Goal: Task Accomplishment & Management: Complete application form

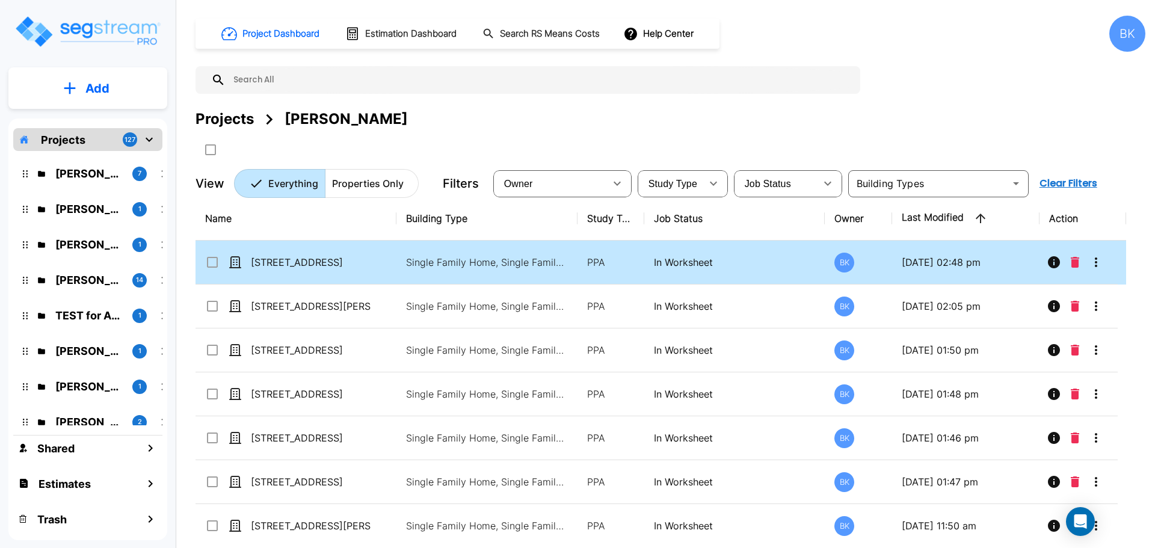
click at [1101, 266] on icon "More-Options" at bounding box center [1096, 262] width 14 height 14
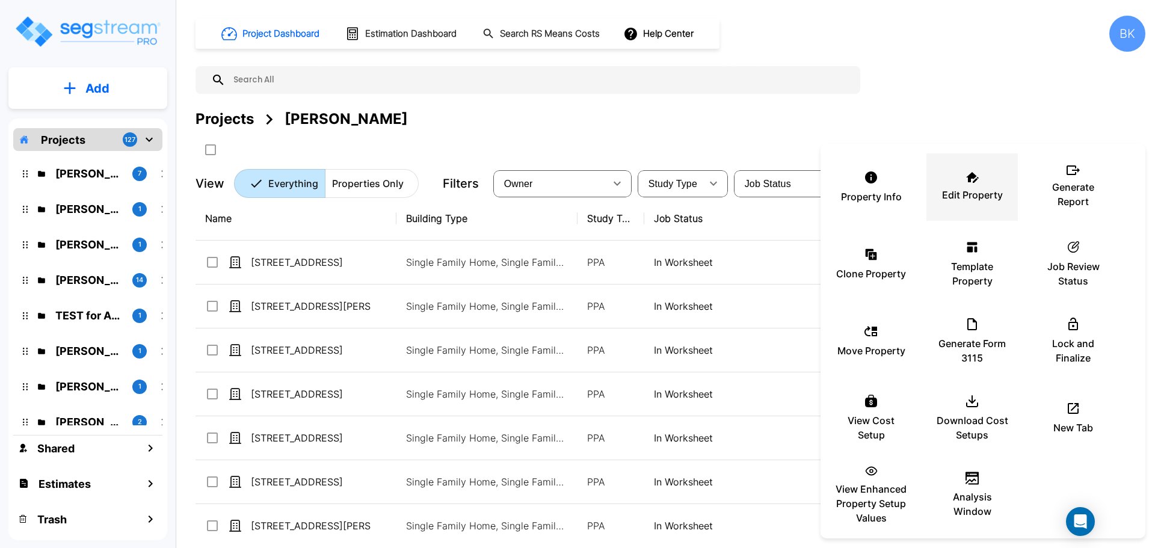
click at [944, 184] on div "Edit Property" at bounding box center [972, 187] width 72 height 60
click at [885, 126] on div at bounding box center [577, 274] width 1155 height 548
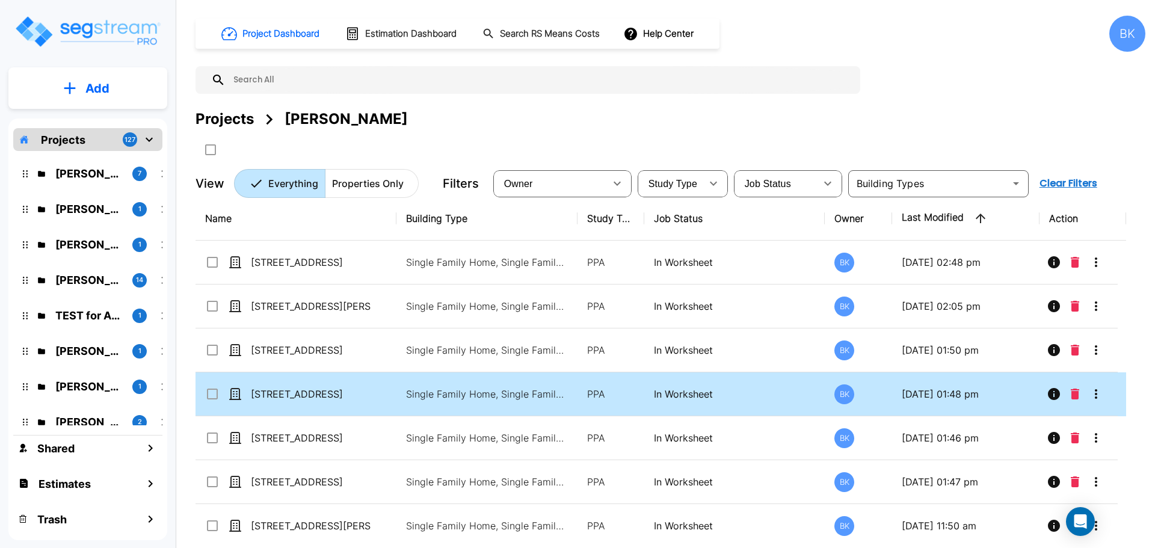
scroll to position [11, 0]
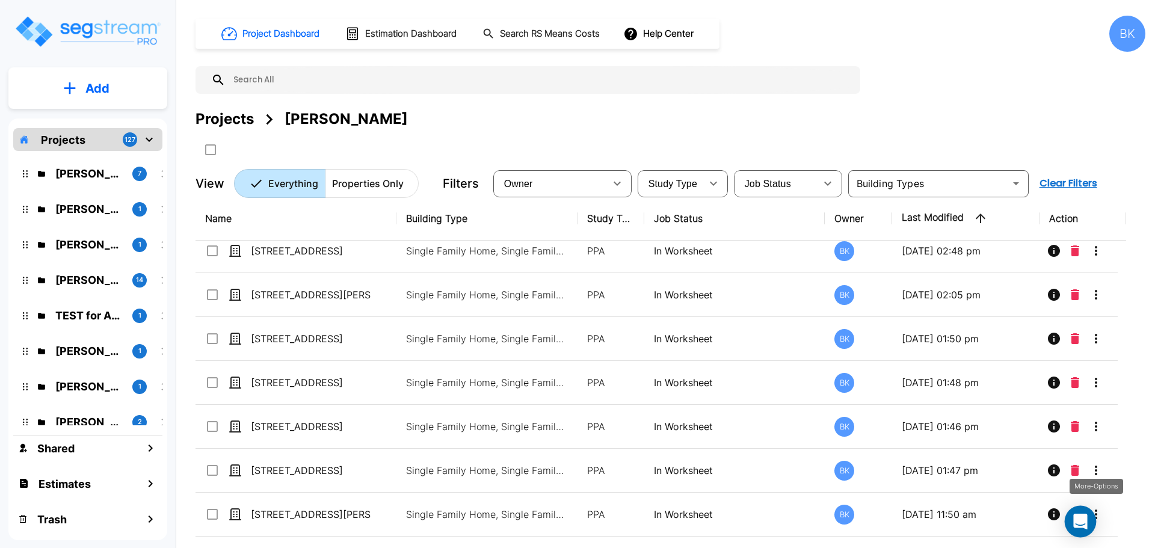
click at [1092, 509] on div "Open Intercom Messenger" at bounding box center [1080, 522] width 32 height 32
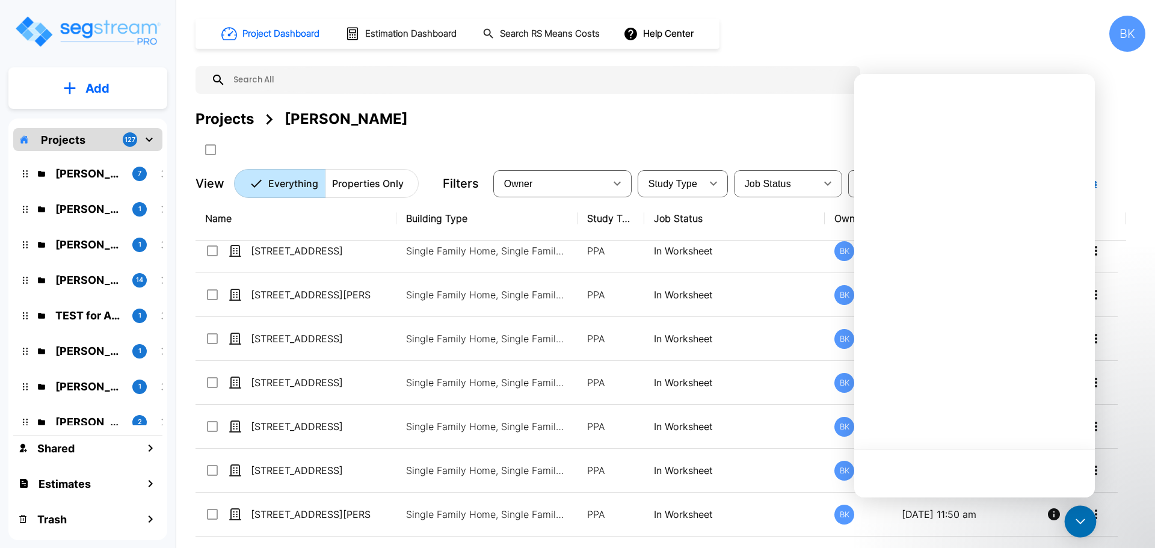
click at [1083, 518] on icon "Open Intercom Messenger" at bounding box center [1080, 522] width 16 height 16
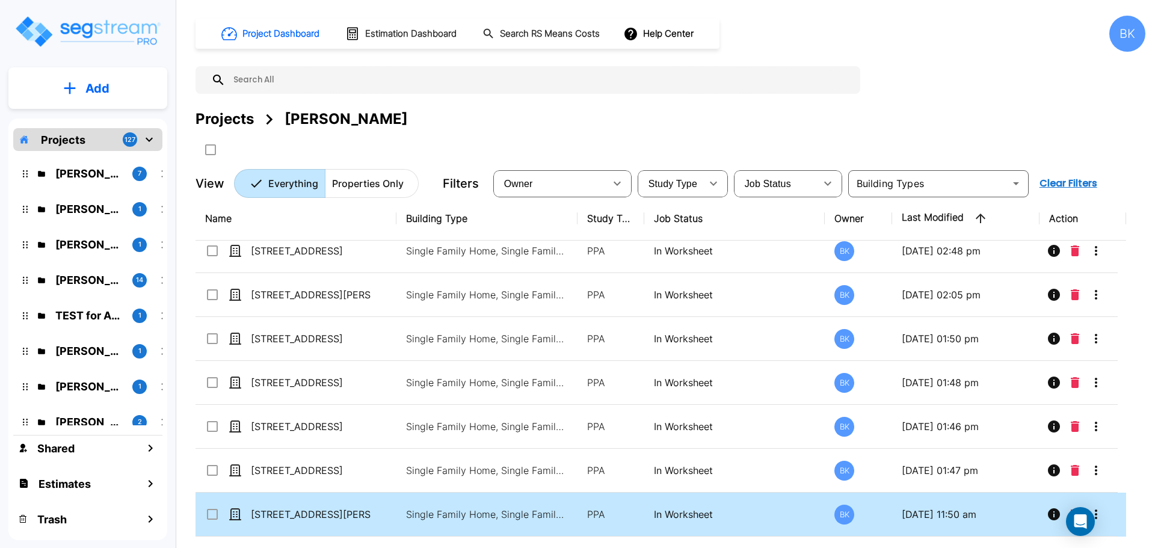
drag, startPoint x: 1079, startPoint y: 521, endPoint x: 994, endPoint y: 519, distance: 85.4
click at [994, 519] on body "× Your report is being generated. Be patient! × We're working on your Modificat…" at bounding box center [577, 274] width 1155 height 548
click at [1095, 508] on icon "More-Options" at bounding box center [1096, 514] width 14 height 14
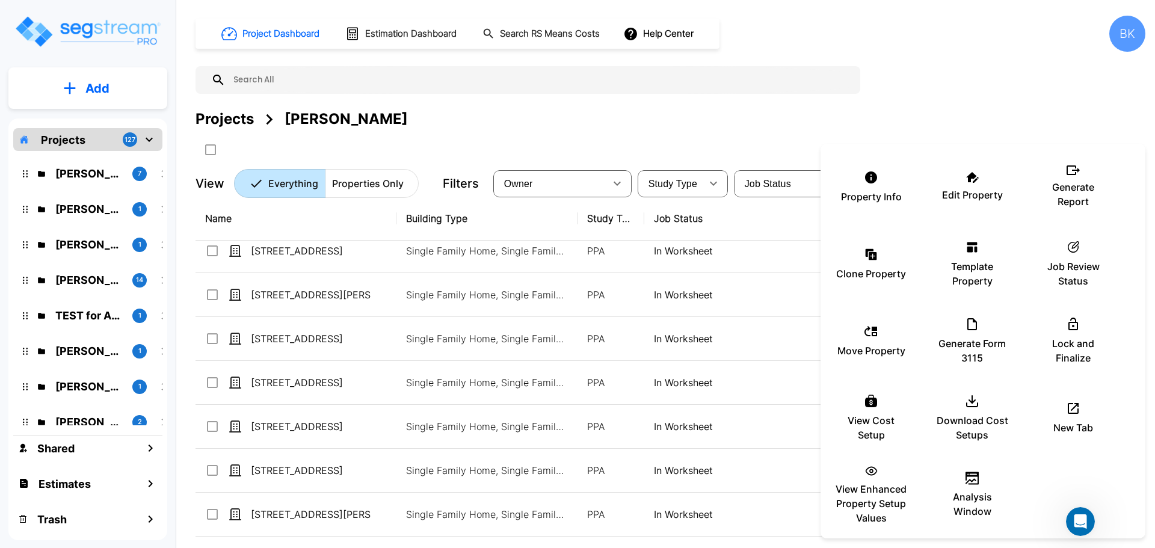
scroll to position [0, 0]
click at [980, 191] on p "Edit Property" at bounding box center [972, 195] width 61 height 14
click at [892, 82] on div at bounding box center [577, 274] width 1155 height 548
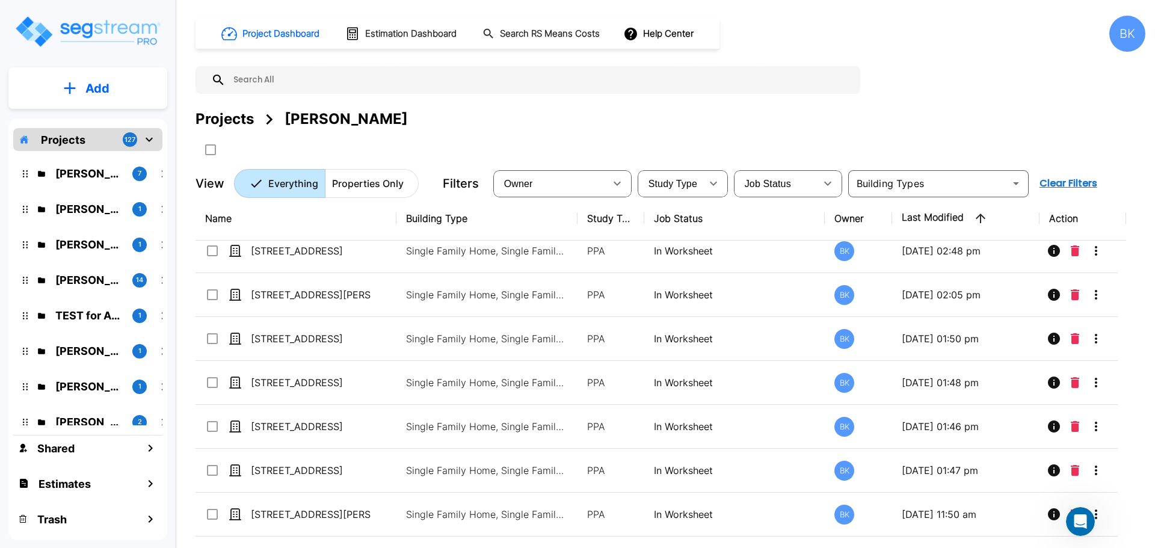
drag, startPoint x: 906, startPoint y: 100, endPoint x: 626, endPoint y: 9, distance: 294.0
click at [902, 99] on div "Property Info Edit Property Generate Report Clone Property Template Property ic…" at bounding box center [577, 274] width 1155 height 548
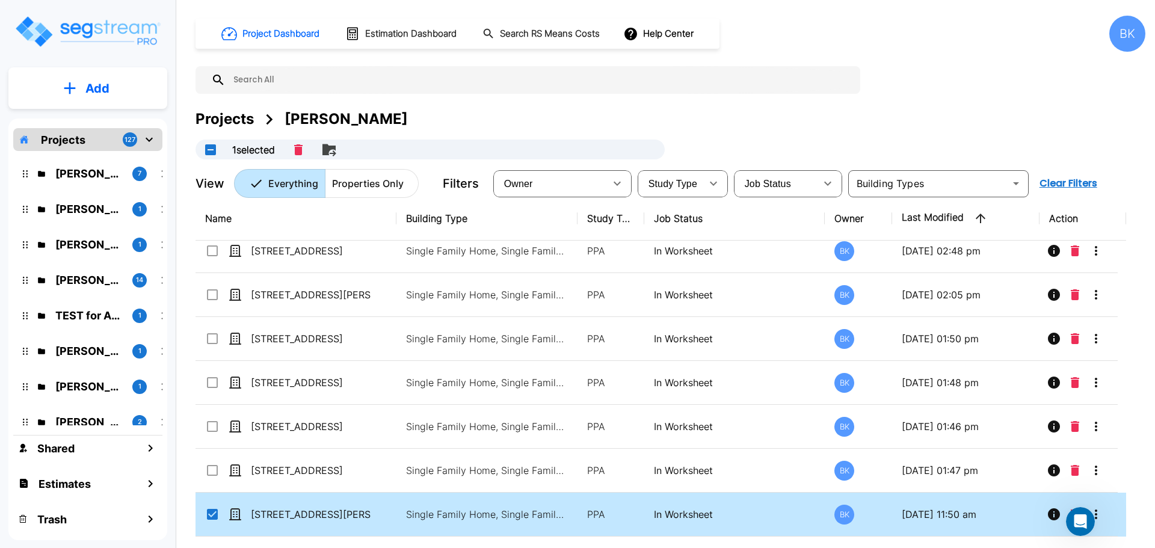
click at [582, 103] on div "Project Dashboard Estimation Dashboard Search RS Means Costs Help Center BK Pro…" at bounding box center [670, 107] width 950 height 182
click at [206, 514] on input "select row 1218 Milan Rd" at bounding box center [211, 512] width 12 height 10
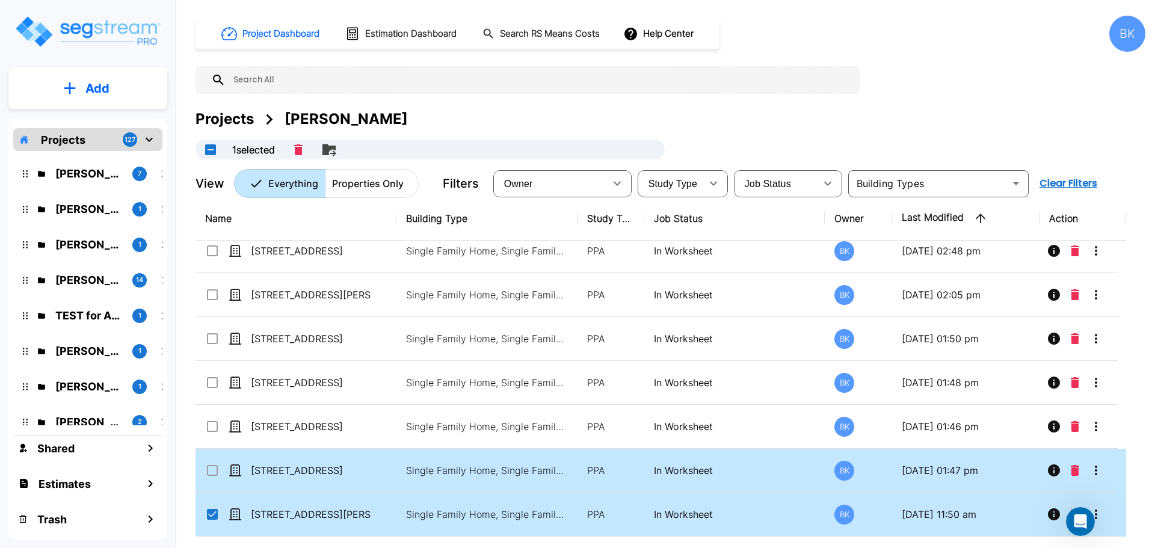
checkbox input "false"
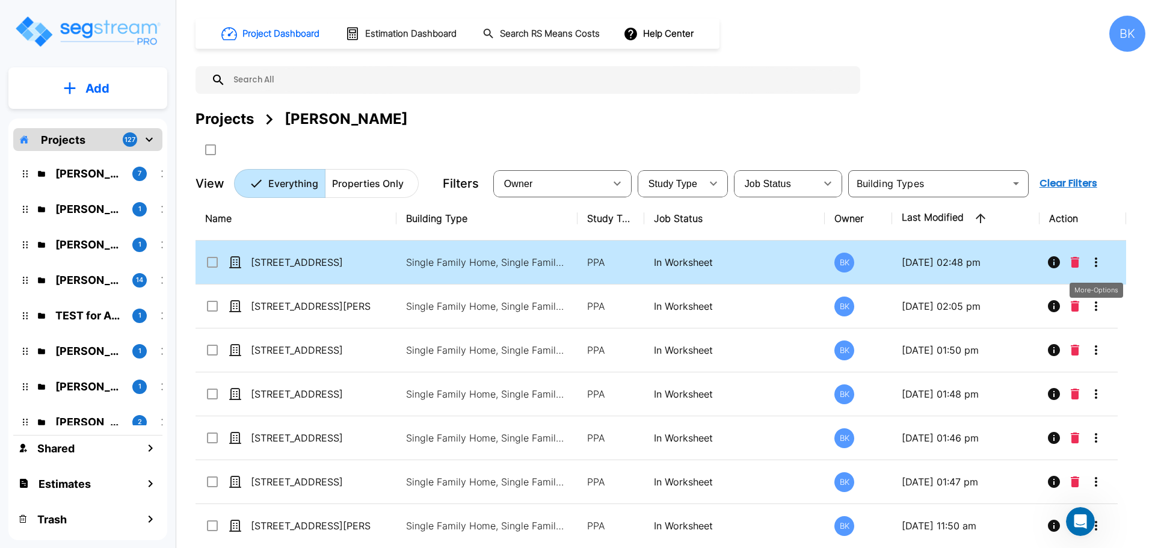
click at [1089, 255] on icon "More-Options" at bounding box center [1096, 262] width 14 height 14
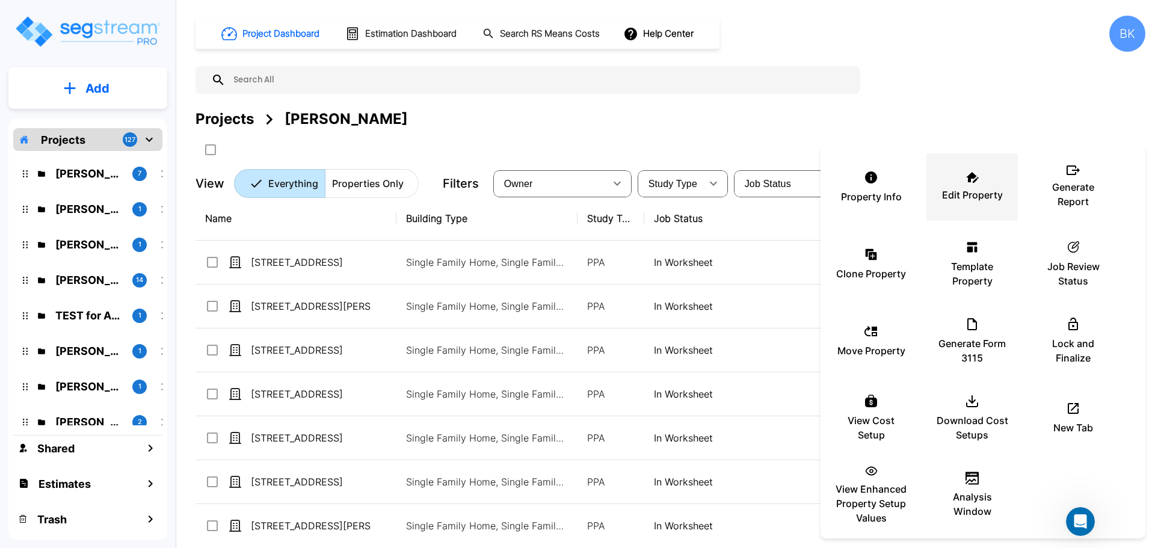
click at [963, 194] on p "Edit Property" at bounding box center [972, 195] width 61 height 14
drag, startPoint x: 1053, startPoint y: 106, endPoint x: 1044, endPoint y: 114, distance: 12.3
click at [1052, 106] on div at bounding box center [577, 274] width 1155 height 548
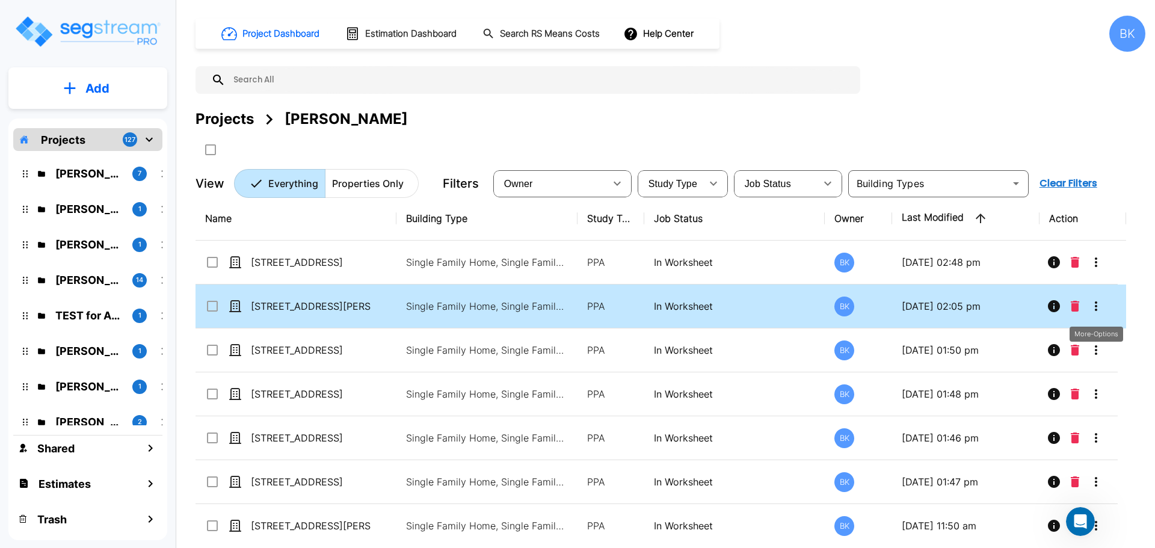
click at [1096, 299] on icon "More-Options" at bounding box center [1096, 306] width 14 height 14
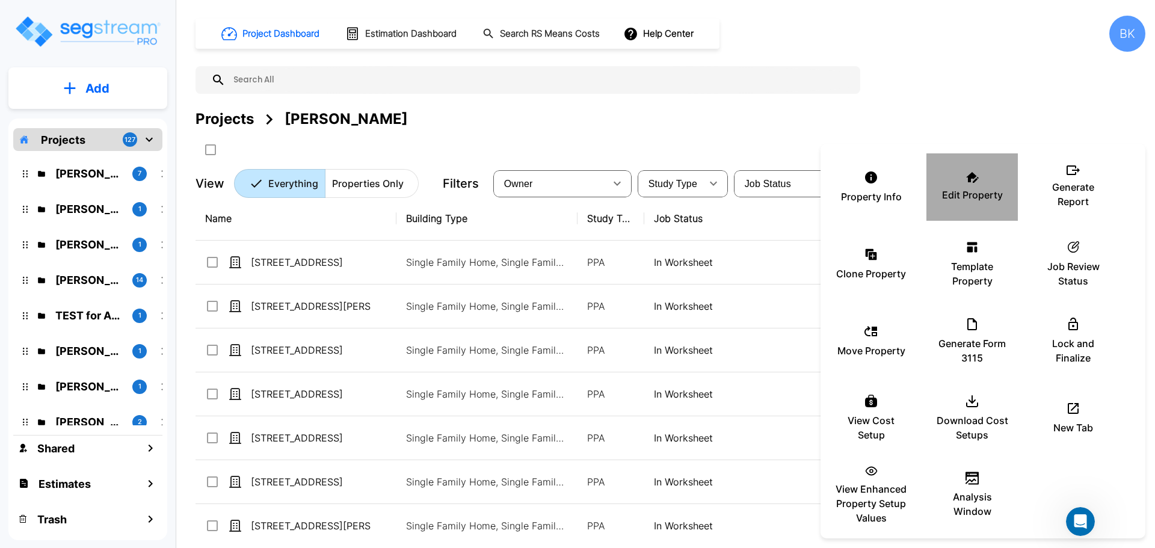
click at [948, 181] on div "Edit Property" at bounding box center [972, 187] width 72 height 60
click at [826, 102] on div at bounding box center [577, 274] width 1155 height 548
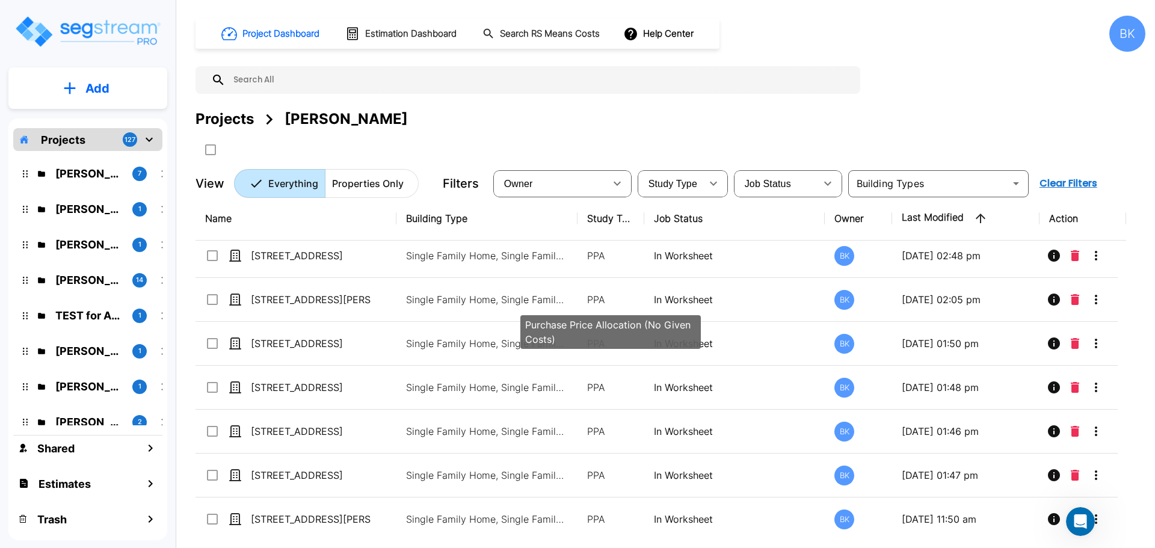
scroll to position [11, 0]
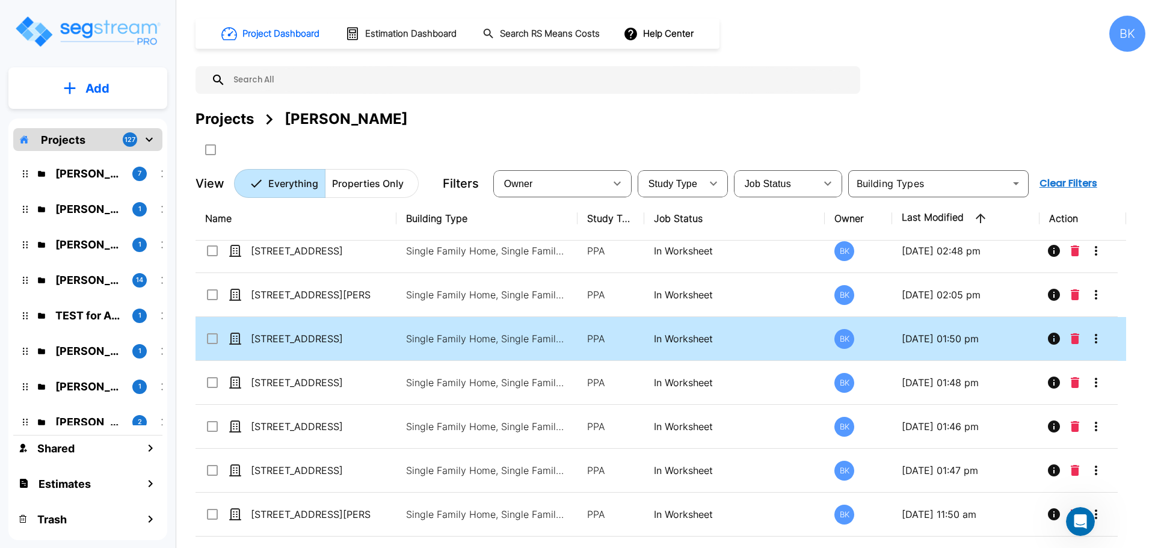
click at [1095, 338] on icon "More-Options" at bounding box center [1096, 339] width 2 height 10
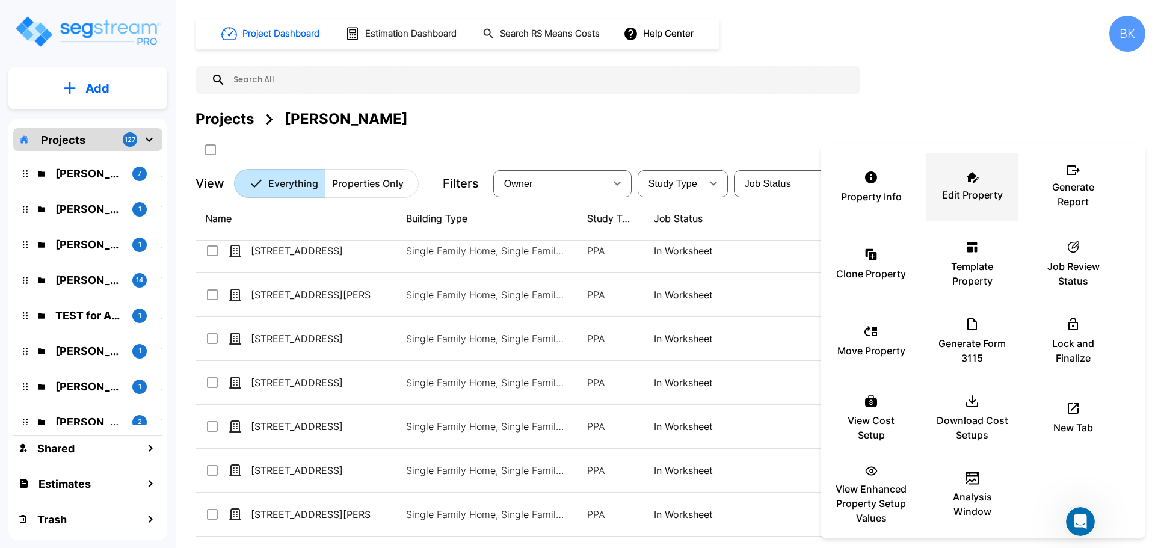
click at [968, 182] on icon at bounding box center [972, 177] width 13 height 11
click at [851, 99] on div at bounding box center [577, 274] width 1155 height 548
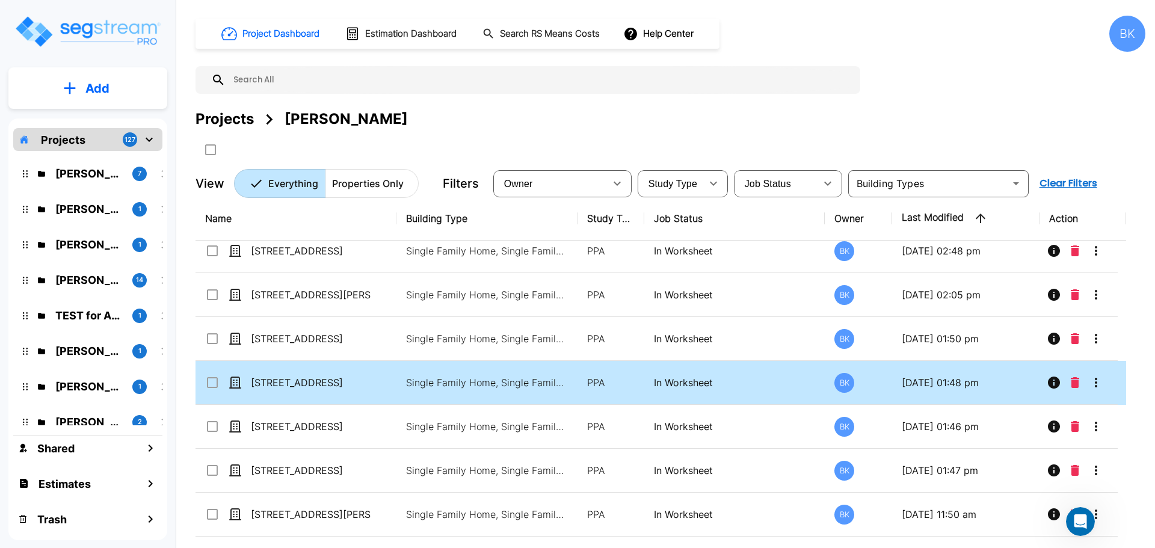
click at [1098, 385] on icon "More-Options" at bounding box center [1096, 382] width 14 height 14
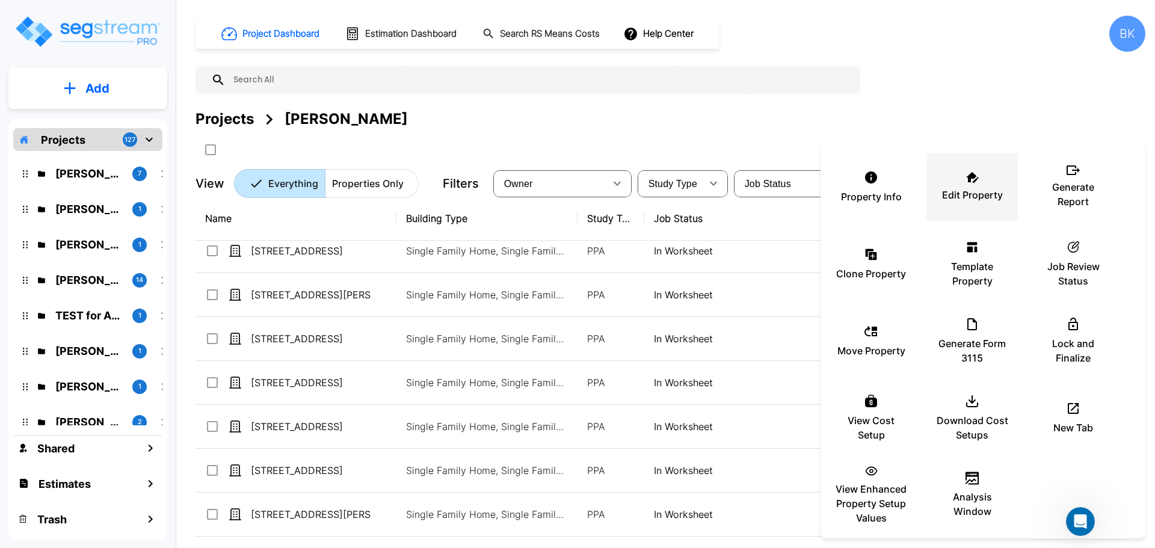
click at [966, 189] on p "Edit Property" at bounding box center [972, 195] width 61 height 14
click at [929, 113] on div at bounding box center [577, 274] width 1155 height 548
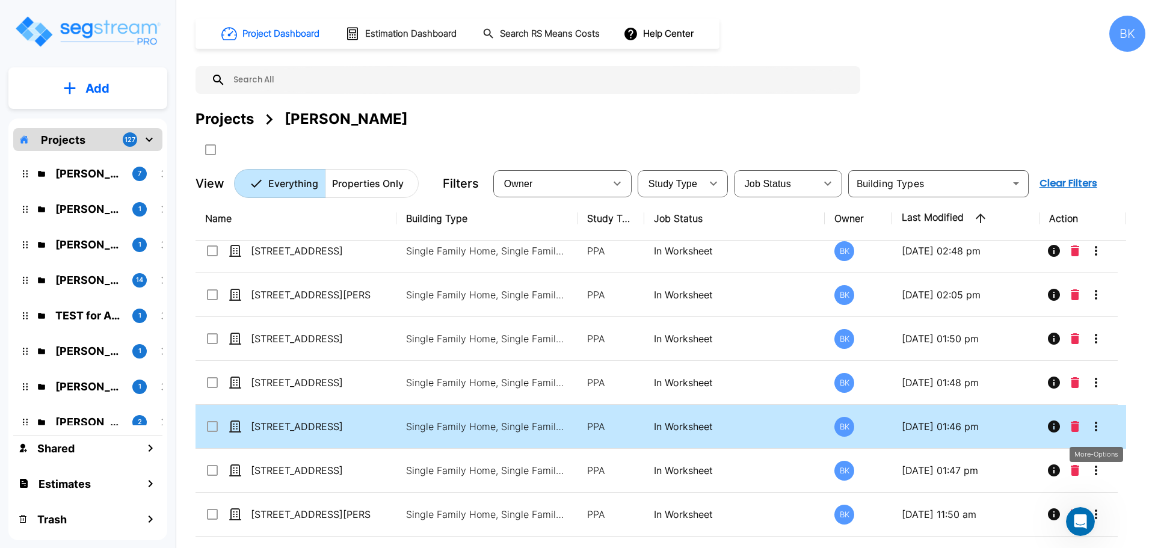
click at [1095, 428] on icon "More-Options" at bounding box center [1096, 426] width 14 height 14
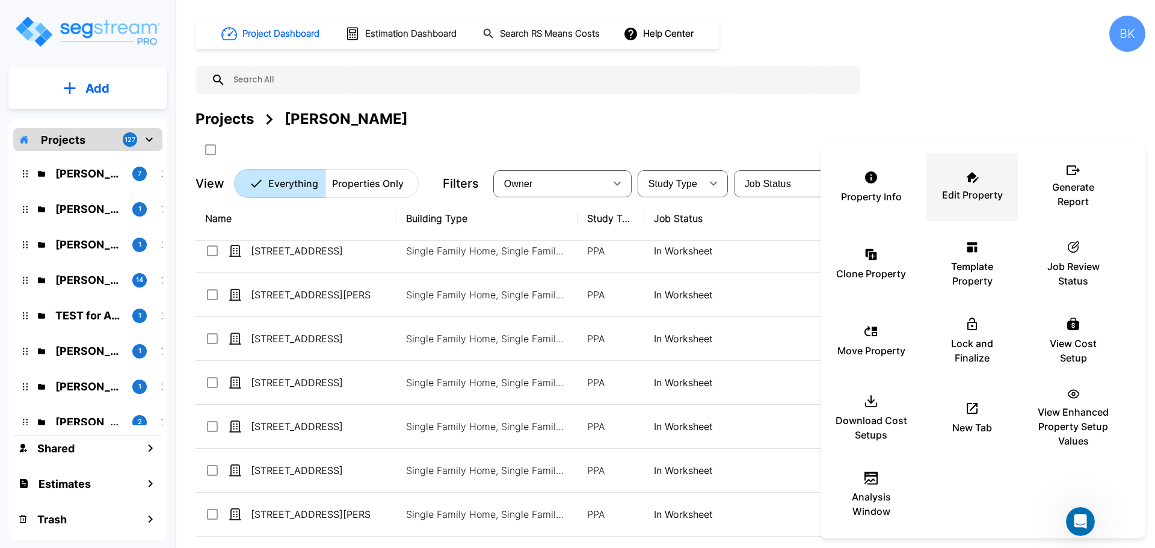
click at [965, 195] on p "Edit Property" at bounding box center [972, 195] width 61 height 14
click at [974, 114] on div at bounding box center [577, 274] width 1155 height 548
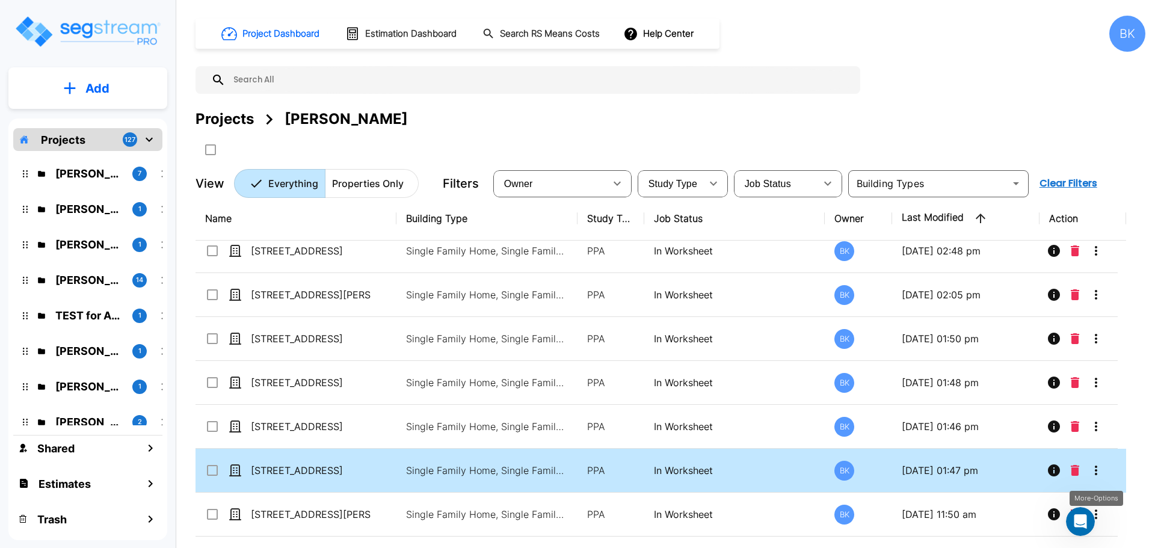
click at [1099, 470] on icon "More-Options" at bounding box center [1096, 470] width 14 height 14
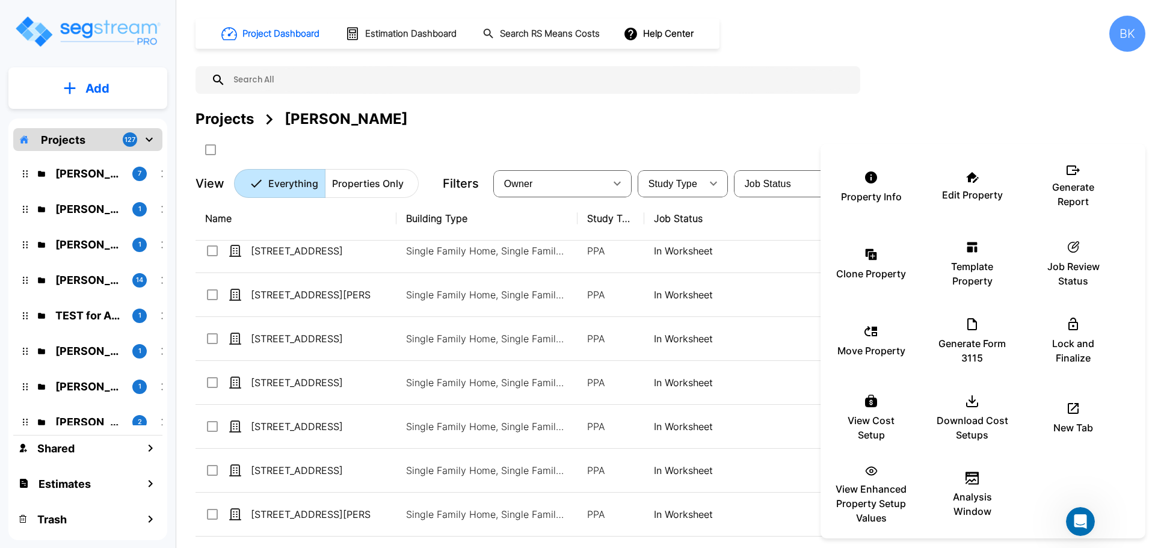
click at [964, 80] on div at bounding box center [577, 274] width 1155 height 548
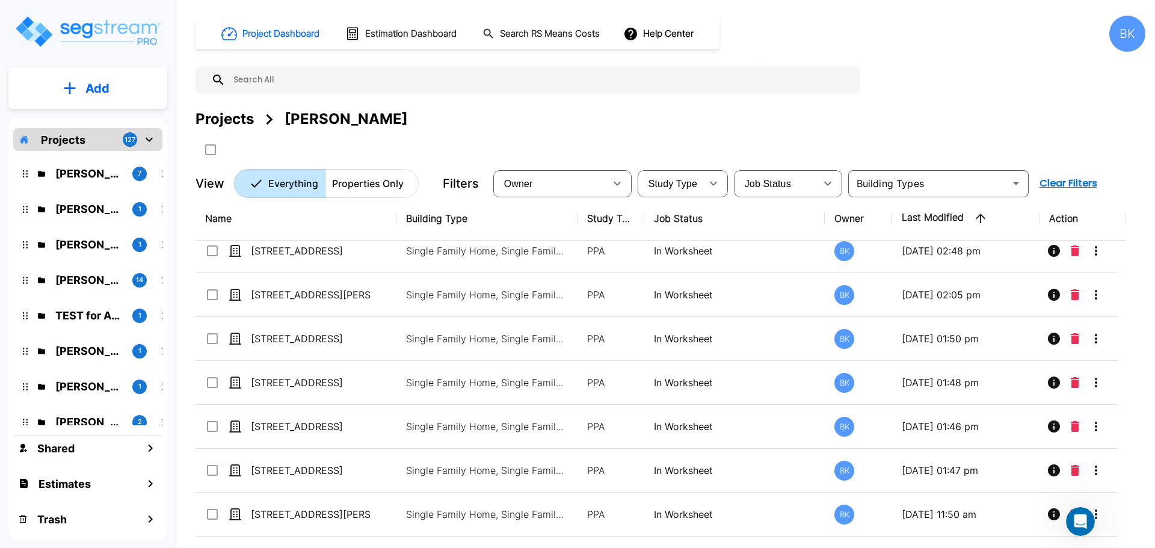
click at [902, 124] on div "Projects Andrea Vacaflor Ayoroa" at bounding box center [670, 119] width 950 height 22
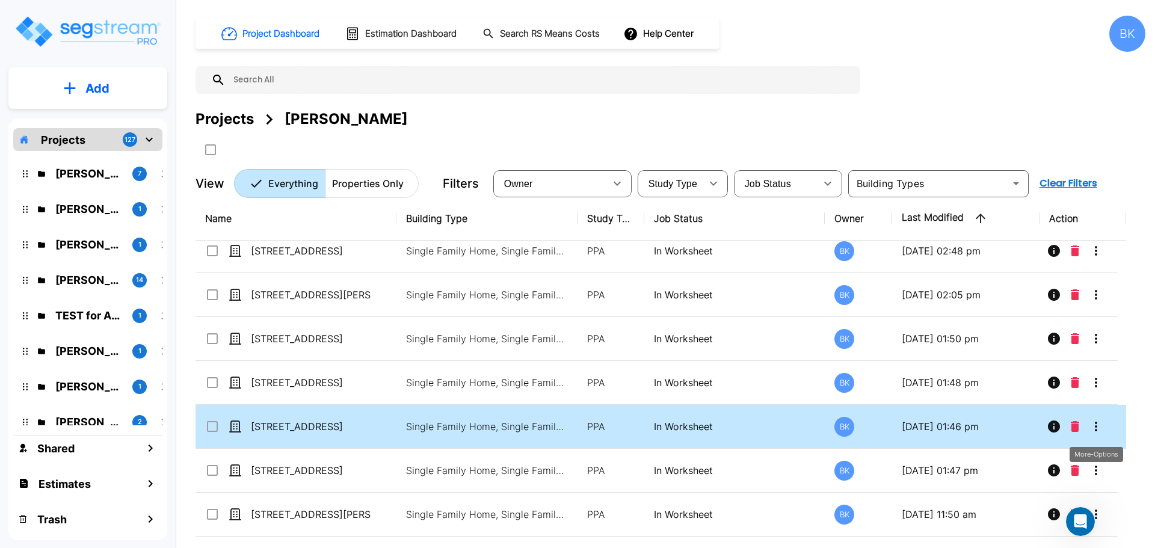
click at [1093, 421] on icon "More-Options" at bounding box center [1096, 426] width 14 height 14
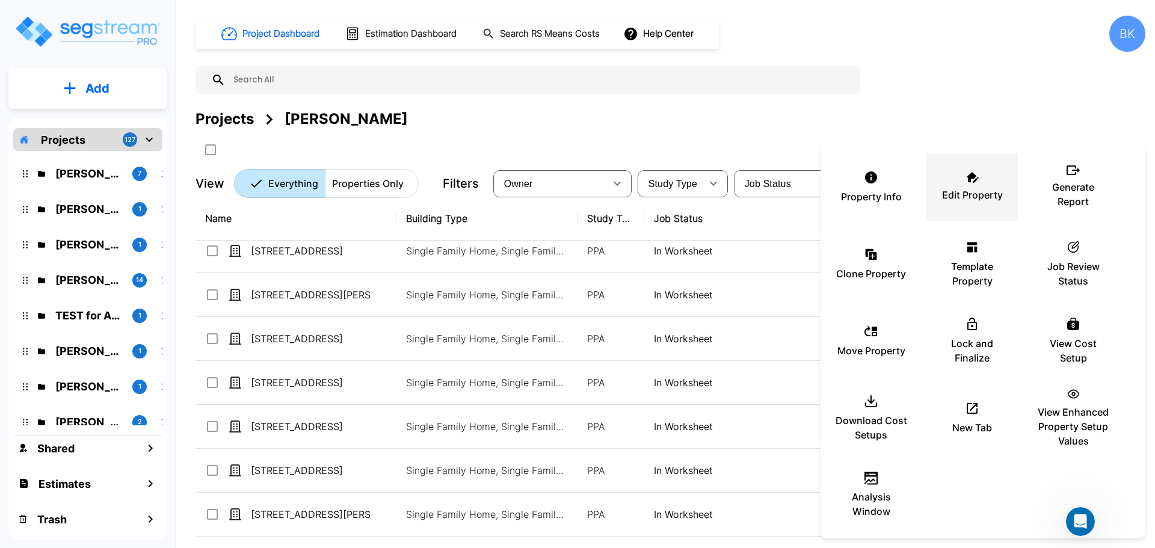
click at [963, 188] on p "Edit Property" at bounding box center [972, 195] width 61 height 14
click at [954, 96] on div at bounding box center [577, 274] width 1155 height 548
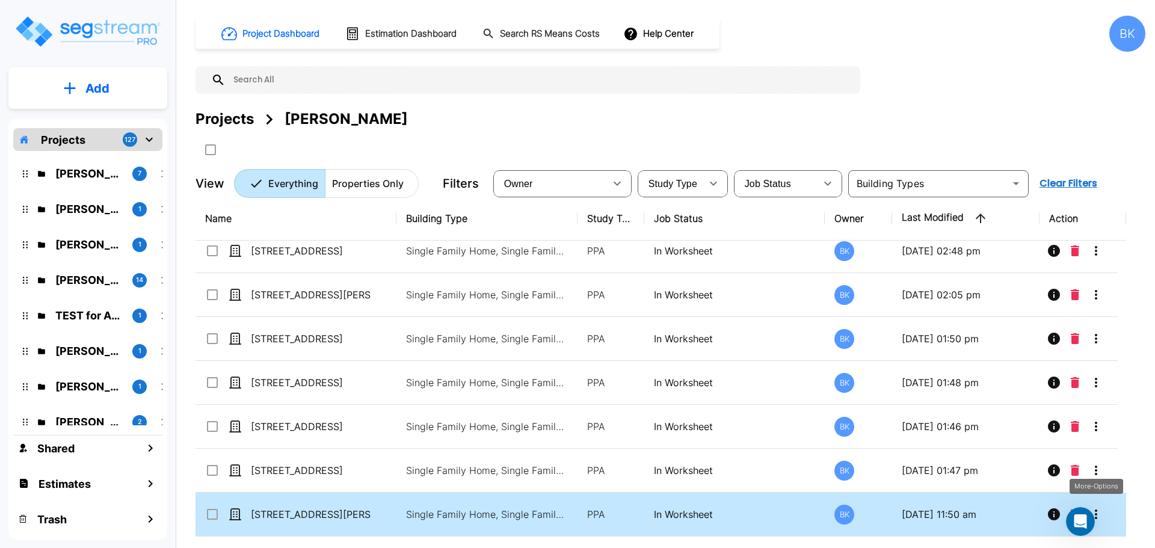
click at [1099, 513] on icon "More-Options" at bounding box center [1096, 514] width 14 height 14
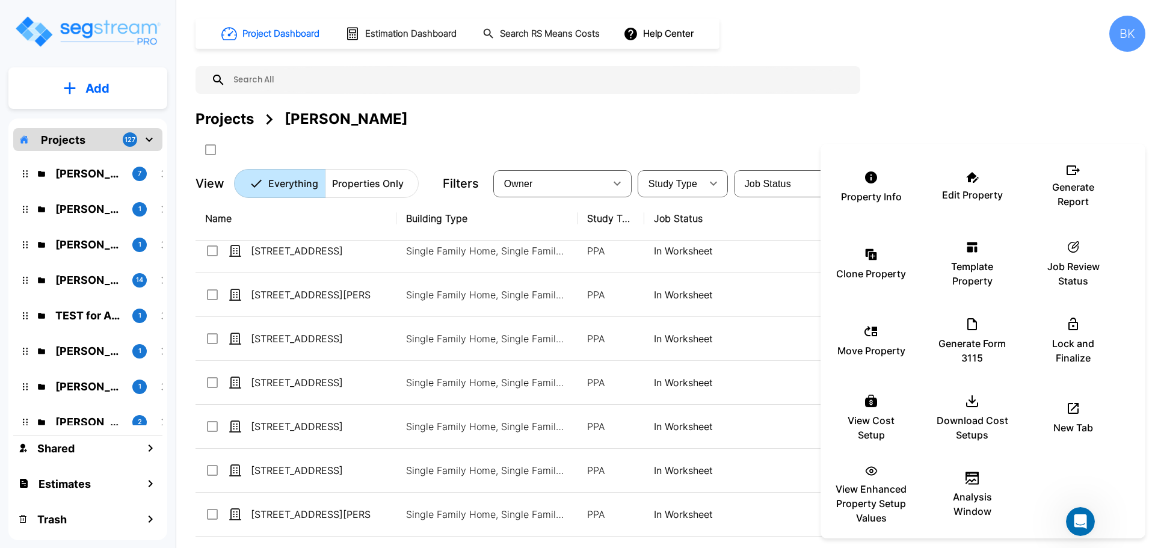
click at [979, 203] on div "Edit Property" at bounding box center [972, 187] width 72 height 60
click at [562, 138] on div at bounding box center [577, 274] width 1155 height 548
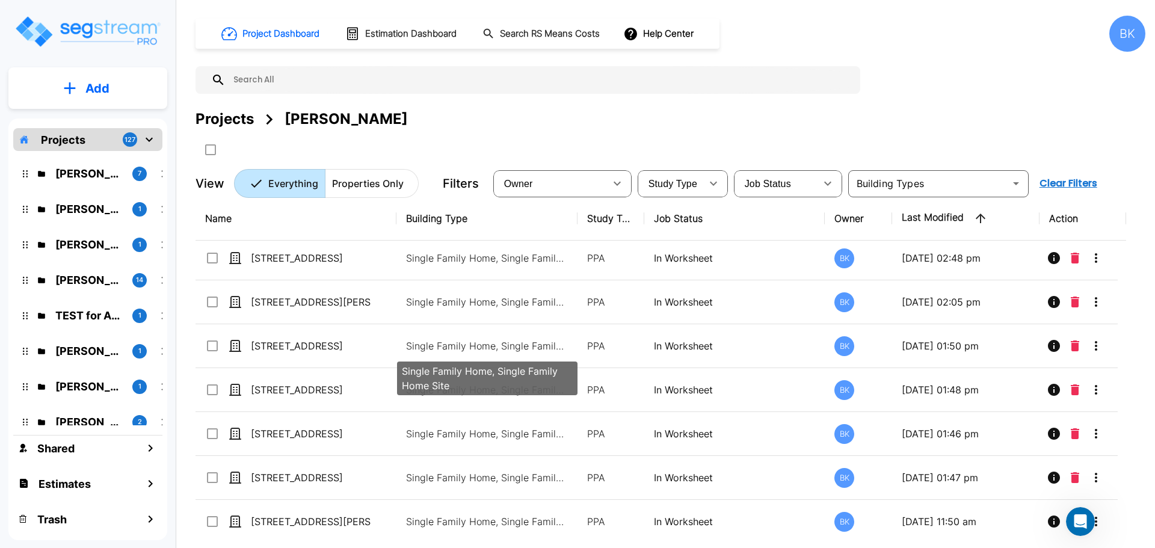
scroll to position [0, 0]
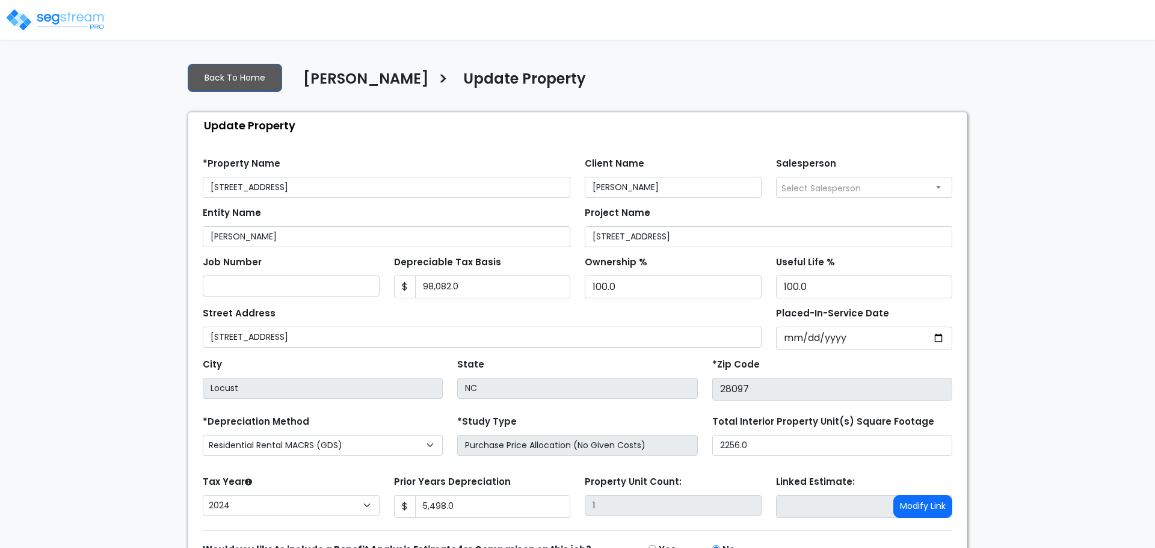
select select "2024"
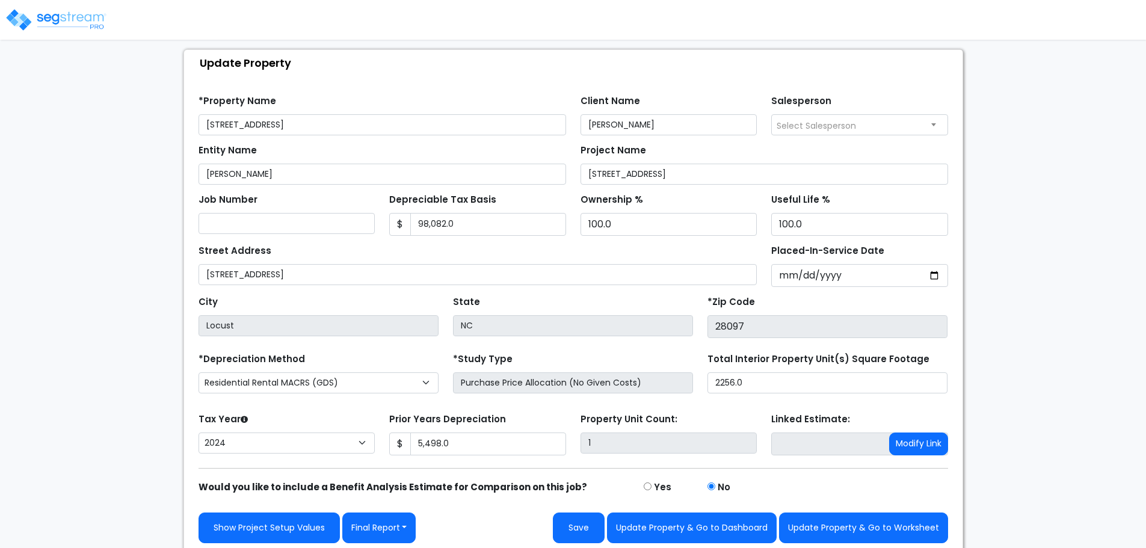
scroll to position [68, 0]
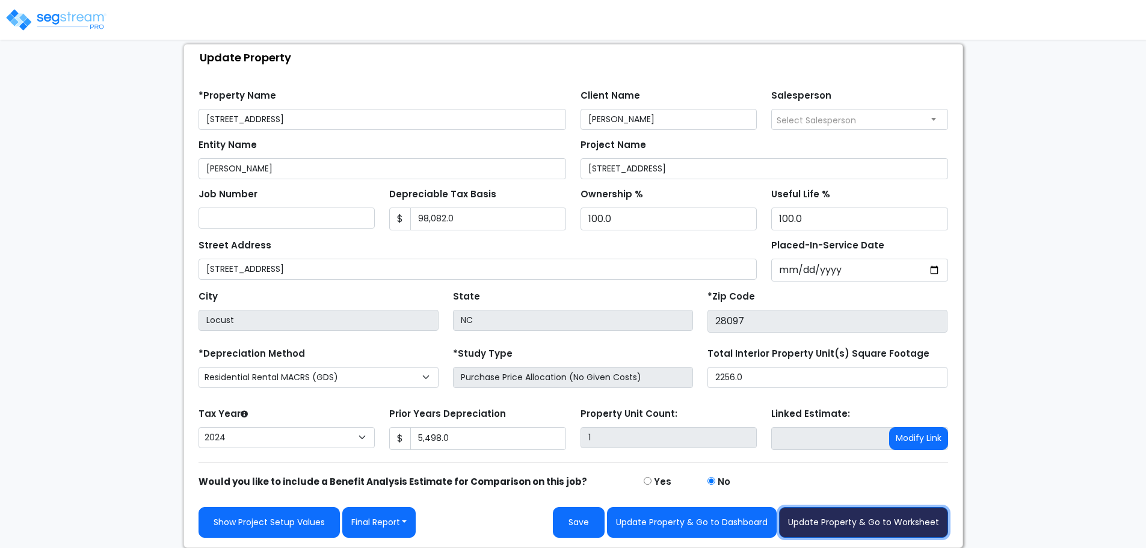
click at [889, 524] on button "Update Property & Go to Worksheet" at bounding box center [863, 522] width 169 height 31
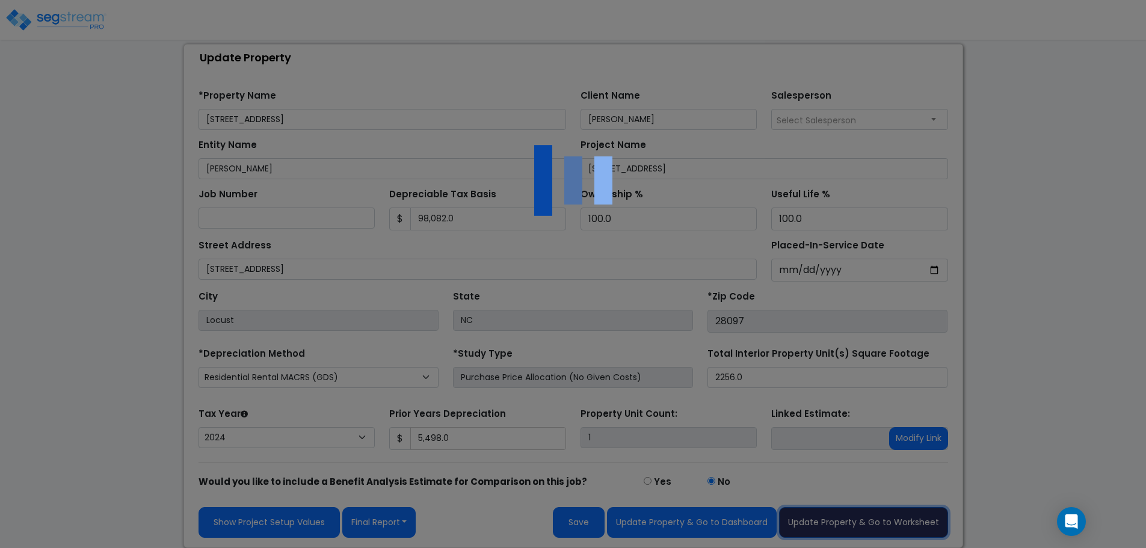
type input "5498"
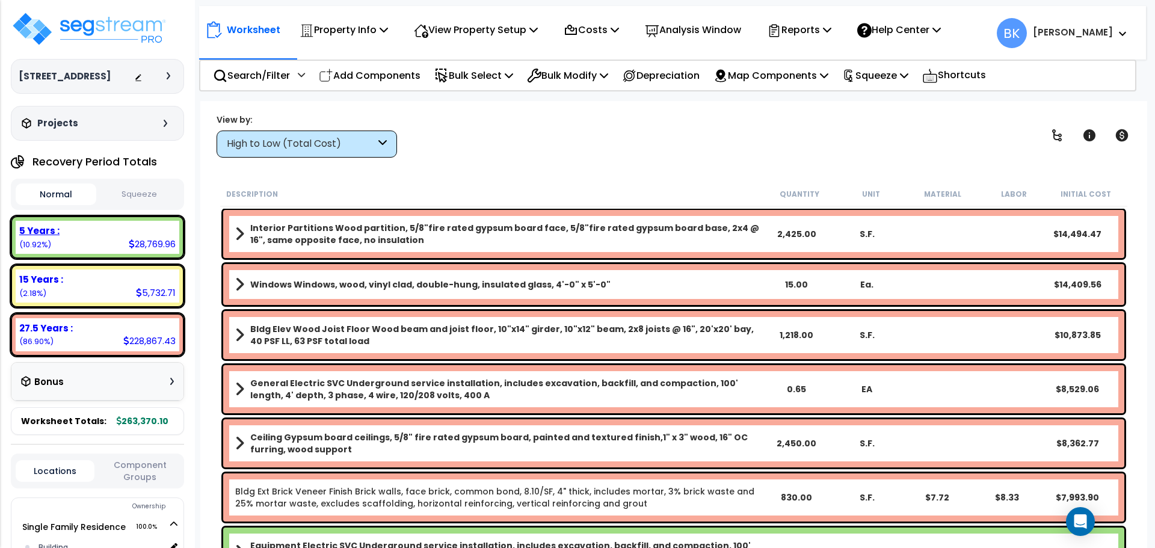
click at [61, 236] on div "5 Years :" at bounding box center [97, 230] width 156 height 13
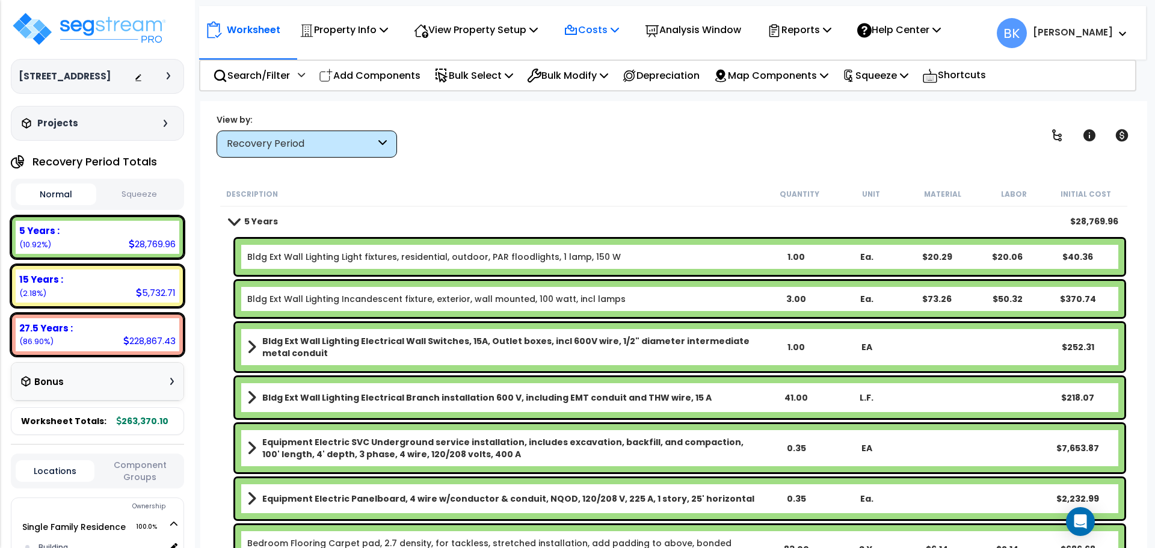
click at [601, 36] on p "Costs" at bounding box center [590, 30] width 55 height 16
click at [603, 74] on link "Direct Costs" at bounding box center [616, 82] width 119 height 24
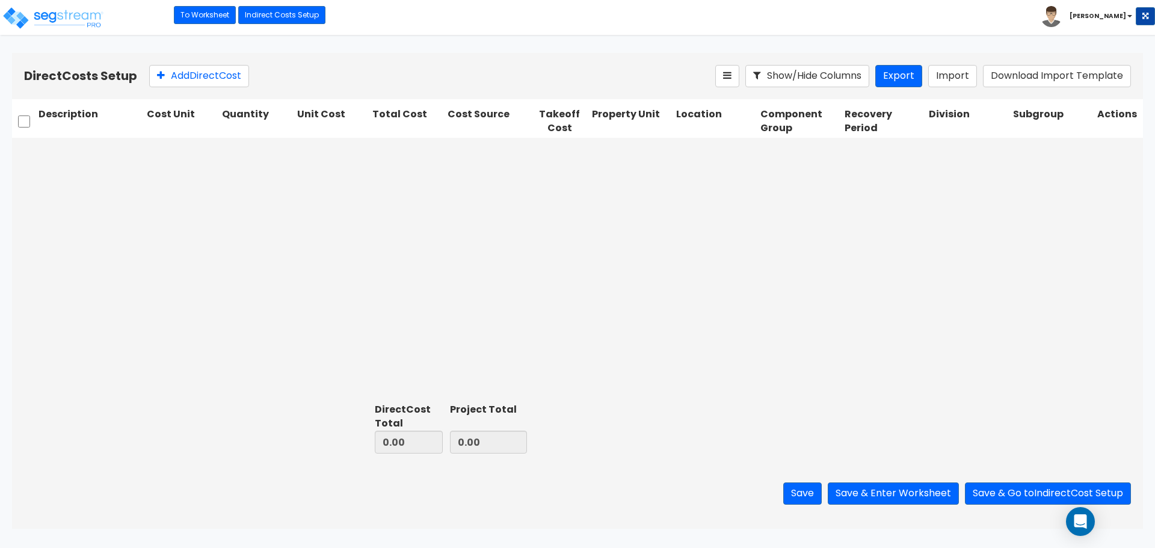
click at [198, 64] on div "Direct Costs Setup Add Direct Cost Show/Hide Columns Export Import Download Imp…" at bounding box center [577, 76] width 1131 height 46
click at [195, 70] on button "Add Direct Cost" at bounding box center [199, 76] width 100 height 22
type input "0"
click at [123, 149] on input "text" at bounding box center [89, 151] width 103 height 23
type input "Range"
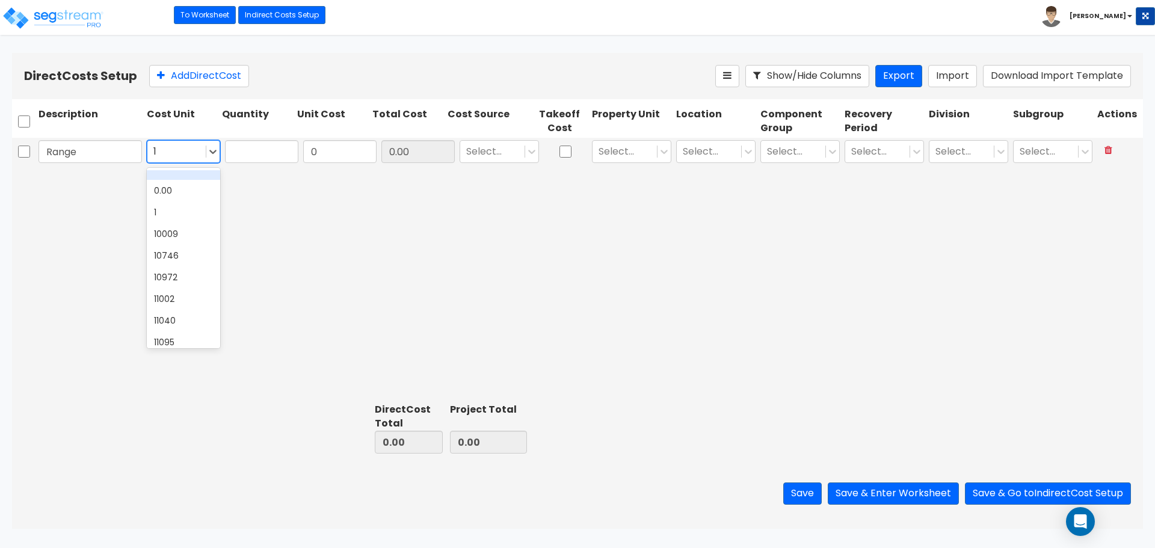
type input "1"
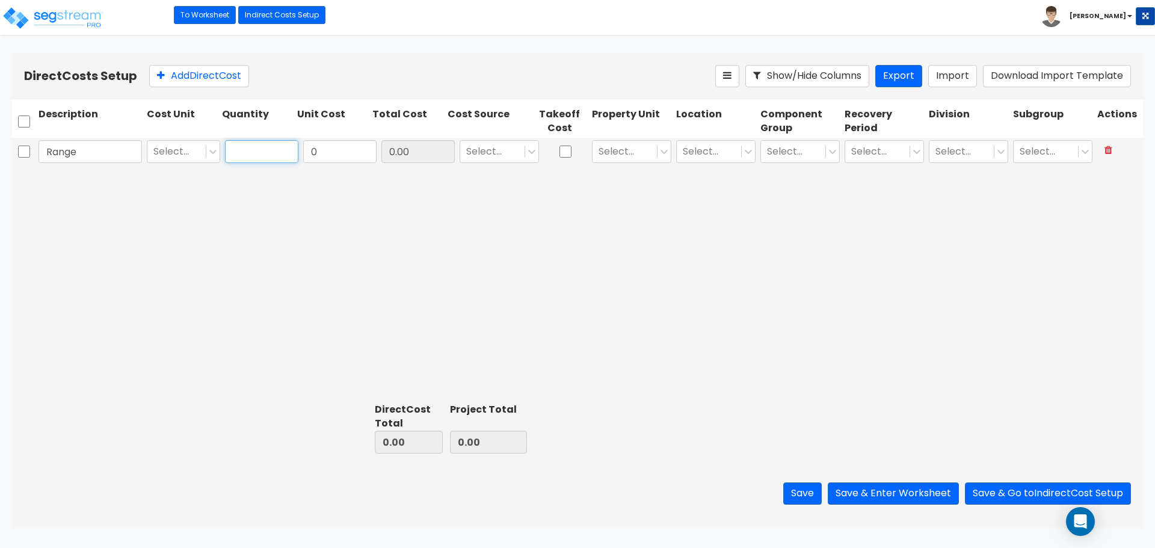
click at [263, 157] on input "text" at bounding box center [261, 151] width 73 height 23
type input "1"
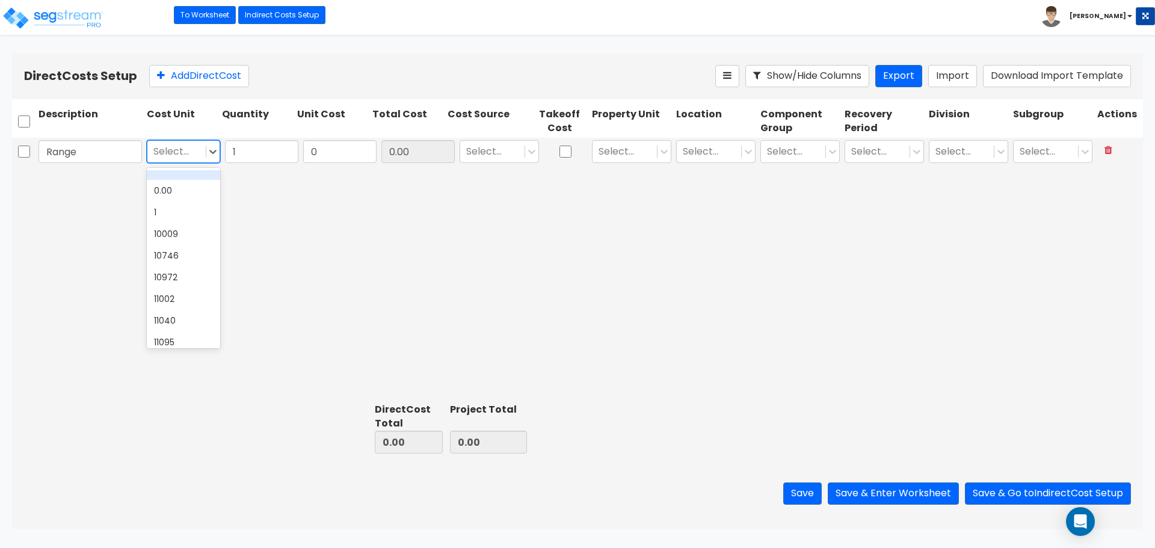
click at [185, 149] on div at bounding box center [176, 152] width 46 height 16
click at [166, 207] on div "1" at bounding box center [183, 212] width 73 height 22
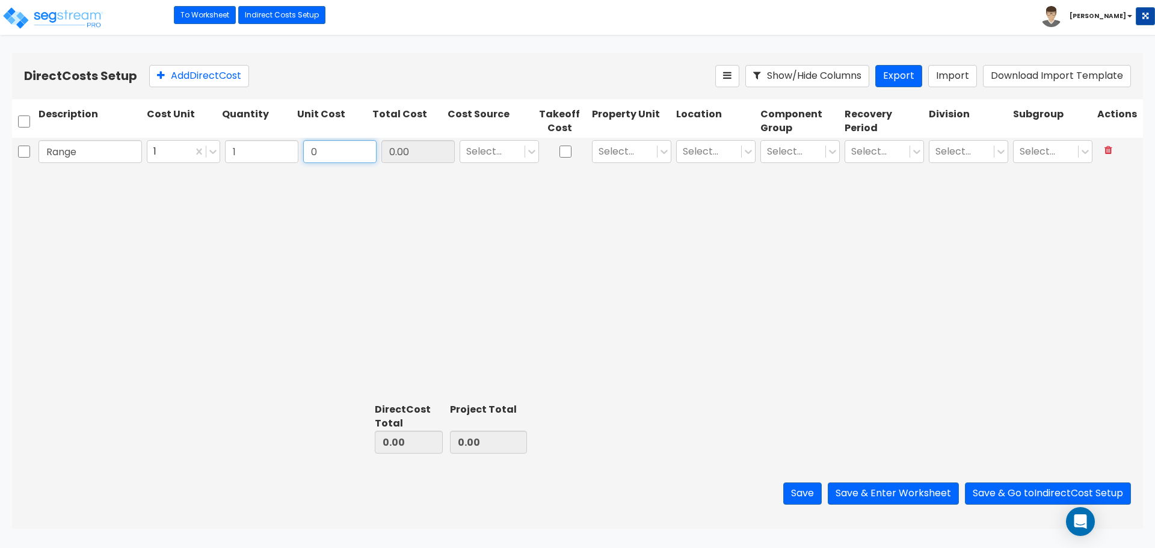
click at [331, 158] on input "0" at bounding box center [339, 151] width 73 height 23
type input "1,350"
type input "1,350.00"
click at [459, 194] on div "Range 1 1 1,350 1,350.00 Select... Select... Select... Select... Select... Sele…" at bounding box center [577, 268] width 1131 height 260
click at [523, 150] on div "Select..." at bounding box center [492, 151] width 64 height 21
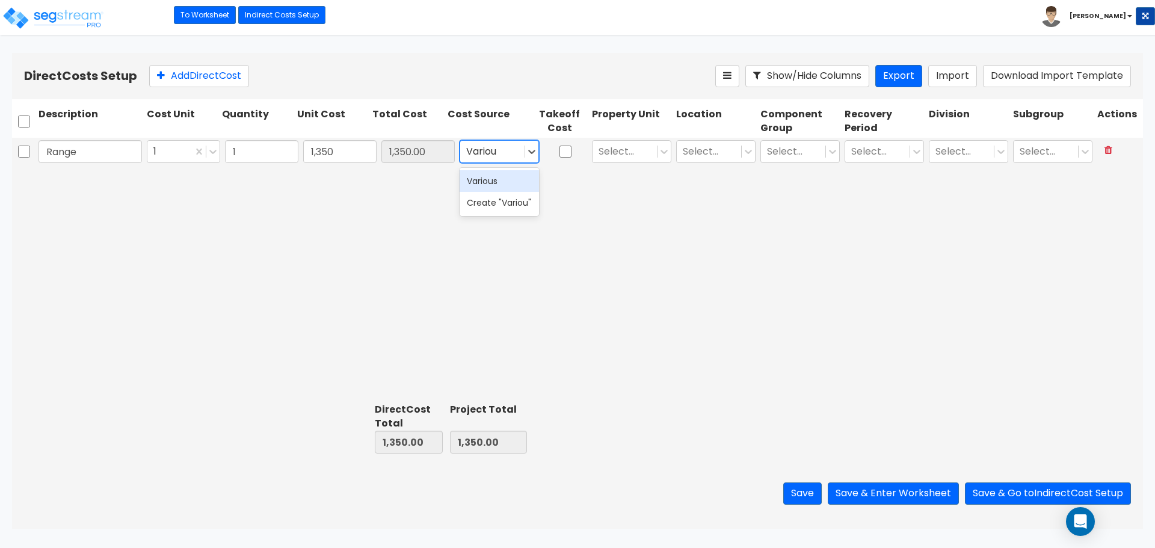
type input "Various"
click at [496, 180] on div "Various" at bounding box center [498, 181] width 79 height 22
click at [636, 148] on div at bounding box center [624, 152] width 52 height 16
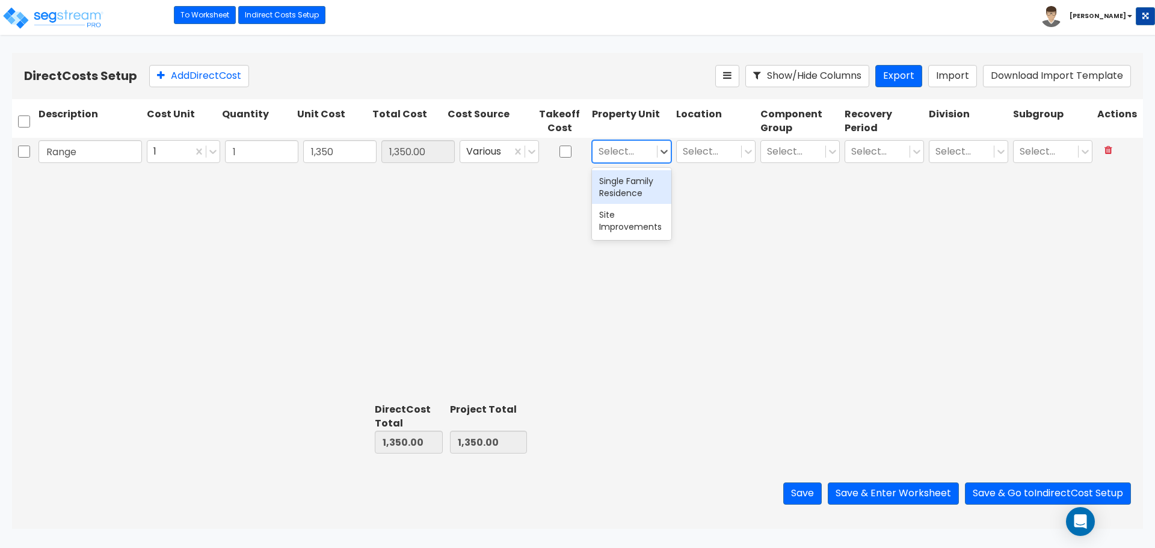
click at [631, 183] on div "Single Family Residence" at bounding box center [631, 187] width 79 height 34
click at [721, 153] on div at bounding box center [709, 152] width 52 height 16
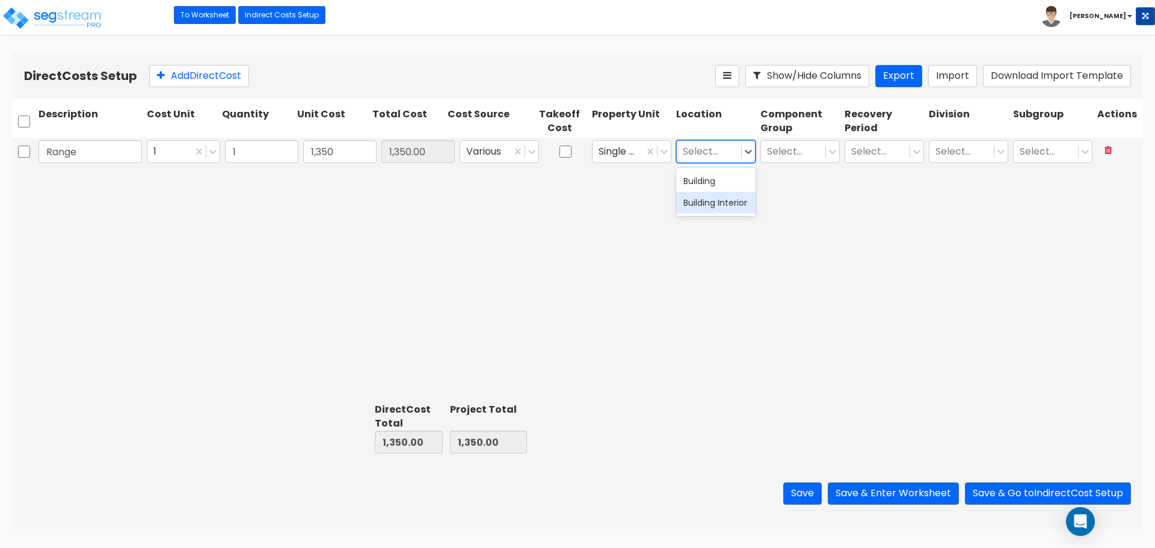
click at [708, 209] on div "Building Interior" at bounding box center [715, 203] width 79 height 22
click at [788, 160] on div "Select..." at bounding box center [793, 151] width 64 height 21
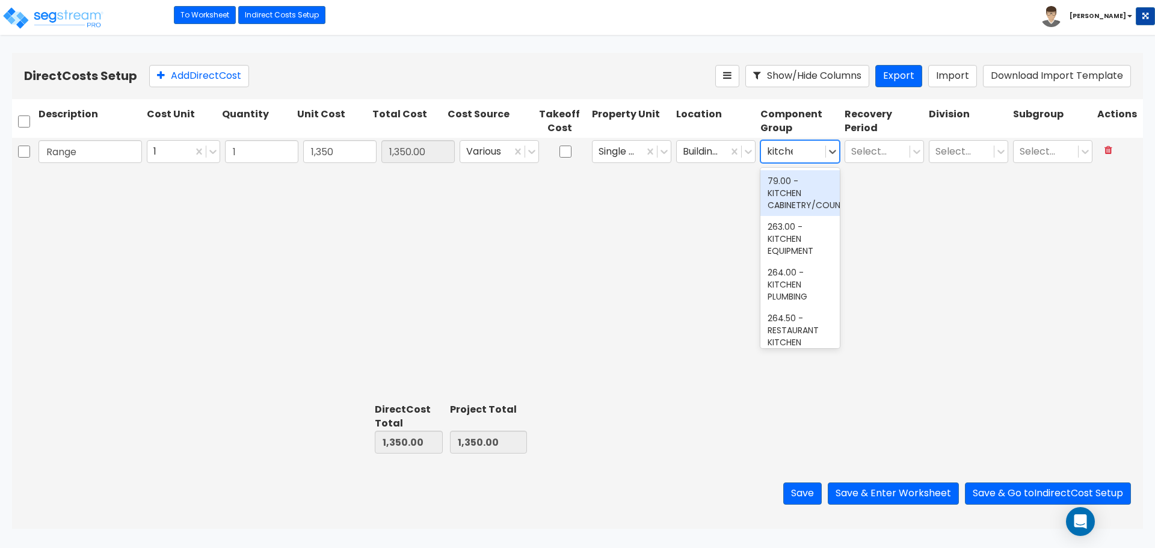
type input "kitchen"
click at [785, 244] on div "263.00 - KITCHEN EQUIPMENT" at bounding box center [799, 239] width 79 height 46
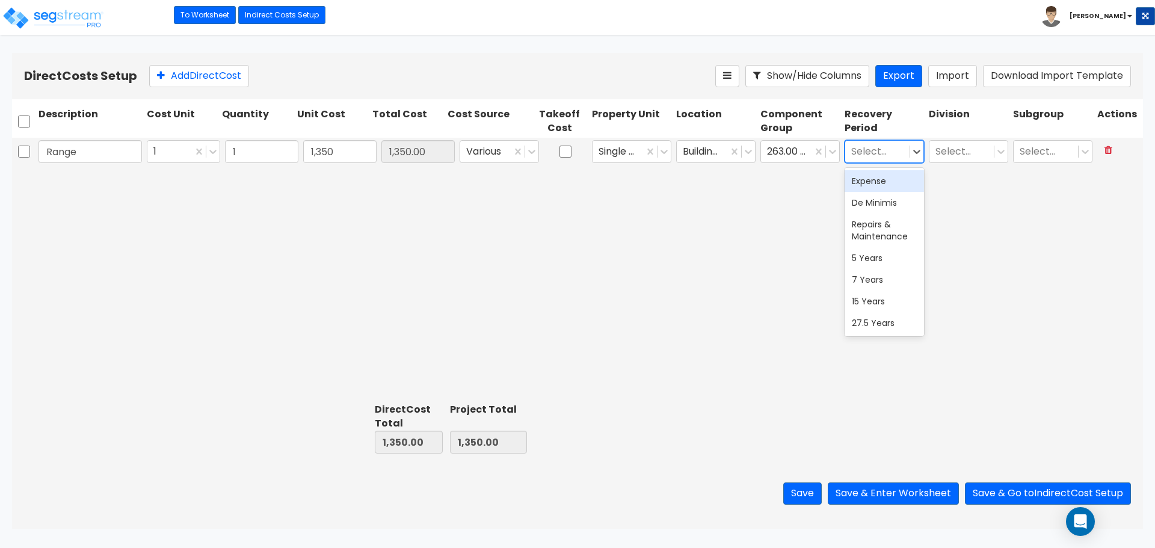
click at [883, 153] on div at bounding box center [877, 152] width 52 height 16
click at [873, 263] on div "5 Years" at bounding box center [883, 258] width 79 height 22
click at [978, 151] on div at bounding box center [961, 152] width 52 height 16
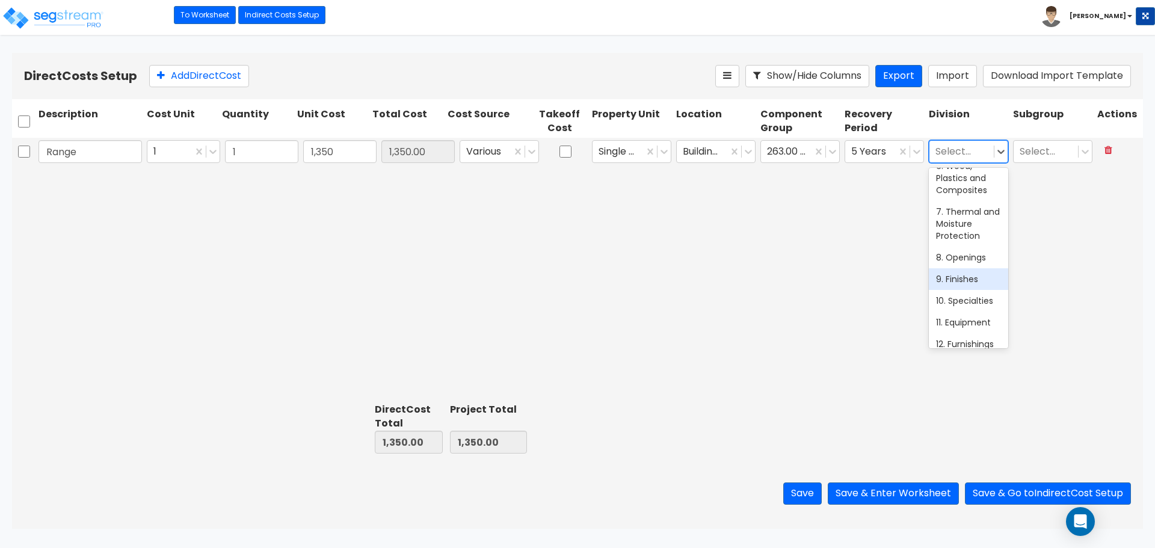
scroll to position [180, 0]
click at [956, 298] on div "11. Equipment" at bounding box center [968, 289] width 79 height 22
click at [1037, 151] on div at bounding box center [1045, 152] width 52 height 16
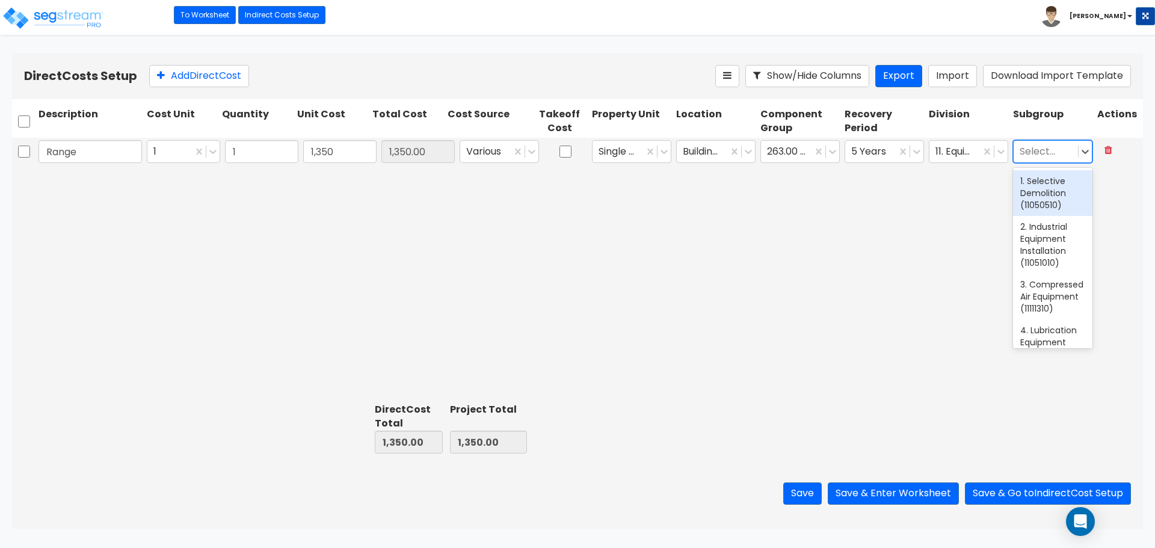
click at [1037, 151] on div at bounding box center [1045, 152] width 52 height 16
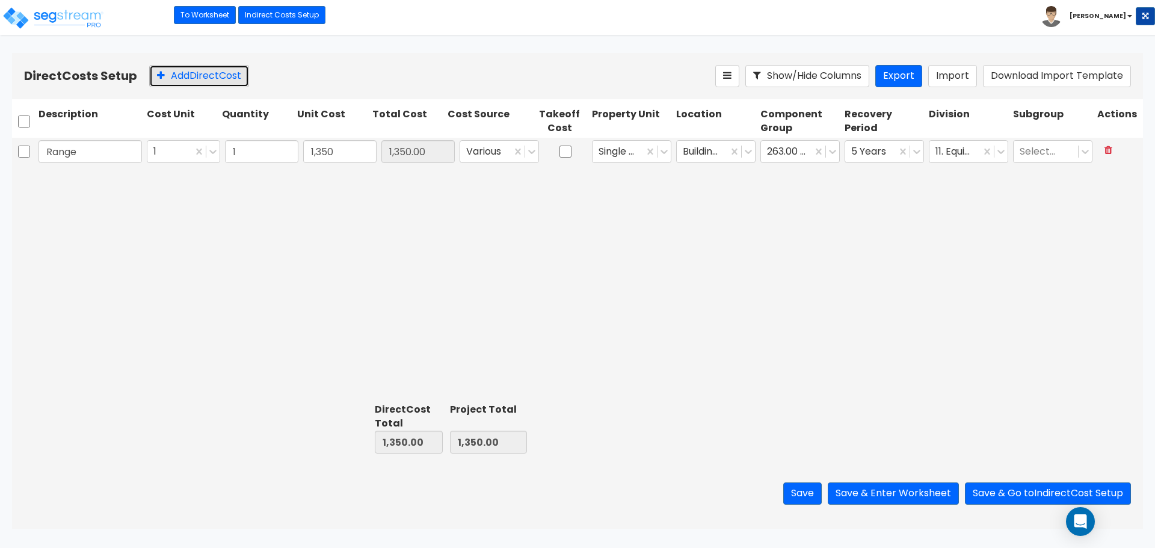
click at [170, 76] on button "Add Direct Cost" at bounding box center [199, 76] width 100 height 22
type input "Microwave"
type input "3"
type input "320"
type input "320.00"
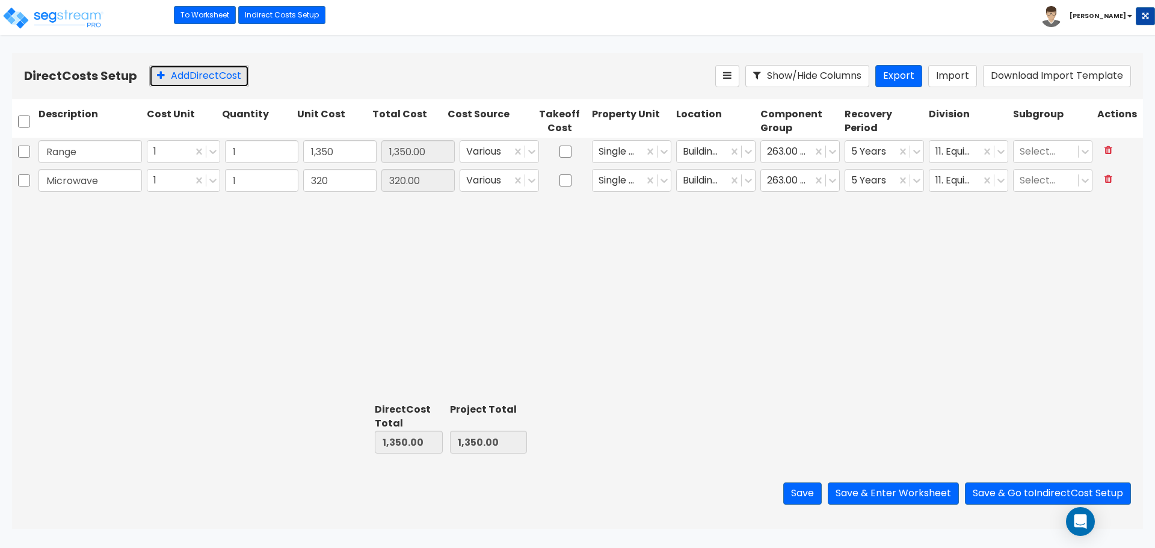
click at [168, 79] on button "Add Direct Cost" at bounding box center [199, 76] width 100 height 22
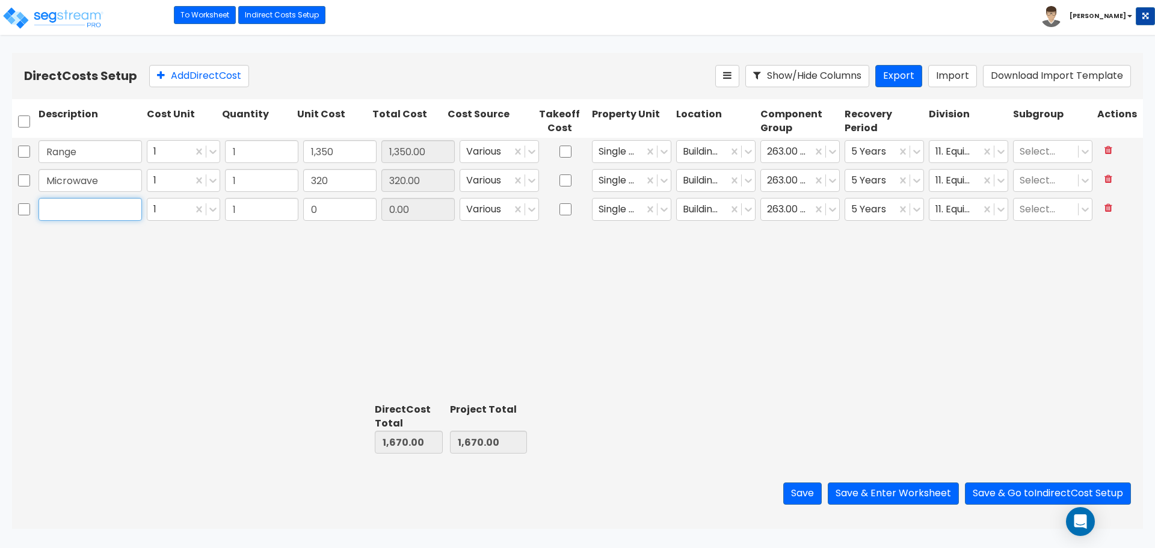
click at [108, 207] on input "text" at bounding box center [89, 209] width 103 height 23
type input "RangeHood"
type input "250"
type input "250.00"
click at [331, 184] on input "320" at bounding box center [339, 180] width 73 height 23
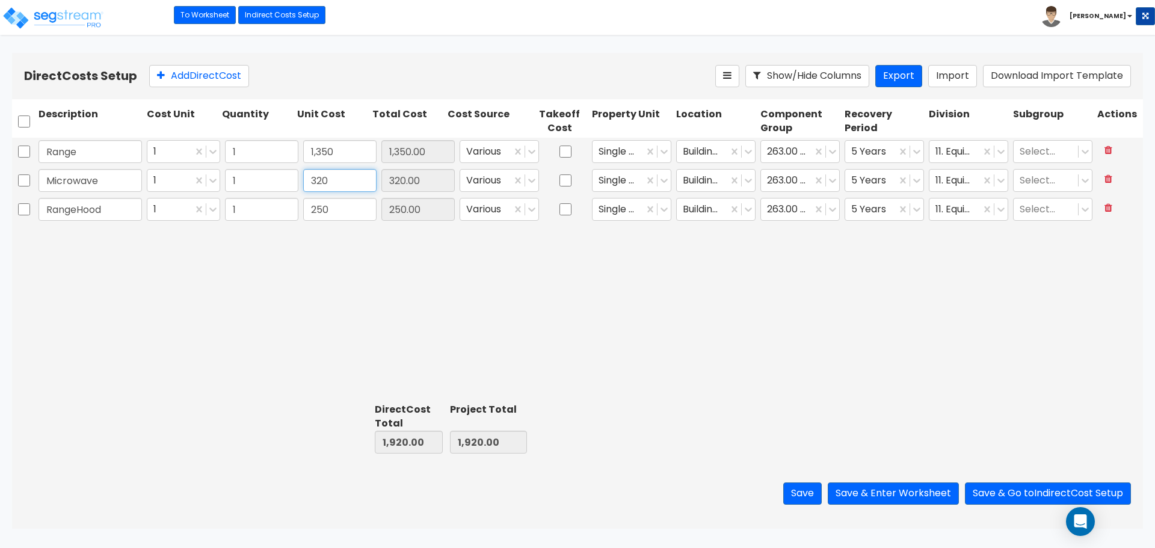
click at [331, 184] on input "320" at bounding box center [339, 180] width 73 height 23
type input "380"
type input "380.00"
click at [656, 331] on div "Range 1 1 1,350 1,350.00 Various Single Family Residence Building Interior 263.…" at bounding box center [577, 268] width 1131 height 260
click at [894, 495] on button "Save & Enter Worksheet" at bounding box center [893, 493] width 131 height 22
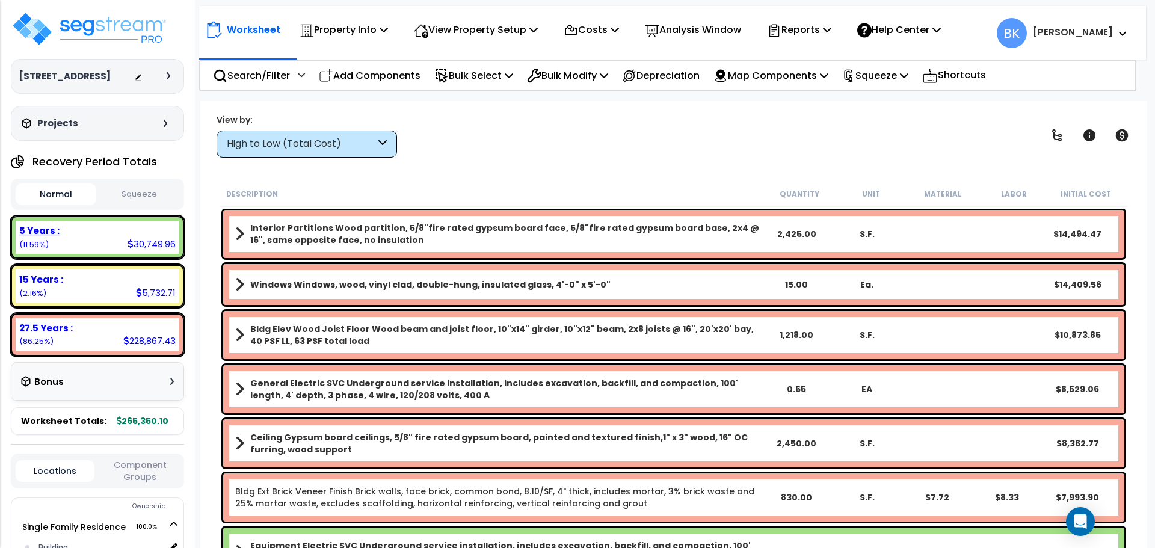
click at [64, 226] on div "5 Years :" at bounding box center [97, 230] width 156 height 13
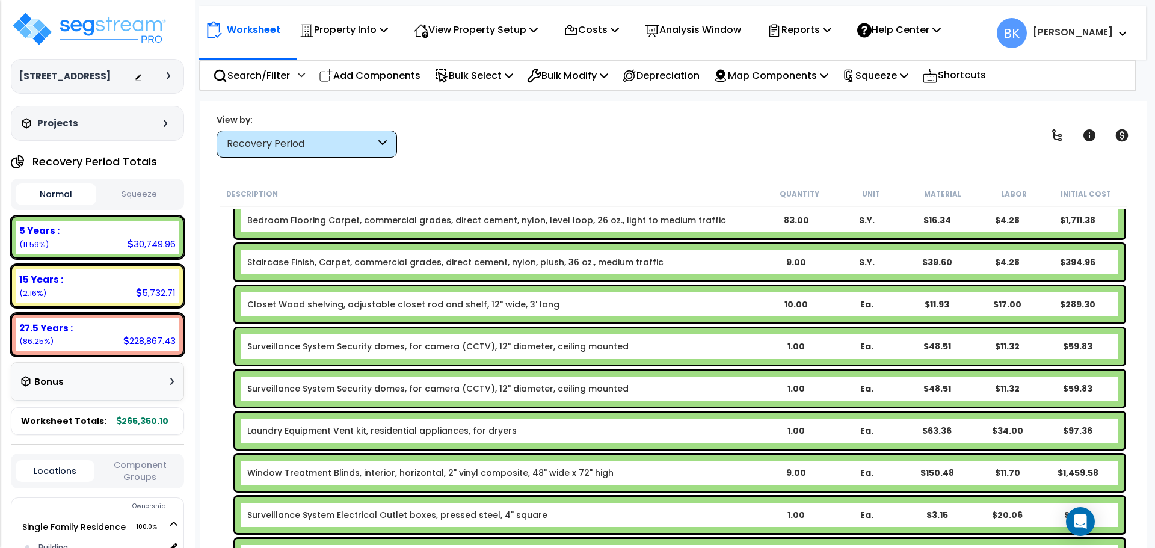
scroll to position [301, 0]
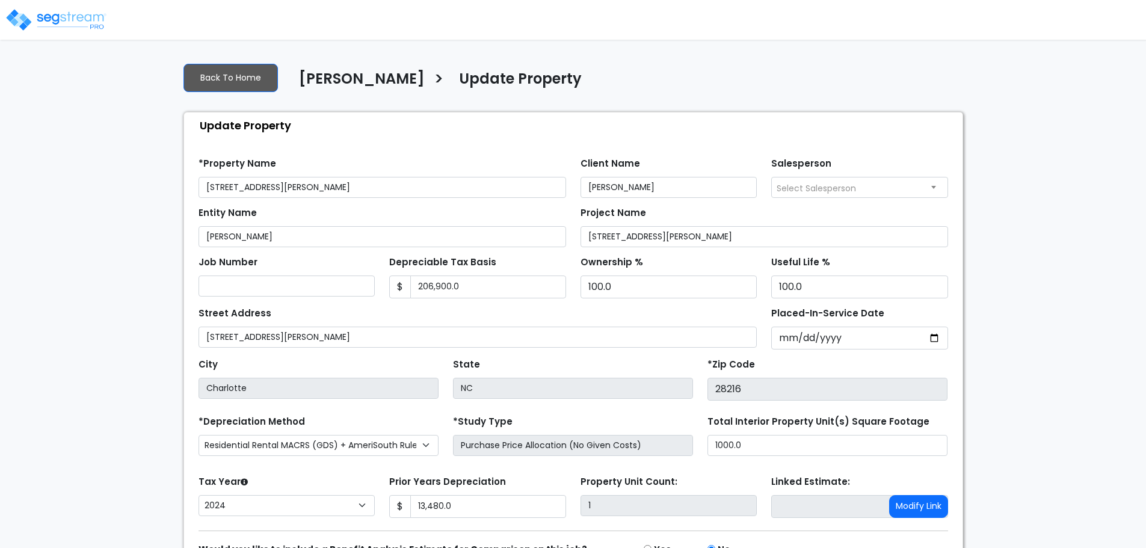
select select "2024"
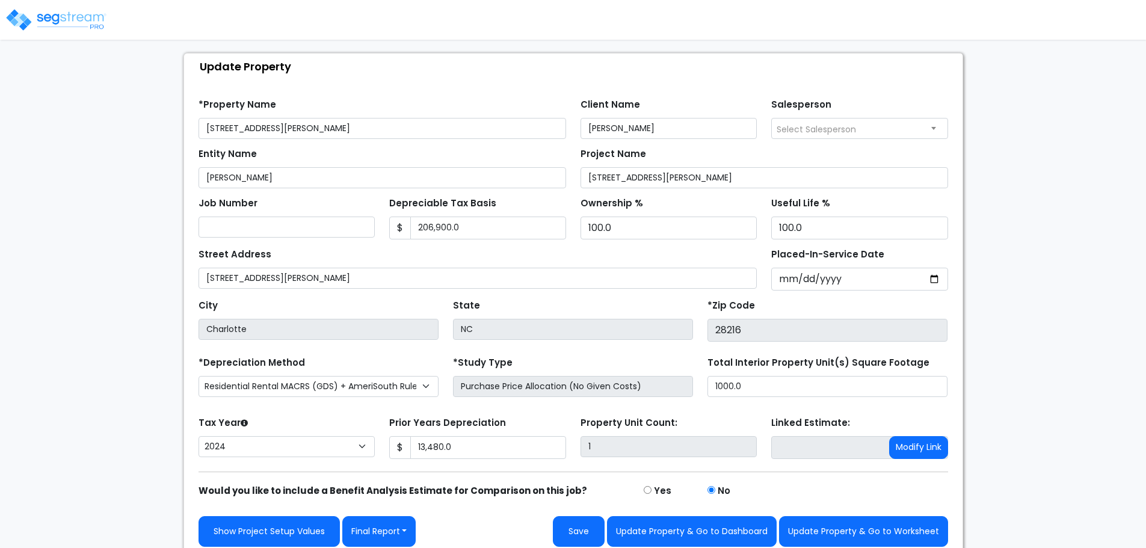
scroll to position [60, 0]
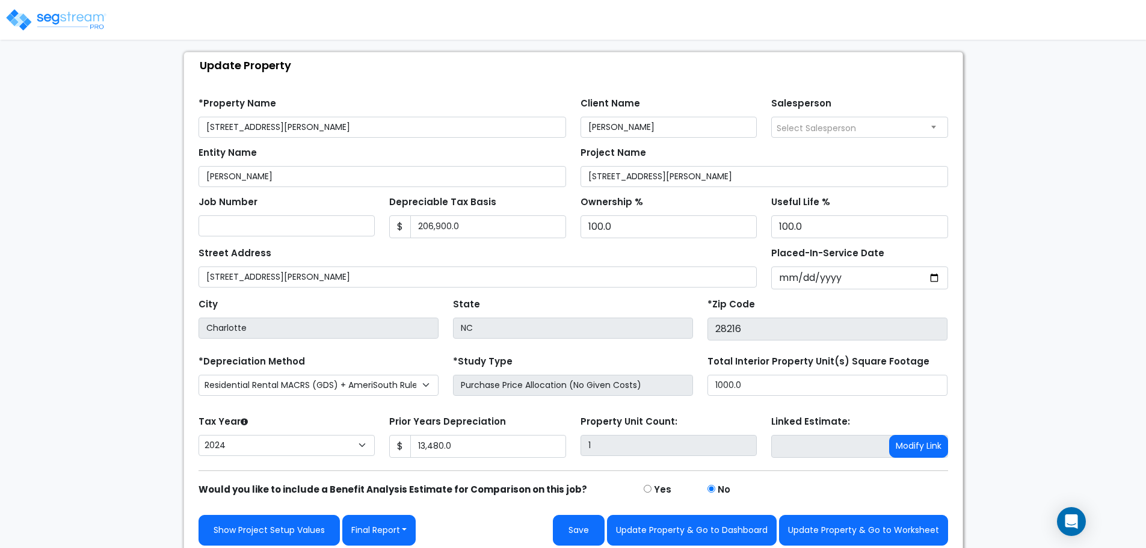
click at [38, 137] on div "We are Building your Property. So please grab a coffee and let us do the heavy …" at bounding box center [573, 274] width 1146 height 563
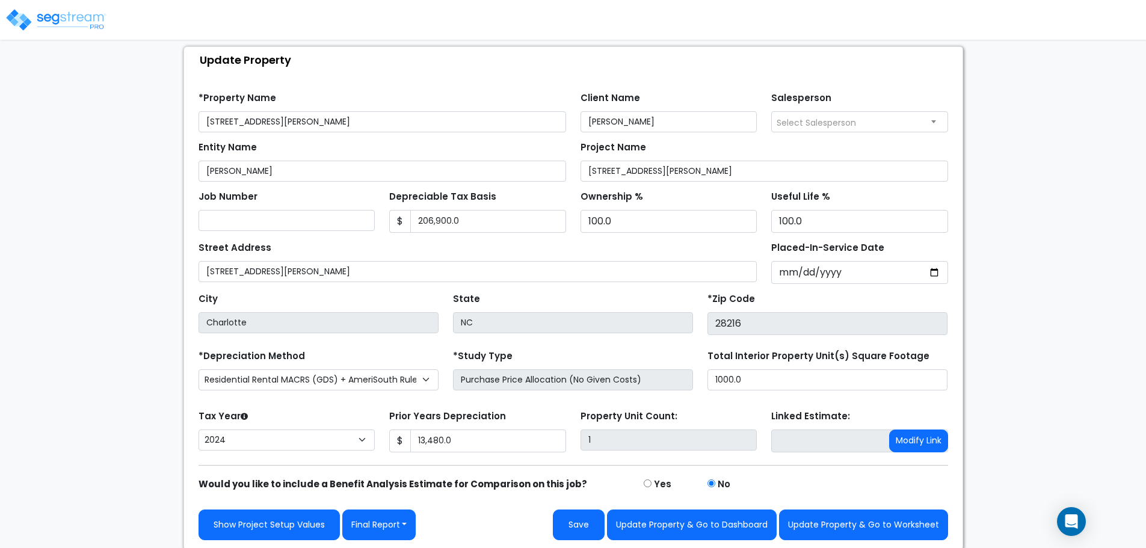
scroll to position [68, 0]
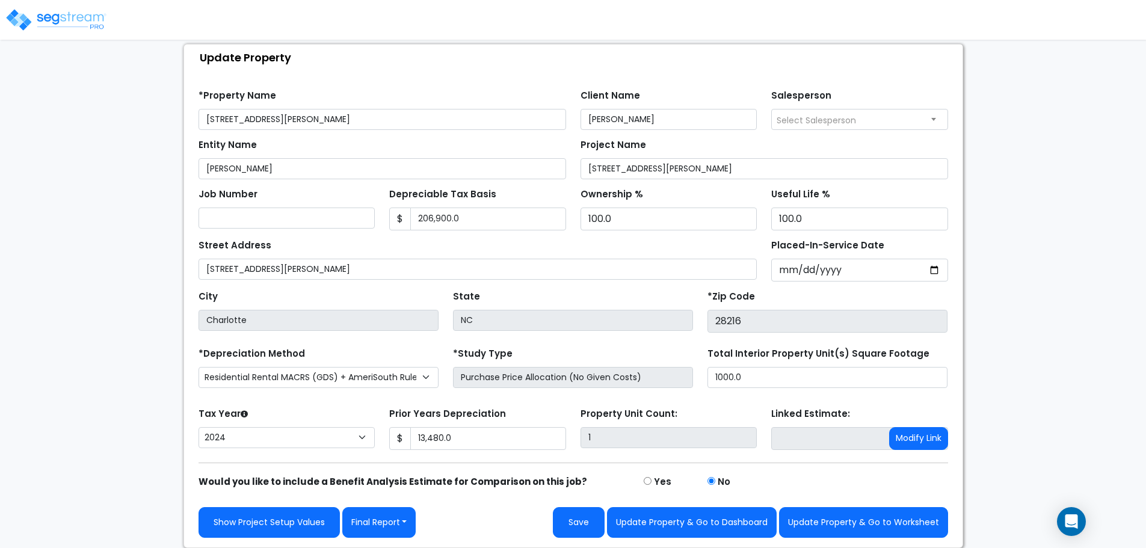
click at [1002, 248] on div "We are Building your Property. So please grab a coffee and let us do the heavy …" at bounding box center [573, 266] width 1146 height 563
click at [828, 517] on button "Update Property & Go to Worksheet" at bounding box center [863, 522] width 169 height 31
type input "13480"
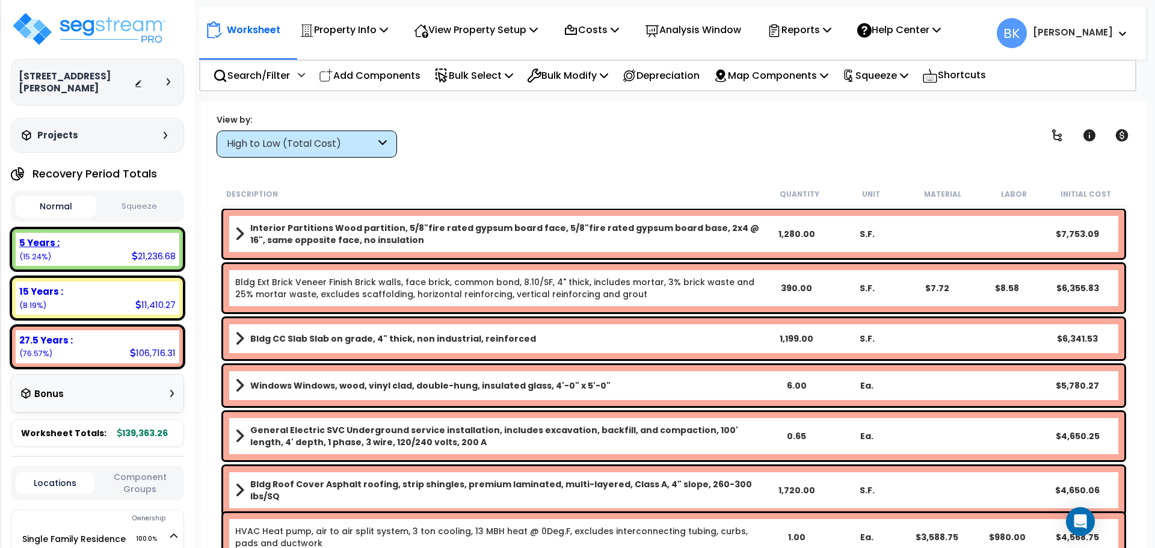
click at [109, 236] on div "5 Years :" at bounding box center [97, 242] width 156 height 13
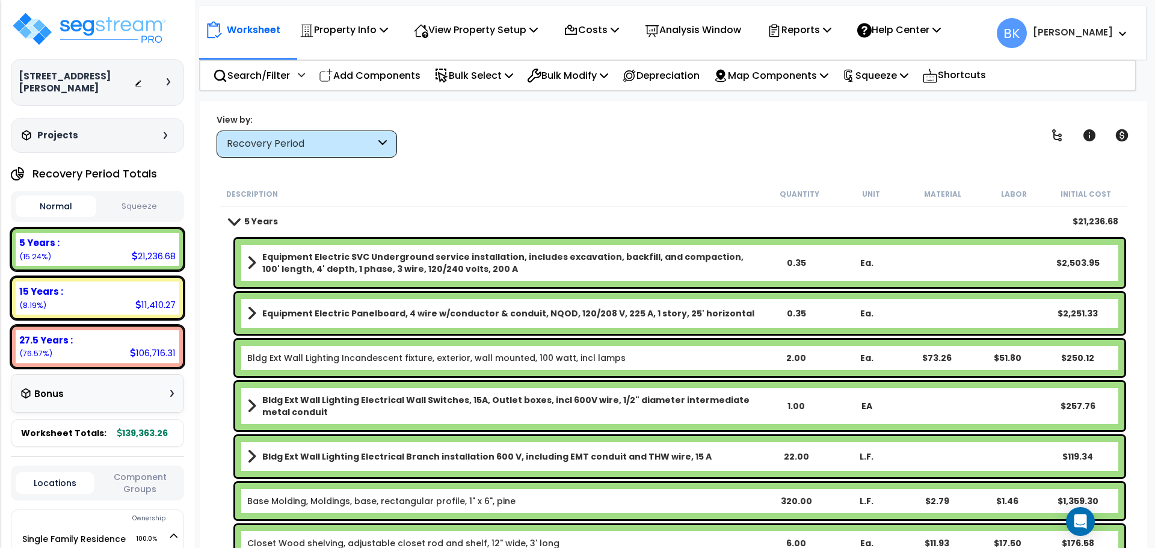
click at [115, 260] on div "5 Years : 21,236.68 (15.24%) 7 Years : 0.00 (0.00%) 15 Years : 11,410.27 (8.19%…" at bounding box center [97, 298] width 173 height 140
click at [111, 296] on div "15 Years : 11,410.27 (8.19%)" at bounding box center [98, 297] width 164 height 33
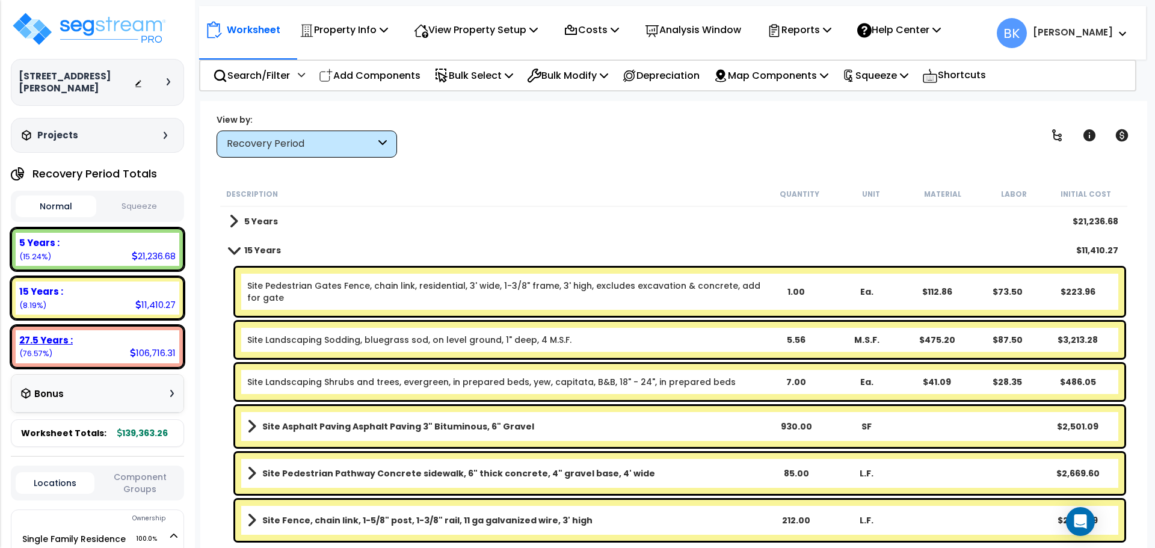
click at [111, 337] on div "27.5 Years : 106,716.31 (76.57%)" at bounding box center [98, 346] width 164 height 33
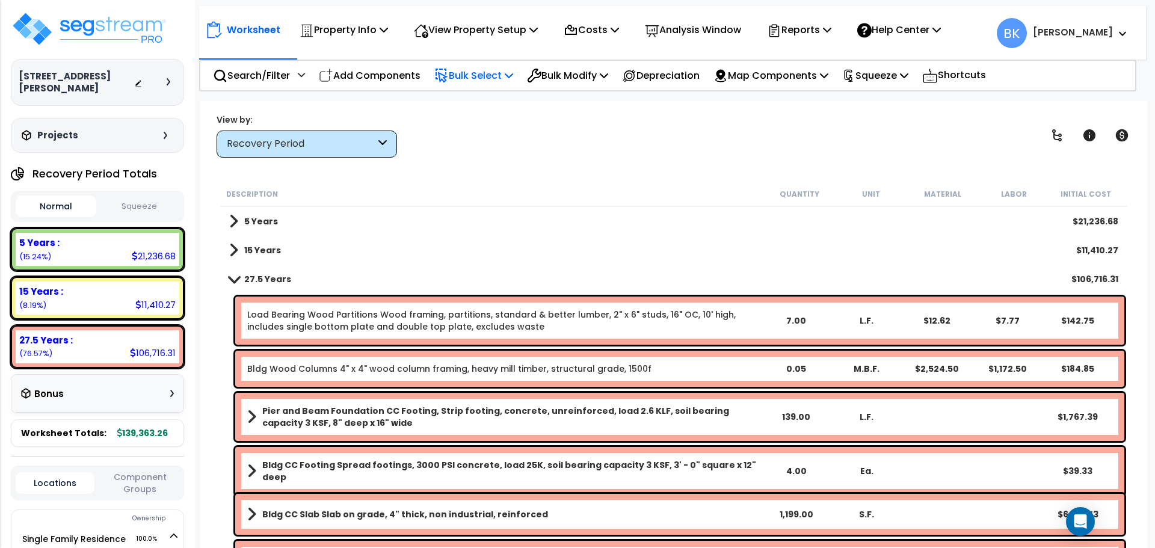
click at [494, 72] on p "Bulk Select" at bounding box center [473, 75] width 79 height 16
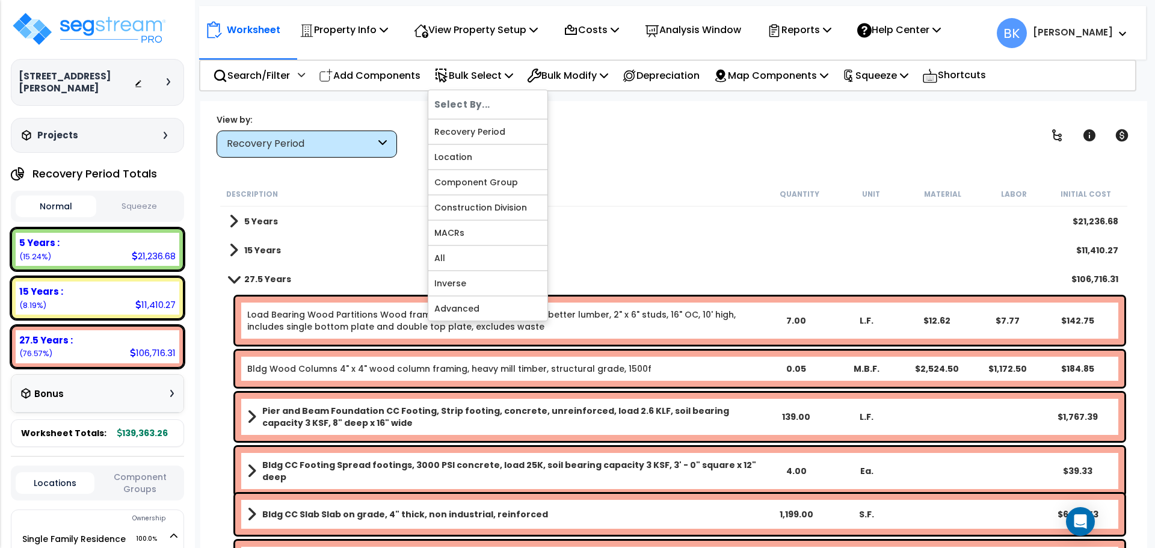
drag, startPoint x: 615, startPoint y: 127, endPoint x: 583, endPoint y: 121, distance: 33.0
click at [615, 127] on div "View by: Recovery Period High to Low (Total Cost)" at bounding box center [673, 135] width 923 height 45
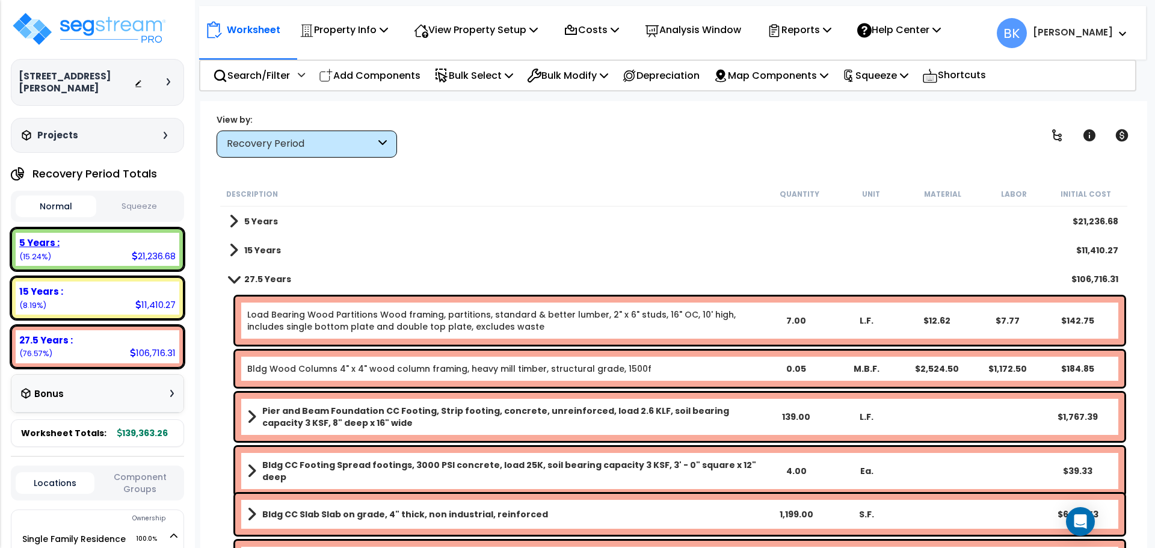
click at [141, 236] on div "5 Years :" at bounding box center [97, 242] width 156 height 13
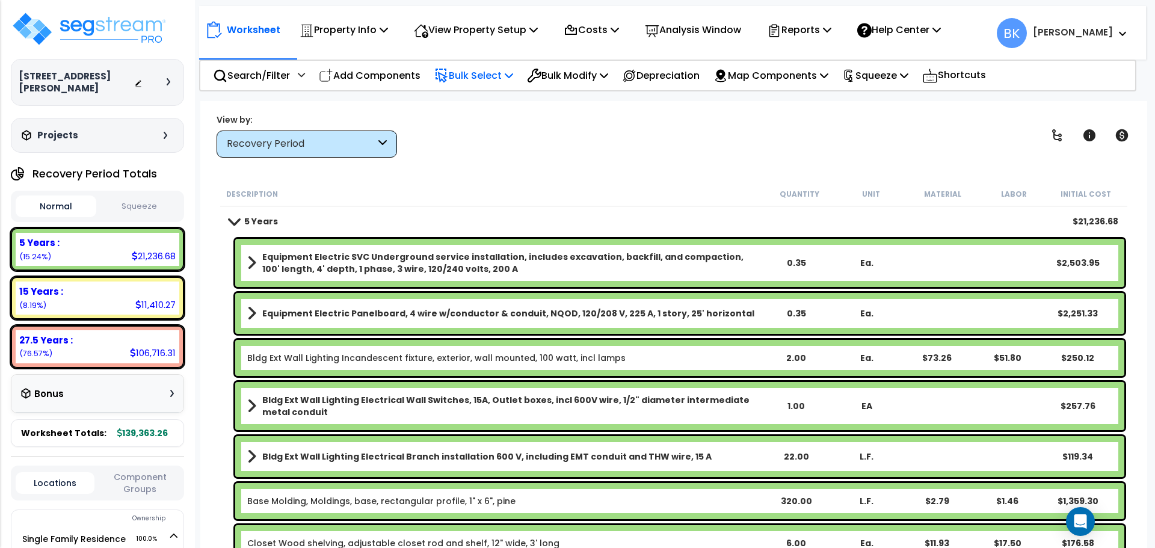
click at [509, 68] on p "Bulk Select" at bounding box center [473, 75] width 79 height 16
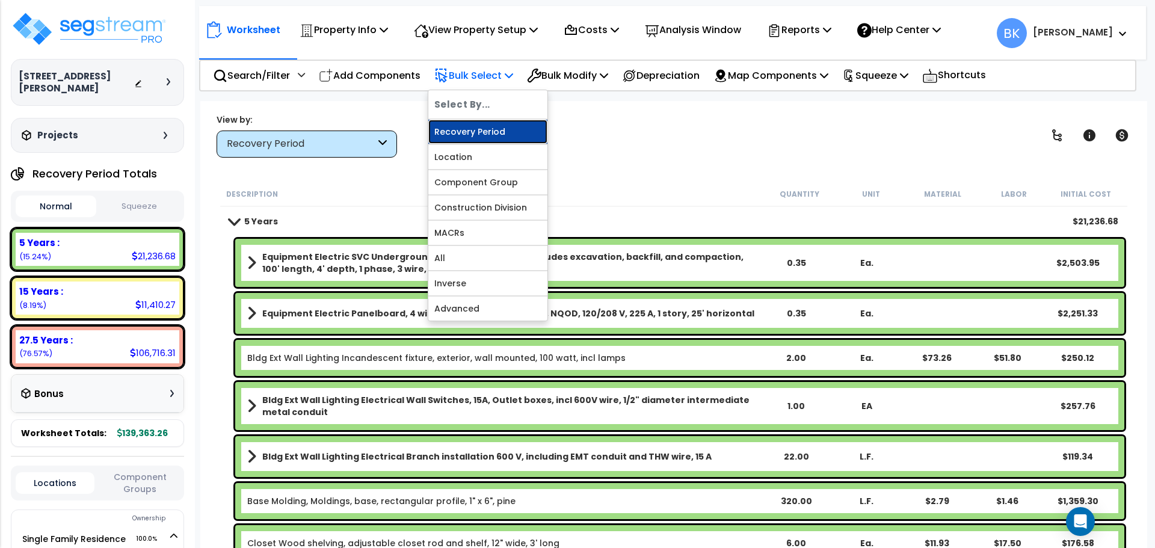
click at [484, 130] on link "Recovery Period" at bounding box center [487, 132] width 119 height 24
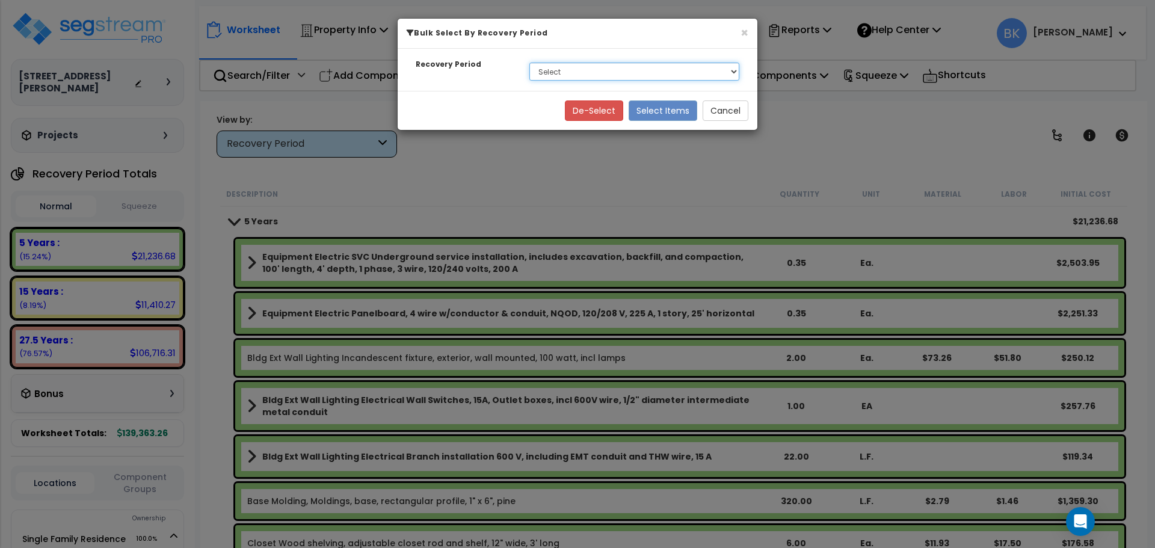
click at [580, 75] on select "Select 5 Years 15 Years 27.5 Years" at bounding box center [634, 72] width 210 height 18
select select "5Y"
click at [529, 63] on select "Select 5 Years 15 Years 27.5 Years" at bounding box center [634, 72] width 210 height 18
click at [653, 105] on button "Select Items" at bounding box center [662, 110] width 69 height 20
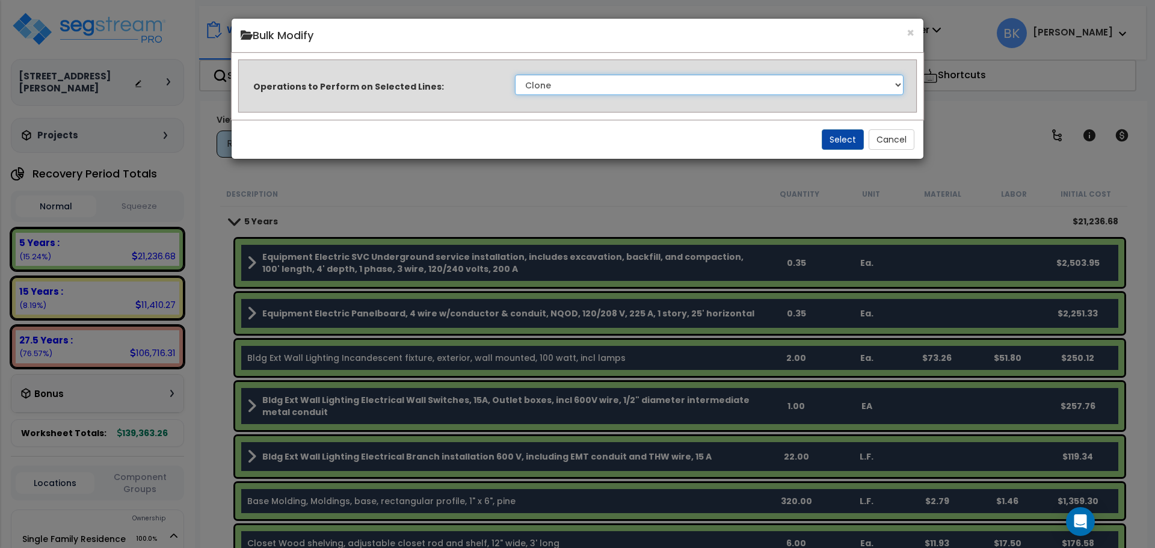
click at [603, 82] on select "Clone Delete Delete Zero Quantities Modify Component Group Modify Recovery Peri…" at bounding box center [709, 85] width 388 height 20
click at [963, 112] on div "× Bulk Modify Operations to Perform on Selected Lines: Clone Delete Delete Zero…" at bounding box center [577, 274] width 1155 height 548
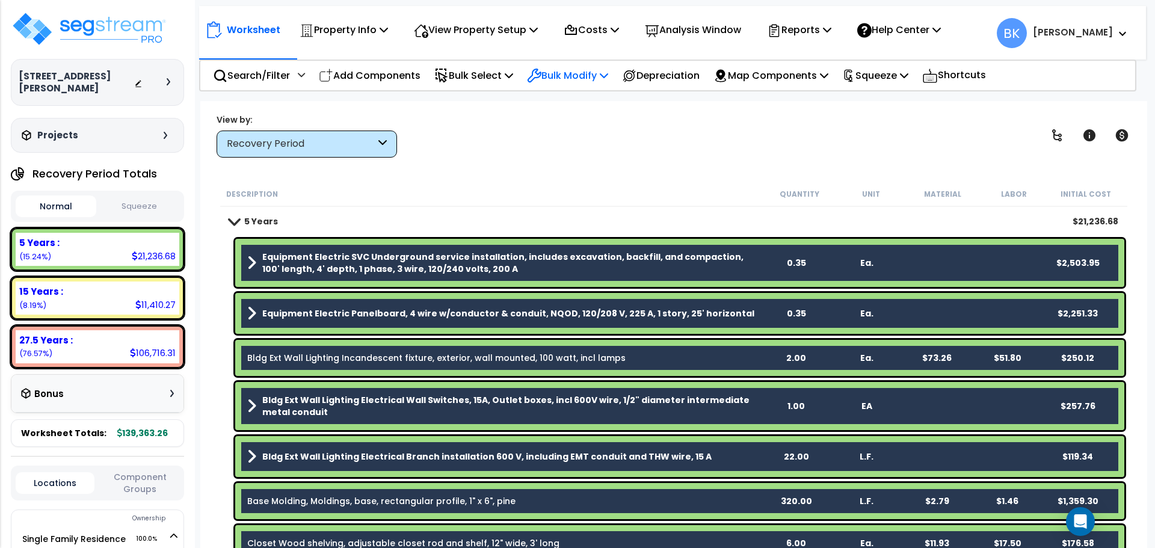
click at [573, 66] on div "Bulk Modify" at bounding box center [567, 75] width 81 height 28
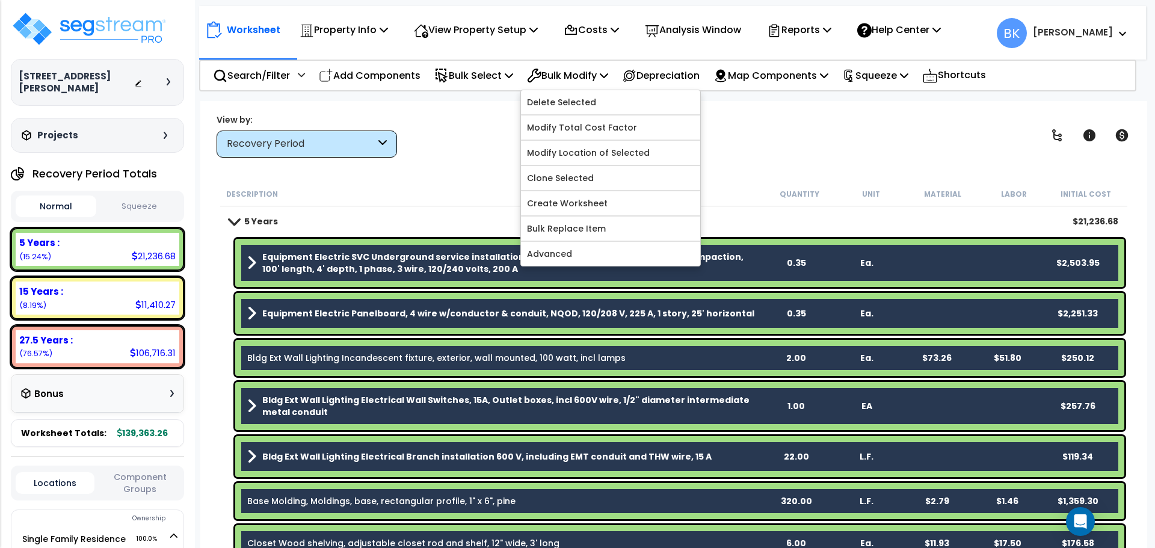
click at [864, 147] on div "View by: Recovery Period High to Low (Total Cost)" at bounding box center [673, 135] width 923 height 45
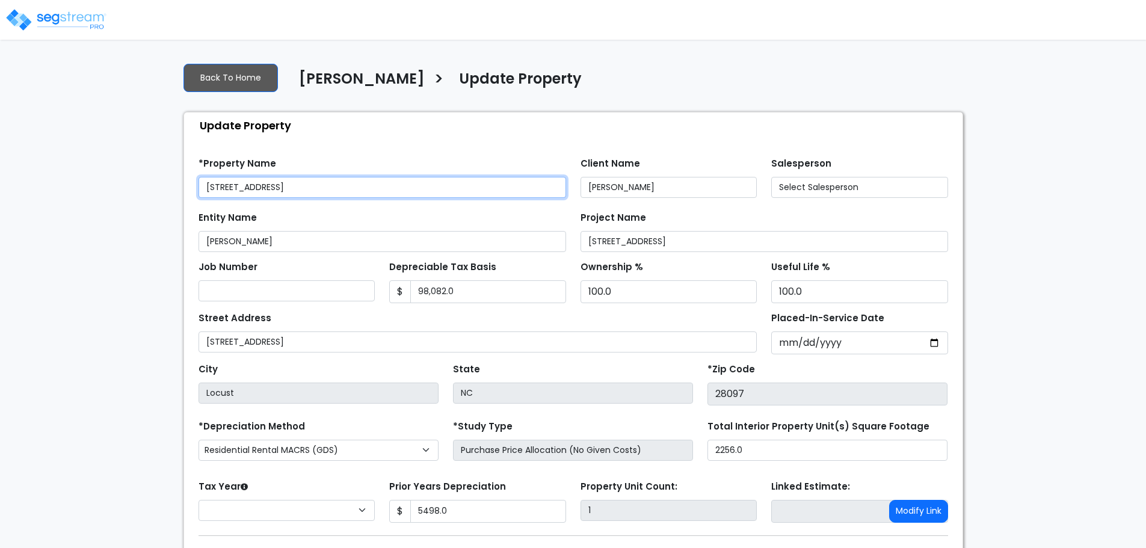
type input "5,498.0"
select select "2024"
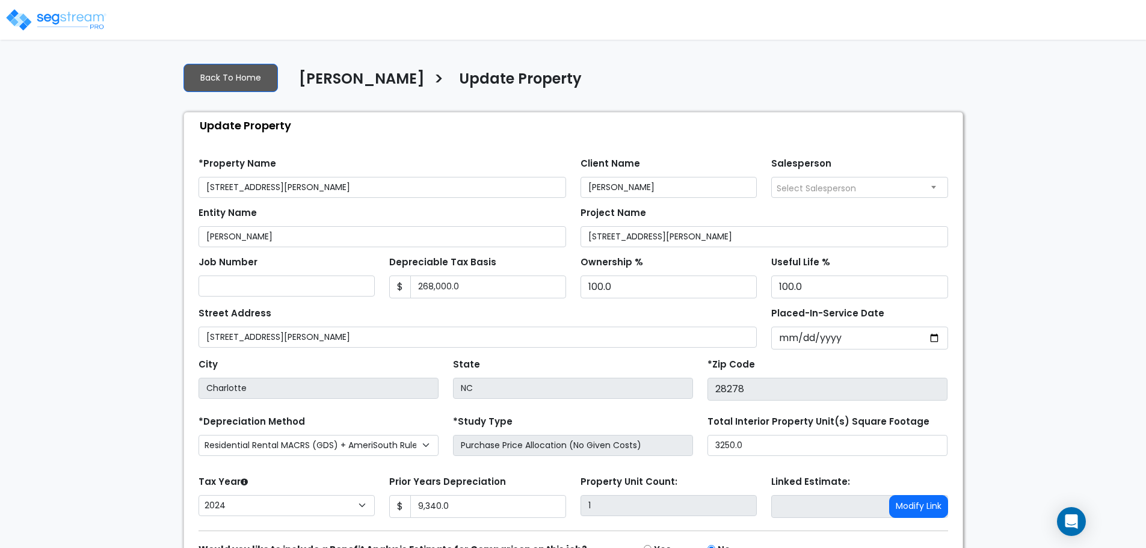
select select "2024"
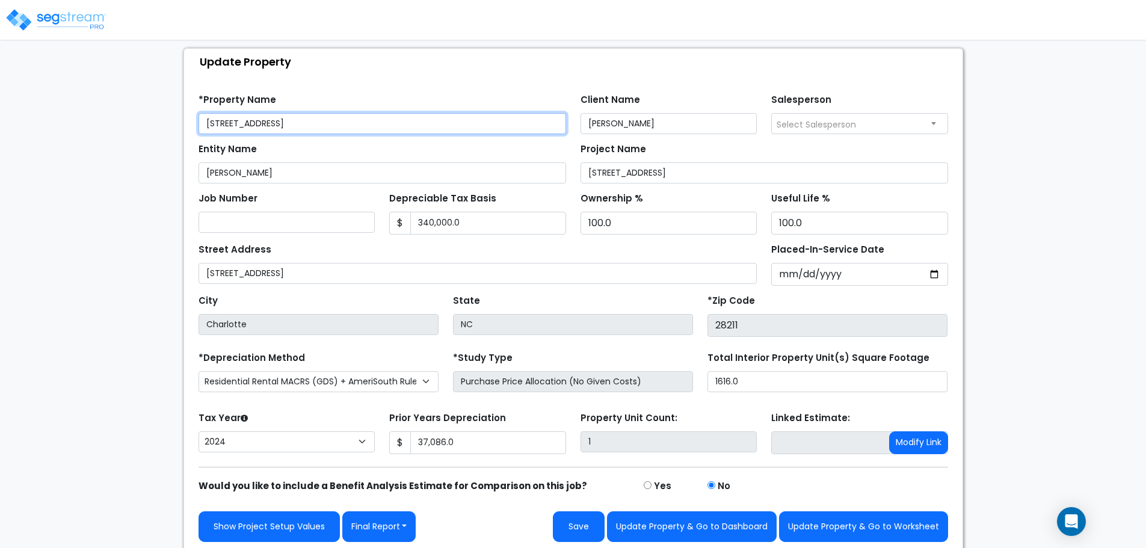
scroll to position [68, 0]
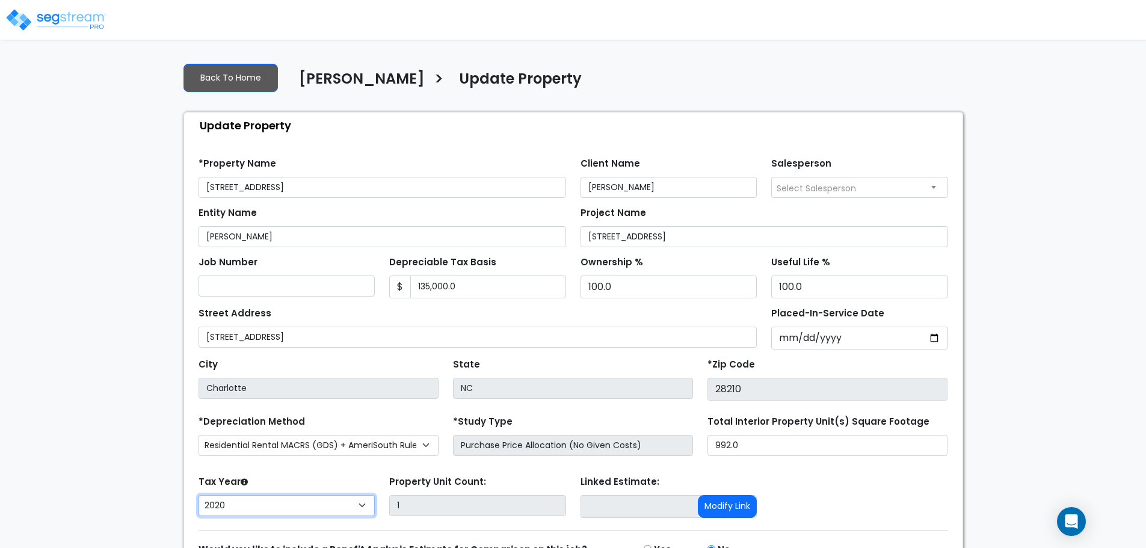
click at [290, 502] on select "2026 2025 2024 2023 2022 2021 2020" at bounding box center [286, 505] width 177 height 21
select select "2024"
click at [198, 495] on select "2026 2025 2024 2023 2022 2021 2020" at bounding box center [286, 505] width 177 height 21
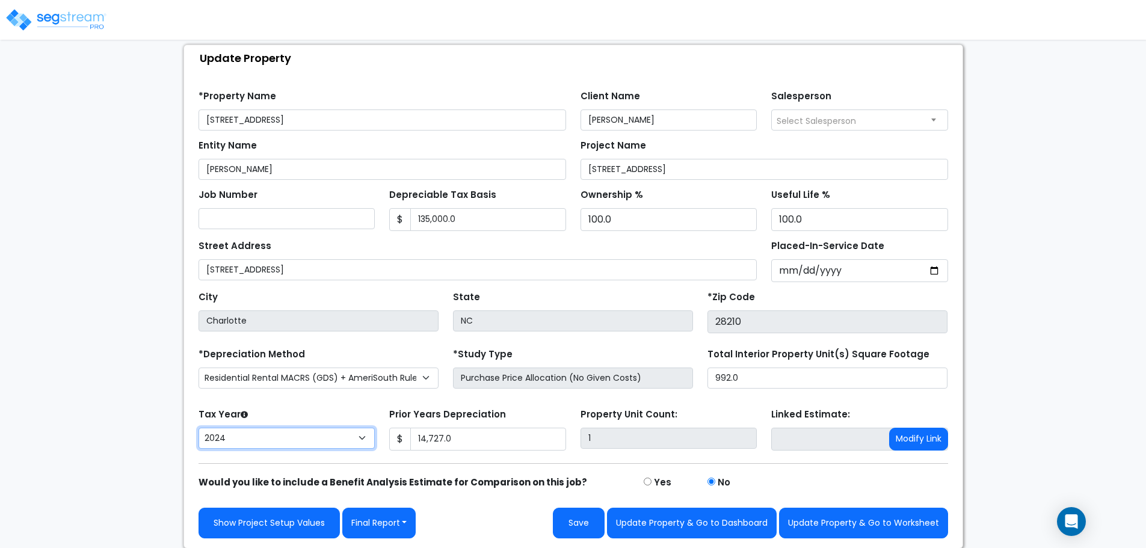
scroll to position [68, 0]
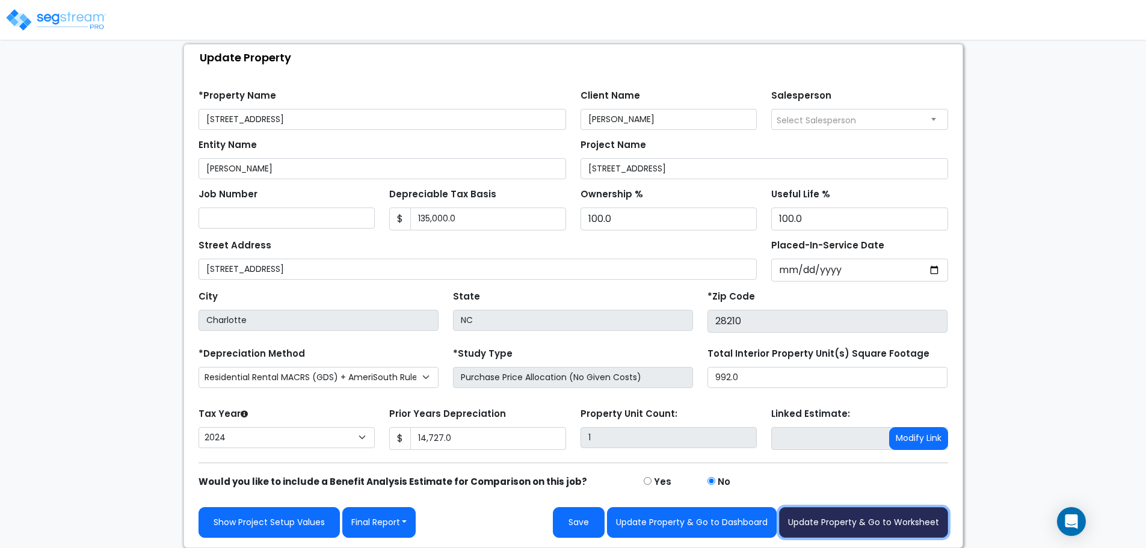
click at [850, 511] on button "Update Property & Go to Worksheet" at bounding box center [863, 522] width 169 height 31
type input "14727"
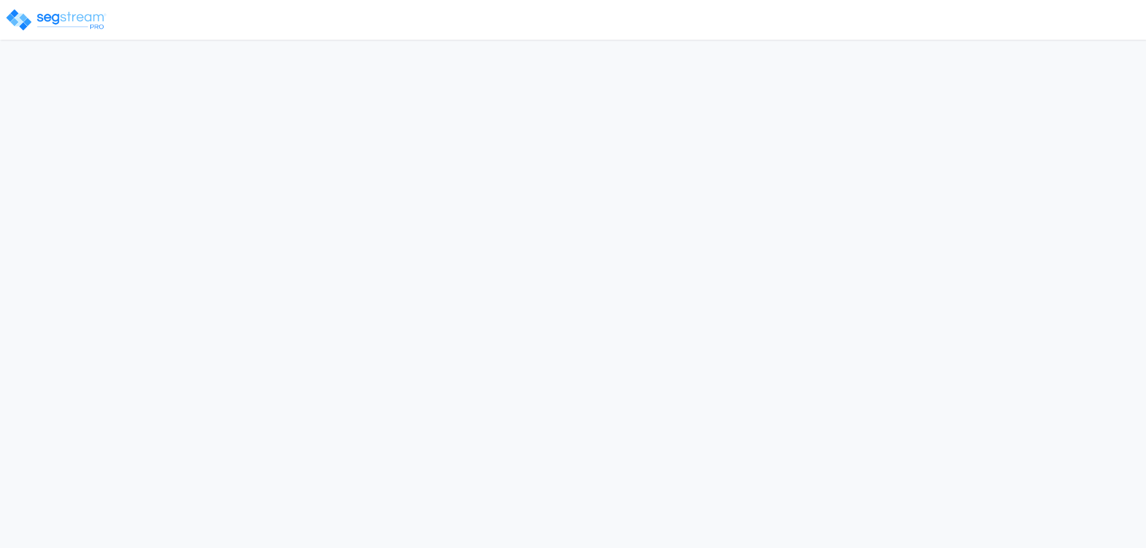
select select "2024"
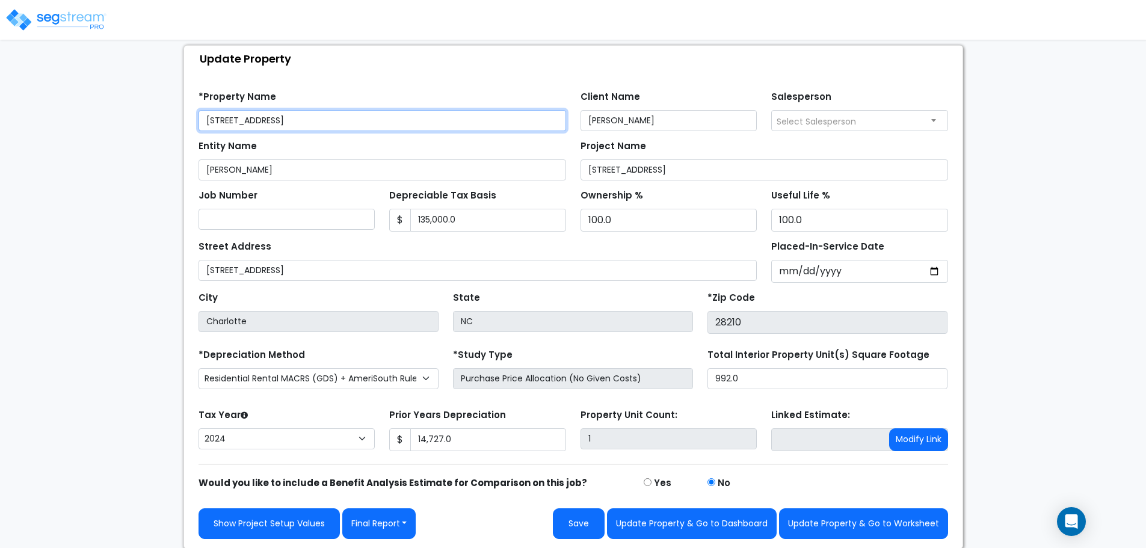
scroll to position [68, 0]
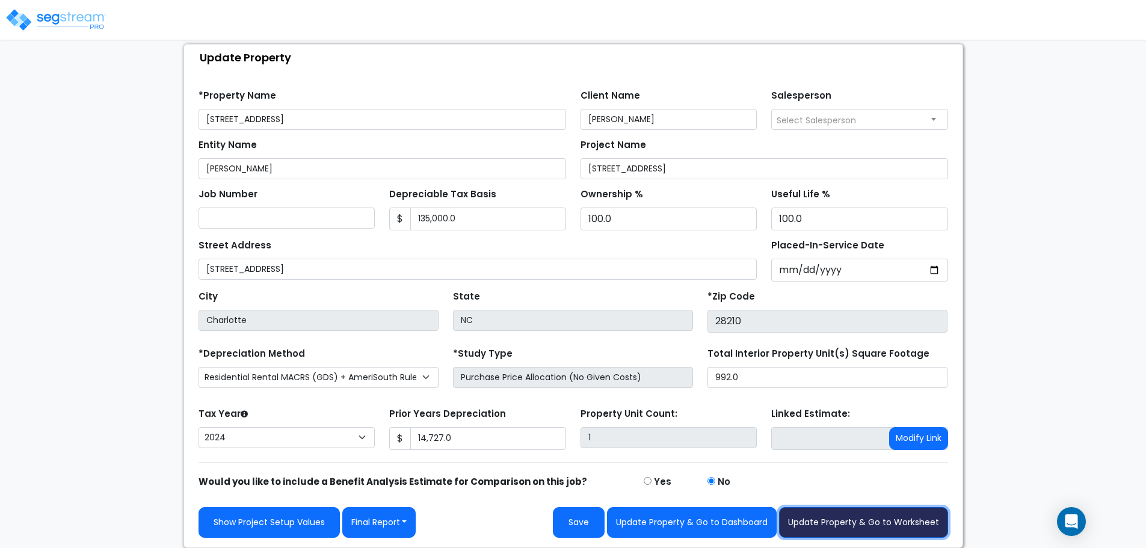
click at [855, 518] on button "Update Property & Go to Worksheet" at bounding box center [863, 522] width 169 height 31
type input "14727"
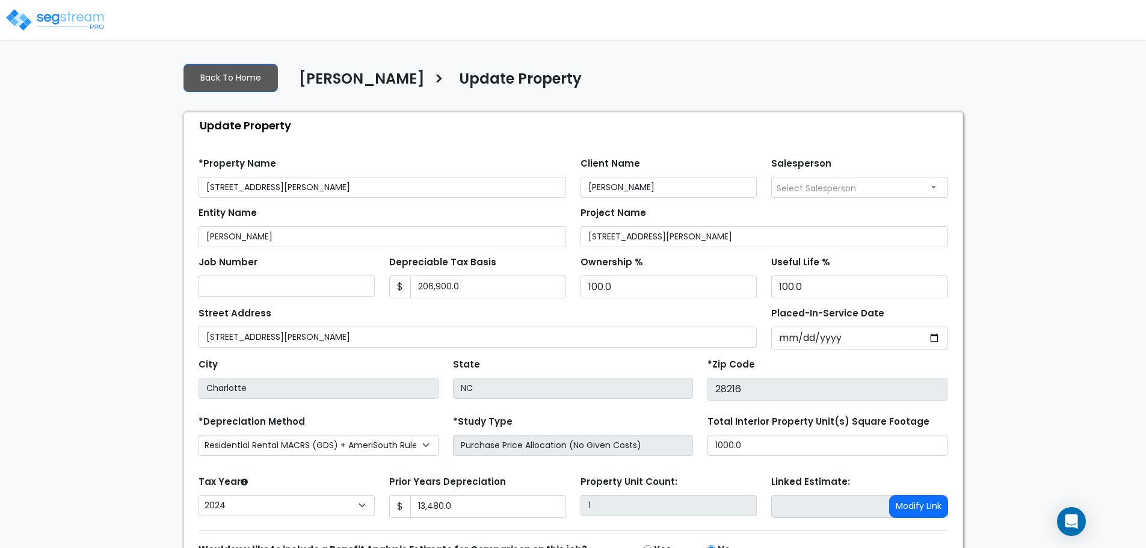
select select "2024"
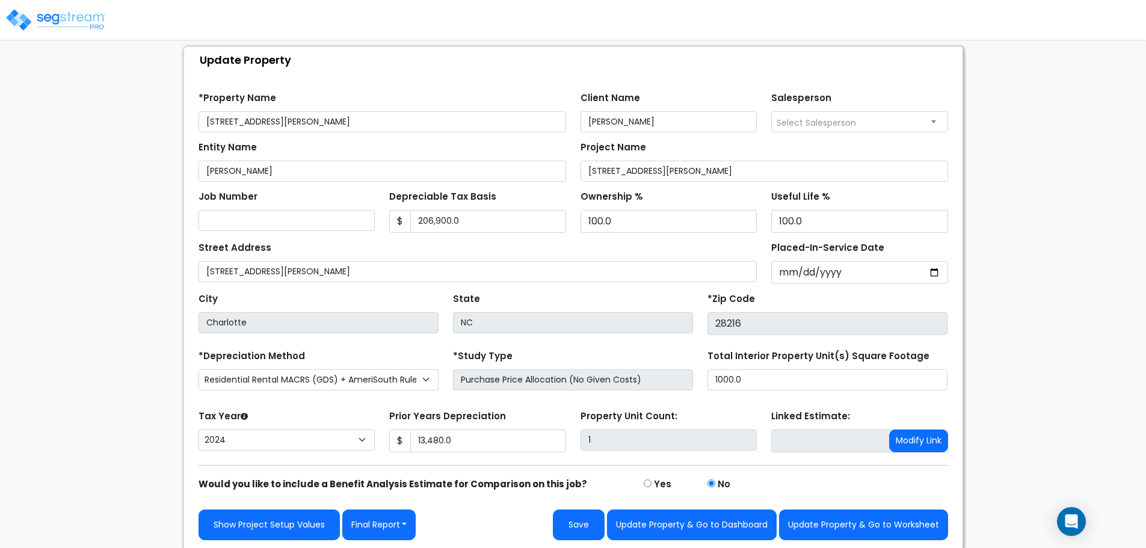
scroll to position [68, 0]
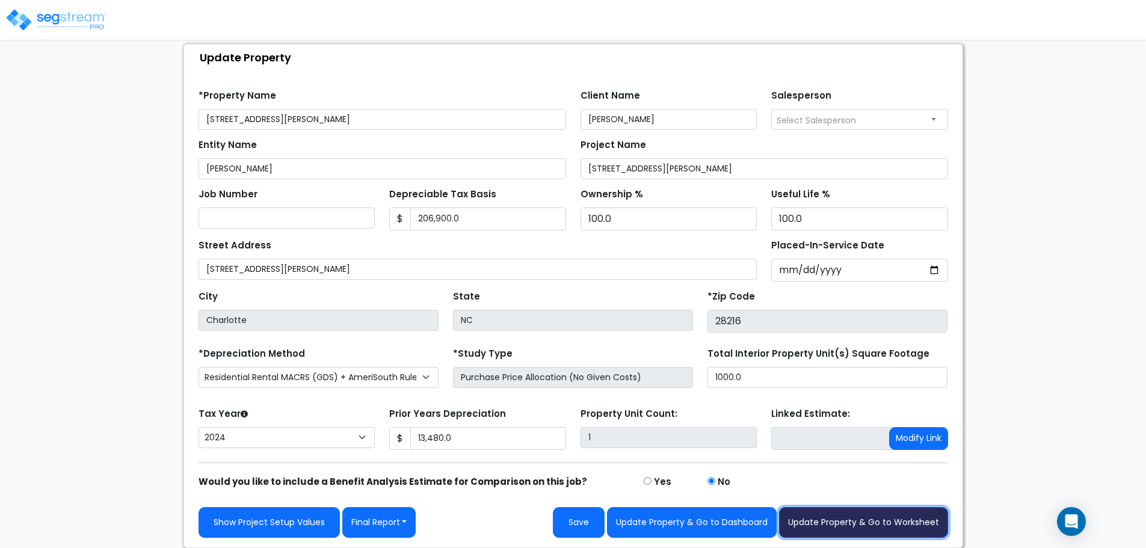
click at [862, 520] on button "Update Property & Go to Worksheet" at bounding box center [863, 522] width 169 height 31
type input "13480"
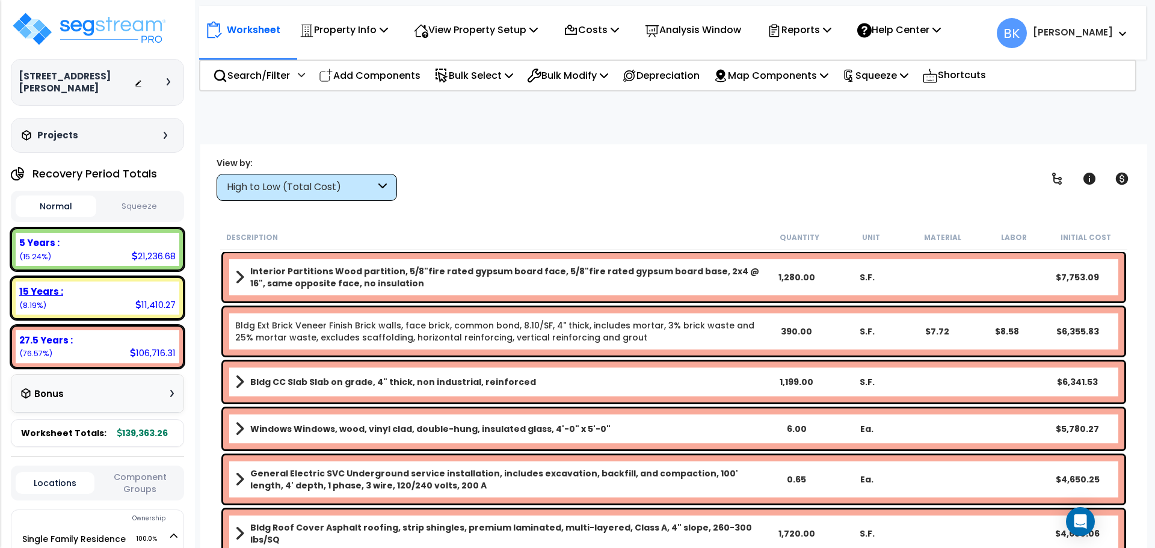
click at [73, 287] on div "15 Years : 11,410.27 (8.19%)" at bounding box center [98, 297] width 164 height 33
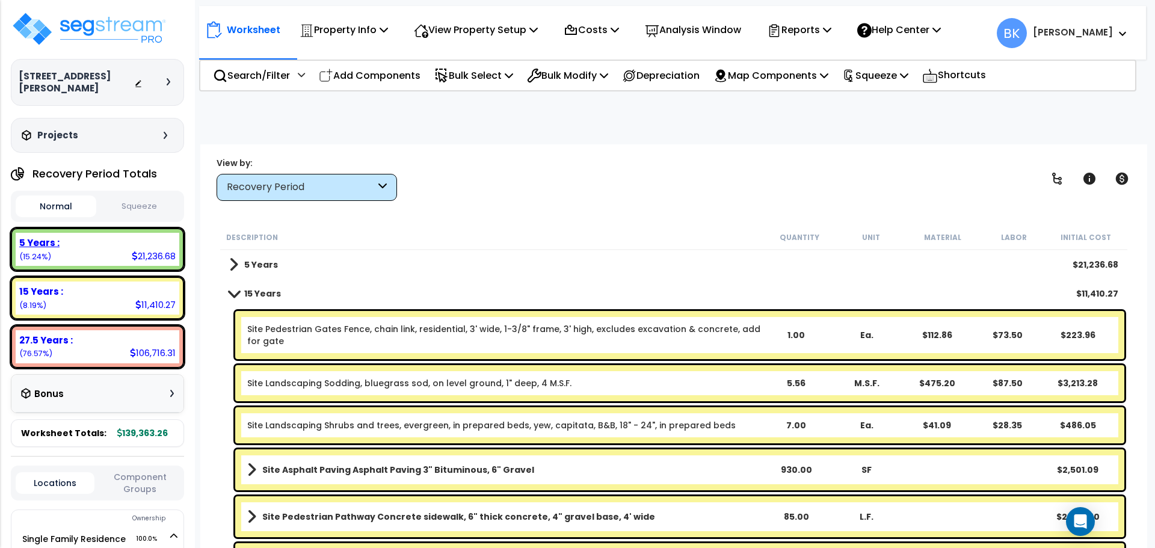
click at [103, 250] on div "5 Years : 21,236.68 (15.24%)" at bounding box center [98, 249] width 164 height 33
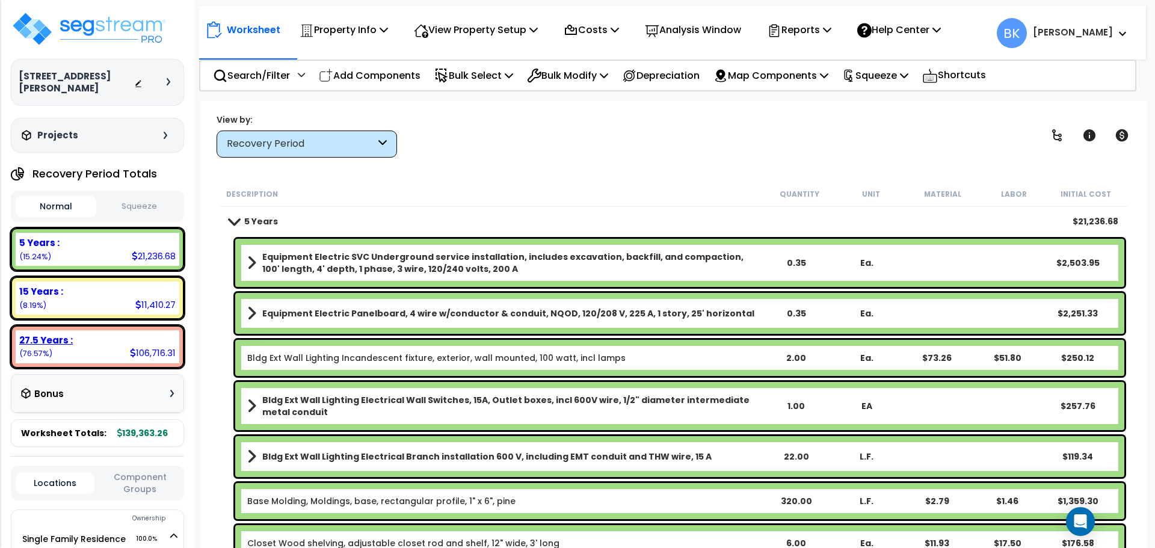
click at [117, 334] on div "27.5 Years :" at bounding box center [97, 340] width 156 height 13
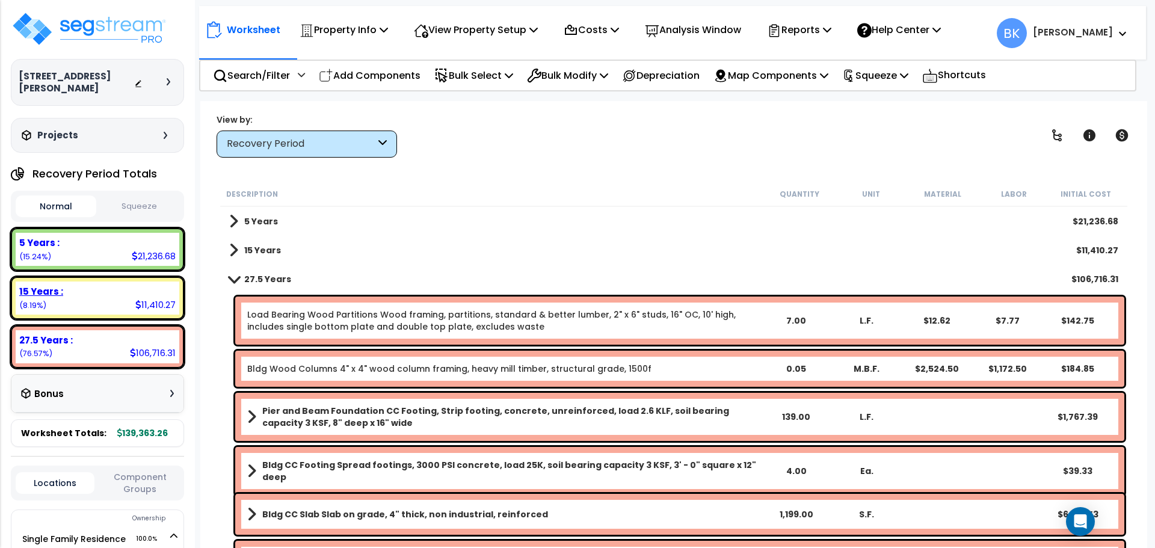
click at [109, 285] on div "15 Years :" at bounding box center [97, 291] width 156 height 13
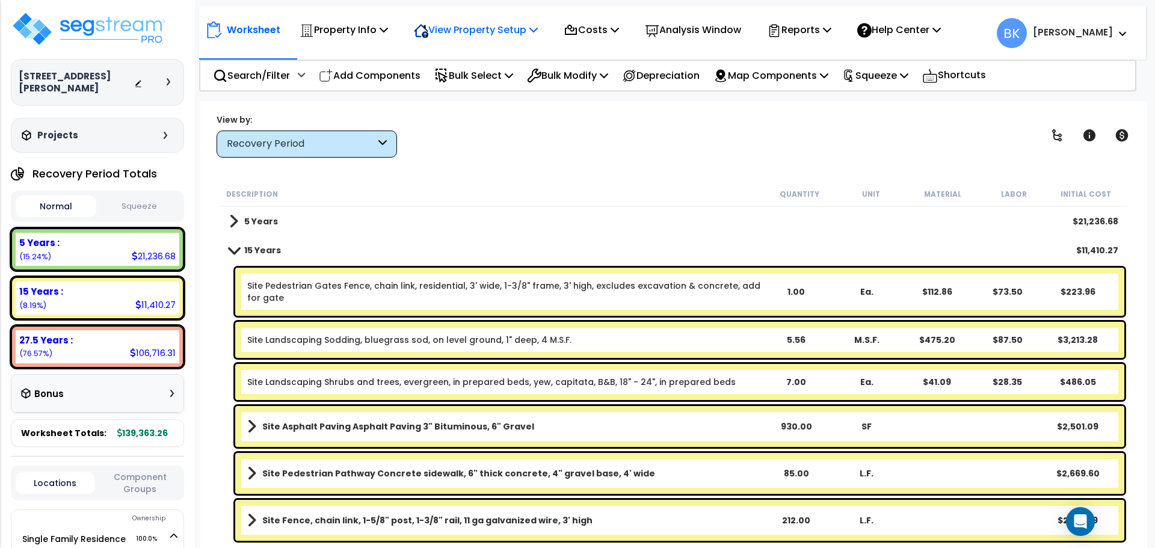
click at [520, 25] on p "View Property Setup" at bounding box center [476, 30] width 124 height 16
click at [471, 86] on link "View Questionnaire" at bounding box center [467, 82] width 119 height 24
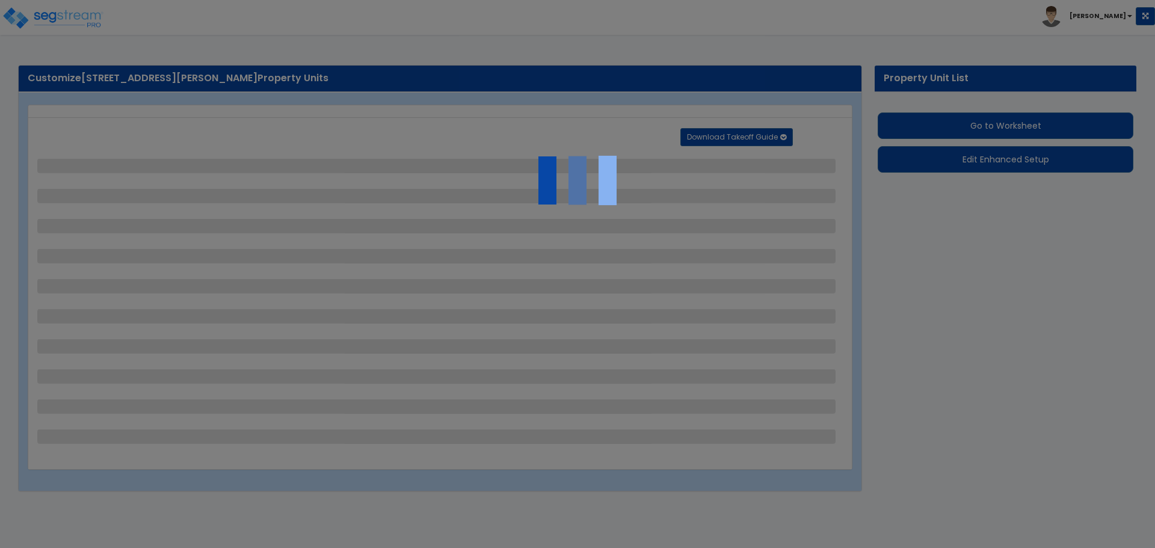
select select "2"
select select "1"
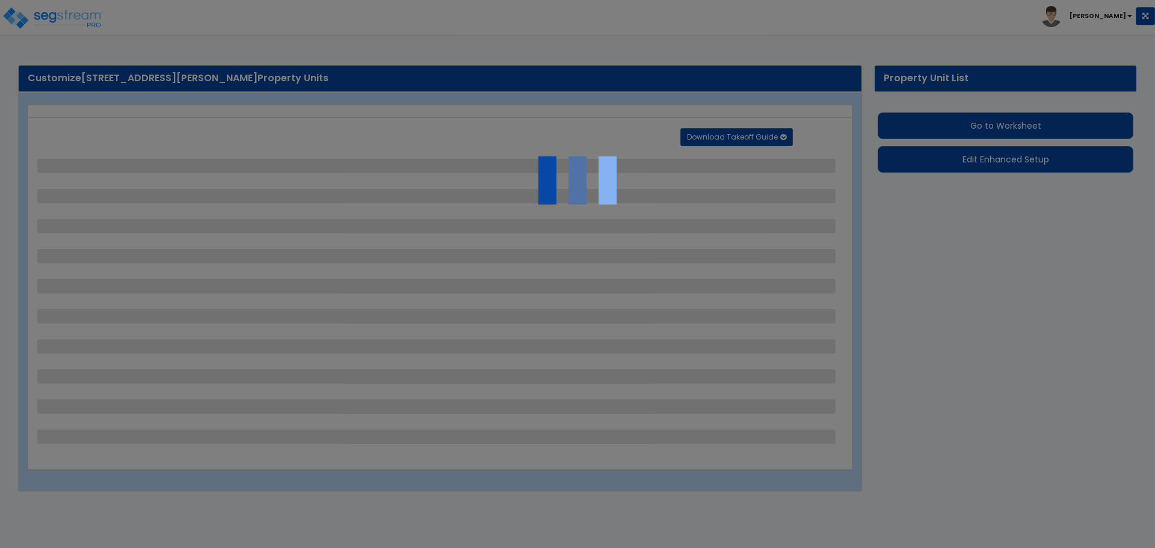
select select "2"
select select "1"
select select "3"
select select "1"
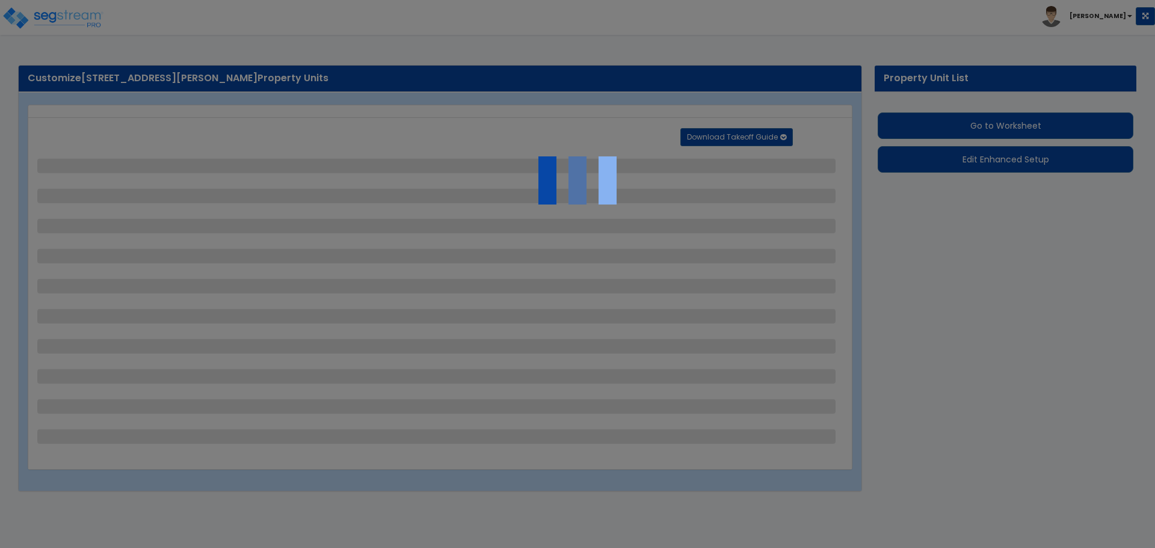
select select "1"
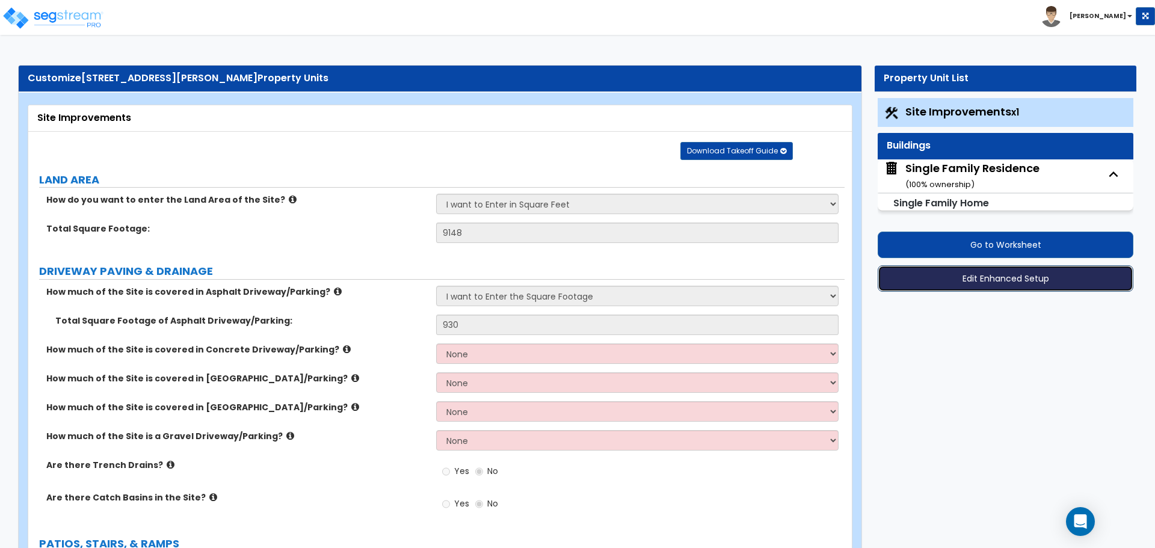
click at [988, 277] on button "Edit Enhanced Setup" at bounding box center [1005, 278] width 256 height 26
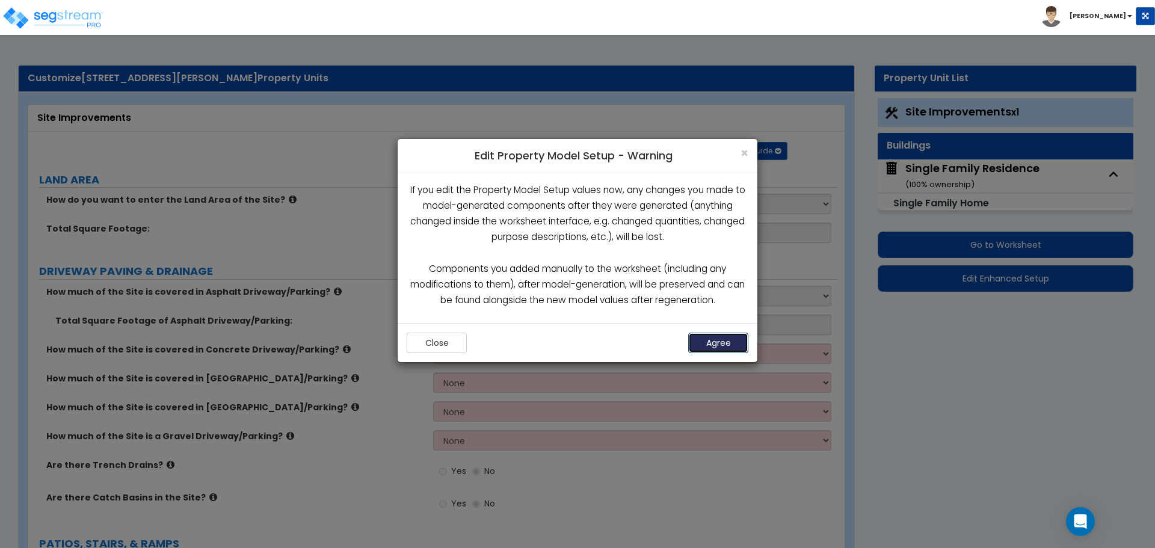
click at [715, 337] on button "Agree" at bounding box center [718, 343] width 60 height 20
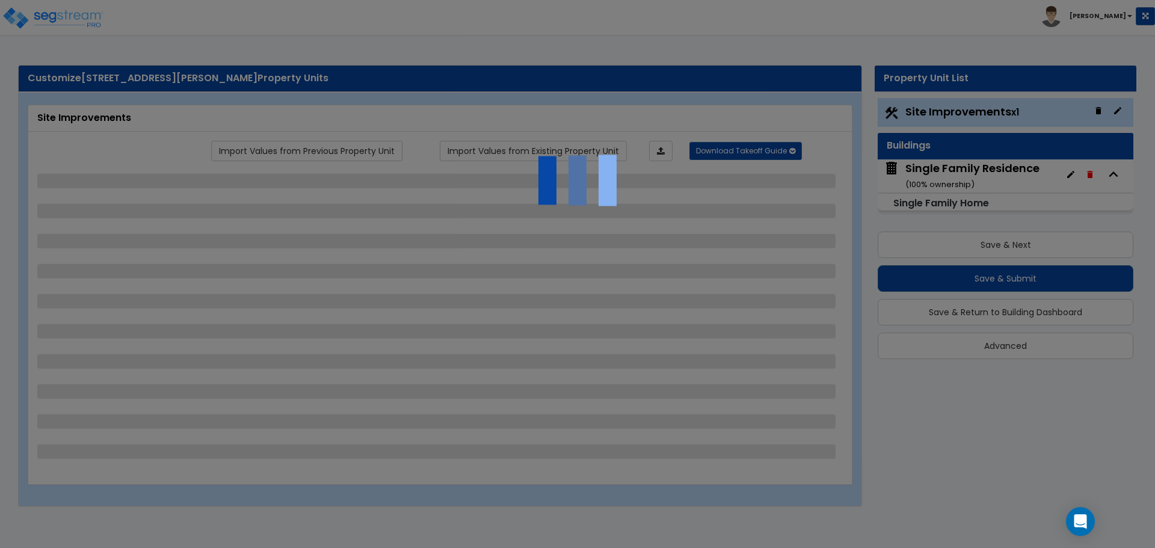
select select "2"
select select "1"
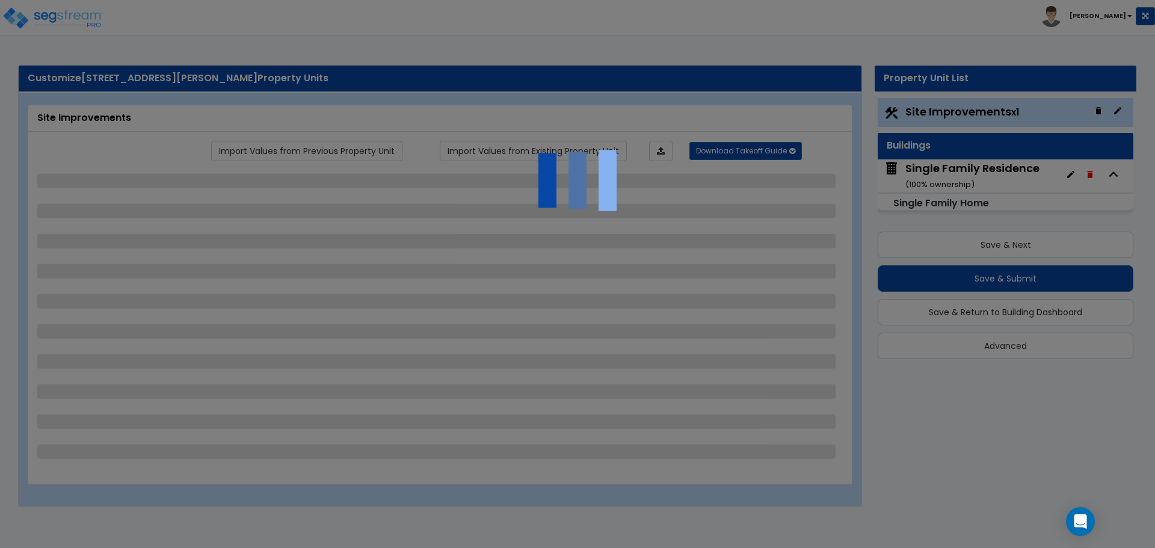
select select "2"
select select "1"
select select "3"
select select "1"
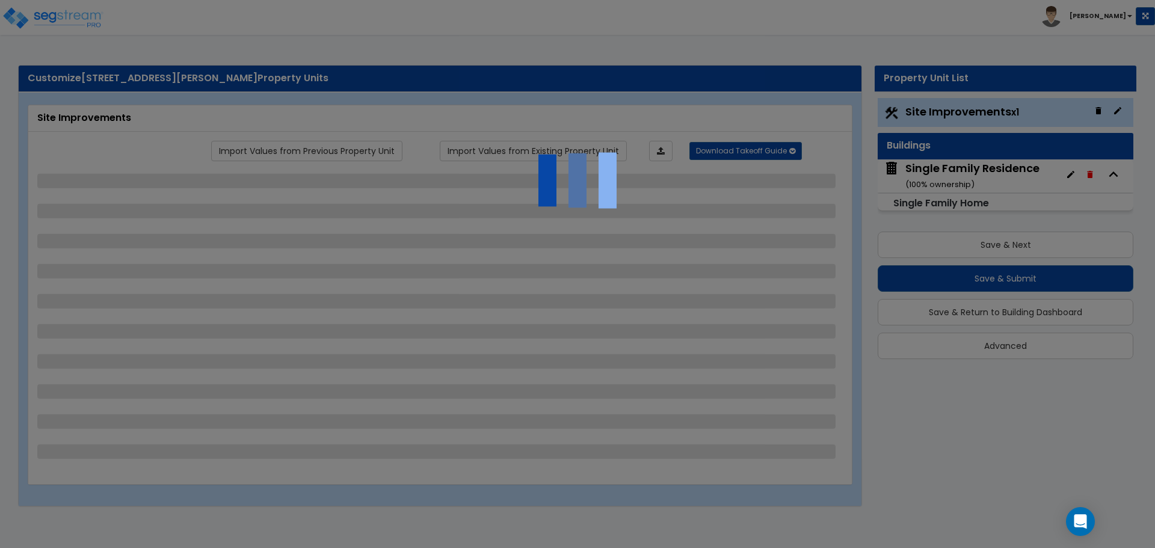
select select "1"
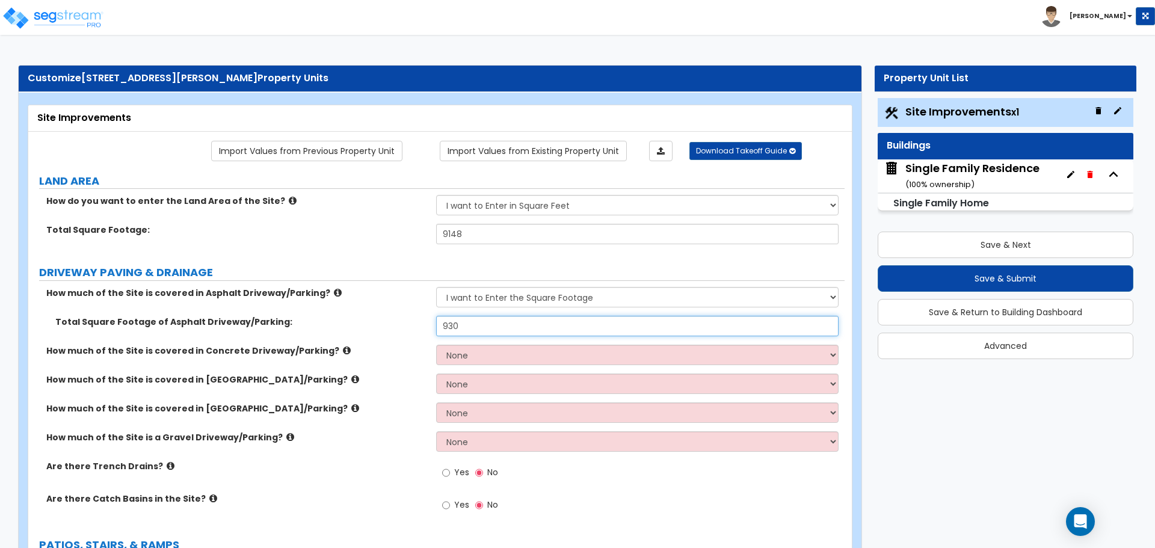
click at [487, 325] on input "930" at bounding box center [637, 326] width 402 height 20
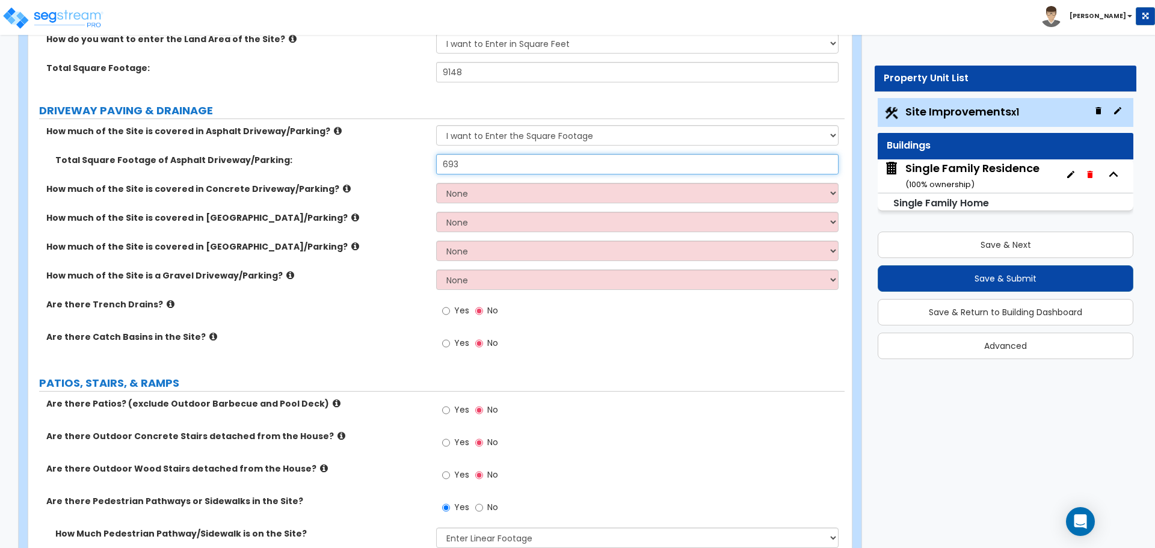
scroll to position [180, 0]
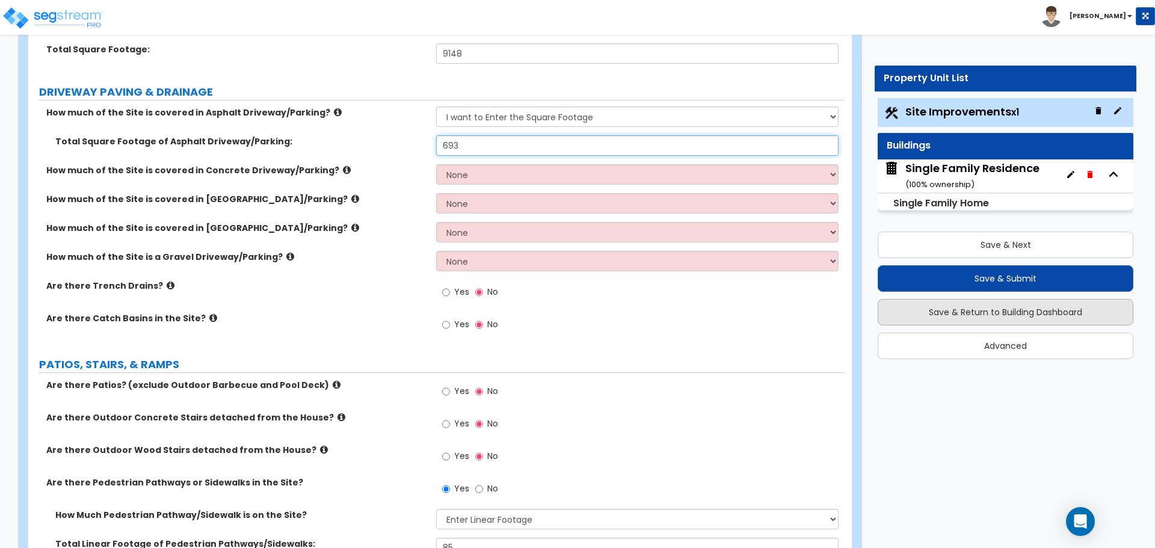
type input "693"
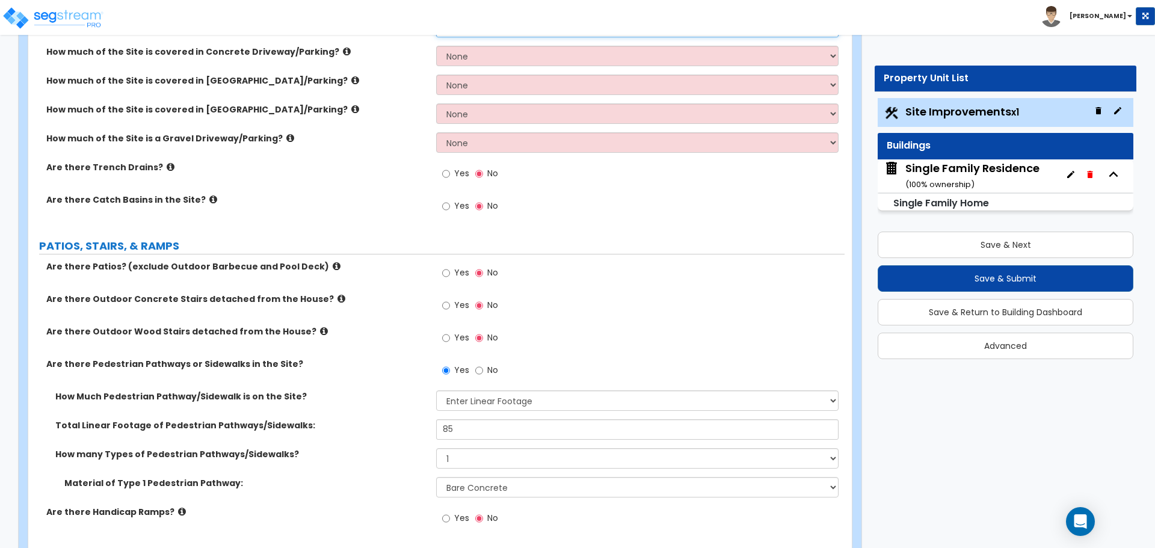
scroll to position [361, 0]
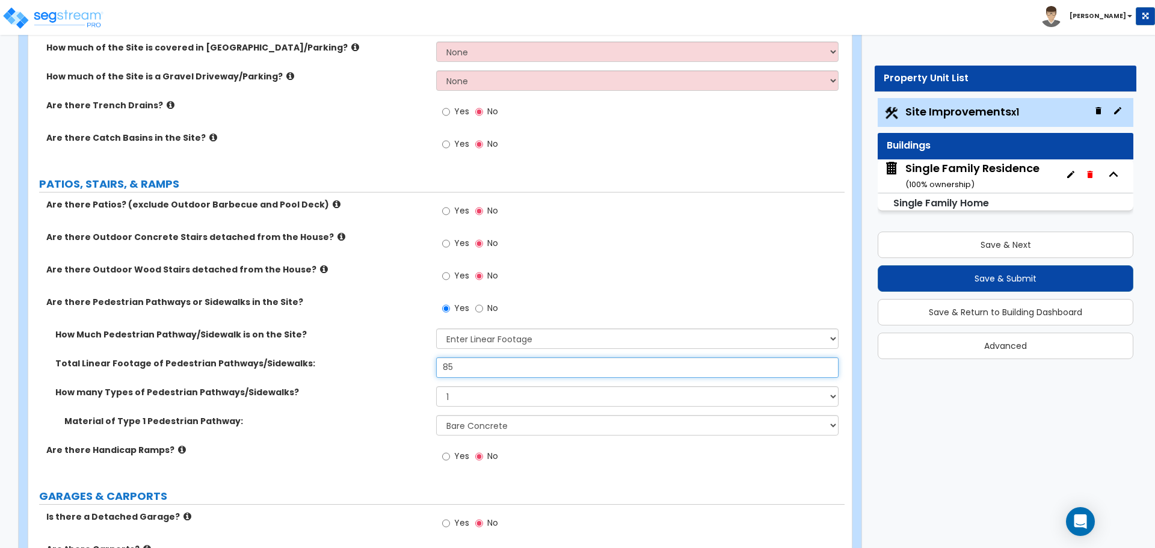
click at [478, 370] on input "85" at bounding box center [637, 367] width 402 height 20
type input "22"
click at [402, 345] on div "How Much Pedestrian Pathway/Sidewalk is on the Site? Please Choose One I Don't …" at bounding box center [436, 342] width 816 height 29
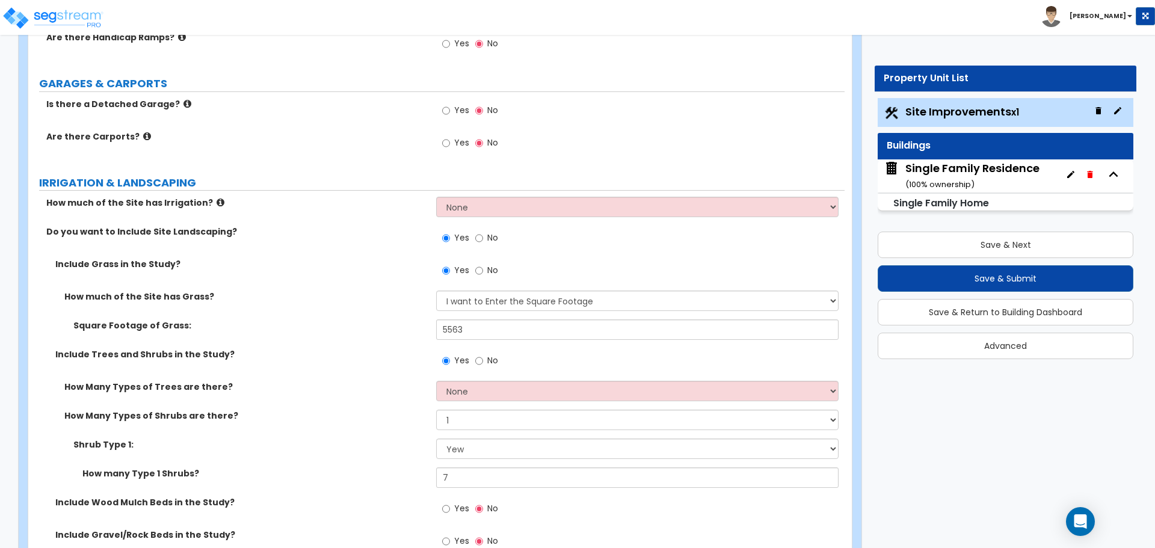
scroll to position [782, 0]
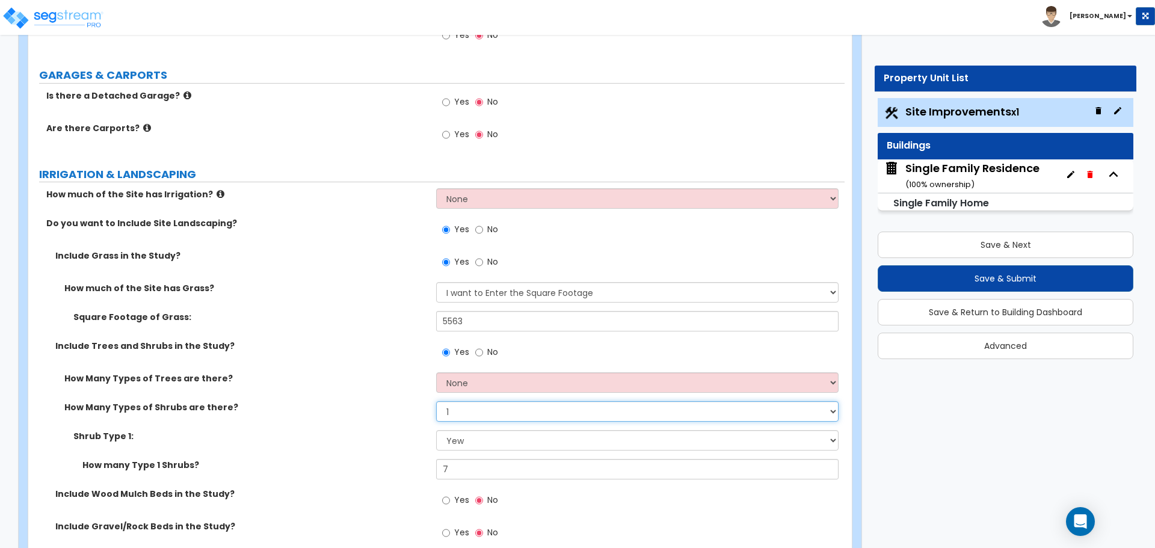
click at [461, 410] on select "None 1 2 3" at bounding box center [637, 411] width 402 height 20
select select "2"
click at [436, 401] on select "None 1 2 3" at bounding box center [637, 411] width 402 height 20
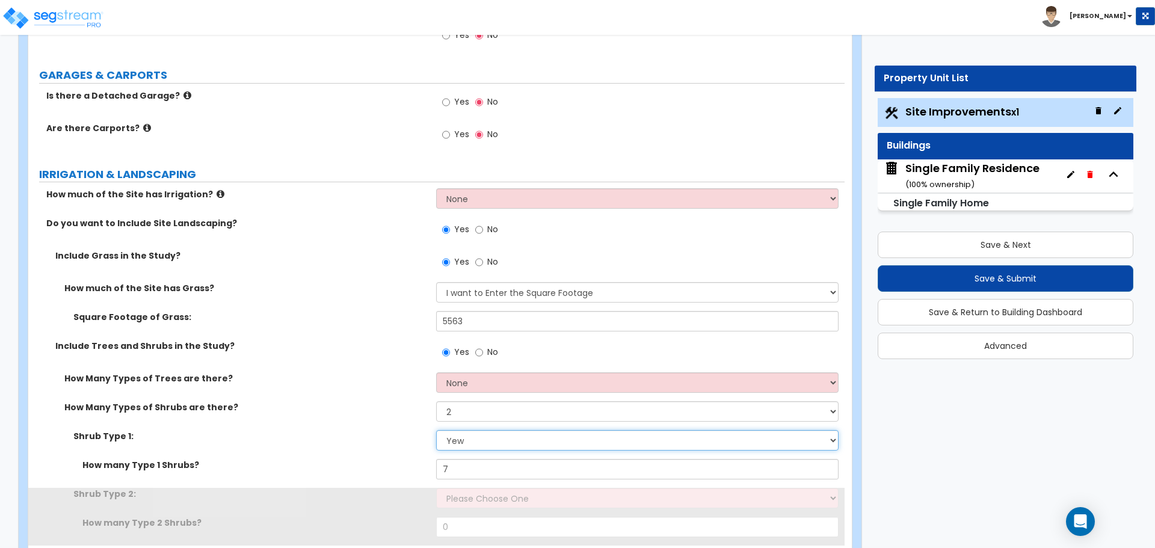
click at [459, 437] on select "Please Choose One Arborvitae Azalea Yew Boxwood Juniper Holly Cotoneaster Euony…" at bounding box center [637, 440] width 402 height 20
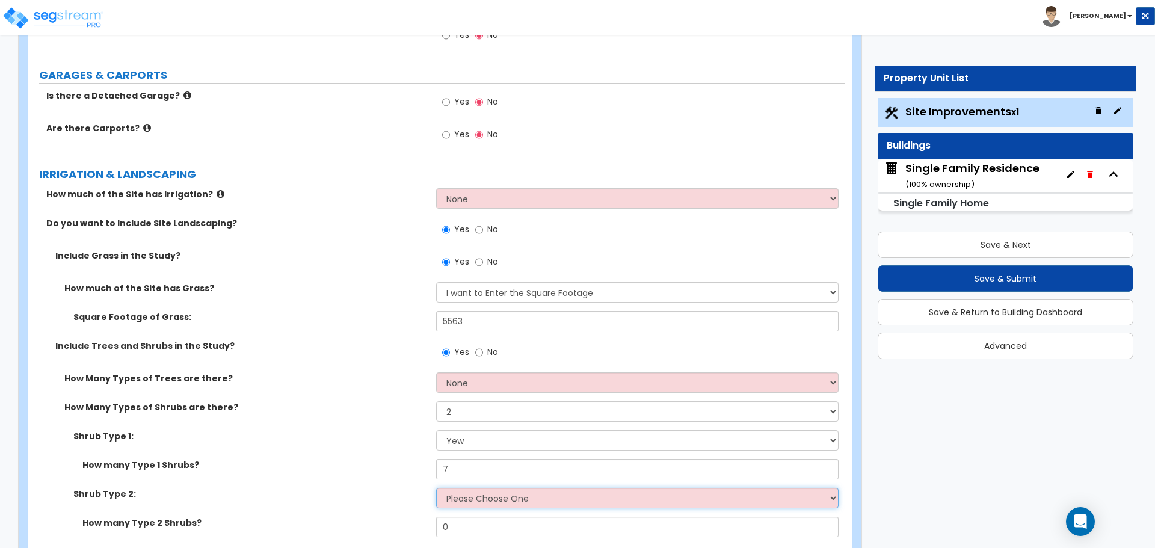
click at [479, 500] on select "Please Choose One Arborvitae Azalea Yew Boxwood Juniper Holly Cotoneaster Euony…" at bounding box center [637, 498] width 402 height 20
select select "6"
click at [436, 488] on select "Please Choose One Arborvitae Azalea Yew Boxwood Juniper Holly Cotoneaster Euony…" at bounding box center [637, 498] width 402 height 20
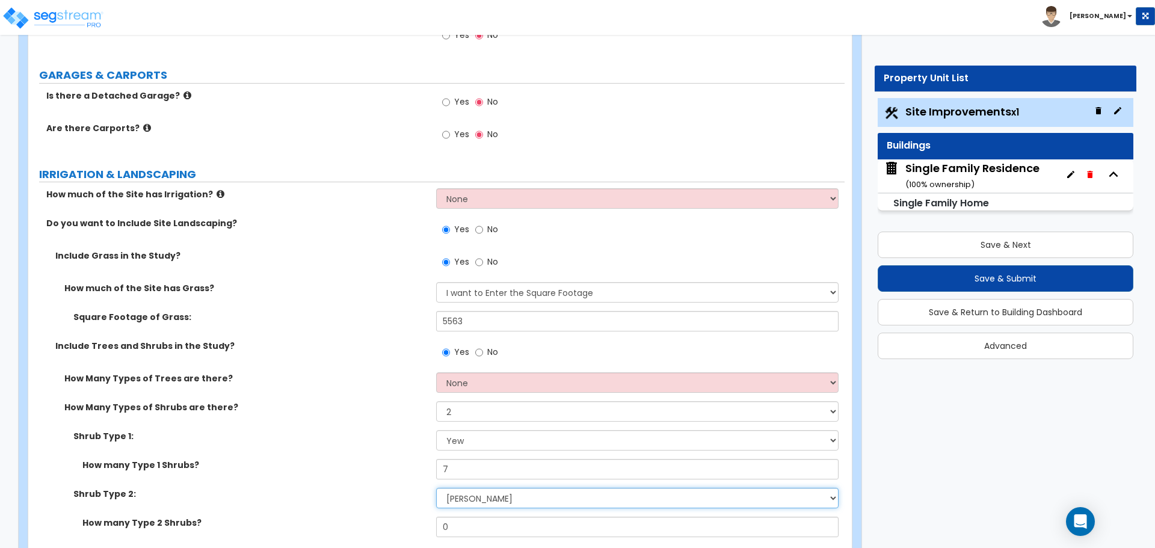
scroll to position [842, 0]
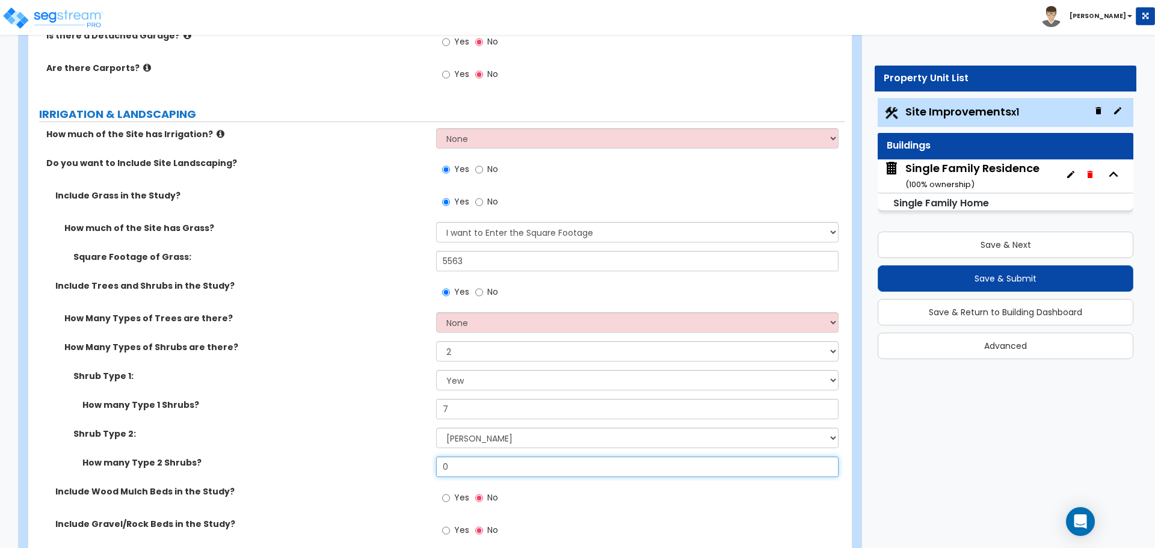
click at [468, 468] on input "0" at bounding box center [637, 466] width 402 height 20
click at [465, 467] on input "1" at bounding box center [637, 466] width 402 height 20
type input "2"
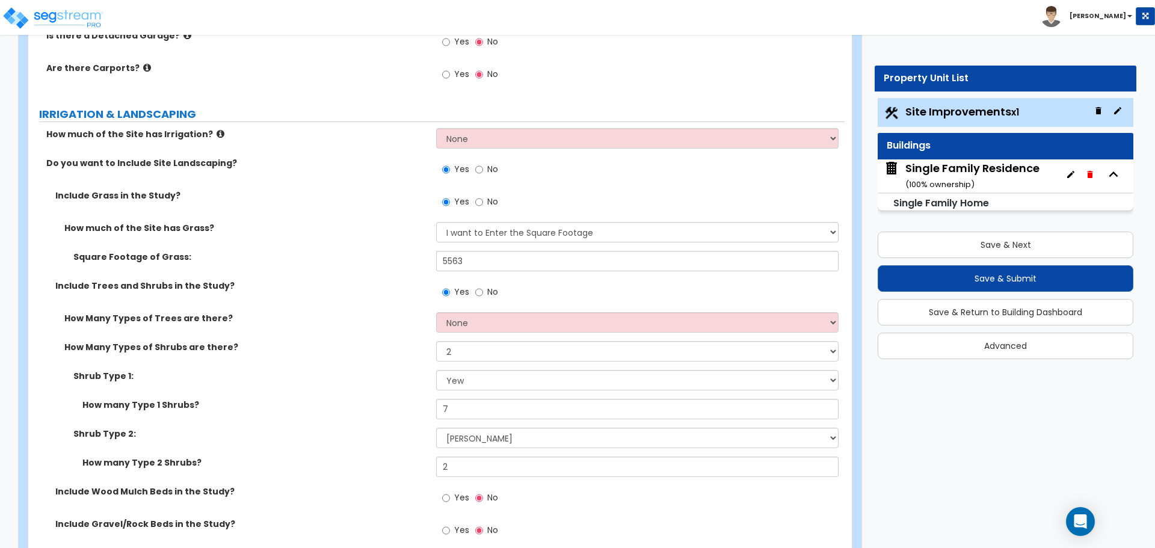
click at [428, 450] on div "Shrub Type 2: Please Choose One Arborvitae Azalea Yew Boxwood Juniper Holly Cot…" at bounding box center [436, 442] width 816 height 29
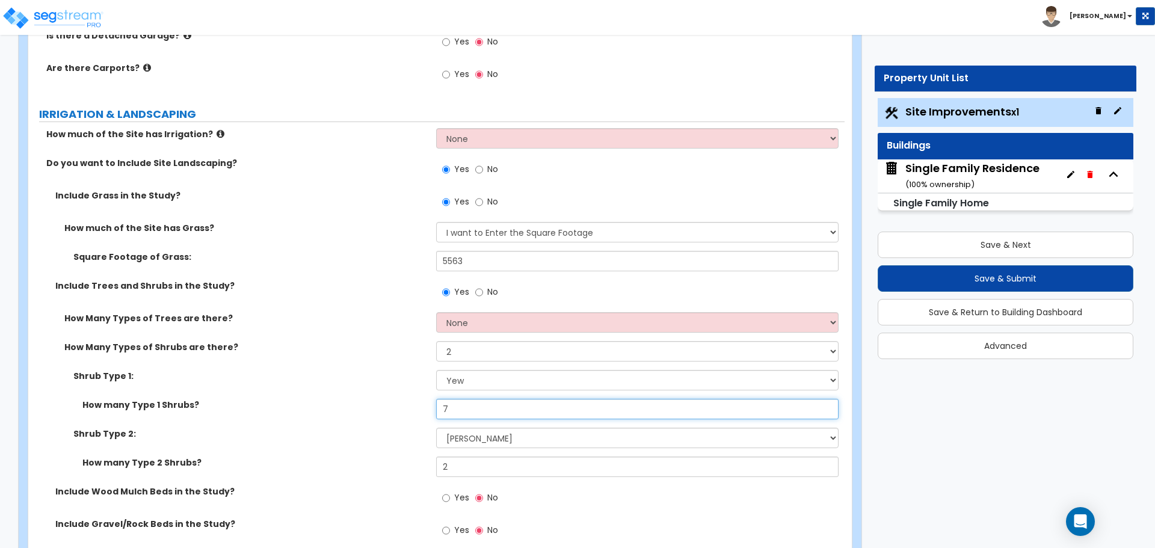
click at [467, 410] on input "7" at bounding box center [637, 409] width 402 height 20
type input "6"
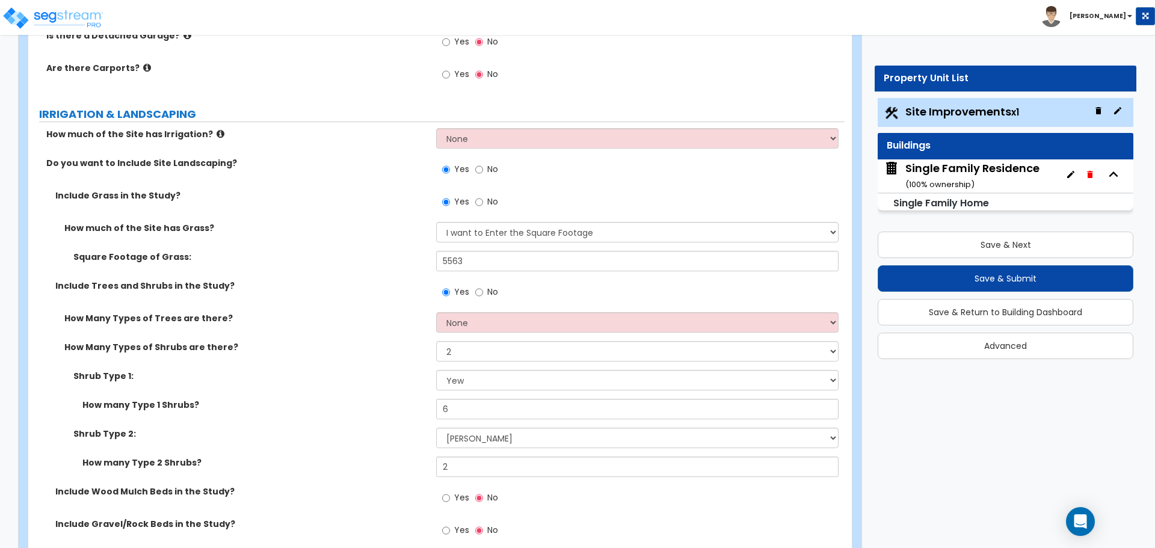
click at [411, 402] on label "How many Type 1 Shrubs?" at bounding box center [254, 405] width 345 height 12
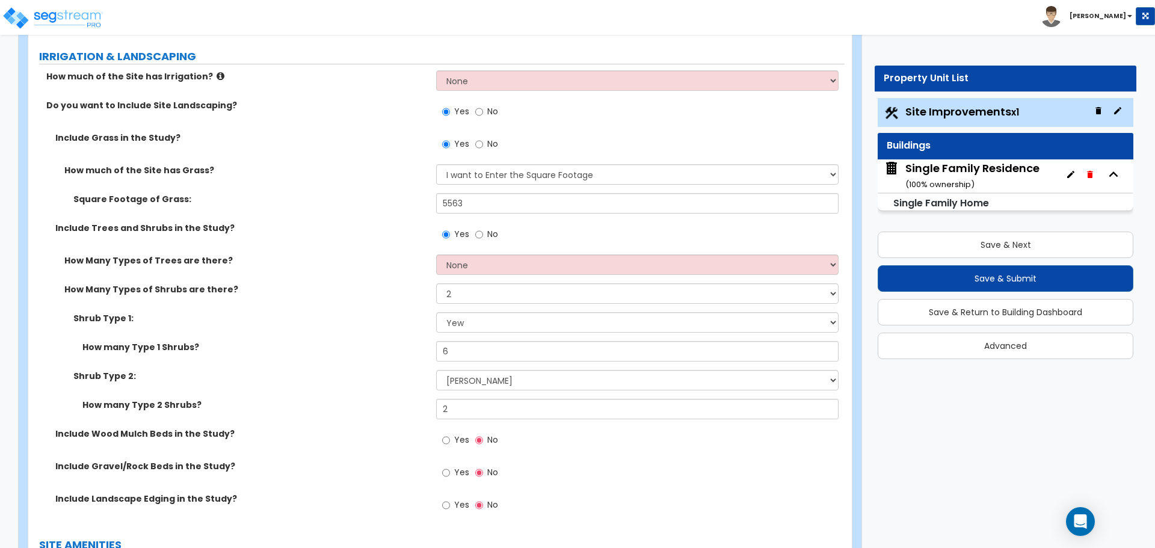
scroll to position [902, 0]
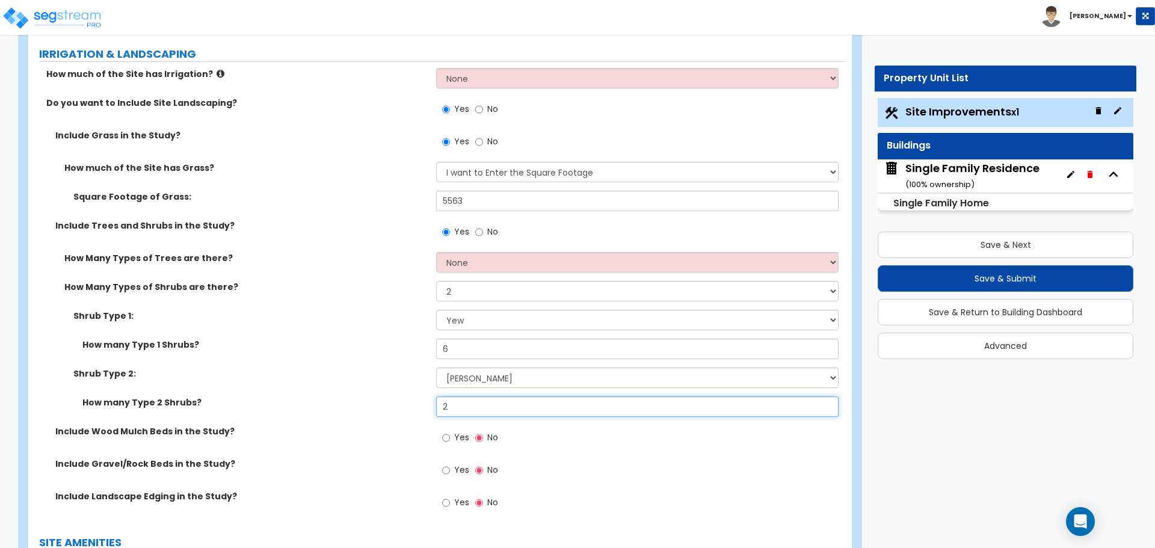
click at [471, 402] on input "2" at bounding box center [637, 406] width 402 height 20
type input "1"
click at [404, 391] on div "Shrub Type 2: Please Choose One Arborvitae Azalea Yew Boxwood Juniper Holly Cot…" at bounding box center [436, 381] width 816 height 29
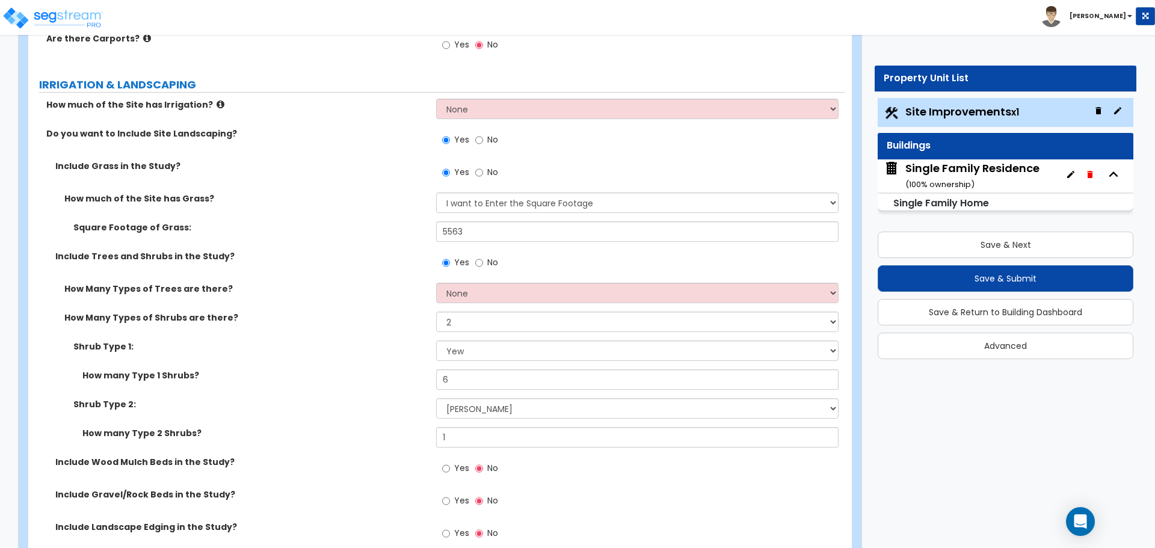
scroll to position [842, 0]
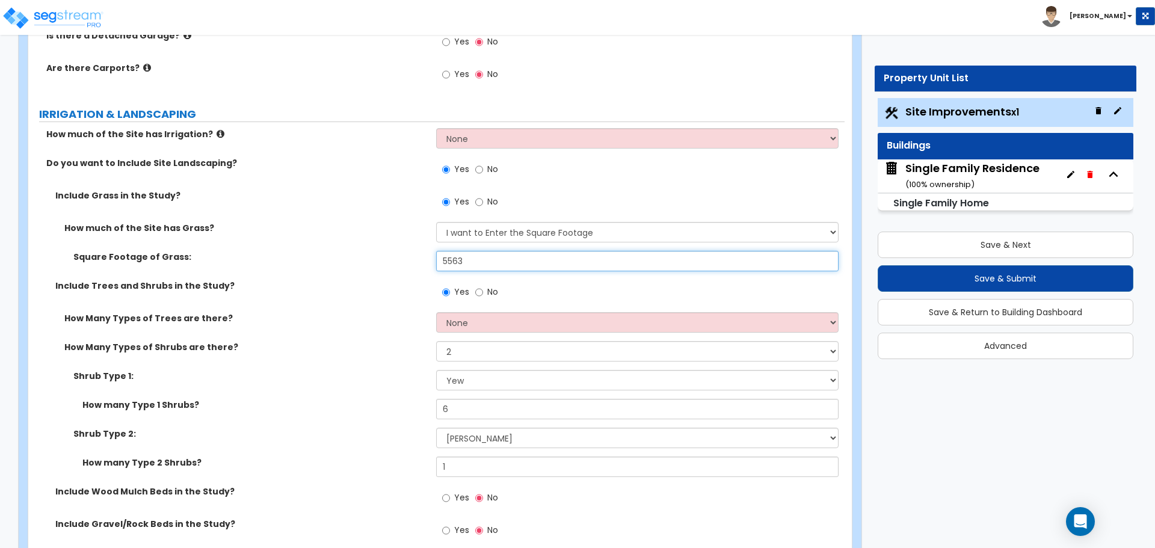
click at [483, 251] on input "5563" at bounding box center [637, 261] width 402 height 20
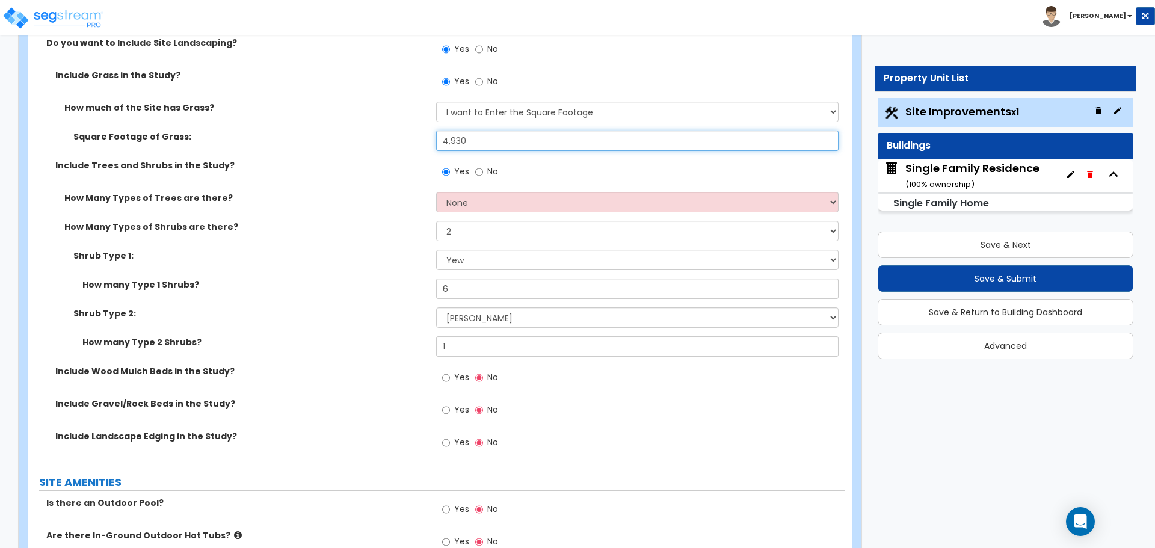
type input "4,930"
click at [349, 280] on label "How many Type 1 Shrubs?" at bounding box center [254, 284] width 345 height 12
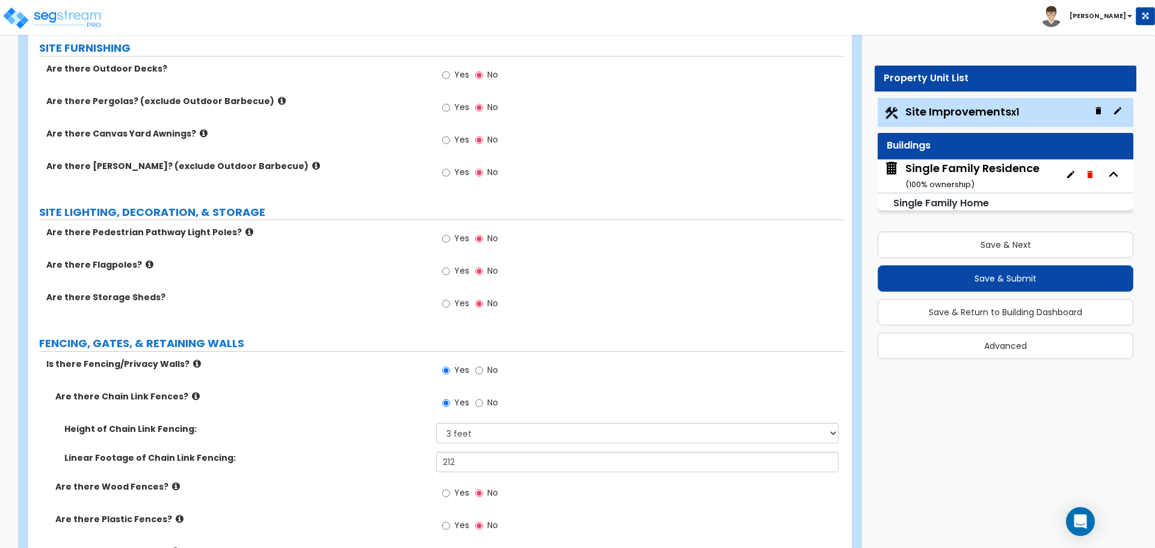
scroll to position [1564, 0]
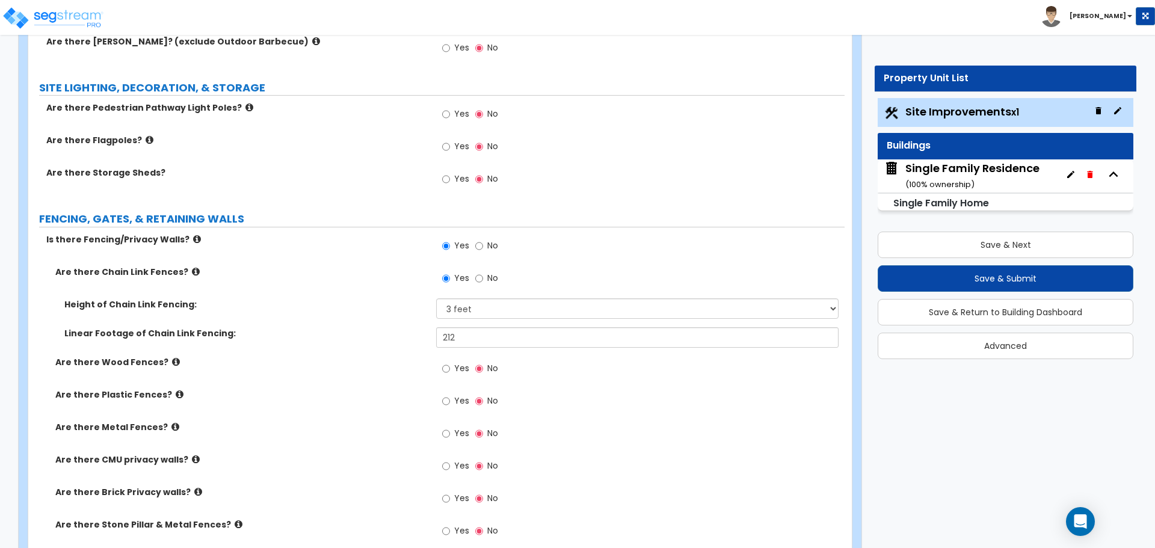
scroll to position [1744, 0]
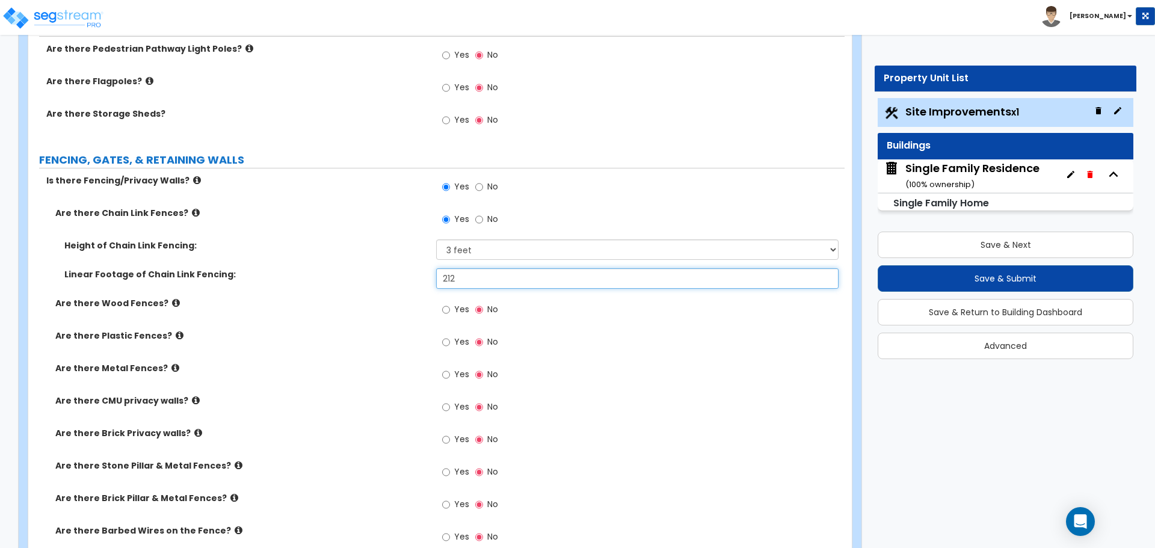
click at [472, 278] on input "212" at bounding box center [637, 278] width 402 height 20
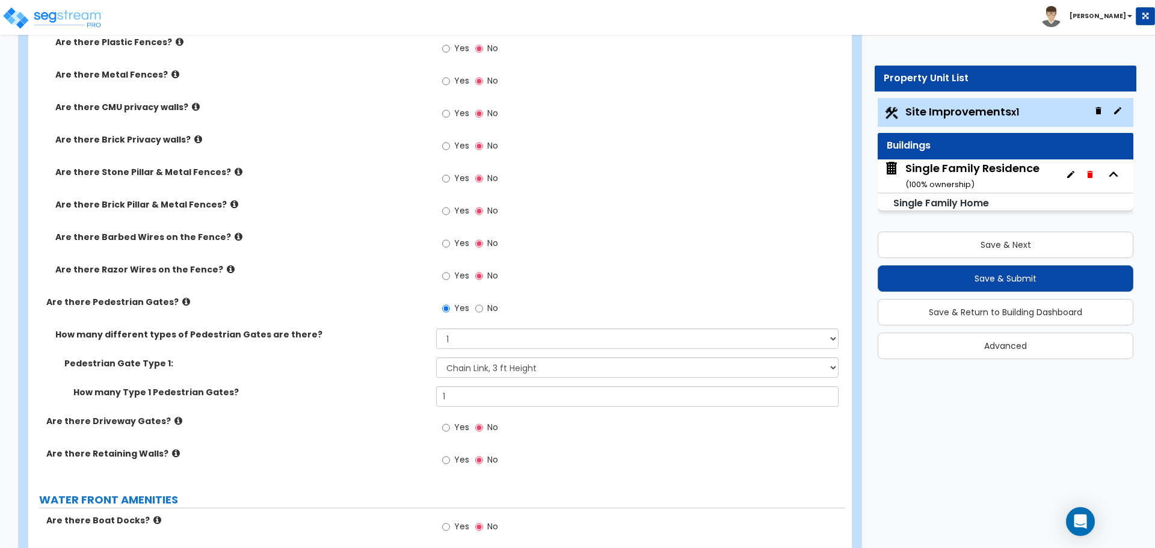
scroll to position [2045, 0]
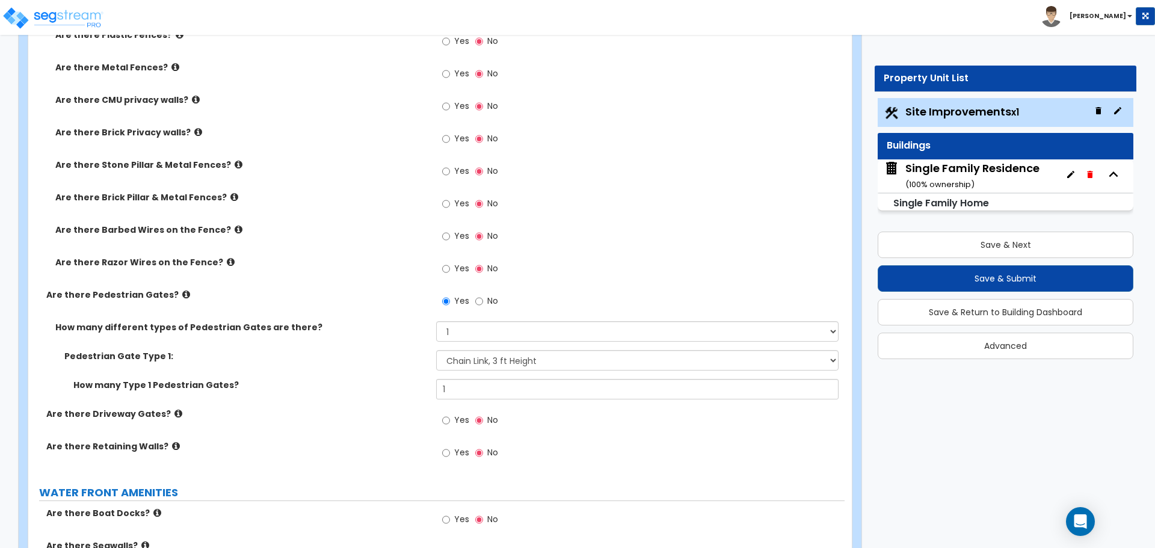
type input "170"
click at [480, 304] on input "No" at bounding box center [479, 301] width 8 height 13
radio input "false"
radio input "true"
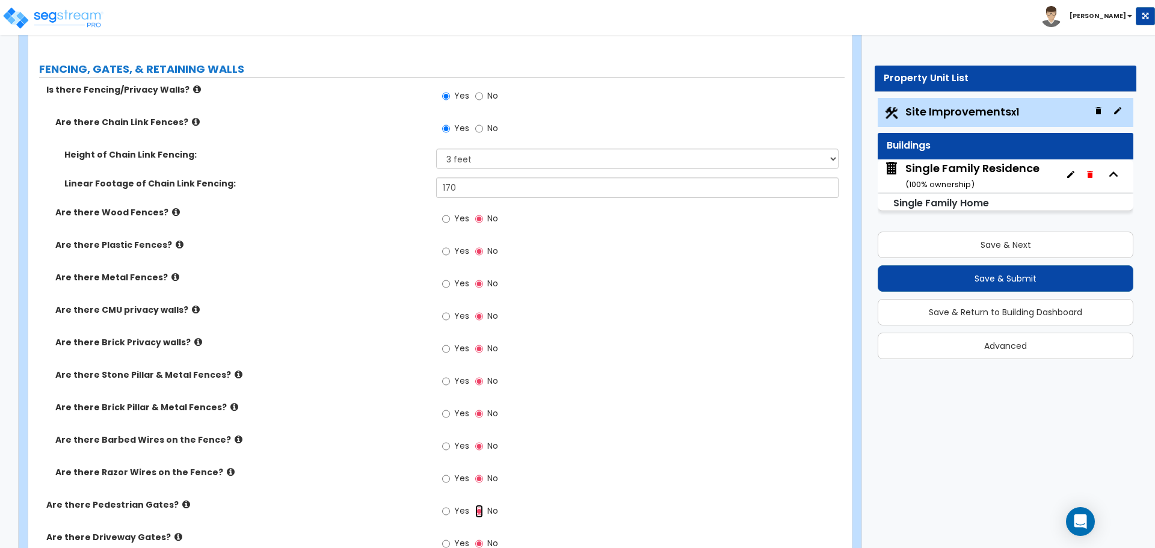
scroll to position [1684, 0]
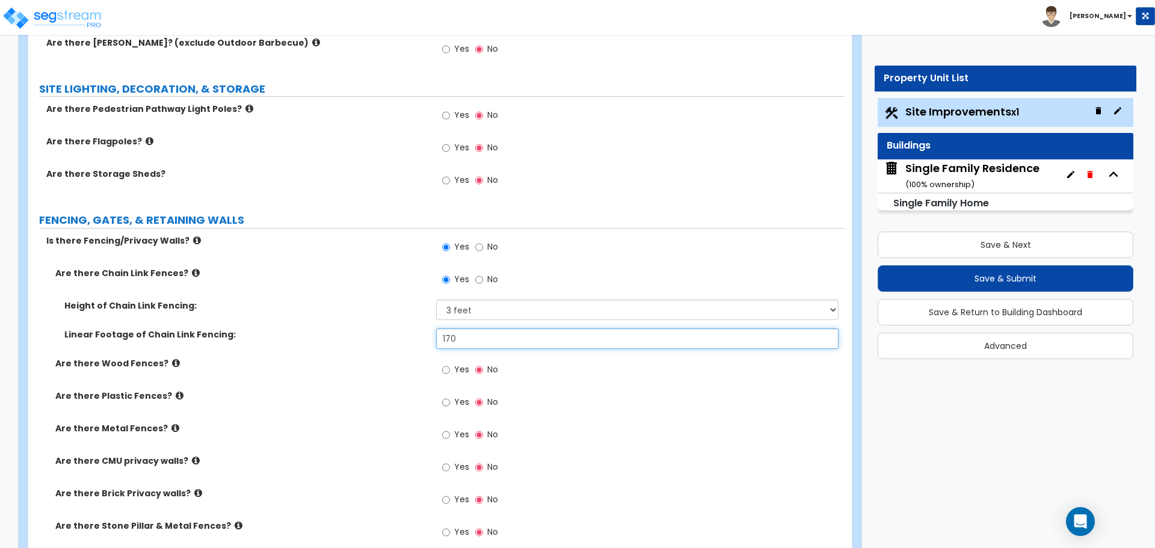
click at [471, 336] on input "170" at bounding box center [637, 338] width 402 height 20
type input "158"
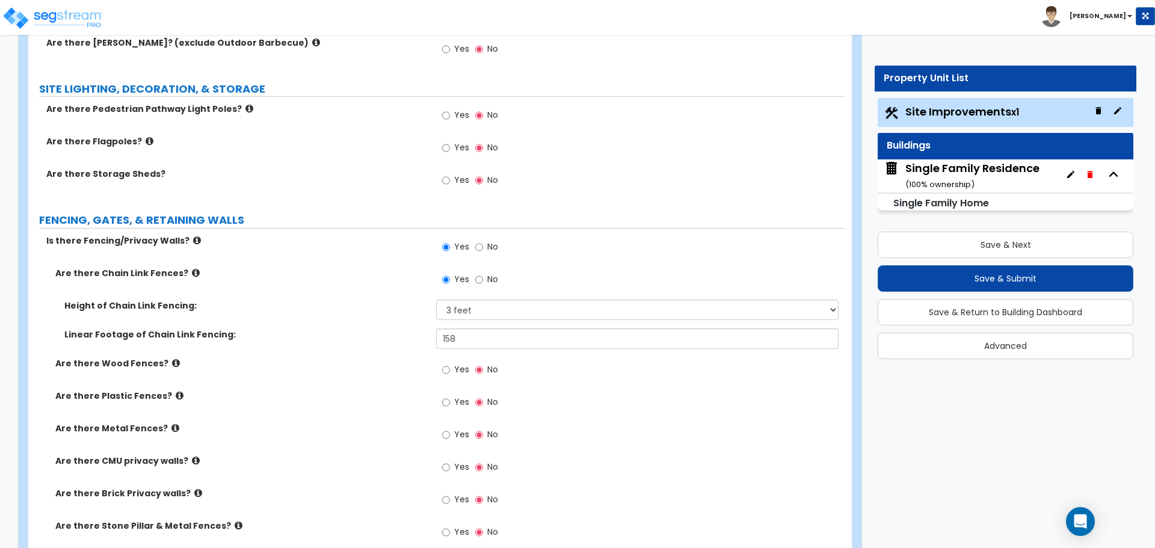
click at [376, 242] on label "Is there Fencing/Privacy Walls?" at bounding box center [236, 241] width 381 height 12
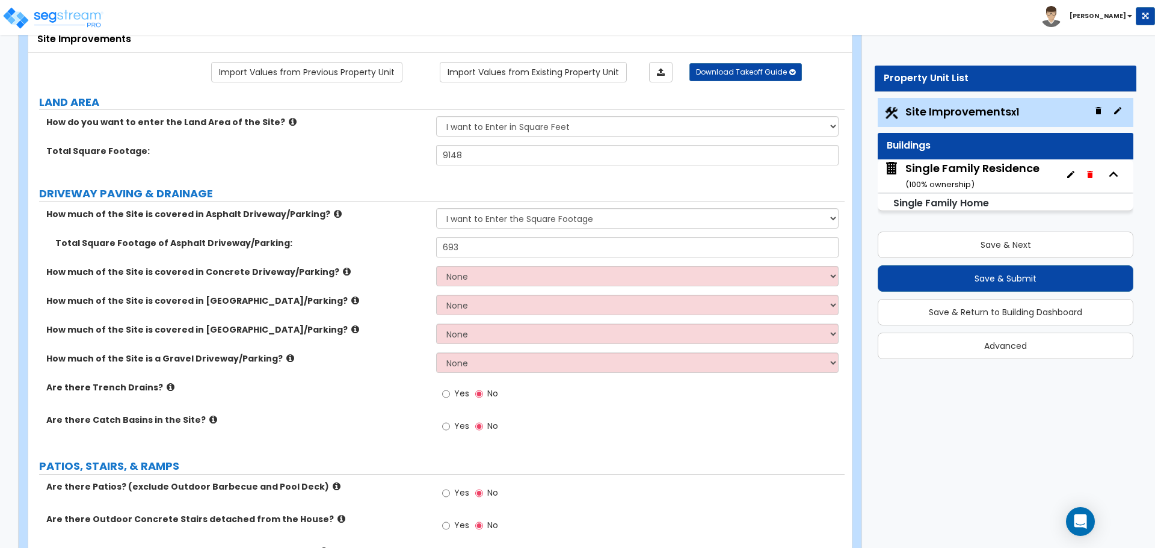
scroll to position [60, 0]
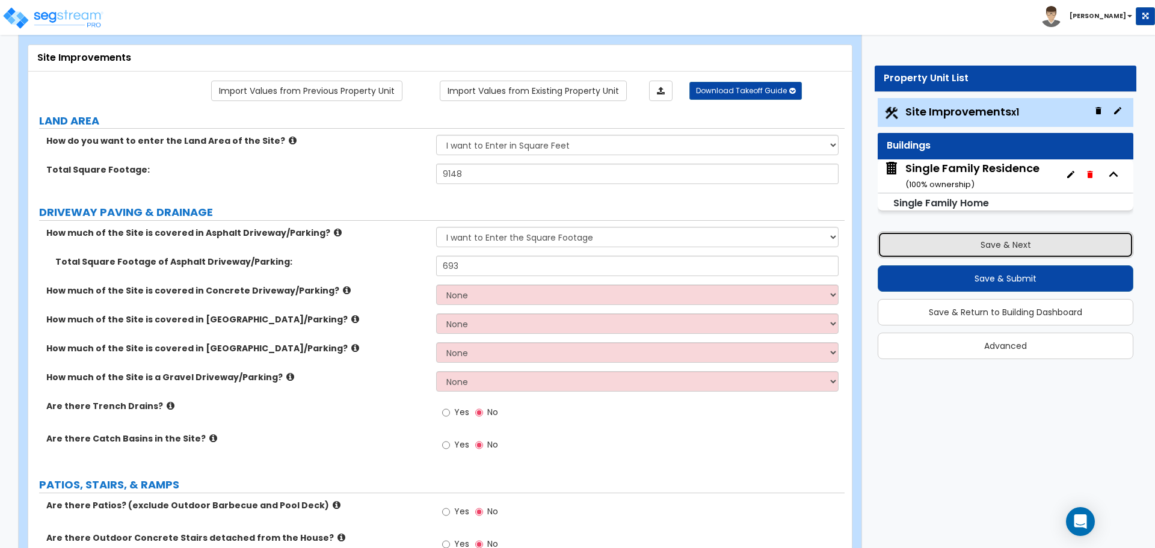
click at [1000, 245] on button "Save & Next" at bounding box center [1005, 245] width 256 height 26
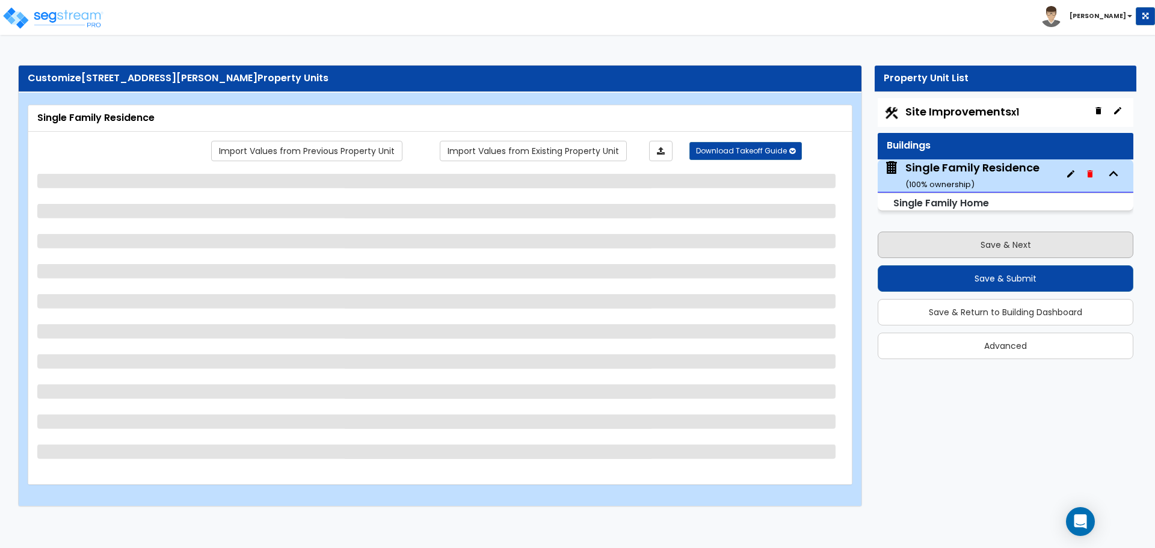
scroll to position [0, 0]
select select "1"
select select "7"
select select "3"
select select "2"
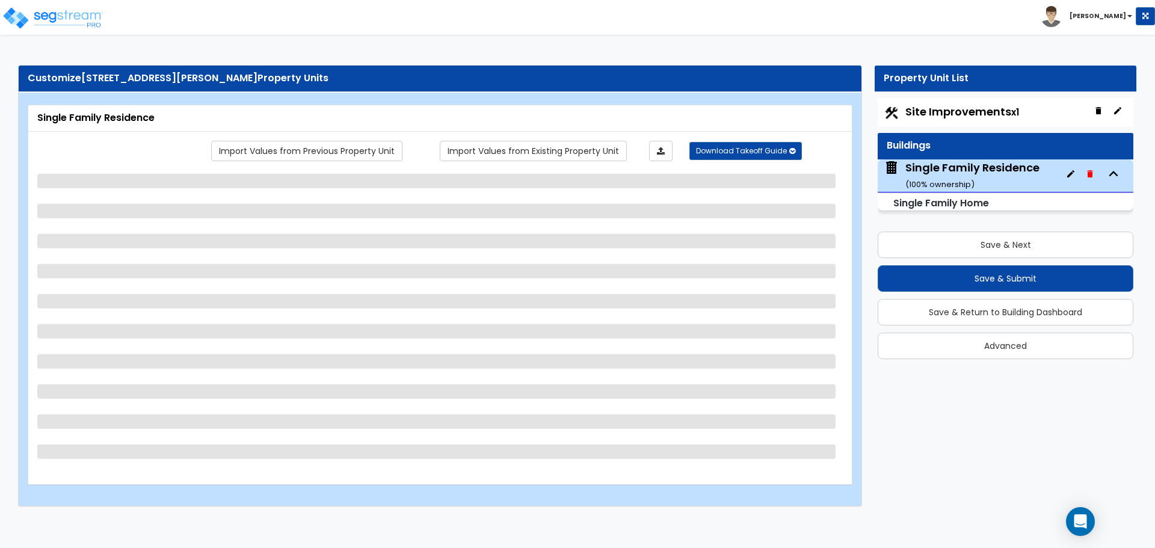
select select "2"
select select "4"
select select "1"
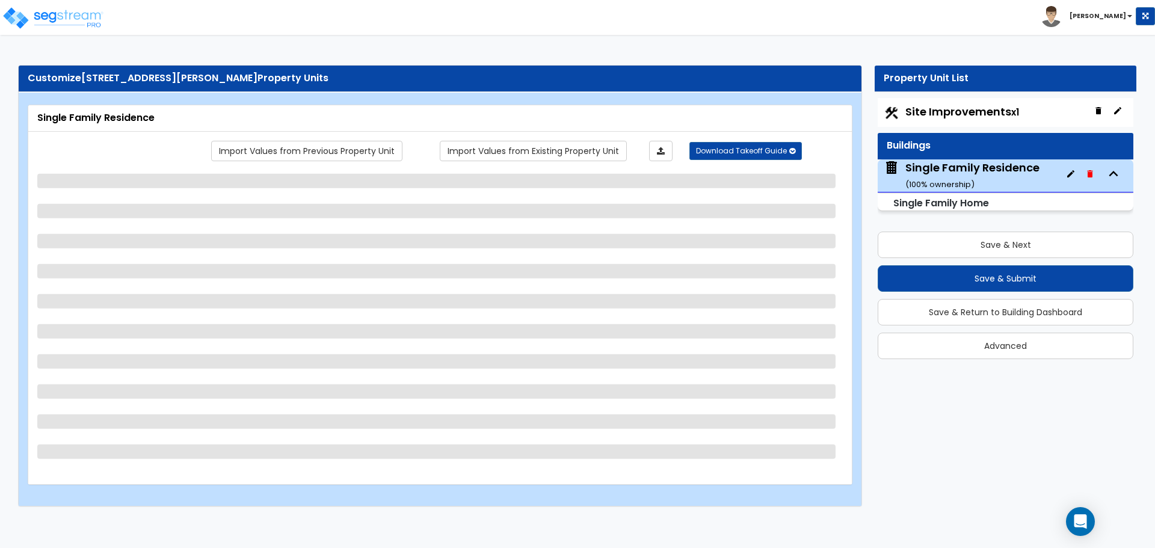
select select "1"
select select "4"
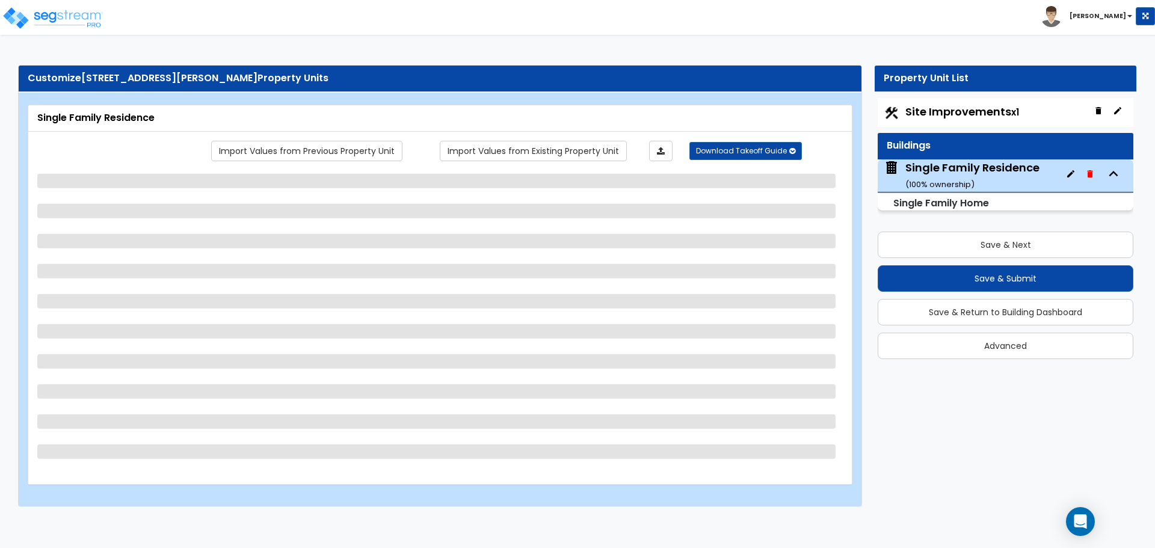
select select "4"
select select "1"
select select "6"
select select "3"
select select "2"
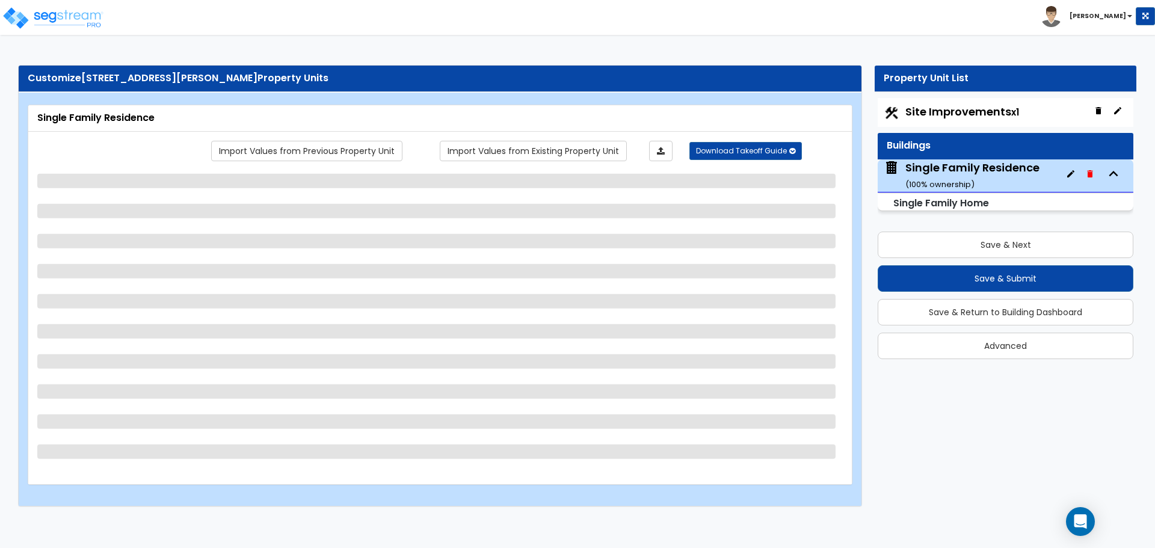
select select "3"
select select "4"
select select "2"
select select "1"
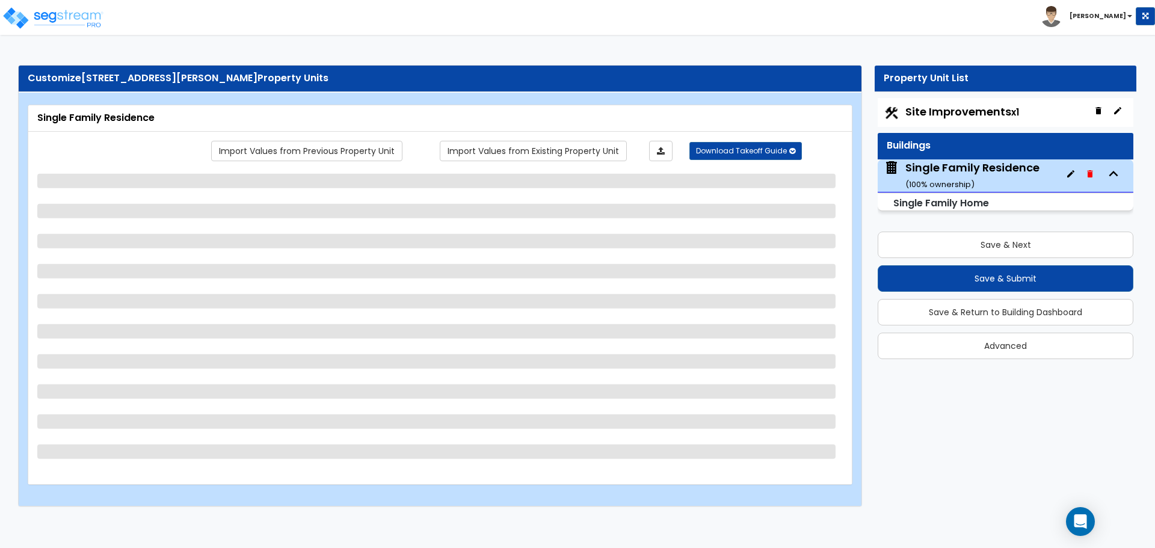
select select "1"
select select "2"
select select "1"
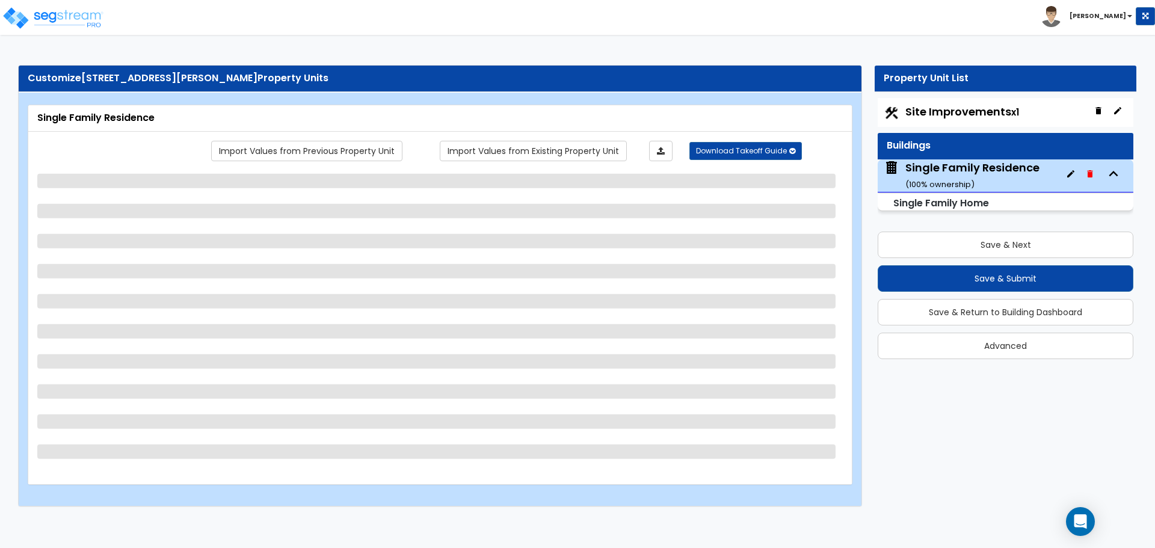
select select "2"
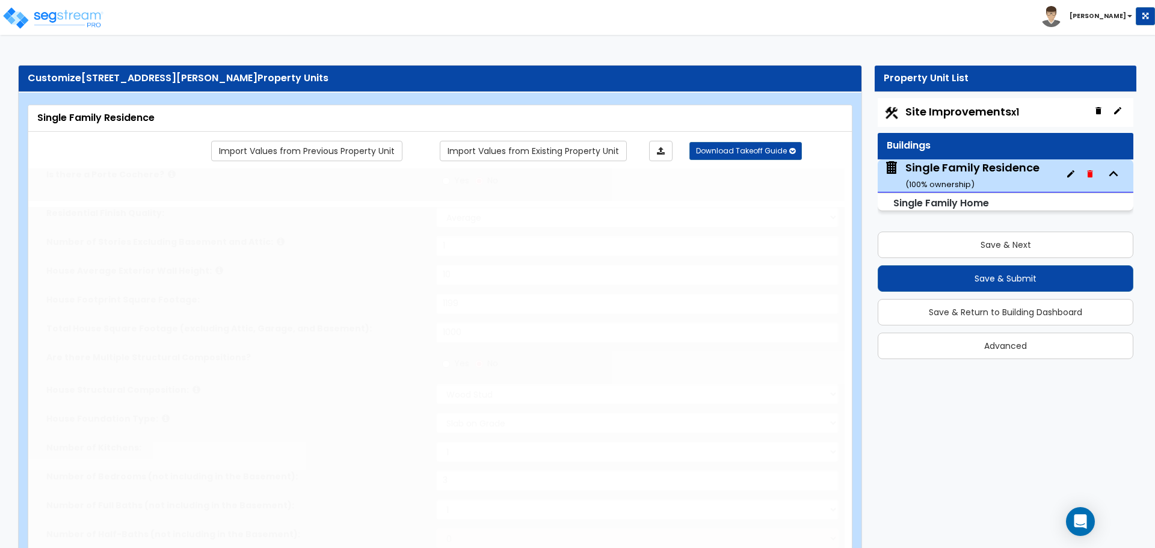
type input "2"
select select "2"
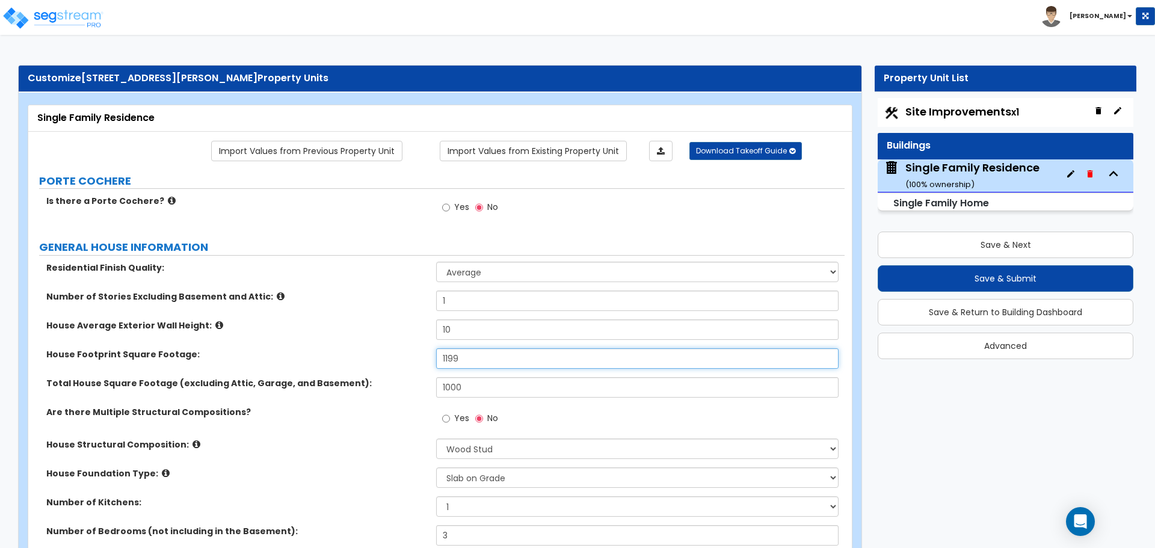
click at [490, 361] on input "1199" at bounding box center [637, 358] width 402 height 20
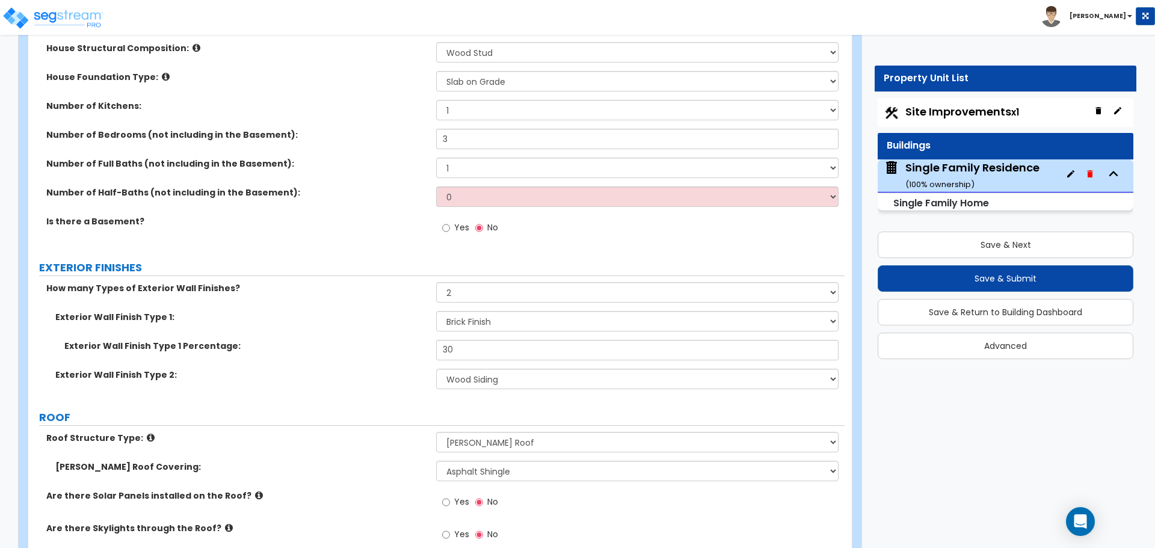
scroll to position [421, 0]
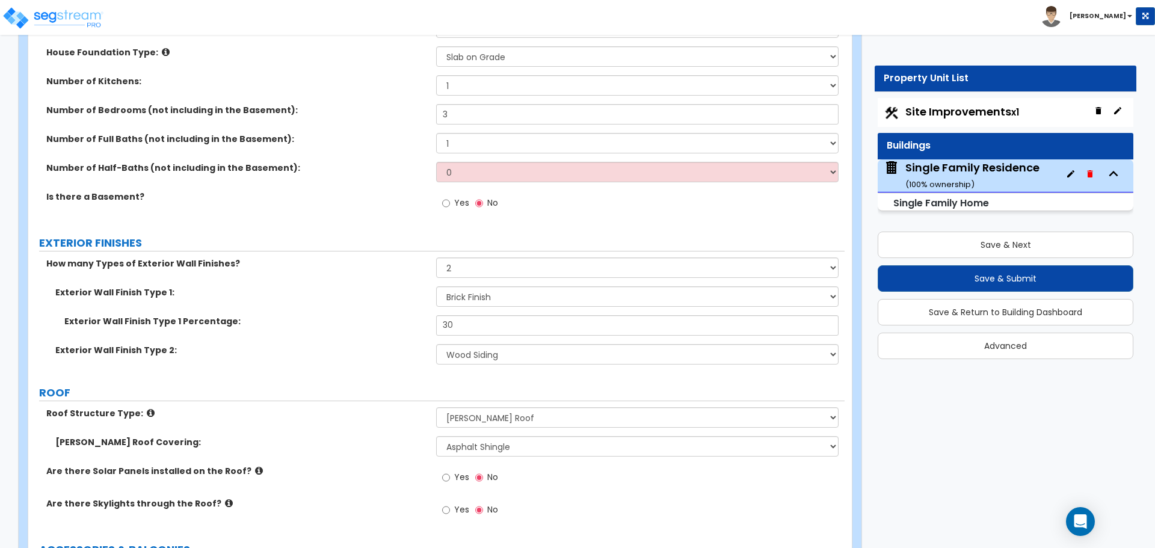
type input "1,000"
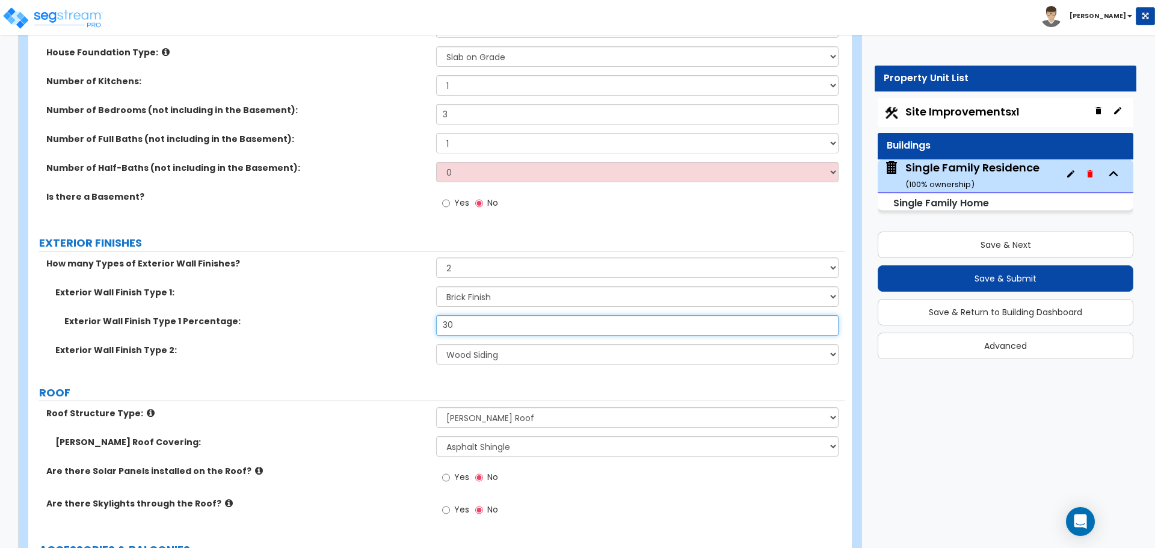
click at [467, 324] on input "30" at bounding box center [637, 325] width 402 height 20
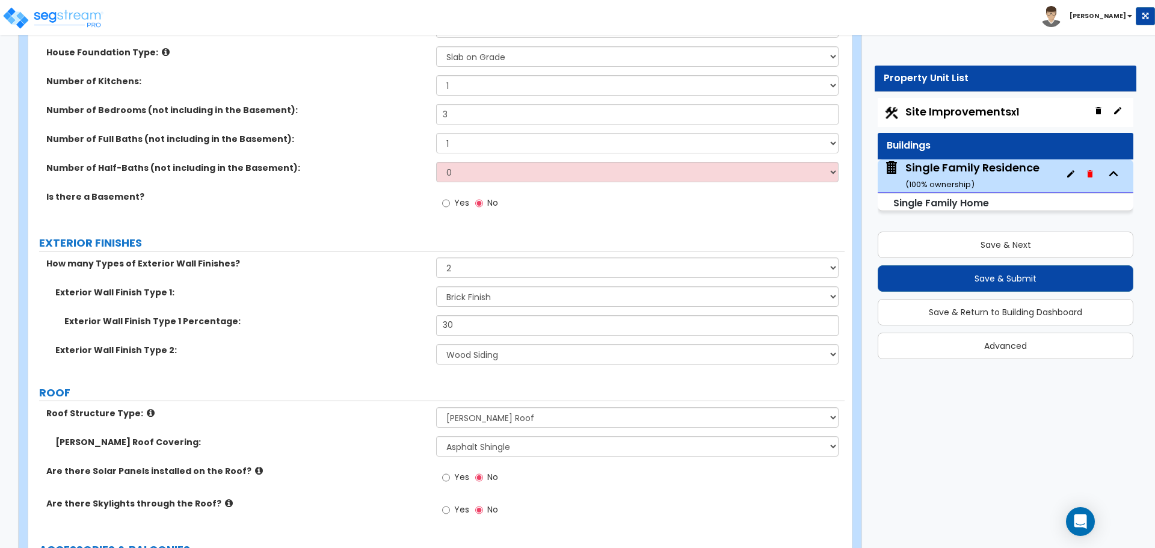
click at [388, 330] on div "Exterior Wall Finish Type 1 Percentage: 30" at bounding box center [436, 329] width 816 height 29
click at [503, 360] on select "Please Choose One No Finish/Shared Wall No Wall Brick Finish Stone Finish Wood …" at bounding box center [637, 354] width 402 height 20
click at [436, 344] on select "Please Choose One No Finish/Shared Wall No Wall Brick Finish Stone Finish Wood …" at bounding box center [637, 354] width 402 height 20
click at [487, 355] on select "Please Choose One No Finish/Shared Wall No Wall Brick Finish Stone Finish Wood …" at bounding box center [637, 354] width 402 height 20
select select "5"
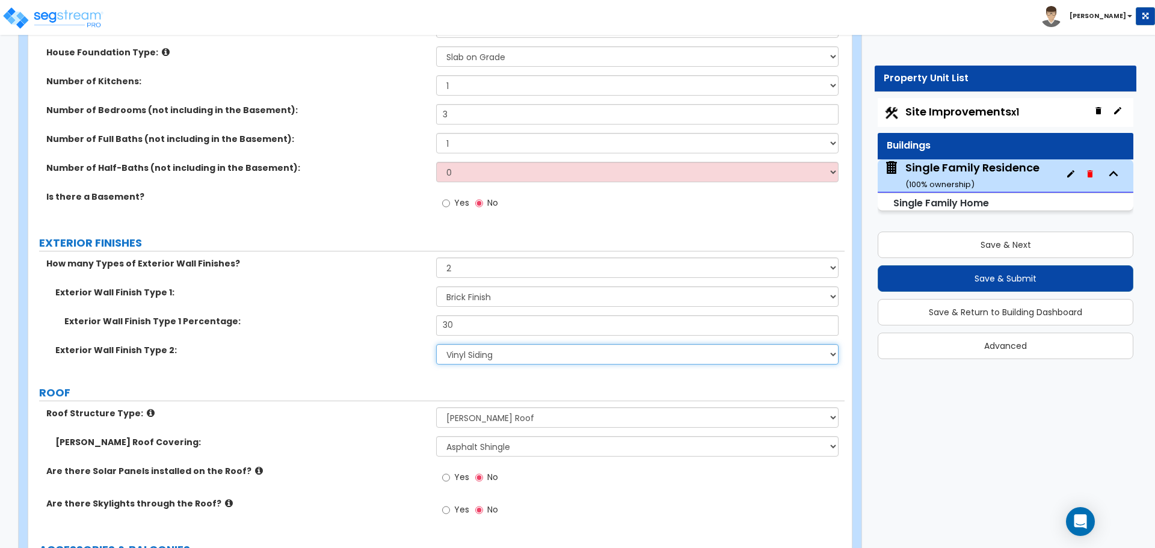
click at [436, 344] on select "Please Choose One No Finish/Shared Wall No Wall Brick Finish Stone Finish Wood …" at bounding box center [637, 354] width 402 height 20
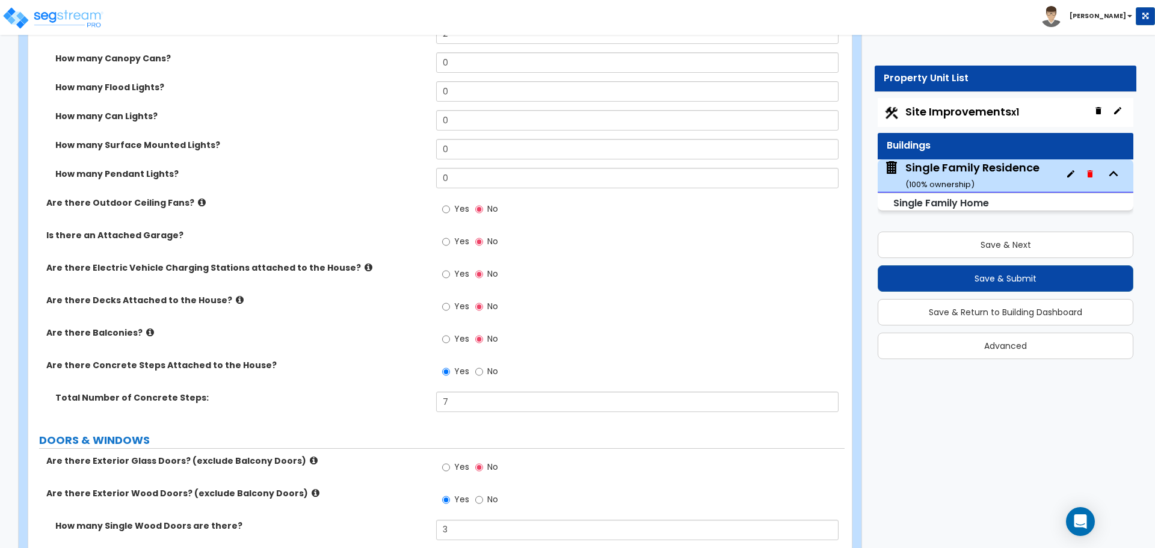
scroll to position [1143, 0]
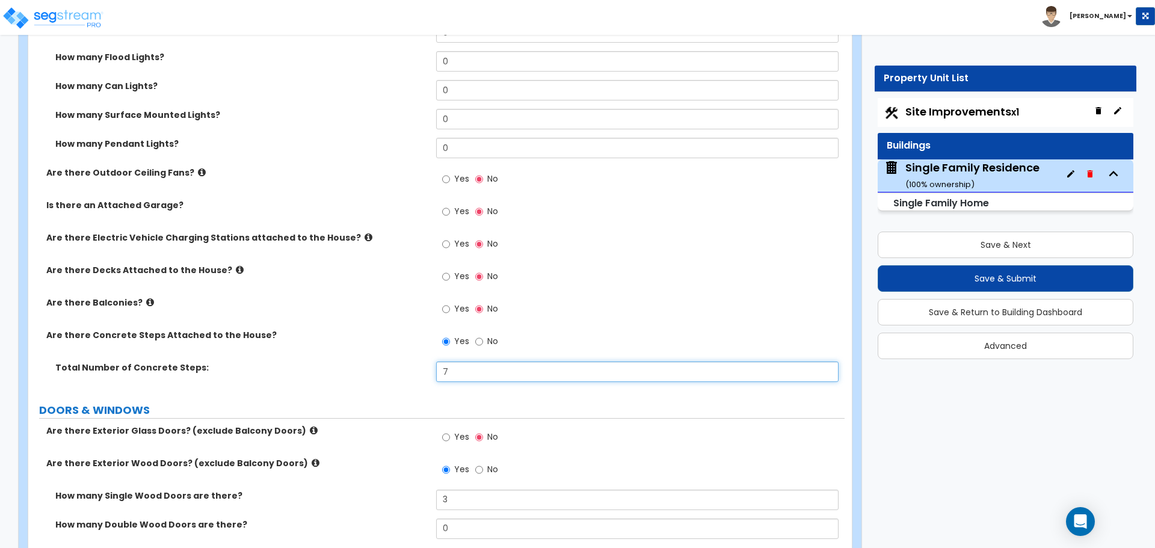
click at [492, 369] on input "7" at bounding box center [637, 371] width 402 height 20
type input "5"
click at [357, 363] on label "Total Number of Concrete Steps:" at bounding box center [241, 367] width 372 height 12
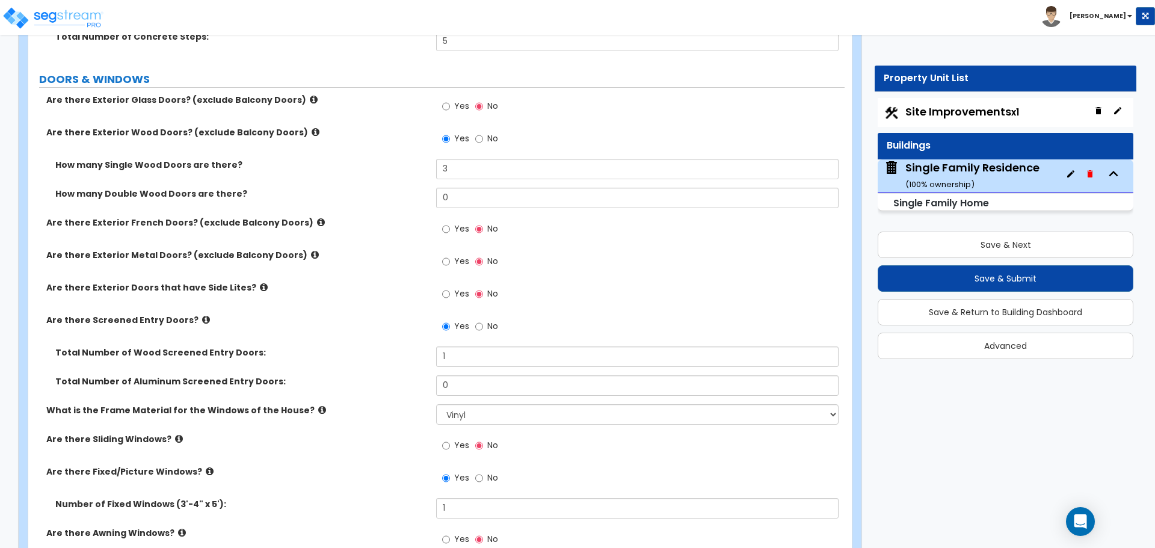
scroll to position [1503, 0]
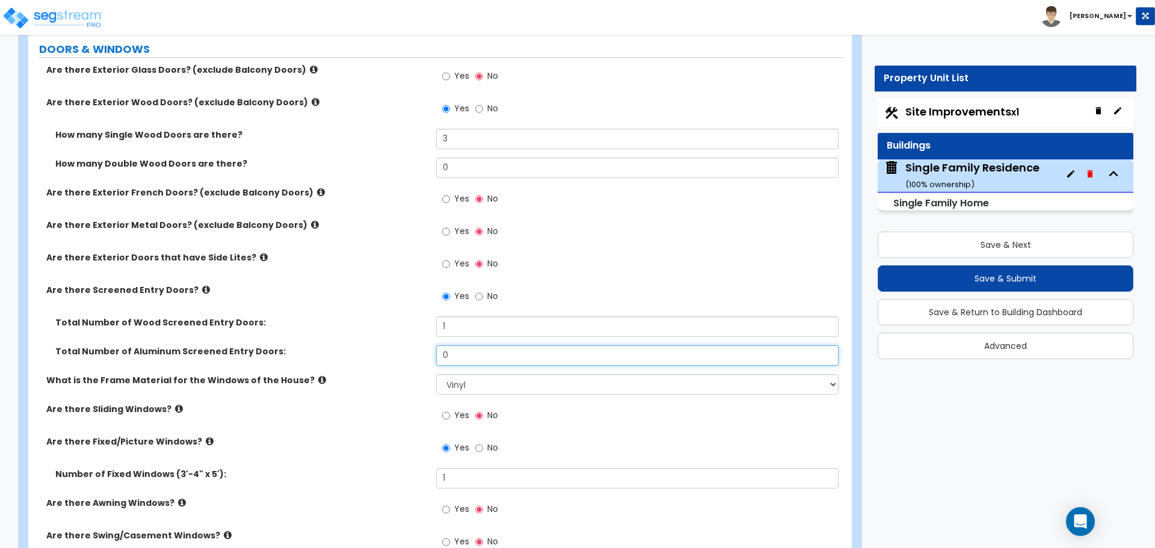
click at [464, 352] on input "0" at bounding box center [637, 355] width 402 height 20
type input "1"
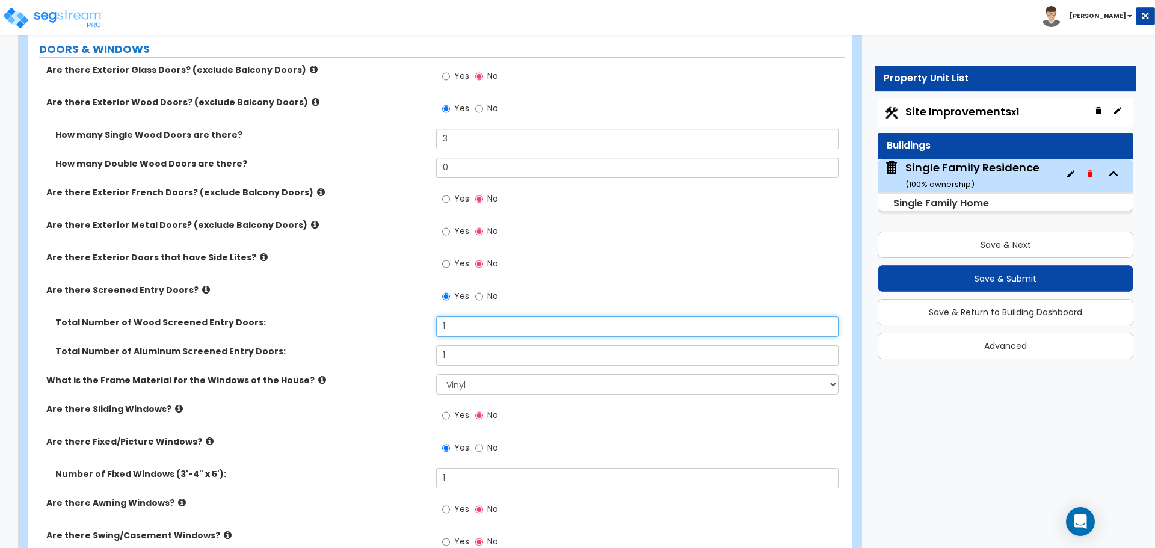
click at [456, 322] on input "1" at bounding box center [637, 326] width 402 height 20
type input "0"
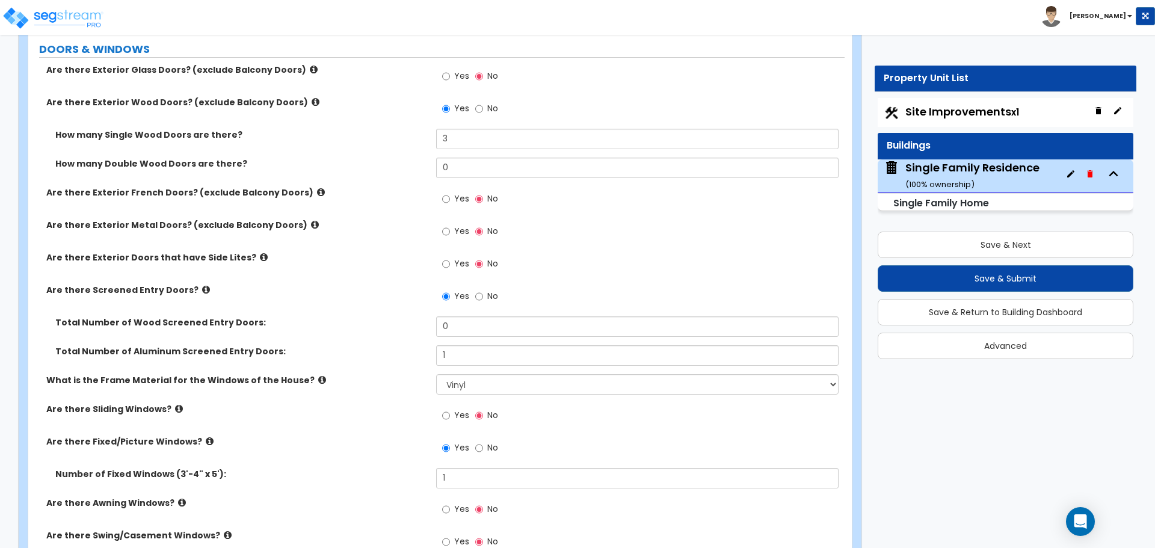
click at [202, 288] on icon at bounding box center [206, 289] width 8 height 9
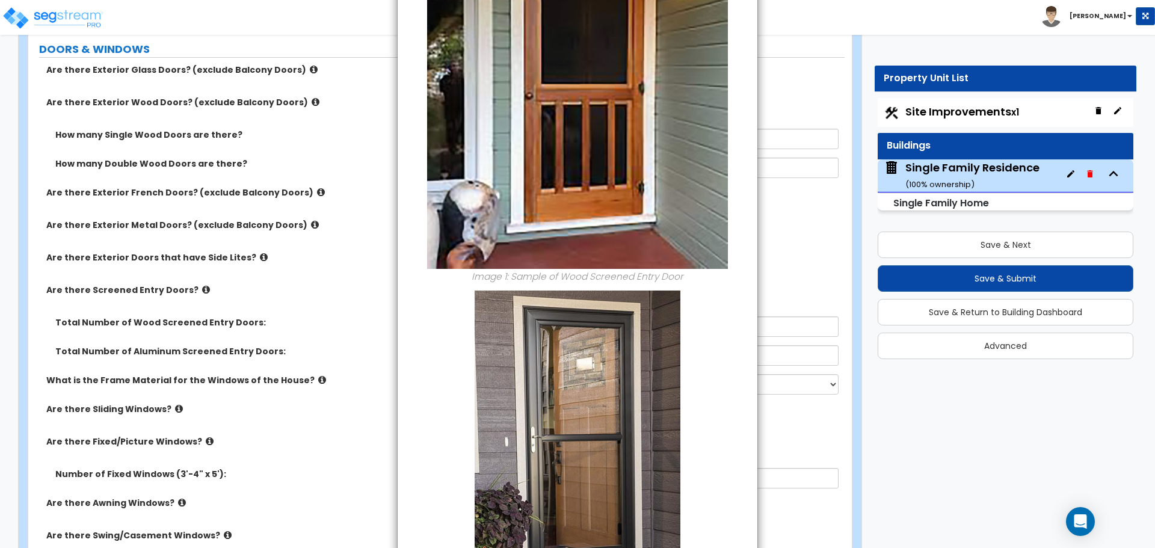
scroll to position [0, 0]
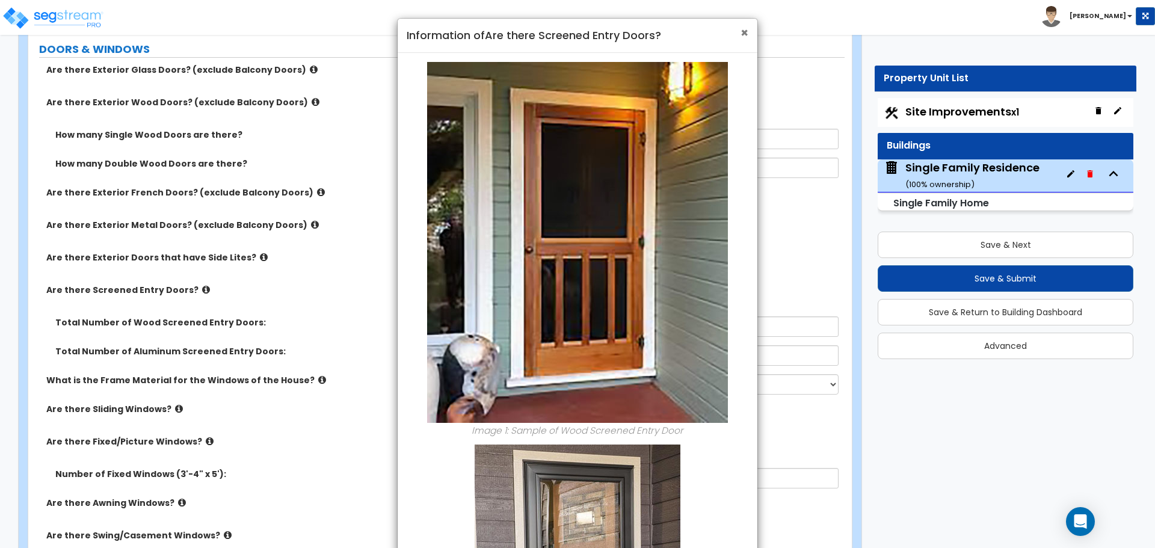
click at [742, 31] on span "×" at bounding box center [744, 32] width 8 height 17
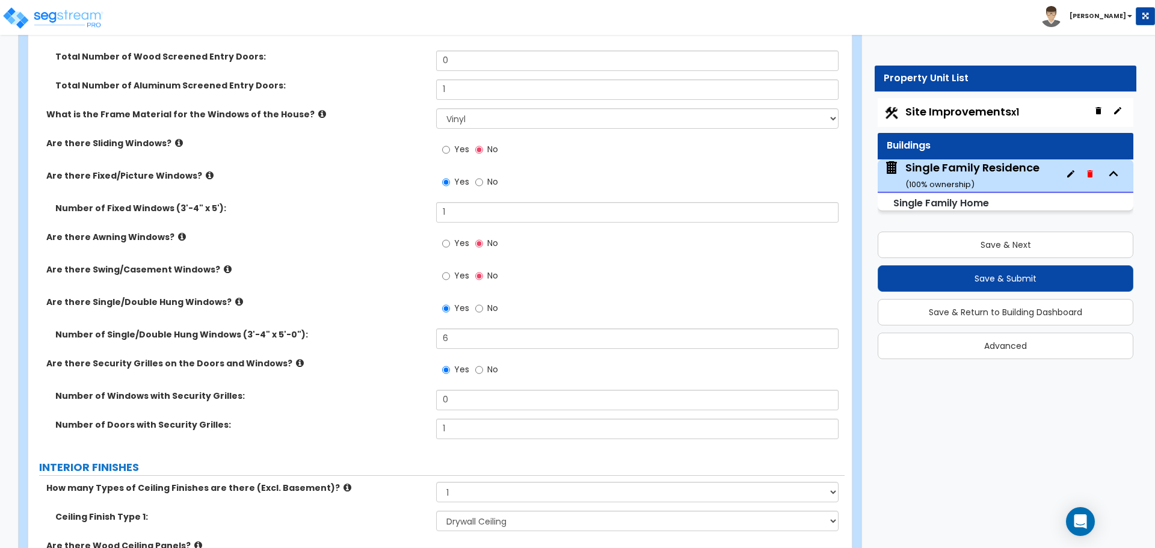
scroll to position [1804, 0]
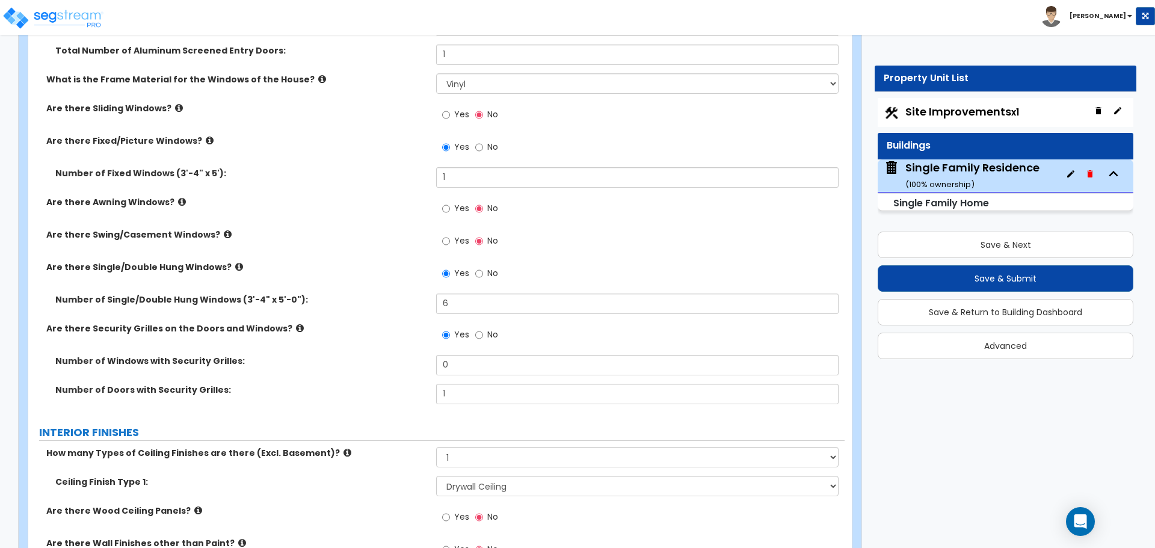
click at [296, 327] on icon at bounding box center [300, 328] width 8 height 9
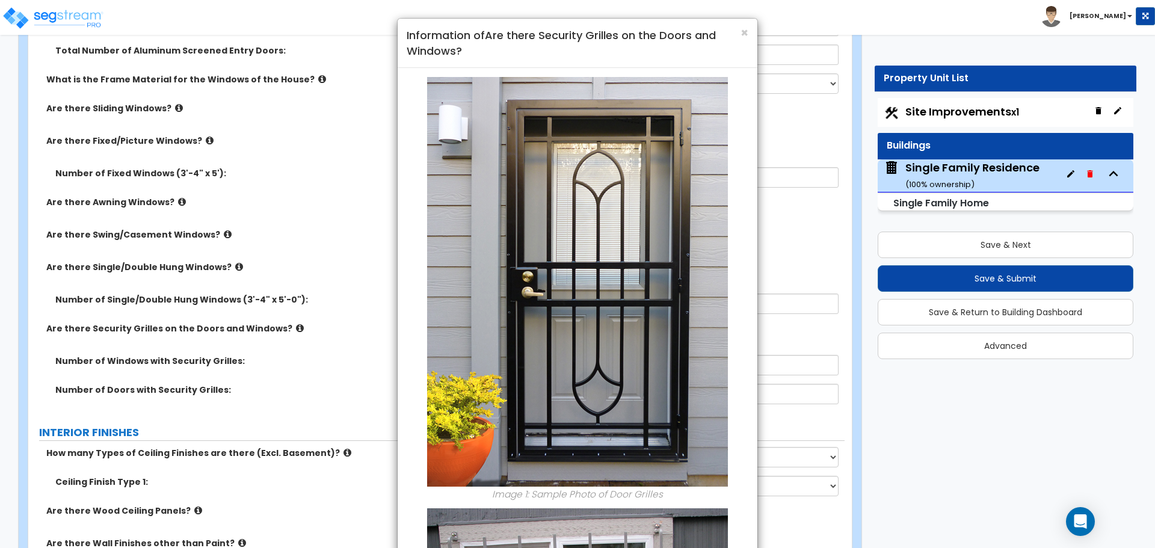
click at [738, 32] on h4 "Information of Are there Security Grilles on the Doors and Windows?" at bounding box center [578, 43] width 342 height 31
click at [743, 31] on span "×" at bounding box center [744, 32] width 8 height 17
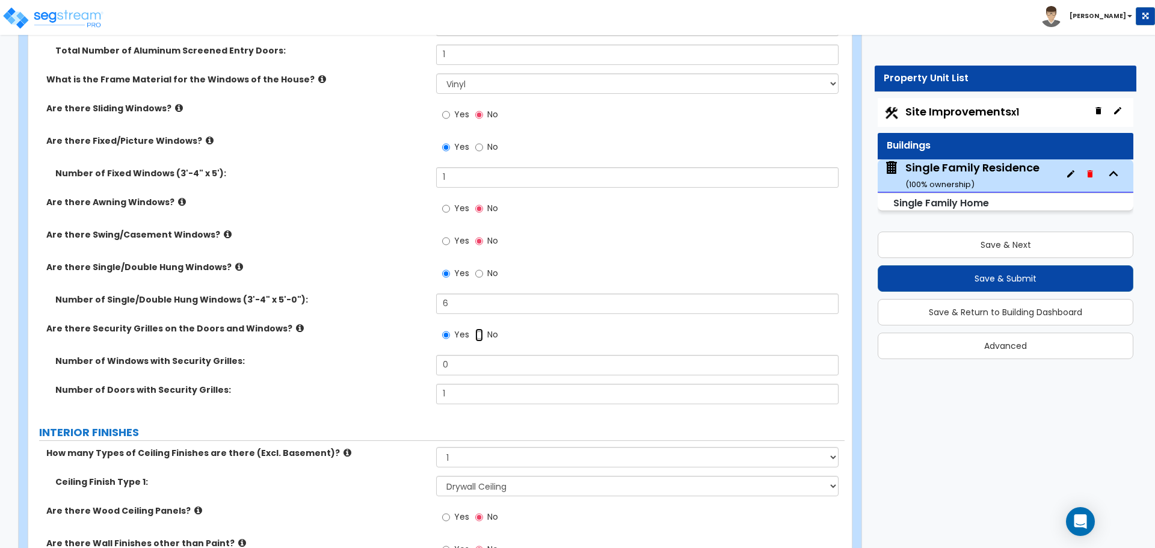
click at [480, 331] on input "No" at bounding box center [479, 334] width 8 height 13
radio input "false"
radio input "true"
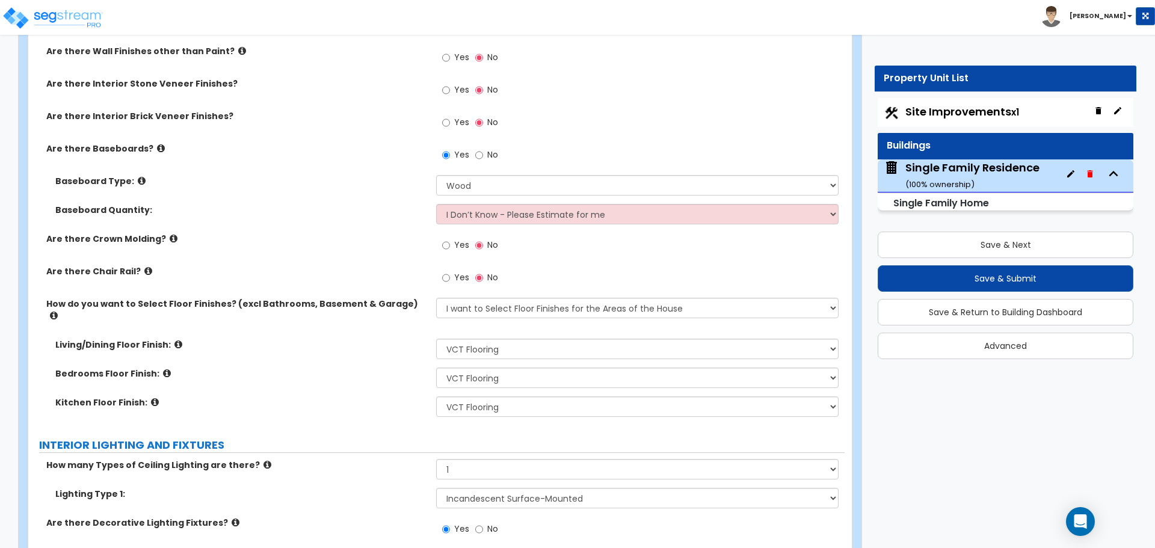
scroll to position [2406, 0]
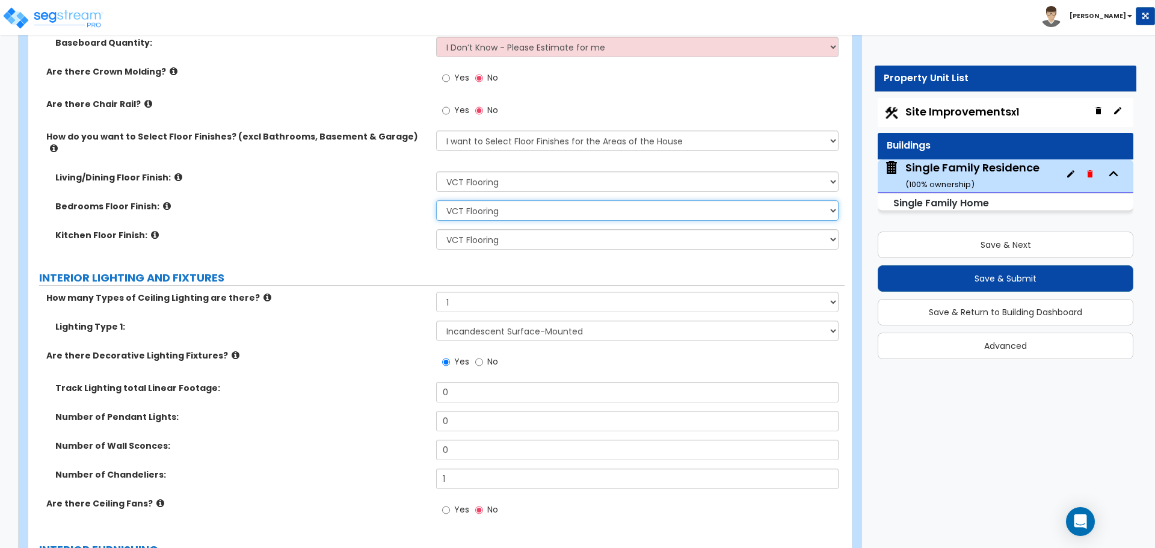
click at [654, 201] on select "None Tile Flooring Hardwood Flooring Resilient Laminate Flooring VCT Flooring S…" at bounding box center [637, 210] width 402 height 20
select select "7"
click at [436, 200] on select "None Tile Flooring Hardwood Flooring Resilient Laminate Flooring VCT Flooring S…" at bounding box center [637, 210] width 402 height 20
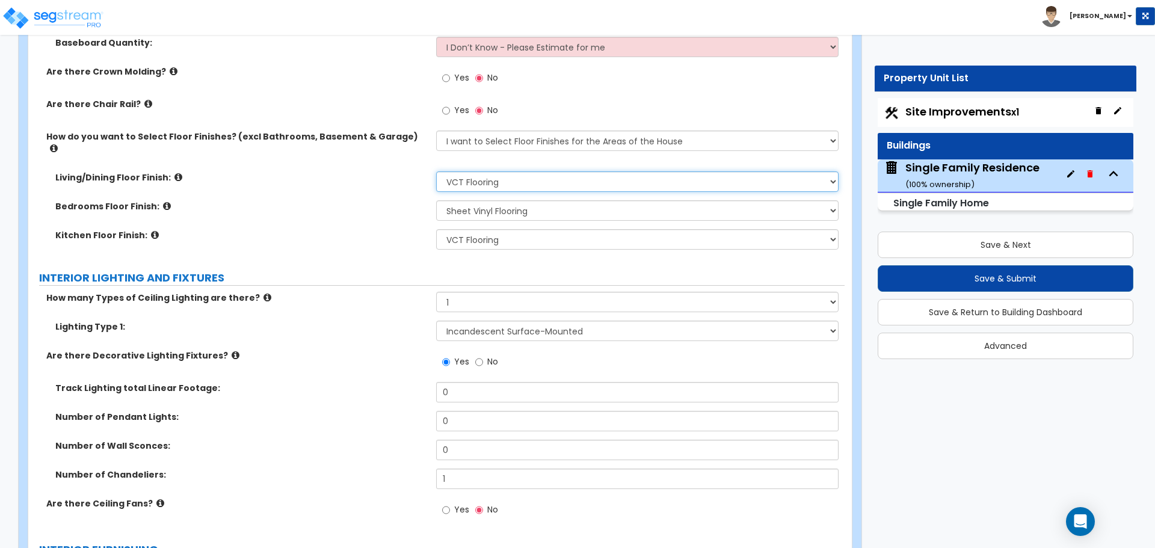
click at [491, 174] on select "None Tile Flooring Hardwood Flooring Resilient Laminate Flooring VCT Flooring S…" at bounding box center [637, 181] width 402 height 20
select select "7"
click at [436, 171] on select "None Tile Flooring Hardwood Flooring Resilient Laminate Flooring VCT Flooring S…" at bounding box center [637, 181] width 402 height 20
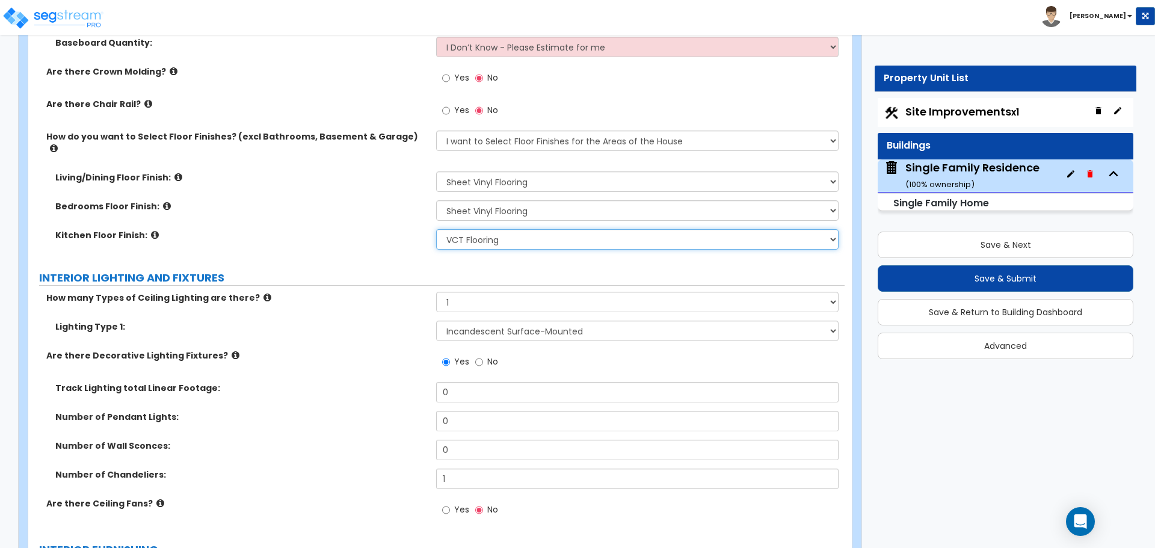
click at [496, 232] on select "None Tile Flooring Hardwood Flooring Resilient Laminate Flooring VCT Flooring S…" at bounding box center [637, 239] width 402 height 20
select select "7"
click at [436, 229] on select "None Tile Flooring Hardwood Flooring Resilient Laminate Flooring VCT Flooring S…" at bounding box center [637, 239] width 402 height 20
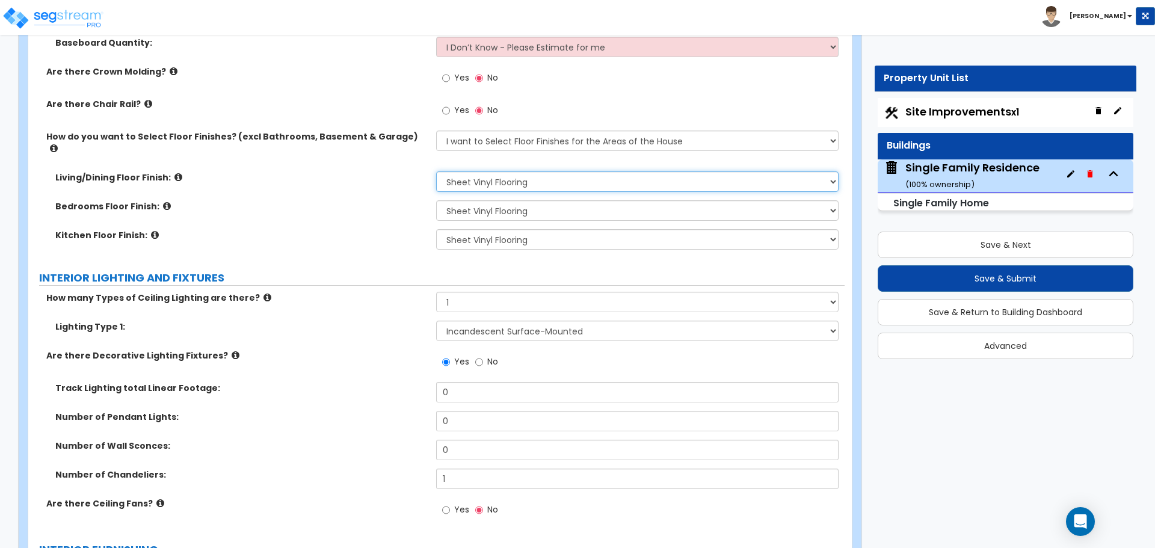
click at [516, 171] on select "None Tile Flooring Hardwood Flooring Resilient Laminate Flooring VCT Flooring S…" at bounding box center [637, 181] width 402 height 20
select select "3"
click at [436, 171] on select "None Tile Flooring Hardwood Flooring Resilient Laminate Flooring VCT Flooring S…" at bounding box center [637, 181] width 402 height 20
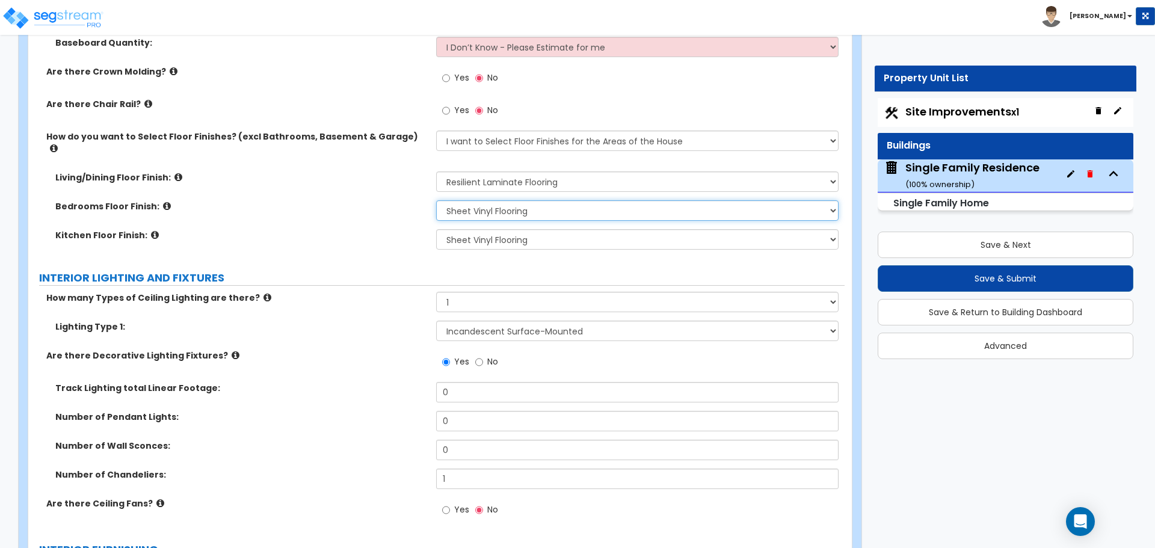
click at [494, 200] on select "None Tile Flooring Hardwood Flooring Resilient Laminate Flooring VCT Flooring S…" at bounding box center [637, 210] width 402 height 20
select select "3"
click at [436, 200] on select "None Tile Flooring Hardwood Flooring Resilient Laminate Flooring VCT Flooring S…" at bounding box center [637, 210] width 402 height 20
click at [491, 229] on select "None Tile Flooring Hardwood Flooring Resilient Laminate Flooring VCT Flooring S…" at bounding box center [637, 239] width 402 height 20
select select "3"
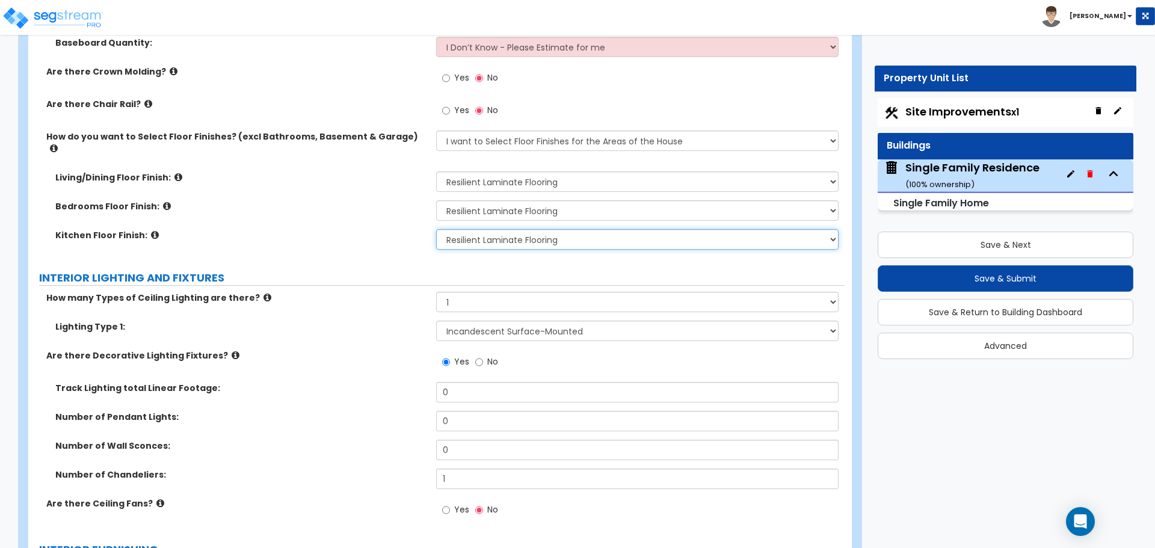
click at [436, 229] on select "None Tile Flooring Hardwood Flooring Resilient Laminate Flooring VCT Flooring S…" at bounding box center [637, 239] width 402 height 20
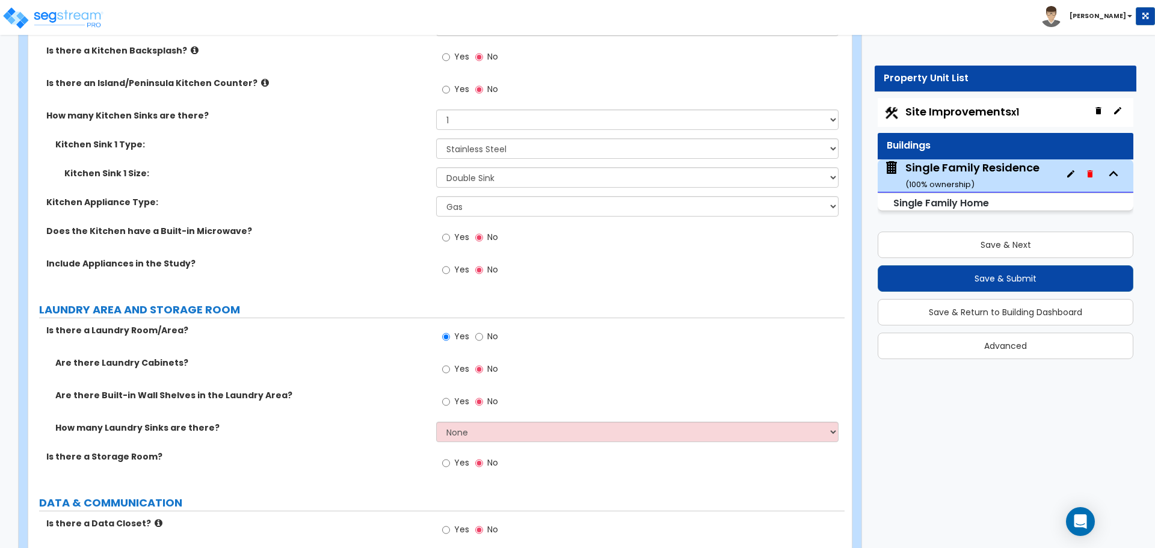
scroll to position [3548, 0]
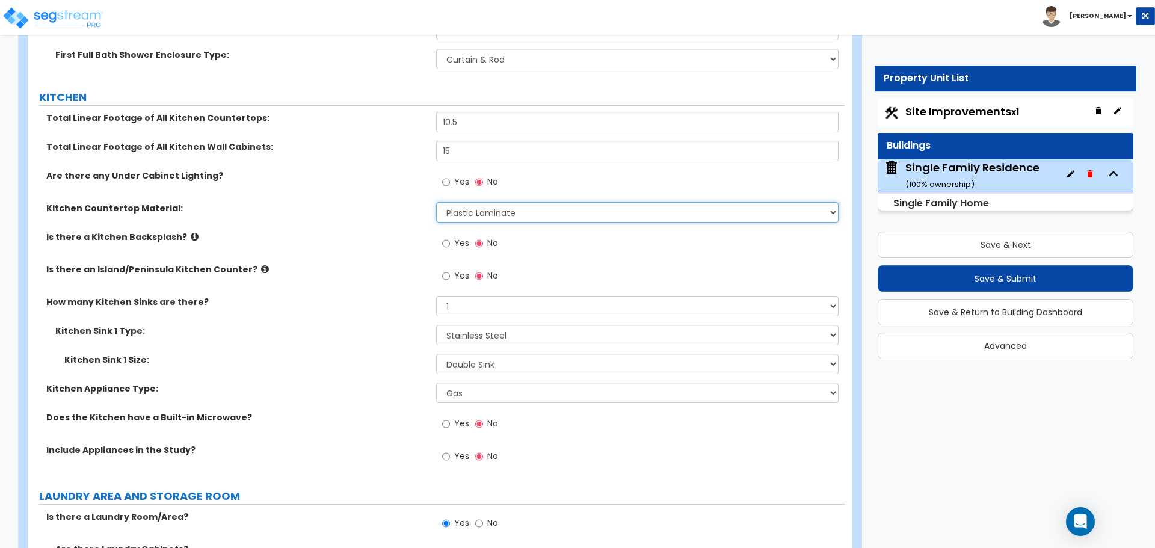
click at [472, 210] on select "Please Choose One Plastic Laminate Solid Surface Stone Quartz Marble Tile Wood …" at bounding box center [637, 212] width 402 height 20
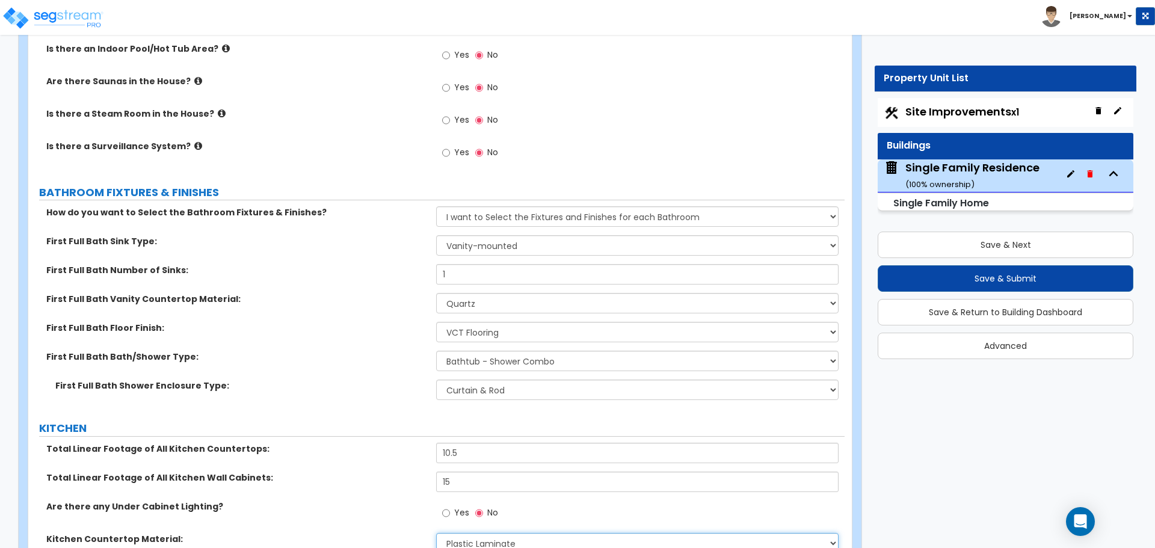
scroll to position [3247, 0]
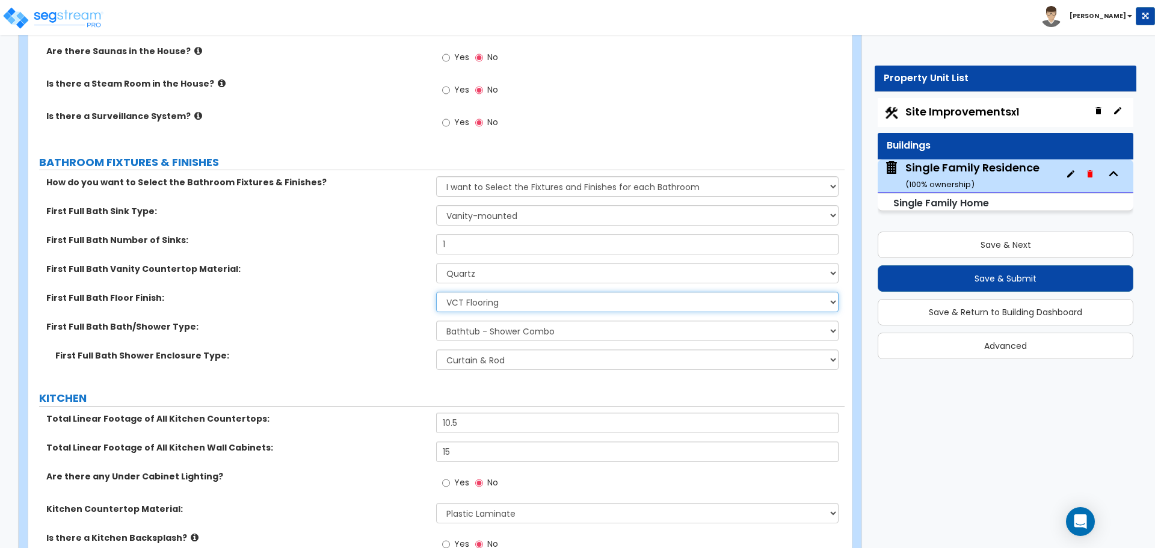
click at [479, 292] on select "None Tile Flooring Hardwood Flooring Resilient Laminate Flooring VCT Flooring S…" at bounding box center [637, 302] width 402 height 20
select select "3"
click at [436, 292] on select "None Tile Flooring Hardwood Flooring Resilient Laminate Flooring VCT Flooring S…" at bounding box center [637, 302] width 402 height 20
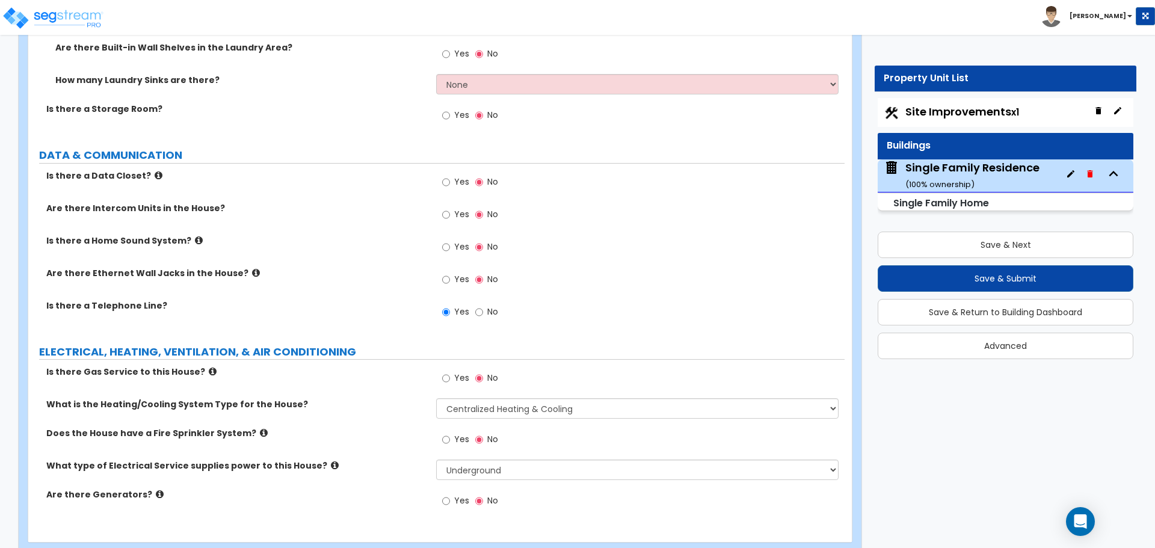
scroll to position [4098, 0]
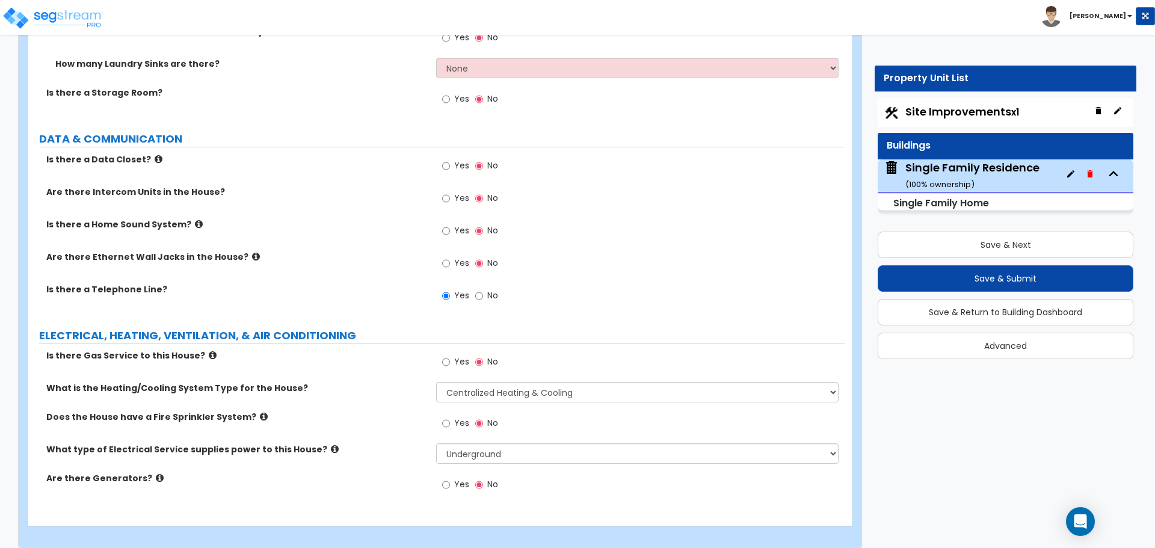
drag, startPoint x: 1147, startPoint y: 215, endPoint x: 1323, endPoint y: 319, distance: 204.1
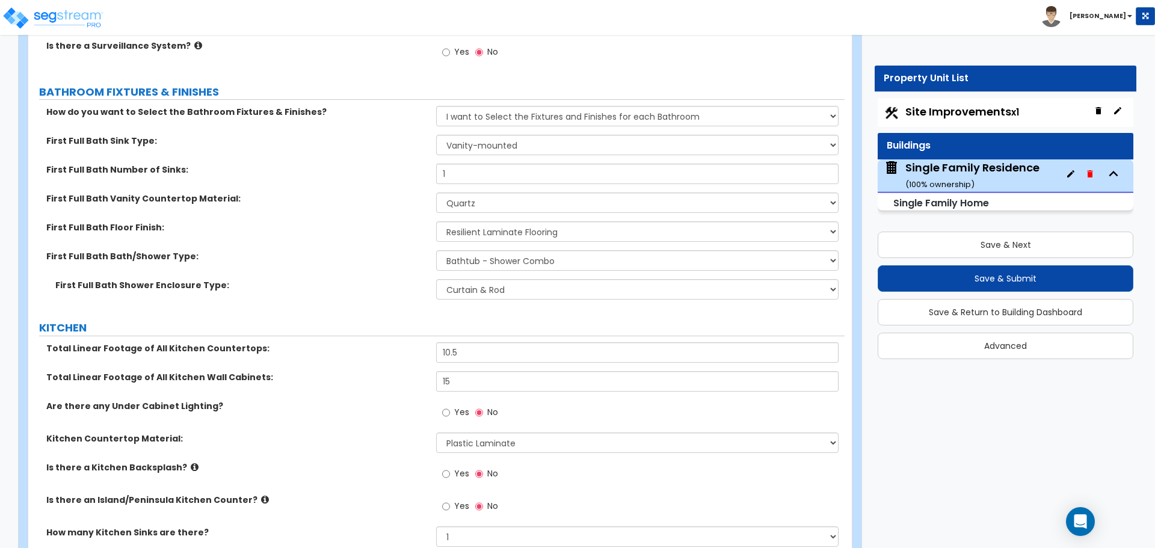
scroll to position [3317, 0]
click at [478, 195] on select "None Plastic Laminate Solid Surface Stone Quartz Marble Tile Wood Stainless Ste…" at bounding box center [637, 204] width 402 height 20
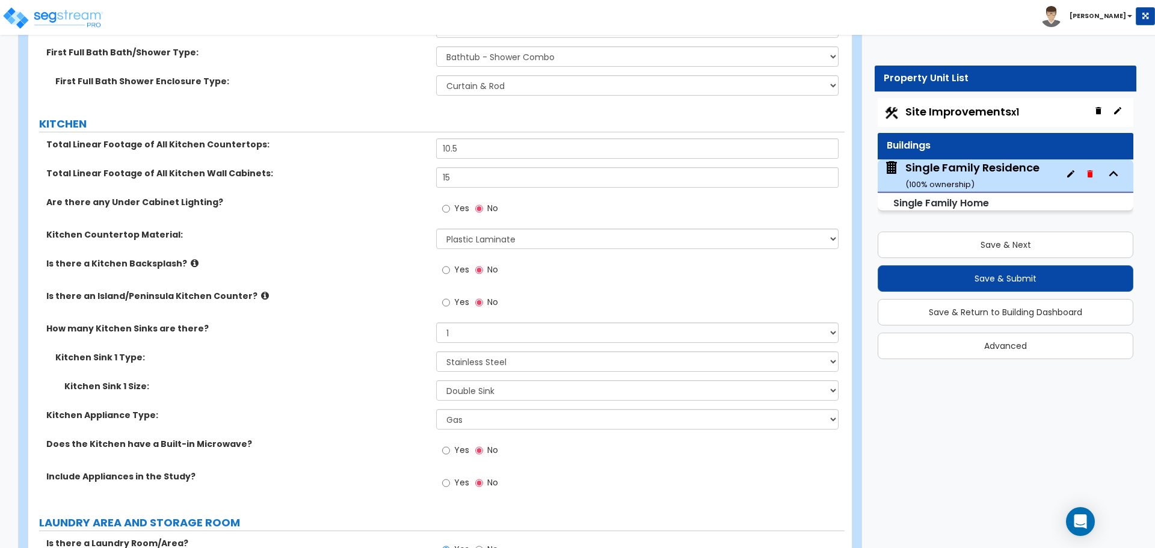
scroll to position [3497, 0]
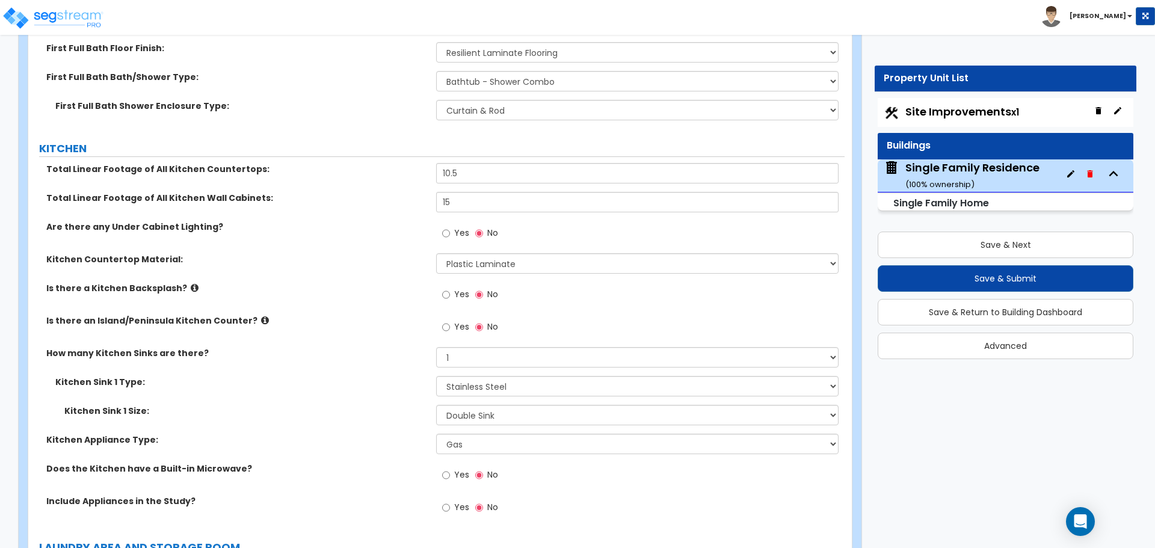
click at [496, 176] on div "Total Linear Footage of All Kitchen Countertops: 10.5" at bounding box center [436, 177] width 816 height 29
click at [476, 192] on input "15" at bounding box center [637, 202] width 402 height 20
type input "14"
click at [394, 174] on div "Total Linear Footage of All Kitchen Countertops: 10.5" at bounding box center [436, 177] width 816 height 29
click at [395, 192] on label "Total Linear Footage of All Kitchen Wall Cabinets:" at bounding box center [236, 198] width 381 height 12
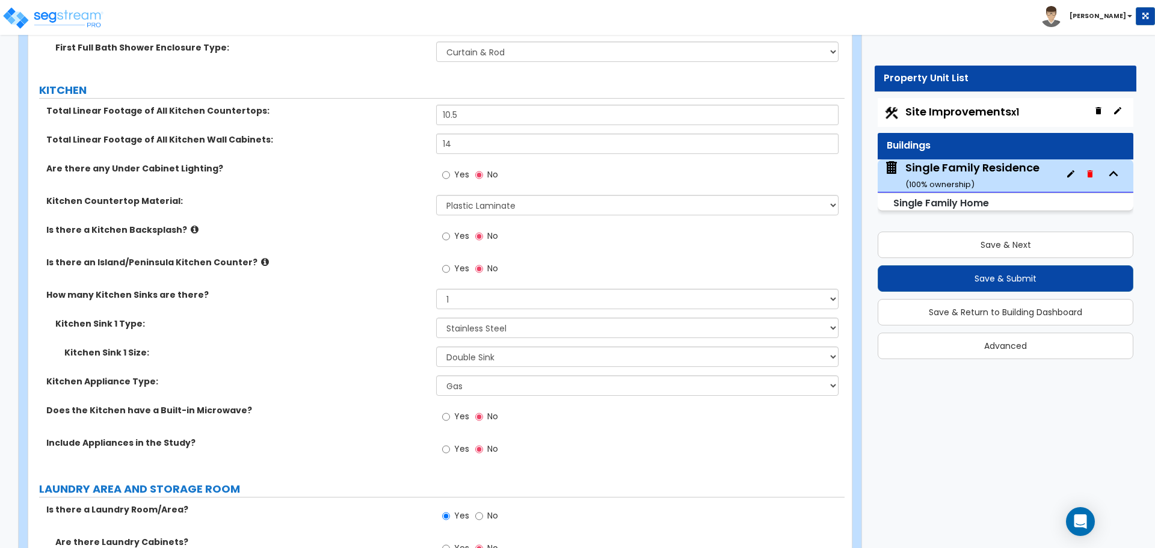
scroll to position [3557, 0]
click at [453, 228] on label "Yes" at bounding box center [455, 236] width 27 height 20
click at [450, 228] on input "Yes" at bounding box center [446, 234] width 8 height 13
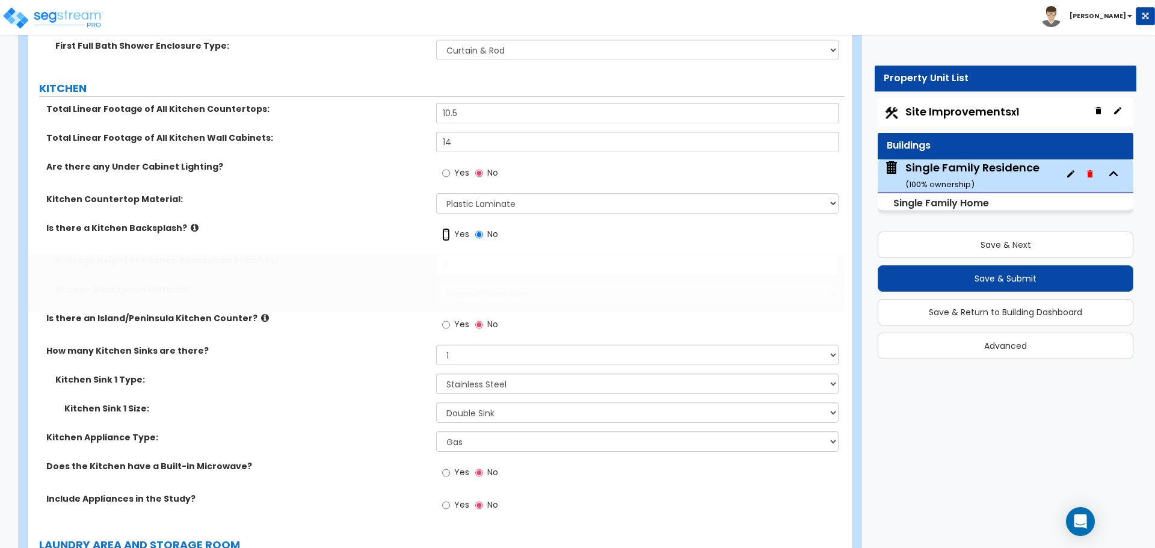
radio input "true"
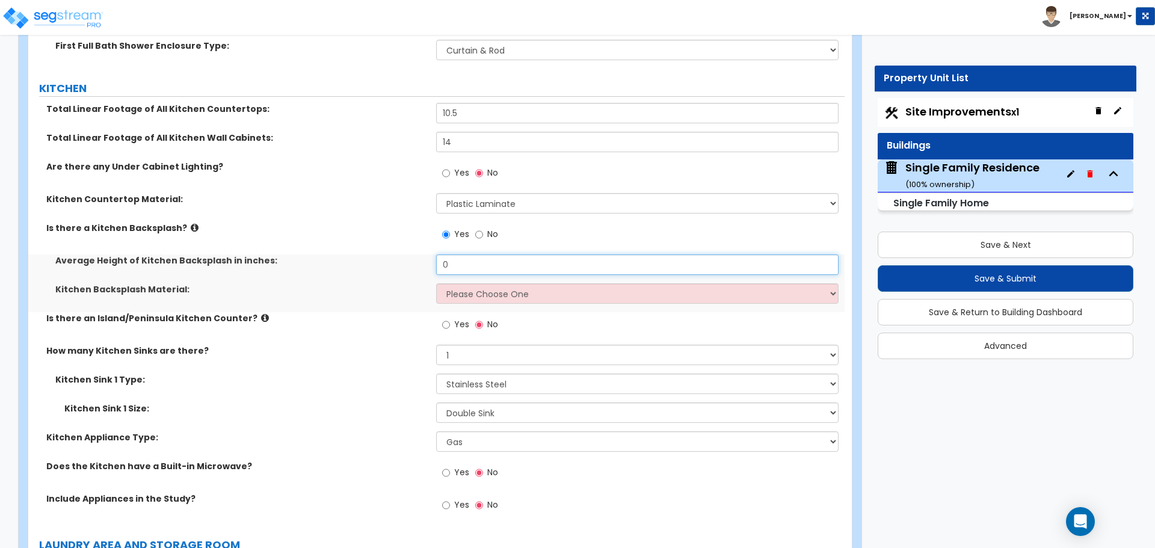
click at [491, 254] on input "0" at bounding box center [637, 264] width 402 height 20
type input "1"
click at [481, 283] on select "Please Choose One Plastic Laminate Solid Surface Stone Quartz Tile Stainless St…" at bounding box center [637, 293] width 402 height 20
select select "1"
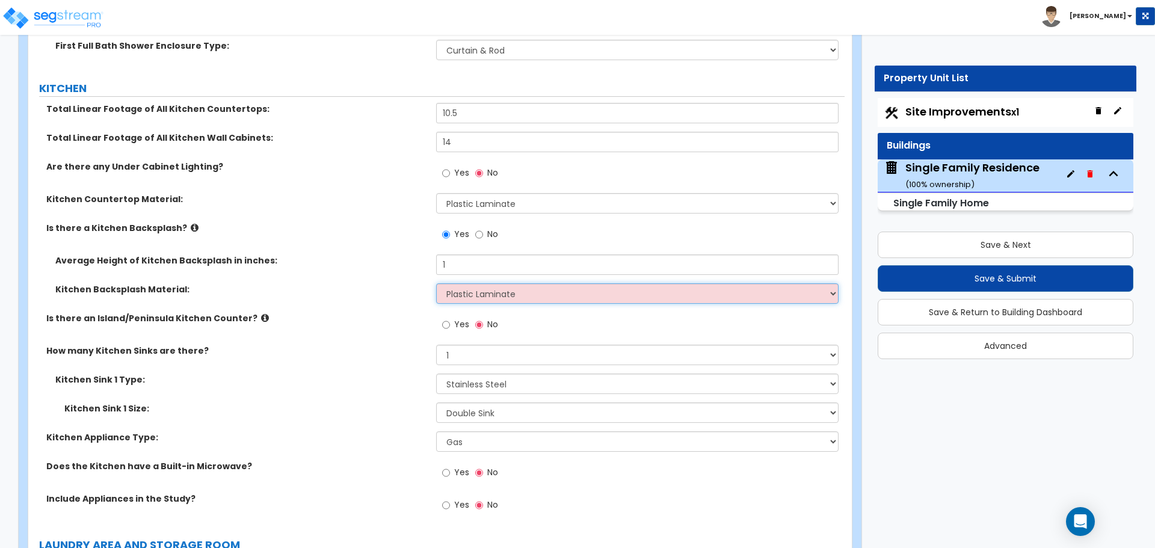
click at [436, 283] on select "Please Choose One Plastic Laminate Solid Surface Stone Quartz Tile Stainless St…" at bounding box center [637, 293] width 402 height 20
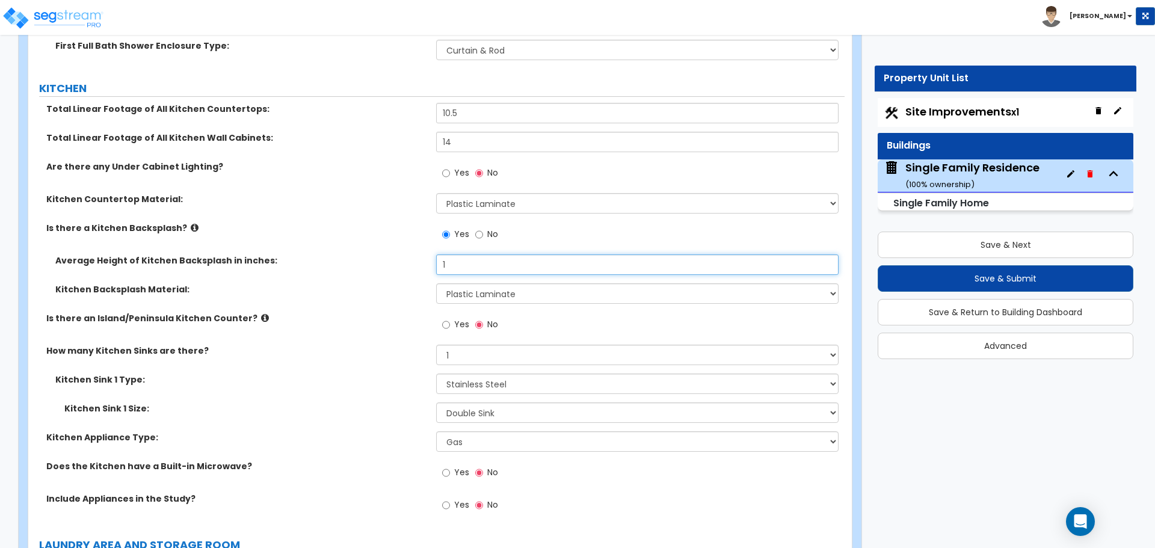
click at [464, 254] on input "1" at bounding box center [637, 264] width 402 height 20
type input "3"
click at [407, 262] on div "Average Height of Kitchen Backsplash in inches: 3" at bounding box center [436, 268] width 816 height 29
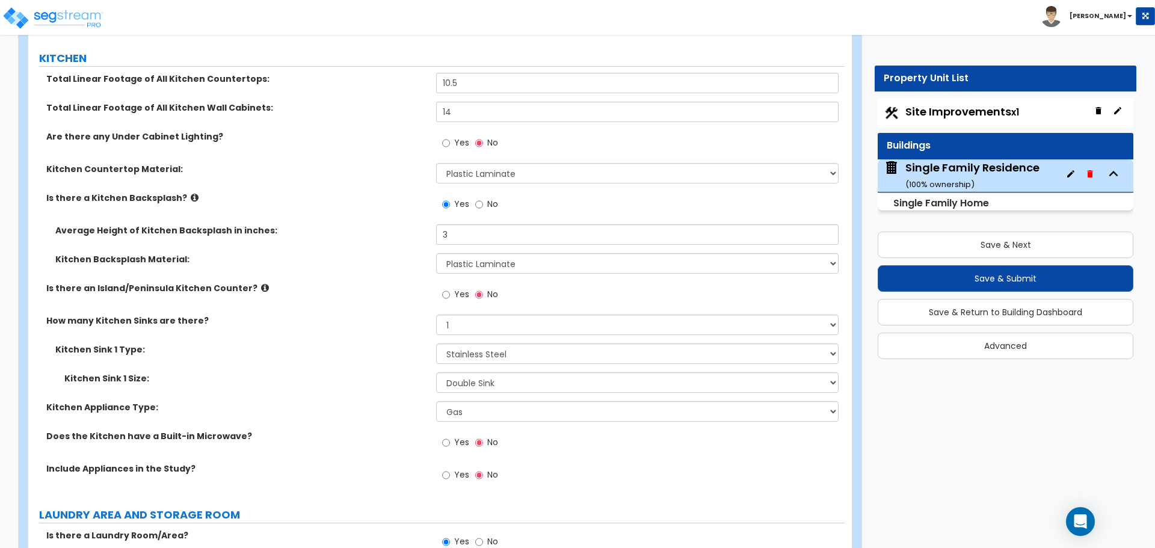
scroll to position [3677, 0]
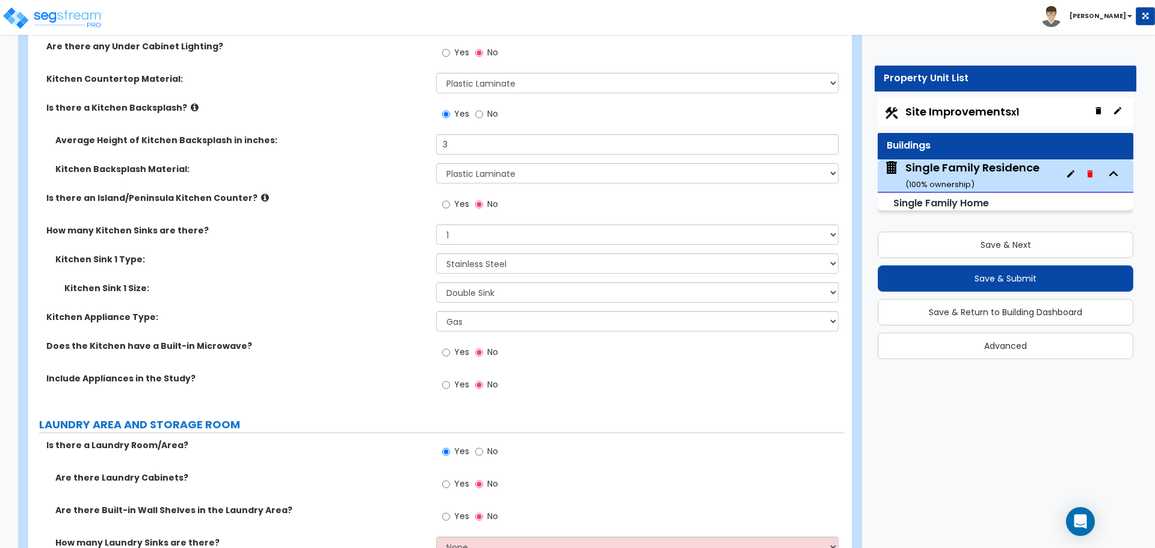
click at [191, 103] on icon at bounding box center [195, 107] width 8 height 9
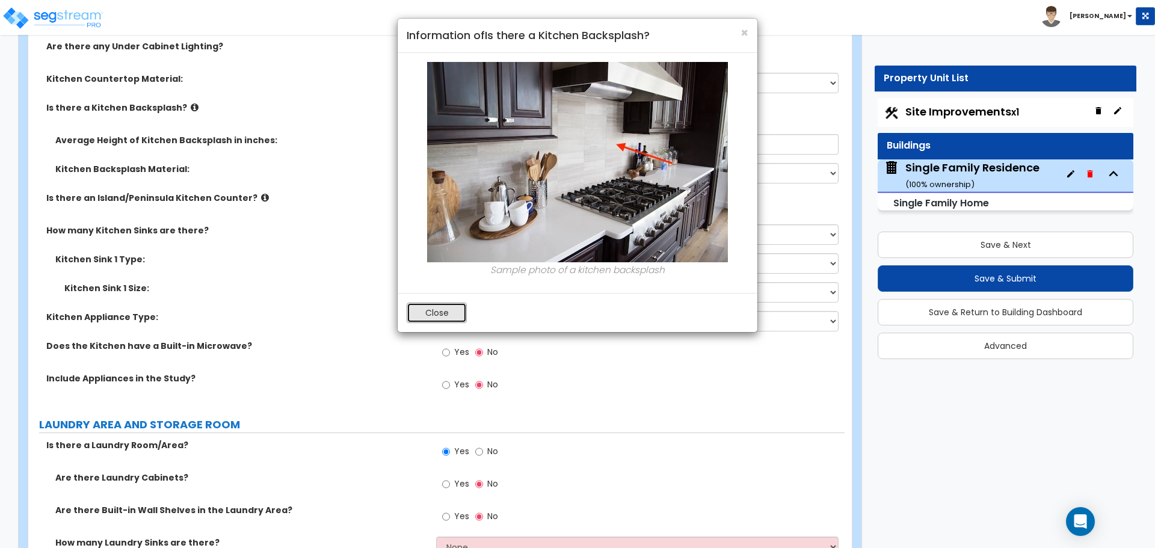
drag, startPoint x: 440, startPoint y: 312, endPoint x: 430, endPoint y: 292, distance: 22.3
click at [440, 312] on button "Close" at bounding box center [437, 312] width 60 height 20
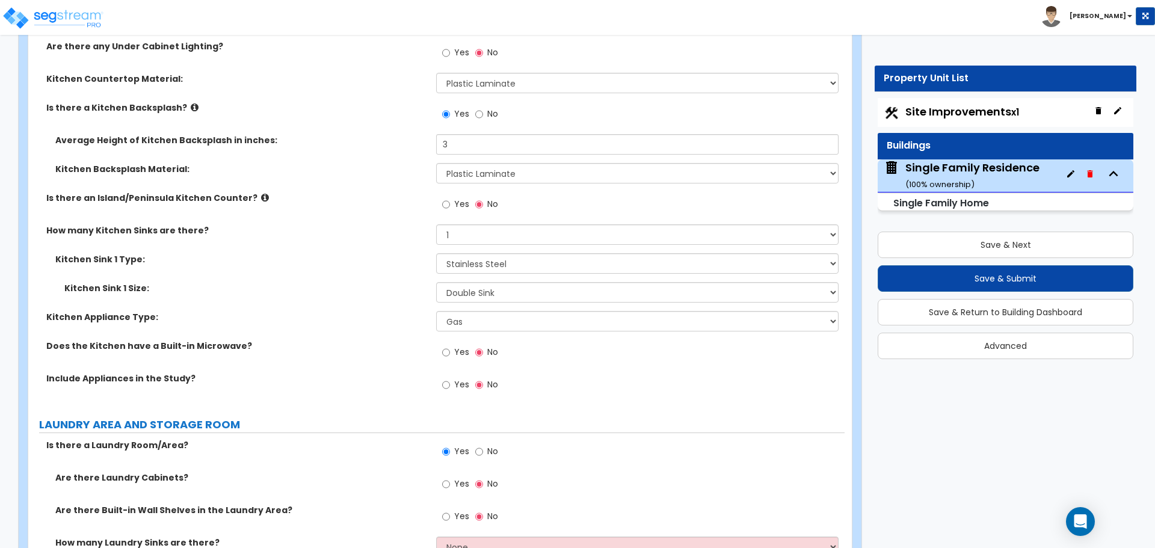
click at [473, 104] on div "Yes No" at bounding box center [470, 116] width 68 height 28
click at [476, 108] on input "No" at bounding box center [479, 114] width 8 height 13
radio input "false"
radio input "true"
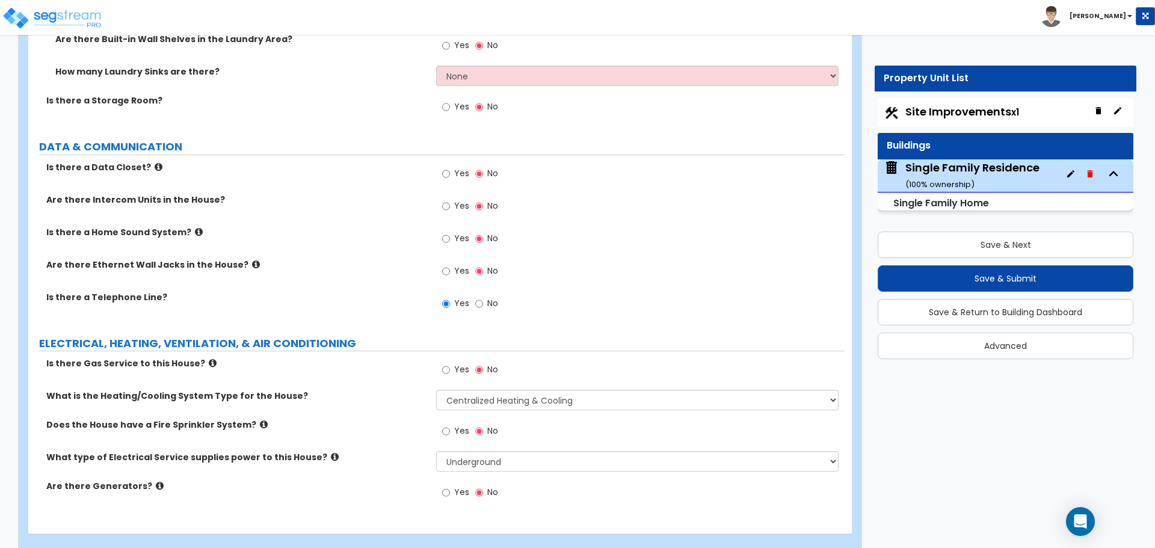
scroll to position [4098, 0]
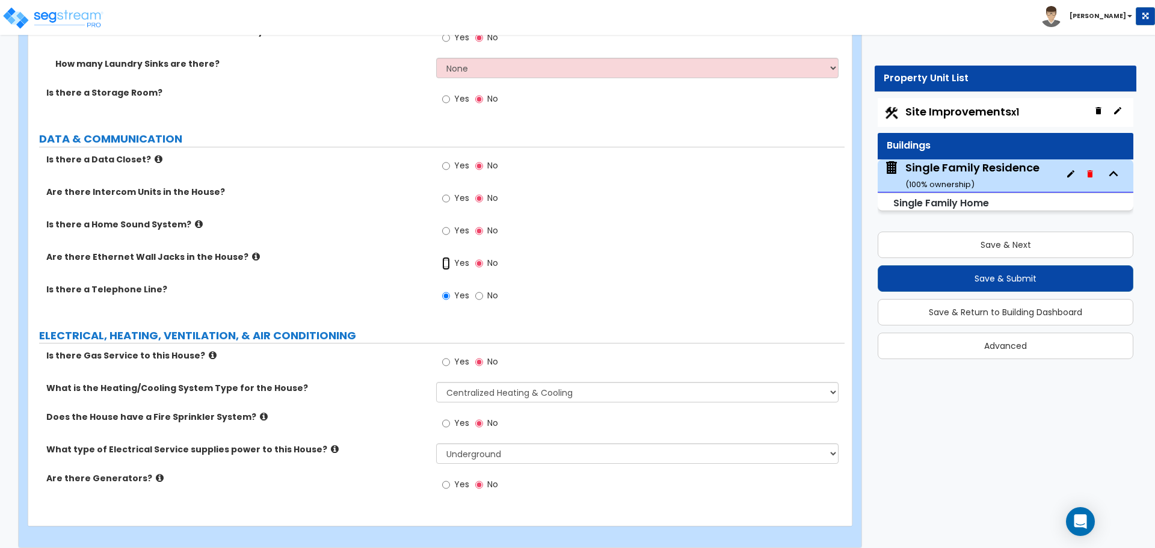
click at [447, 257] on input "Yes" at bounding box center [446, 263] width 8 height 13
click at [477, 257] on input "No" at bounding box center [479, 263] width 8 height 13
radio input "false"
radio input "true"
click at [209, 351] on icon at bounding box center [213, 355] width 8 height 9
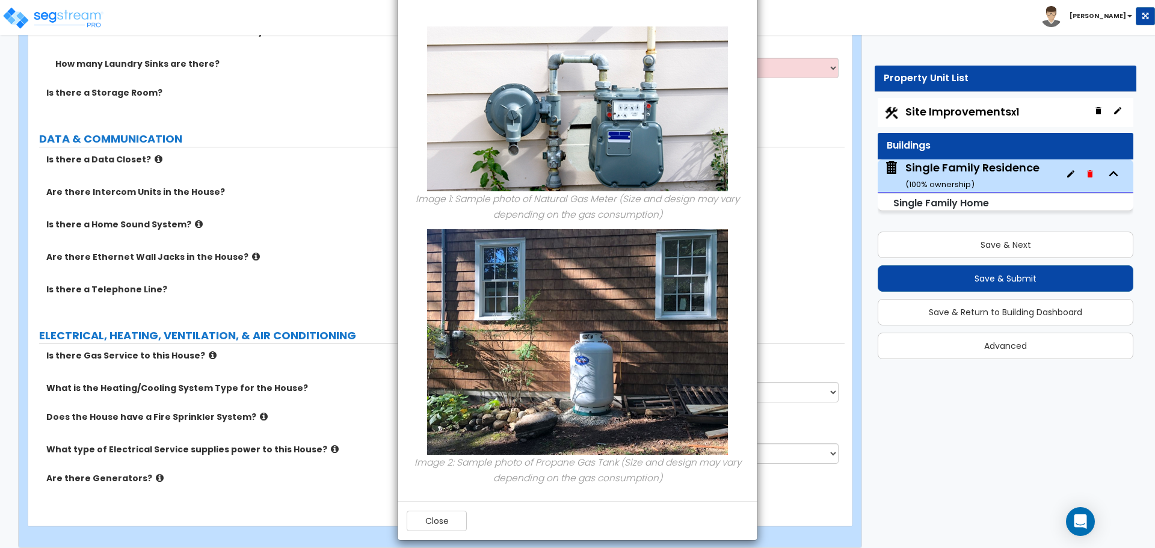
scroll to position [68, 0]
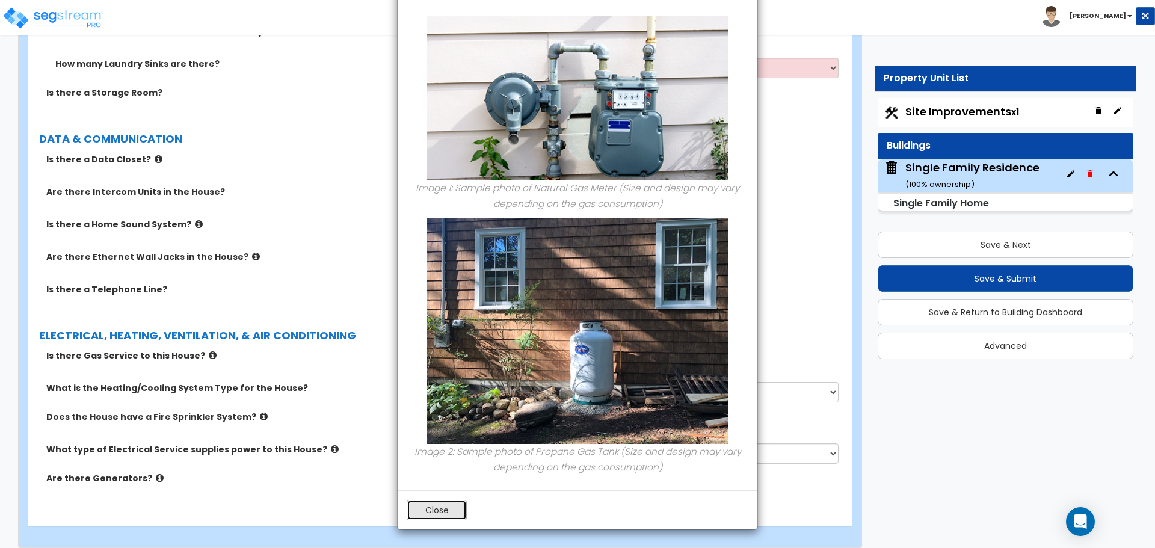
click at [442, 508] on button "Close" at bounding box center [437, 510] width 60 height 20
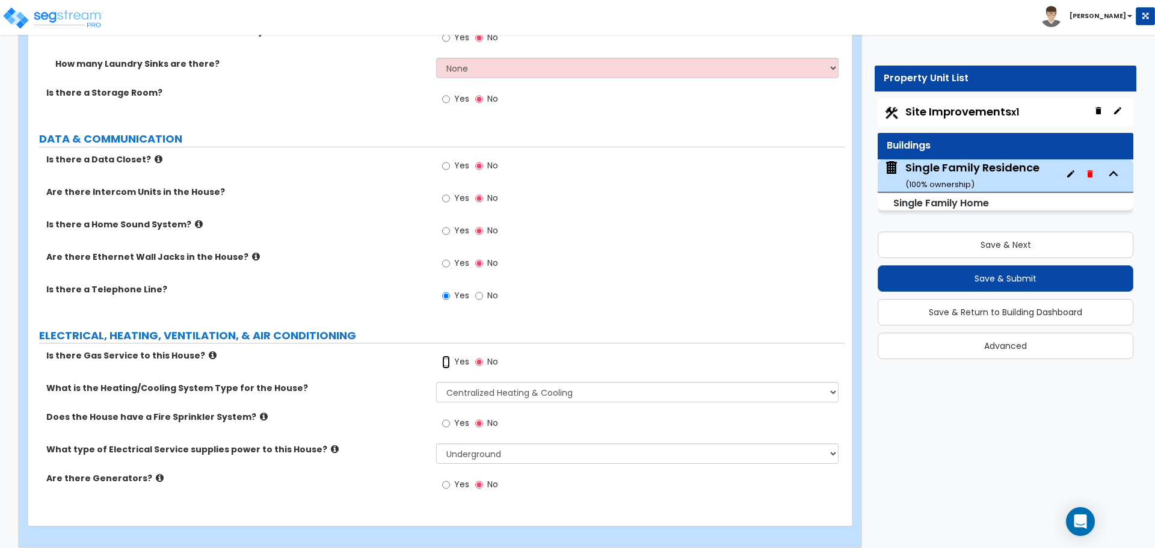
click at [449, 355] on input "Yes" at bounding box center [446, 361] width 8 height 13
radio input "true"
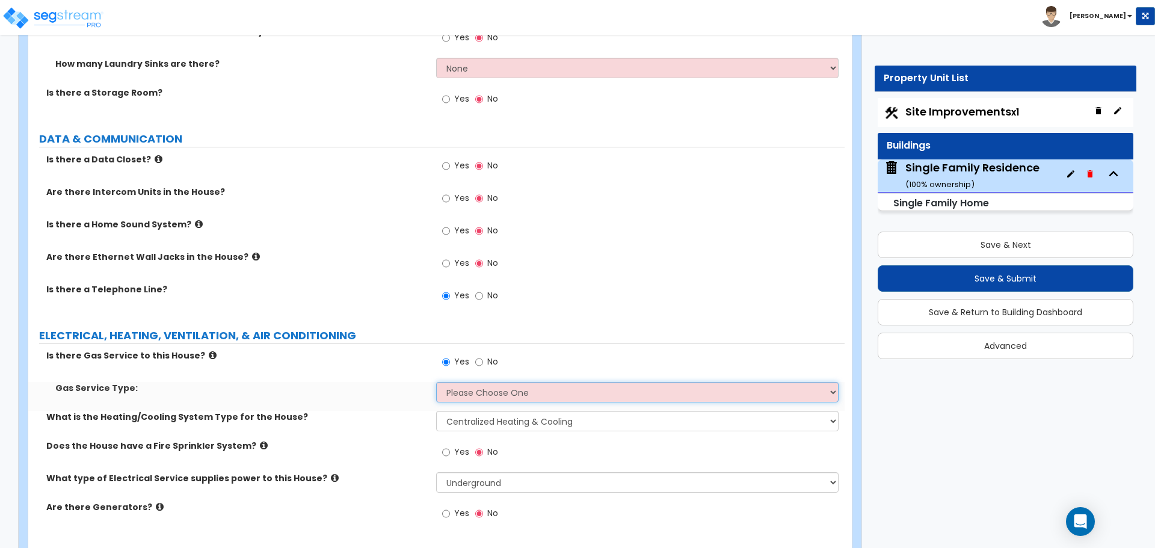
click at [473, 382] on select "Please Choose One Natural Gas Service Propane Tank On-site" at bounding box center [637, 392] width 402 height 20
select select "1"
click at [436, 382] on select "Please Choose One Natural Gas Service Propane Tank On-site" at bounding box center [637, 392] width 402 height 20
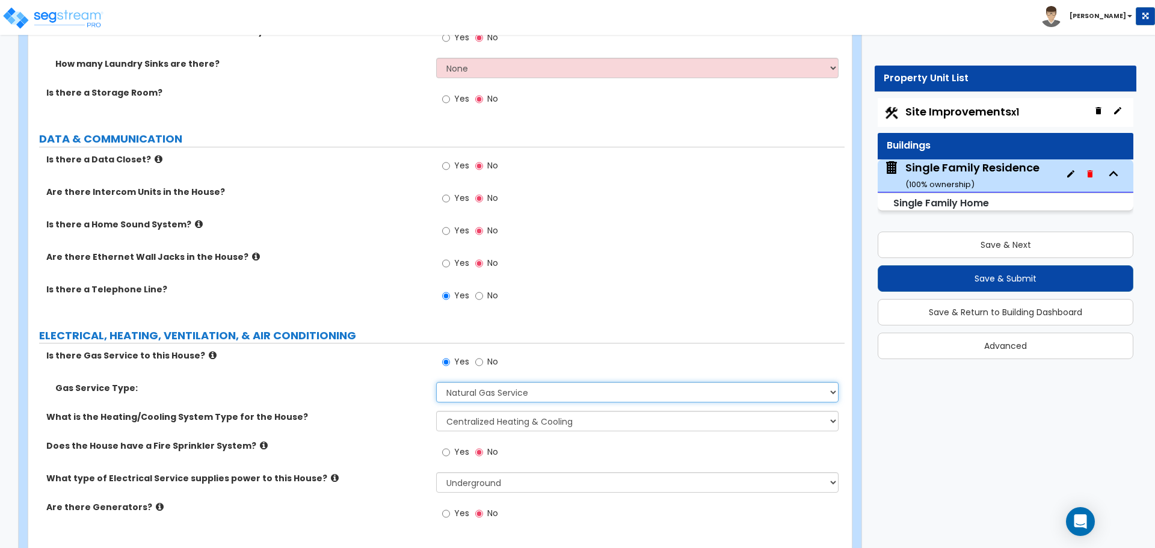
scroll to position [4127, 0]
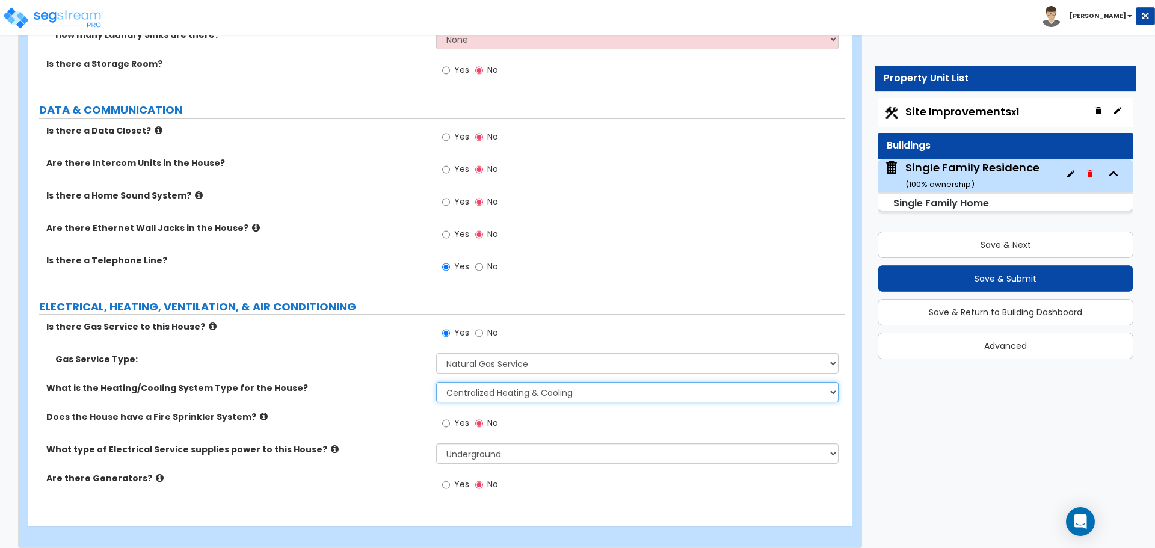
click at [496, 382] on select "None Heat Only Centralized Heating & Cooling Thru Wall Air Conditioners Mini Sp…" at bounding box center [637, 392] width 402 height 20
click at [451, 414] on label "Yes" at bounding box center [455, 424] width 27 height 20
click at [450, 417] on input "Yes" at bounding box center [446, 423] width 8 height 13
click at [481, 417] on input "No" at bounding box center [479, 423] width 8 height 13
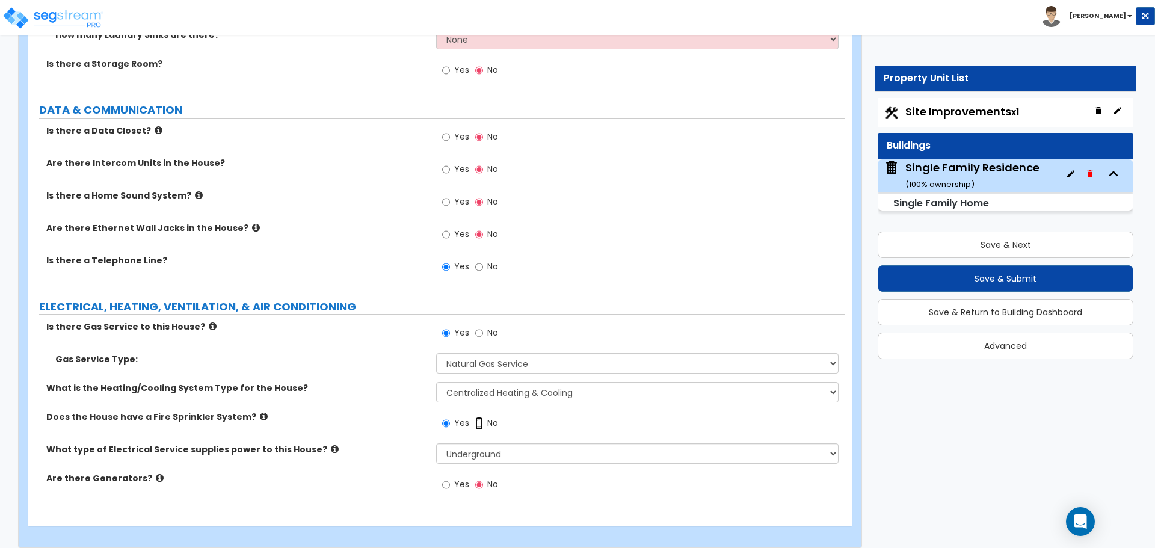
radio input "false"
radio input "true"
click at [475, 417] on input "No" at bounding box center [479, 423] width 8 height 13
click at [260, 412] on icon at bounding box center [264, 416] width 8 height 9
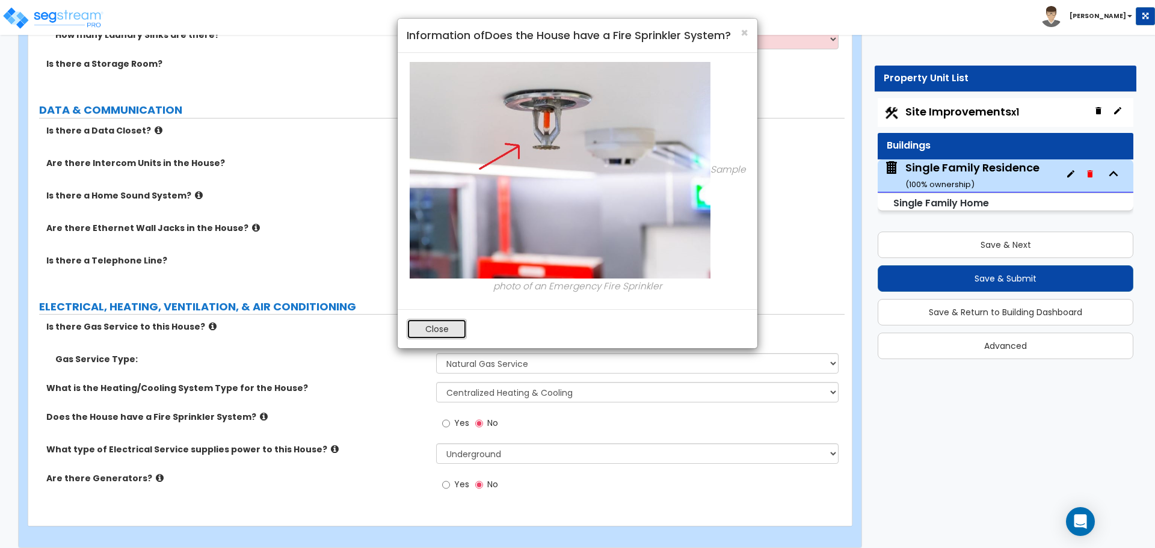
click at [434, 335] on button "Close" at bounding box center [437, 329] width 60 height 20
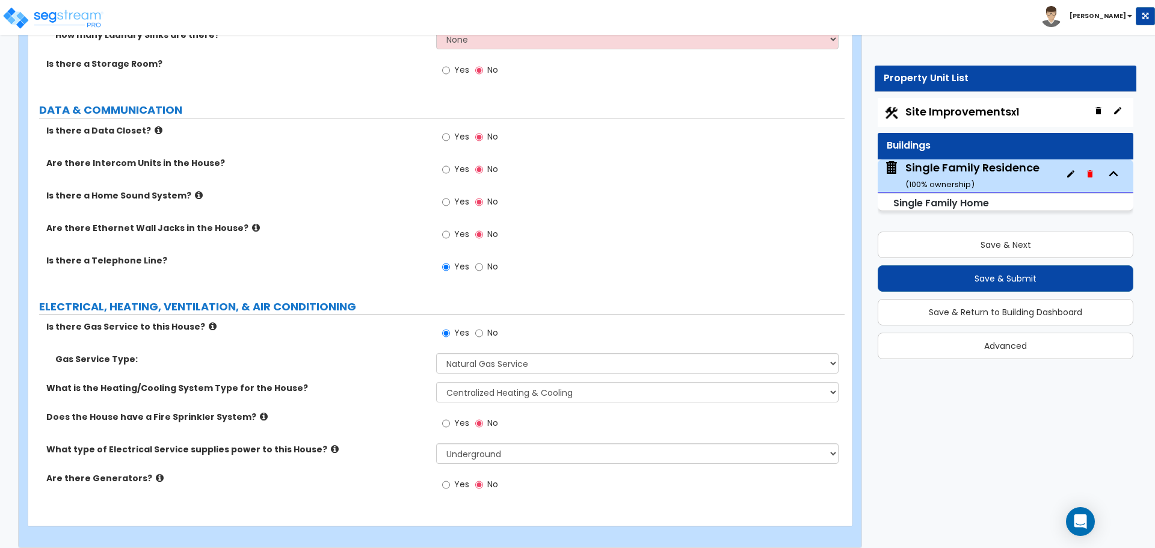
click at [331, 444] on icon at bounding box center [335, 448] width 8 height 9
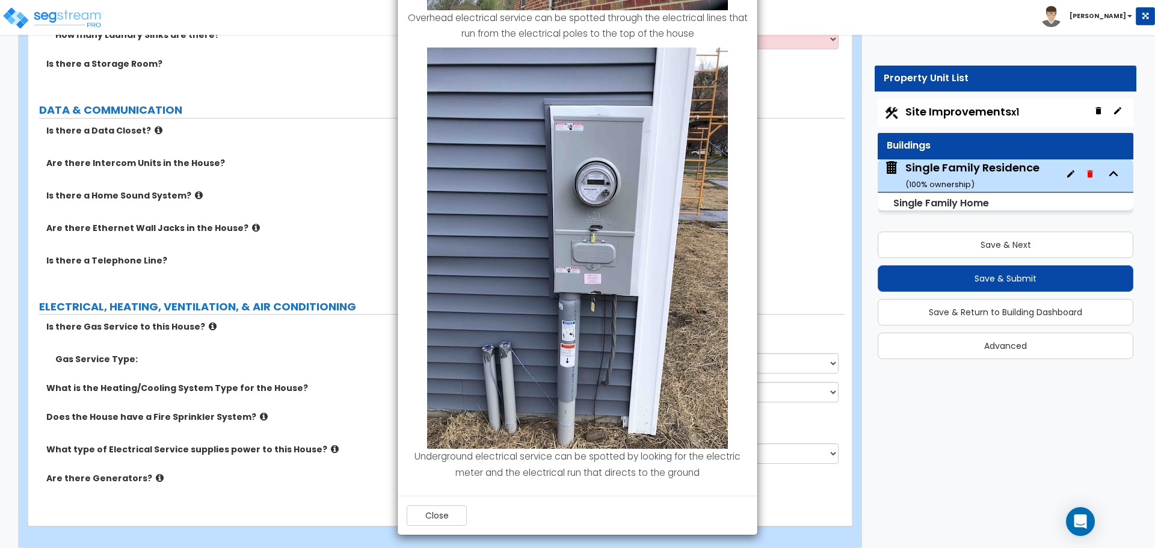
scroll to position [298, 0]
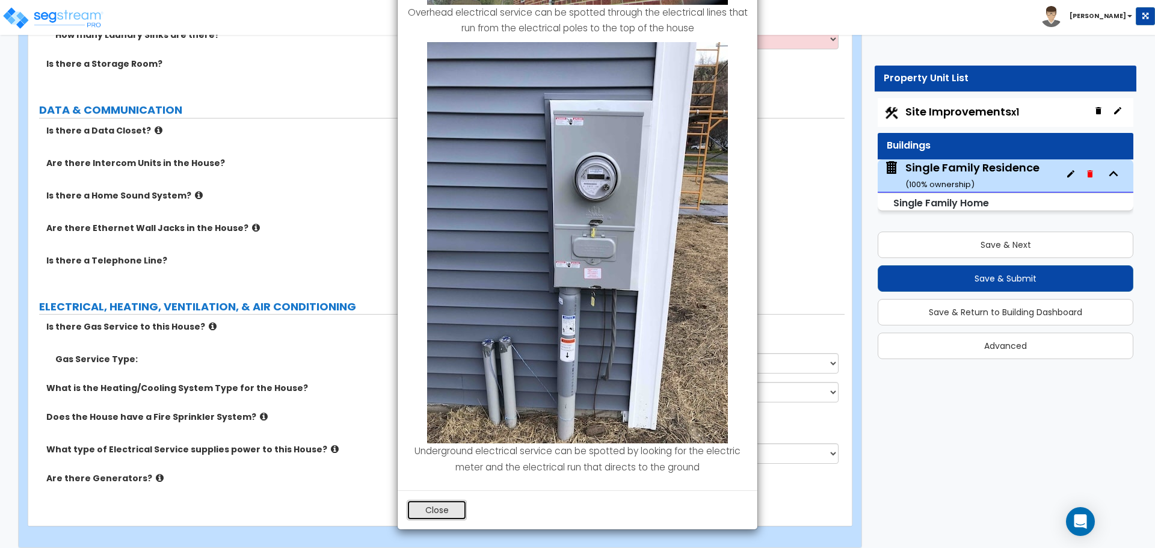
click at [443, 508] on button "Close" at bounding box center [437, 510] width 60 height 20
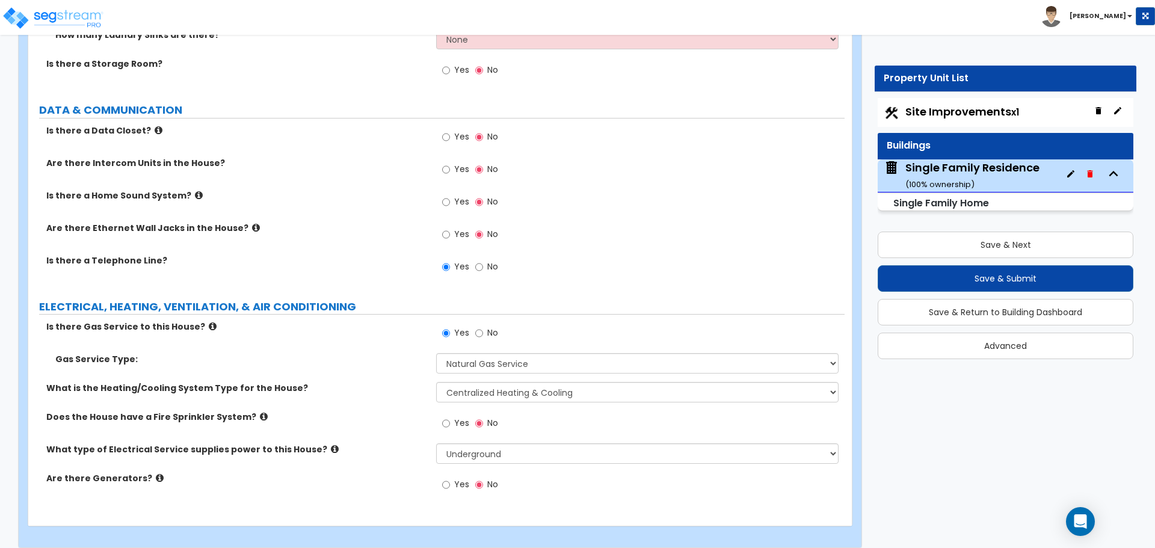
click at [156, 473] on icon at bounding box center [160, 477] width 8 height 9
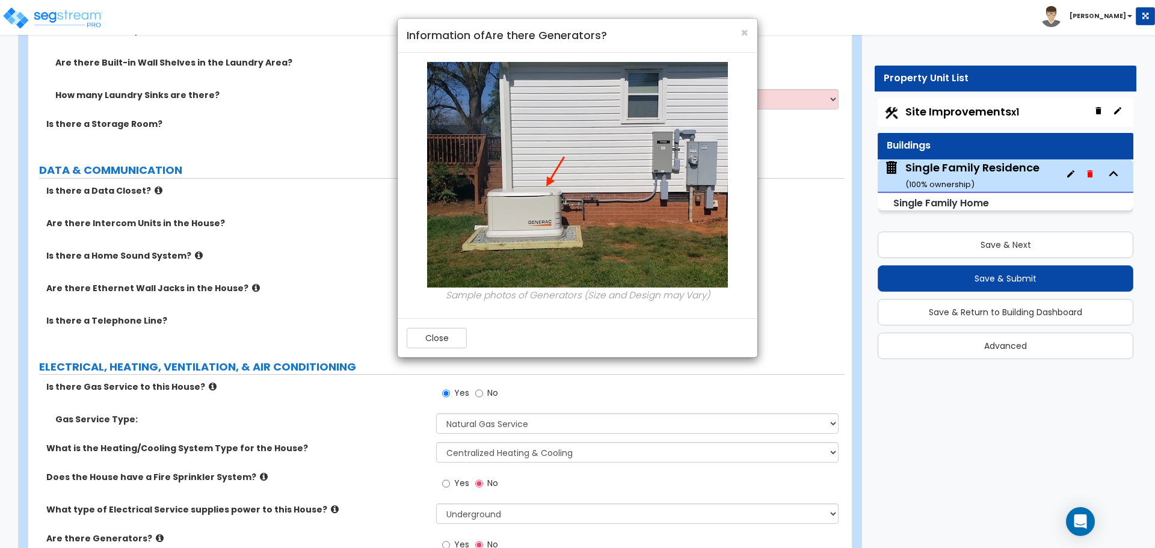
scroll to position [4127, 0]
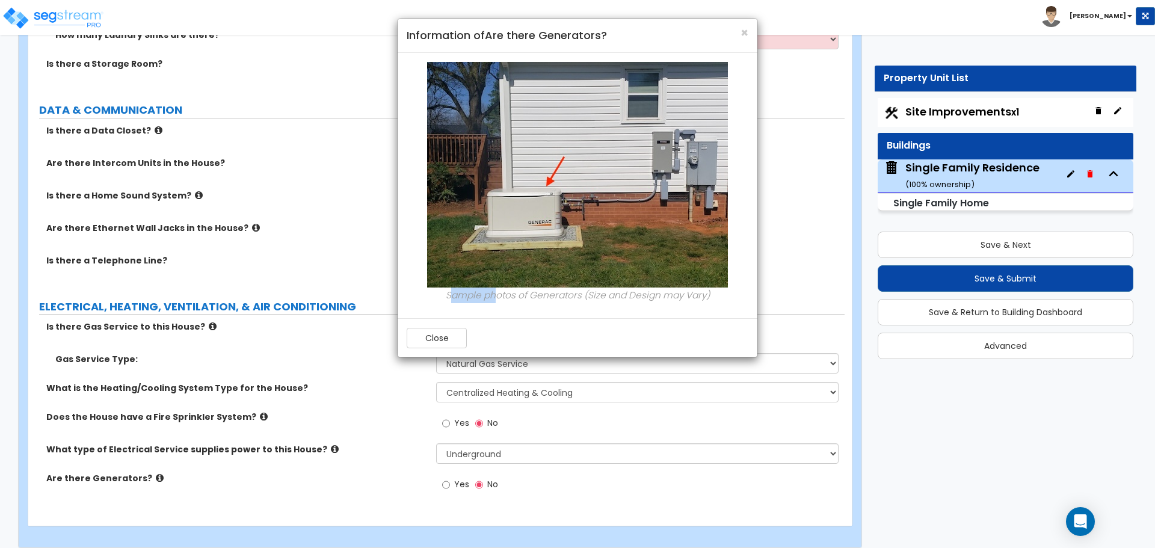
drag, startPoint x: 451, startPoint y: 297, endPoint x: 495, endPoint y: 299, distance: 44.0
click at [495, 299] on icon "Sample photos of Generators (Size and Design may Vary)" at bounding box center [578, 295] width 264 height 13
click at [553, 299] on icon "Sample photos of Generators (Size and Design may Vary)" at bounding box center [578, 295] width 264 height 13
click at [453, 339] on button "Close" at bounding box center [437, 338] width 60 height 20
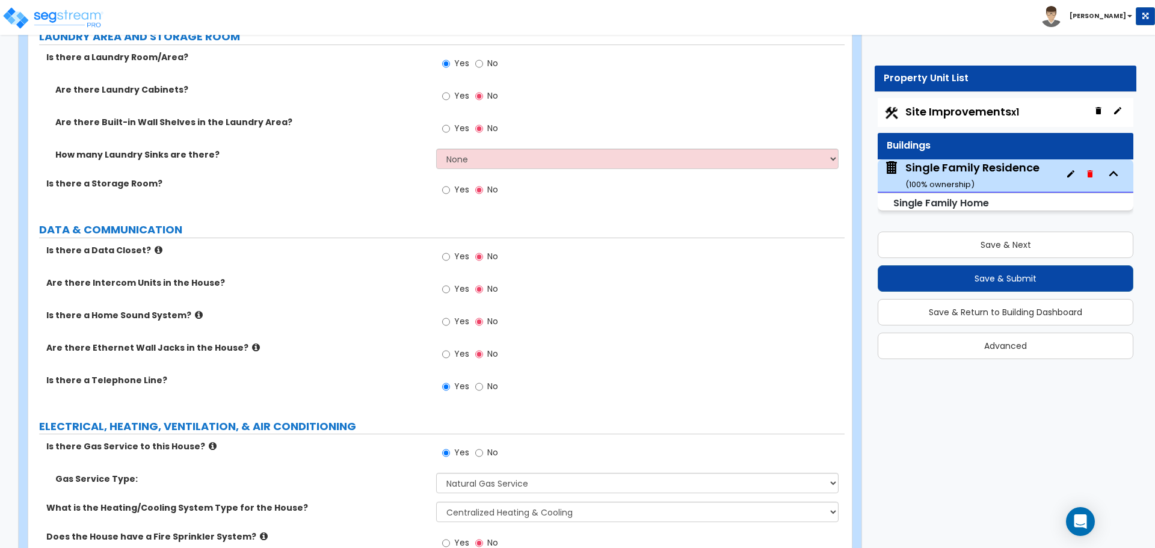
scroll to position [4007, 0]
click at [195, 311] on icon at bounding box center [199, 315] width 8 height 9
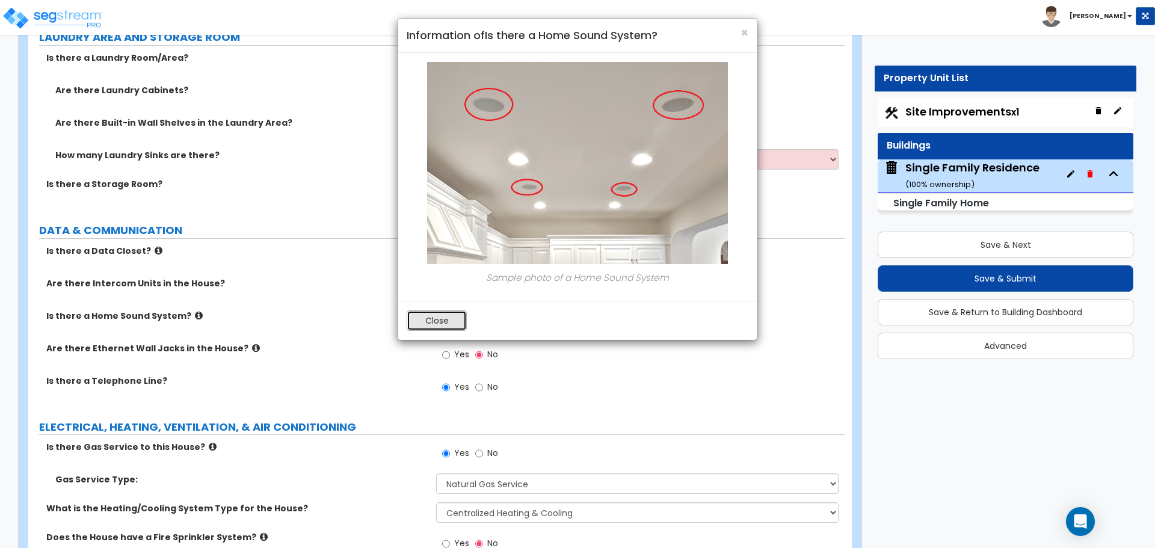
click at [438, 321] on button "Close" at bounding box center [437, 320] width 60 height 20
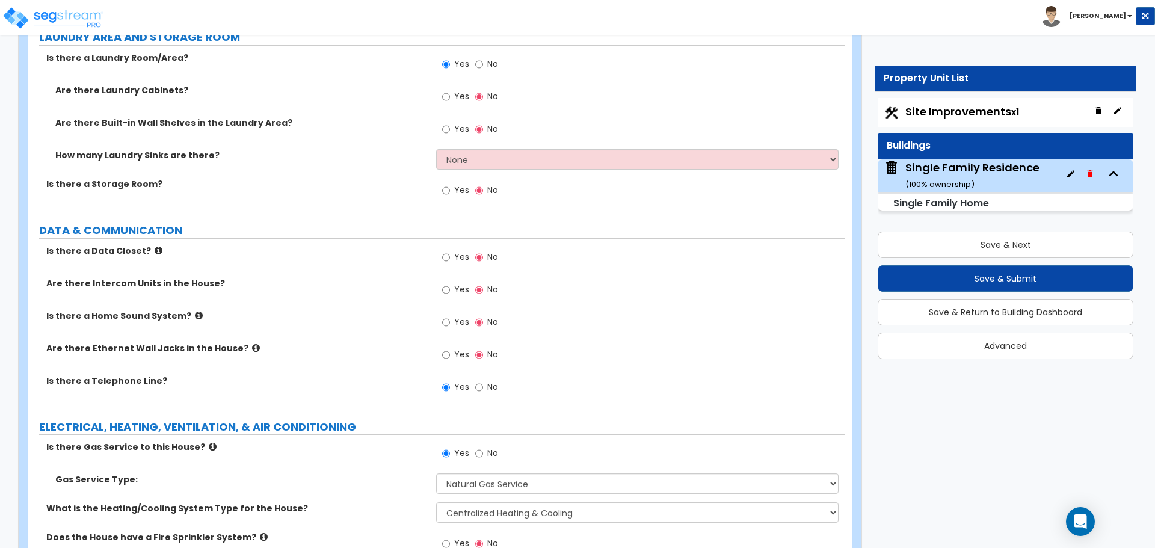
click at [155, 246] on icon at bounding box center [159, 250] width 8 height 9
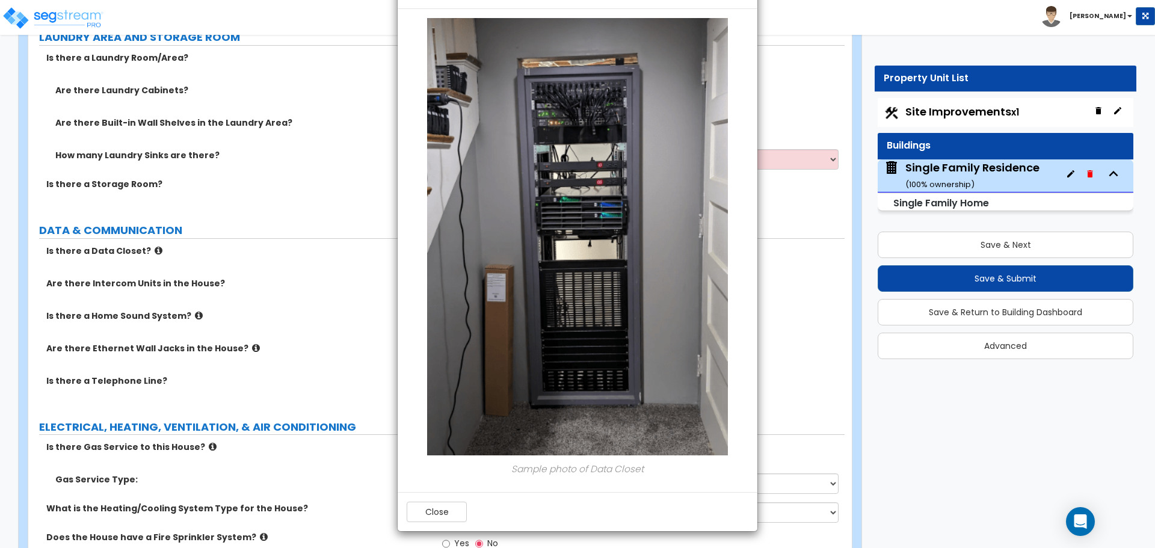
scroll to position [46, 0]
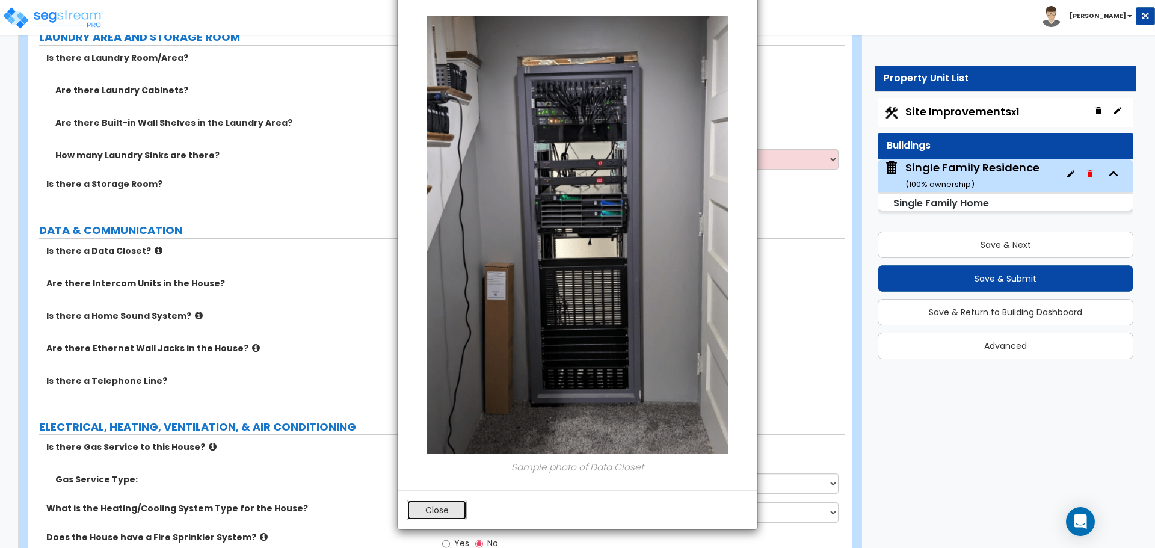
click at [440, 505] on button "Close" at bounding box center [437, 510] width 60 height 20
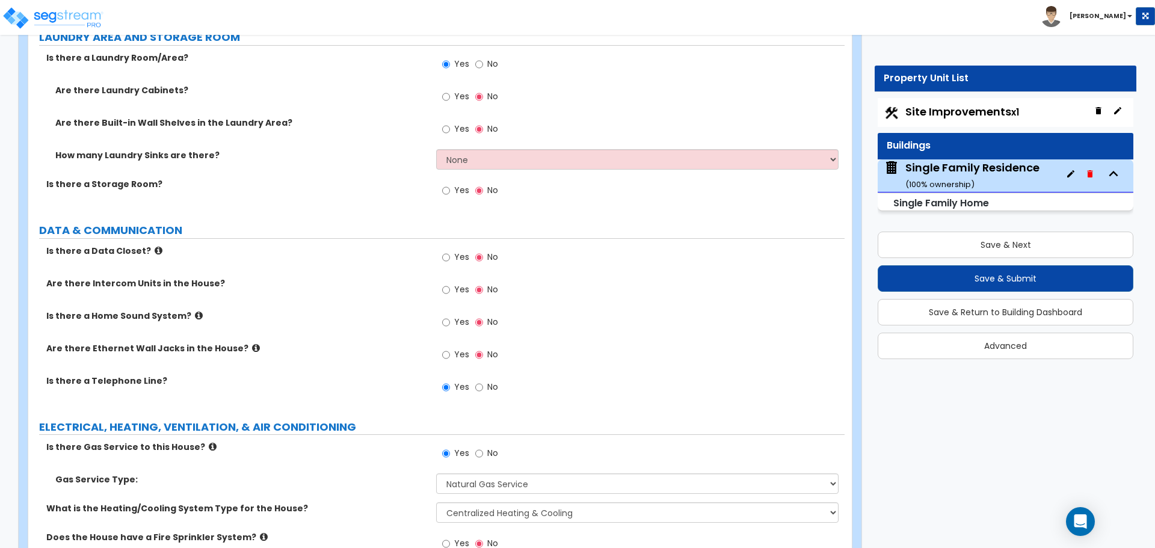
click at [252, 343] on icon at bounding box center [256, 347] width 8 height 9
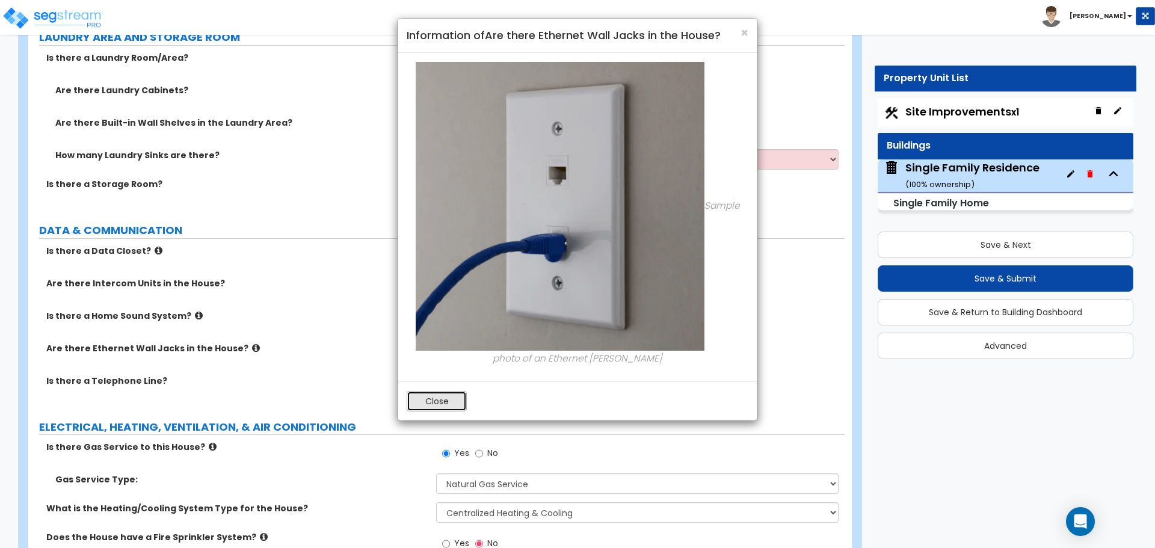
click at [449, 399] on button "Close" at bounding box center [437, 401] width 60 height 20
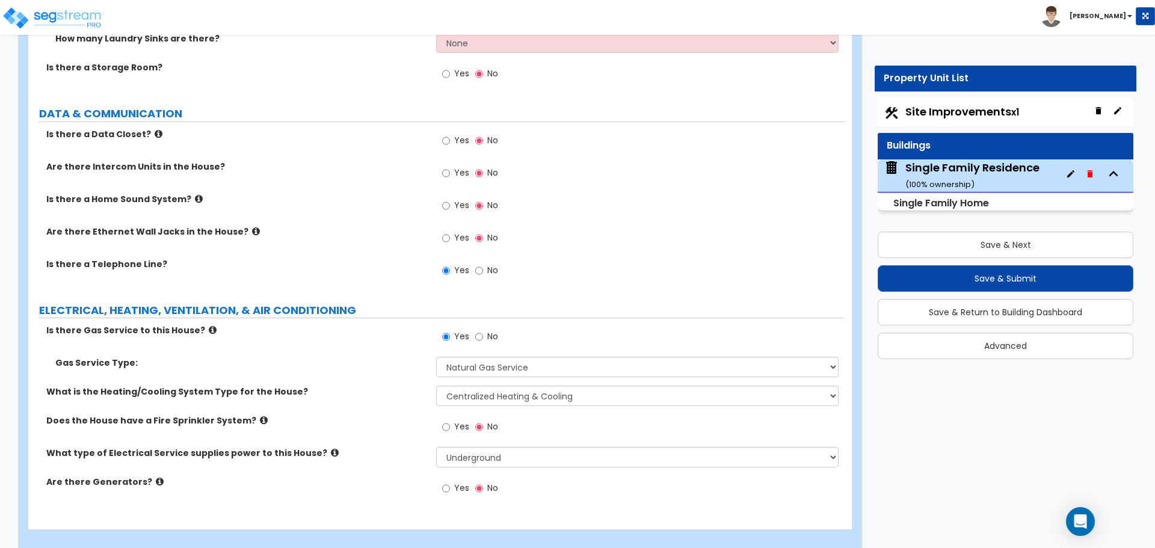
scroll to position [4127, 0]
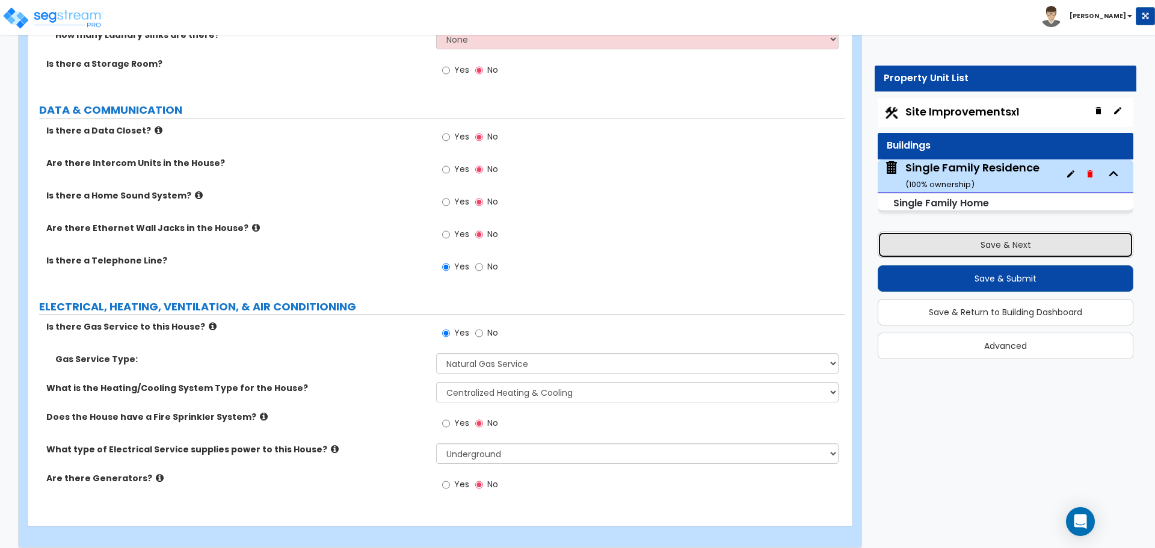
click at [989, 242] on button "Save & Next" at bounding box center [1005, 245] width 256 height 26
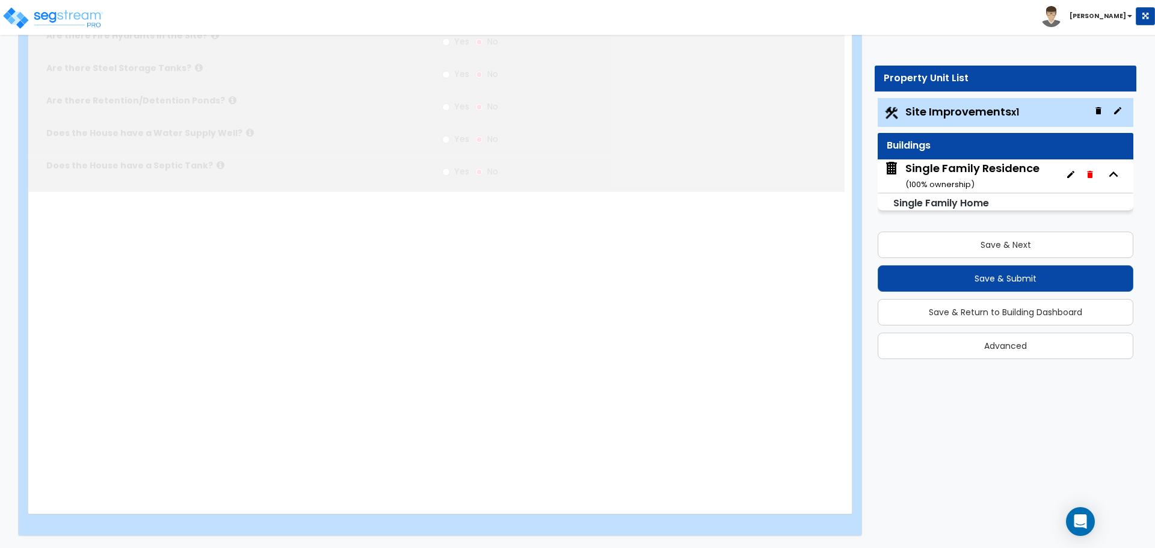
select select "2"
type input "9148"
select select "2"
type input "693"
radio input "true"
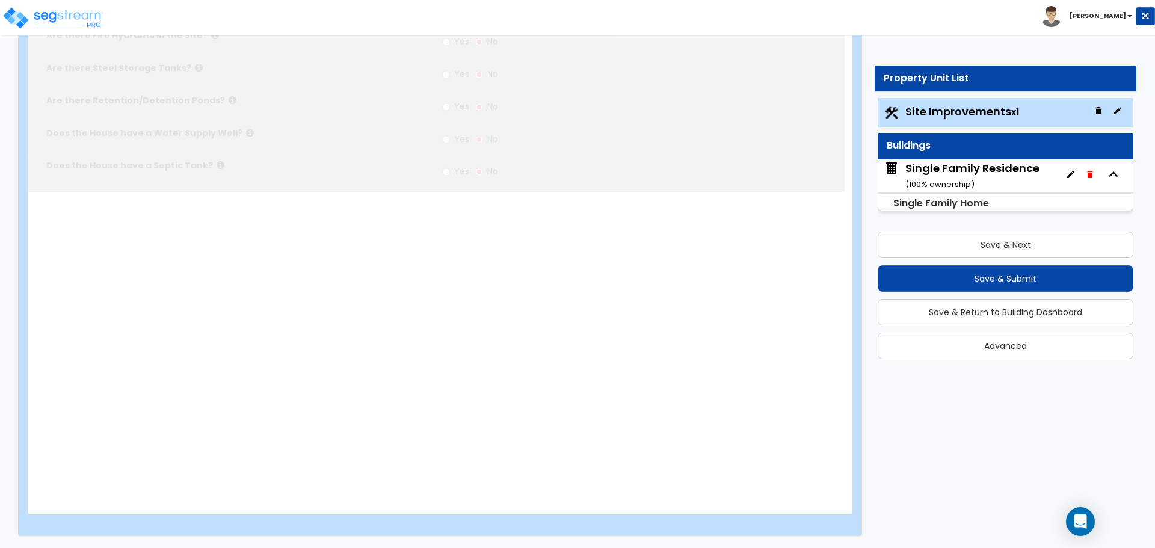
select select "2"
type input "22"
select select "1"
radio input "true"
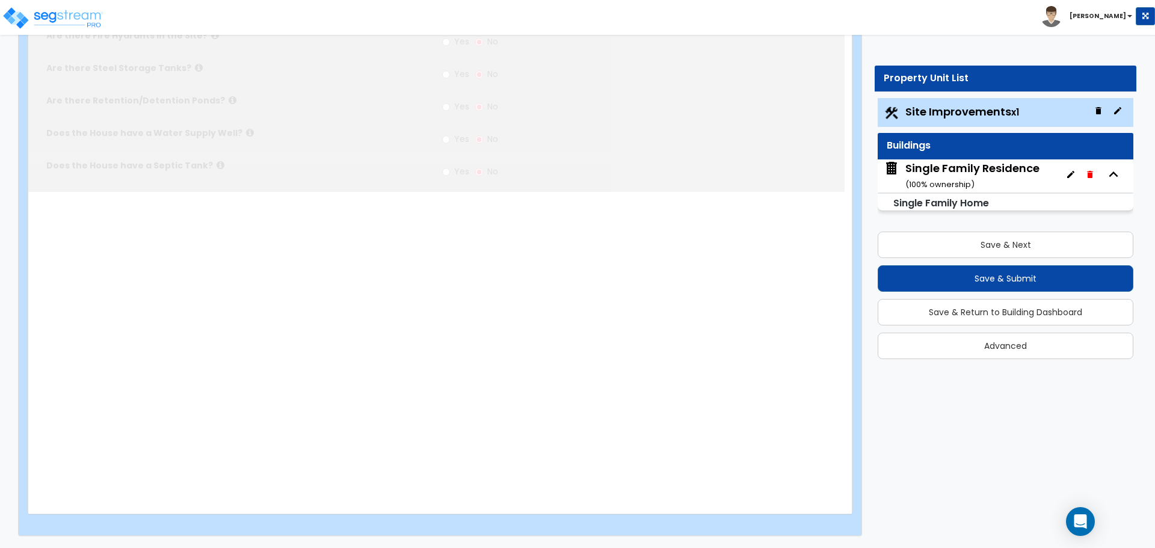
radio input "true"
select select "2"
type input "4930"
radio input "true"
select select "2"
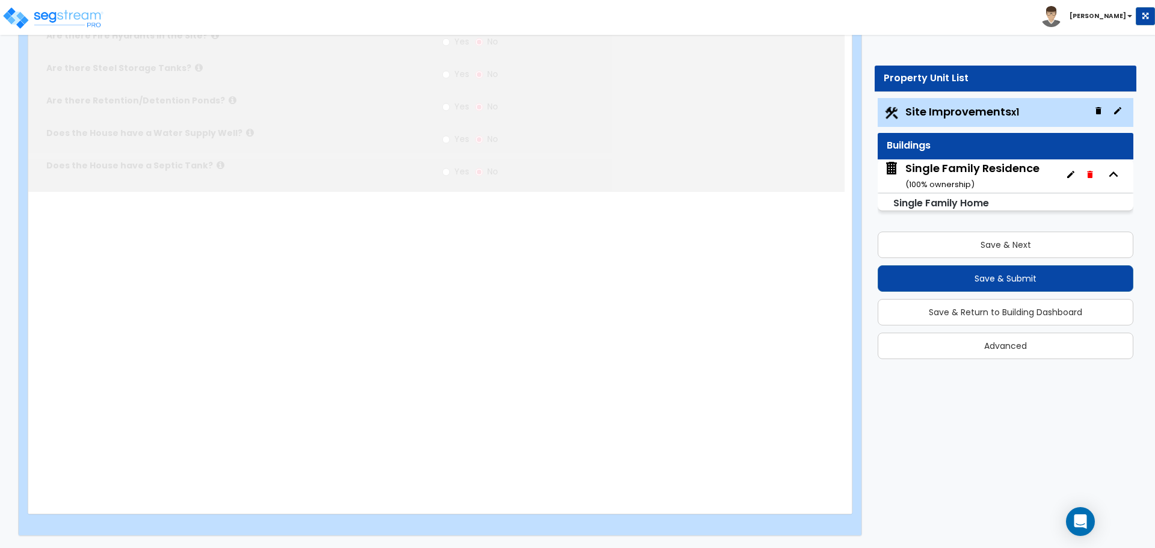
select select "3"
type input "6"
select select "6"
type input "1"
radio input "true"
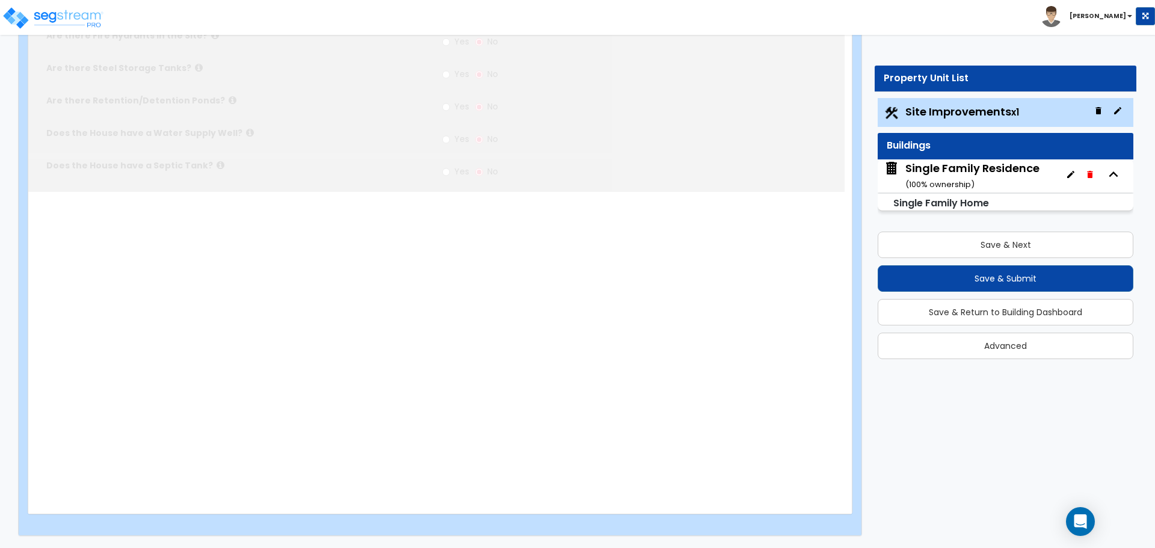
radio input "true"
select select "1"
type input "158"
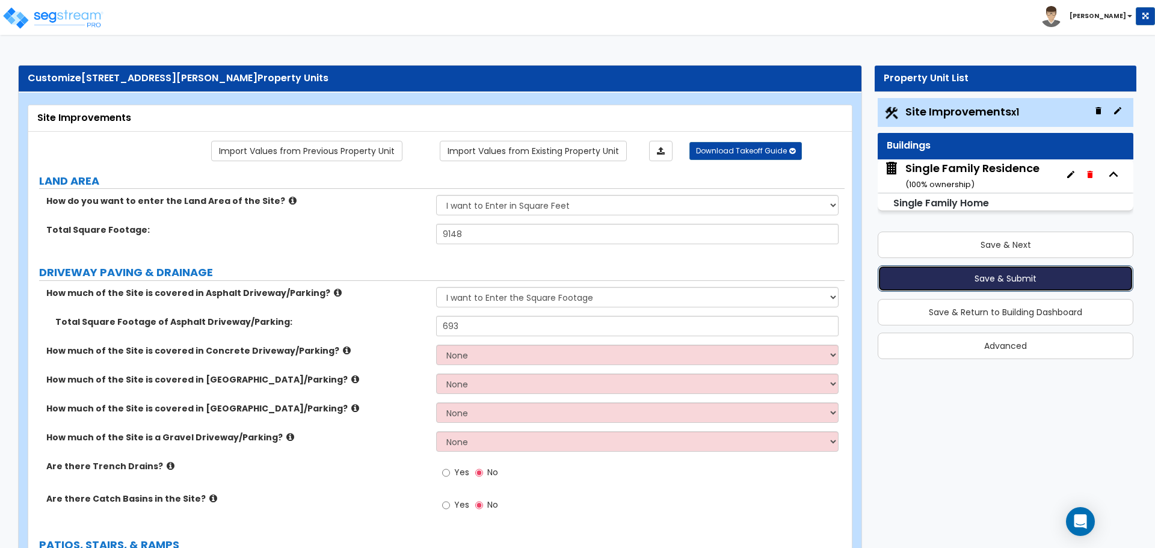
click at [992, 280] on button "Save & Submit" at bounding box center [1005, 278] width 256 height 26
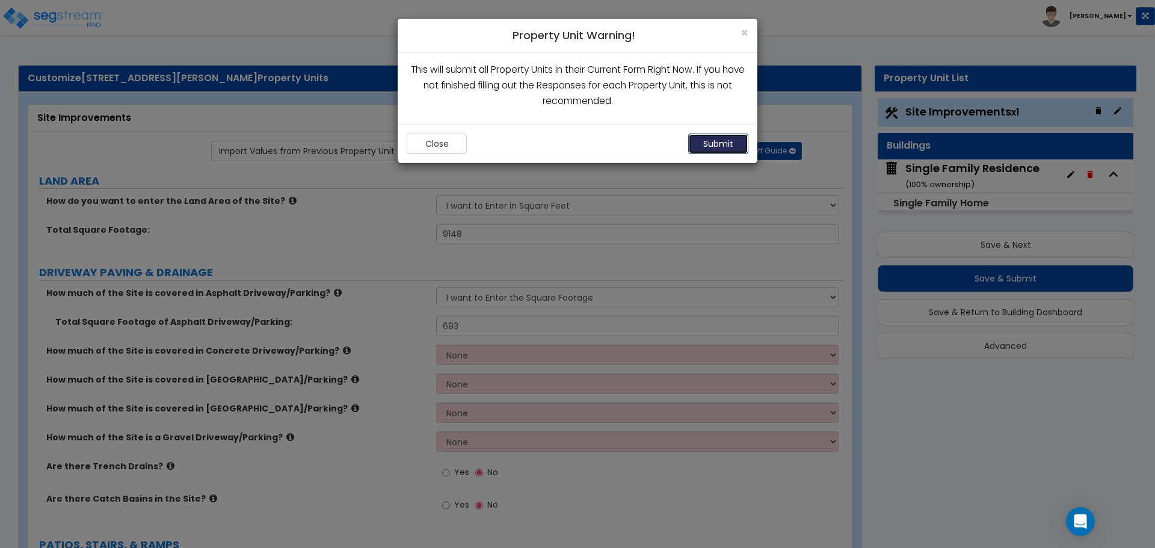
click at [728, 150] on button "Submit" at bounding box center [718, 144] width 60 height 20
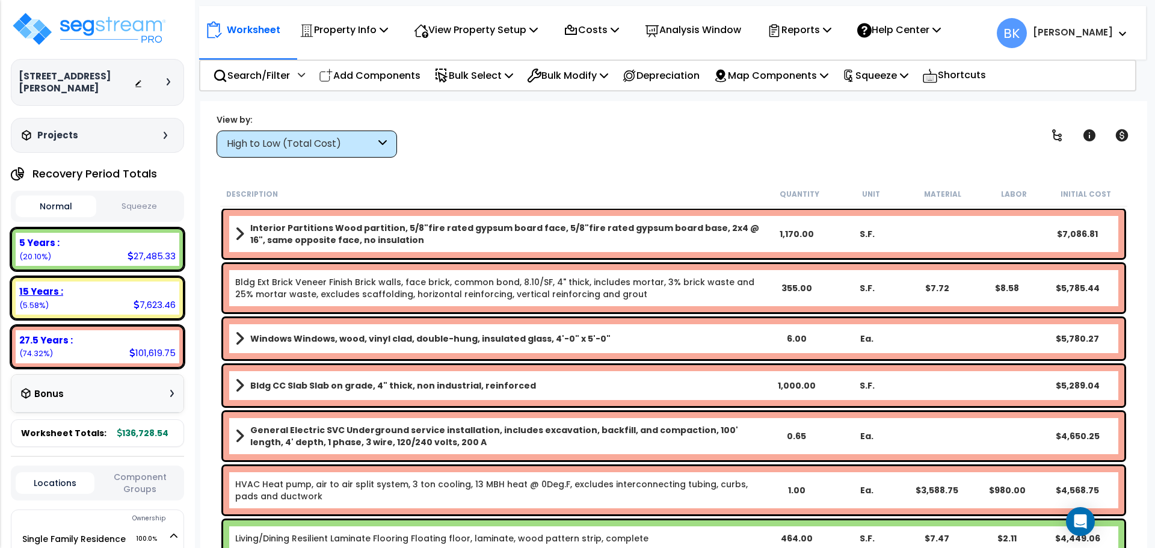
click at [81, 285] on div "15 Years :" at bounding box center [97, 291] width 156 height 13
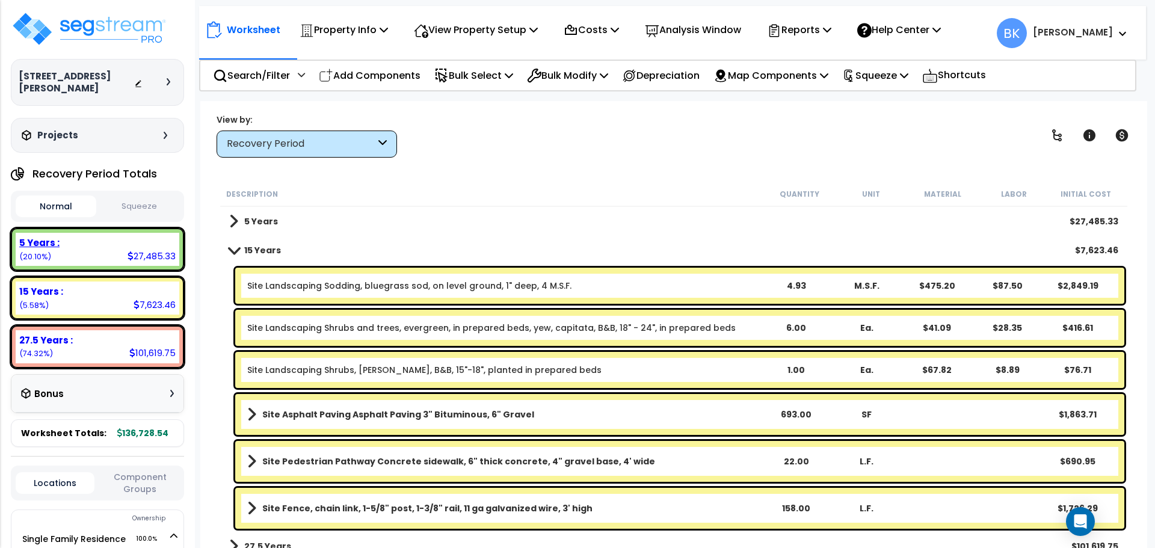
click at [100, 236] on div "5 Years :" at bounding box center [97, 242] width 156 height 13
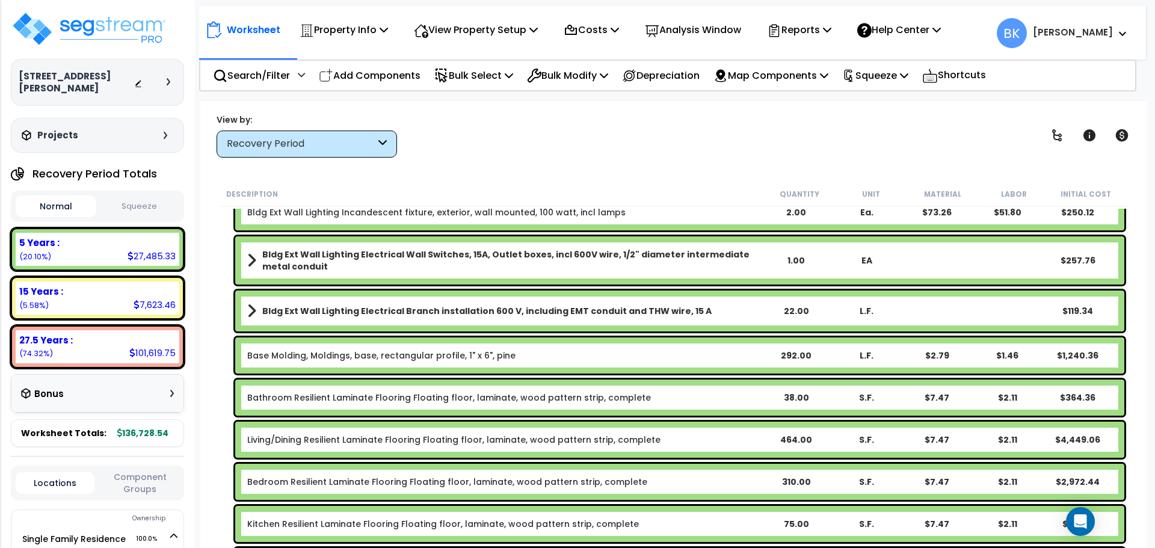
scroll to position [180, 0]
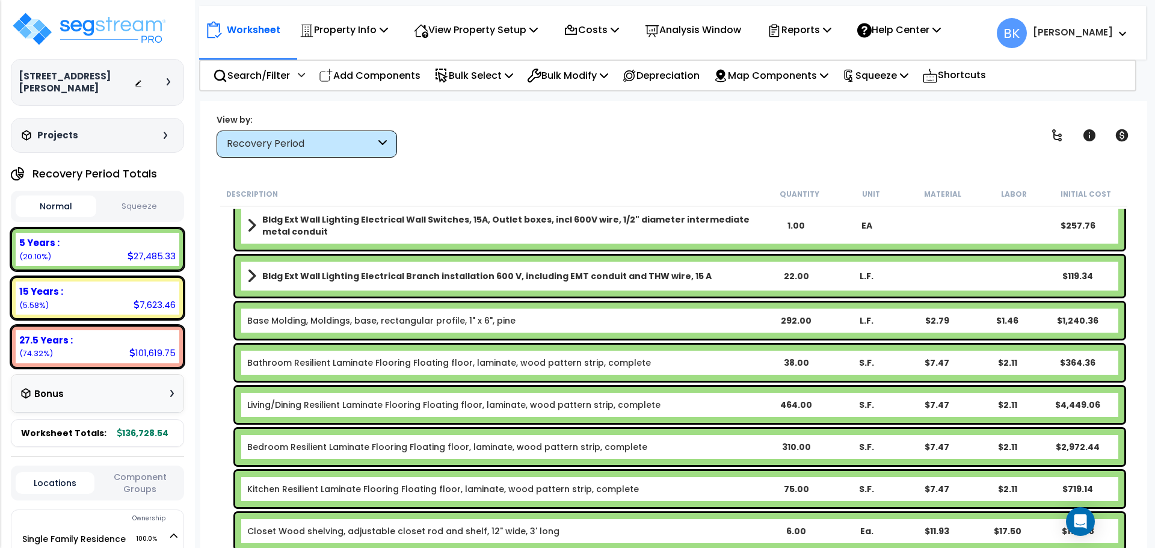
click at [298, 321] on link "Base Molding, Moldings, base, rectangular profile, 1" x 6", pine" at bounding box center [381, 321] width 268 height 12
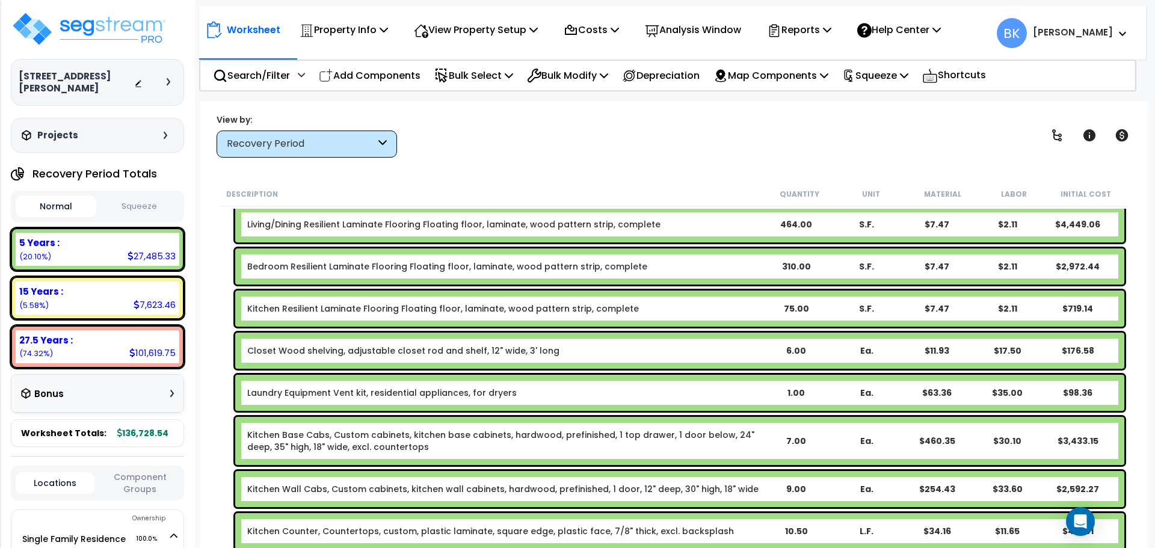
scroll to position [421, 0]
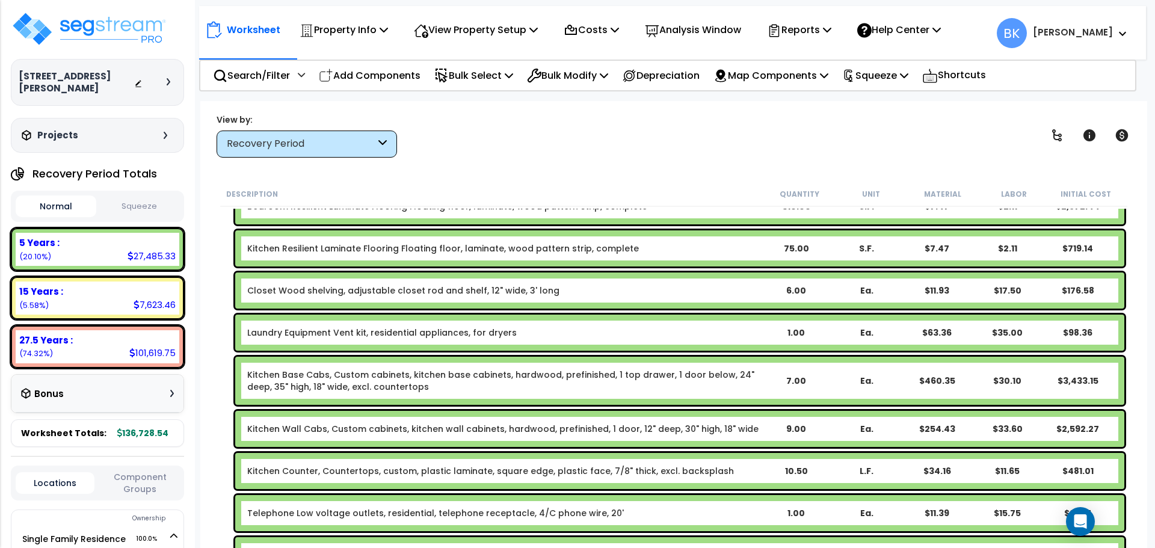
click at [286, 381] on link "Kitchen Base Cabs, Custom cabinets, kitchen base cabinets, hardwood, prefinishe…" at bounding box center [503, 381] width 513 height 24
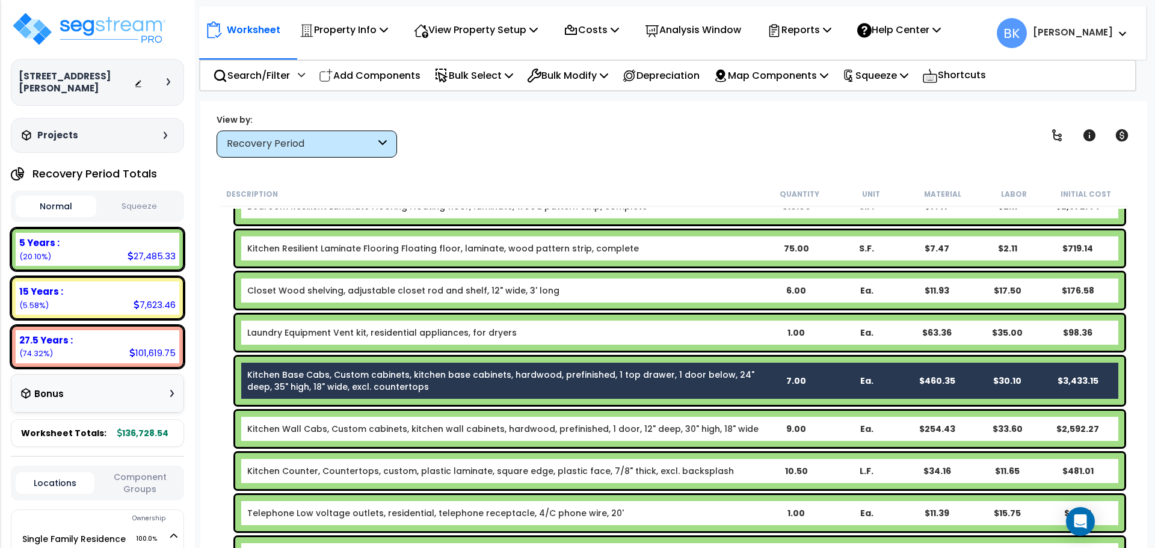
click at [288, 424] on link "Kitchen Wall Cabs, Custom cabinets, kitchen wall cabinets, hardwood, prefinishe…" at bounding box center [502, 429] width 511 height 12
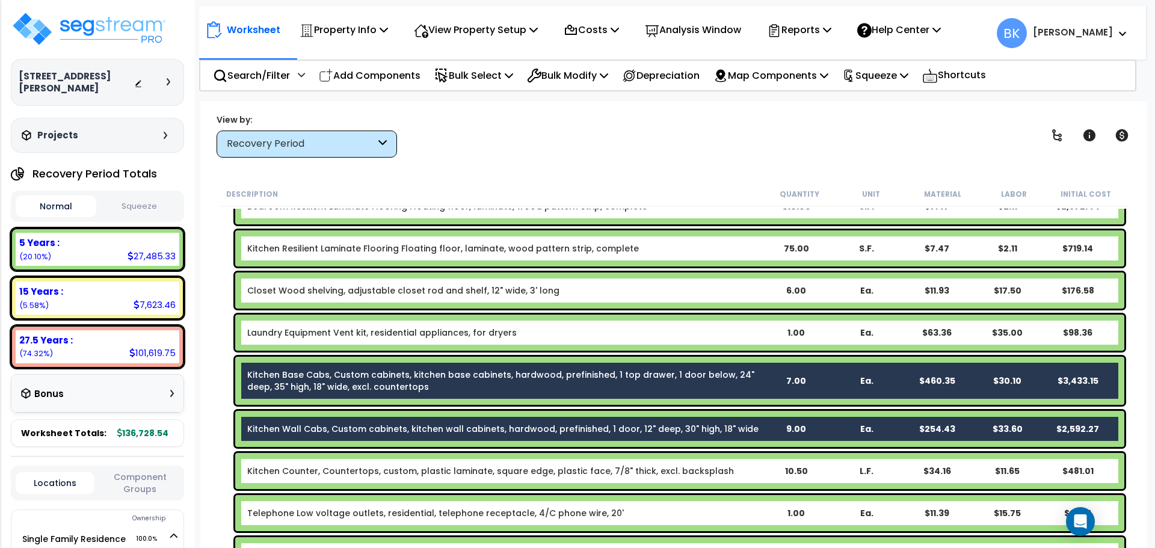
click at [298, 466] on link "Kitchen Counter, Countertops, custom, plastic laminate, square edge, plastic fa…" at bounding box center [490, 471] width 487 height 12
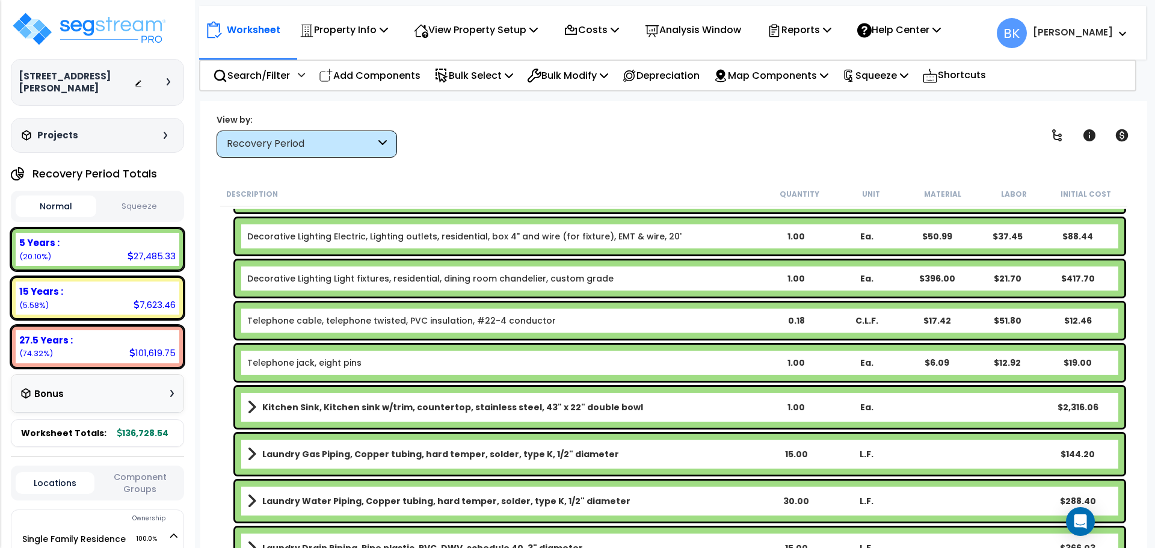
click at [310, 410] on b "Kitchen Sink, Kitchen sink w/trim, countertop, stainless steel, 43" x 22" doubl…" at bounding box center [452, 407] width 381 height 12
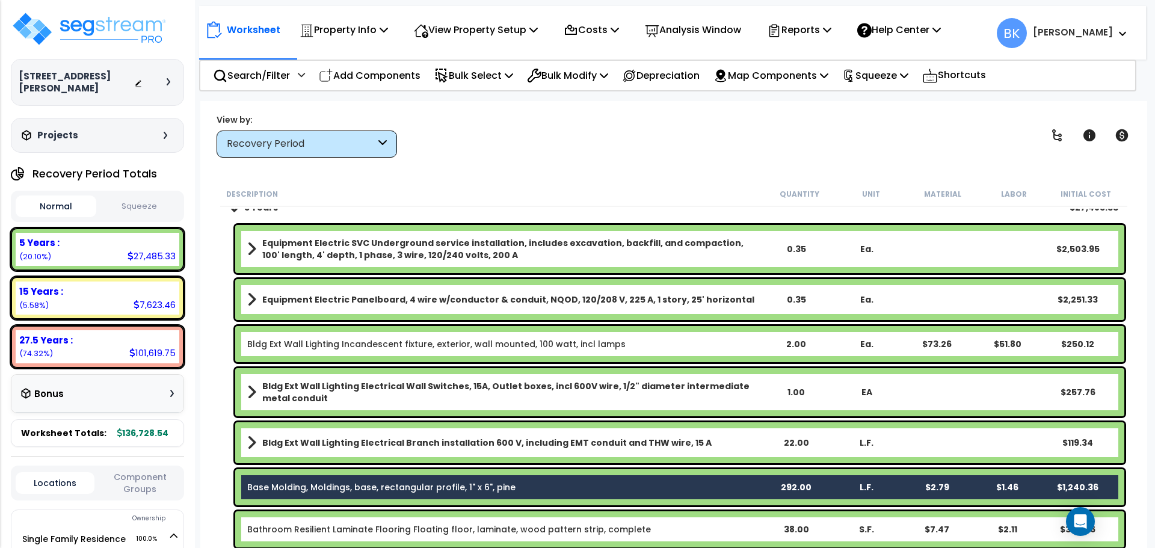
scroll to position [0, 0]
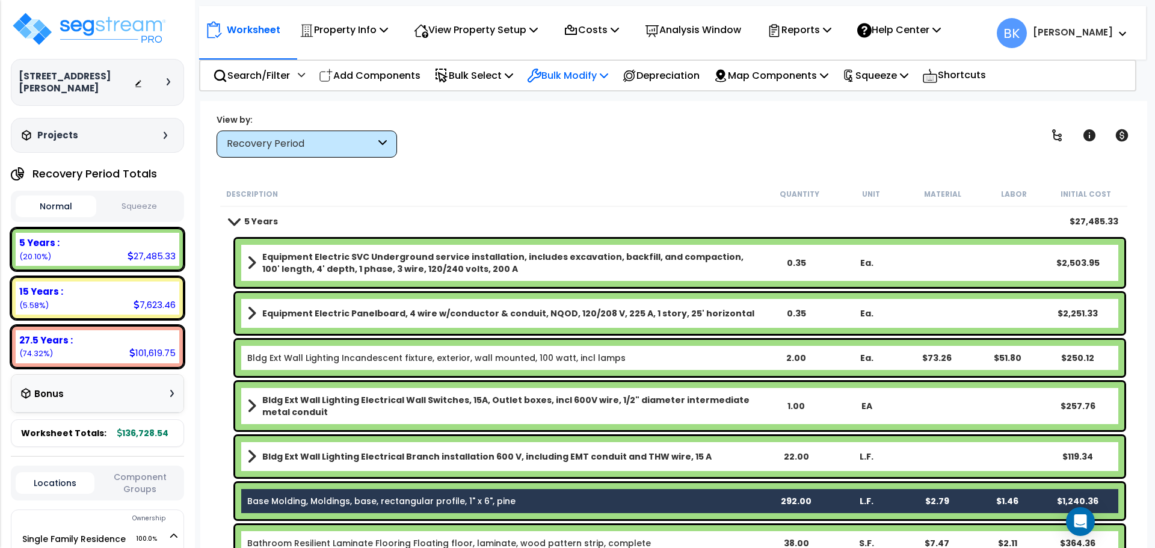
click at [573, 76] on p "Bulk Modify" at bounding box center [567, 75] width 81 height 16
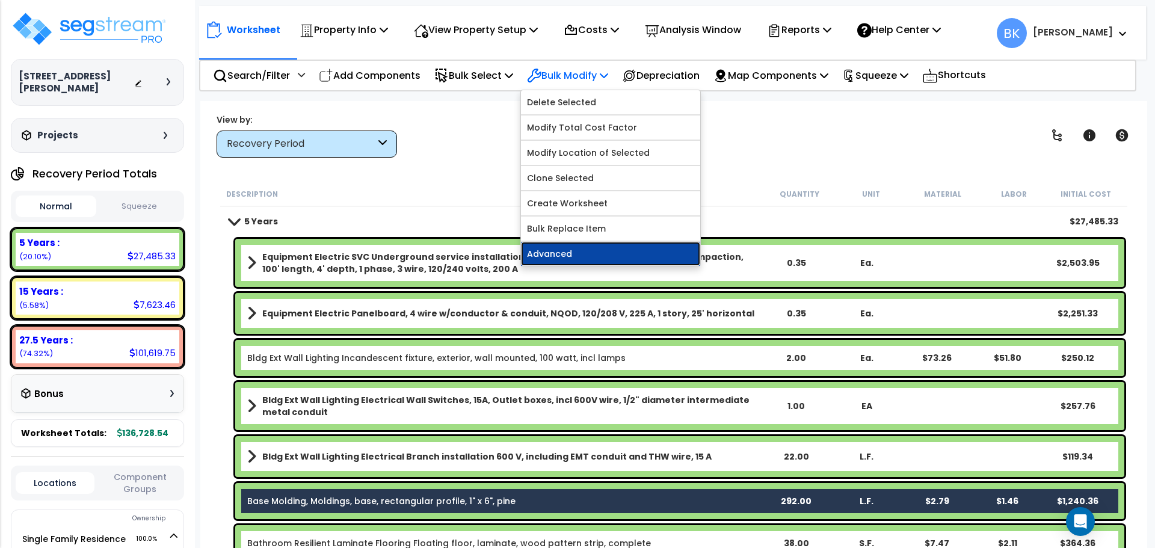
click at [570, 257] on link "Advanced" at bounding box center [610, 254] width 179 height 24
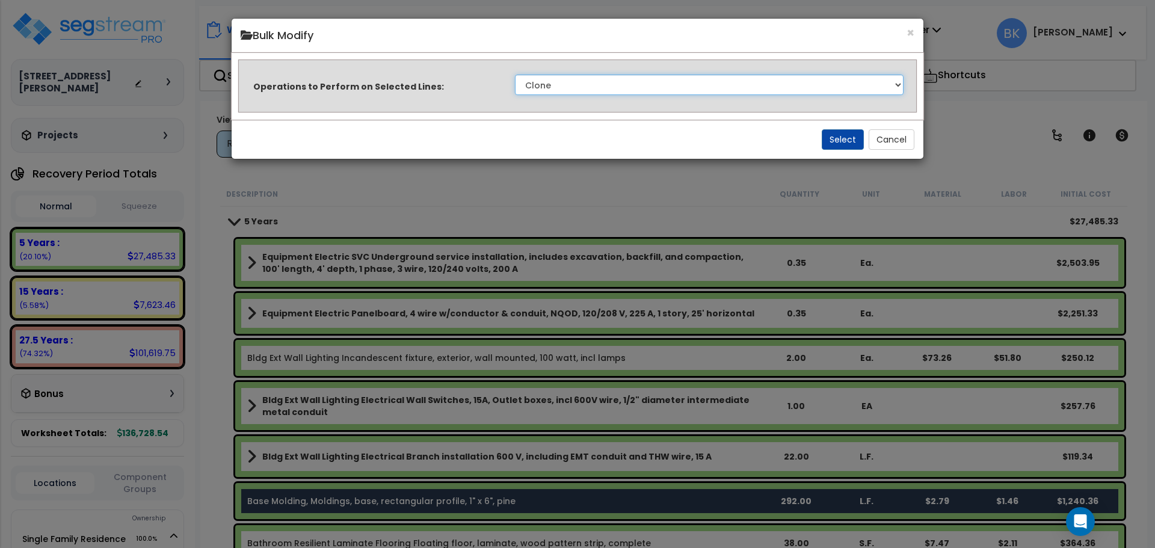
click at [595, 89] on select "Clone Delete Delete Zero Quantities Modify Component Group Modify Recovery Peri…" at bounding box center [709, 85] width 388 height 20
select select "modifyRecoveryPeriod"
click at [515, 75] on select "Clone Delete Delete Zero Quantities Modify Component Group Modify Recovery Peri…" at bounding box center [709, 85] width 388 height 20
click at [847, 143] on button "Select" at bounding box center [842, 139] width 42 height 20
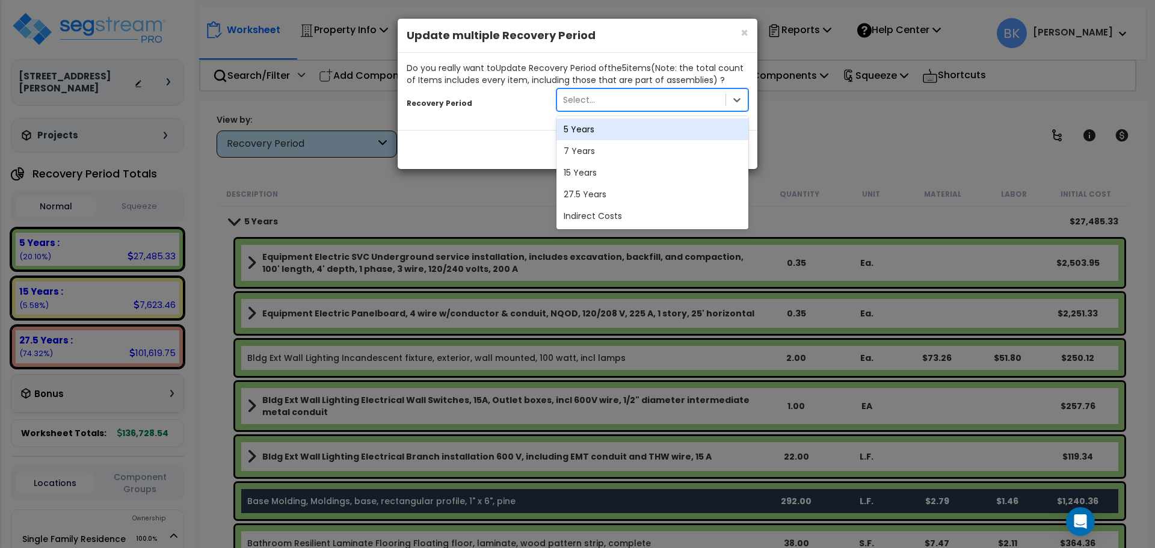
click at [621, 100] on div "Select..." at bounding box center [641, 99] width 168 height 19
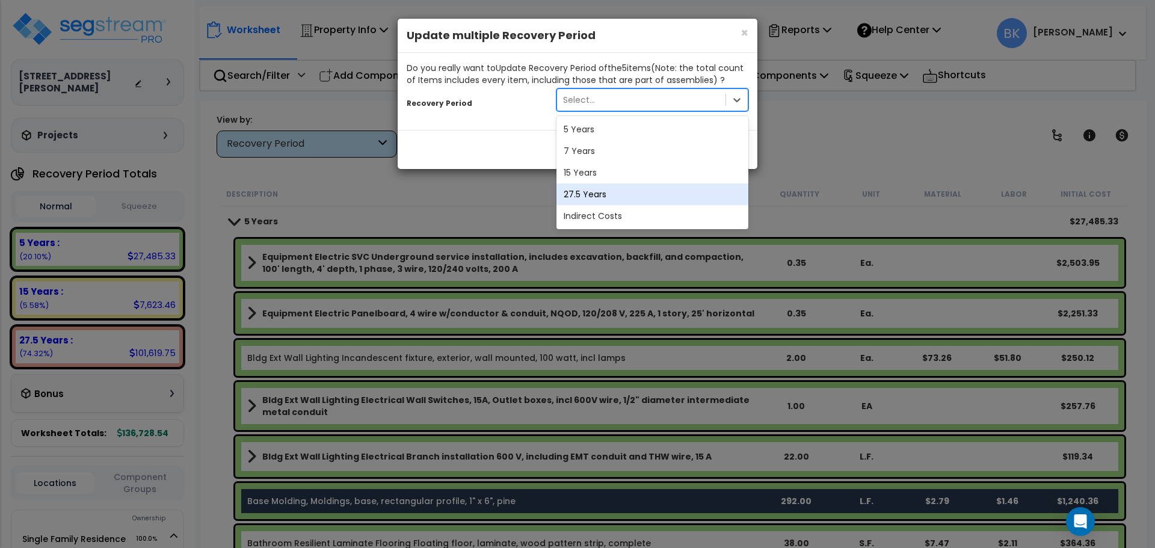
click at [603, 196] on div "27.5 Years" at bounding box center [652, 194] width 192 height 22
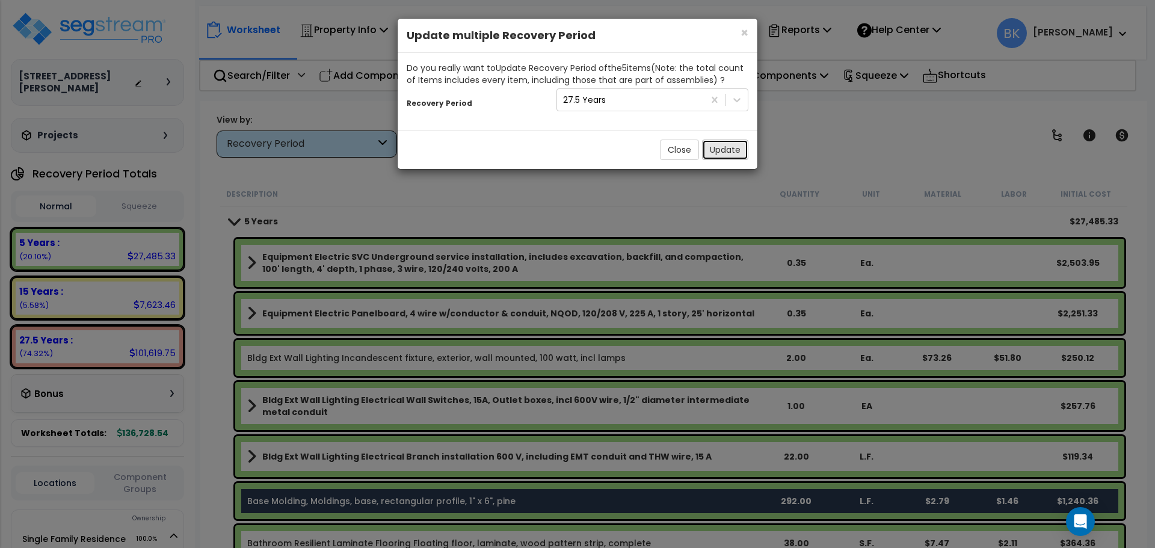
click at [721, 148] on button "Update" at bounding box center [725, 150] width 46 height 20
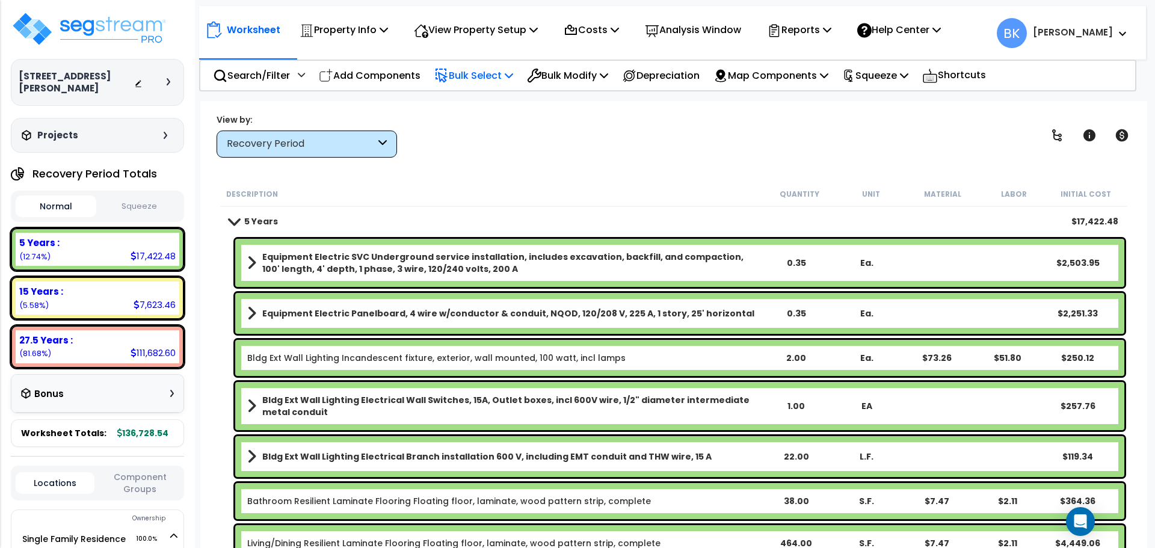
click at [499, 72] on p "Bulk Select" at bounding box center [473, 75] width 79 height 16
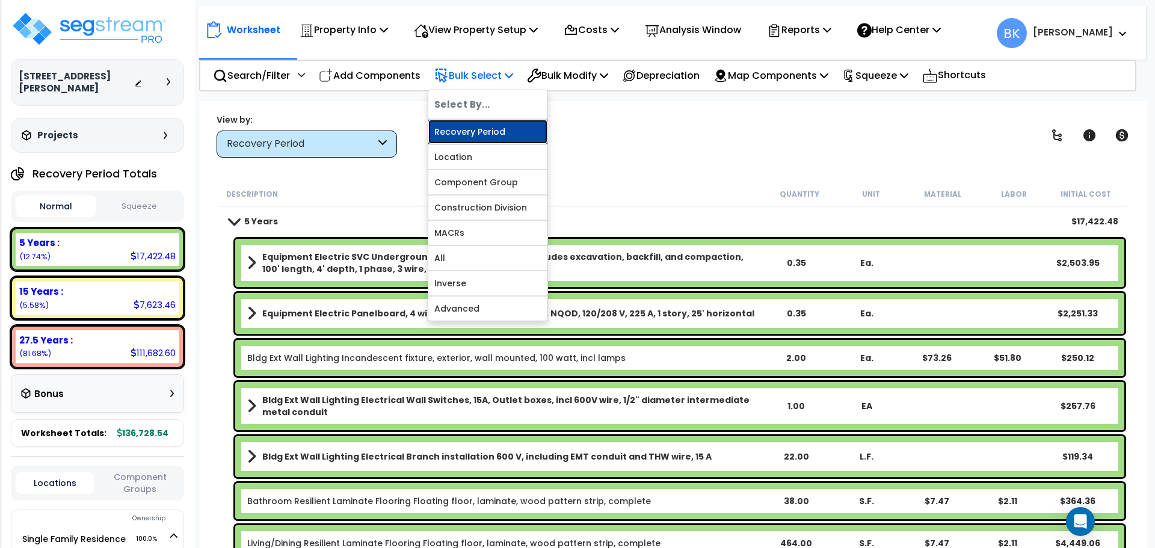
click at [483, 130] on link "Recovery Period" at bounding box center [487, 132] width 119 height 24
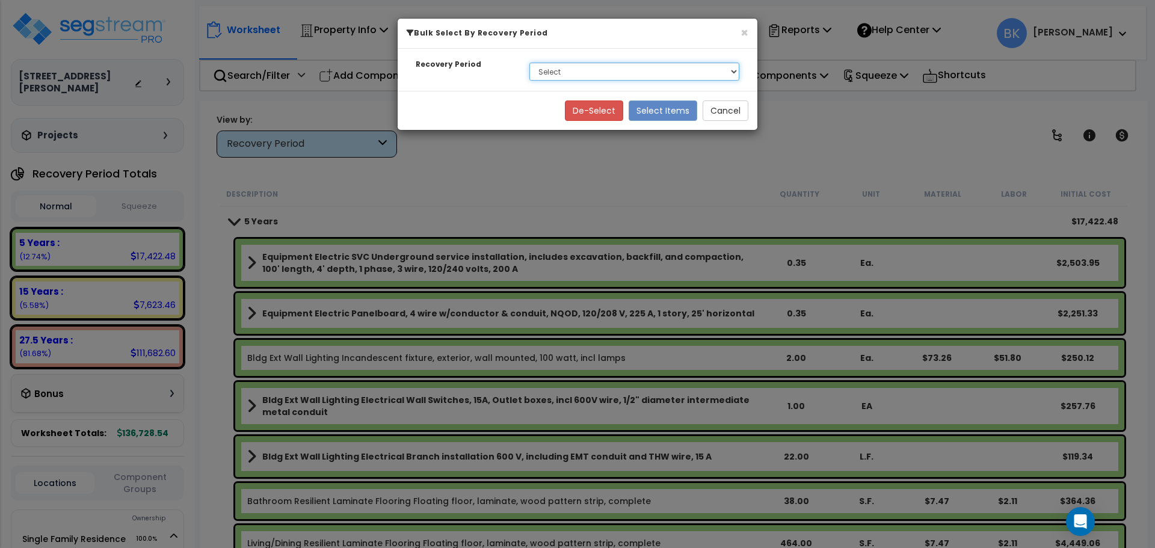
click at [594, 76] on select "Select 5 Years 15 Years 27.5 Years" at bounding box center [634, 72] width 210 height 18
select select "5Y"
click at [529, 63] on select "Select 5 Years 15 Years 27.5 Years" at bounding box center [634, 72] width 210 height 18
click at [653, 110] on button "Select Items" at bounding box center [662, 110] width 69 height 20
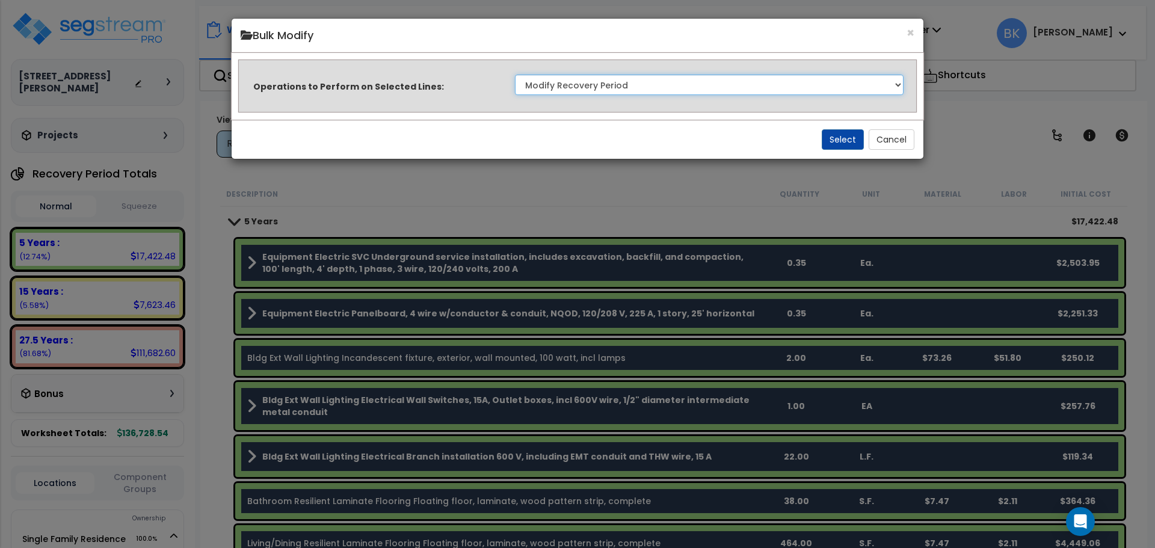
click at [572, 78] on select "Clone Delete Delete Zero Quantities Modify Component Group Modify Recovery Peri…" at bounding box center [709, 85] width 388 height 20
select select "modifyTotalCostFactor"
click at [515, 75] on select "Clone Delete Delete Zero Quantities Modify Component Group Modify Recovery Peri…" at bounding box center [709, 85] width 388 height 20
click at [840, 141] on button "Select" at bounding box center [842, 139] width 42 height 20
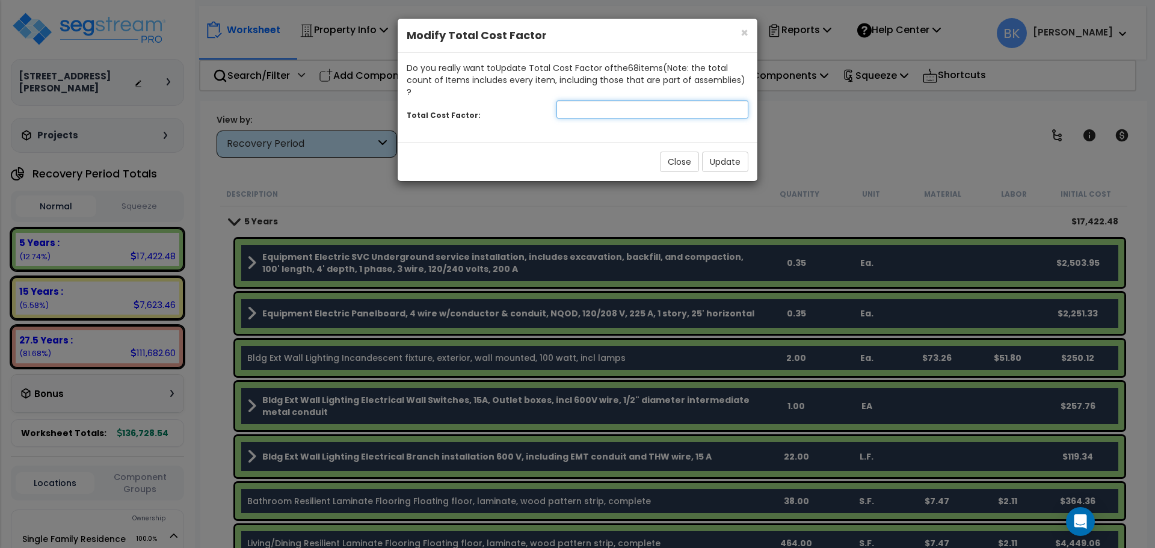
click at [585, 100] on input "number" at bounding box center [652, 109] width 192 height 18
type input "0.875"
click at [738, 152] on button "Update" at bounding box center [725, 162] width 46 height 20
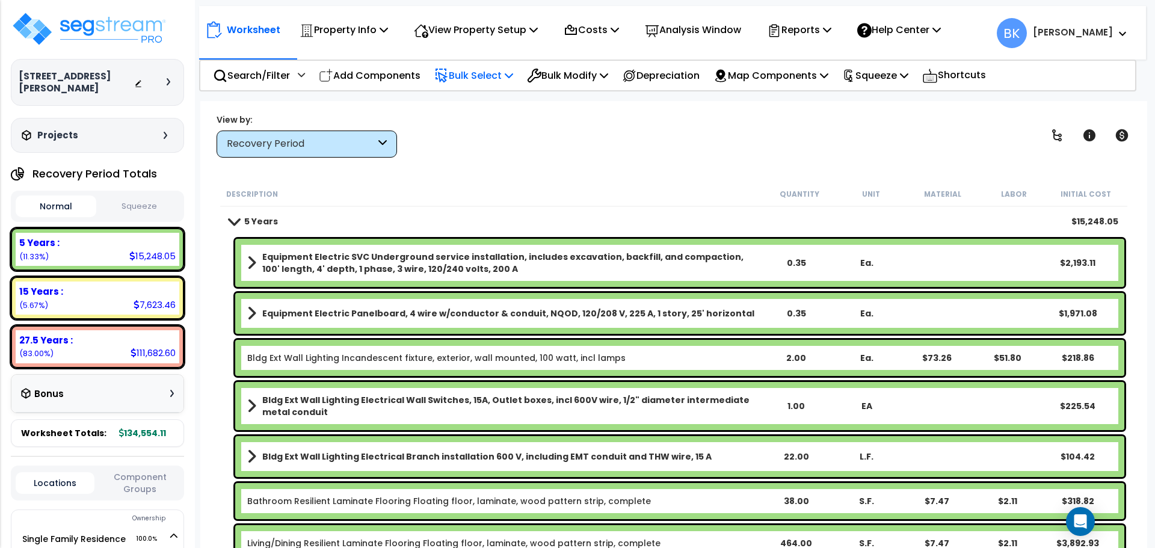
click at [505, 72] on p "Bulk Select" at bounding box center [473, 75] width 79 height 16
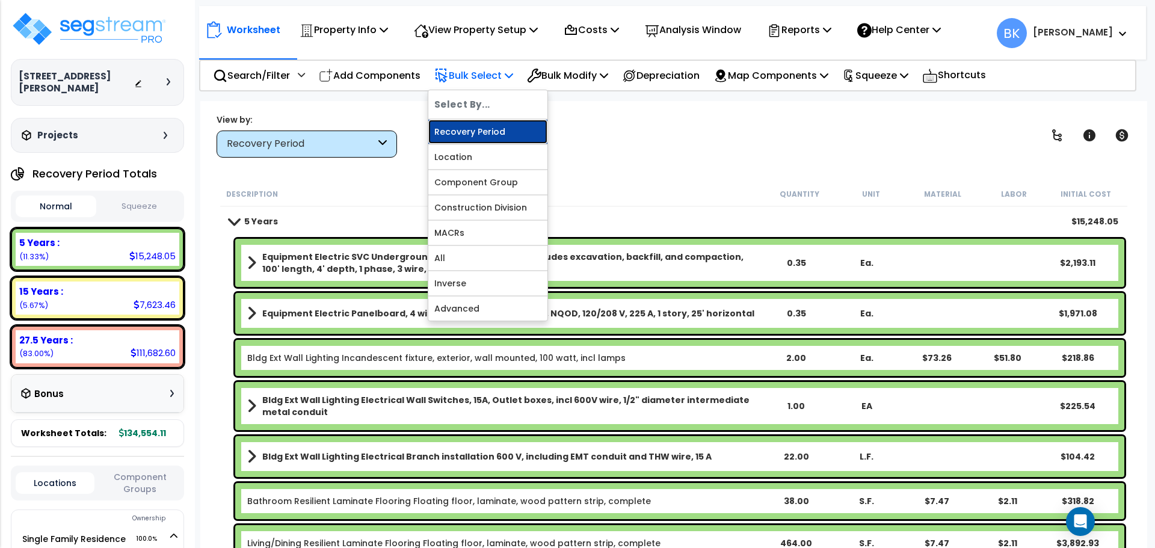
click at [491, 134] on link "Recovery Period" at bounding box center [487, 132] width 119 height 24
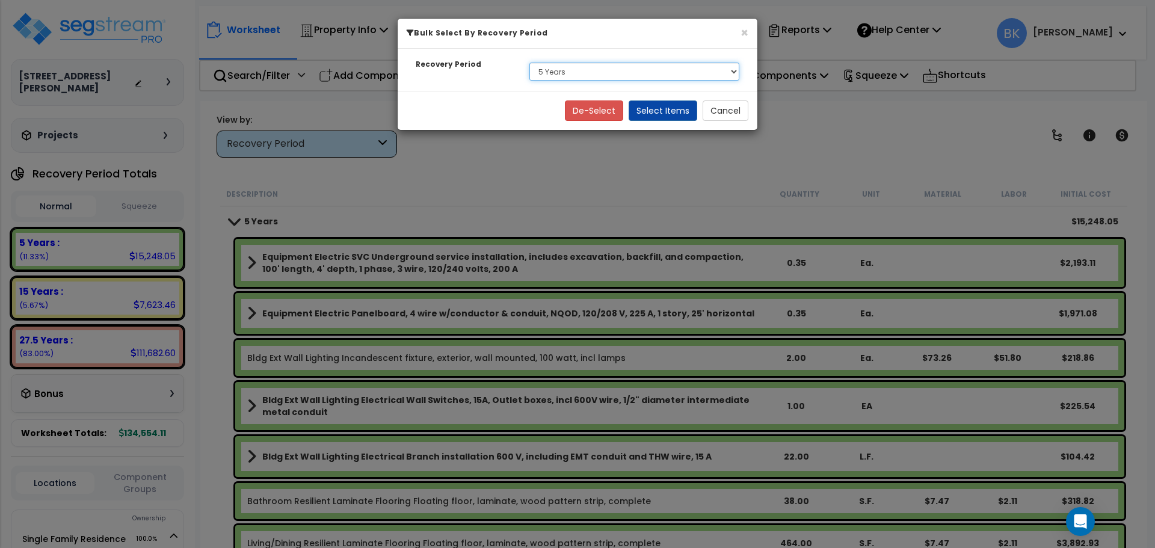
click at [581, 73] on select "Select 5 Years 15 Years 27.5 Years" at bounding box center [634, 72] width 210 height 18
click at [529, 63] on select "Select 5 Years 15 Years 27.5 Years" at bounding box center [634, 72] width 210 height 18
click at [693, 113] on button "Select Items" at bounding box center [662, 110] width 69 height 20
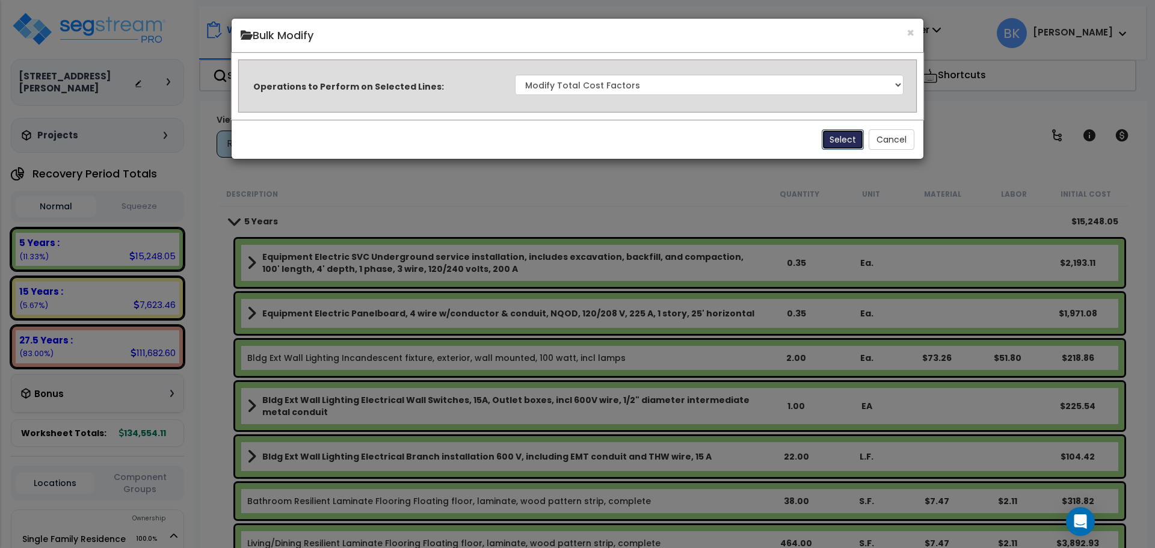
click at [828, 134] on button "Select" at bounding box center [842, 139] width 42 height 20
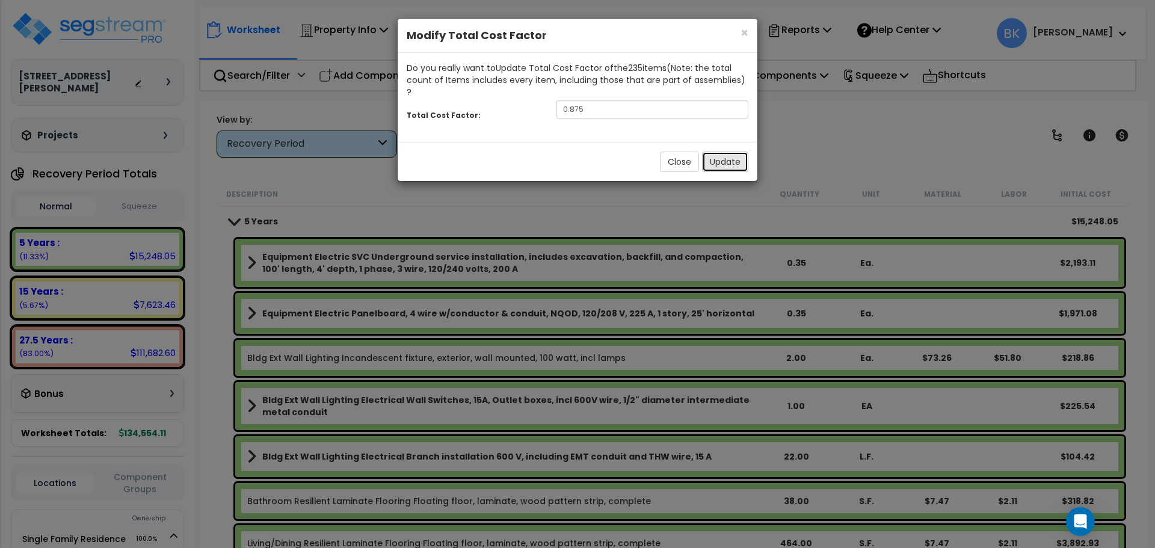
click at [726, 152] on button "Update" at bounding box center [725, 162] width 46 height 20
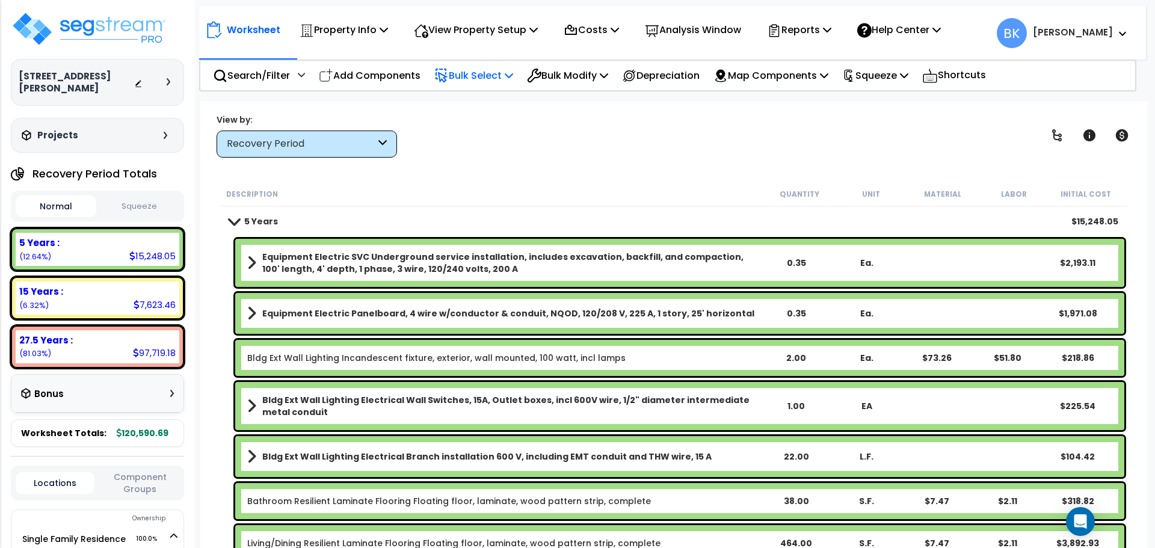
click at [504, 78] on p "Bulk Select" at bounding box center [473, 75] width 79 height 16
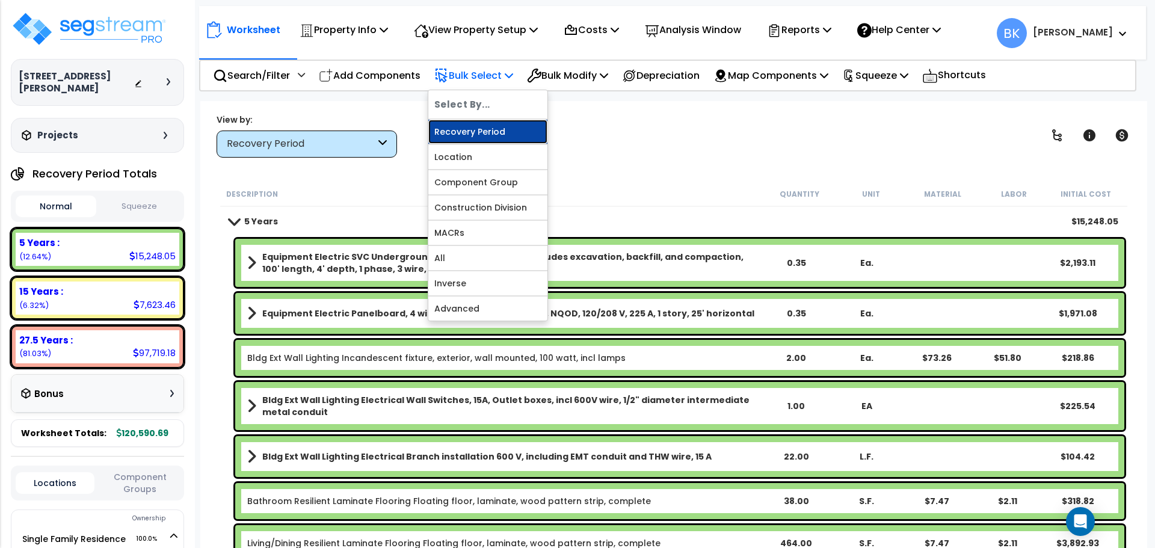
click at [491, 138] on link "Recovery Period" at bounding box center [487, 132] width 119 height 24
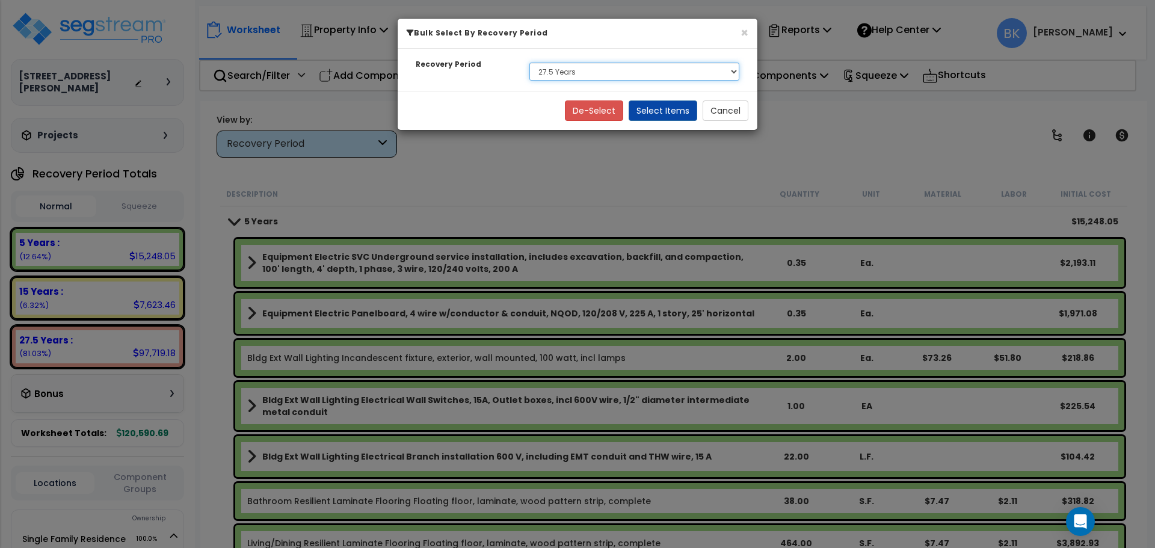
click at [550, 71] on select "Select 5 Years 15 Years 27.5 Years" at bounding box center [634, 72] width 210 height 18
select select "15Y"
click at [529, 63] on select "Select 5 Years 15 Years 27.5 Years" at bounding box center [634, 72] width 210 height 18
click at [678, 105] on button "Select Items" at bounding box center [662, 110] width 69 height 20
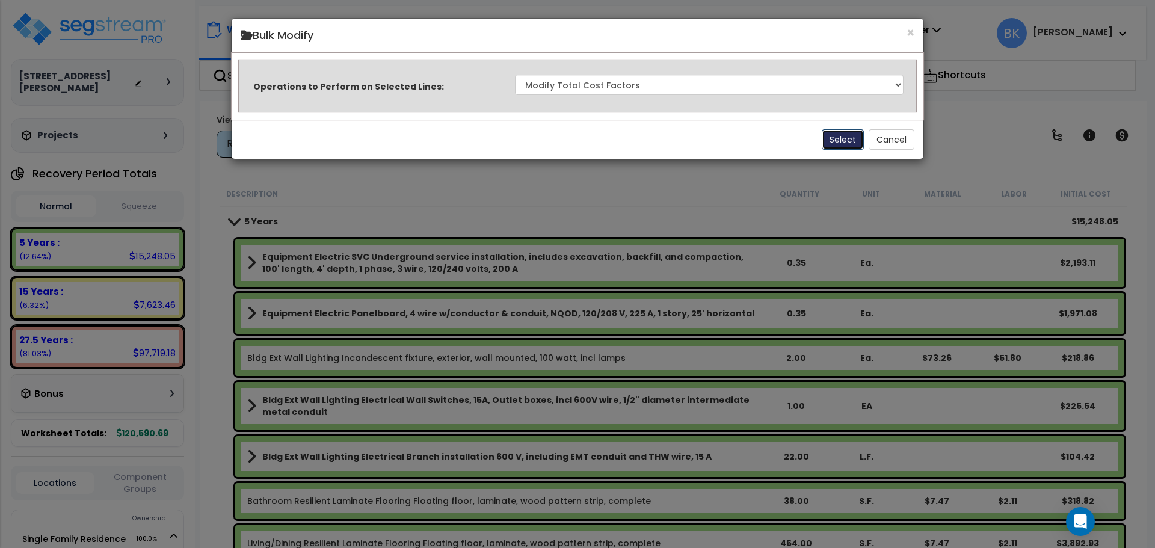
click at [853, 136] on button "Select" at bounding box center [842, 139] width 42 height 20
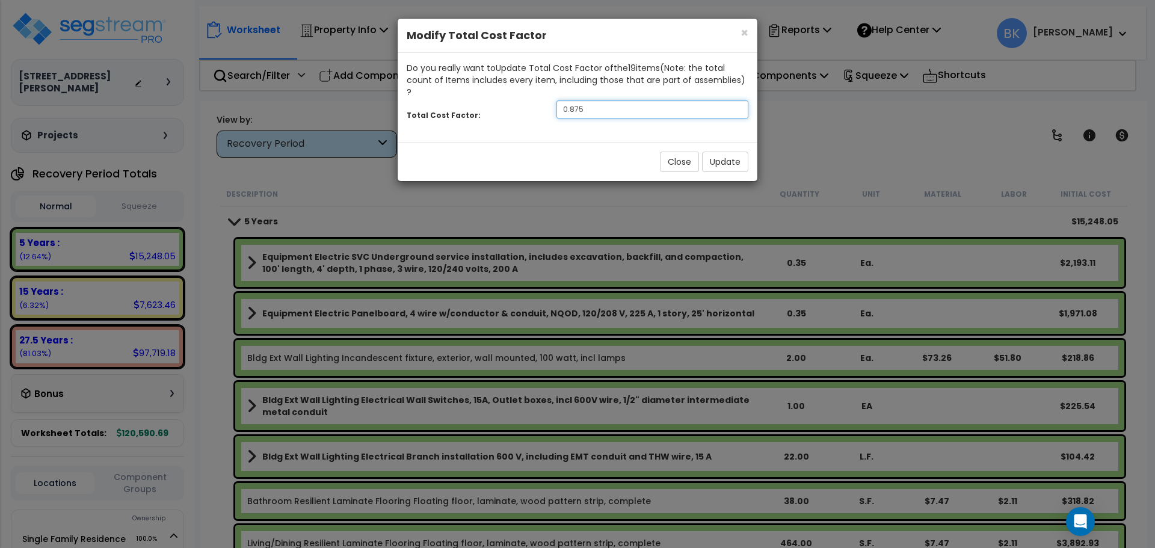
click at [613, 100] on input "0.875" at bounding box center [652, 109] width 192 height 18
type input "0.7"
click at [727, 155] on button "Update" at bounding box center [725, 162] width 46 height 20
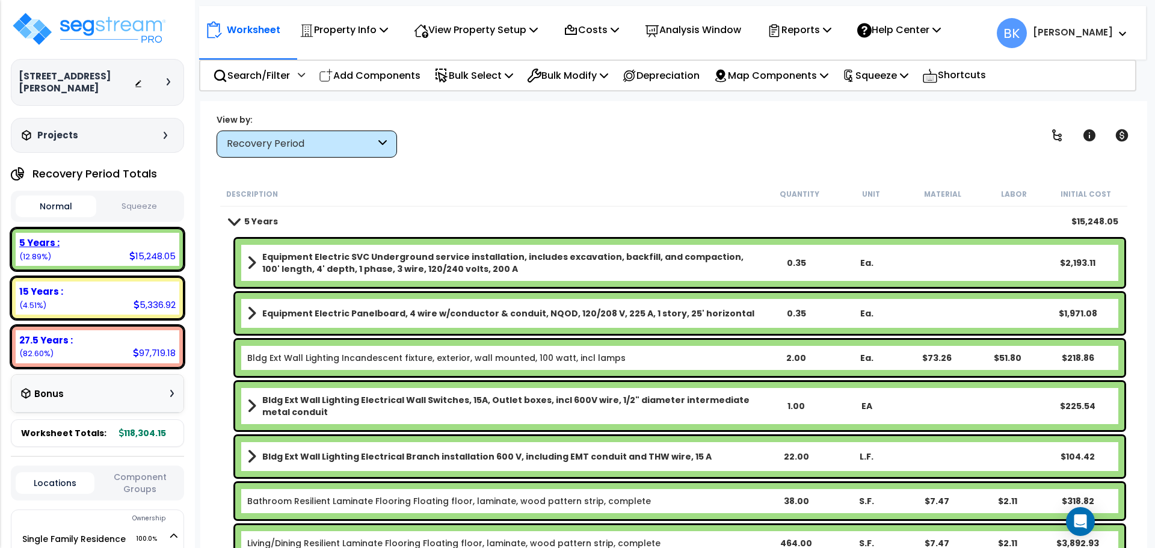
click at [103, 238] on div "5 Years : 15,248.05 (12.89%)" at bounding box center [98, 249] width 164 height 33
click at [100, 292] on div "15 Years : 5,336.92 (4.51%)" at bounding box center [98, 297] width 164 height 33
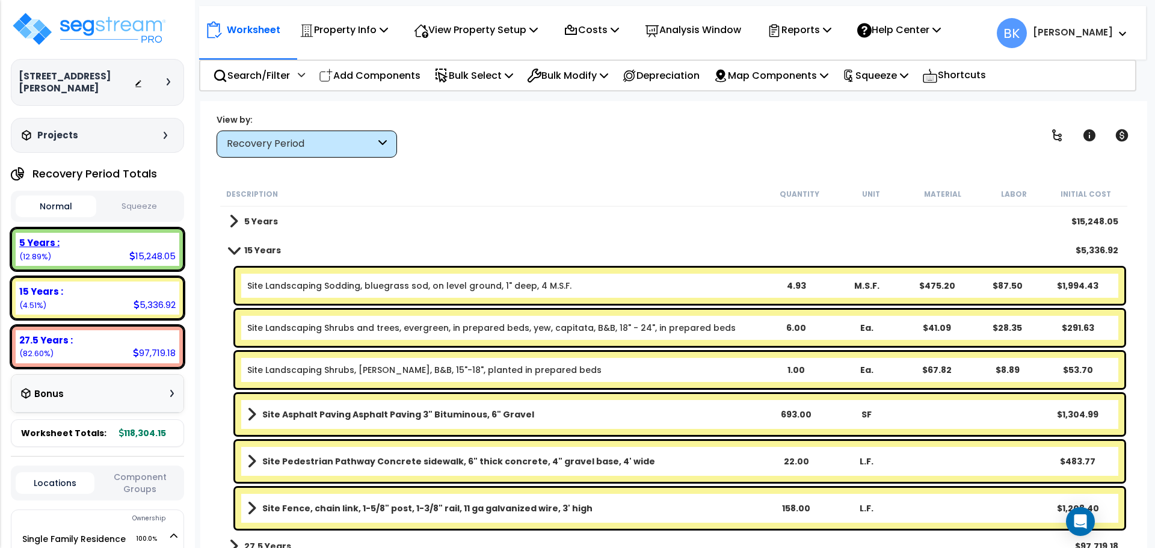
click at [121, 249] on div "5 Years : 15,248.05 (12.89%)" at bounding box center [98, 249] width 164 height 33
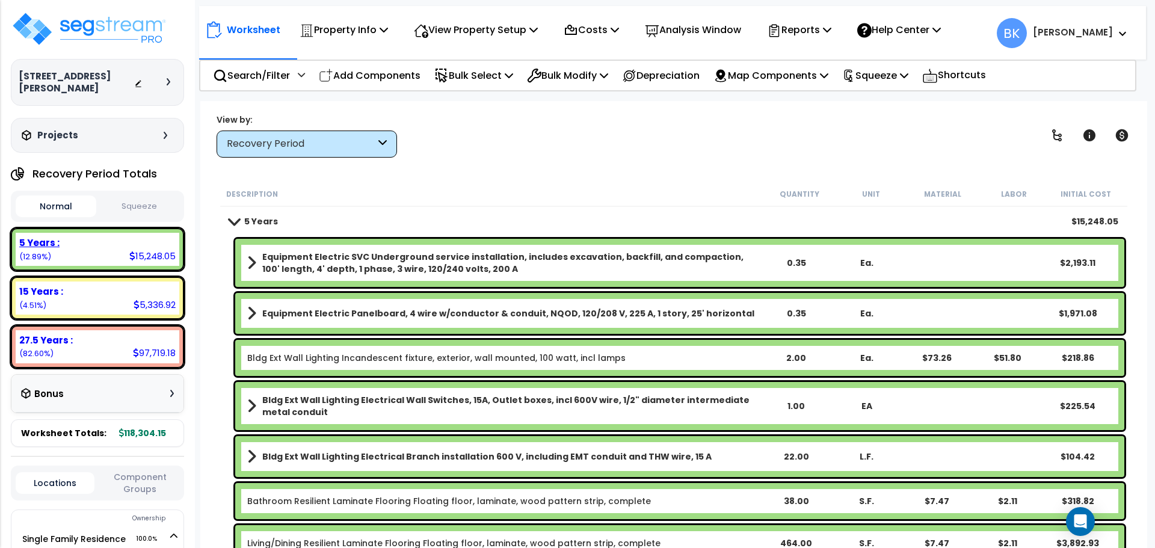
click at [81, 236] on div "5 Years :" at bounding box center [97, 242] width 156 height 13
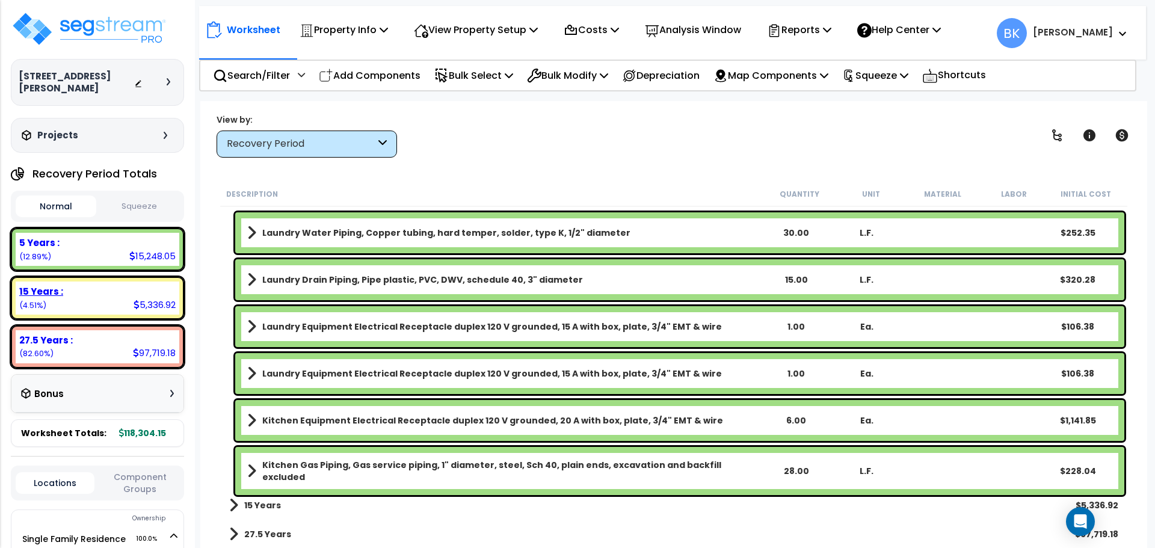
click at [96, 281] on div "15 Years : 5,336.92 (4.51%)" at bounding box center [98, 297] width 164 height 33
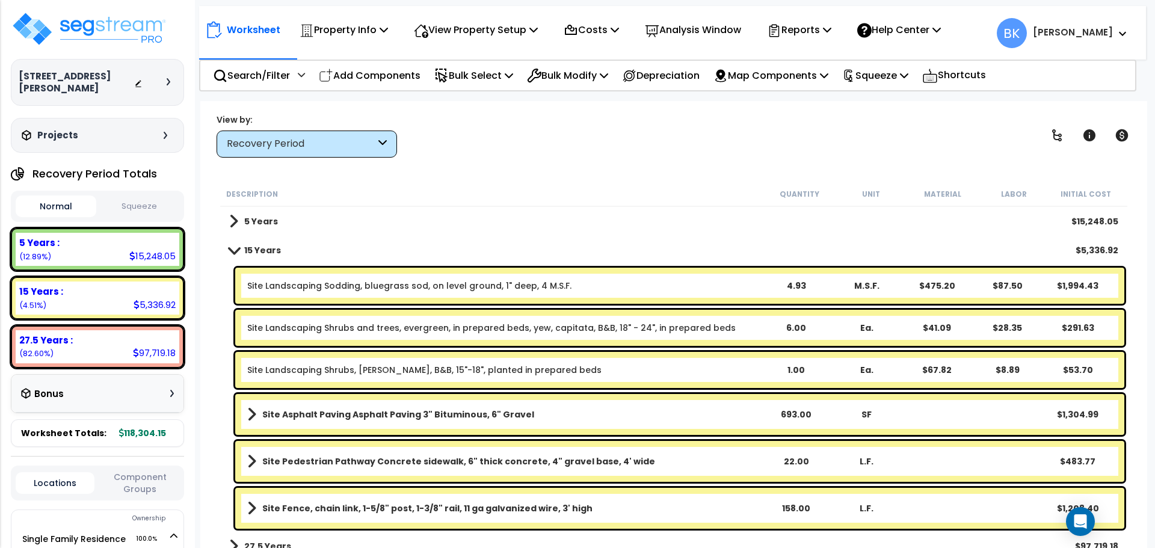
click at [462, 286] on link "Site Landscaping Sodding, bluegrass sod, on level ground, 1" deep, 4 M.S.F." at bounding box center [409, 286] width 324 height 12
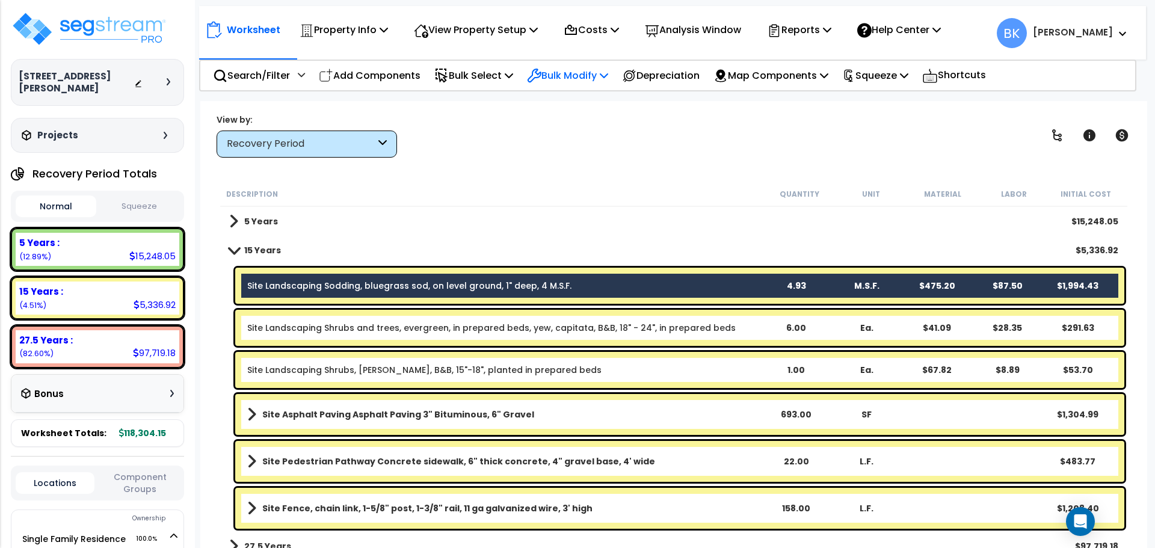
click at [577, 64] on div "Bulk Modify" at bounding box center [567, 75] width 81 height 28
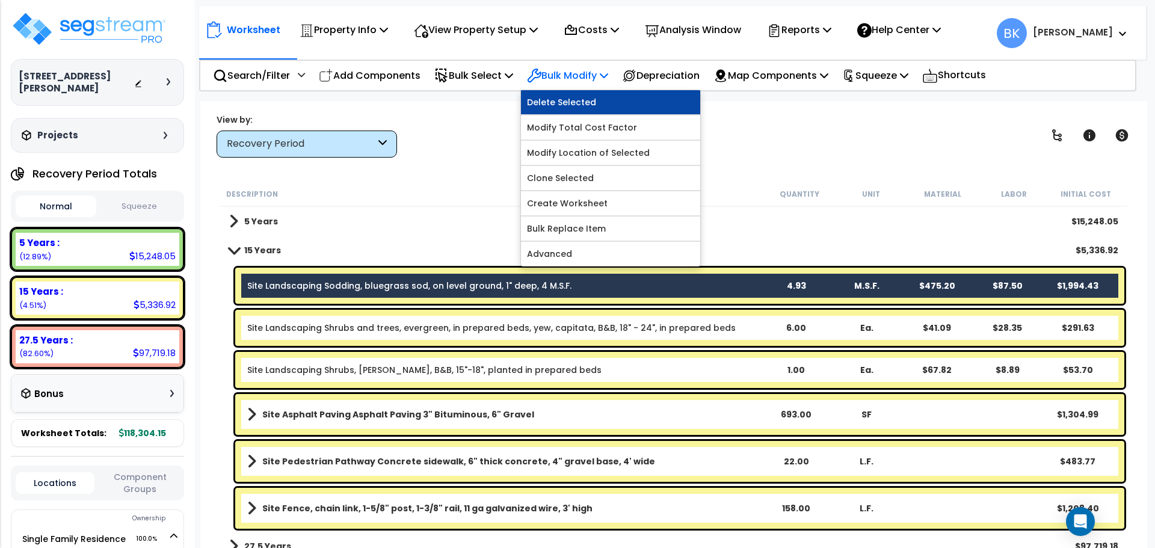
click at [577, 105] on link "Delete Selected" at bounding box center [610, 102] width 179 height 24
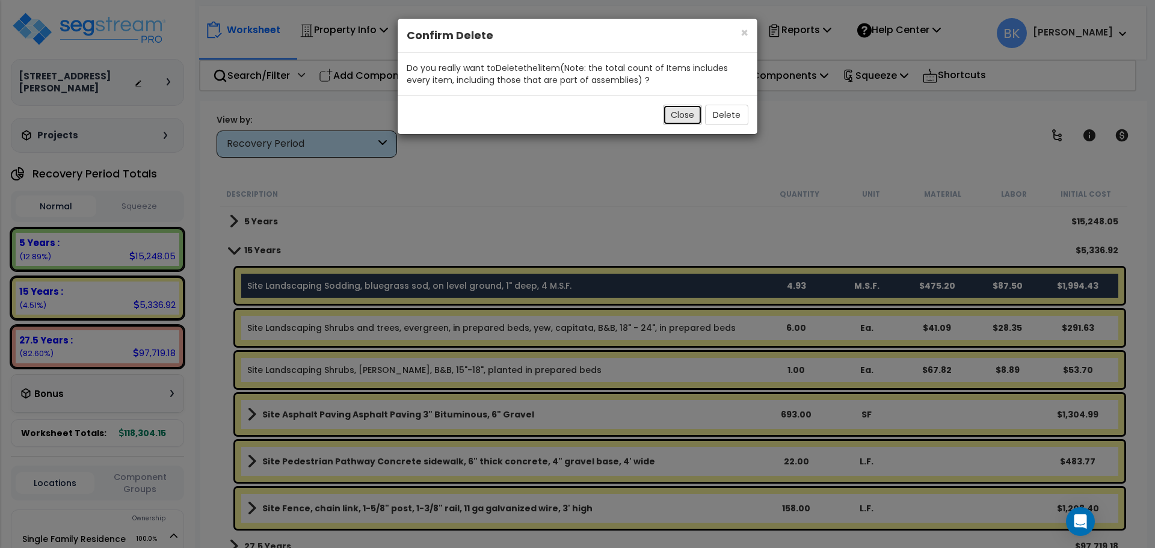
drag, startPoint x: 683, startPoint y: 114, endPoint x: 607, endPoint y: 85, distance: 80.9
click at [682, 114] on button "Close" at bounding box center [682, 115] width 39 height 20
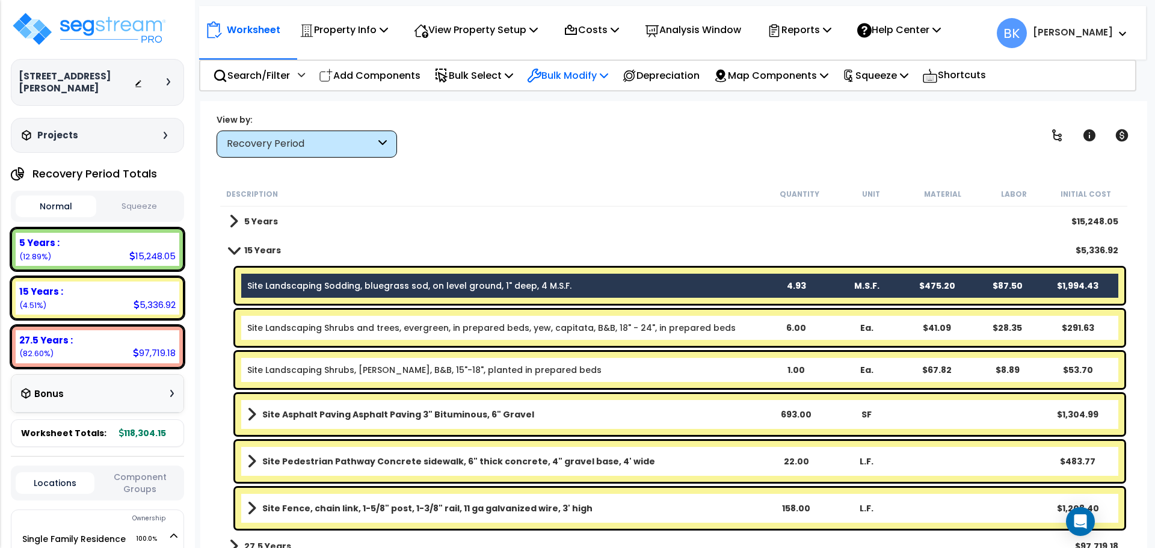
click at [580, 77] on p "Bulk Modify" at bounding box center [567, 75] width 81 height 16
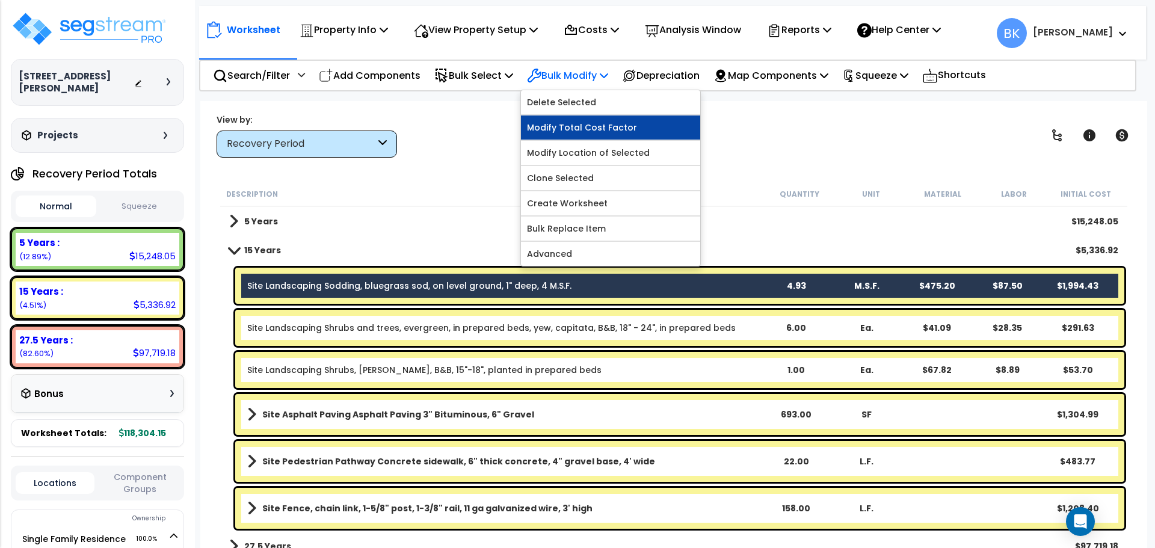
click at [590, 133] on link "Modify Total Cost Factor" at bounding box center [610, 127] width 179 height 24
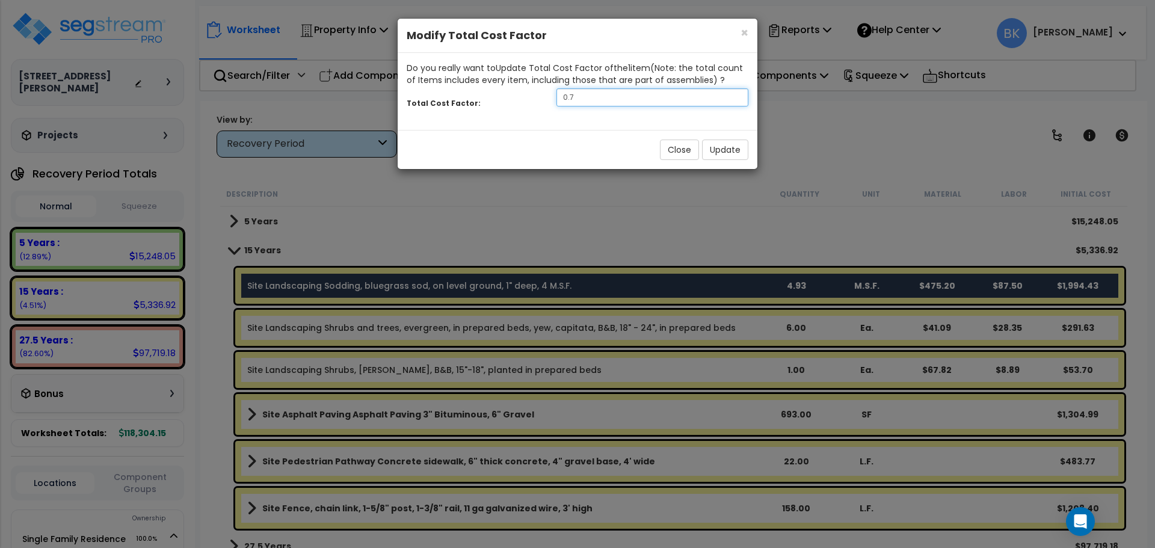
click at [614, 96] on input "0.7" at bounding box center [652, 97] width 192 height 18
type input "0.5"
click at [731, 146] on button "Update" at bounding box center [725, 150] width 46 height 20
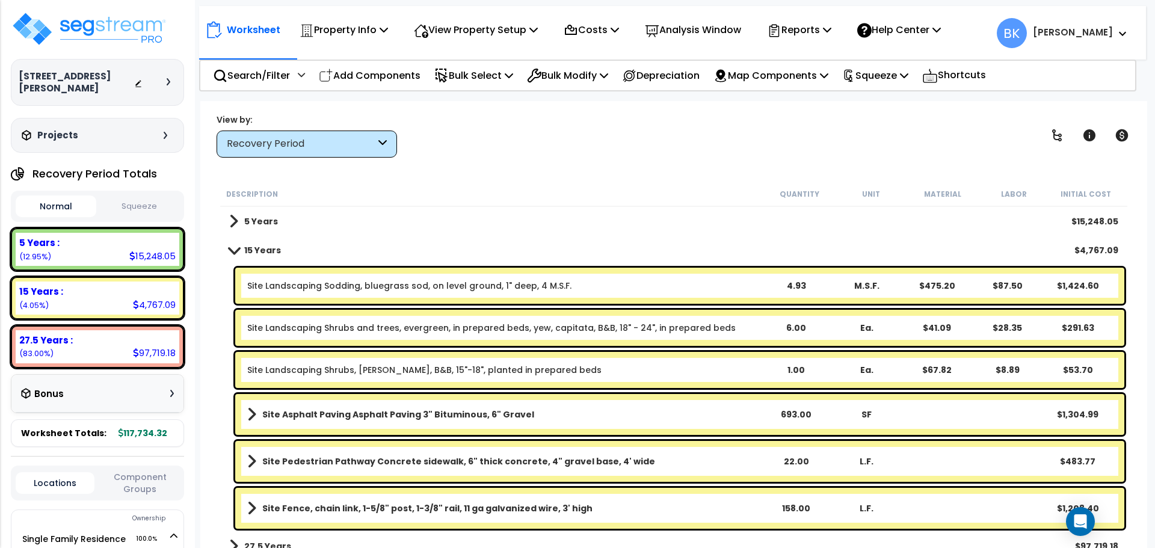
click at [233, 256] on link "15 Years" at bounding box center [255, 250] width 52 height 17
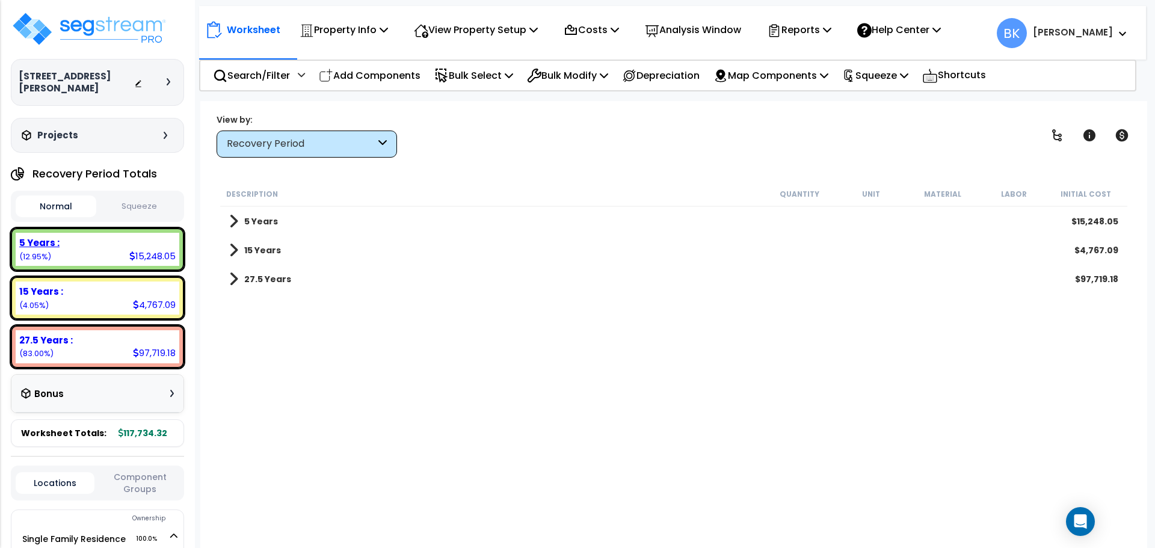
click at [89, 250] on div "5 Years : 15,248.05 (12.95%)" at bounding box center [98, 249] width 164 height 33
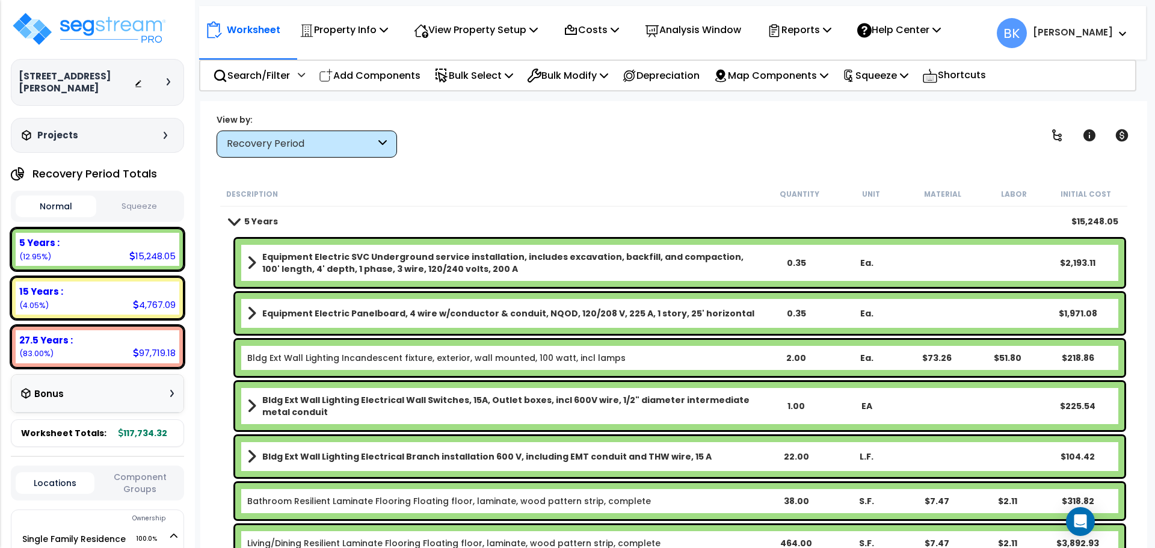
click at [359, 261] on b "Equipment Electric SVC Underground service installation, includes excavation, b…" at bounding box center [511, 263] width 498 height 24
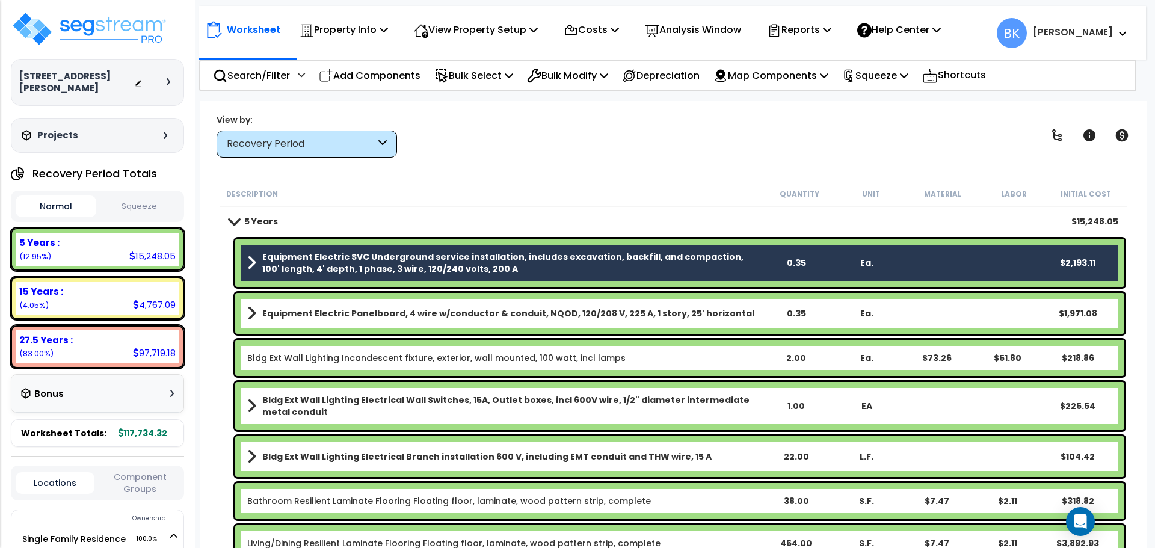
click at [346, 309] on b "Equipment Electric Panelboard, 4 wire w/conductor & conduit, NQOD, 120/208 V, 2…" at bounding box center [508, 313] width 492 height 12
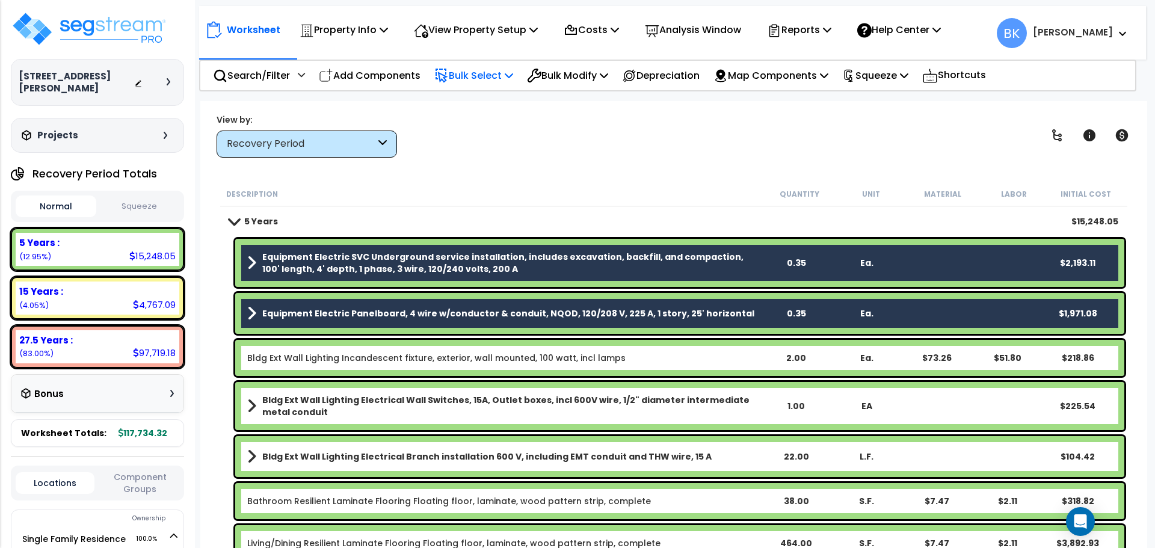
click at [499, 77] on p "Bulk Select" at bounding box center [473, 75] width 79 height 16
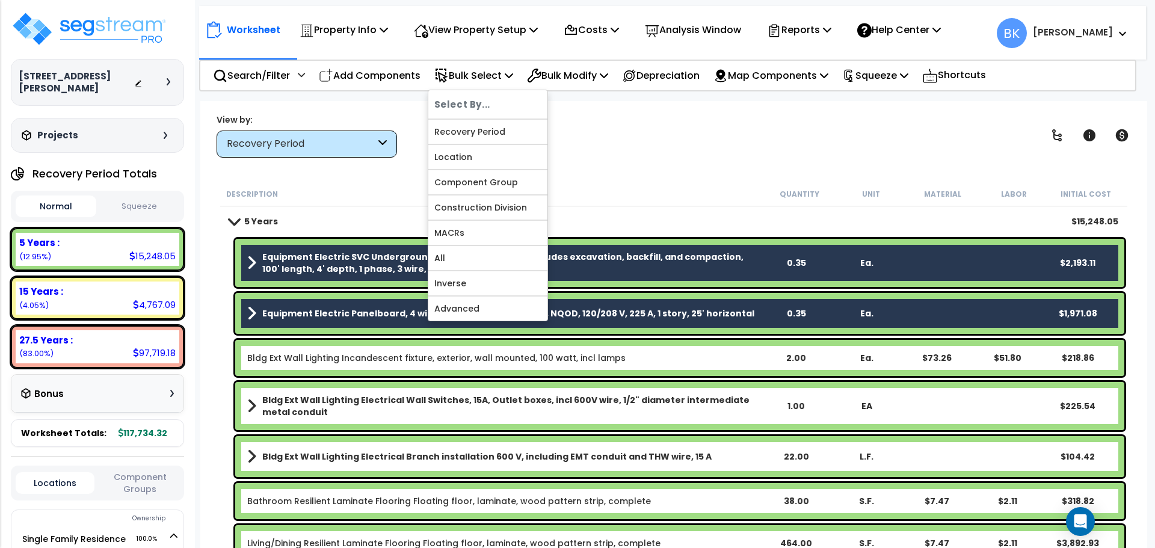
click at [699, 156] on div "View by: Recovery Period High to Low (Total Cost)" at bounding box center [673, 135] width 923 height 45
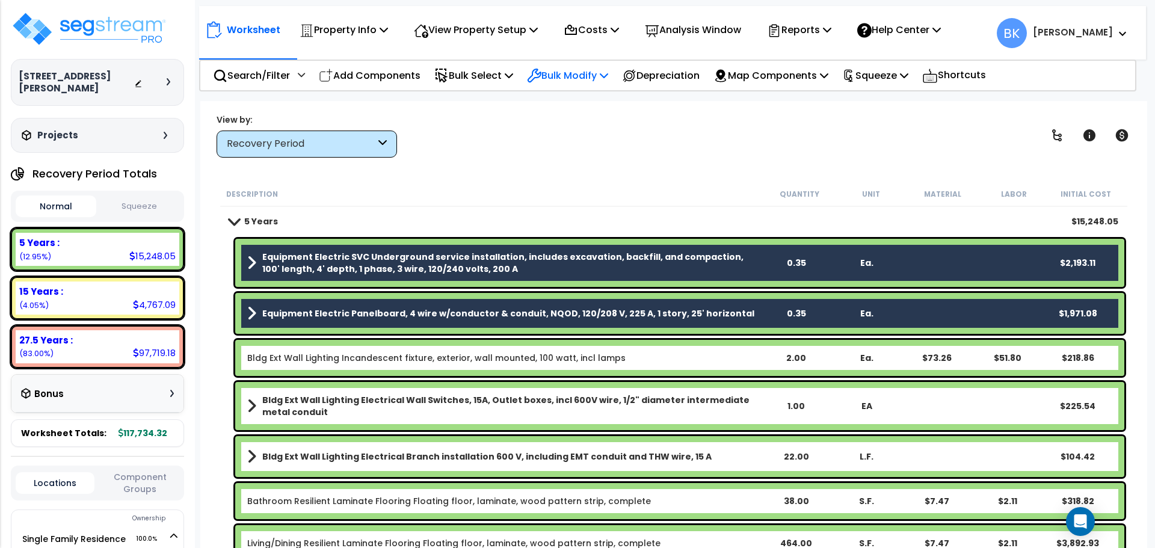
click at [585, 78] on p "Bulk Modify" at bounding box center [567, 75] width 81 height 16
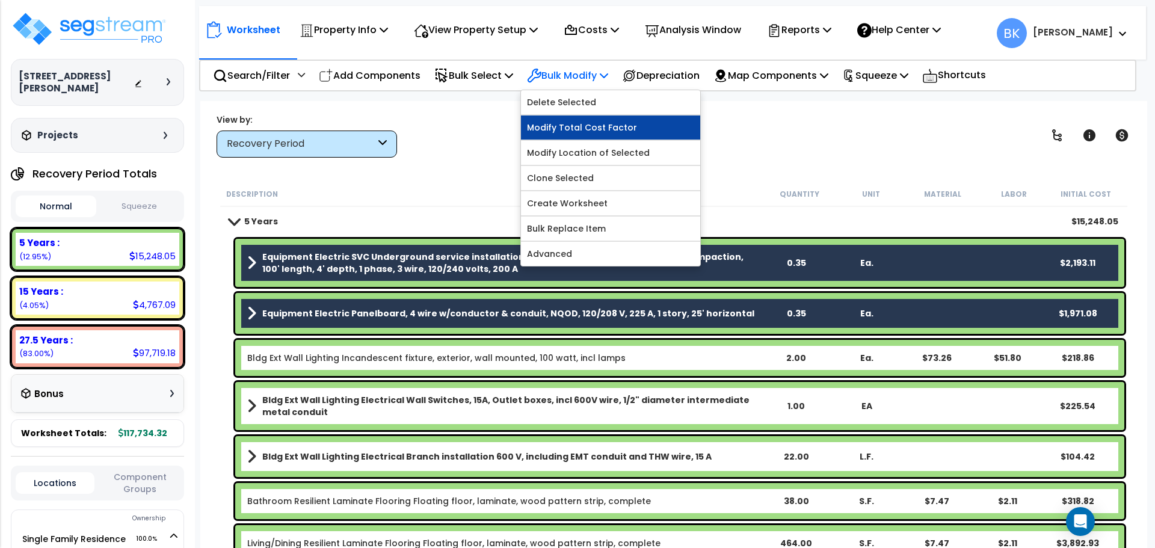
click at [583, 130] on link "Modify Total Cost Factor" at bounding box center [610, 127] width 179 height 24
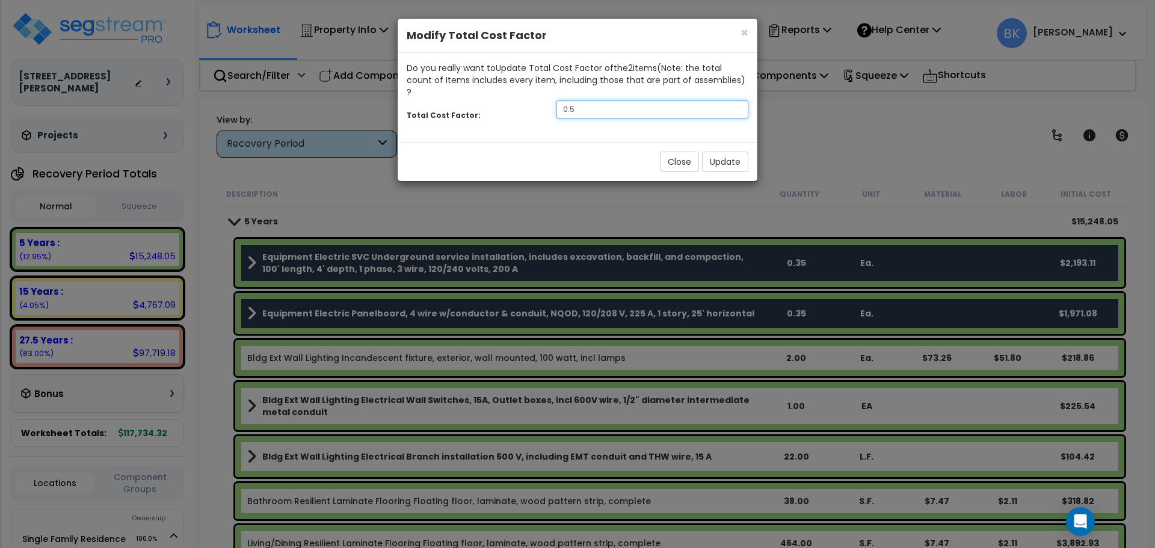
click at [590, 100] on input "0.5" at bounding box center [652, 109] width 192 height 18
click at [721, 152] on button "Update" at bounding box center [725, 162] width 46 height 20
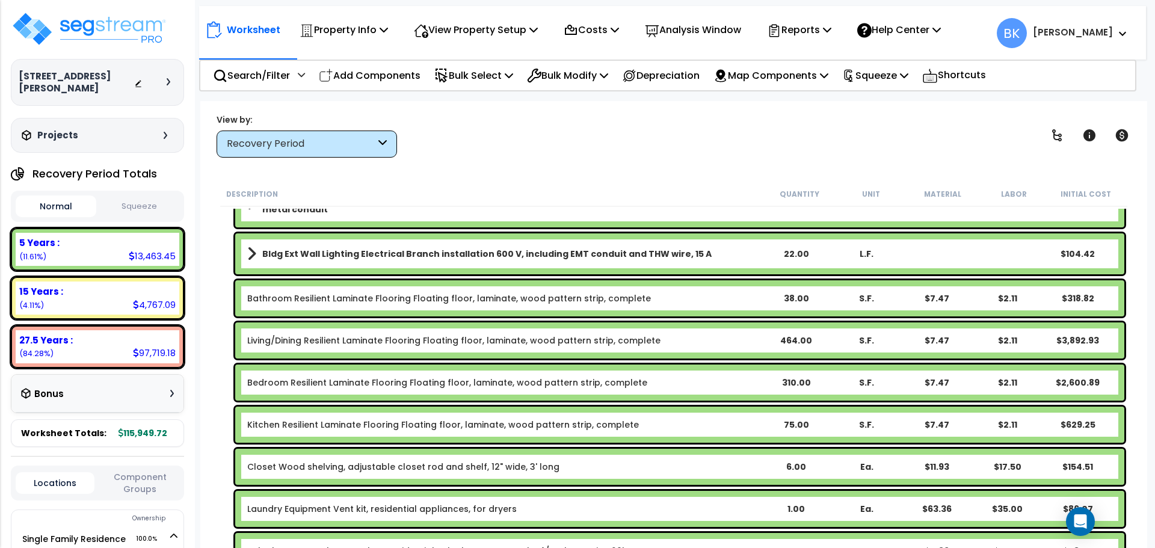
scroll to position [241, 0]
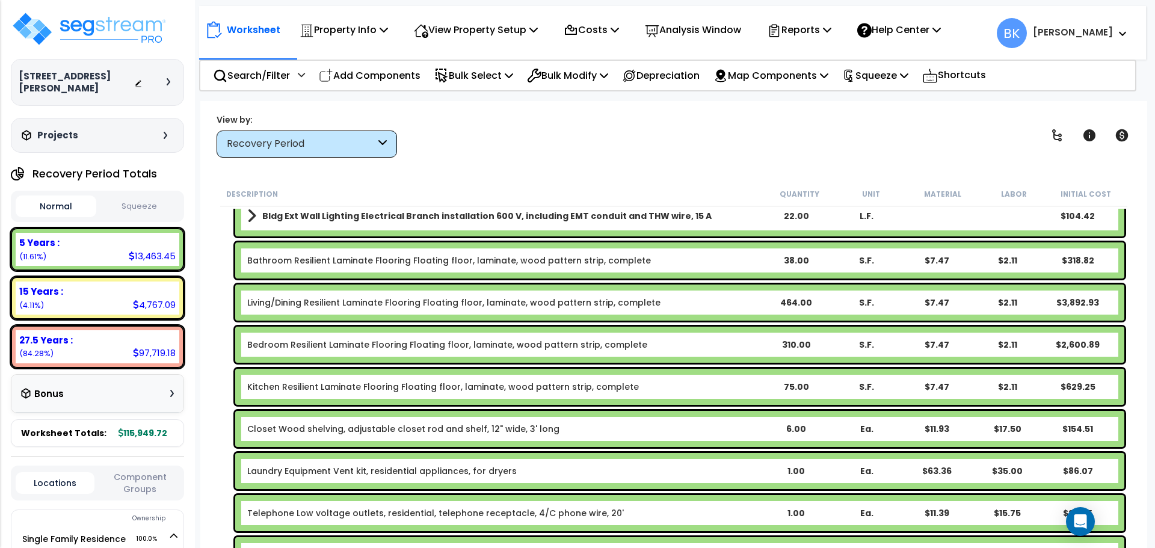
click at [428, 259] on link "Bathroom Resilient Laminate Flooring Floating floor, laminate, wood pattern str…" at bounding box center [449, 260] width 404 height 12
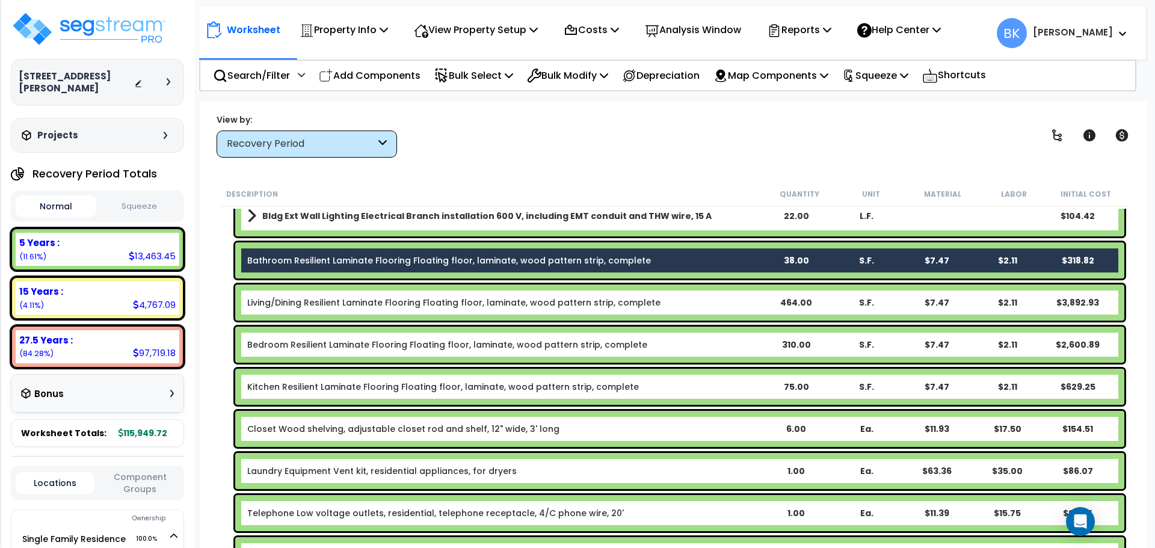
click at [398, 298] on link "Living/Dining Resilient Laminate Flooring Floating floor, laminate, wood patter…" at bounding box center [453, 302] width 413 height 12
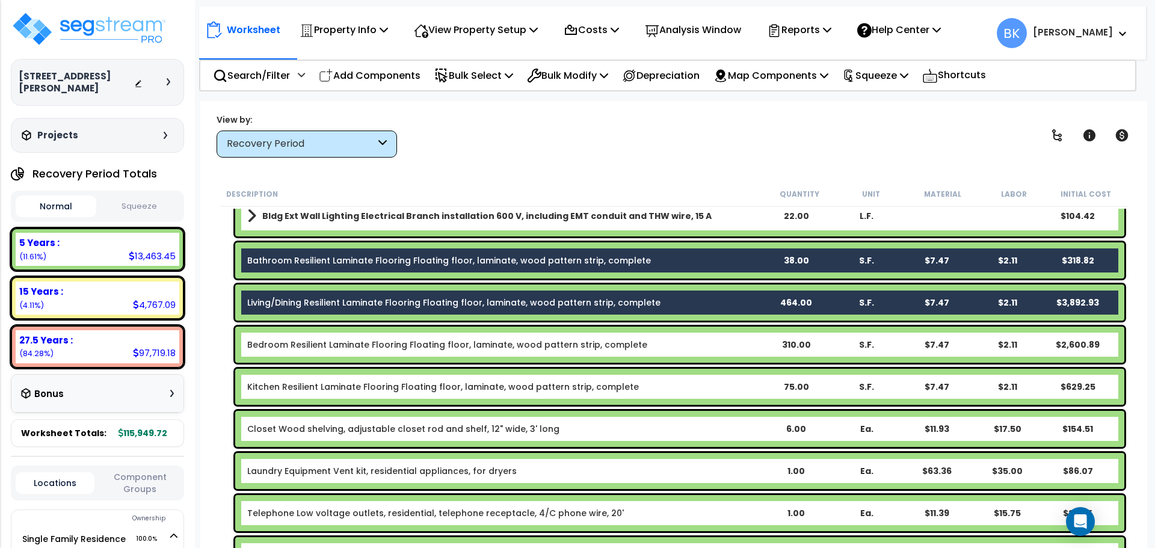
click at [385, 351] on div "Bedroom Resilient Laminate Flooring Floating floor, laminate, wood pattern stri…" at bounding box center [679, 345] width 889 height 36
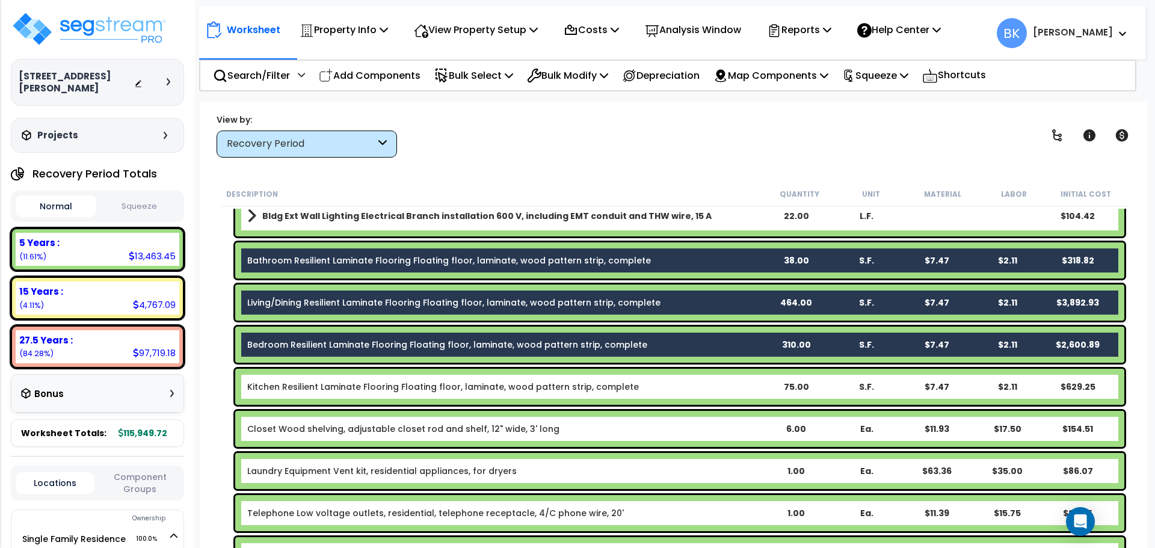
click at [384, 380] on div "Kitchen Resilient Laminate Flooring Floating floor, laminate, wood pattern stri…" at bounding box center [679, 387] width 889 height 36
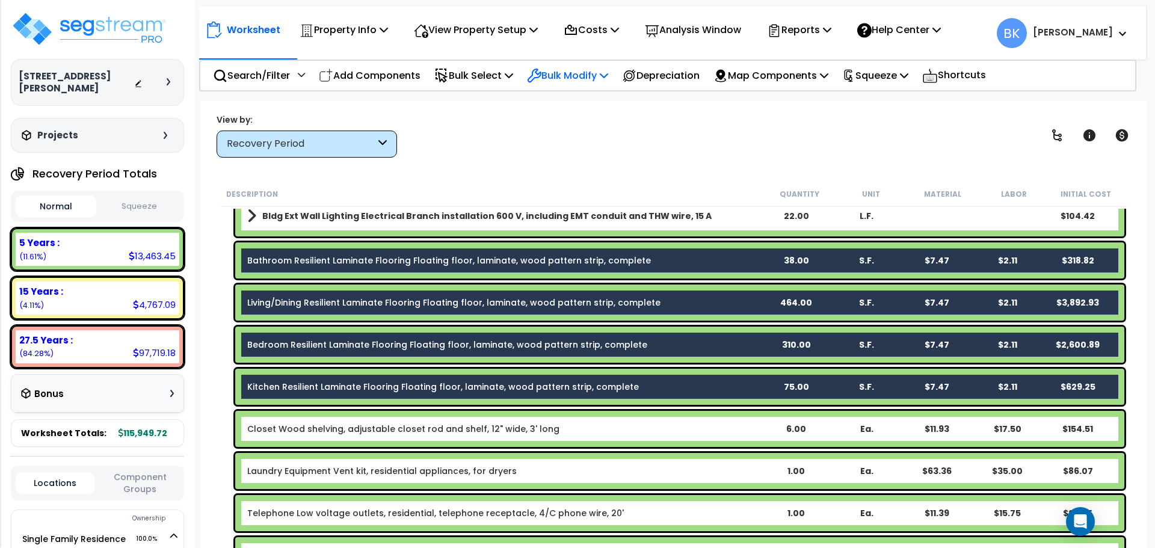
click at [588, 82] on p "Bulk Modify" at bounding box center [567, 75] width 81 height 16
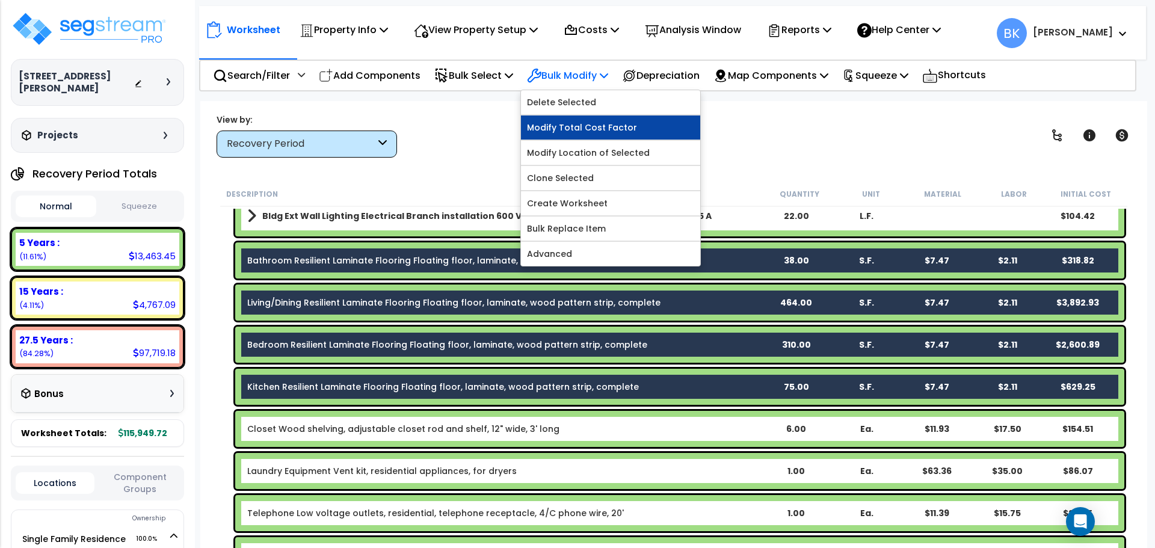
click at [588, 129] on link "Modify Total Cost Factor" at bounding box center [610, 127] width 179 height 24
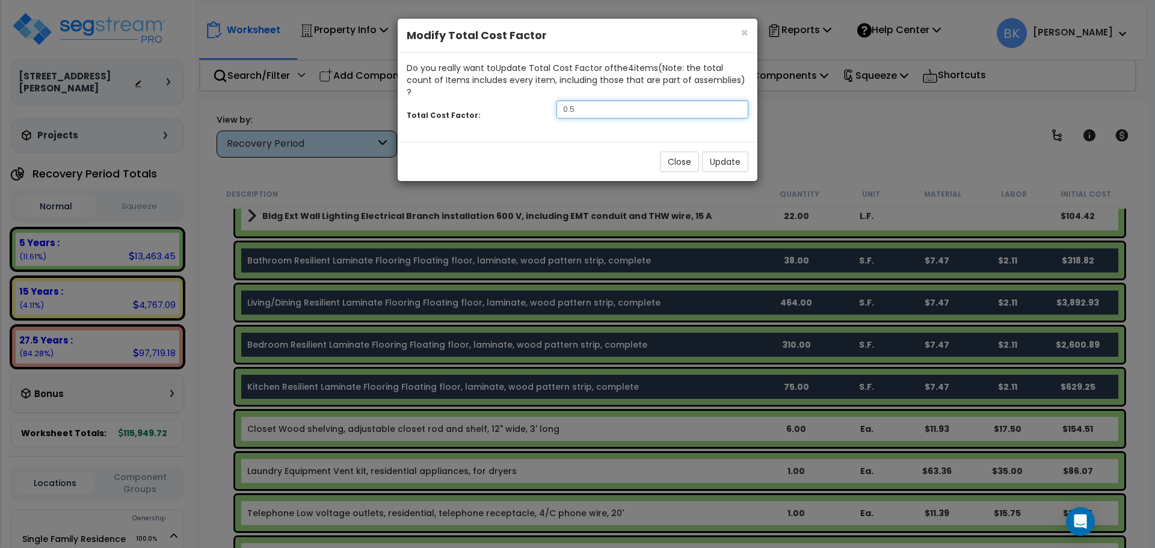
click at [582, 100] on input "0.5" at bounding box center [652, 109] width 192 height 18
type input "0.7"
click at [716, 152] on button "Update" at bounding box center [725, 162] width 46 height 20
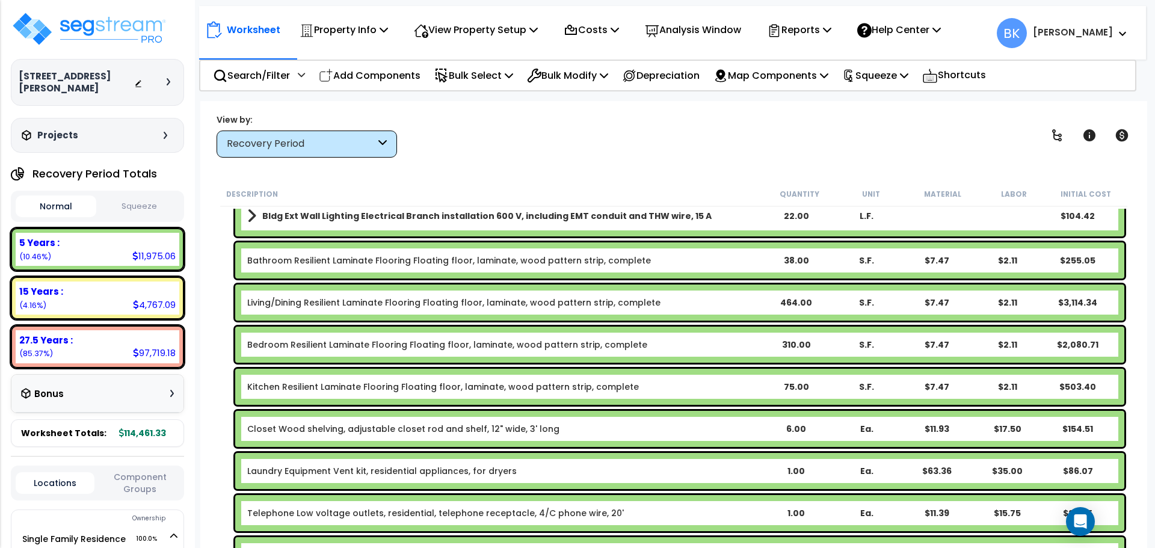
click at [313, 258] on link "Bathroom Resilient Laminate Flooring Floating floor, laminate, wood pattern str…" at bounding box center [449, 260] width 404 height 12
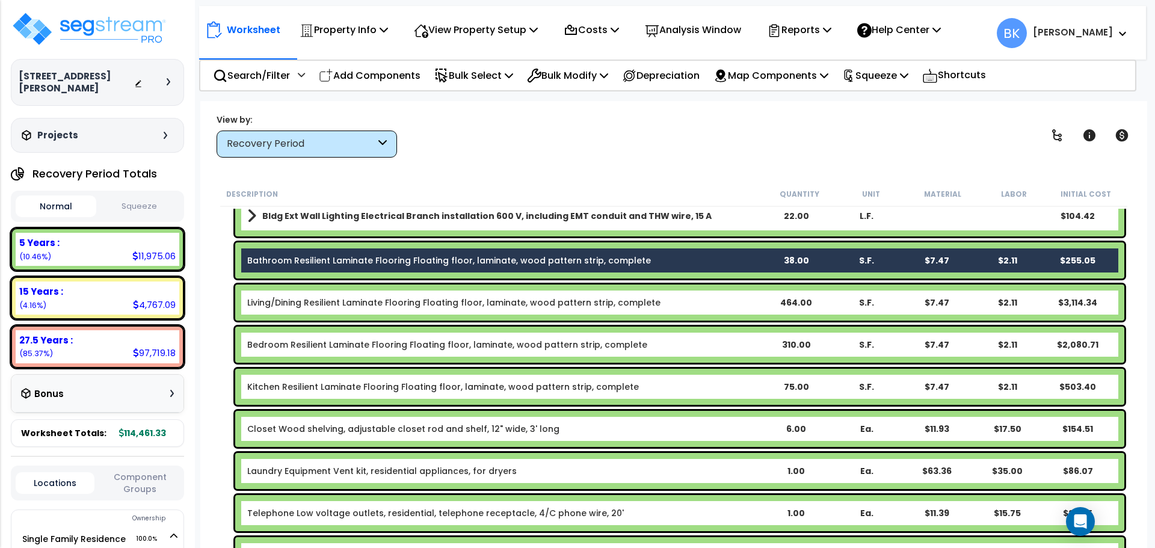
click at [305, 302] on link "Living/Dining Resilient Laminate Flooring Floating floor, laminate, wood patter…" at bounding box center [453, 302] width 413 height 12
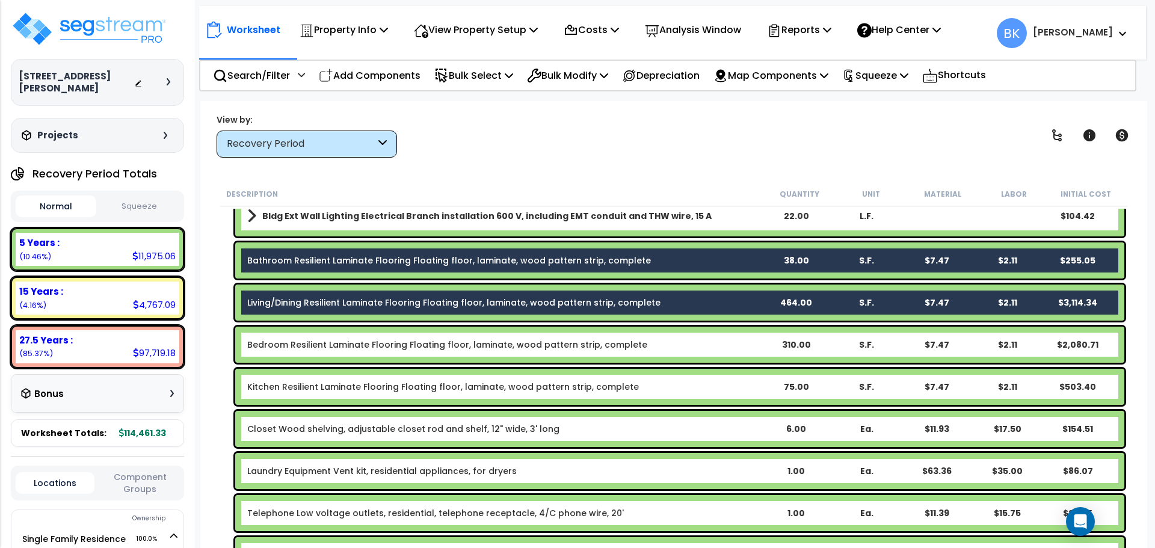
click at [226, 275] on div "Bathroom Resilient Laminate Flooring Floating floor, laminate, wood pattern str…" at bounding box center [673, 260] width 907 height 42
click at [209, 218] on div "Worksheet Property Info Property Setup Add Property Unit Template property Clon…" at bounding box center [673, 375] width 947 height 548
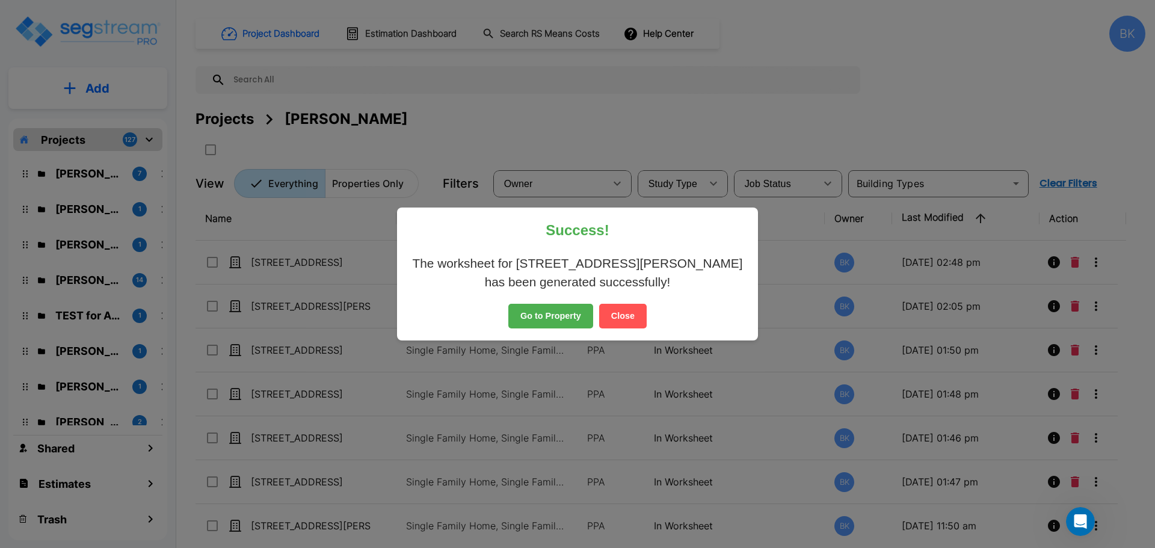
click at [612, 304] on button "Close" at bounding box center [623, 316] width 48 height 25
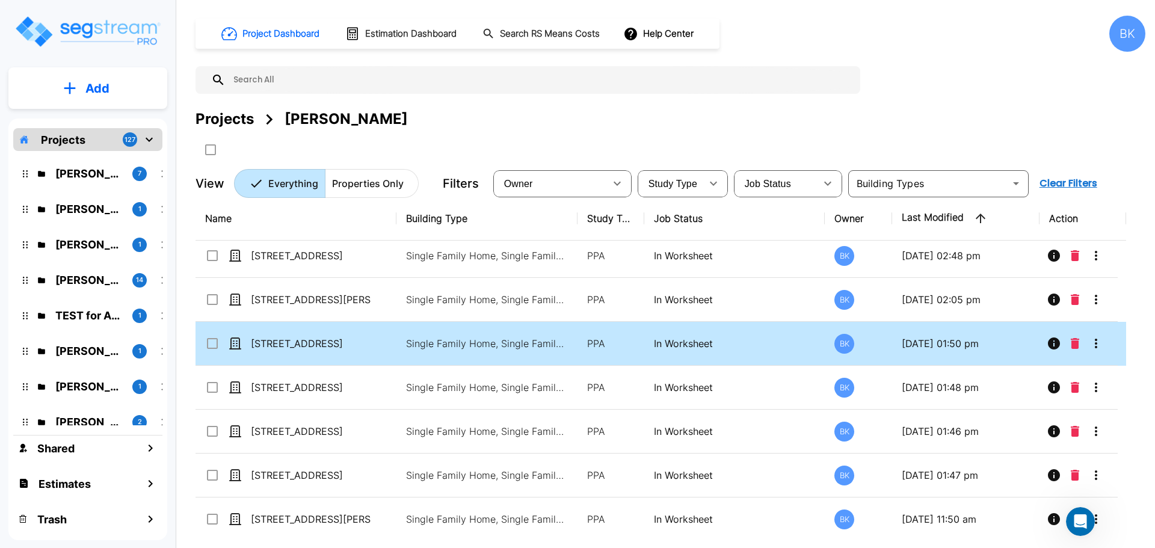
scroll to position [11, 0]
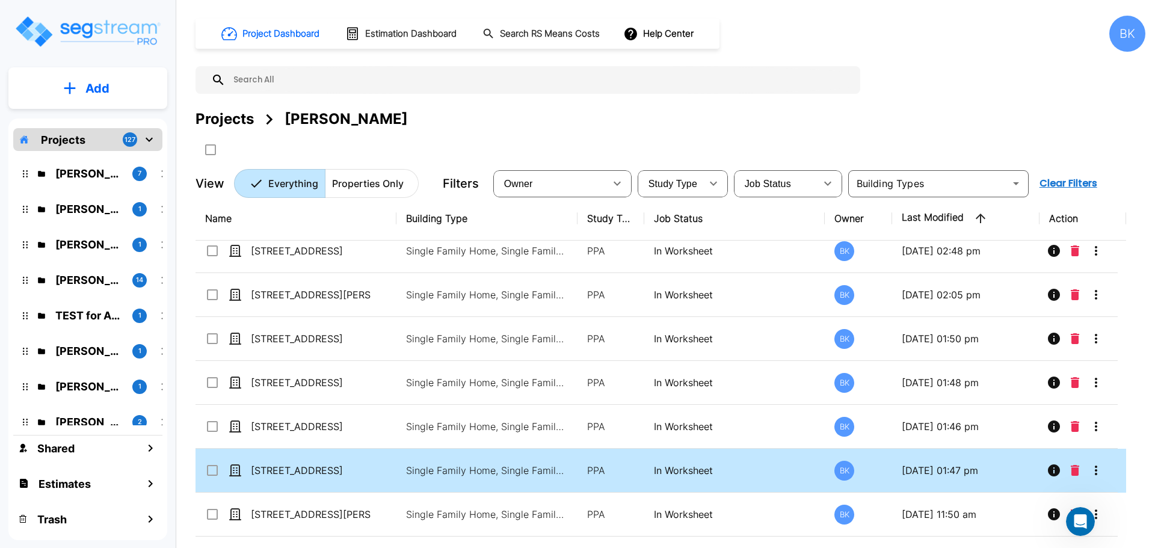
click at [1092, 473] on icon "More-Options" at bounding box center [1096, 470] width 14 height 14
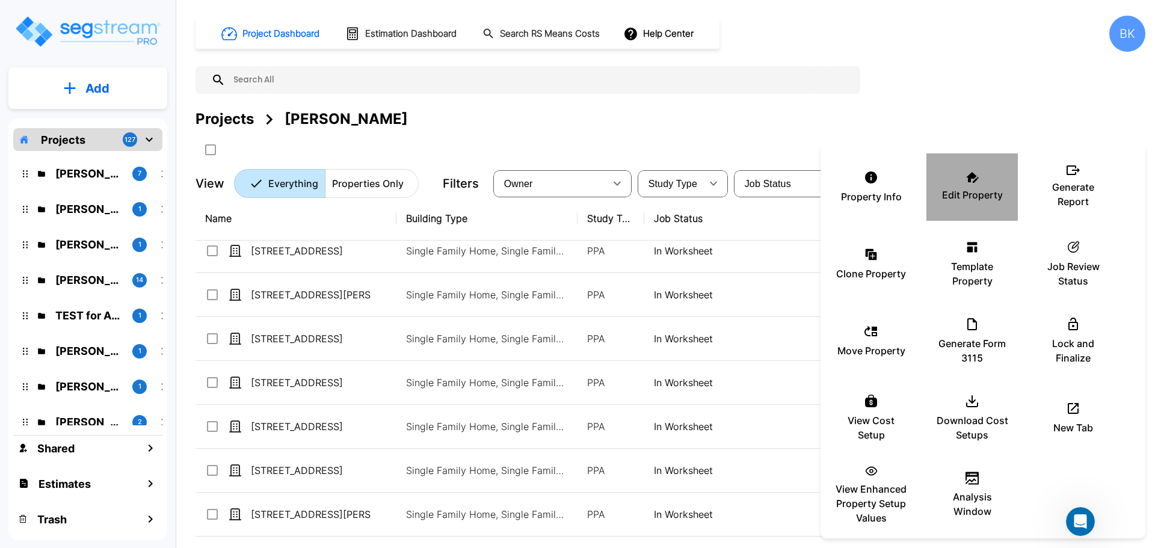
click at [951, 177] on div "Edit Property" at bounding box center [972, 187] width 72 height 60
click at [954, 101] on div at bounding box center [577, 274] width 1155 height 548
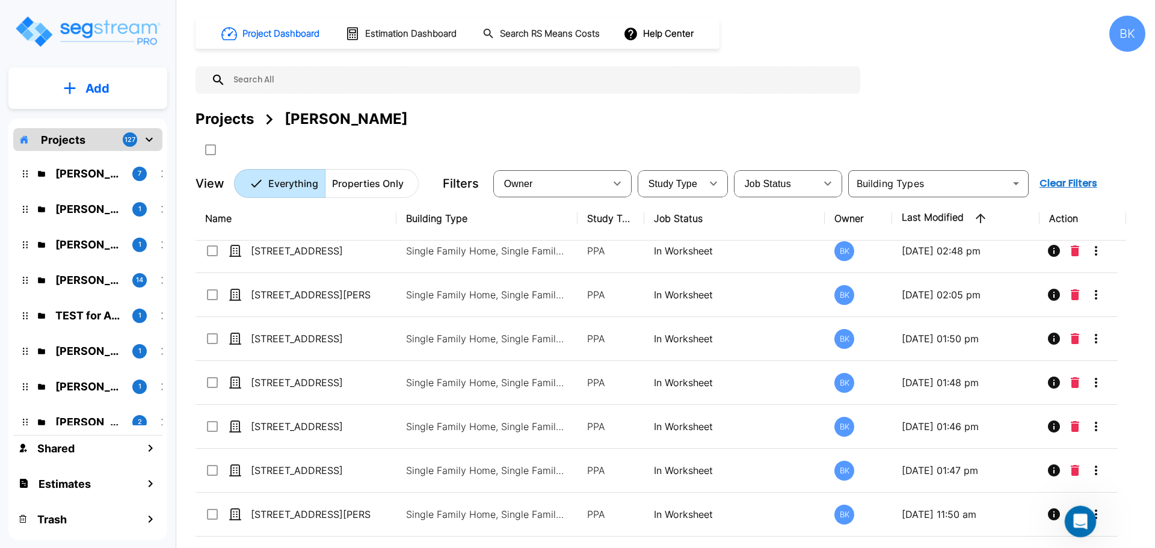
click at [1095, 508] on body "× Your report is being generated. Be patient! × We're working on your Modificat…" at bounding box center [577, 274] width 1155 height 548
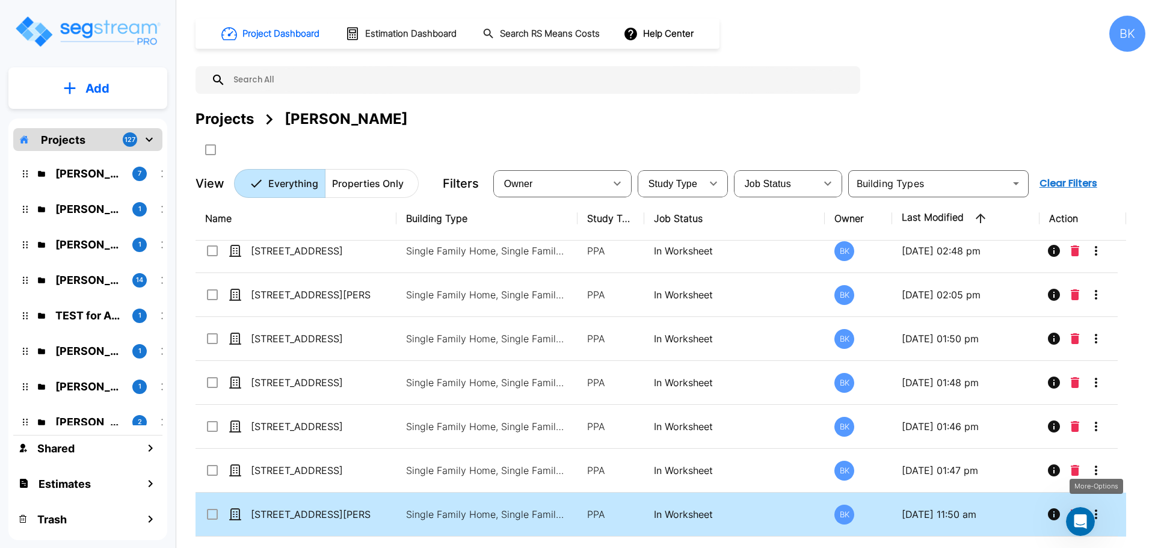
click at [1095, 511] on icon "More-Options" at bounding box center [1096, 514] width 2 height 10
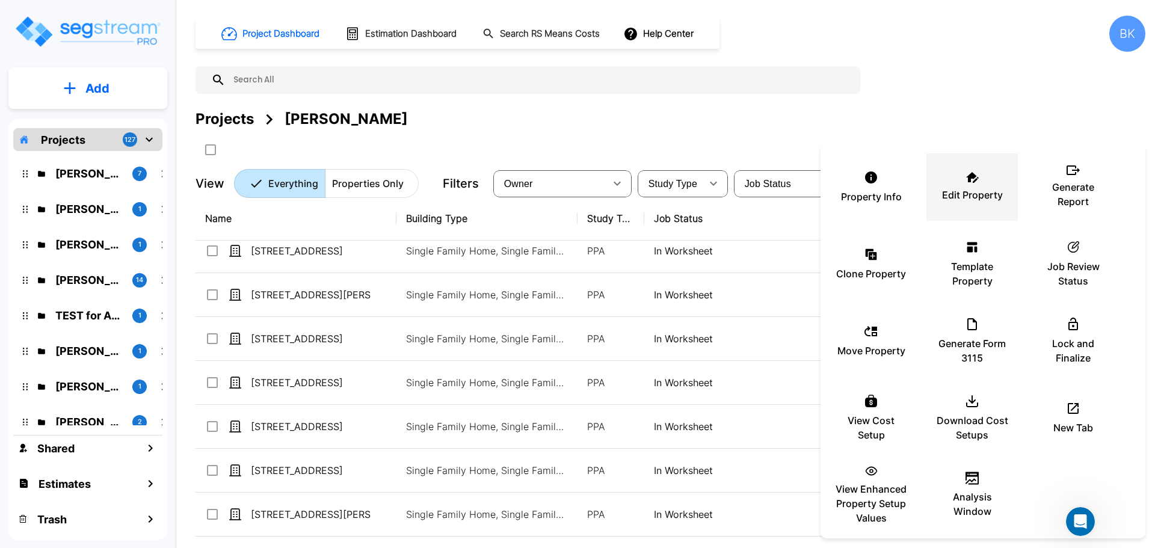
click at [975, 189] on p "Edit Property" at bounding box center [972, 195] width 61 height 14
click at [751, 115] on div at bounding box center [577, 274] width 1155 height 548
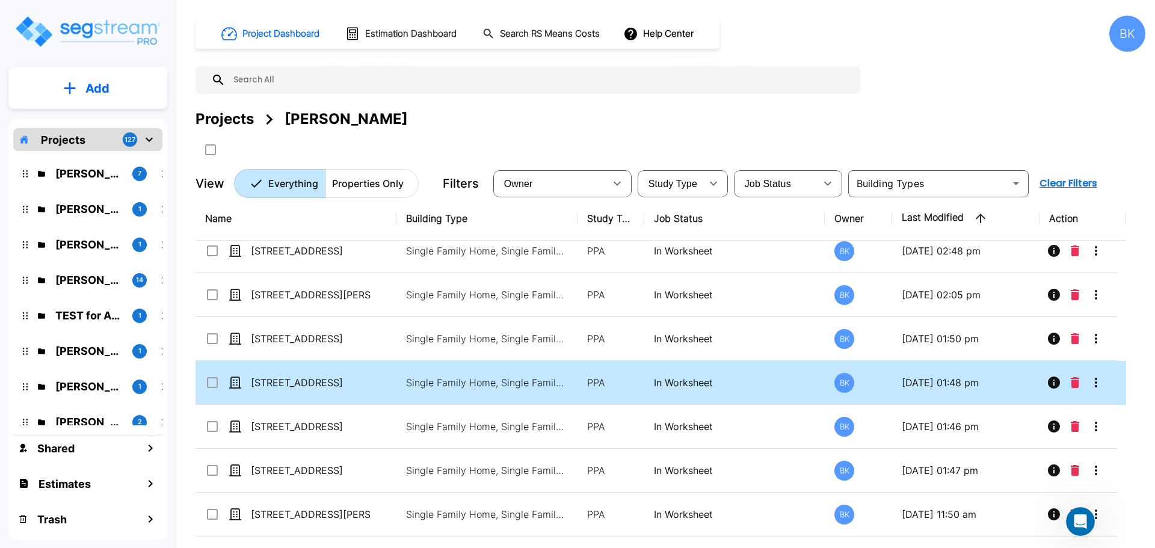
scroll to position [0, 0]
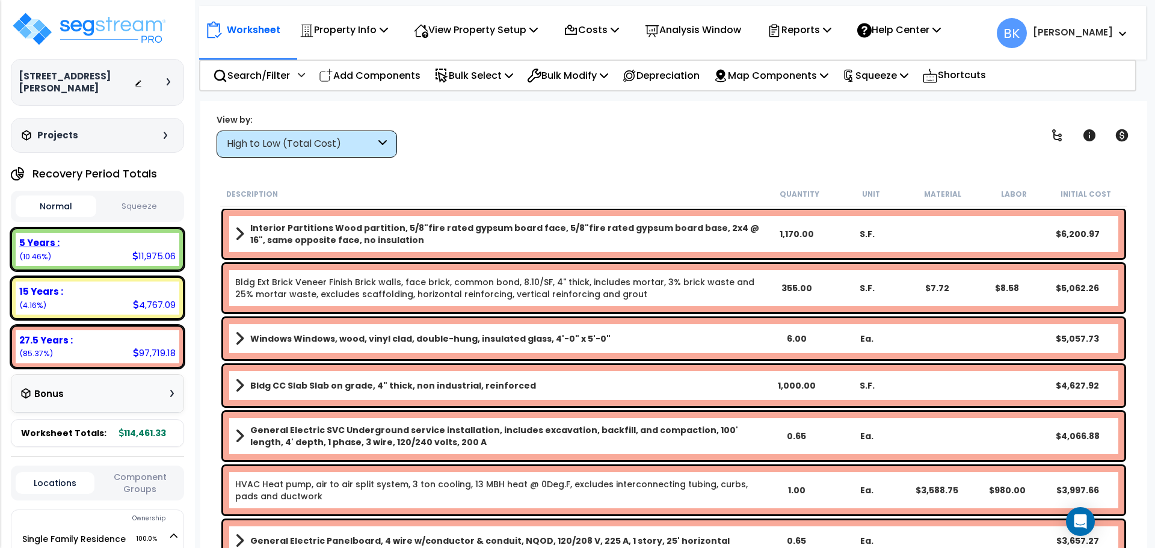
click at [90, 254] on div "5 Years : 11,975.06 (10.46%)" at bounding box center [97, 249] width 173 height 43
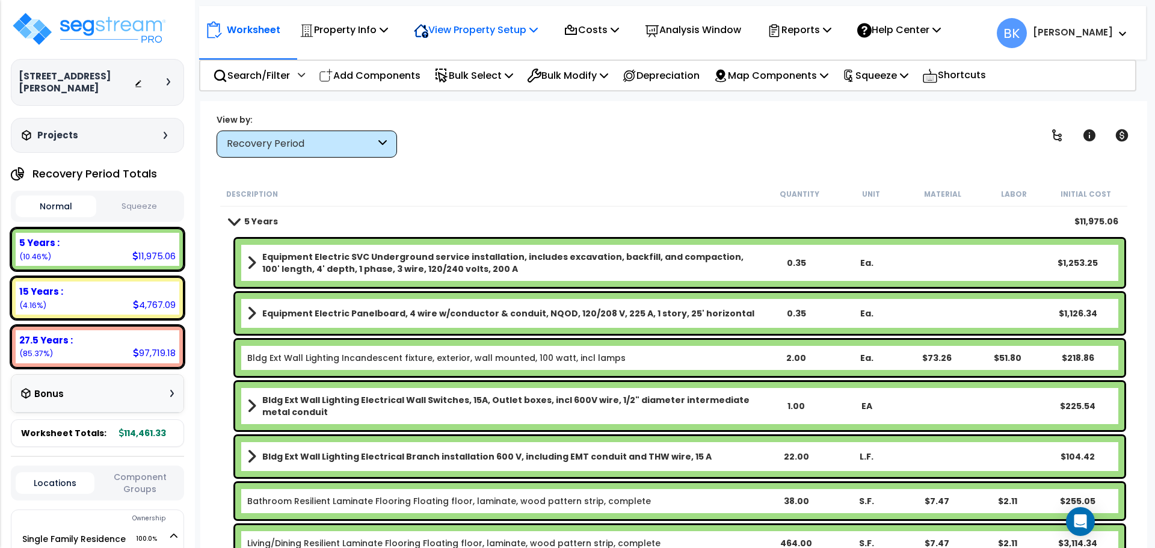
click at [529, 22] on p "View Property Setup" at bounding box center [476, 30] width 124 height 16
click at [619, 36] on p "Costs" at bounding box center [590, 30] width 55 height 16
click at [608, 82] on link "Direct Costs" at bounding box center [616, 82] width 119 height 24
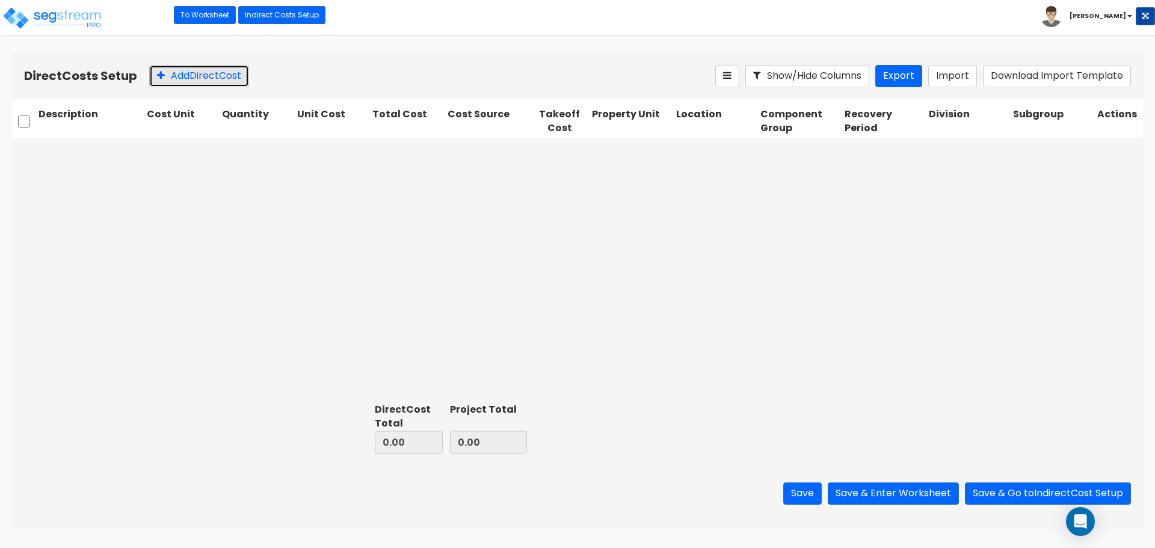
click at [168, 79] on button "Add Direct Cost" at bounding box center [199, 76] width 100 height 22
click at [105, 147] on input "text" at bounding box center [89, 151] width 103 height 23
type input "Refrigerator"
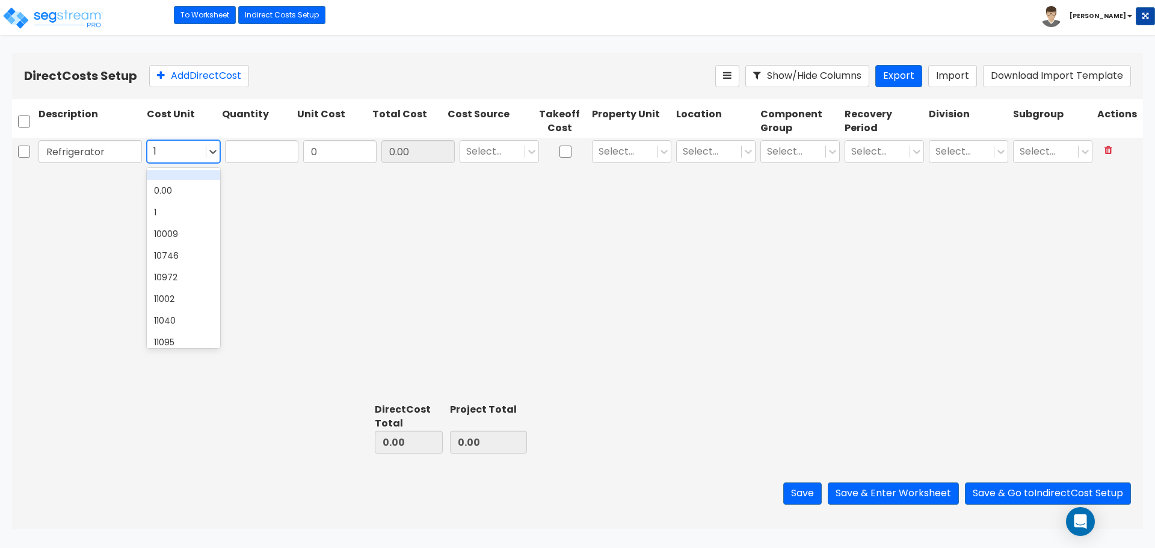
type input "1"
click at [257, 155] on input "text" at bounding box center [261, 151] width 73 height 23
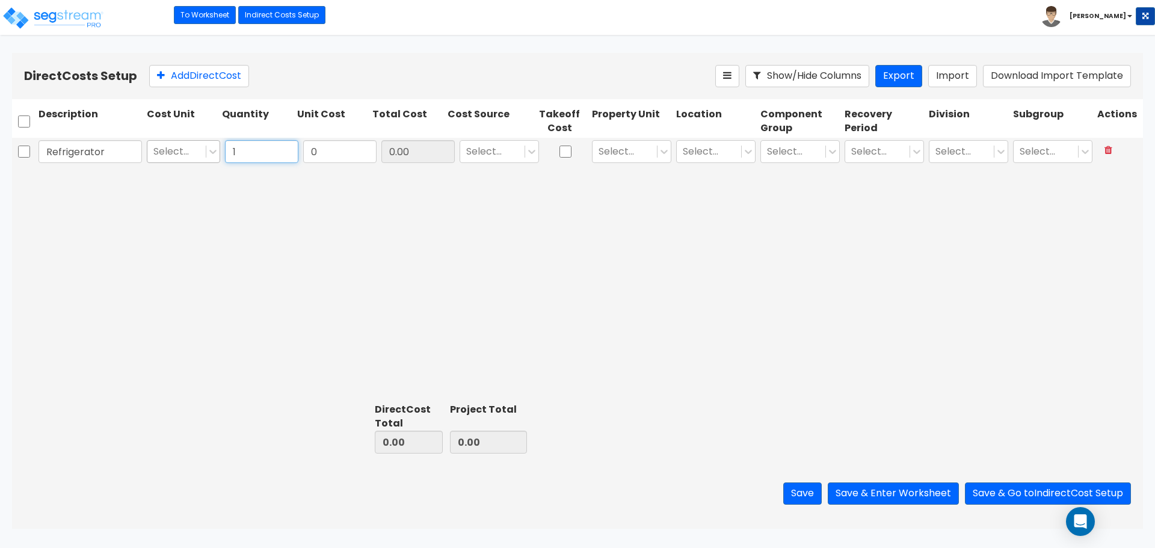
type input "1"
click at [162, 151] on div at bounding box center [176, 152] width 46 height 16
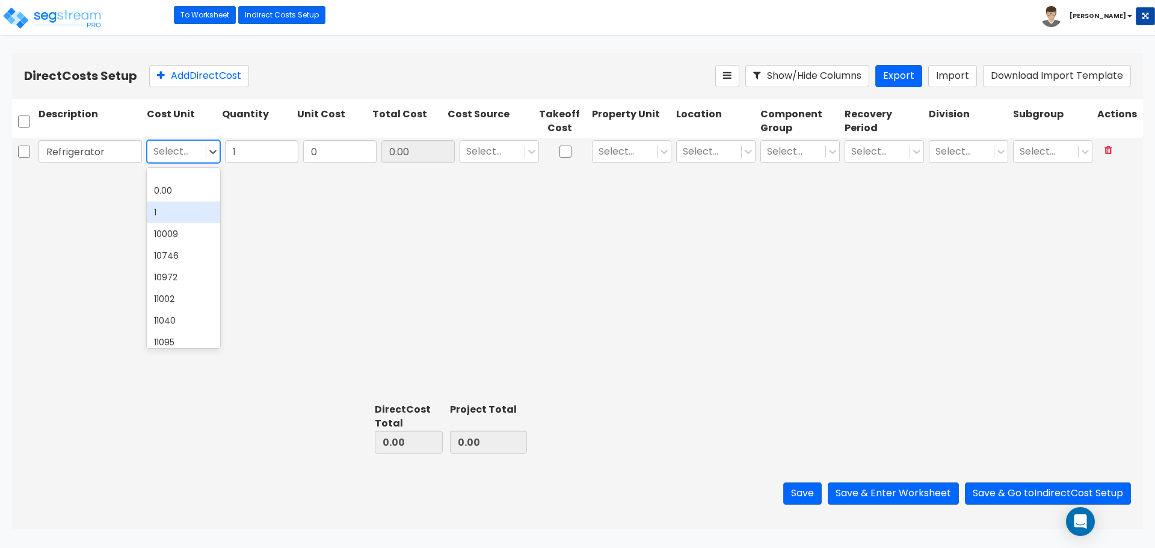
click at [169, 209] on div "1" at bounding box center [183, 212] width 73 height 22
click at [332, 151] on input "0" at bounding box center [339, 151] width 73 height 23
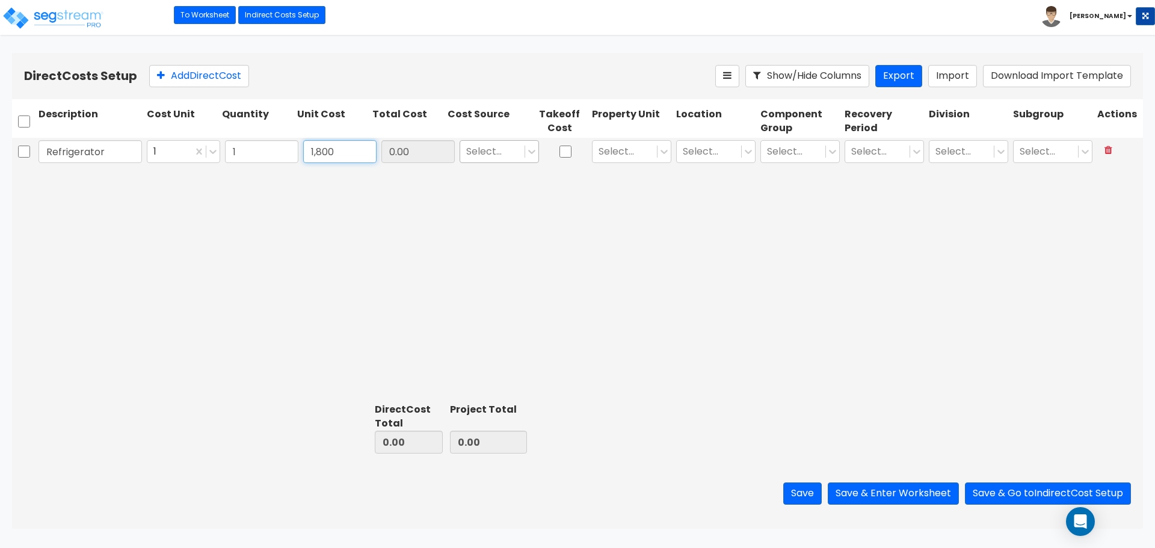
type input "1,800"
type input "1,800.00"
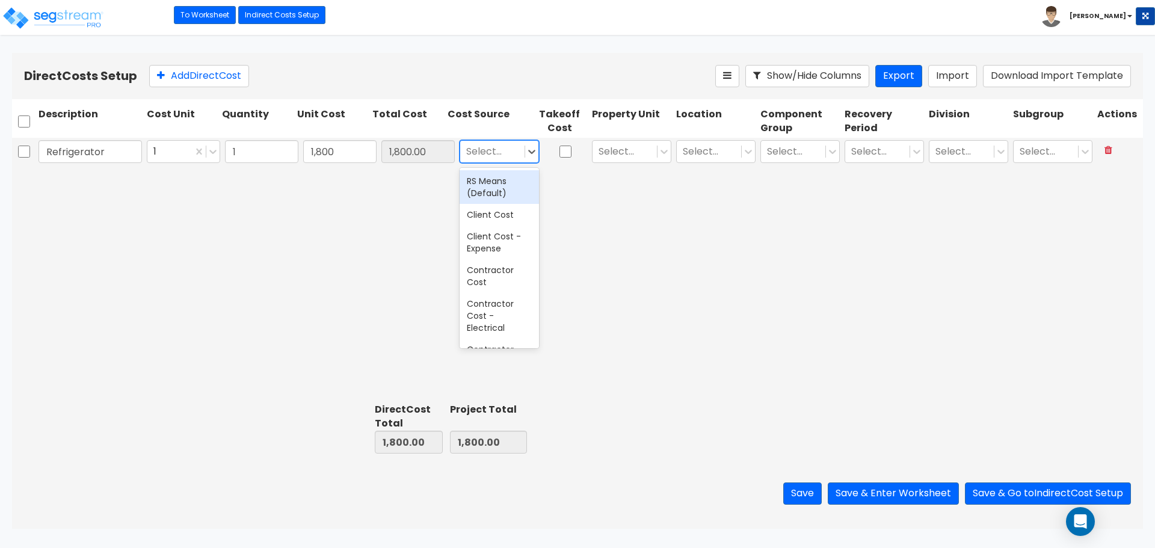
click at [496, 153] on div at bounding box center [492, 152] width 52 height 16
type input "Various"
click at [493, 184] on div "Various" at bounding box center [498, 181] width 79 height 22
click at [612, 152] on div at bounding box center [624, 152] width 52 height 16
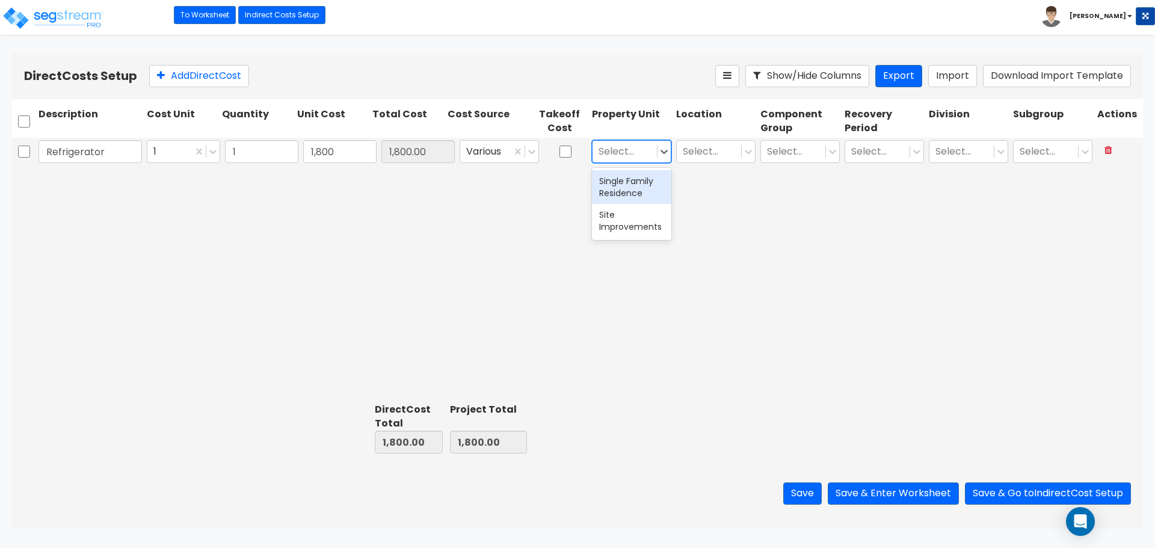
click at [634, 185] on div "Single Family Residence" at bounding box center [631, 187] width 79 height 34
click at [693, 156] on div at bounding box center [709, 152] width 52 height 16
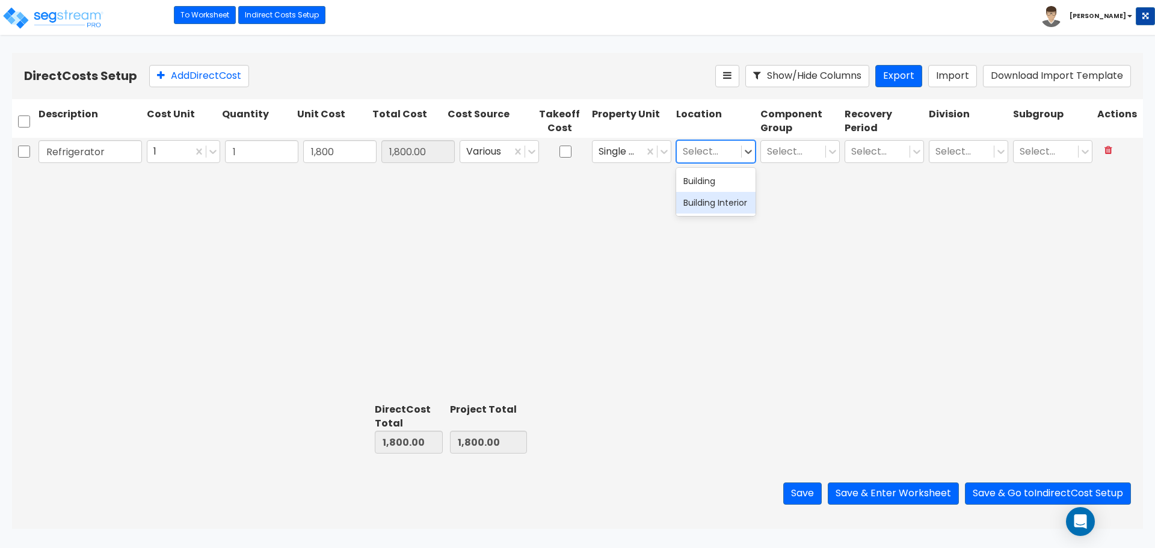
click at [701, 208] on div "Building Interior" at bounding box center [715, 203] width 79 height 22
click at [773, 163] on div "Select..." at bounding box center [800, 152] width 84 height 28
click at [790, 152] on div at bounding box center [793, 152] width 52 height 16
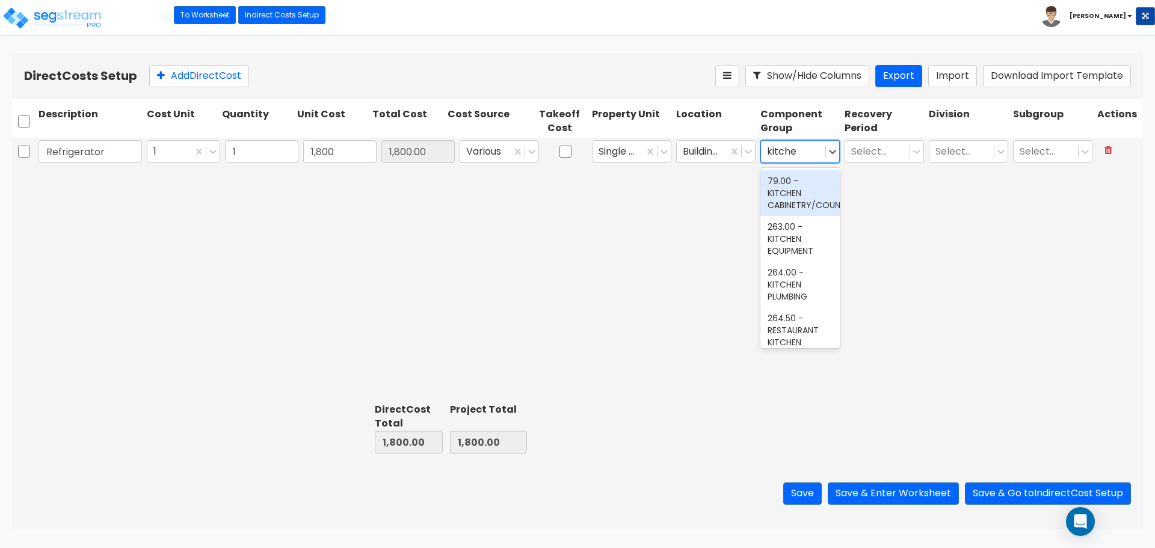
type input "kitchen"
click at [785, 229] on div "263.00 - KITCHEN EQUIPMENT" at bounding box center [799, 239] width 79 height 46
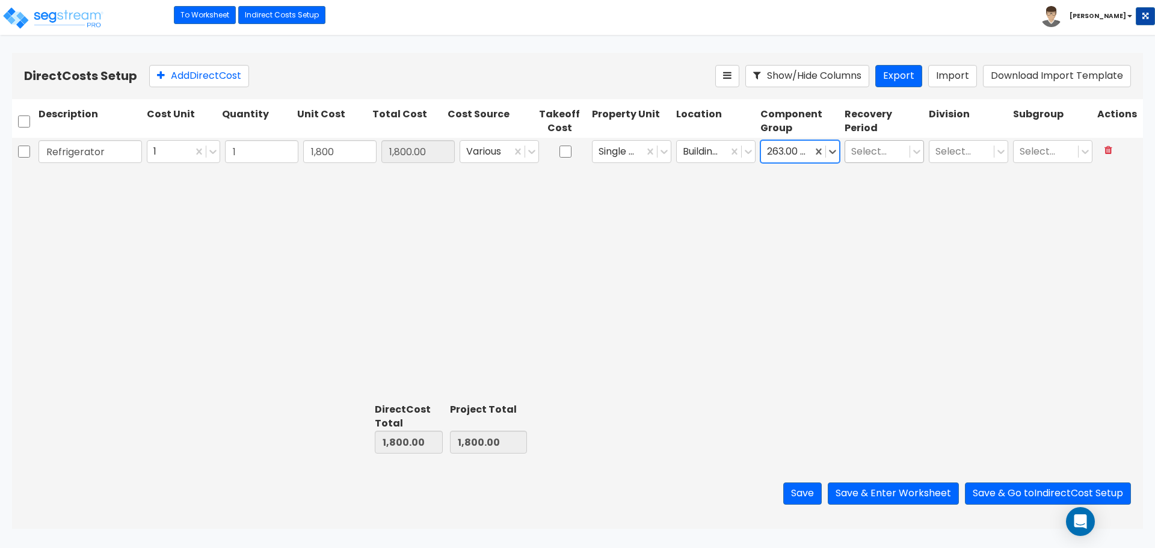
click at [866, 154] on div at bounding box center [877, 152] width 52 height 16
click at [869, 186] on div "5 Years" at bounding box center [883, 181] width 79 height 22
click at [930, 147] on div "Select..." at bounding box center [961, 151] width 64 height 21
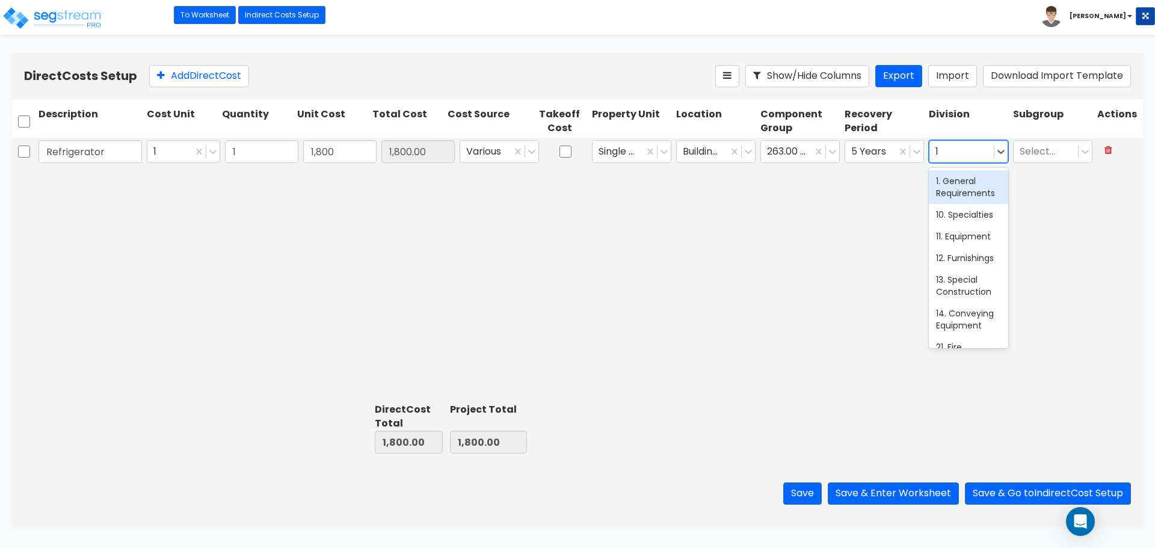
type input "11"
click at [961, 186] on div "11. Equipment" at bounding box center [968, 181] width 79 height 22
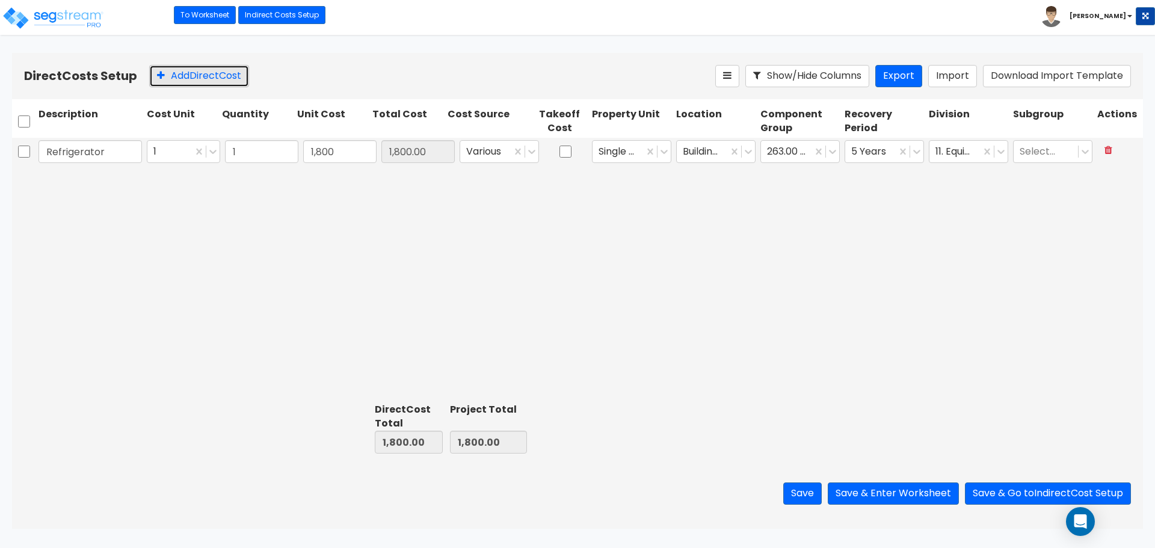
click at [202, 70] on button "Add Direct Cost" at bounding box center [199, 76] width 100 height 22
click at [110, 179] on input "text" at bounding box center [89, 180] width 103 height 23
type input "Microwave"
click at [361, 177] on input "0" at bounding box center [339, 180] width 73 height 23
type input "278"
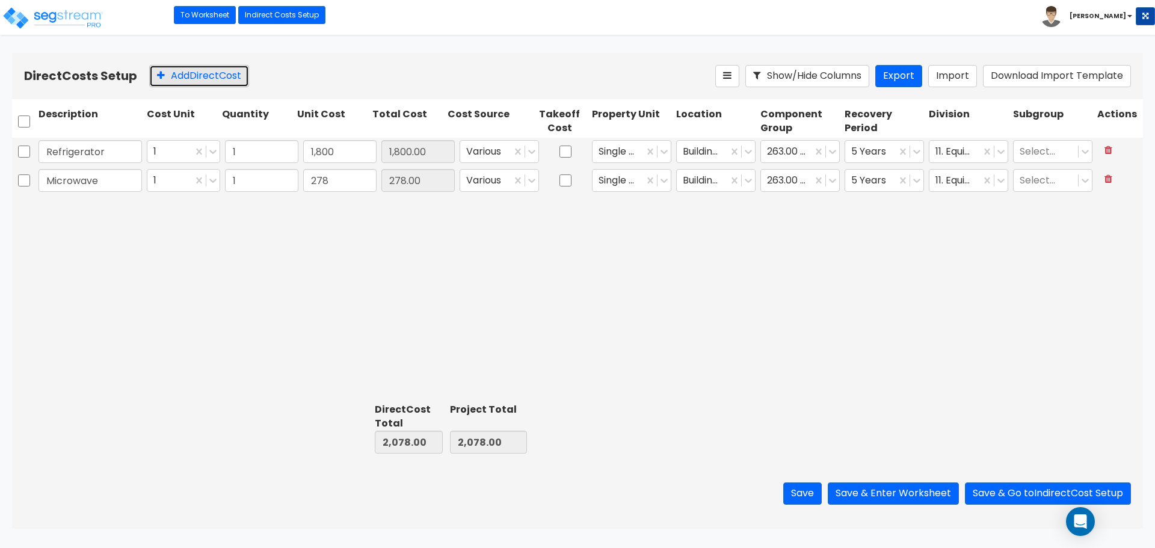
type input "278.00"
click at [185, 73] on button "Add Direct Cost" at bounding box center [199, 76] width 100 height 22
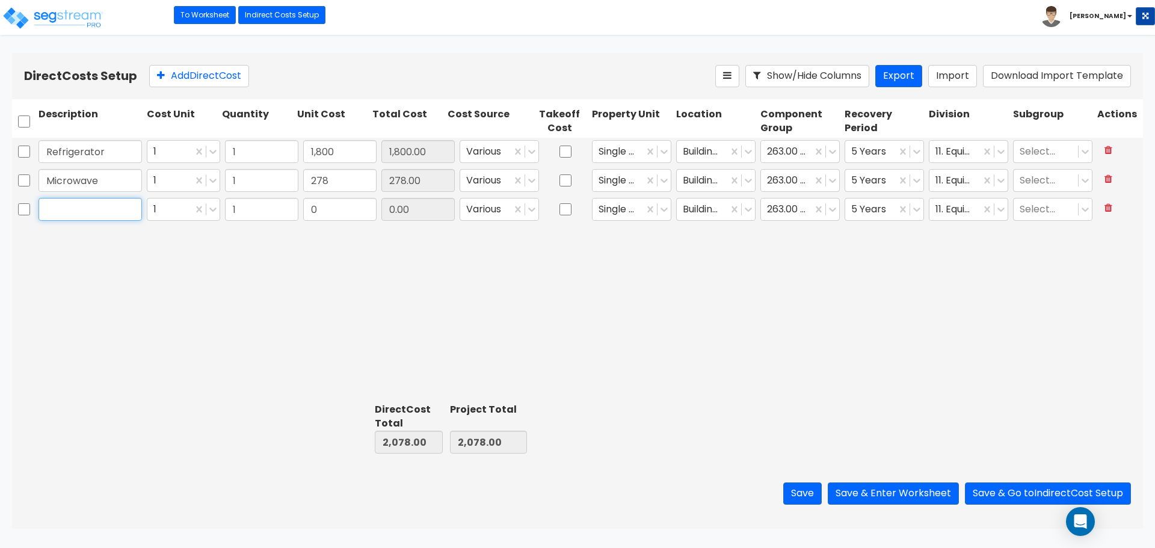
click at [100, 212] on input "text" at bounding box center [89, 209] width 103 height 23
type input "Range"
click at [351, 207] on input "0" at bounding box center [339, 209] width 73 height 23
type input "9"
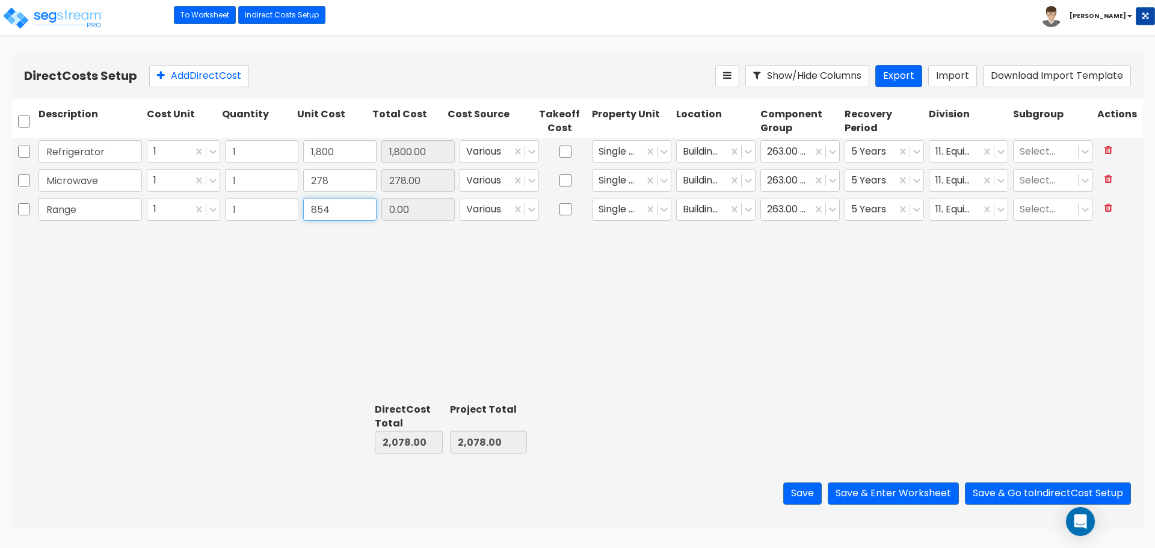
type input "854"
type input "854.00"
click at [608, 315] on div "Refrigerator 1 1 1,800 1,800.00 Various Single Family Residence Building Interi…" at bounding box center [577, 268] width 1131 height 260
click at [191, 77] on button "Add Direct Cost" at bounding box center [199, 76] width 100 height 22
type input "Rangehood"
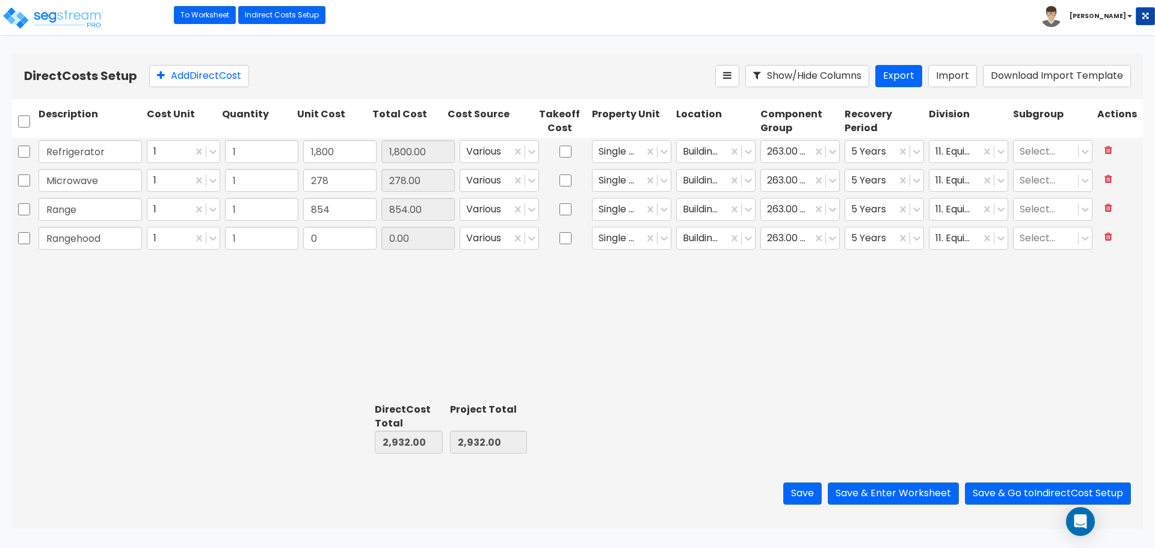
click at [359, 306] on div "Refrigerator 1 1 1,800 1,800.00 Various Single Family Residence Building Interi…" at bounding box center [577, 268] width 1131 height 260
click at [336, 244] on input "0" at bounding box center [339, 238] width 73 height 23
click at [336, 240] on input "0" at bounding box center [339, 238] width 73 height 23
type input "2"
type input "180"
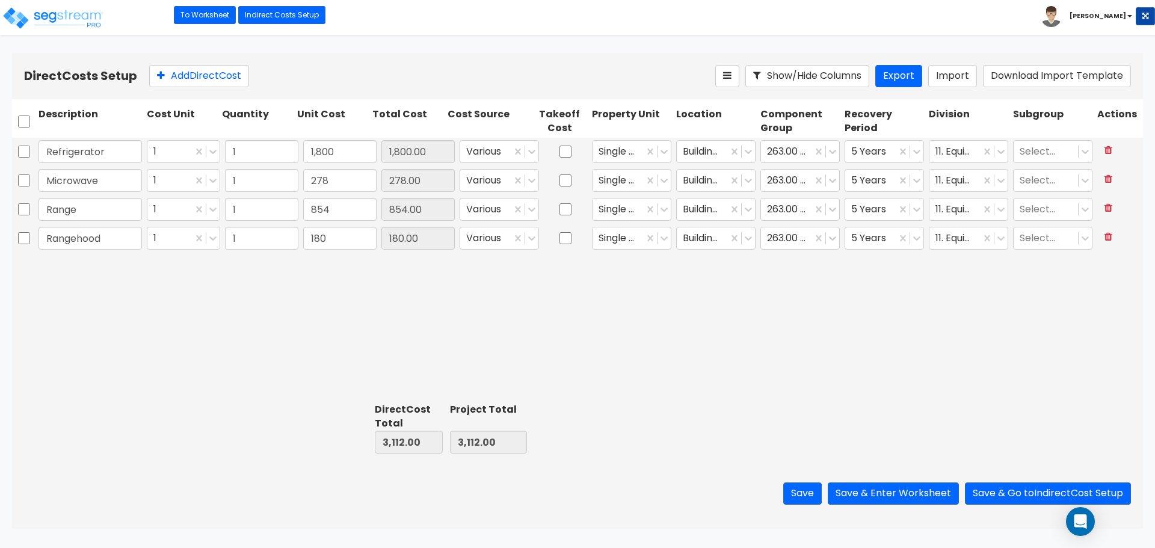
type input "180.00"
click at [488, 270] on div "Refrigerator 1 1 1,800 1,800.00 Various Single Family Residence Building Interi…" at bounding box center [577, 268] width 1131 height 260
click at [355, 242] on input "180" at bounding box center [339, 238] width 73 height 23
click at [620, 360] on div "Refrigerator 1 1 1,800 1,800.00 Various Single Family Residence Building Interi…" at bounding box center [577, 268] width 1131 height 260
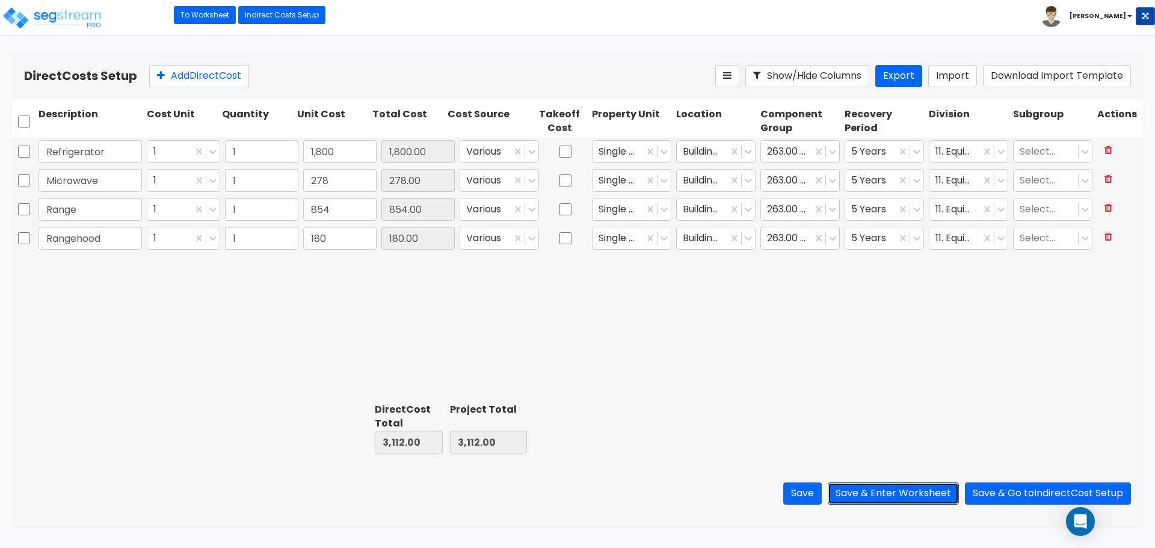
click at [898, 489] on button "Save & Enter Worksheet" at bounding box center [893, 493] width 131 height 22
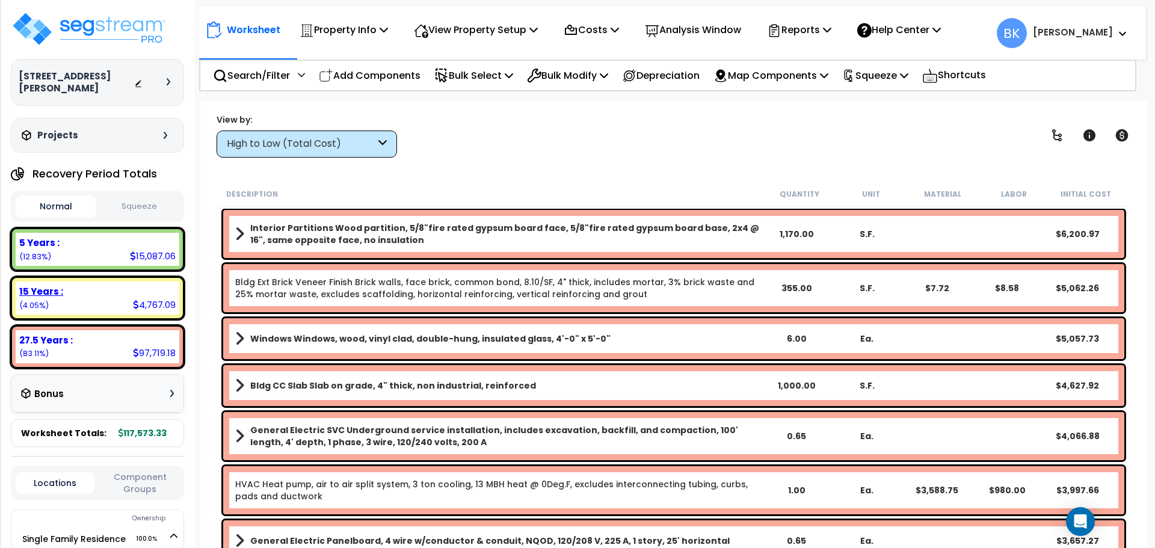
click at [118, 285] on div "15 Years :" at bounding box center [97, 291] width 156 height 13
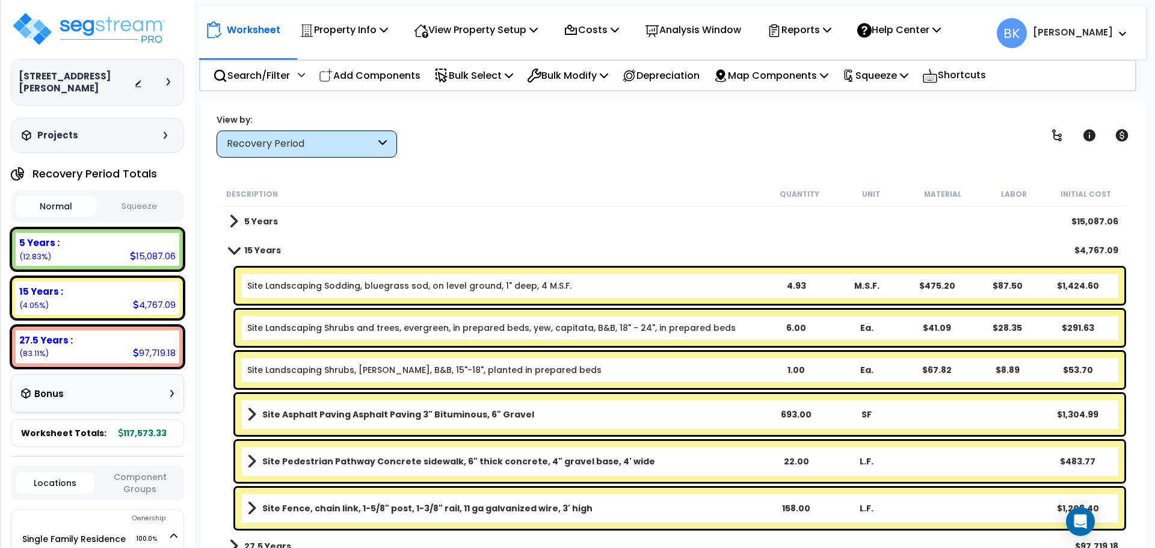
scroll to position [12, 0]
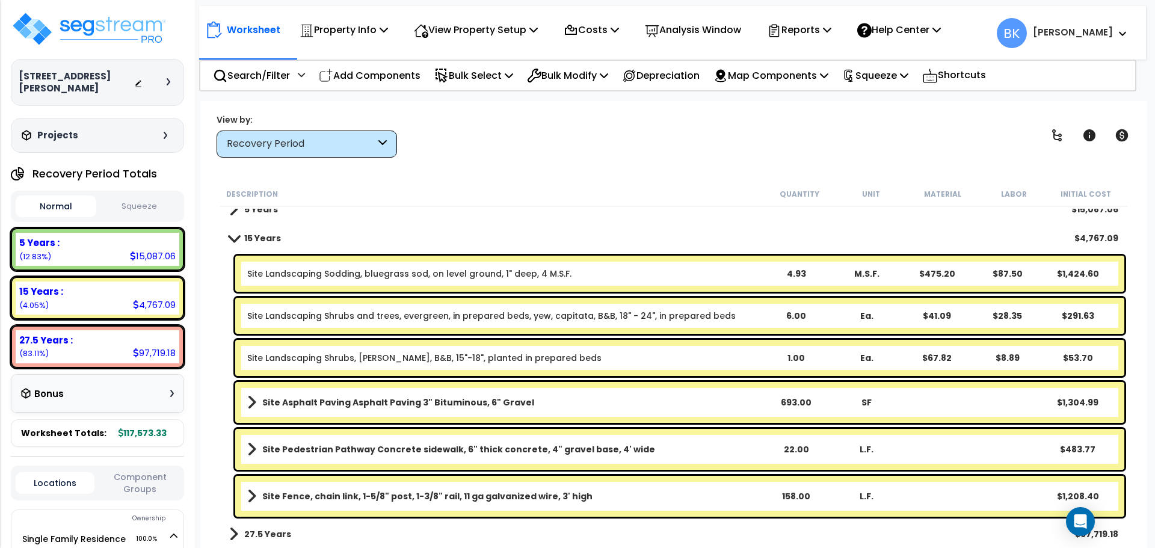
click at [431, 268] on link "Site Landscaping Sodding, bluegrass sod, on level ground, 1" deep, 4 M.S.F." at bounding box center [409, 274] width 324 height 12
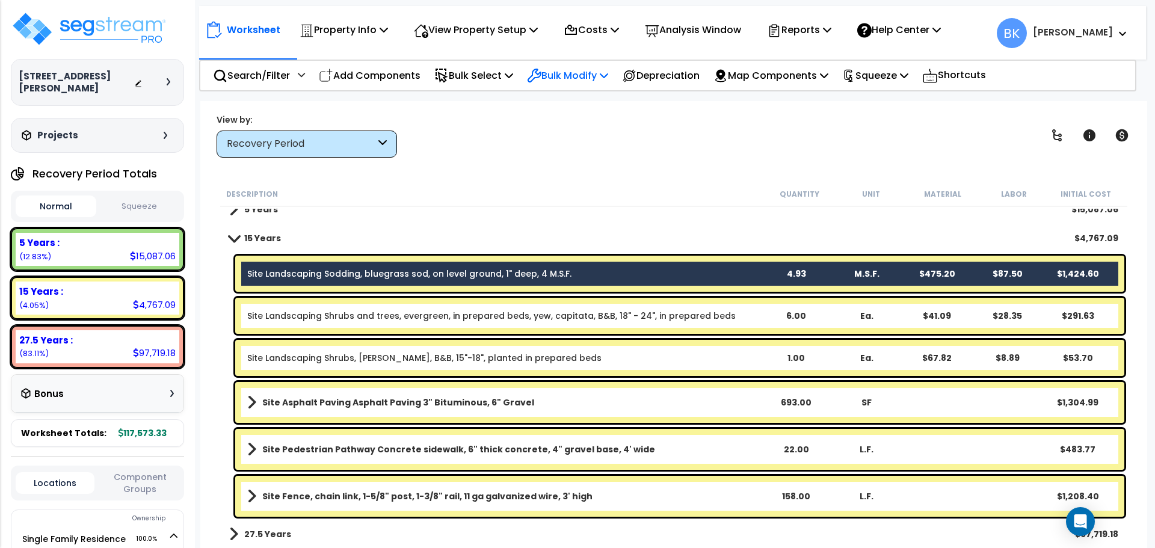
click at [573, 69] on p "Bulk Modify" at bounding box center [567, 75] width 81 height 16
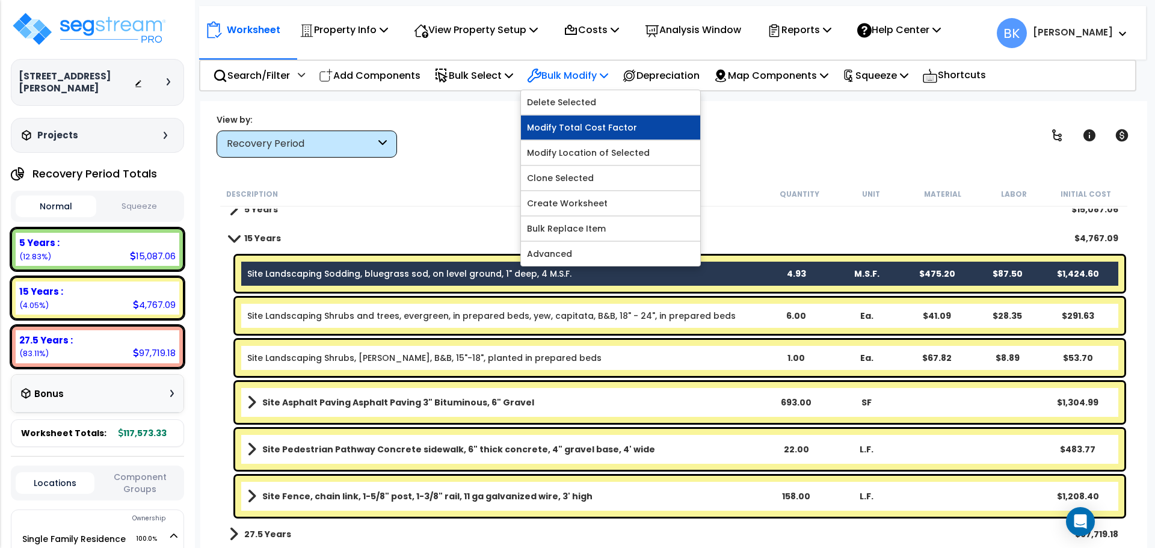
click at [588, 127] on link "Modify Total Cost Factor" at bounding box center [610, 127] width 179 height 24
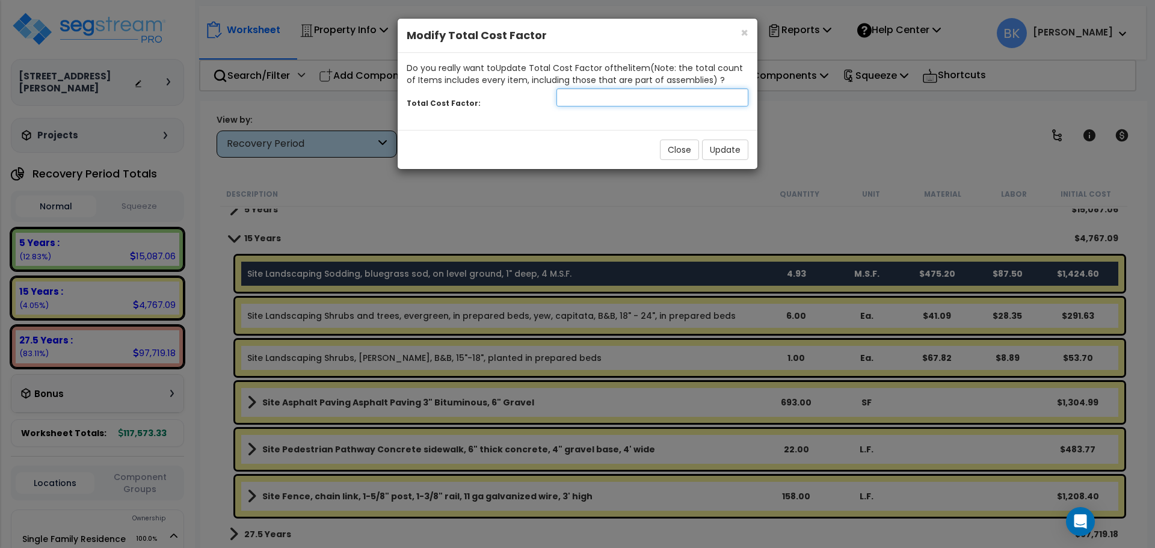
click at [614, 98] on input "number" at bounding box center [652, 97] width 192 height 18
type input "0.2"
click at [729, 144] on button "Update" at bounding box center [725, 150] width 46 height 20
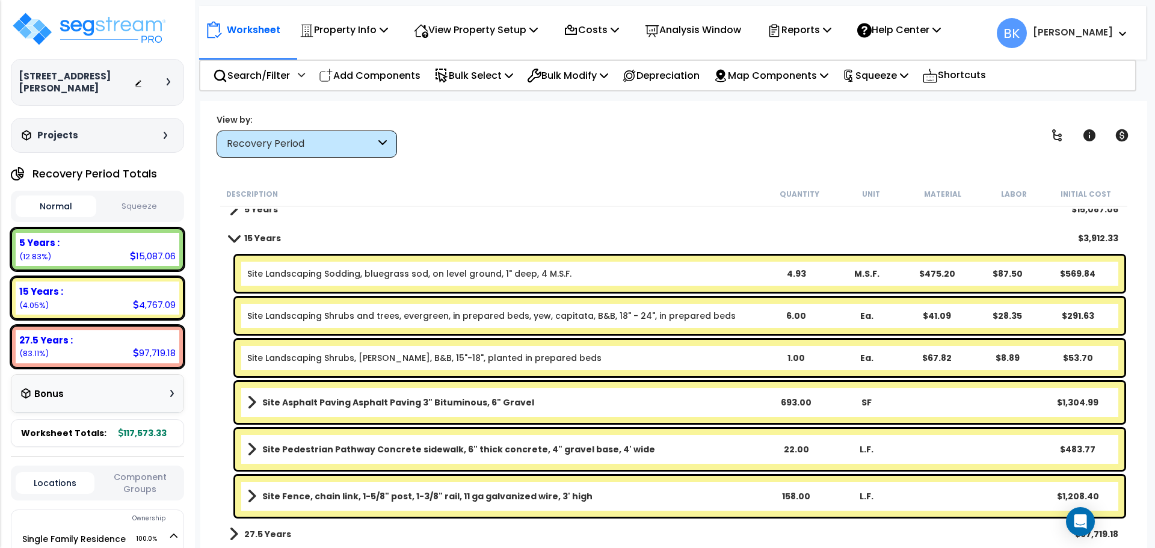
scroll to position [53, 0]
click at [118, 238] on div "5 Years : 15,087.06 (12.93%)" at bounding box center [98, 249] width 164 height 33
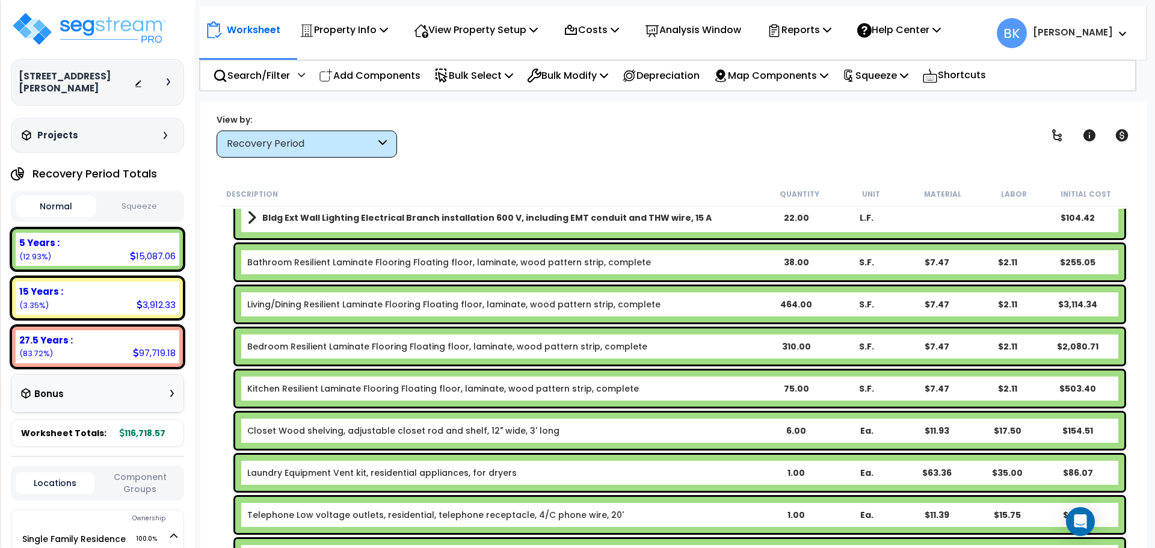
scroll to position [209, 0]
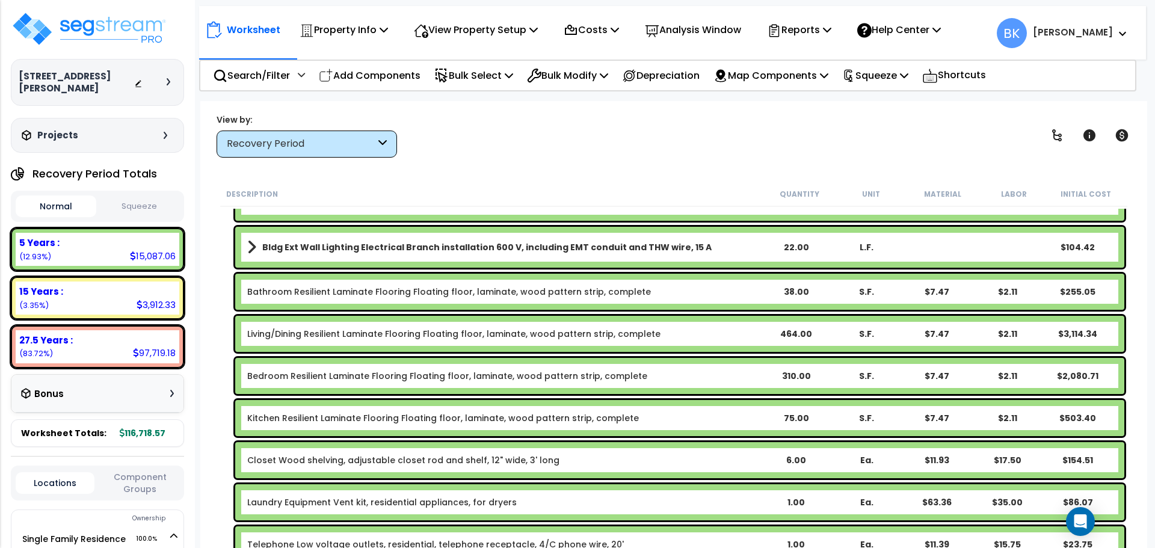
click at [328, 373] on link "Bedroom Resilient Laminate Flooring Floating floor, laminate, wood pattern stri…" at bounding box center [447, 376] width 400 height 12
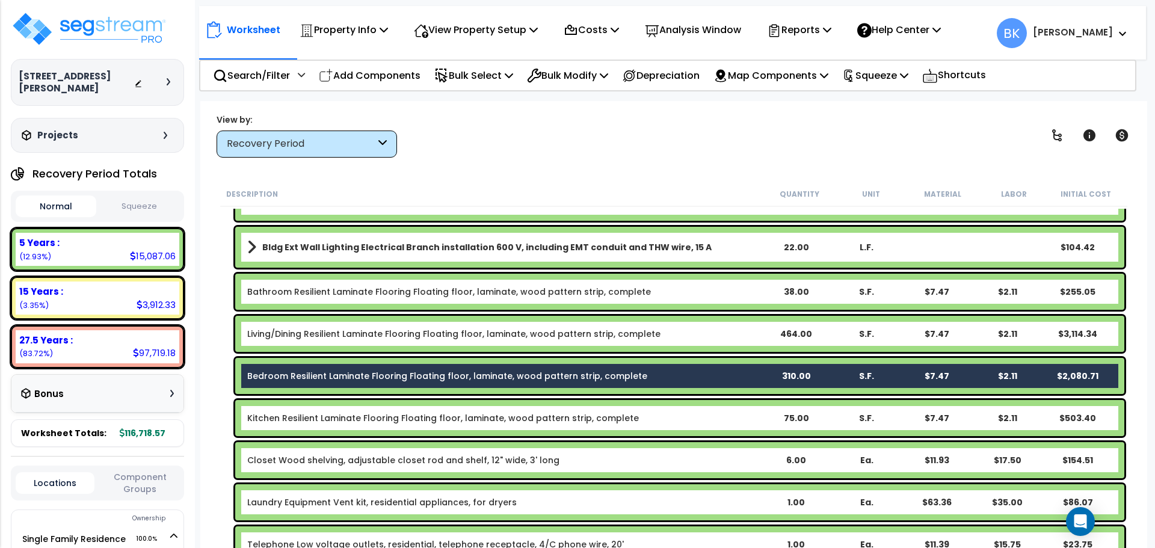
click at [351, 334] on link "Living/Dining Resilient Laminate Flooring Floating floor, laminate, wood patter…" at bounding box center [453, 334] width 413 height 12
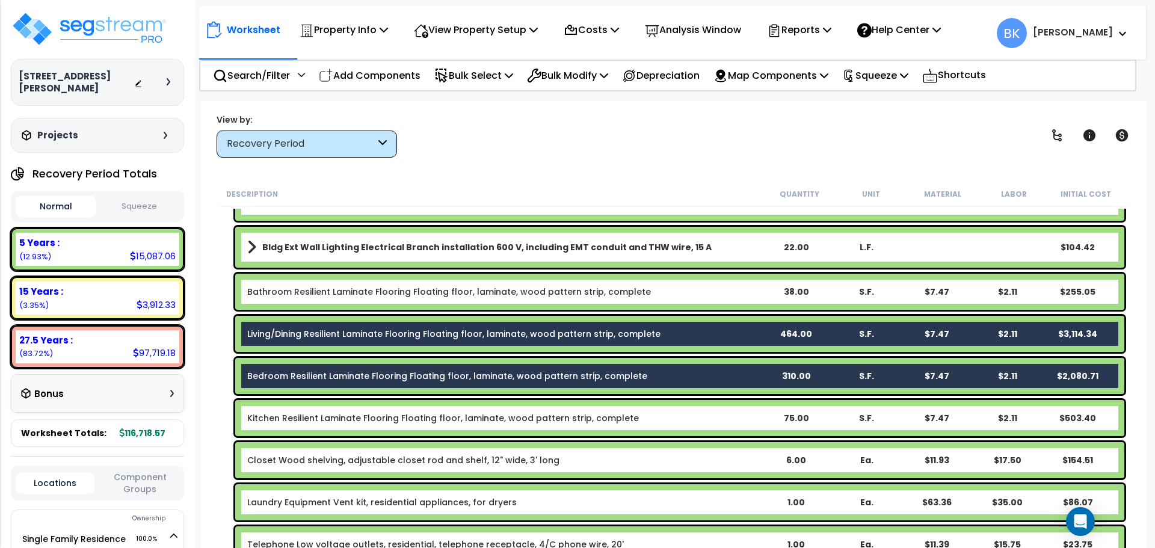
click at [369, 290] on link "Bathroom Resilient Laminate Flooring Floating floor, laminate, wood pattern str…" at bounding box center [449, 292] width 404 height 12
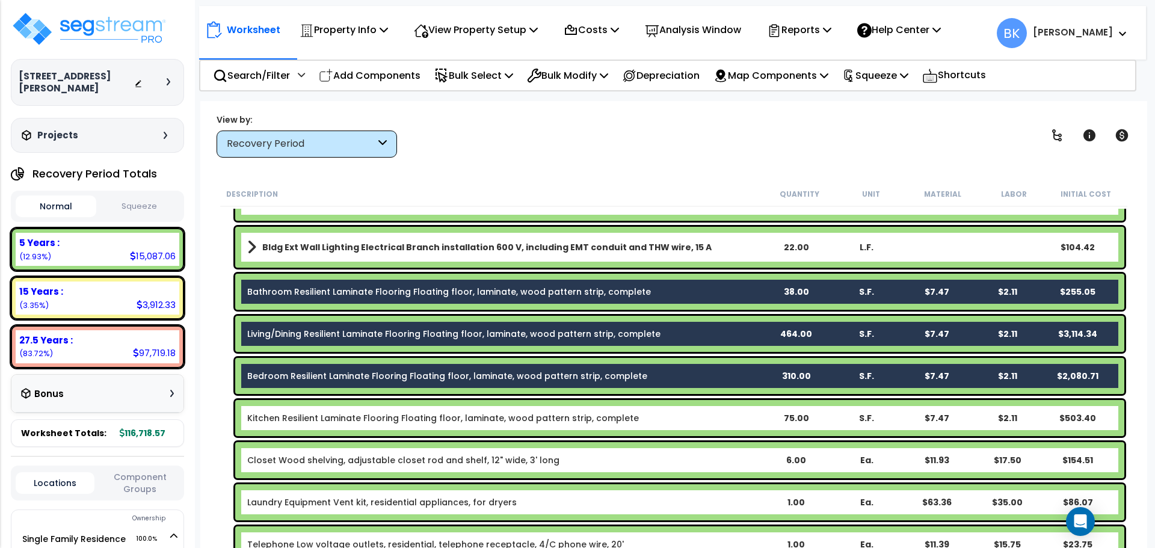
click at [360, 290] on link "Bathroom Resilient Laminate Flooring Floating floor, laminate, wood pattern str…" at bounding box center [449, 292] width 404 height 12
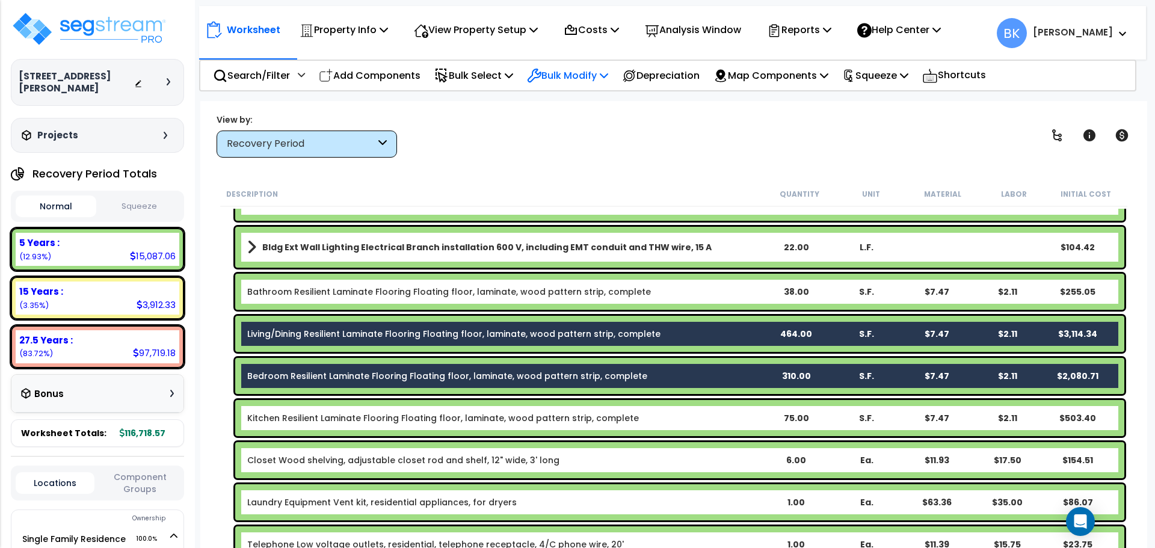
click at [583, 79] on p "Bulk Modify" at bounding box center [567, 75] width 81 height 16
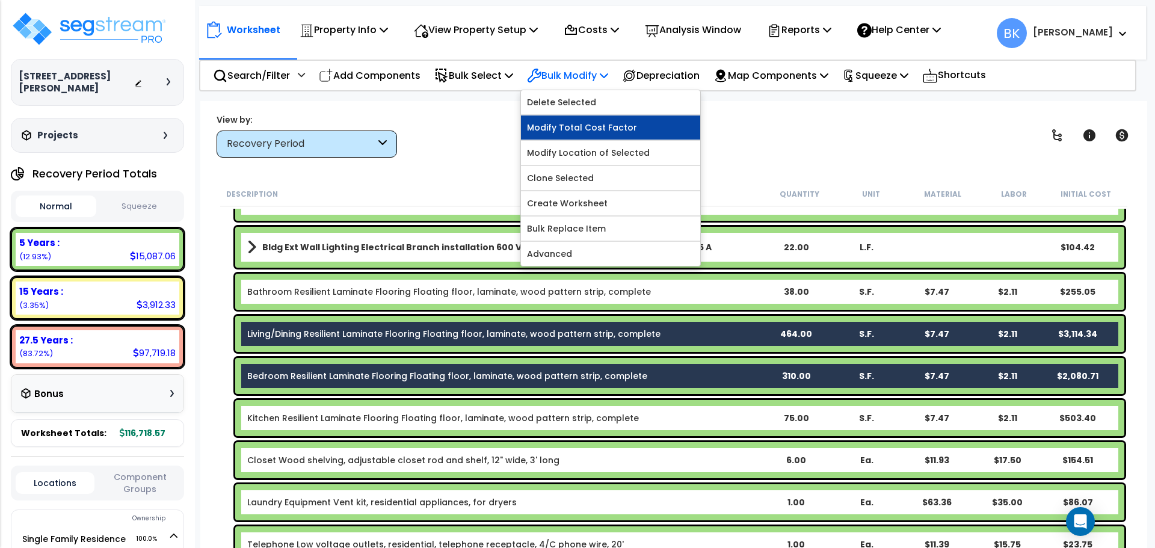
click at [580, 129] on link "Modify Total Cost Factor" at bounding box center [610, 127] width 179 height 24
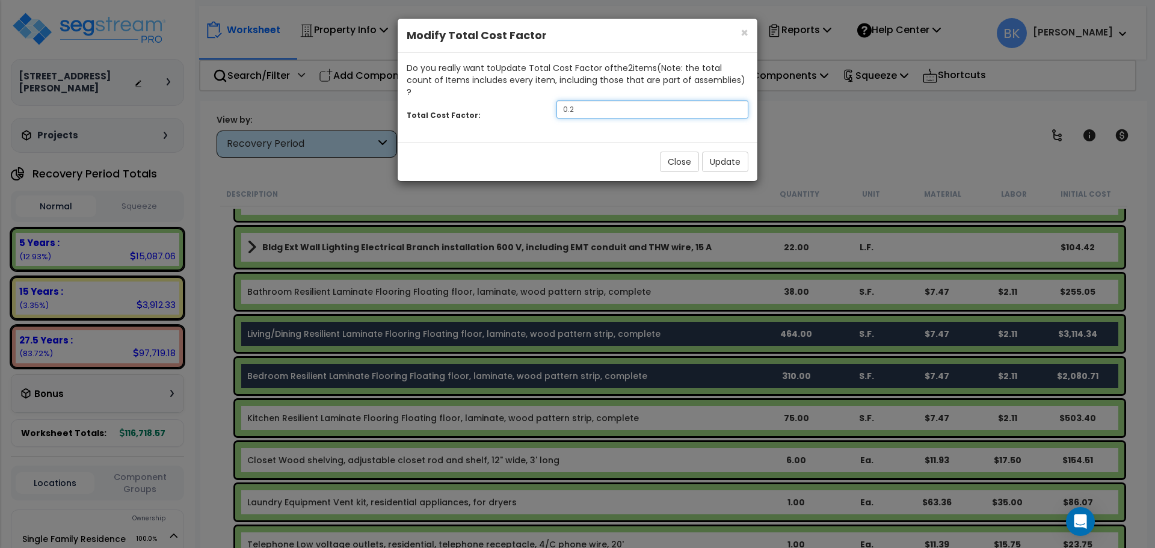
click at [601, 100] on input "0.2" at bounding box center [652, 109] width 192 height 18
type input "0.5"
click at [735, 152] on button "Update" at bounding box center [725, 162] width 46 height 20
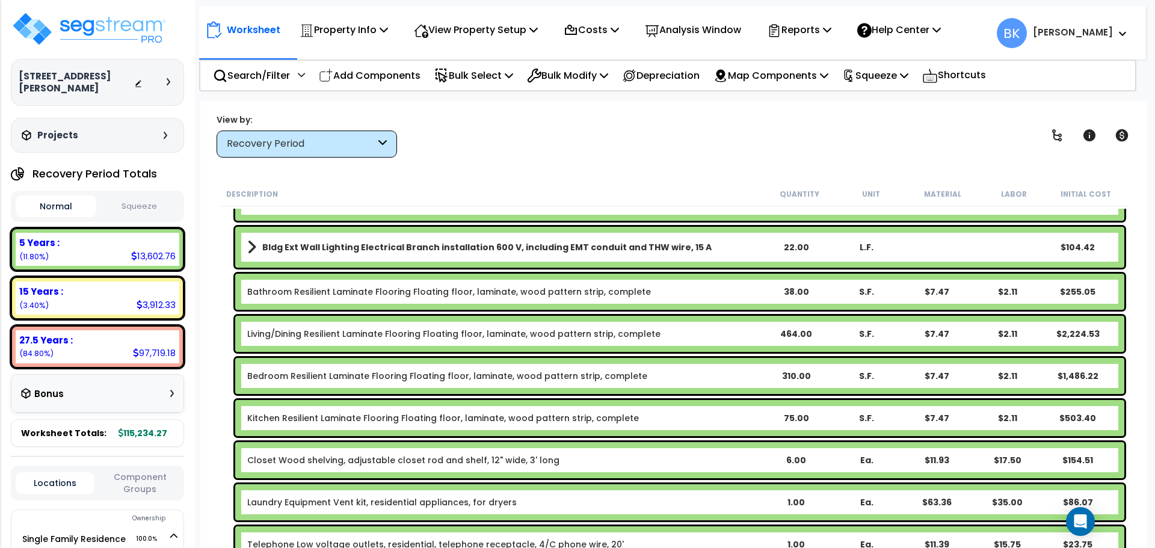
click at [212, 284] on div "Description Quantity Unit Material Labor Initial Cost 5 Years $13,602.76 Equipm…" at bounding box center [673, 365] width 923 height 367
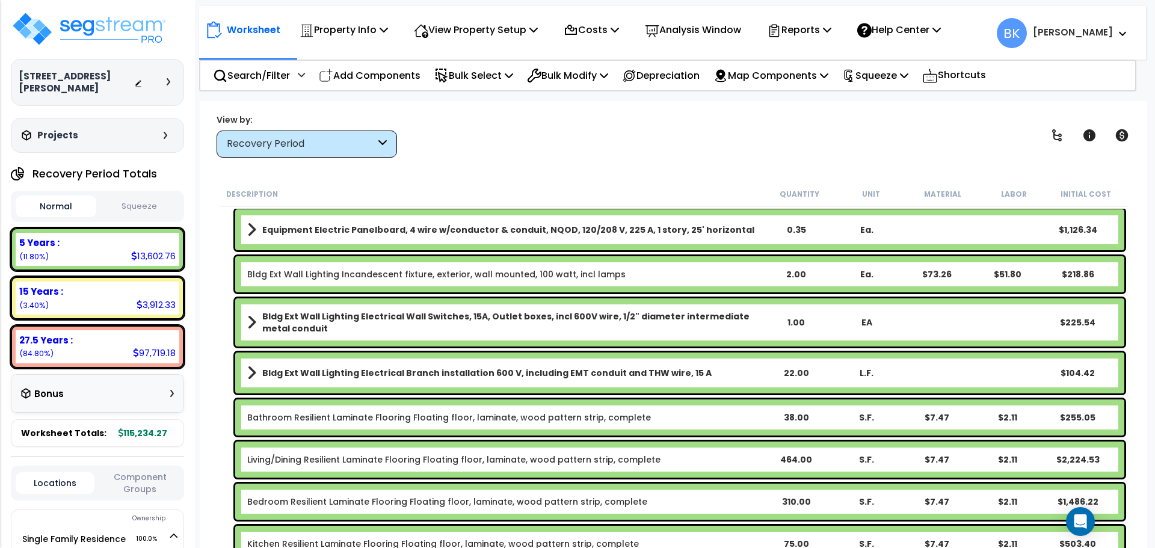
scroll to position [0, 0]
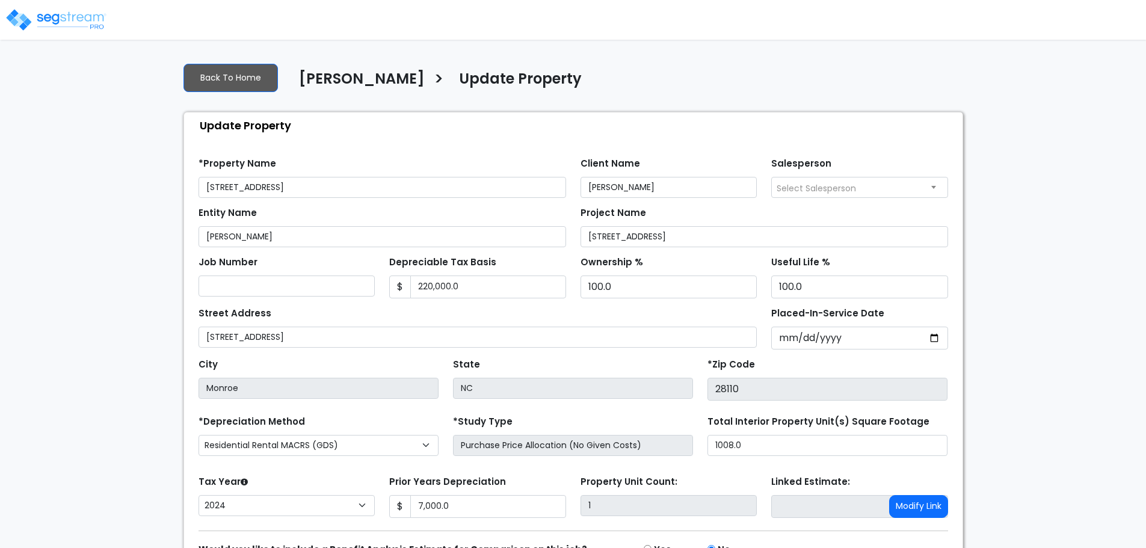
select select "2024"
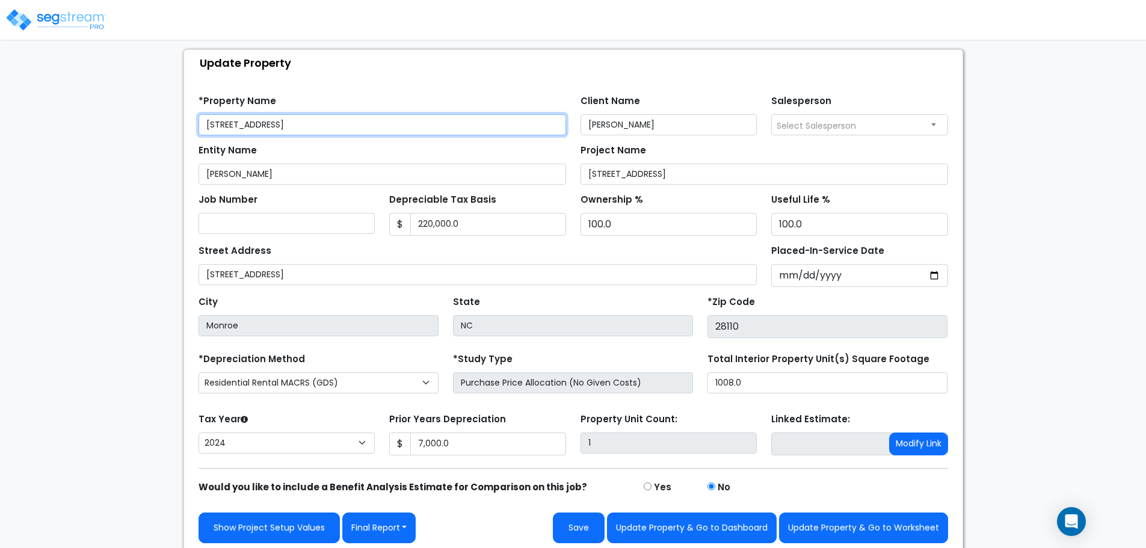
scroll to position [68, 0]
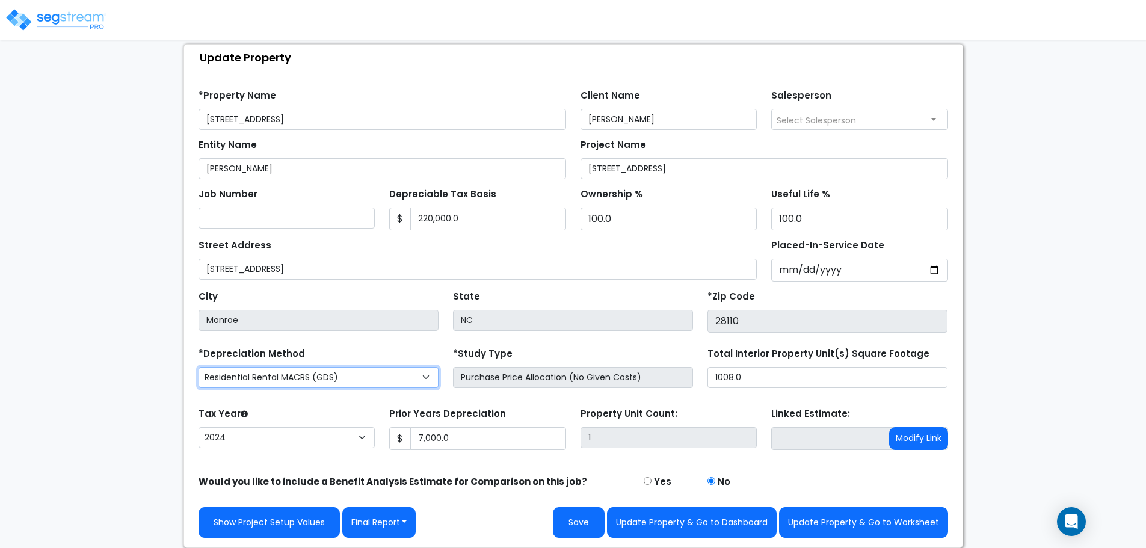
click at [302, 373] on select "Commercial MACRS (GDS) Residential Rental MACRS (GDS) + AmeriSouth Rules Commer…" at bounding box center [318, 377] width 240 height 21
select select "RRM(+AR_1"
click at [318, 385] on select "Commercial MACRS (GDS) Residential Rental MACRS (GDS) + AmeriSouth Rules Commer…" at bounding box center [318, 377] width 240 height 21
click at [198, 367] on select "Commercial MACRS (GDS) Residential Rental MACRS (GDS) + AmeriSouth Rules Commer…" at bounding box center [318, 377] width 240 height 21
click at [259, 369] on select "Commercial MACRS (GDS) Residential Rental MACRS (GDS) + AmeriSouth Rules Commer…" at bounding box center [318, 377] width 240 height 21
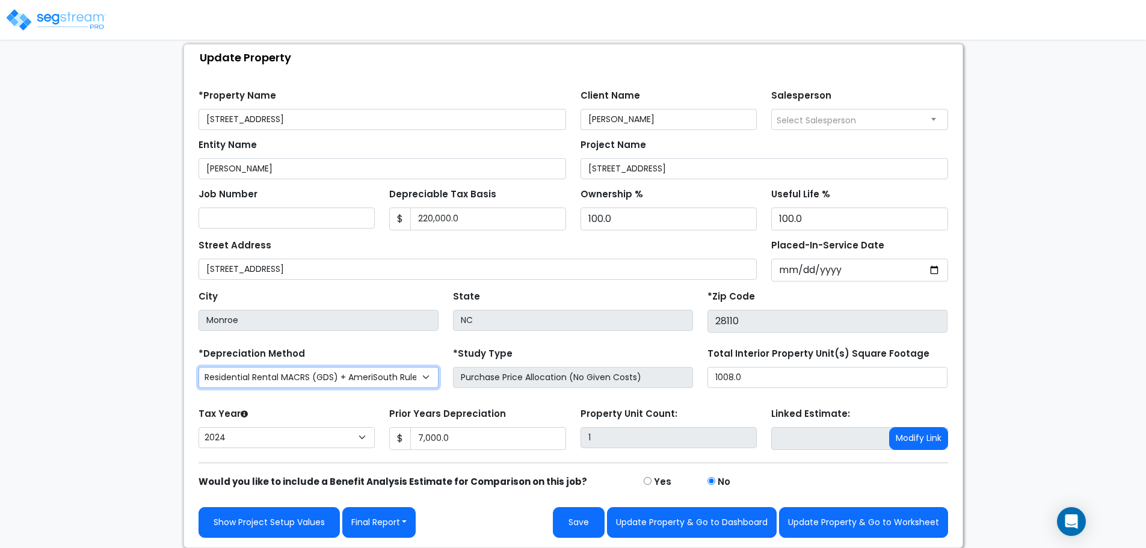
click at [259, 369] on select "Commercial MACRS (GDS) Residential Rental MACRS (GDS) + AmeriSouth Rules Commer…" at bounding box center [318, 377] width 240 height 21
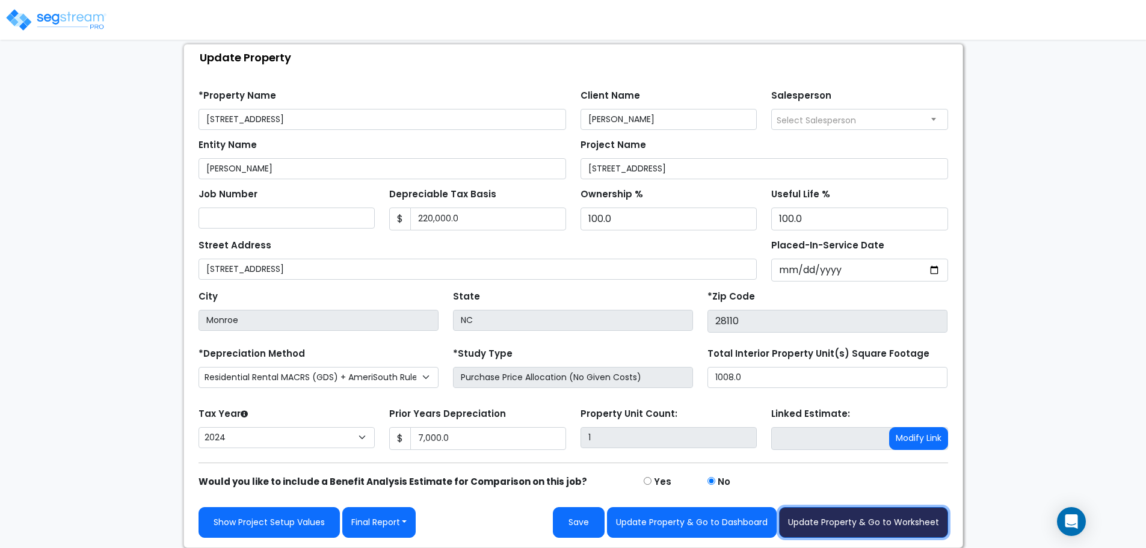
click at [850, 524] on button "Update Property & Go to Worksheet" at bounding box center [863, 522] width 169 height 31
type input "7000"
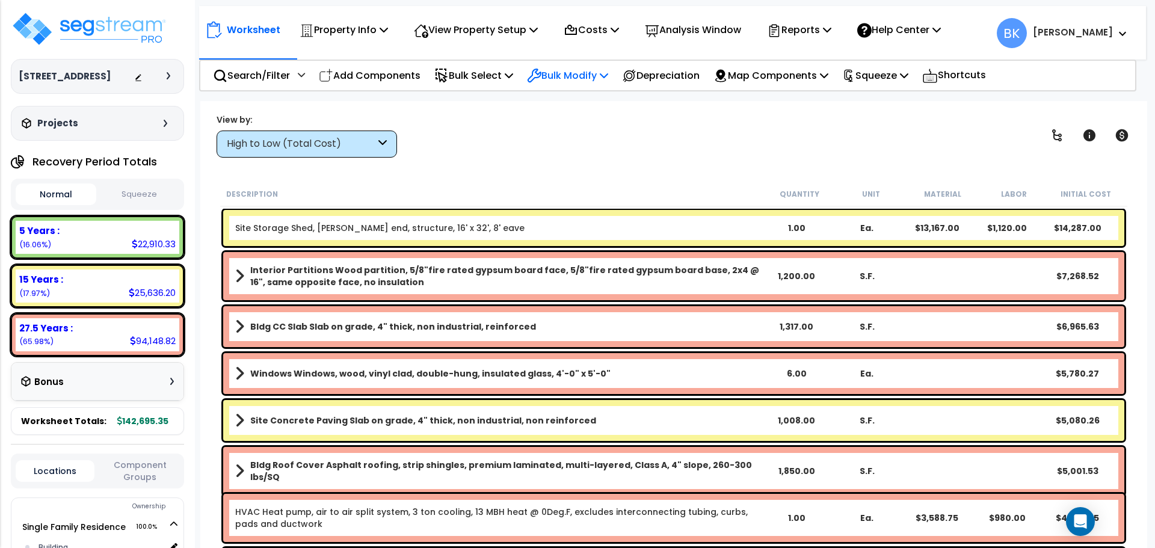
click at [589, 78] on p "Bulk Modify" at bounding box center [567, 75] width 81 height 16
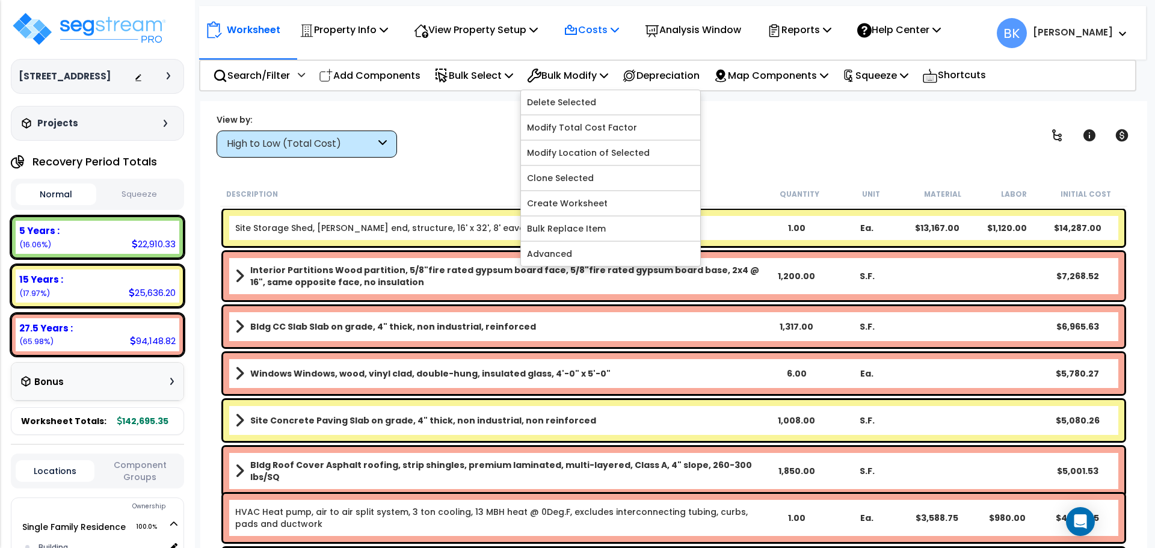
click at [612, 26] on p "Costs" at bounding box center [590, 30] width 55 height 16
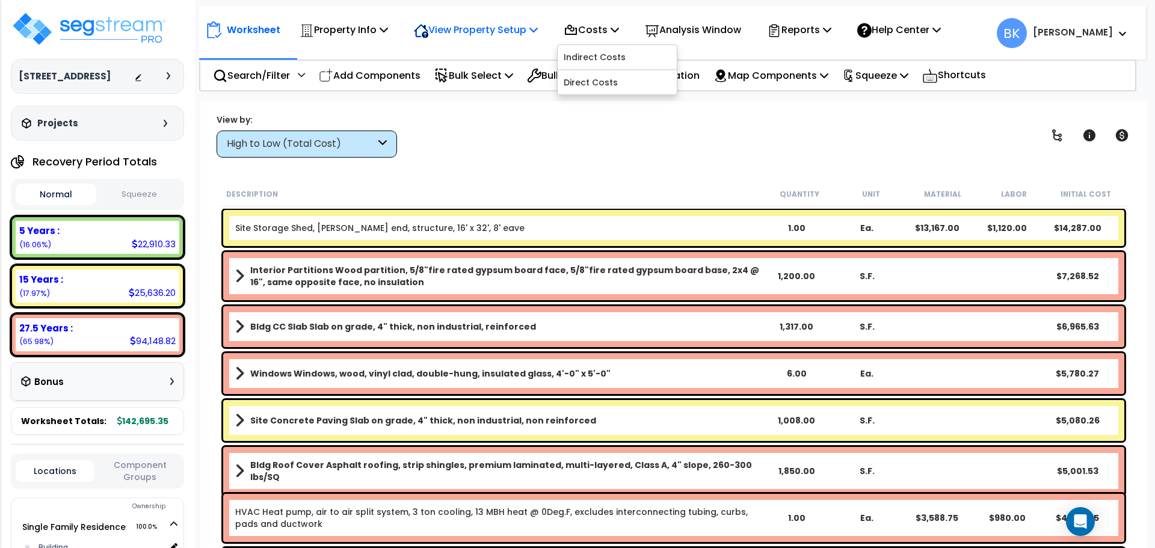
click at [471, 19] on div "View Property Setup" at bounding box center [476, 30] width 124 height 28
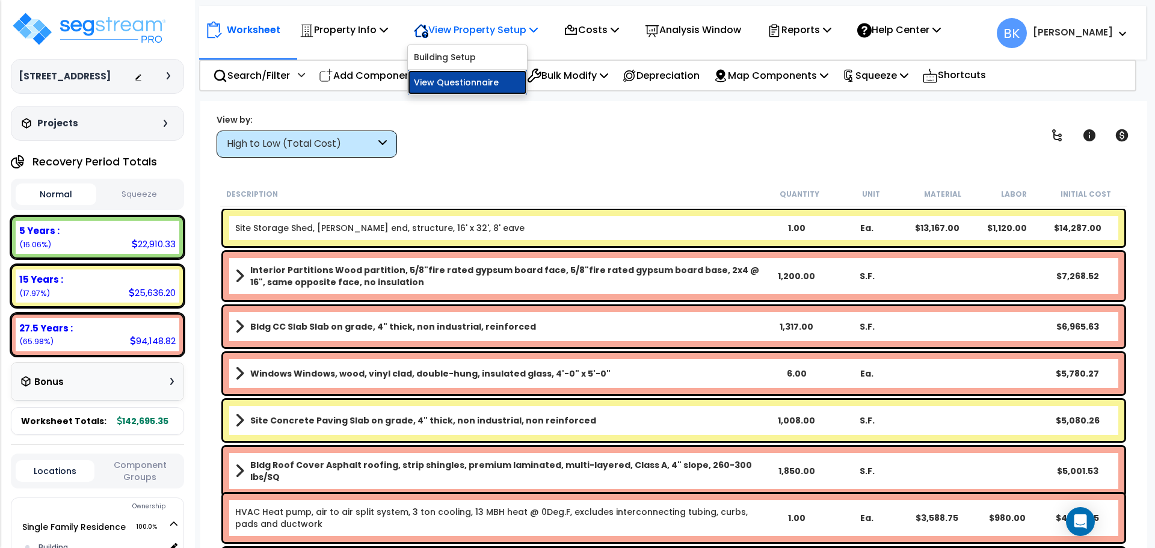
click at [464, 80] on link "View Questionnaire" at bounding box center [467, 82] width 119 height 24
click at [121, 280] on div "15 Years :" at bounding box center [97, 279] width 156 height 13
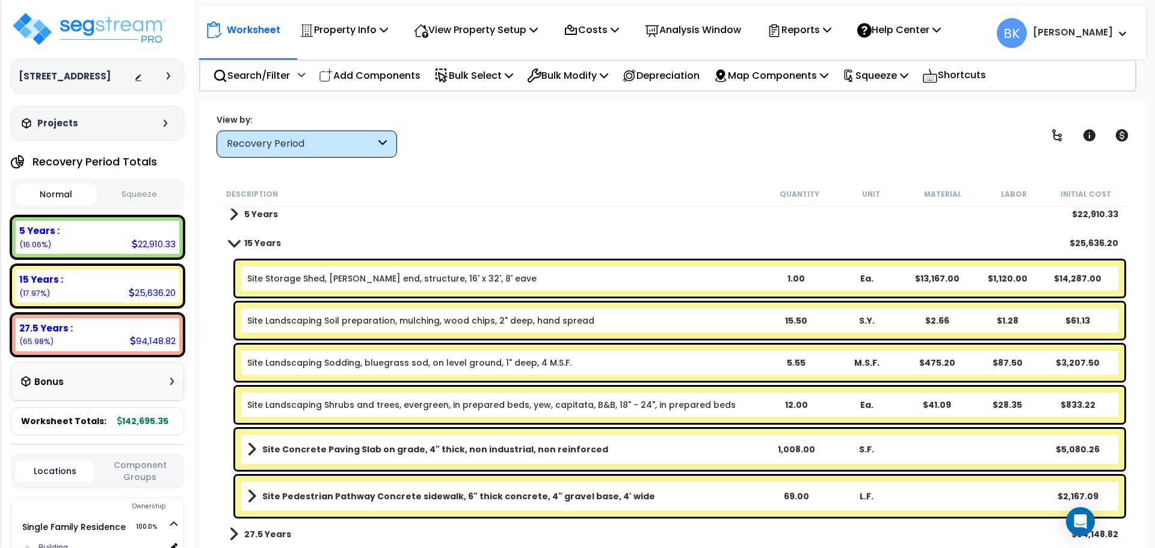
scroll to position [53, 0]
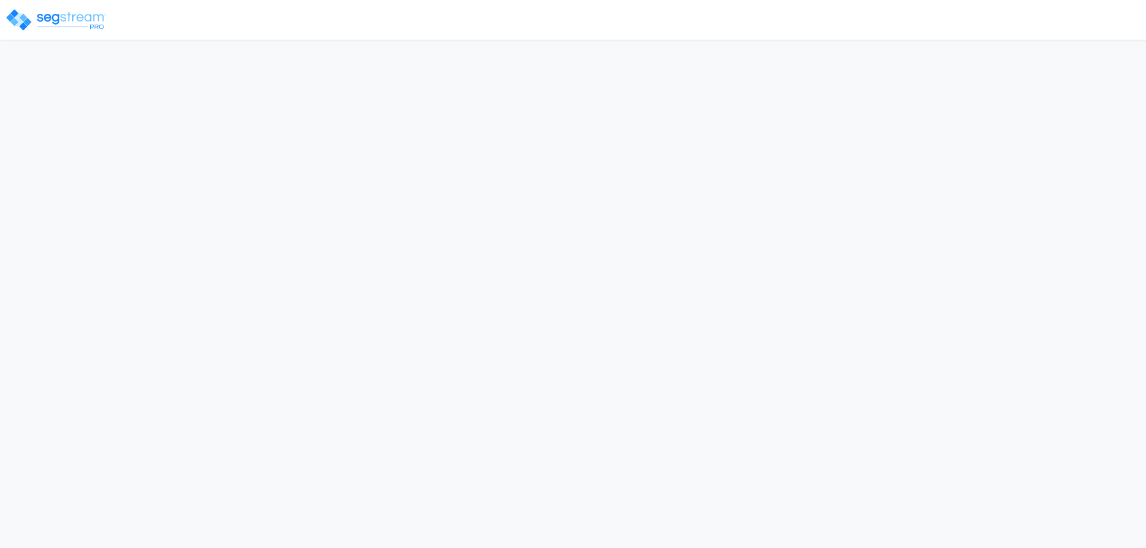
select select "2024"
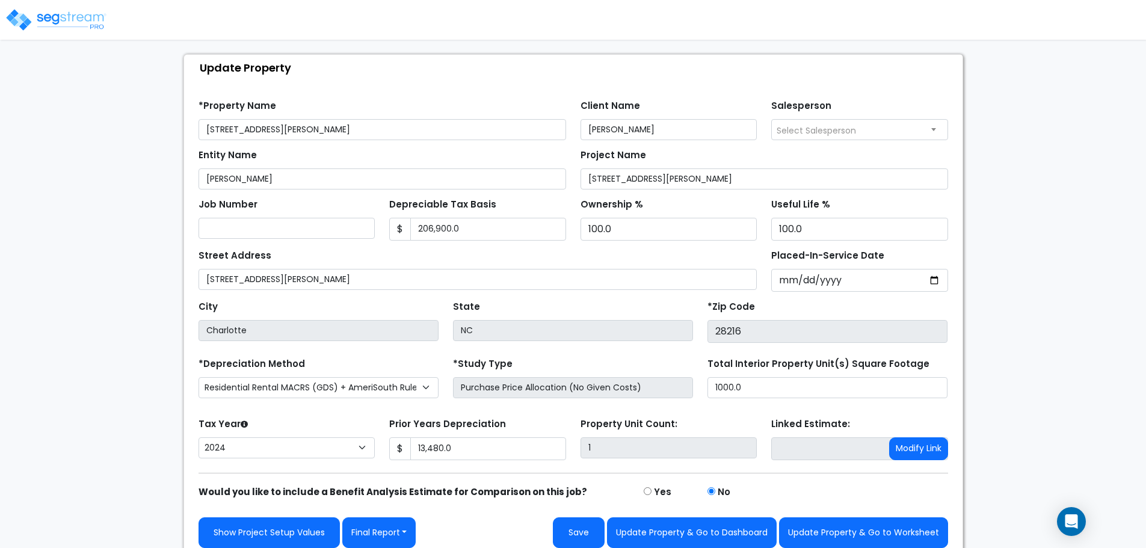
scroll to position [68, 0]
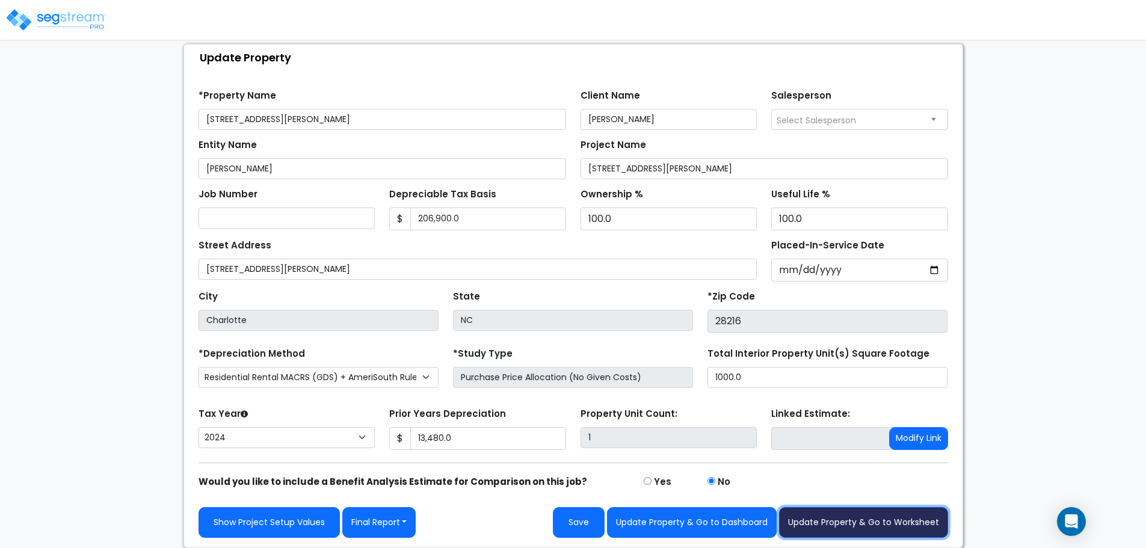
click at [849, 519] on button "Update Property & Go to Worksheet" at bounding box center [863, 522] width 169 height 31
type input "13480"
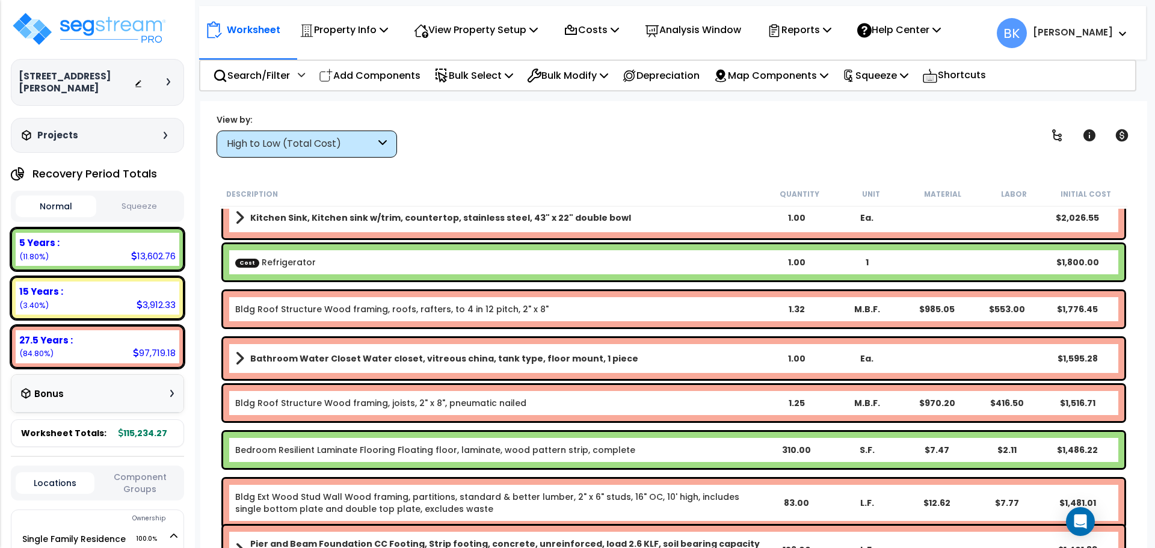
scroll to position [842, 0]
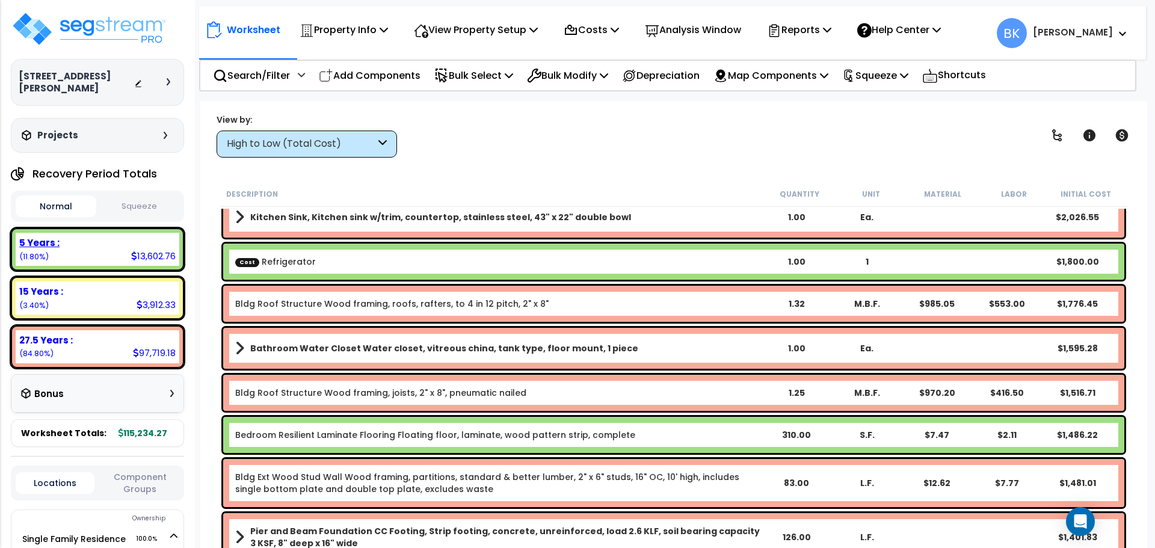
click at [111, 241] on div "5 Years : 13,602.76 (11.80%)" at bounding box center [98, 249] width 164 height 33
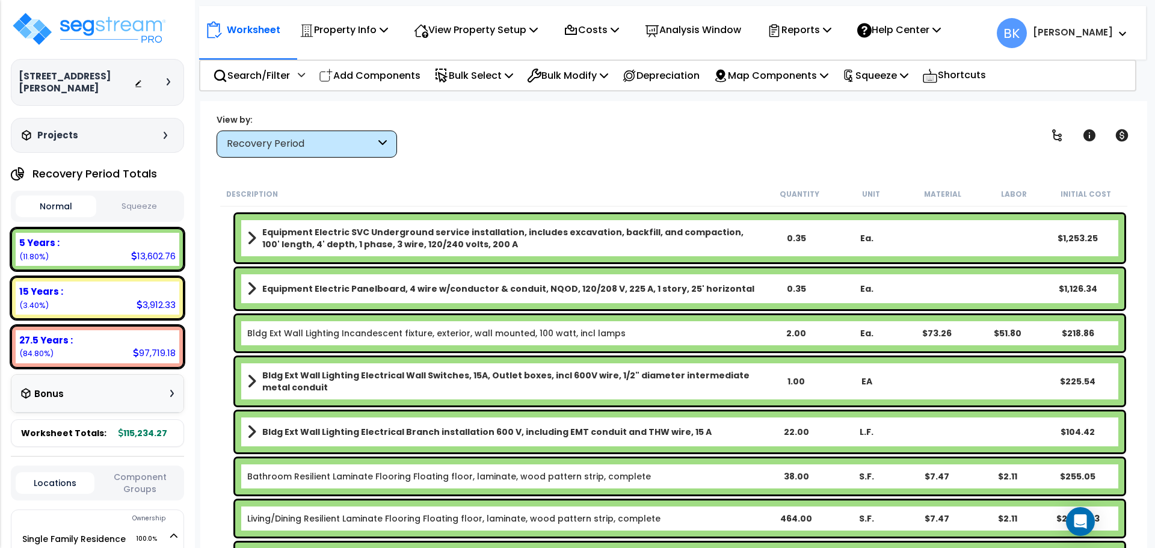
scroll to position [0, 0]
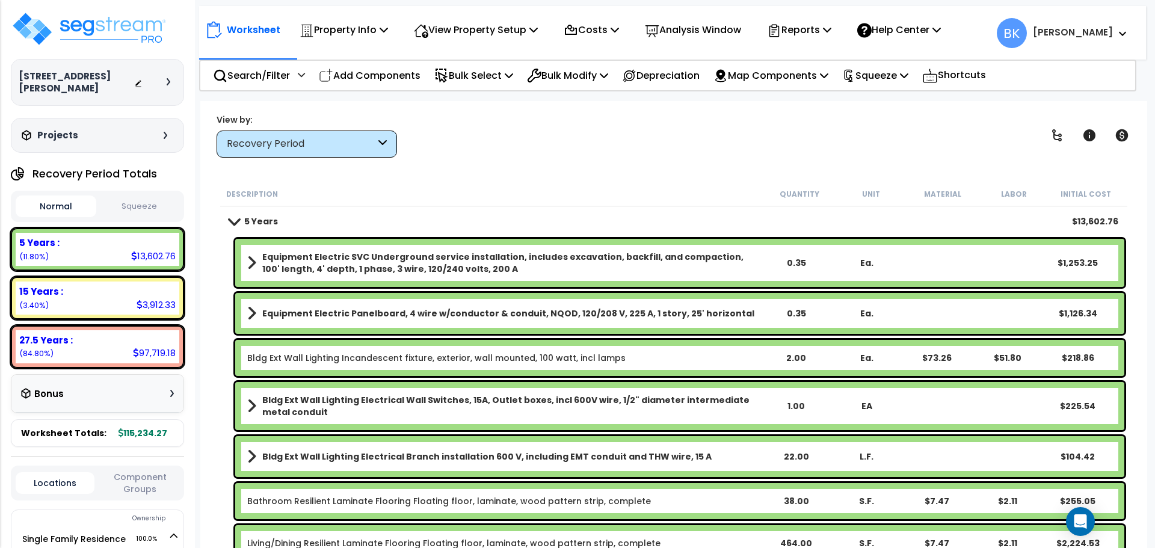
click at [235, 220] on span at bounding box center [234, 220] width 17 height 9
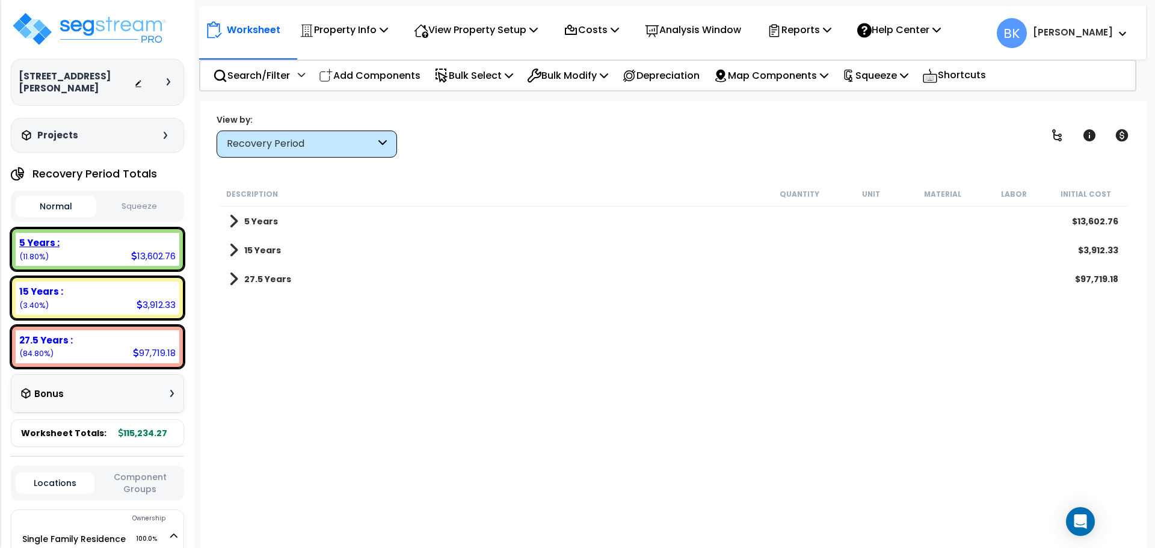
click at [131, 251] on icon at bounding box center [134, 255] width 6 height 9
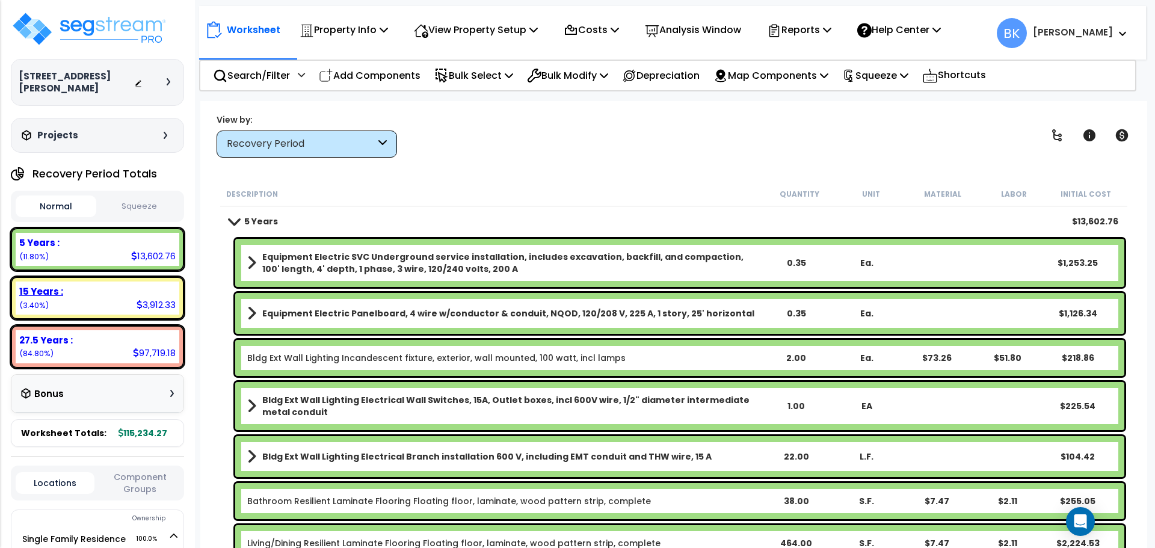
click at [116, 285] on div "15 Years :" at bounding box center [97, 291] width 156 height 13
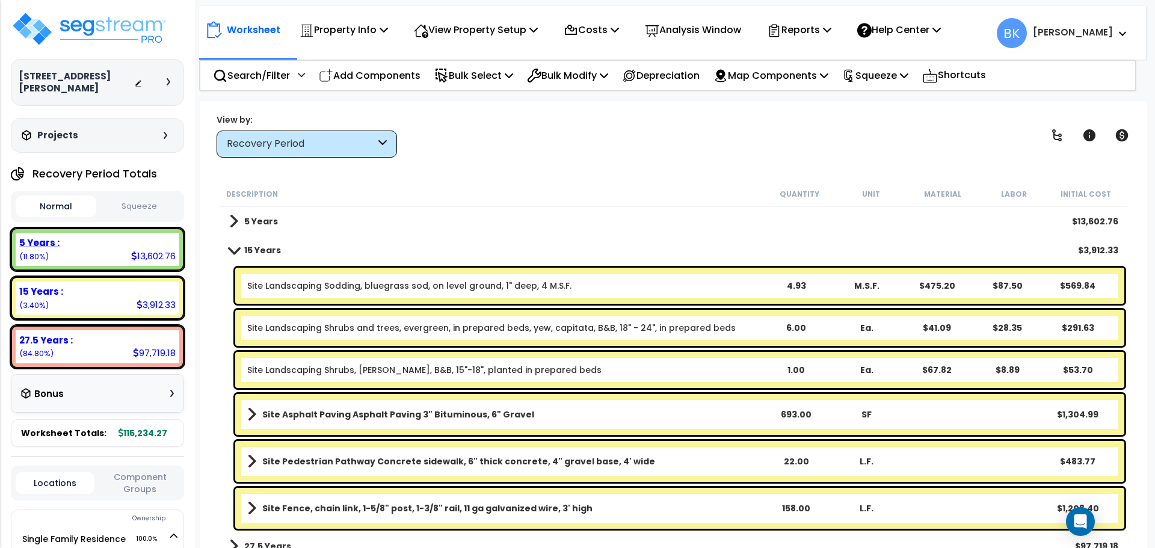
click at [134, 236] on div "5 Years :" at bounding box center [97, 242] width 156 height 13
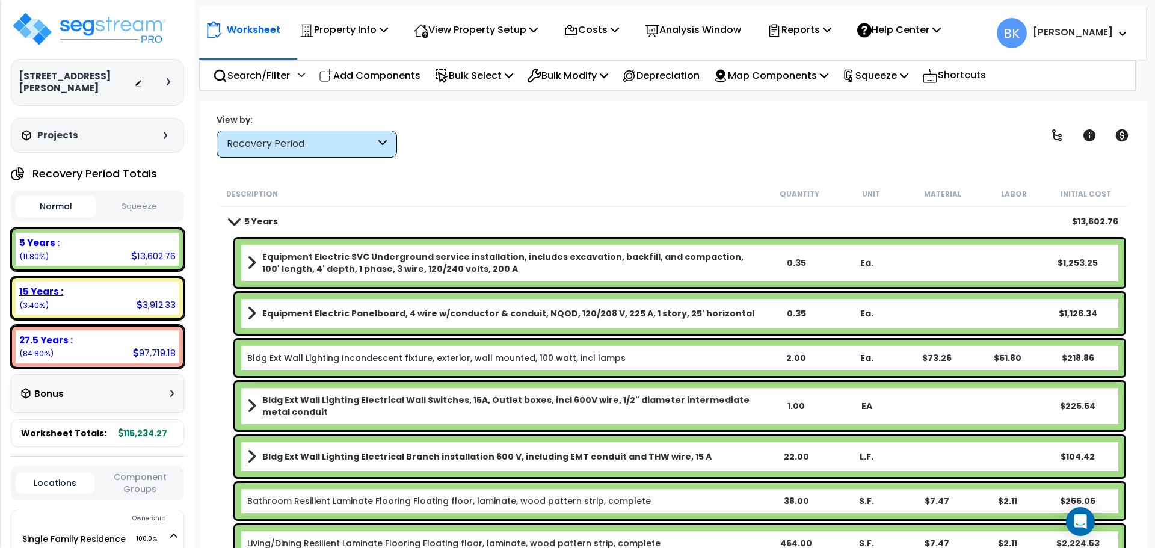
click at [127, 290] on div "15 Years : 3,912.33 (3.40%)" at bounding box center [98, 297] width 164 height 33
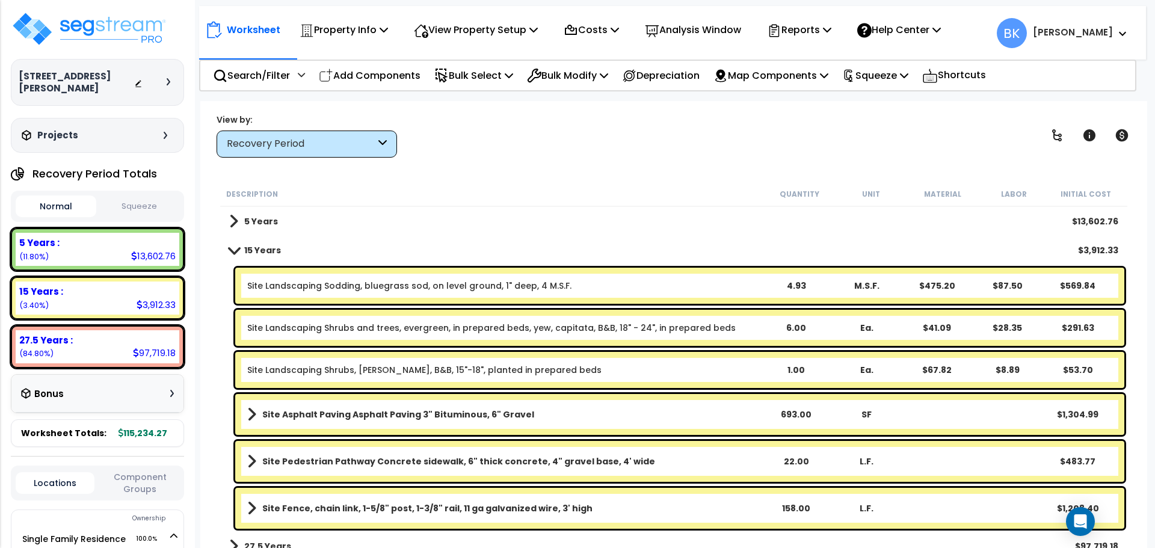
click at [238, 253] on span at bounding box center [234, 249] width 17 height 9
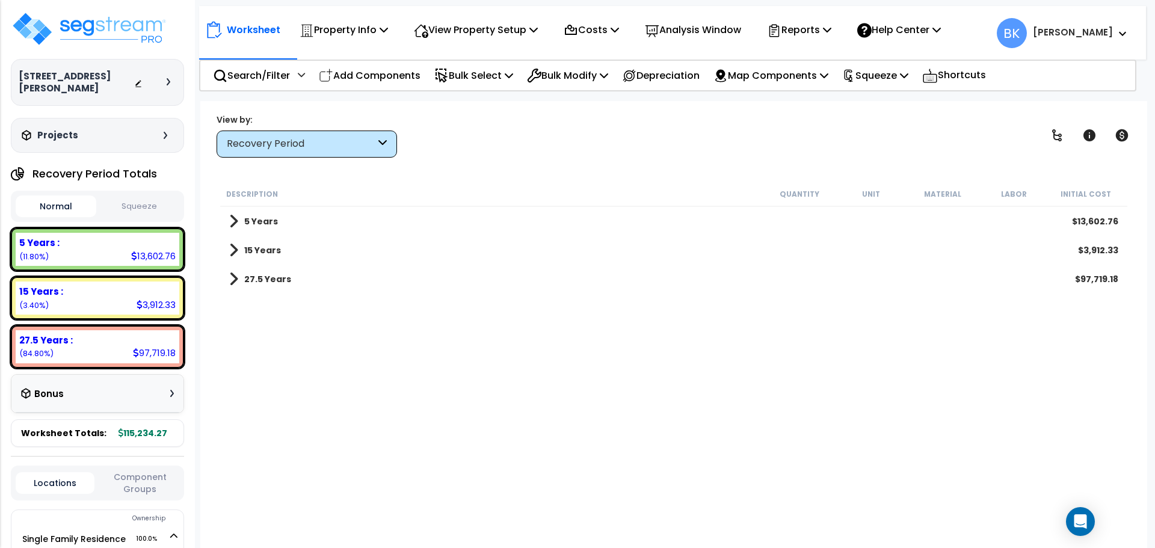
click at [238, 253] on link "15 Years" at bounding box center [255, 250] width 52 height 17
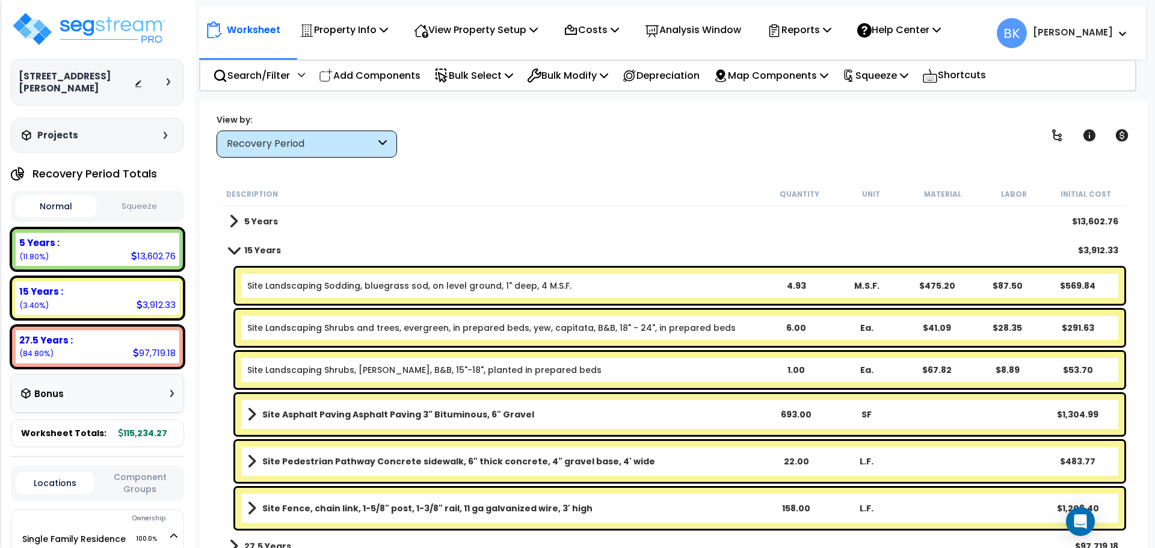
click at [235, 251] on span at bounding box center [234, 249] width 17 height 9
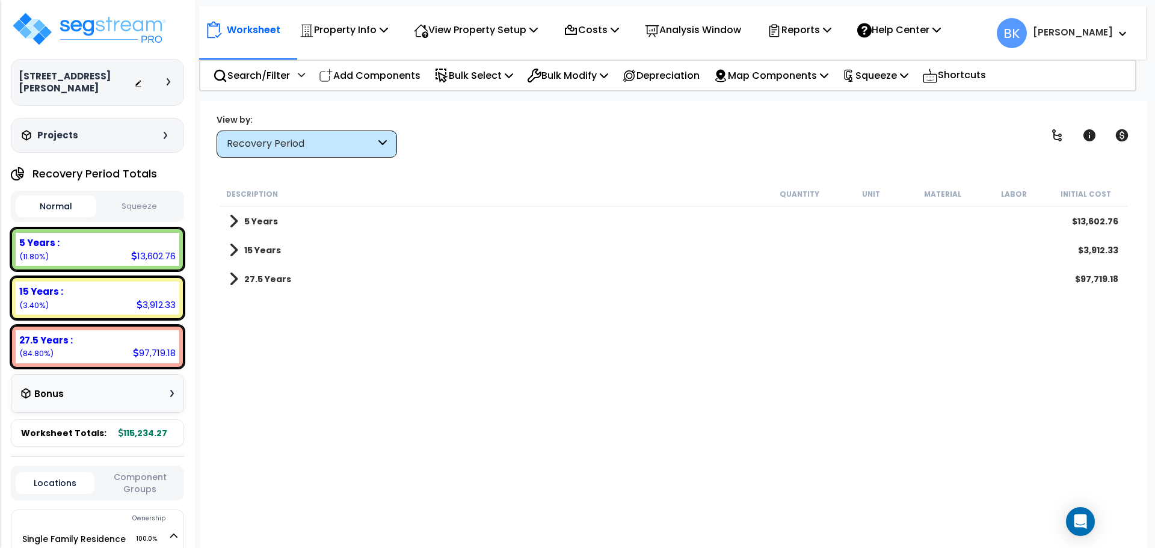
scroll to position [53, 0]
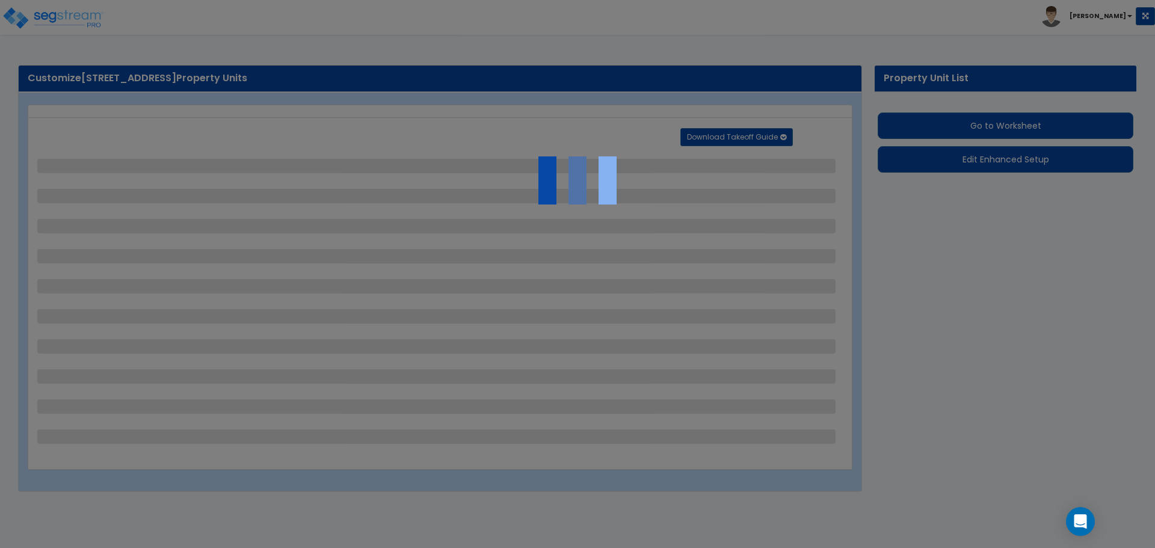
select select "2"
select select "1"
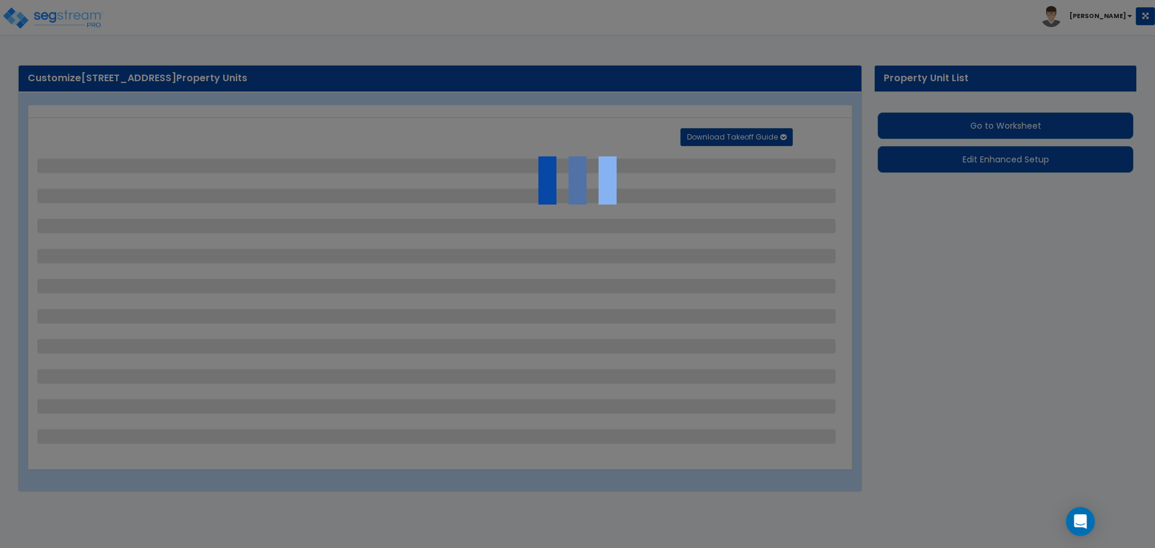
select select "2"
select select "1"
select select "3"
select select "1"
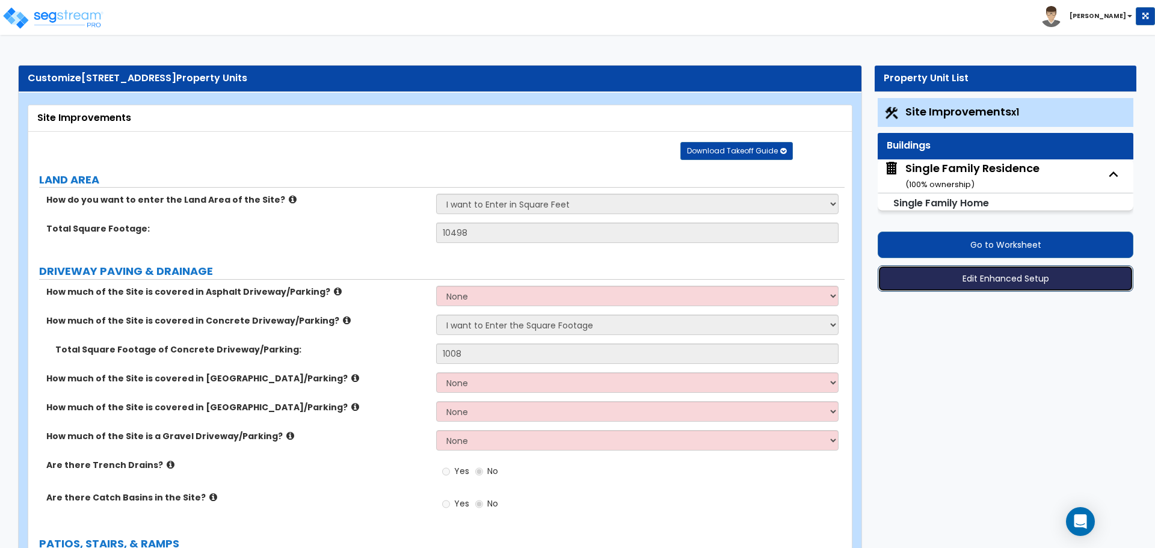
click at [997, 269] on button "Edit Enhanced Setup" at bounding box center [1005, 278] width 256 height 26
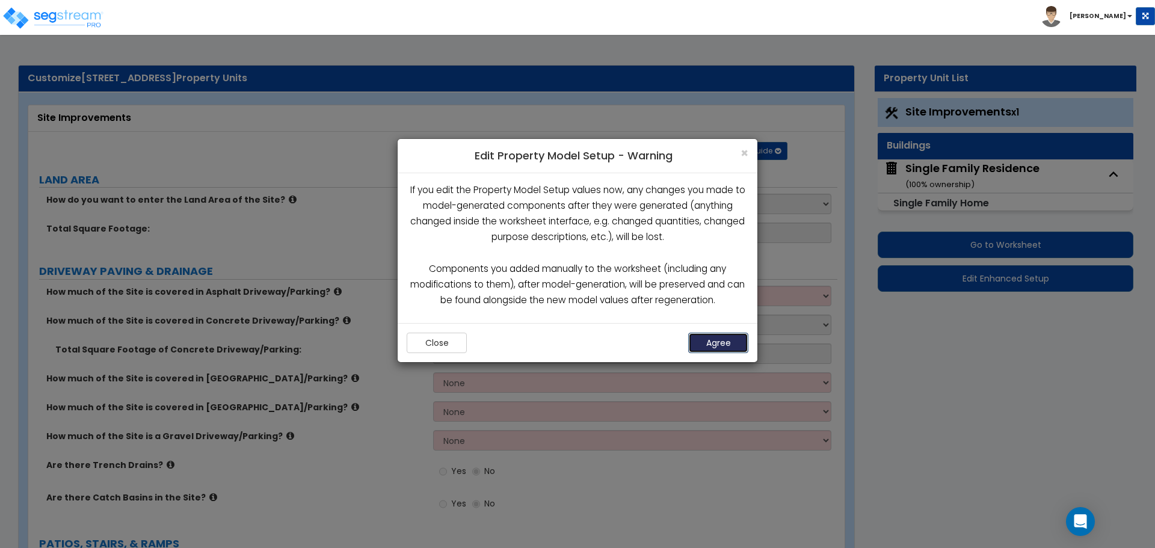
click at [711, 341] on button "Agree" at bounding box center [718, 343] width 60 height 20
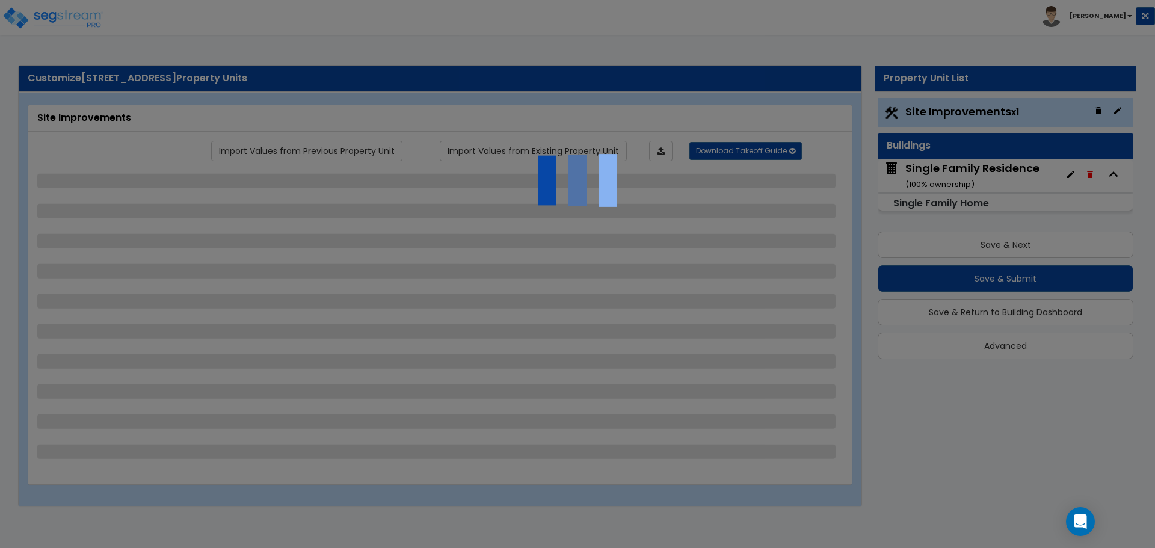
select select "2"
select select "1"
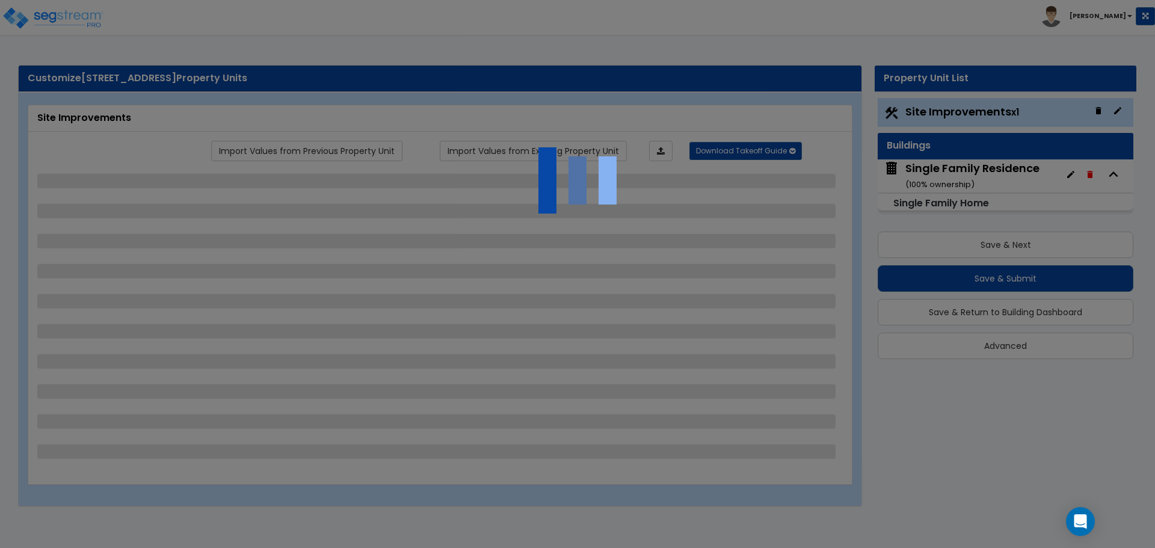
select select "2"
select select "1"
select select "3"
select select "1"
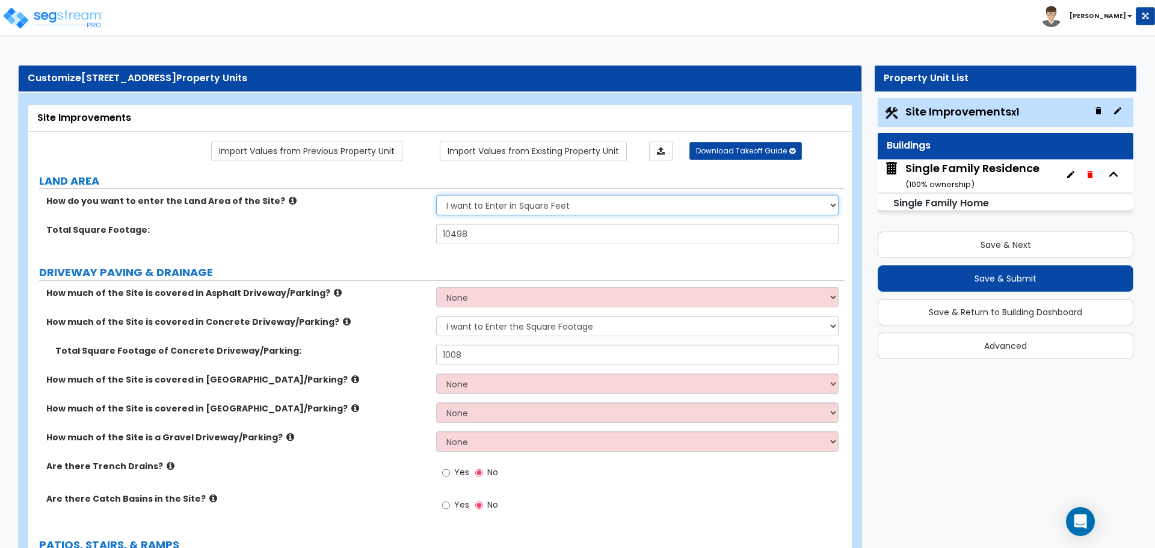
click at [512, 207] on select "I want to Enter in Acres I want to Enter in Square Feet" at bounding box center [637, 205] width 402 height 20
select select "1"
click at [436, 195] on select "I want to Enter in Acres I want to Enter in Square Feet" at bounding box center [637, 205] width 402 height 20
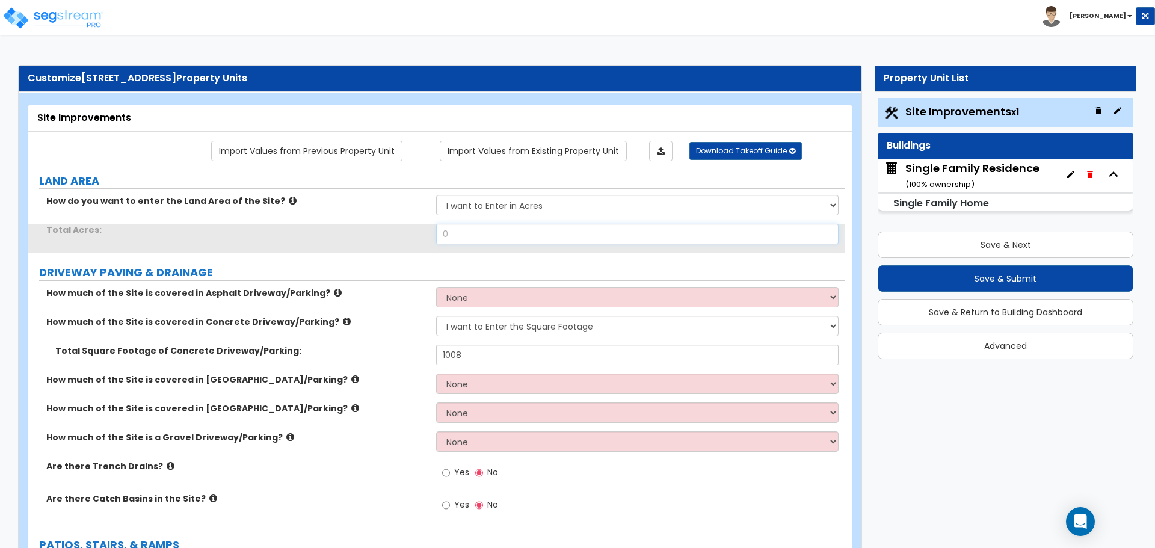
click at [489, 236] on input "0" at bounding box center [637, 234] width 402 height 20
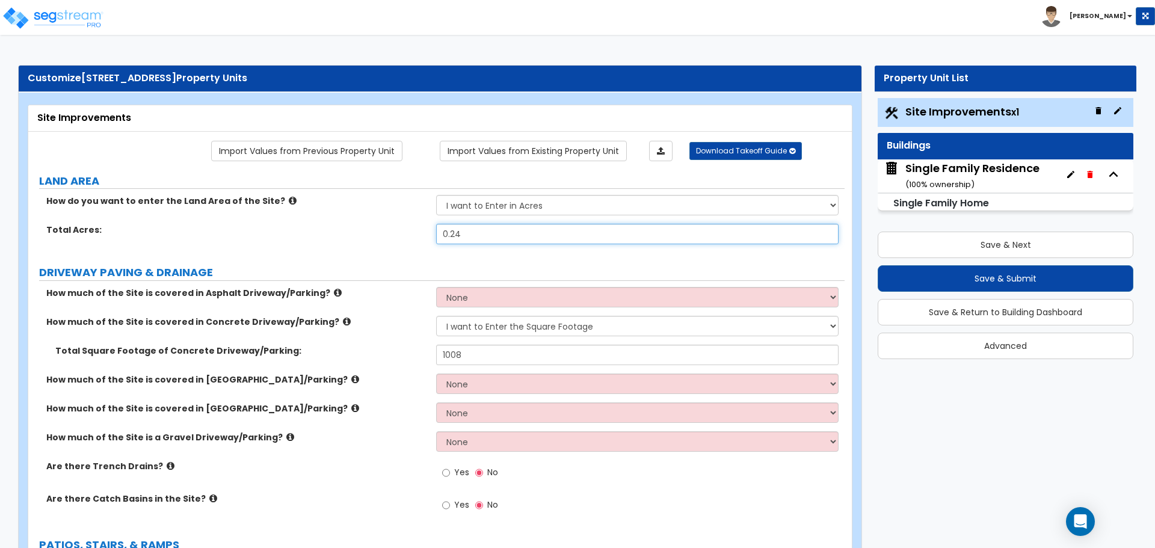
type input "0.24"
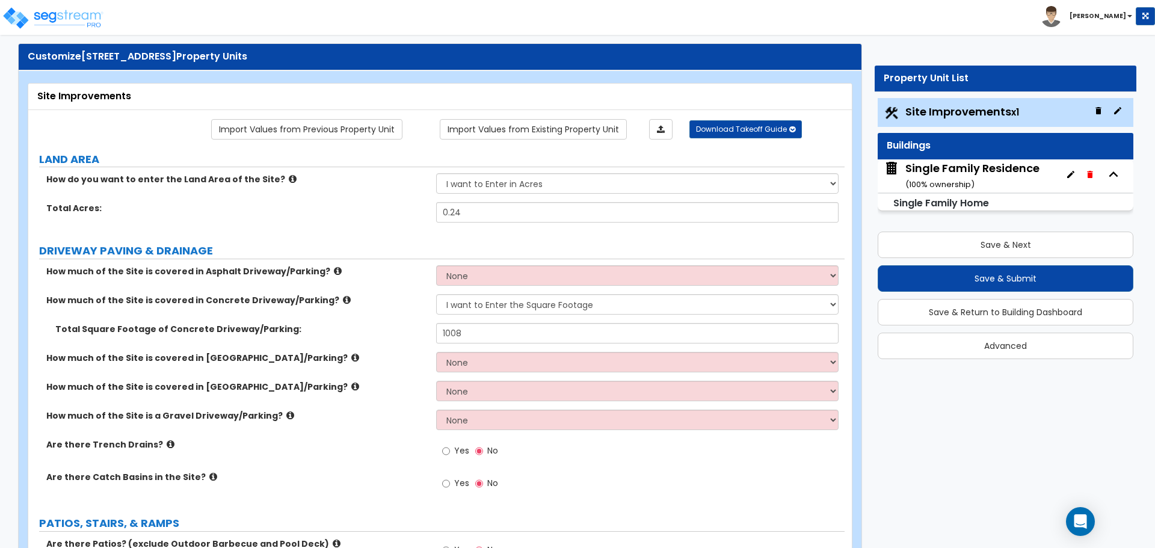
scroll to position [120, 0]
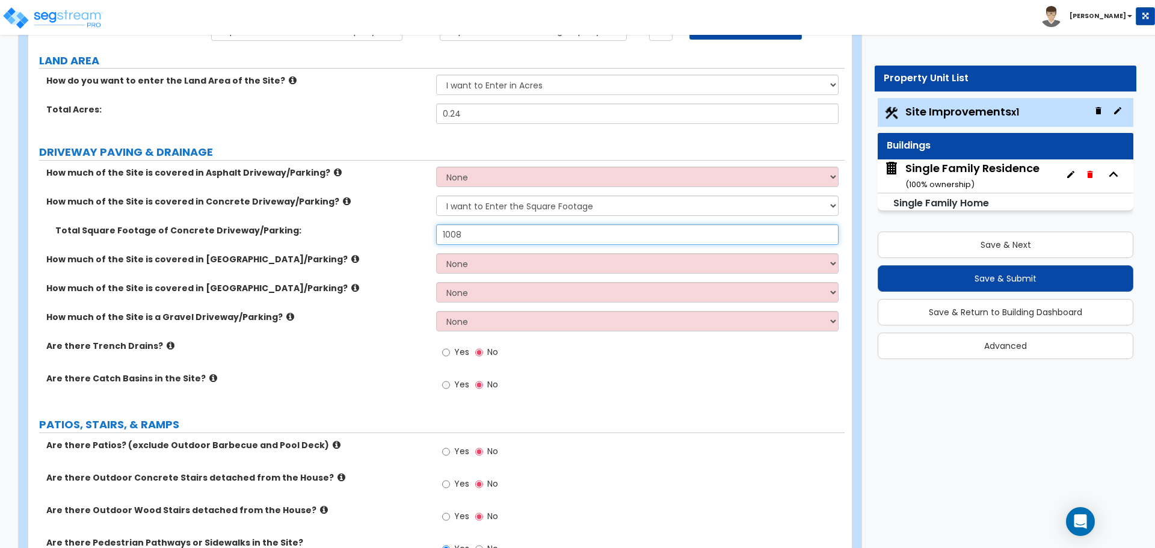
click at [476, 237] on input "1008" at bounding box center [637, 234] width 402 height 20
click at [486, 231] on input "10,016" at bounding box center [637, 234] width 402 height 20
click at [455, 233] on input "10,016" at bounding box center [637, 234] width 402 height 20
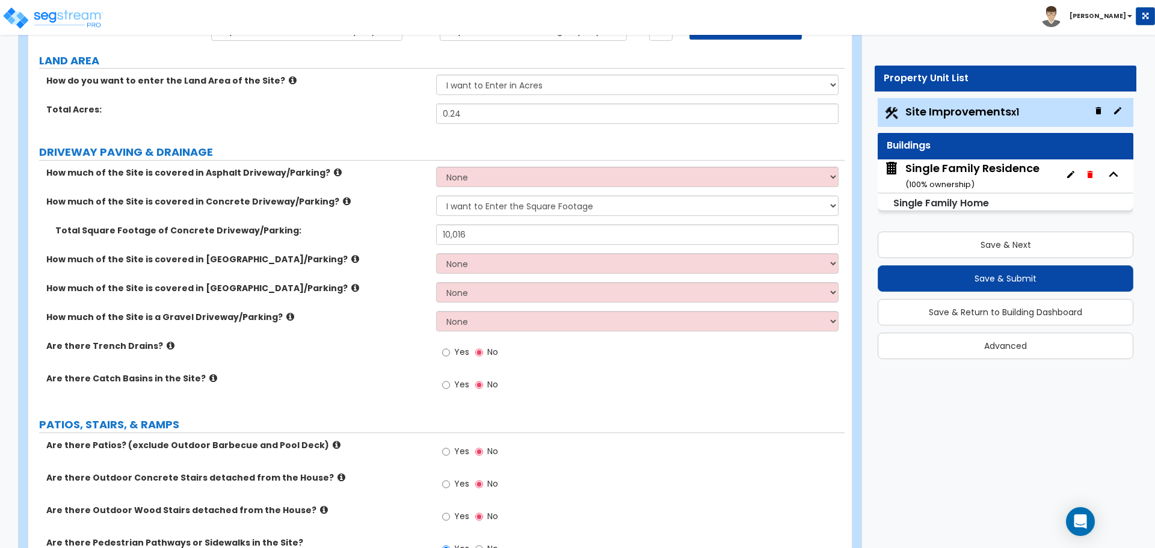
click at [500, 249] on div "Total Square Footage of Concrete Driveway/Parking: 10,016" at bounding box center [436, 238] width 816 height 29
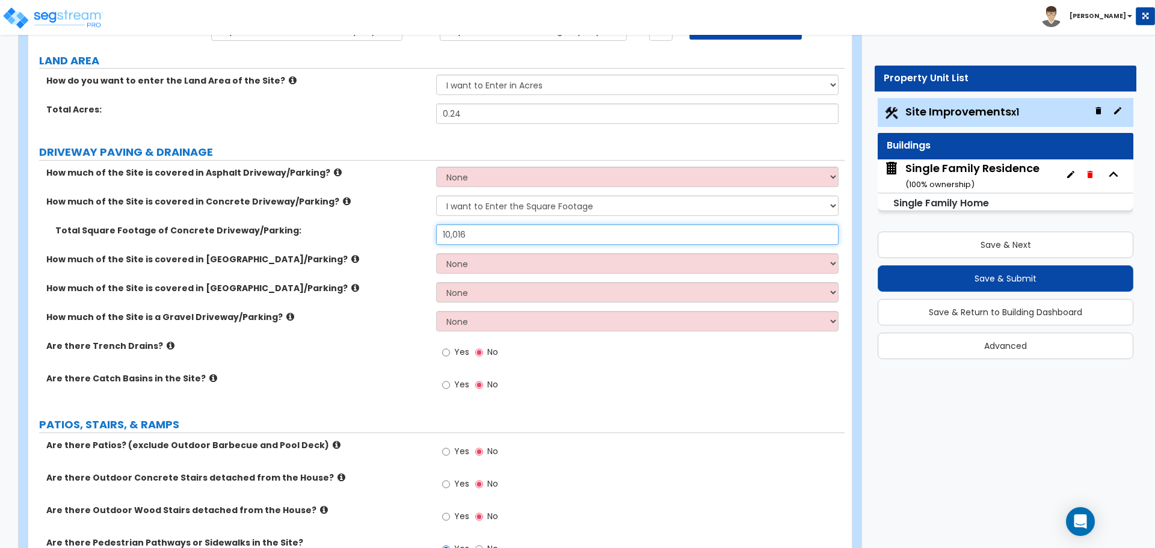
click at [457, 235] on input "10,016" at bounding box center [637, 234] width 402 height 20
click at [470, 236] on input "101" at bounding box center [637, 234] width 402 height 20
click at [461, 233] on input "101" at bounding box center [637, 234] width 402 height 20
type input "1,016"
click at [515, 274] on select "None I want to Enter an Approximate Percentage I want to Enter the Square Foota…" at bounding box center [637, 263] width 402 height 20
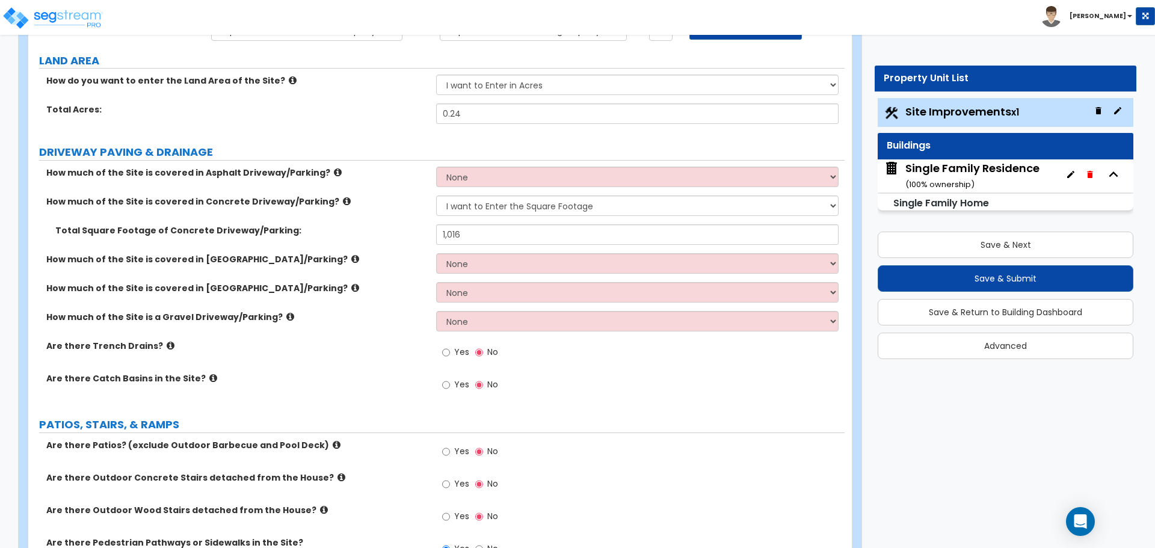
click at [424, 286] on label "How much of the Site is covered in Stone Driveway/Parking?" at bounding box center [236, 288] width 381 height 12
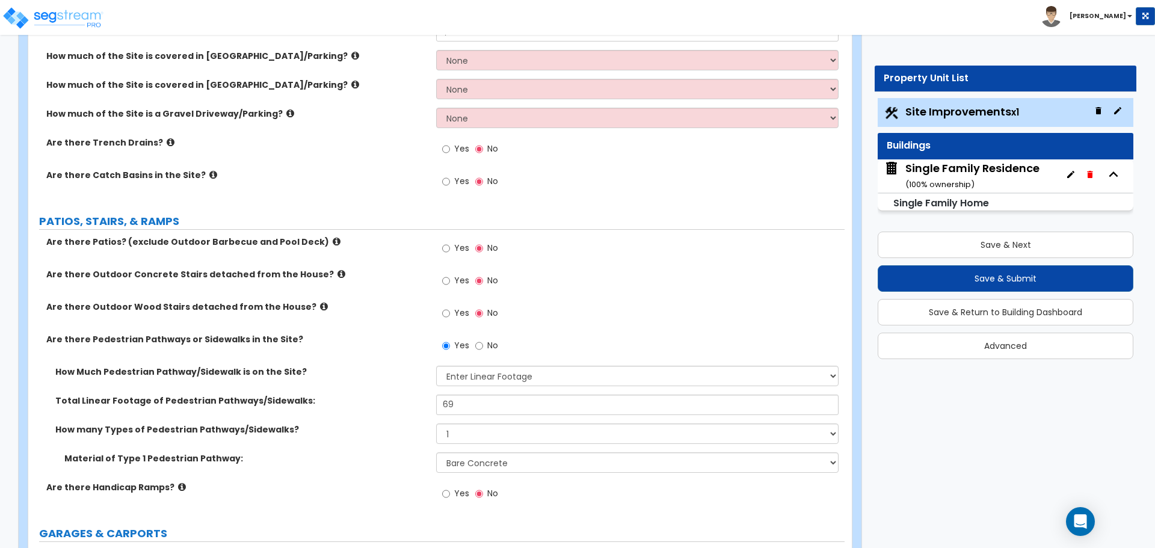
scroll to position [361, 0]
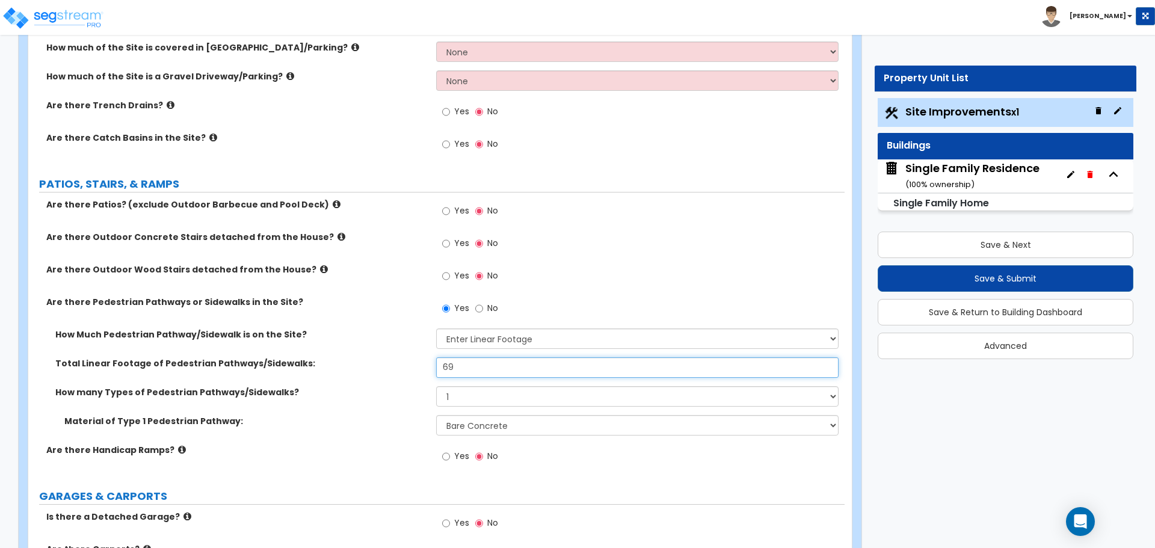
click at [467, 366] on input "69" at bounding box center [637, 367] width 402 height 20
type input "34"
click at [610, 294] on div "Yes No" at bounding box center [640, 279] width 408 height 32
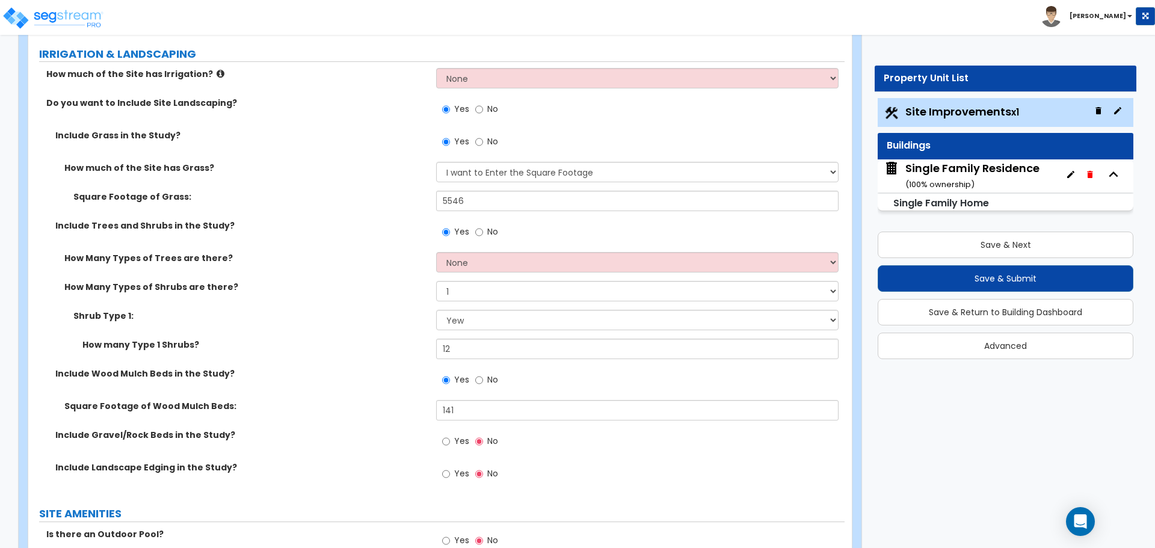
scroll to position [962, 0]
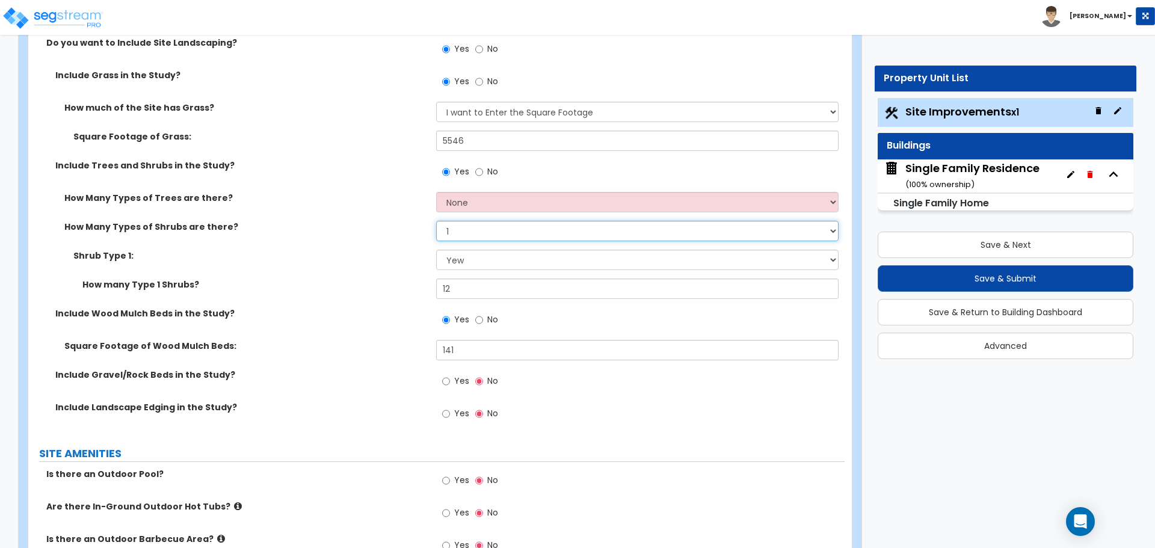
drag, startPoint x: 467, startPoint y: 221, endPoint x: 462, endPoint y: 227, distance: 8.1
click at [463, 225] on select "None 1 2 3" at bounding box center [637, 231] width 402 height 20
select select "2"
click at [436, 221] on select "None 1 2 3" at bounding box center [637, 231] width 402 height 20
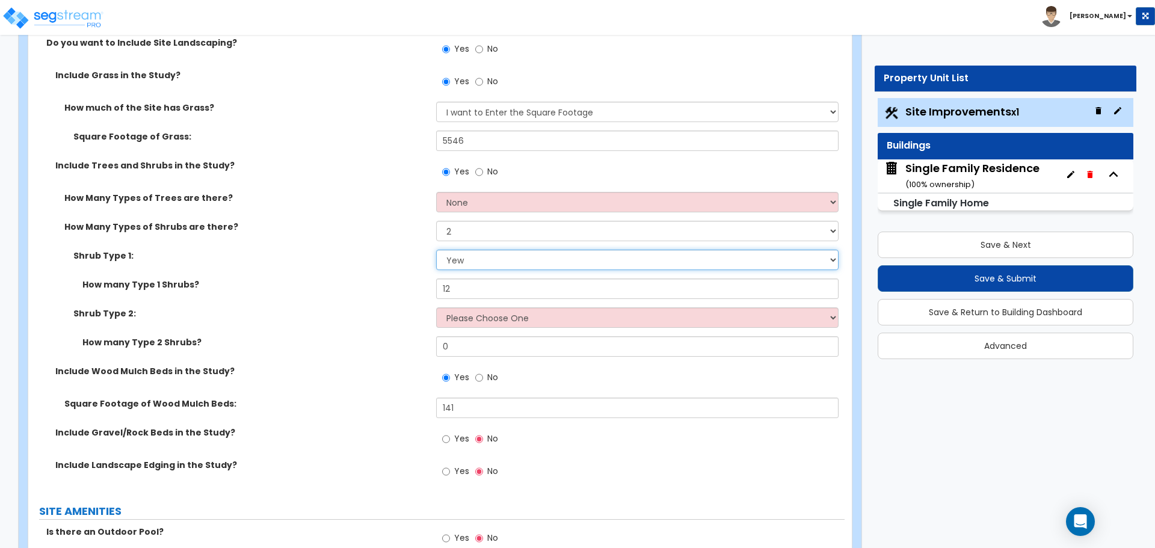
click at [462, 263] on select "Please Choose One Arborvitae Azalea Yew Boxwood Juniper Holly Cotoneaster Euony…" at bounding box center [637, 260] width 402 height 20
click at [459, 292] on input "12" at bounding box center [637, 288] width 402 height 20
click at [459, 293] on input "12" at bounding box center [637, 288] width 402 height 20
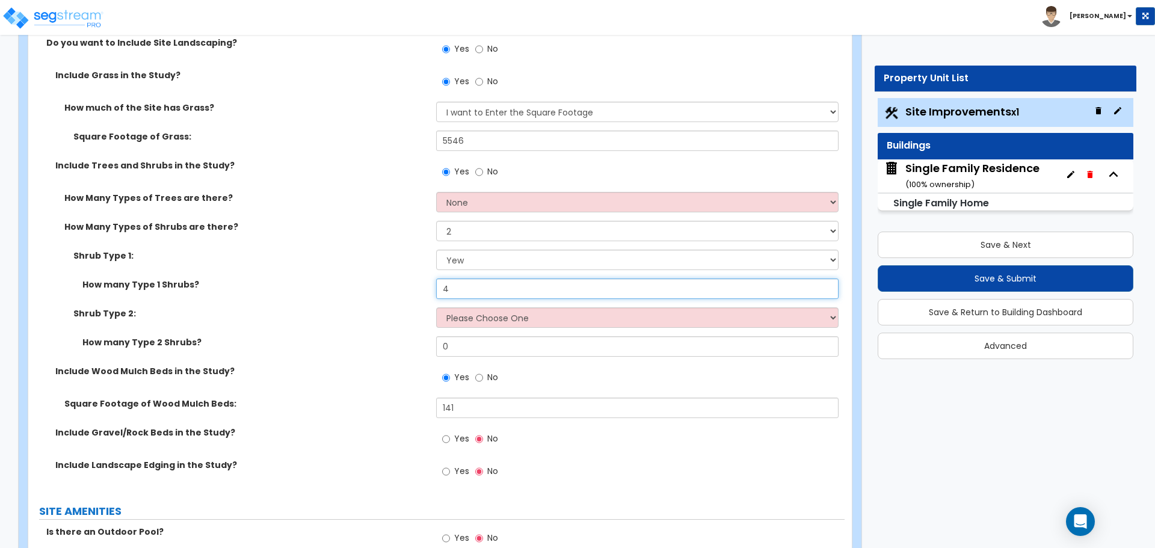
type input "4"
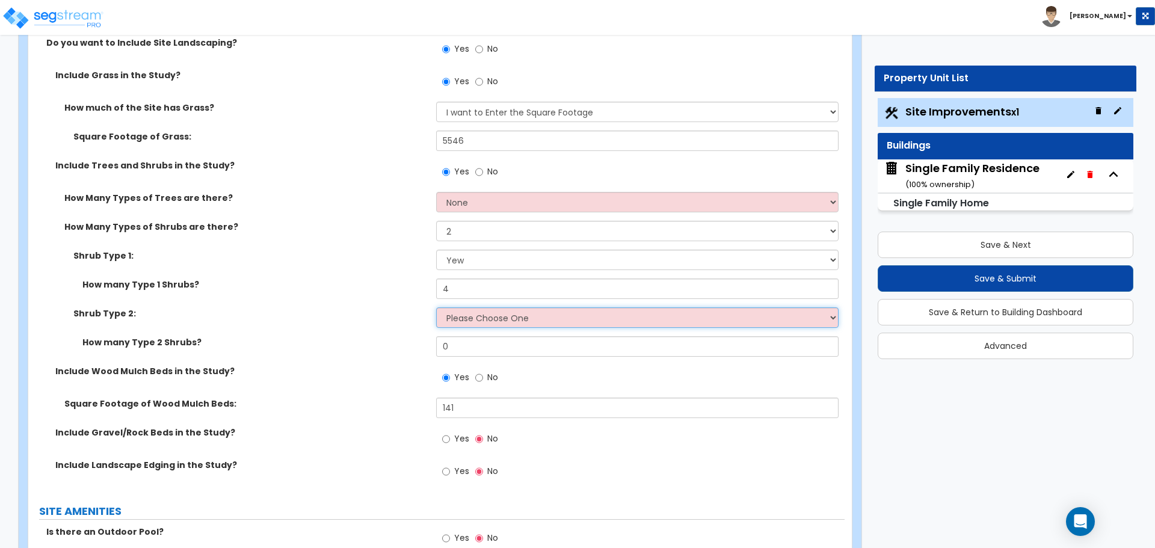
click at [456, 326] on select "Please Choose One Arborvitae Azalea Yew Boxwood Juniper Holly Cotoneaster Euony…" at bounding box center [637, 317] width 402 height 20
select select "4"
click at [436, 307] on select "Please Choose One Arborvitae Azalea Yew Boxwood Juniper Holly Cotoneaster Euony…" at bounding box center [637, 317] width 402 height 20
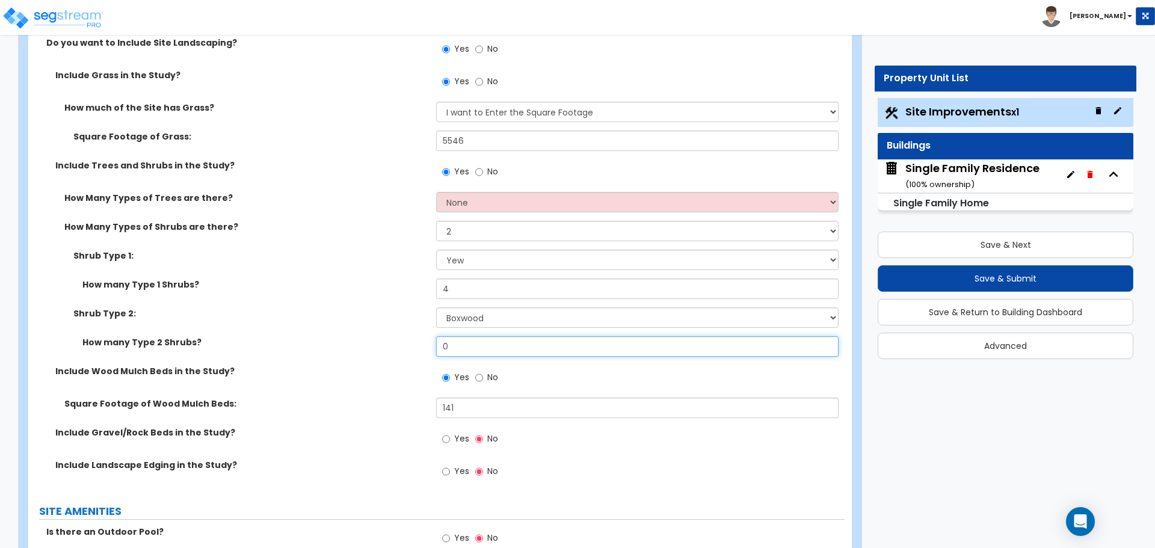
click at [459, 340] on input "0" at bounding box center [637, 346] width 402 height 20
click at [462, 346] on input "0" at bounding box center [637, 346] width 402 height 20
type input "5"
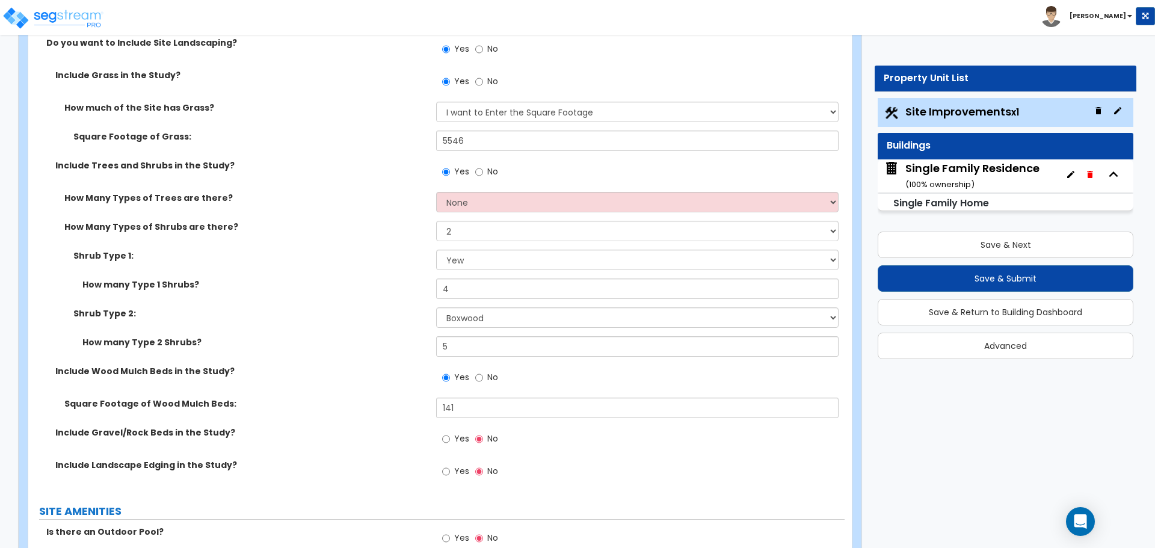
click at [414, 302] on div "How many Type 1 Shrubs? 4" at bounding box center [436, 292] width 816 height 29
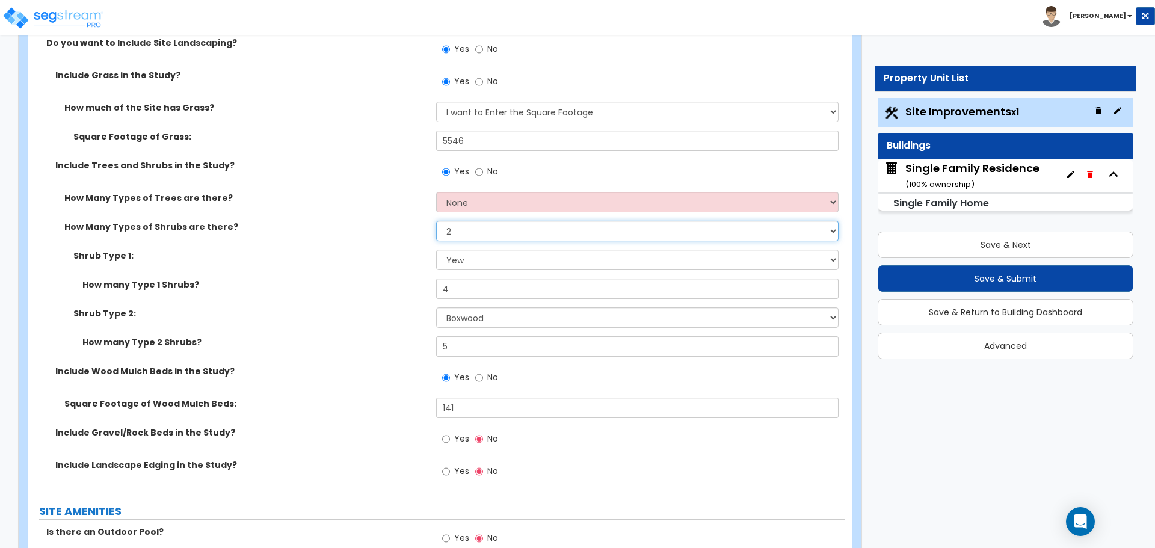
click at [465, 232] on select "None 1 2 3" at bounding box center [637, 231] width 402 height 20
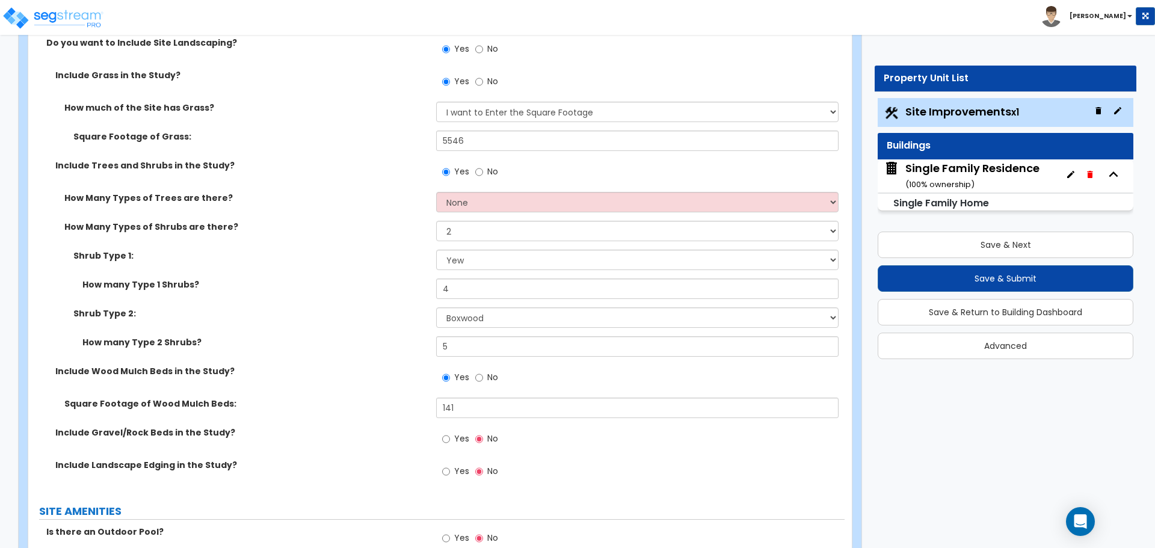
click at [386, 299] on div "How many Type 1 Shrubs? 4" at bounding box center [436, 292] width 816 height 29
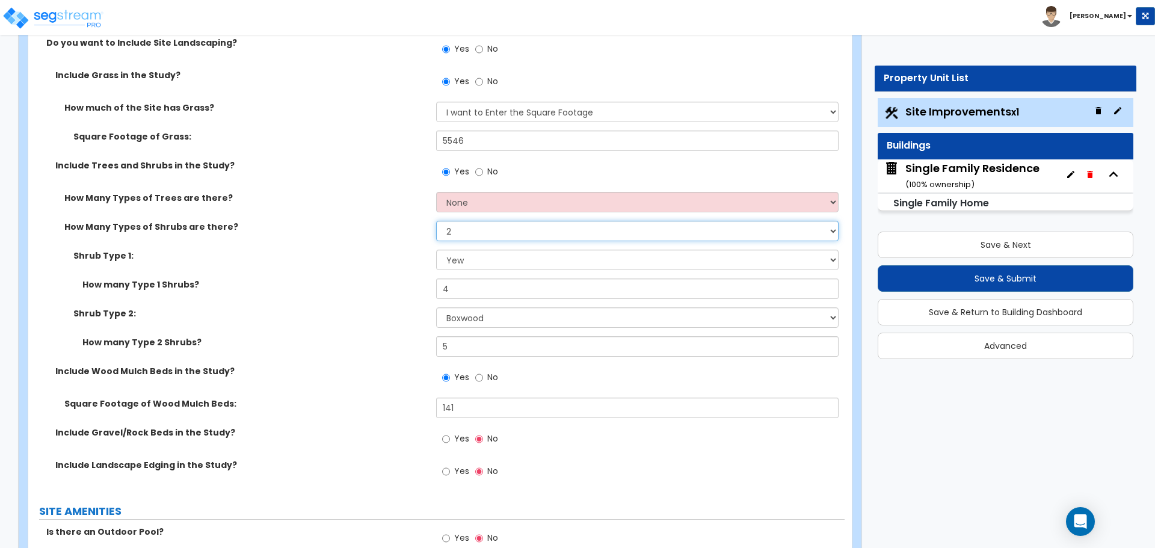
drag, startPoint x: 462, startPoint y: 230, endPoint x: 462, endPoint y: 238, distance: 7.8
click at [462, 230] on select "None 1 2 3" at bounding box center [637, 231] width 402 height 20
select select "3"
click at [436, 221] on select "None 1 2 3" at bounding box center [637, 231] width 402 height 20
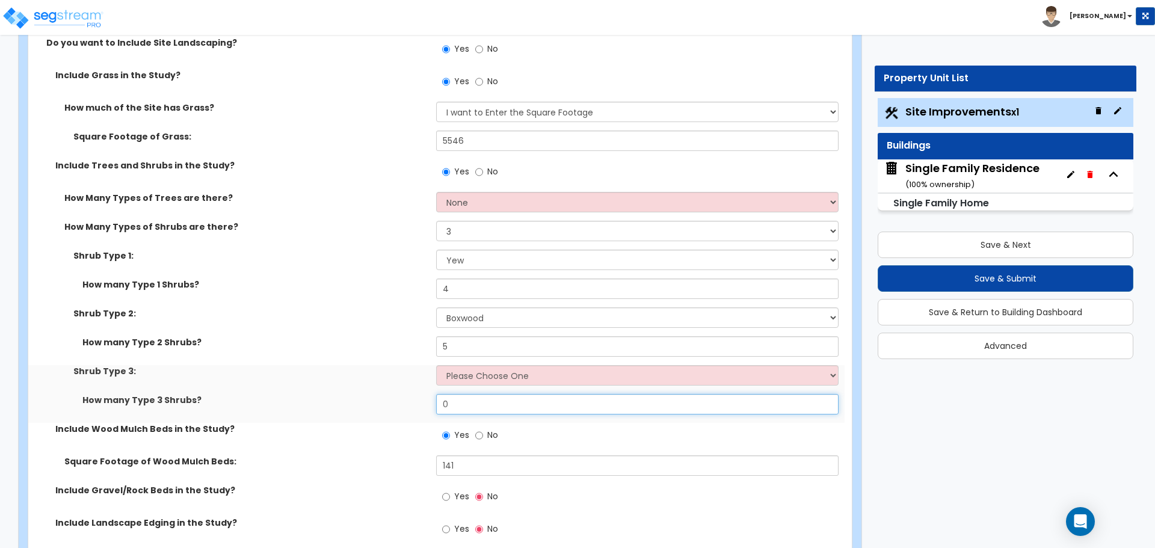
click at [465, 413] on input "0" at bounding box center [637, 404] width 402 height 20
click at [473, 404] on input "0" at bounding box center [637, 404] width 402 height 20
type input "3"
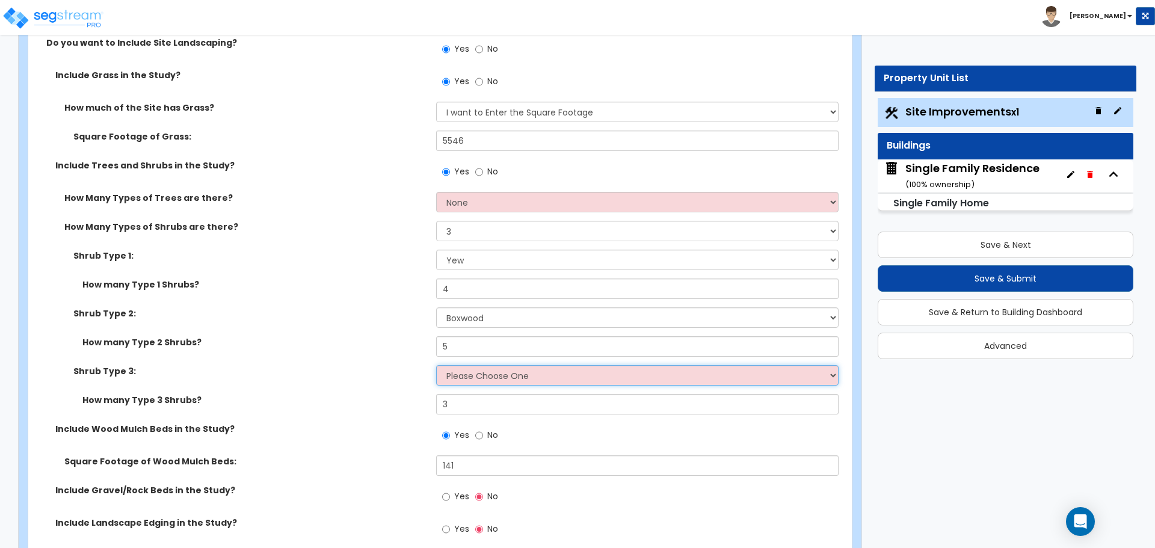
click at [484, 384] on select "Please Choose One Arborvitae Azalea Yew Boxwood Juniper Holly Cotoneaster Euony…" at bounding box center [637, 375] width 402 height 20
select select "6"
click at [436, 365] on select "Please Choose One Arborvitae Azalea Yew Boxwood Juniper Holly Cotoneaster Euony…" at bounding box center [637, 375] width 402 height 20
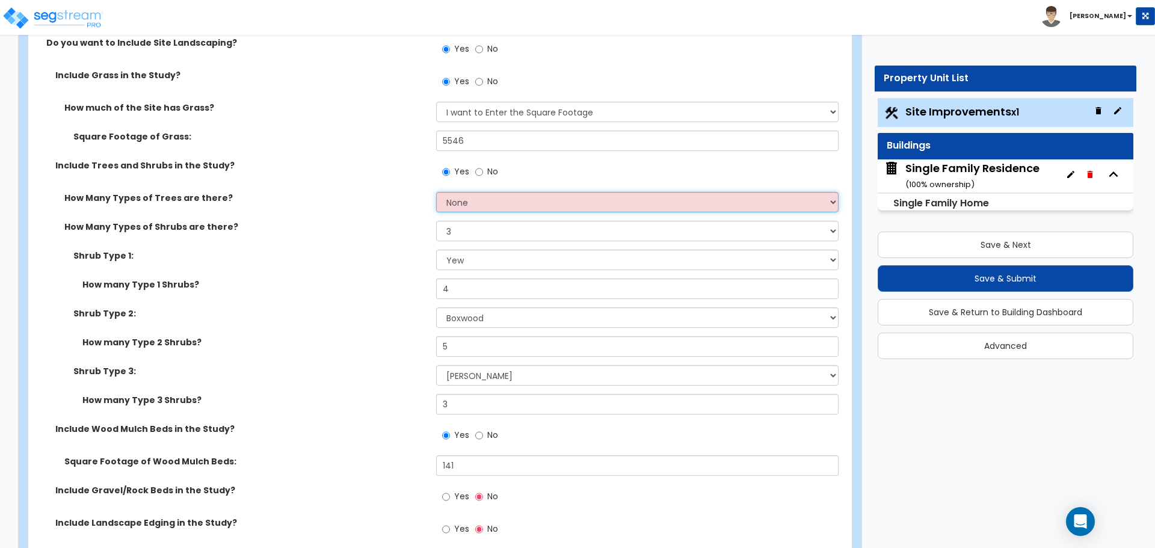
click at [455, 198] on select "None 1 2 3" at bounding box center [637, 202] width 402 height 20
select select "1"
click at [436, 192] on select "None 1 2 3" at bounding box center [637, 202] width 402 height 20
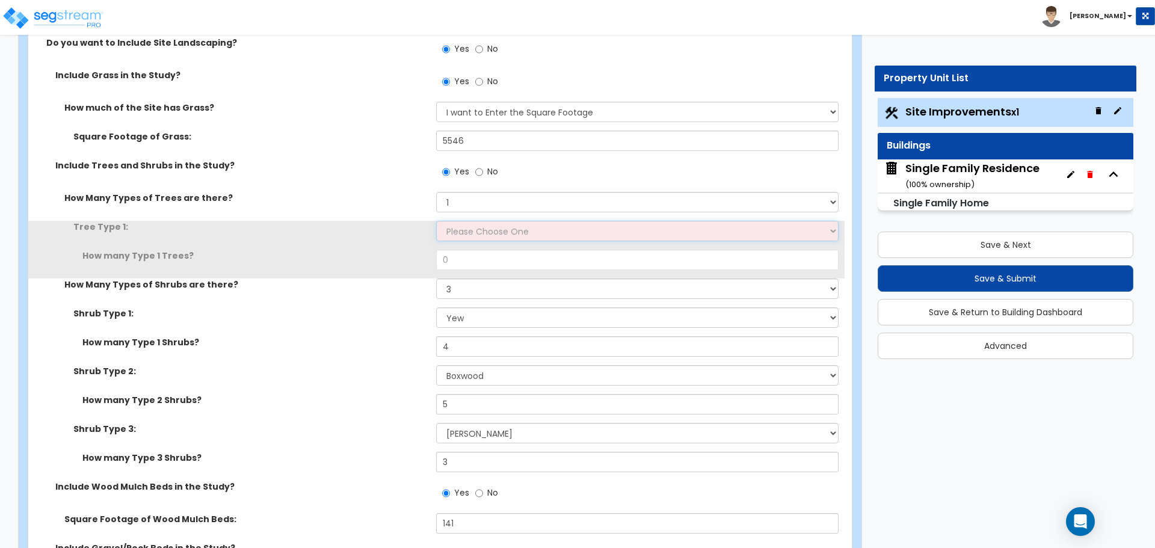
click at [455, 232] on select "Please Choose One Honey Locust Planetree Poplar Elm Hawthorn Linden Maple Red M…" at bounding box center [637, 231] width 402 height 20
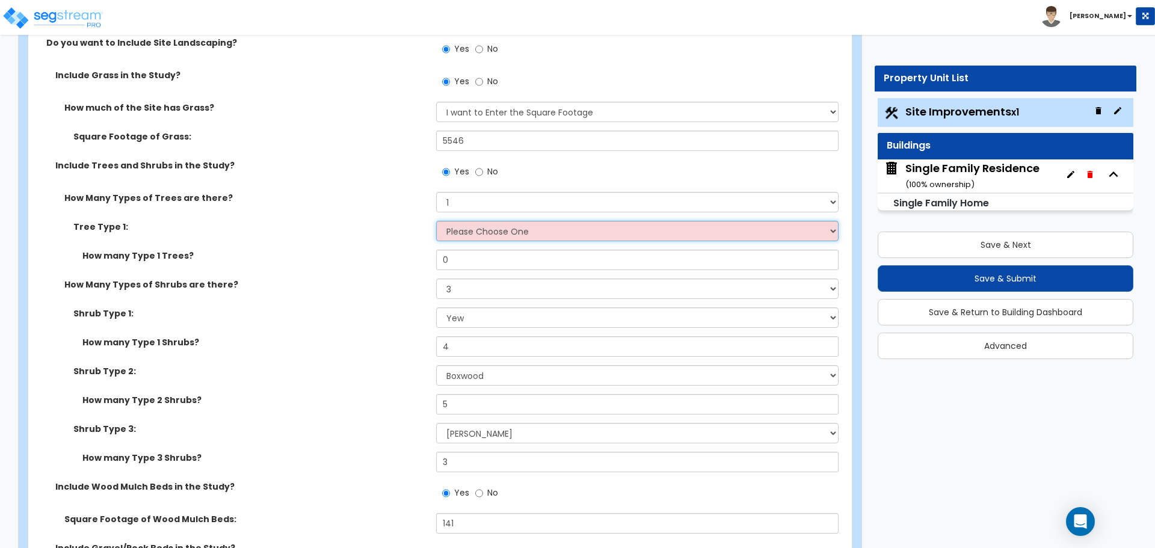
select select "2"
click at [436, 221] on select "Please Choose One Honey Locust Planetree Poplar Elm Hawthorn Linden Maple Red M…" at bounding box center [637, 231] width 402 height 20
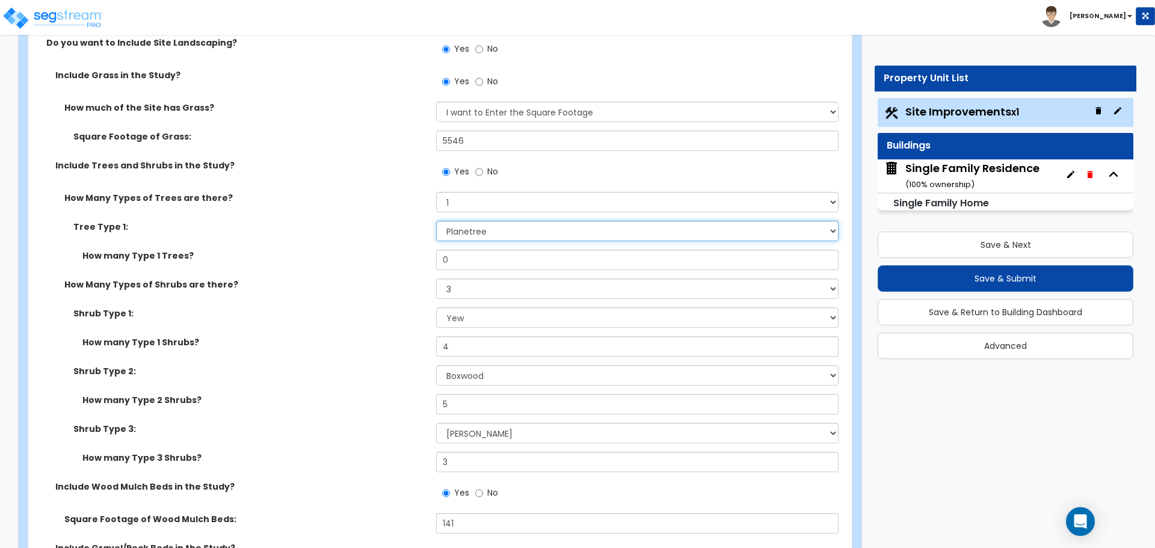
click at [487, 232] on select "Please Choose One Honey Locust Planetree Poplar Elm Hawthorn Linden Maple Red M…" at bounding box center [637, 231] width 402 height 20
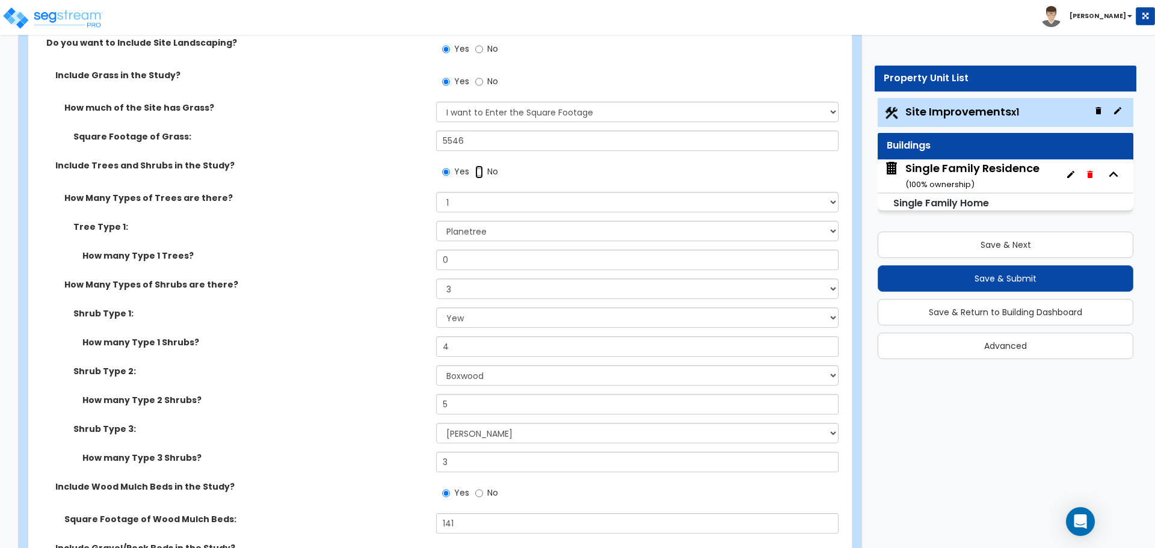
click at [482, 173] on input "No" at bounding box center [479, 171] width 8 height 13
radio input "false"
radio input "true"
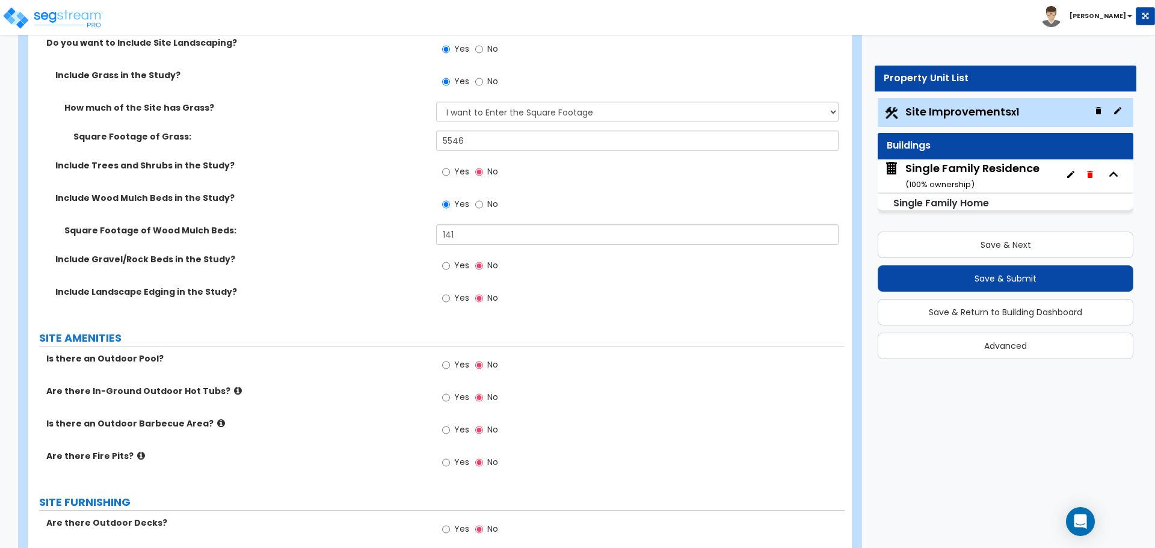
scroll to position [1022, 0]
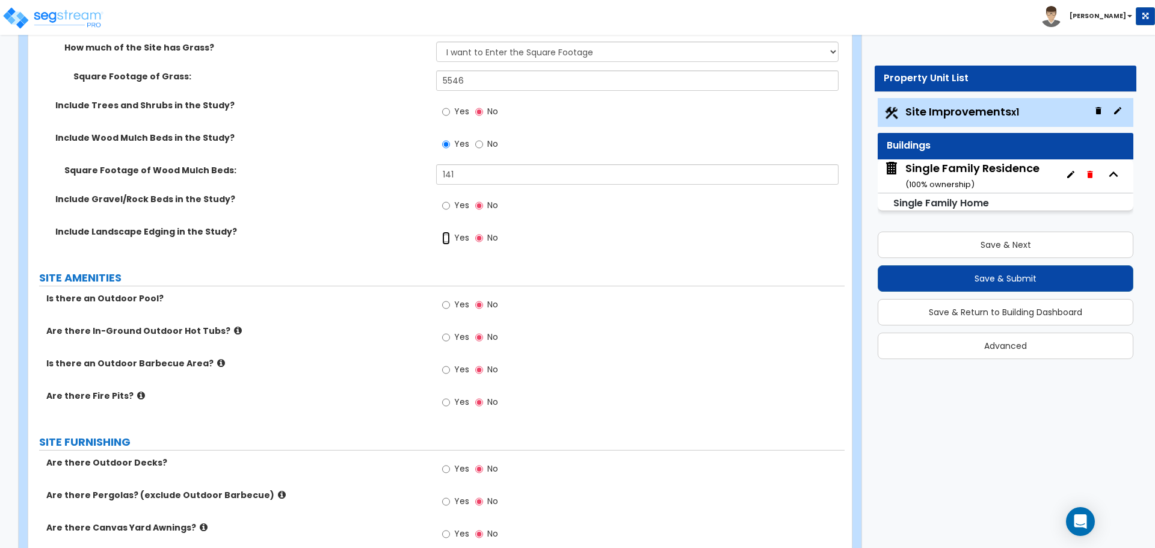
click at [446, 236] on input "Yes" at bounding box center [446, 238] width 8 height 13
radio input "true"
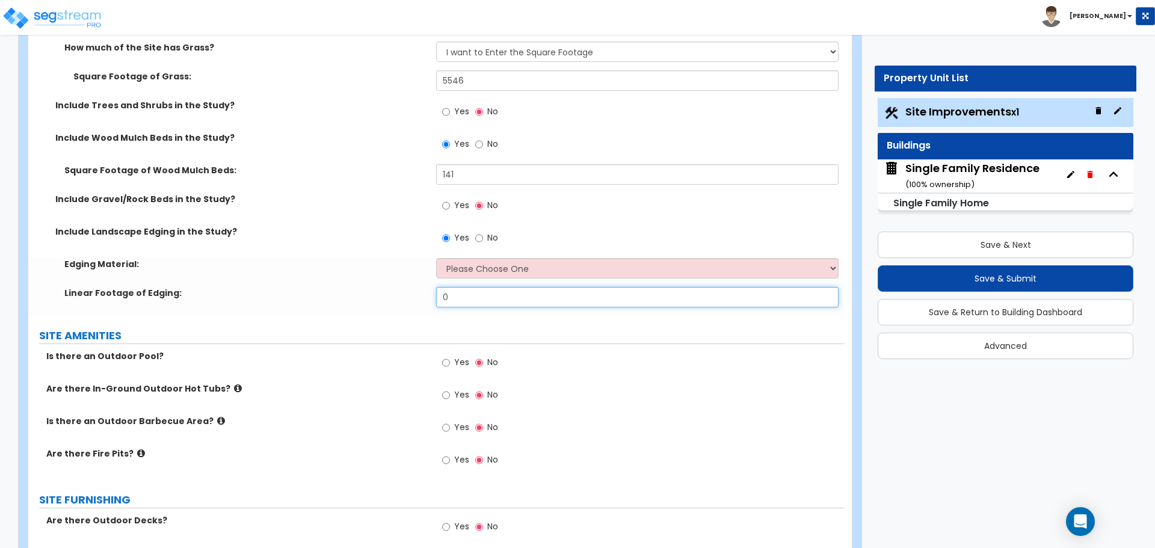
click at [463, 299] on input "0" at bounding box center [637, 297] width 402 height 20
click at [463, 295] on input "24" at bounding box center [637, 297] width 402 height 20
type input "22"
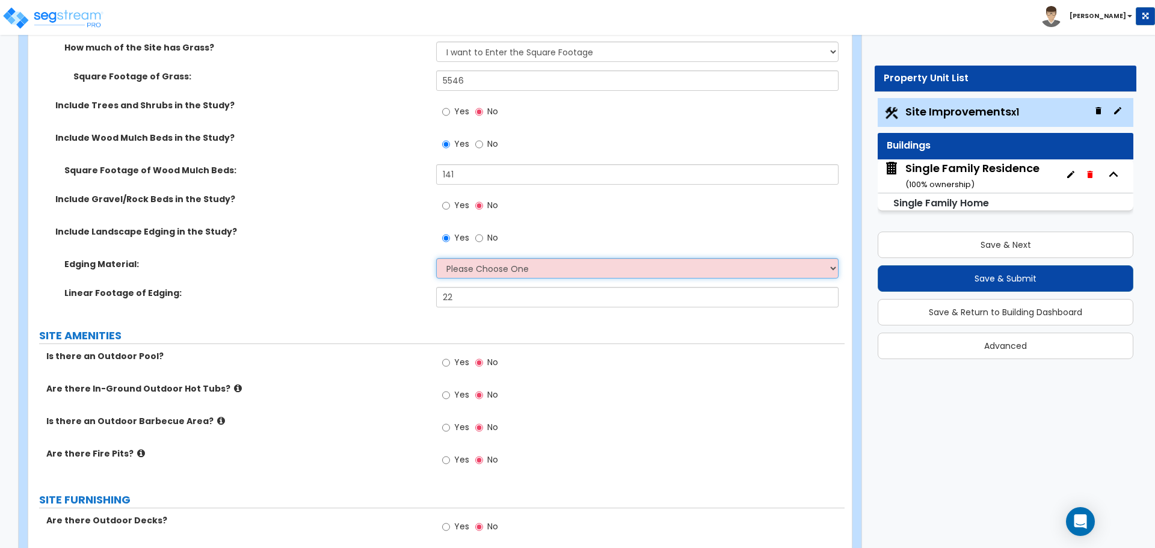
click at [495, 268] on select "Please Choose One Metal Brick Railroad Ties Concrete" at bounding box center [637, 268] width 402 height 20
select select "4"
click at [436, 258] on select "Please Choose One Metal Brick Railroad Ties Concrete" at bounding box center [637, 268] width 402 height 20
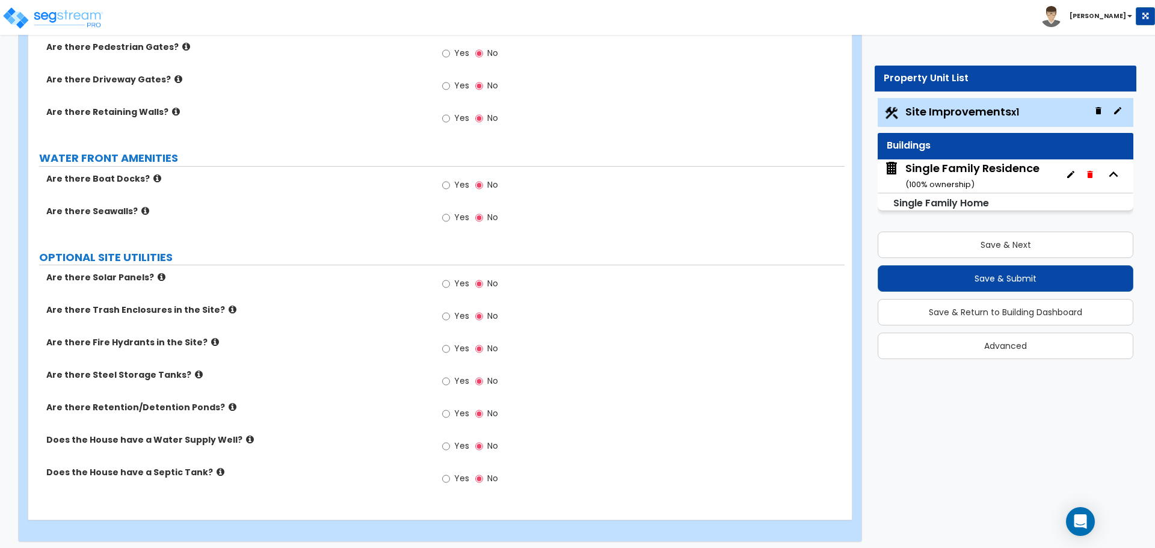
scroll to position [1916, 0]
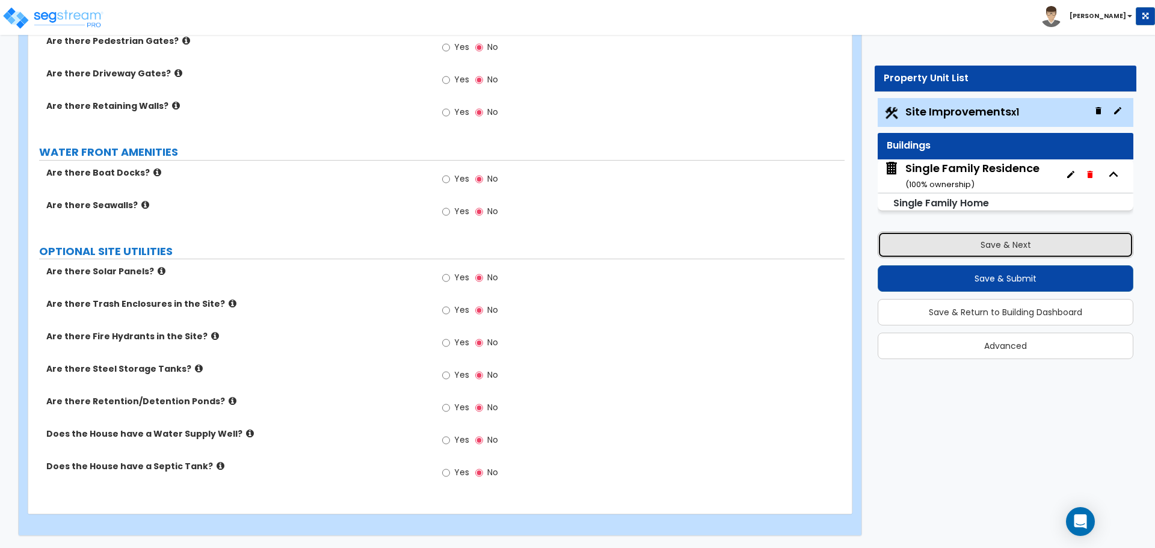
click at [1024, 254] on button "Save & Next" at bounding box center [1005, 245] width 256 height 26
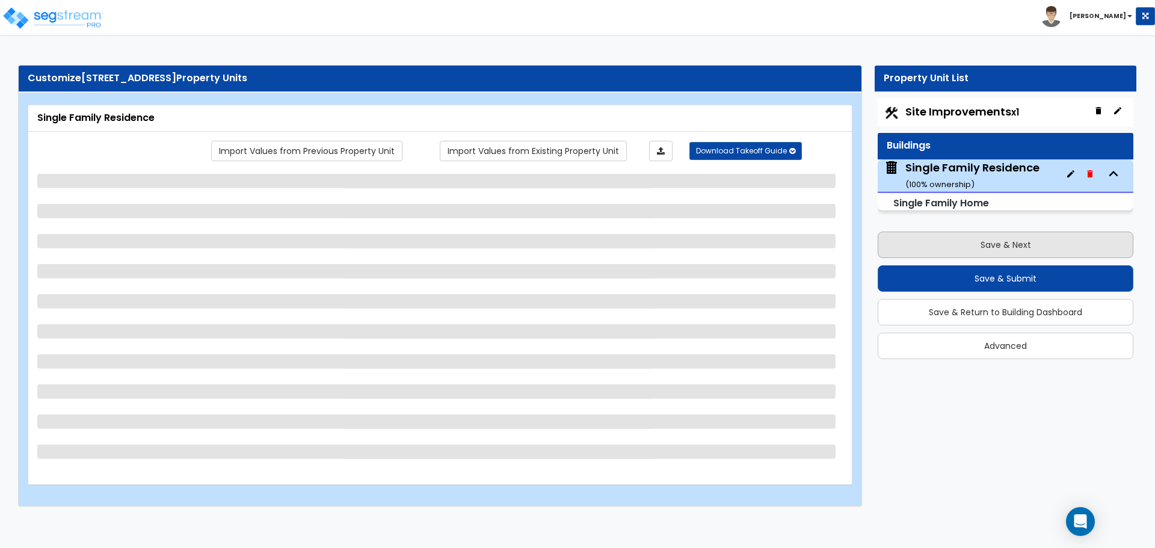
scroll to position [0, 0]
select select "1"
select select "7"
select select "3"
select select "1"
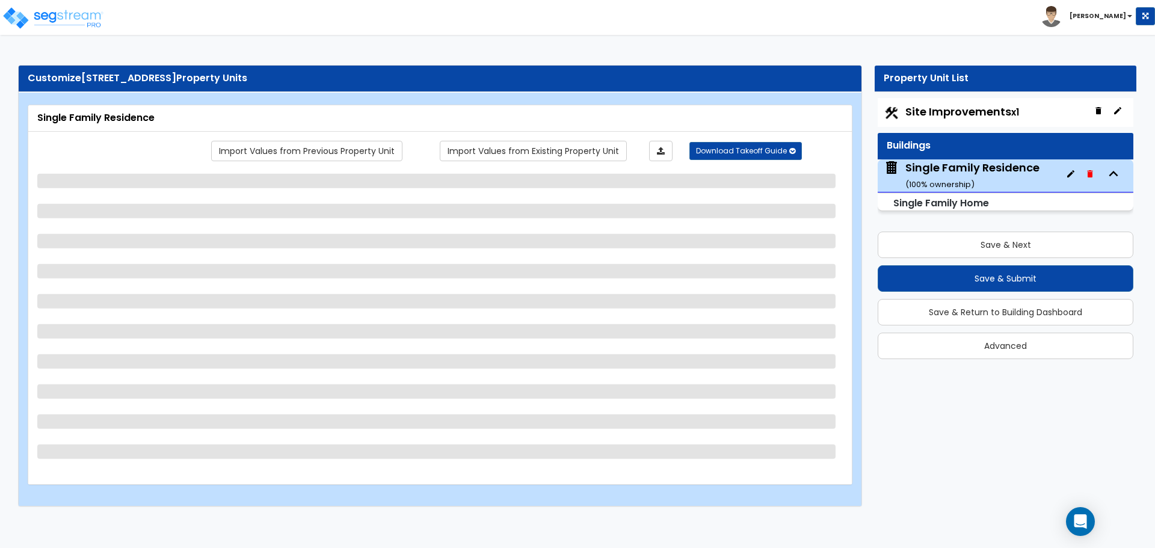
select select "4"
select select "1"
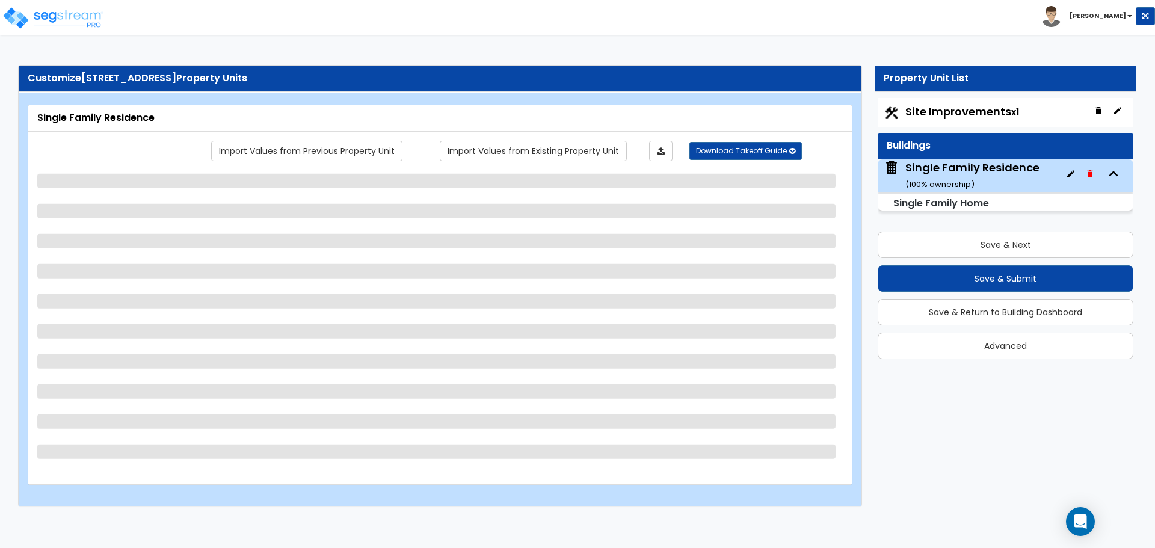
select select "1"
select select "4"
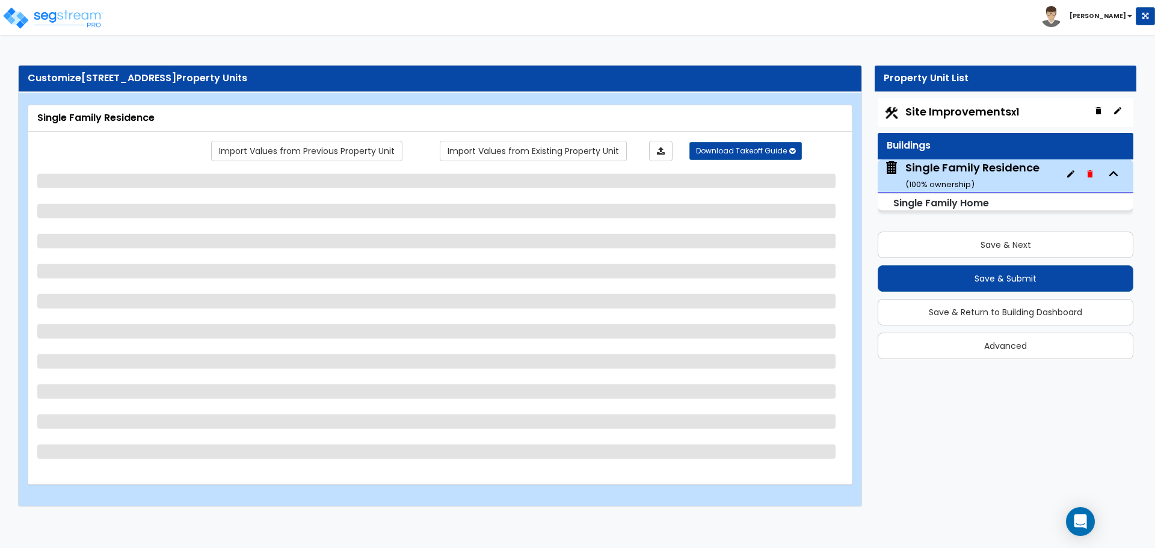
select select "2"
select select "1"
select select "5"
select select "2"
select select "3"
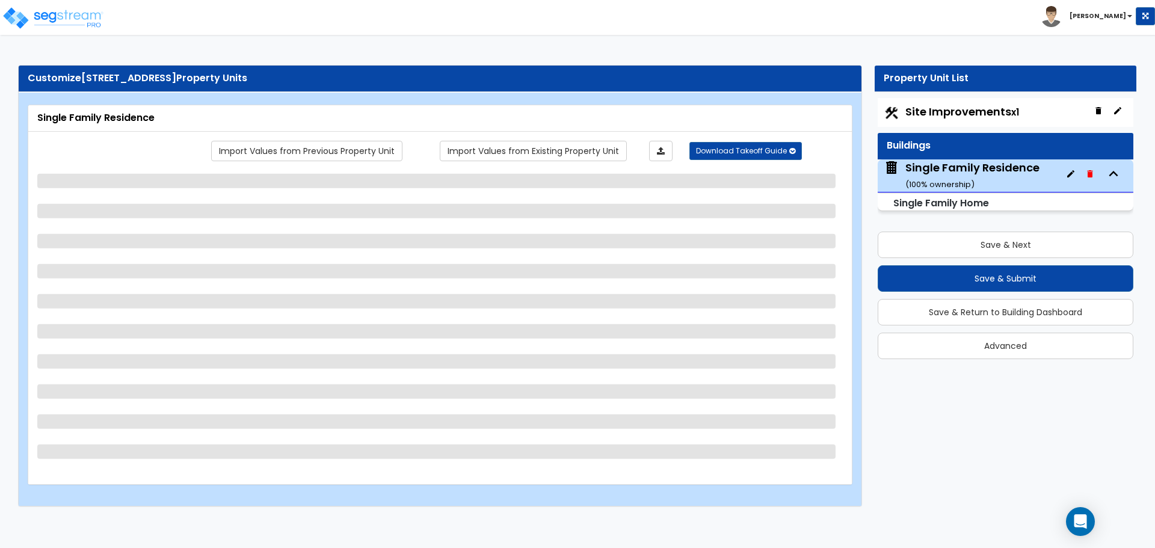
select select "2"
select select "4"
select select "2"
select select "1"
select select "4"
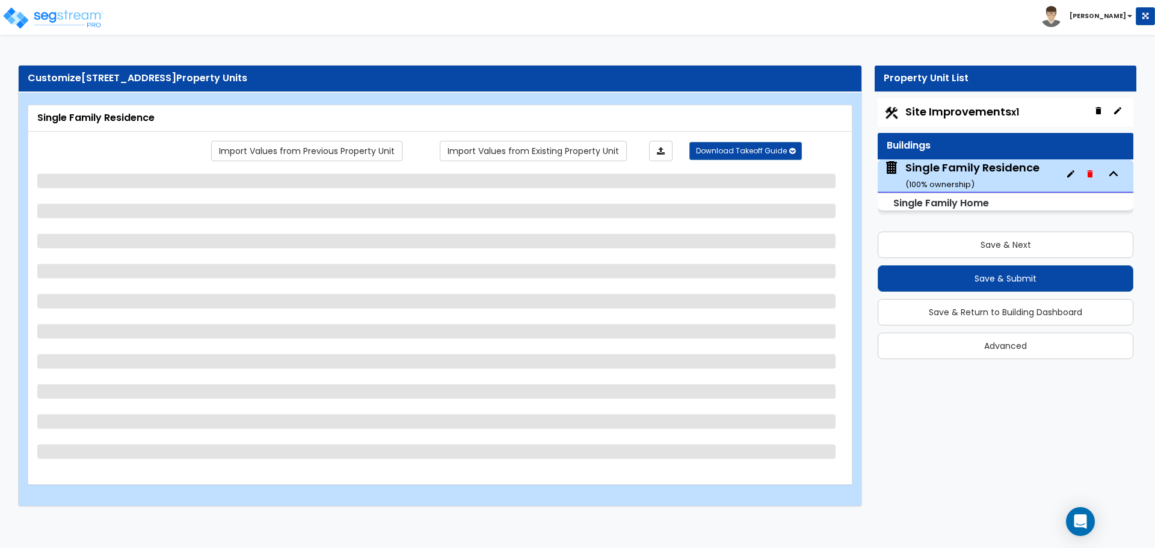
select select "1"
select select "2"
select select "1"
select select "2"
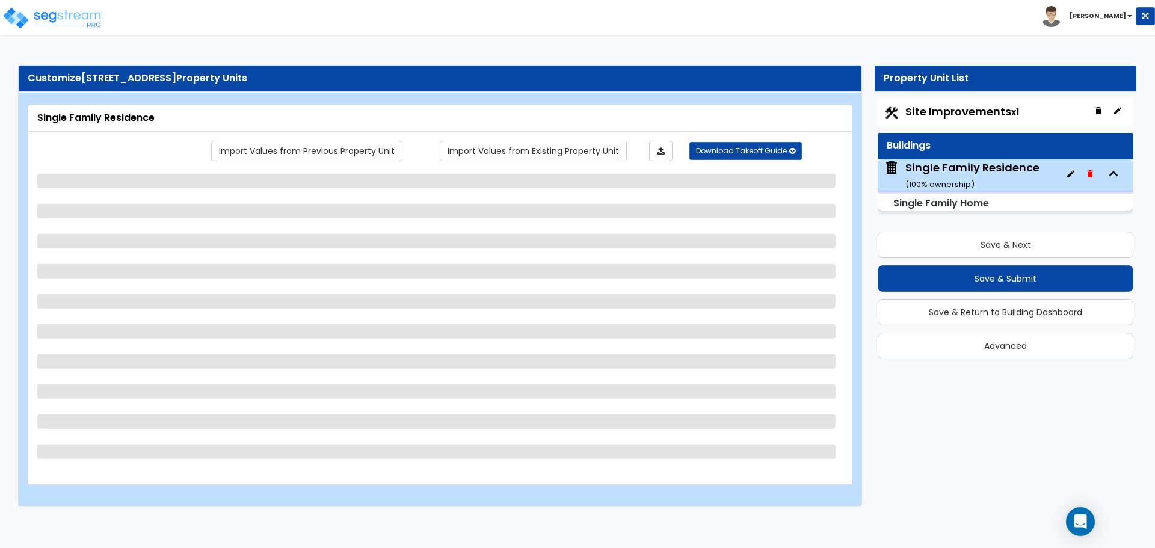
select select "1"
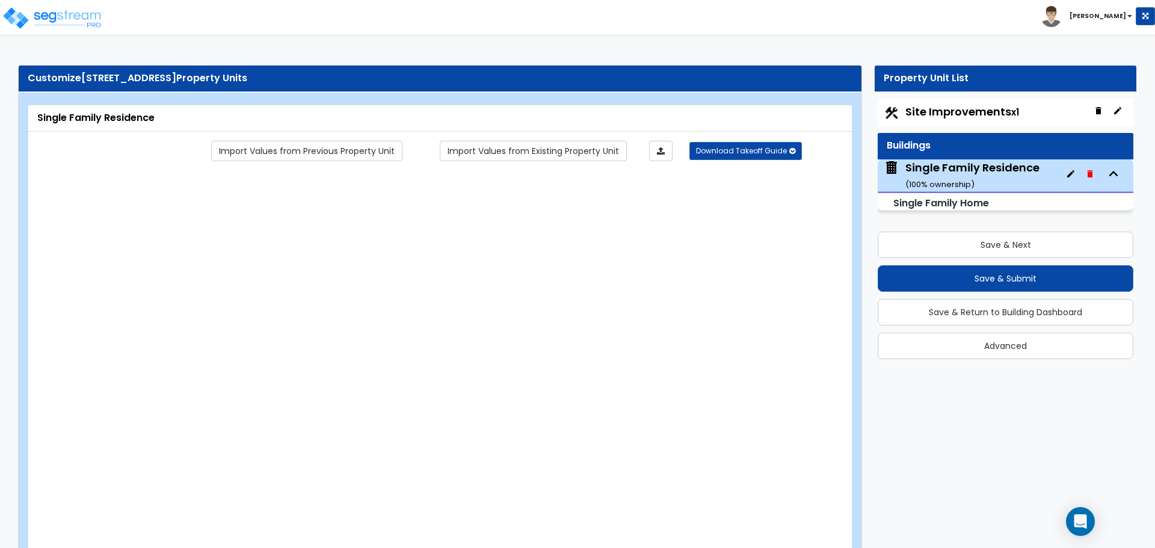
type input "1"
select select "2"
type input "1"
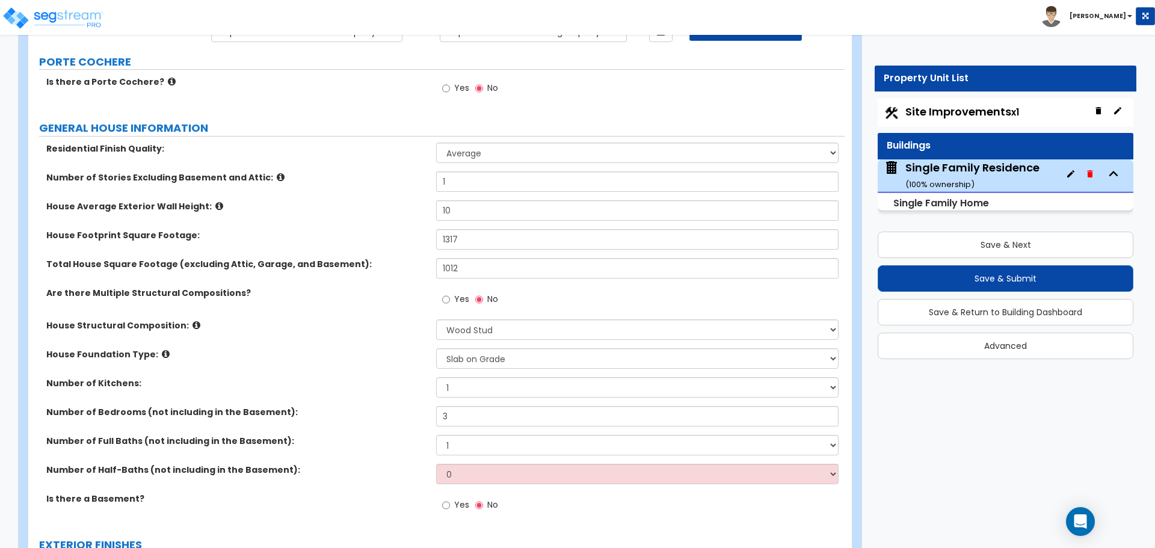
scroll to position [120, 0]
click at [504, 239] on input "1317" at bounding box center [637, 238] width 402 height 20
click at [488, 241] on input "1317" at bounding box center [637, 238] width 402 height 20
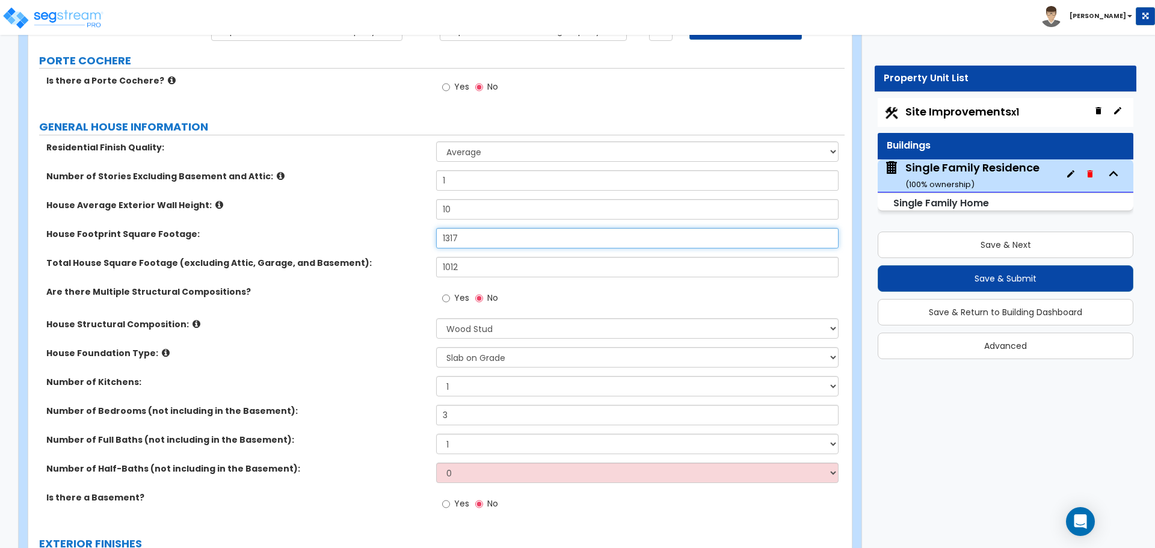
click at [488, 241] on input "1317" at bounding box center [637, 238] width 402 height 20
type input "1,008"
click at [491, 262] on input "1012" at bounding box center [637, 267] width 402 height 20
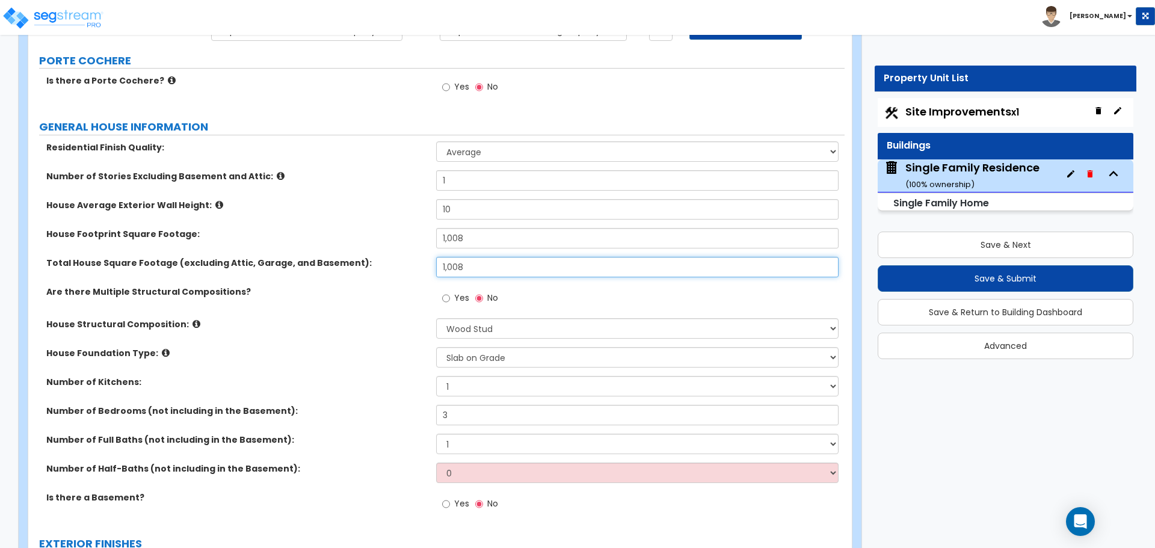
type input "1,008"
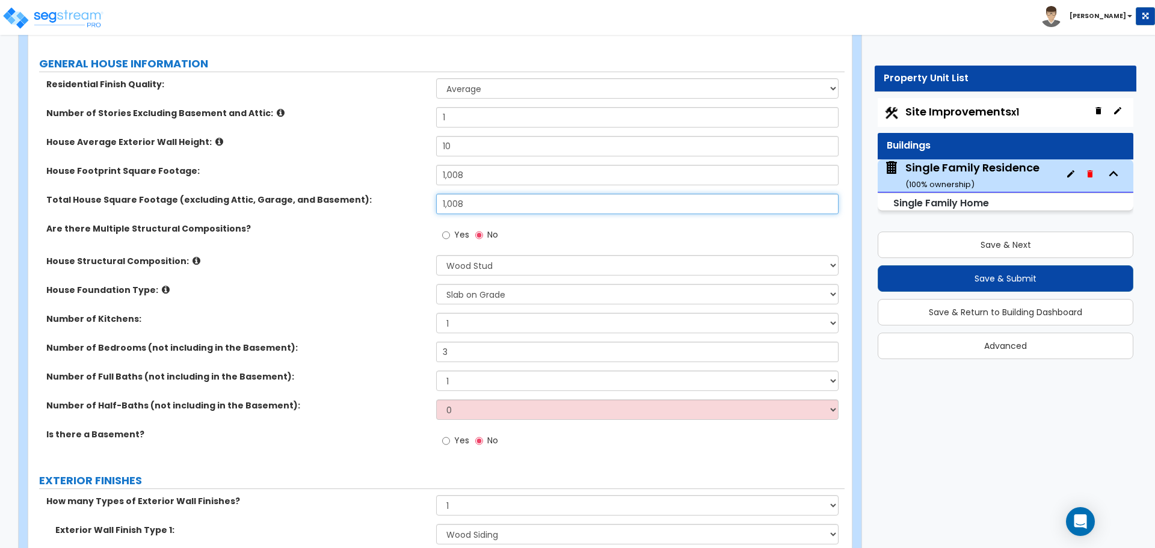
scroll to position [301, 0]
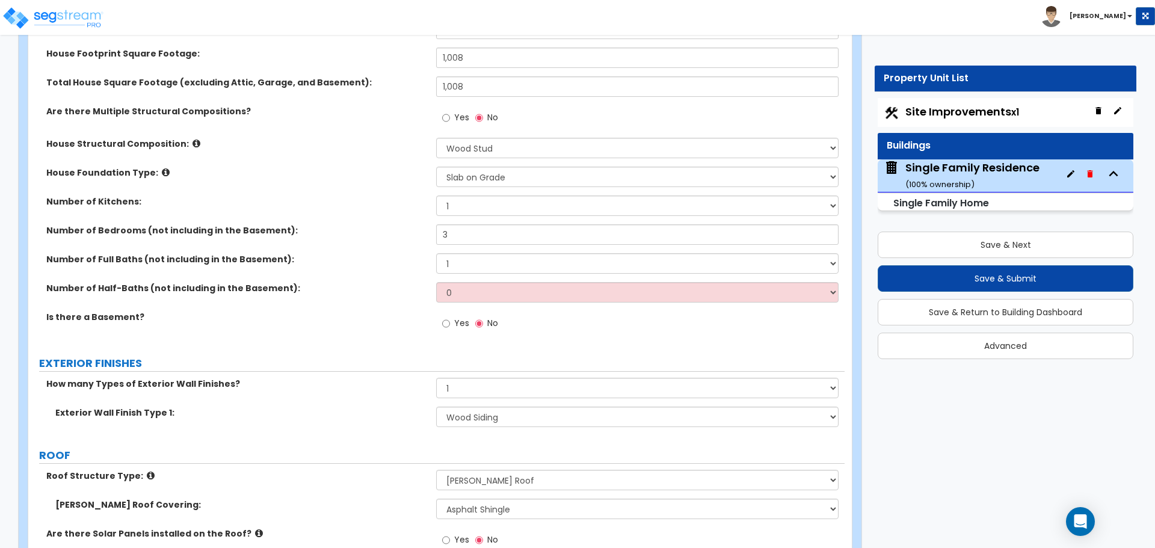
click at [399, 233] on label "Number of Bedrooms (not including in the Basement):" at bounding box center [236, 230] width 381 height 12
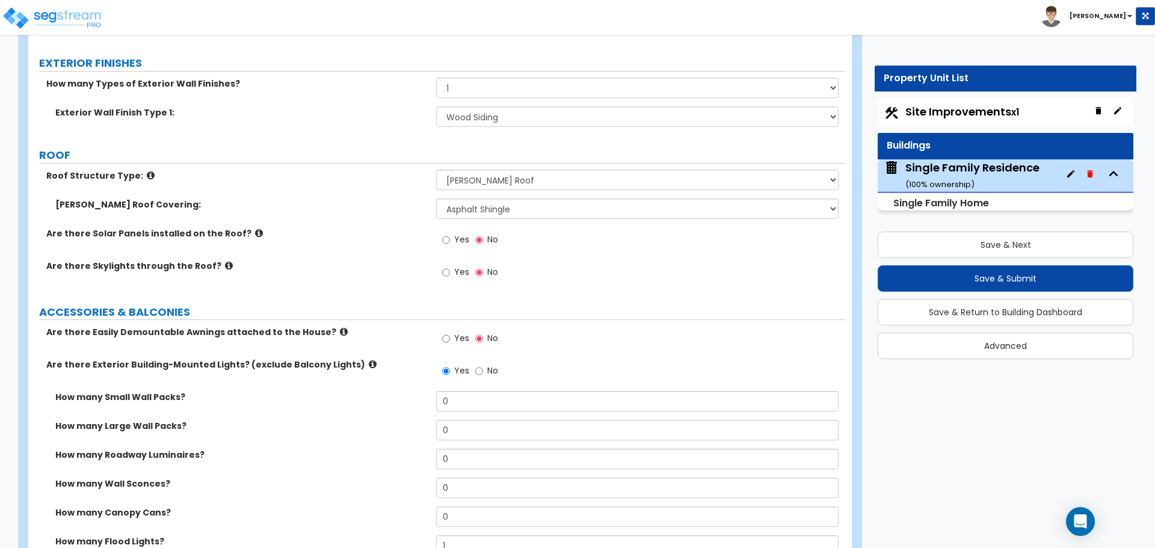
scroll to position [601, 0]
click at [476, 122] on select "Please Choose One No Finish/Shared Wall No Wall Brick Finish Stone Finish Wood …" at bounding box center [637, 116] width 402 height 20
select select "9"
click at [436, 106] on select "Please Choose One No Finish/Shared Wall No Wall Brick Finish Stone Finish Wood …" at bounding box center [637, 116] width 402 height 20
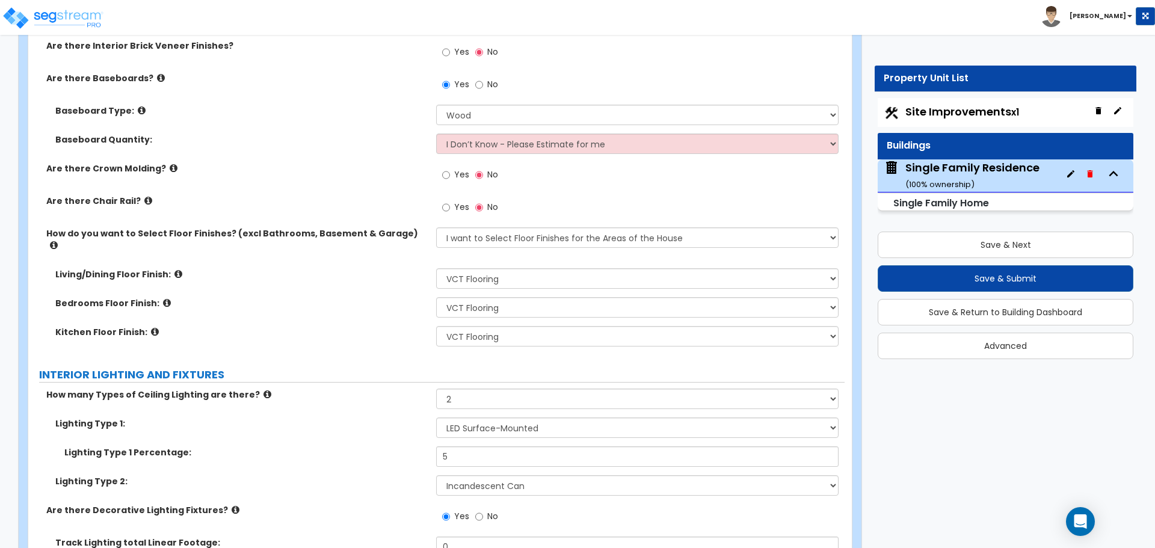
scroll to position [2165, 0]
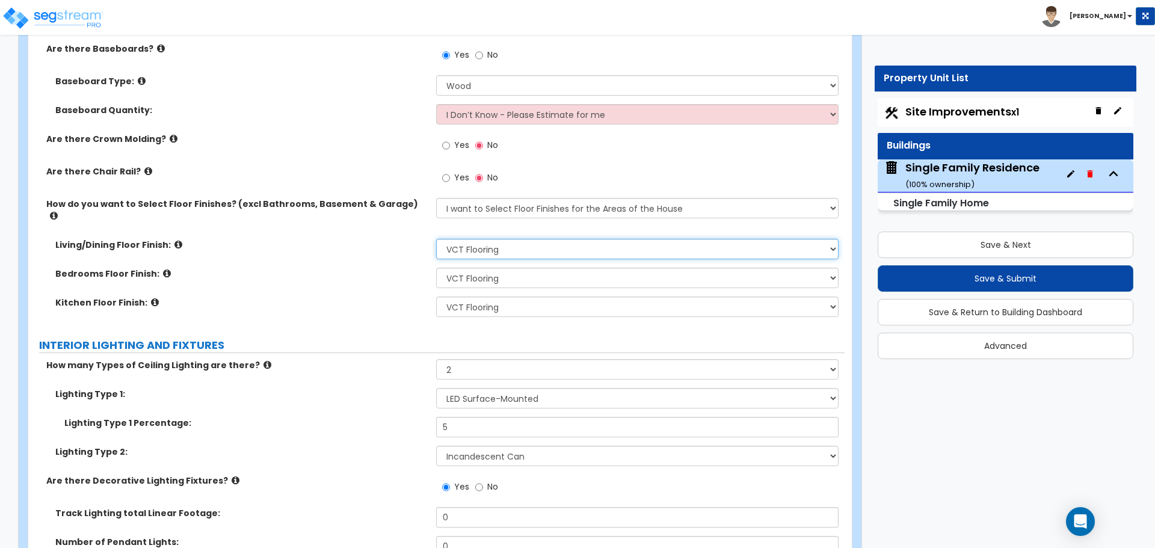
click at [499, 239] on select "None Tile Flooring Hardwood Flooring Resilient Laminate Flooring VCT Flooring S…" at bounding box center [637, 249] width 402 height 20
select select "3"
click at [436, 239] on select "None Tile Flooring Hardwood Flooring Resilient Laminate Flooring VCT Flooring S…" at bounding box center [637, 249] width 402 height 20
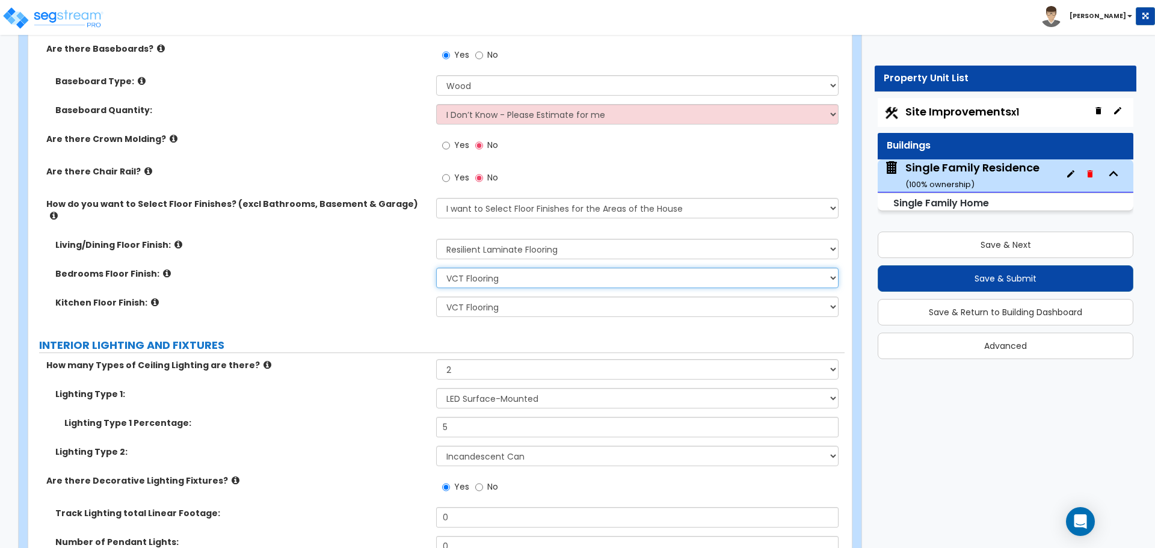
click at [497, 269] on select "None Tile Flooring Hardwood Flooring Resilient Laminate Flooring VCT Flooring S…" at bounding box center [637, 278] width 402 height 20
click at [436, 268] on select "None Tile Flooring Hardwood Flooring Resilient Laminate Flooring VCT Flooring S…" at bounding box center [637, 278] width 402 height 20
click at [514, 268] on select "None Tile Flooring Hardwood Flooring Resilient Laminate Flooring VCT Flooring S…" at bounding box center [637, 278] width 402 height 20
select select "3"
click at [436, 268] on select "None Tile Flooring Hardwood Flooring Resilient Laminate Flooring VCT Flooring S…" at bounding box center [637, 278] width 402 height 20
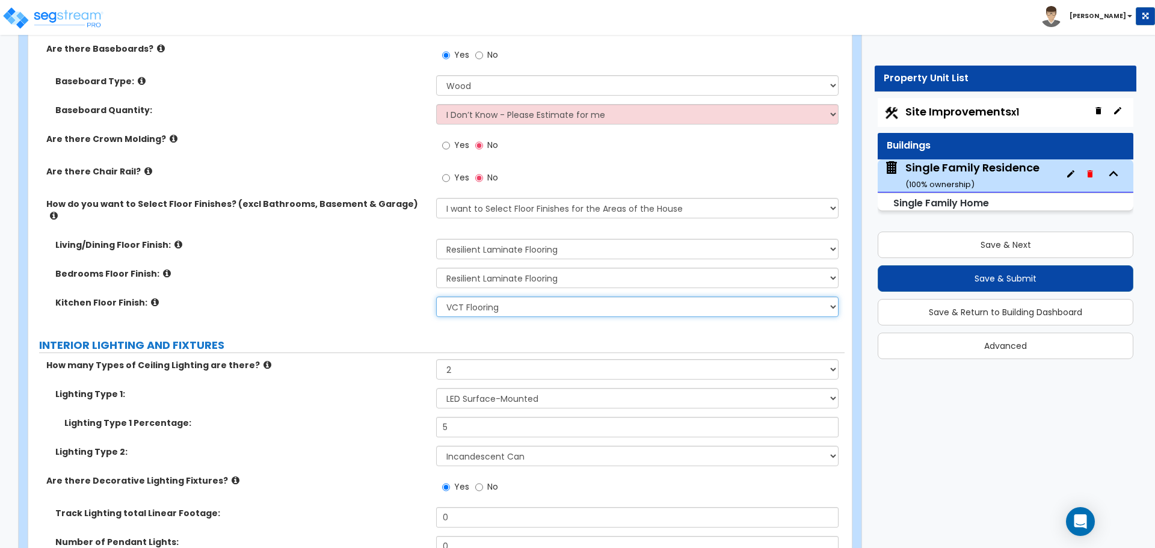
click at [497, 298] on select "None Tile Flooring Hardwood Flooring Resilient Laminate Flooring VCT Flooring S…" at bounding box center [637, 306] width 402 height 20
select select "3"
click at [436, 296] on select "None Tile Flooring Hardwood Flooring Resilient Laminate Flooring VCT Flooring S…" at bounding box center [637, 306] width 402 height 20
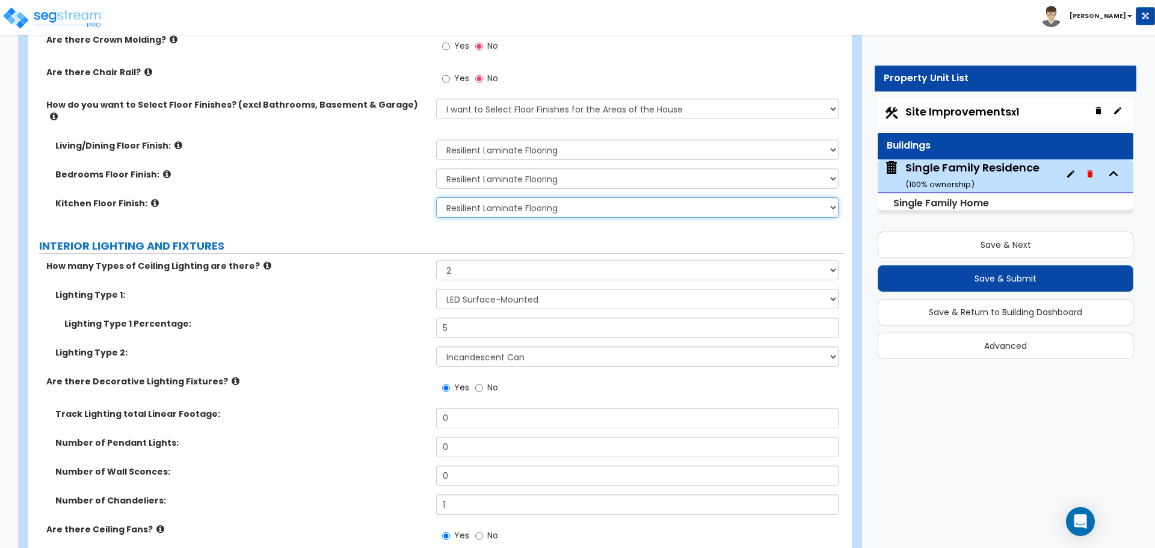
scroll to position [2285, 0]
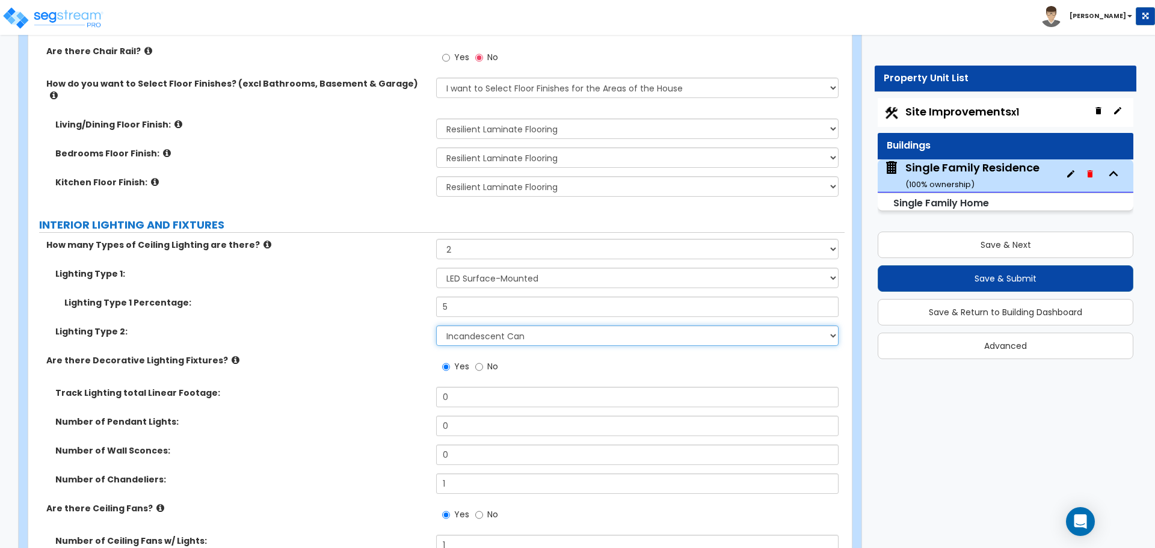
click at [484, 325] on select "Please Choose One LED Surface-Mounted LED Recessed Fluorescent Surface-Mounted …" at bounding box center [637, 335] width 402 height 20
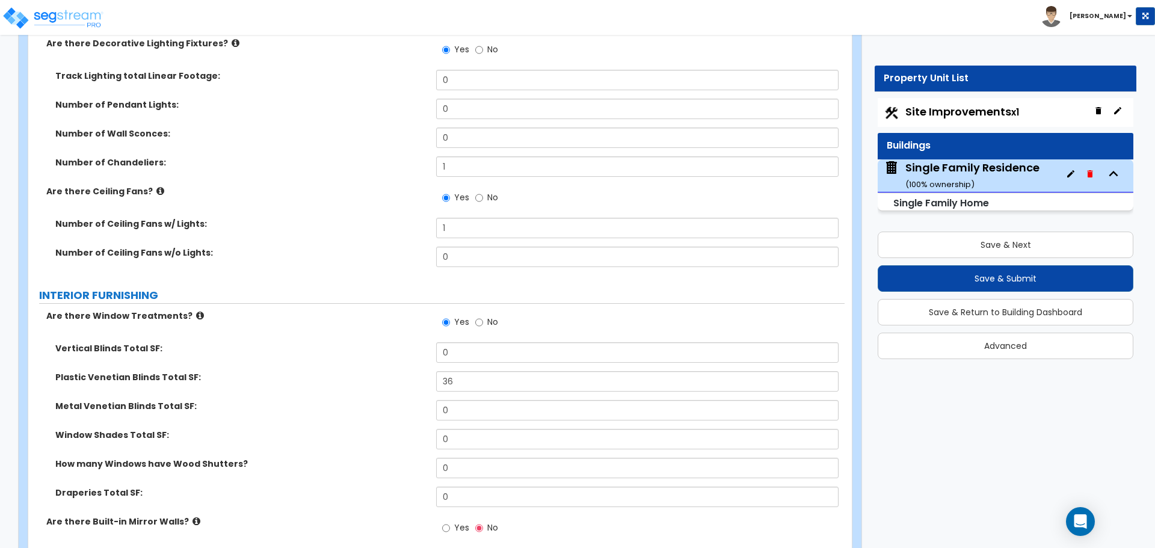
scroll to position [2646, 0]
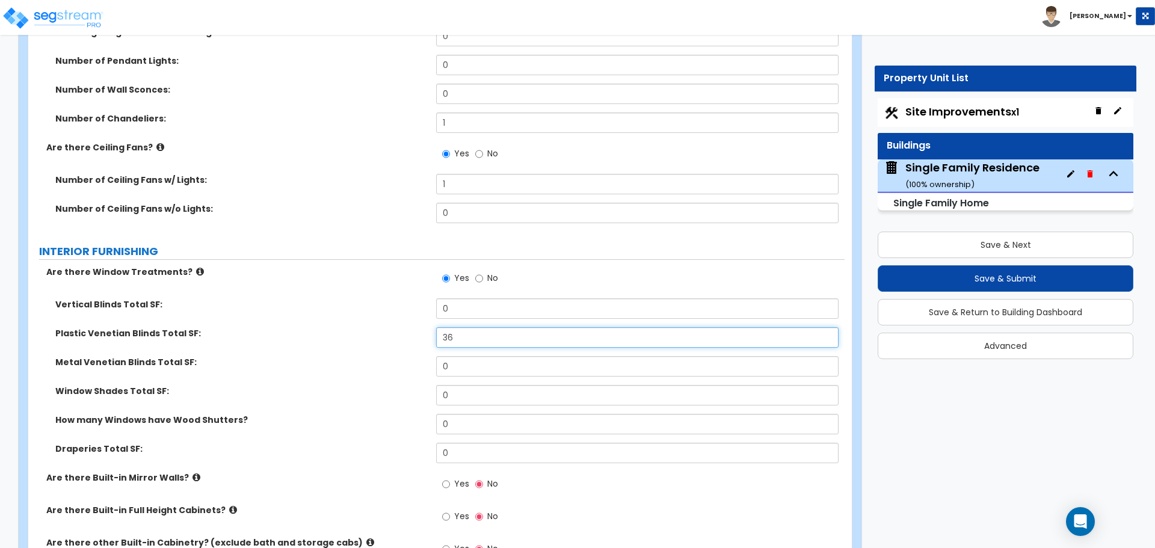
click at [464, 327] on input "36" at bounding box center [637, 337] width 402 height 20
type input "72"
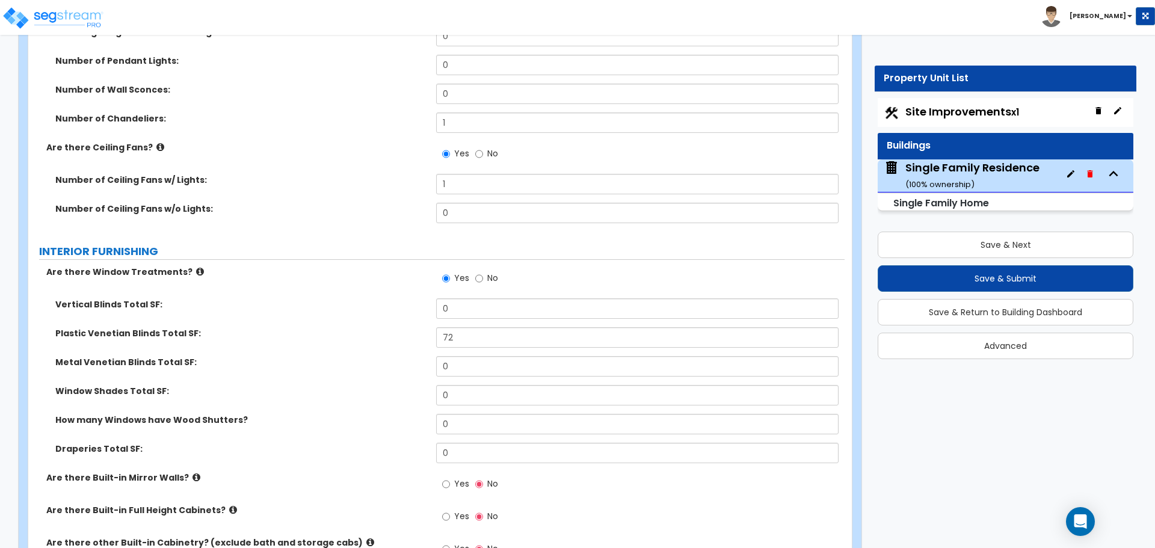
click at [388, 339] on div "Plastic Venetian Blinds Total SF: 72" at bounding box center [436, 341] width 816 height 29
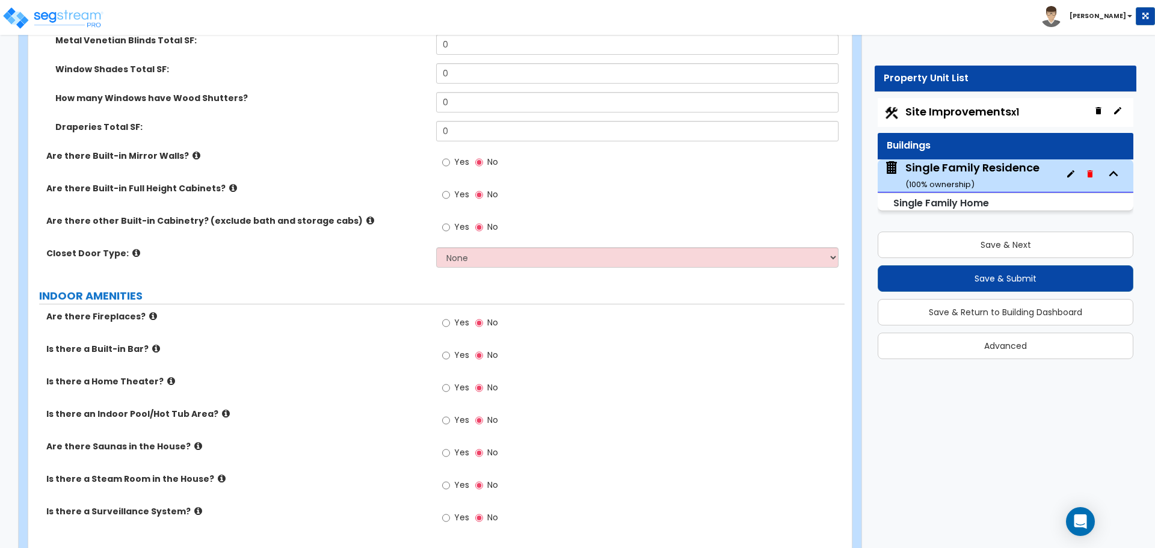
scroll to position [3067, 0]
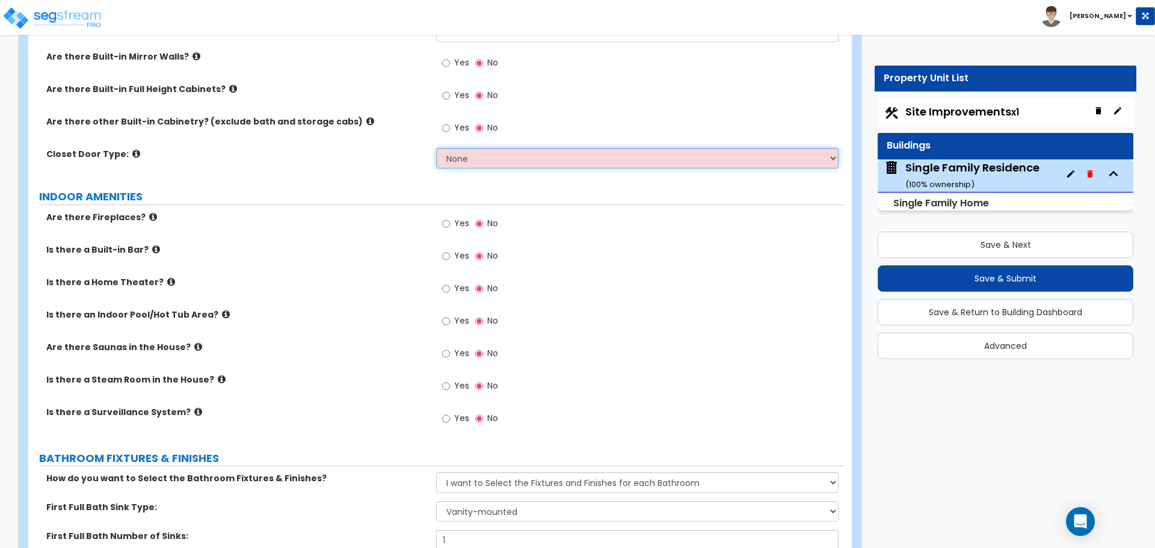
click at [470, 148] on select "None Bi-fold Louvered Doors Bi-fold Panel Doors Sliding Doors Hinged Wood Door" at bounding box center [637, 158] width 402 height 20
click at [436, 148] on select "None Bi-fold Louvered Doors Bi-fold Panel Doors Sliding Doors Hinged Wood Door" at bounding box center [637, 158] width 402 height 20
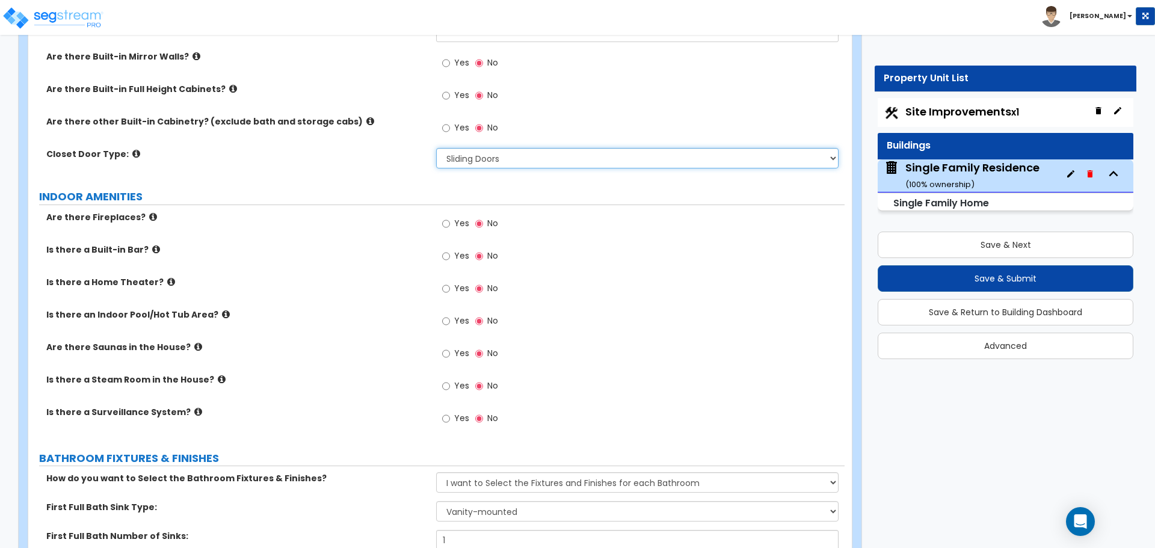
click at [492, 148] on select "None Bi-fold Louvered Doors Bi-fold Panel Doors Sliding Doors Hinged Wood Door" at bounding box center [637, 158] width 402 height 20
select select "3"
click at [436, 148] on select "None Bi-fold Louvered Doors Bi-fold Panel Doors Sliding Doors Hinged Wood Door" at bounding box center [637, 158] width 402 height 20
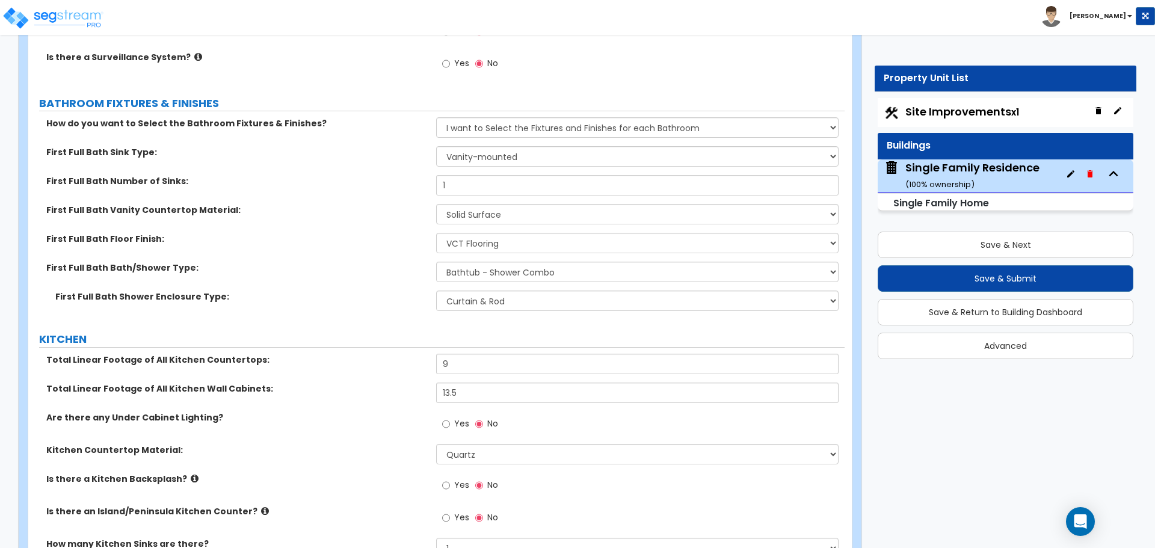
scroll to position [3428, 0]
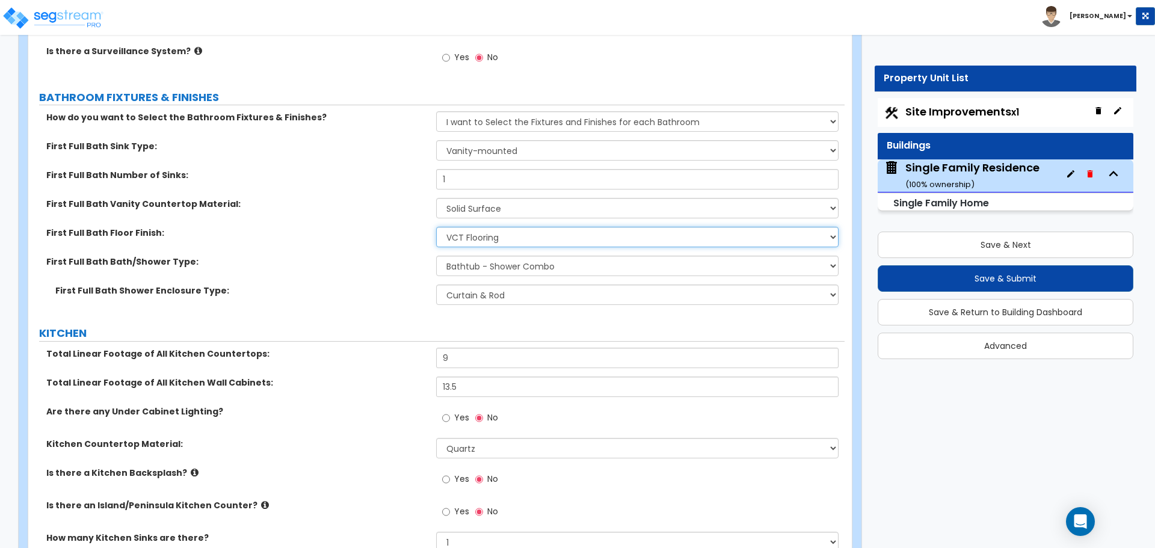
click at [481, 230] on select "None Tile Flooring Hardwood Flooring Resilient Laminate Flooring VCT Flooring S…" at bounding box center [637, 237] width 402 height 20
select select "3"
click at [436, 227] on select "None Tile Flooring Hardwood Flooring Resilient Laminate Flooring VCT Flooring S…" at bounding box center [637, 237] width 402 height 20
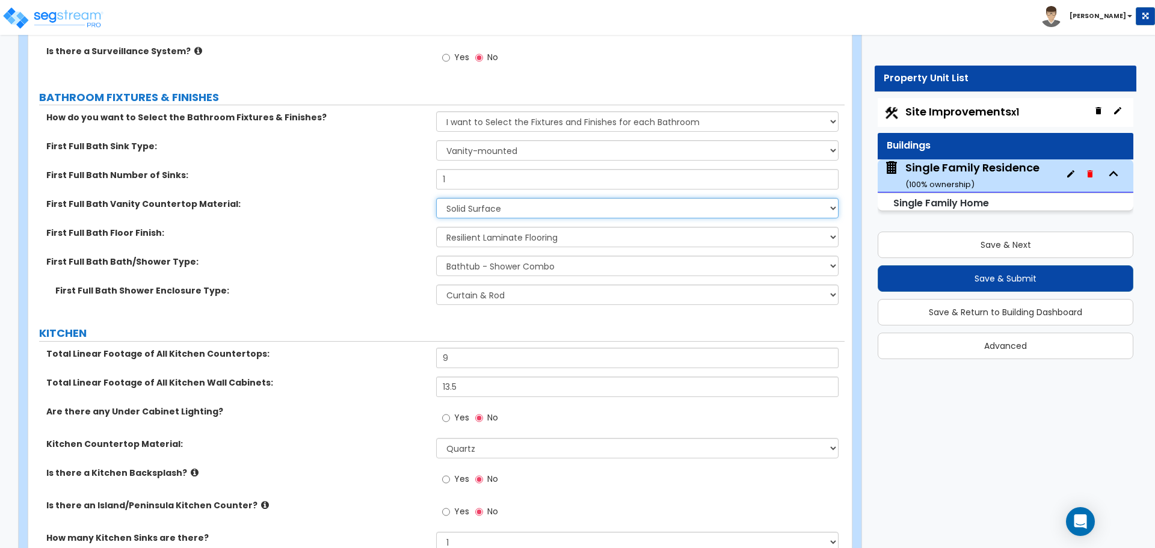
click at [482, 198] on select "None Plastic Laminate Solid Surface Stone Quartz Marble Tile Wood Stainless Ste…" at bounding box center [637, 208] width 402 height 20
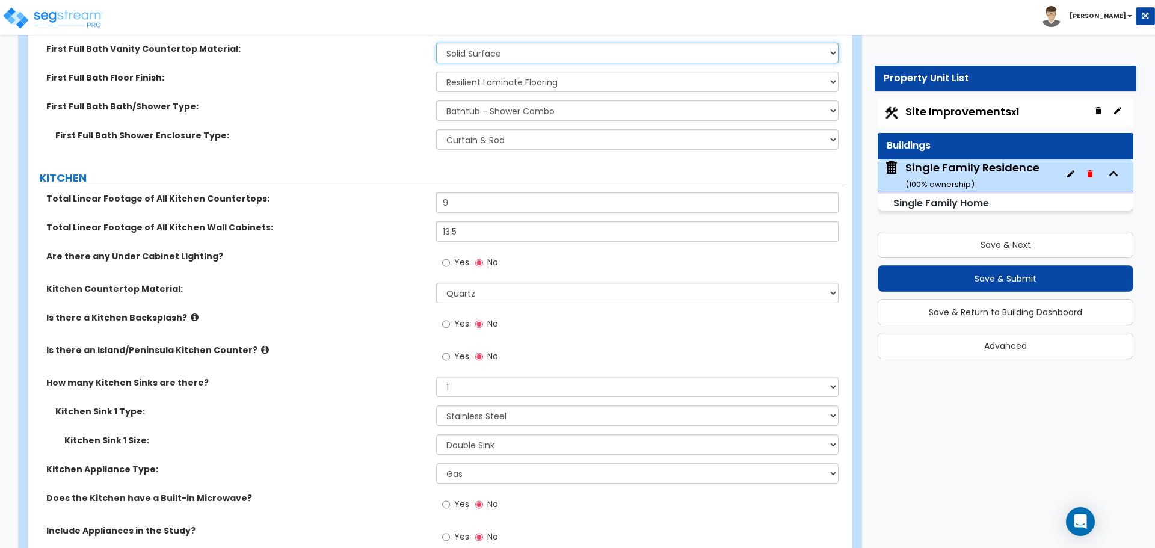
scroll to position [3608, 0]
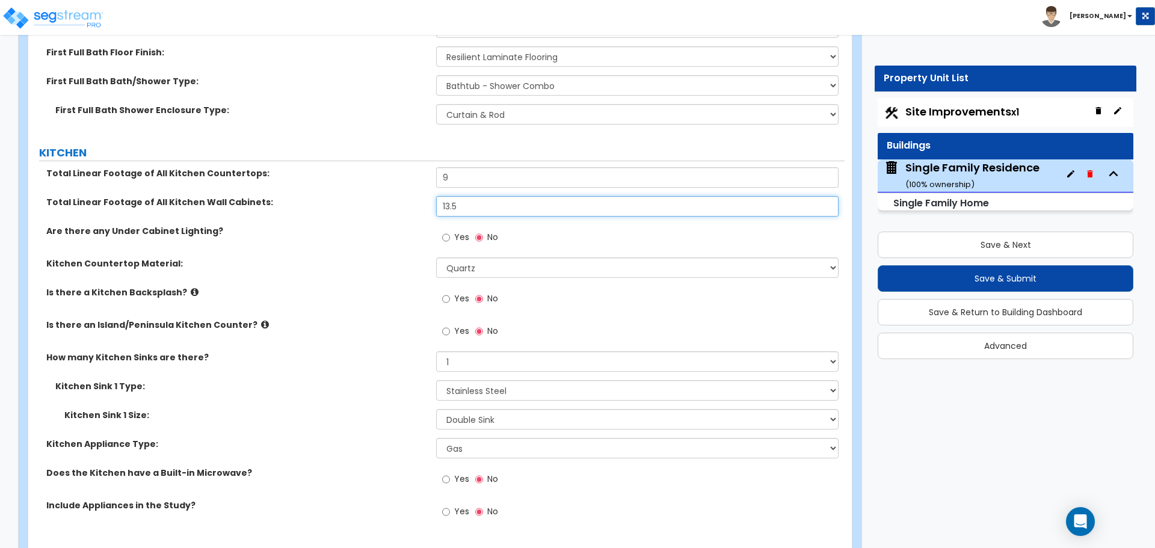
click at [485, 196] on input "13.5" at bounding box center [637, 206] width 402 height 20
type input "12.5"
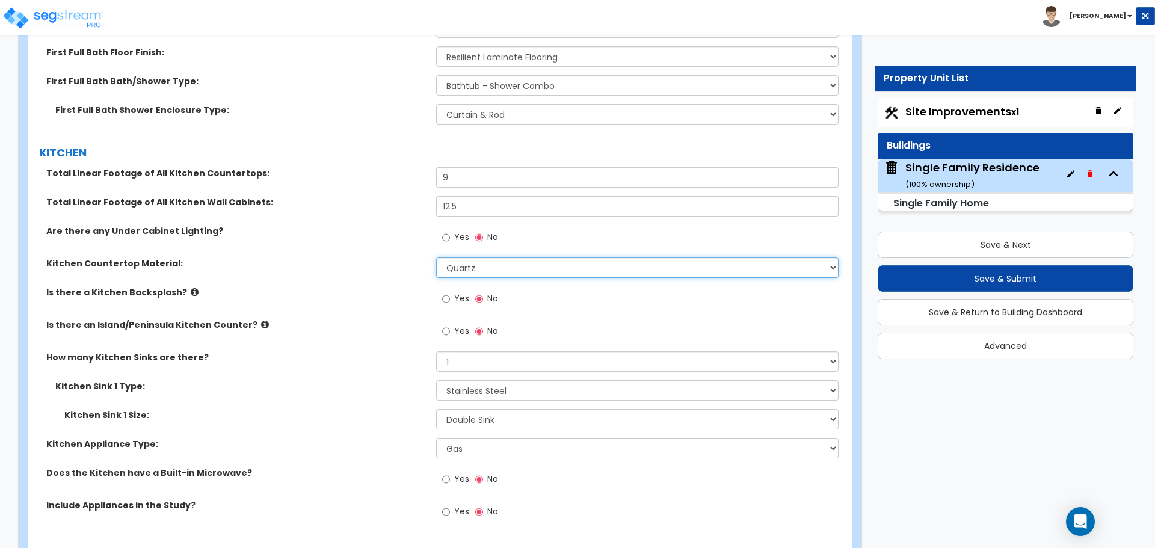
click at [463, 263] on select "Please Choose One Plastic Laminate Solid Surface Stone Quartz Marble Tile Wood …" at bounding box center [637, 267] width 402 height 20
select select "1"
click at [436, 257] on select "Please Choose One Plastic Laminate Solid Surface Stone Quartz Marble Tile Wood …" at bounding box center [637, 267] width 402 height 20
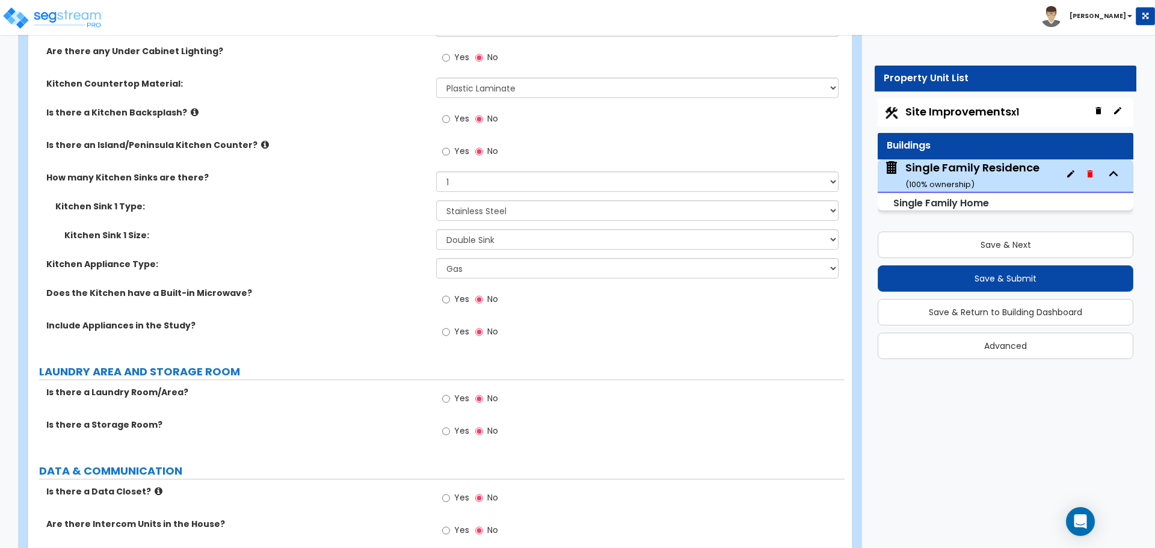
scroll to position [3789, 0]
click at [443, 325] on input "Yes" at bounding box center [446, 331] width 8 height 13
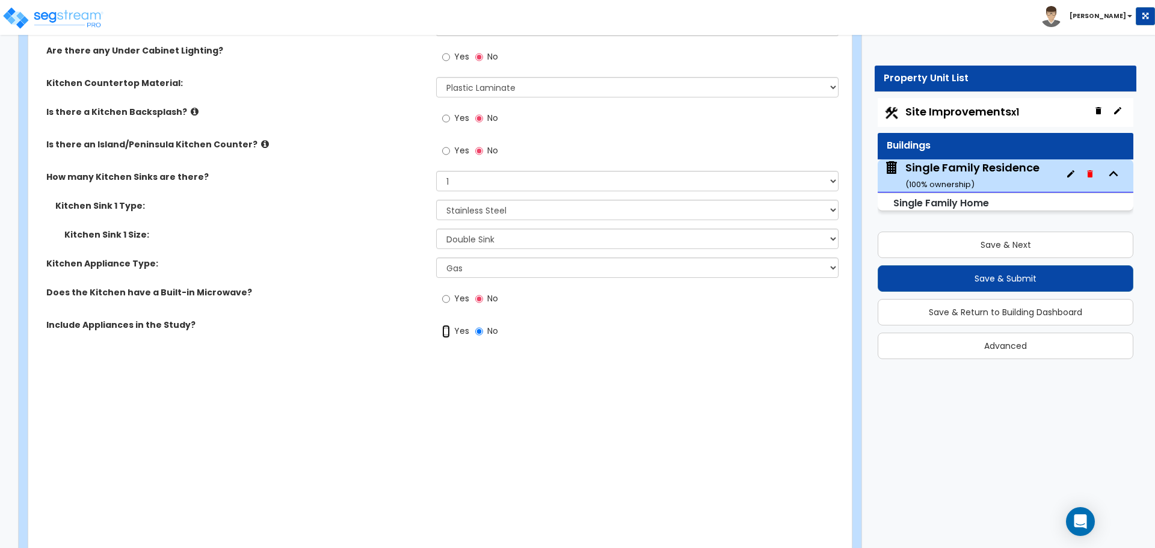
radio input "true"
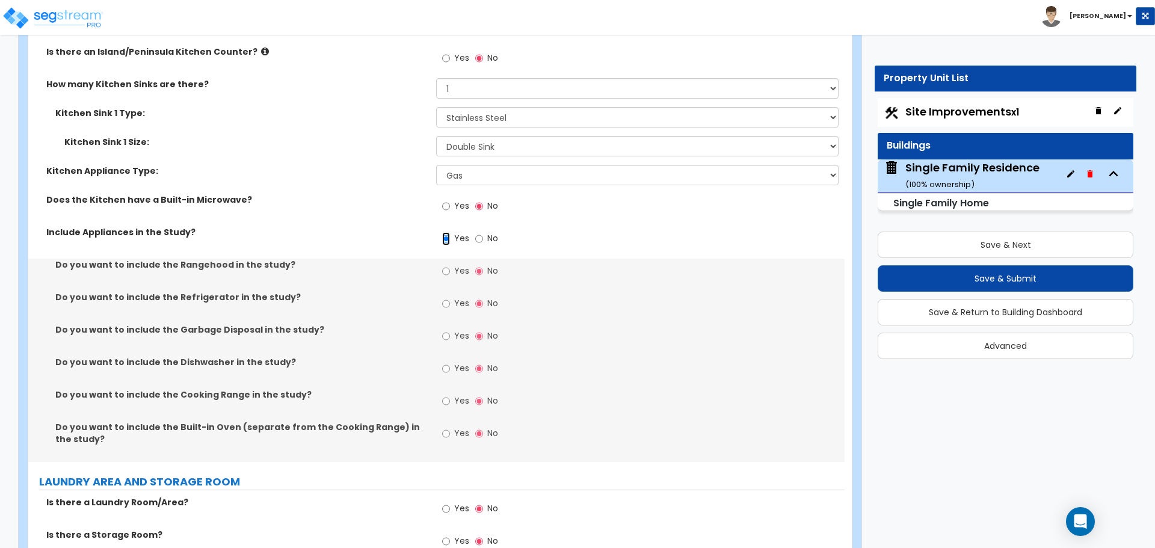
scroll to position [3909, 0]
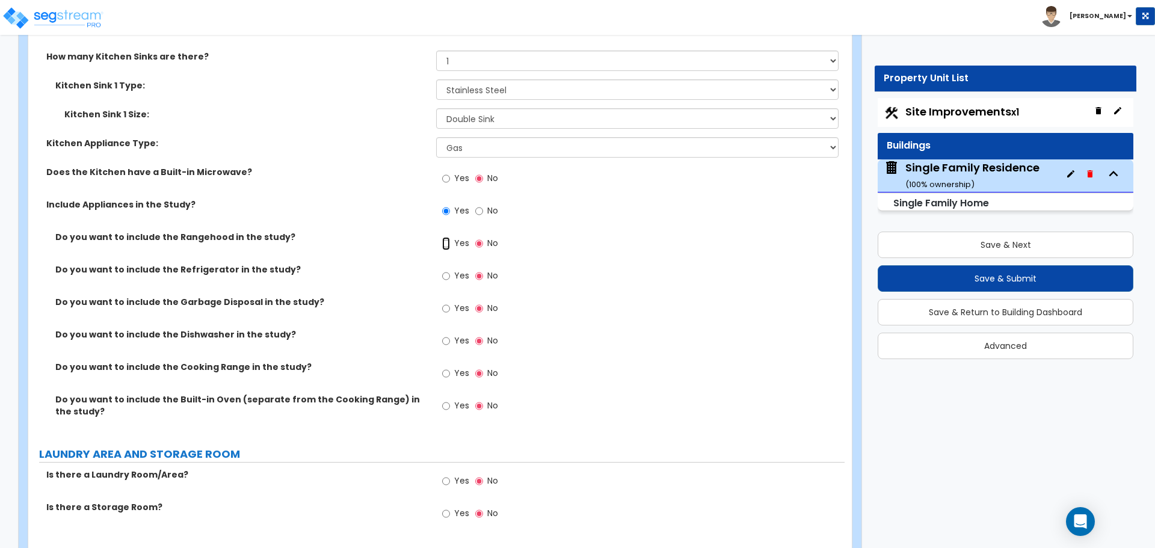
click at [444, 237] on input "Yes" at bounding box center [446, 243] width 8 height 13
radio input "true"
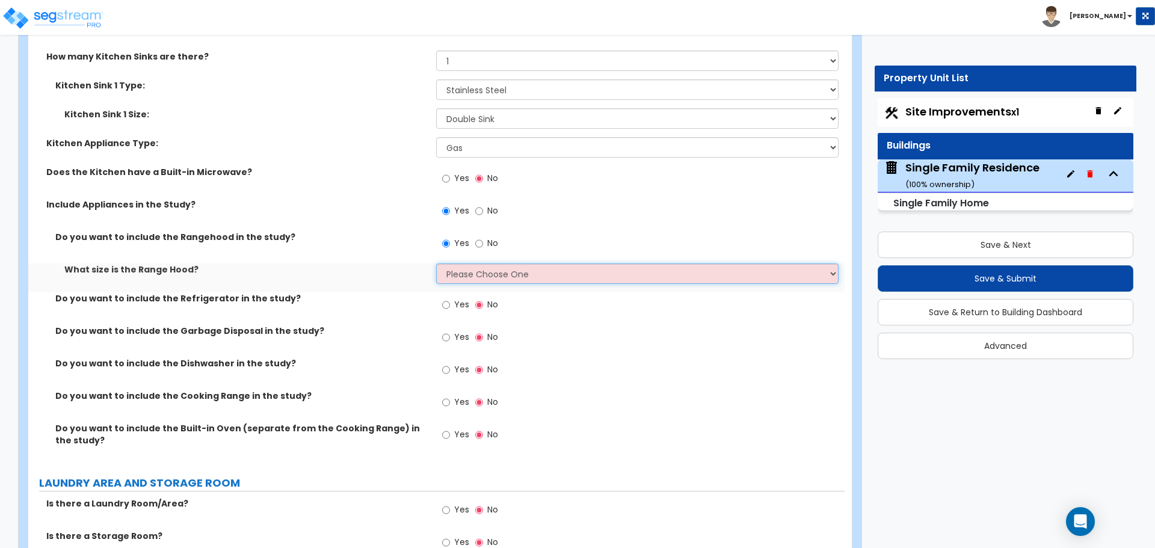
click at [465, 264] on select "Please Choose One Normal - 30" Wide - 42"" at bounding box center [637, 273] width 402 height 20
select select "1"
click at [436, 263] on select "Please Choose One Normal - 30" Wide - 42"" at bounding box center [637, 273] width 402 height 20
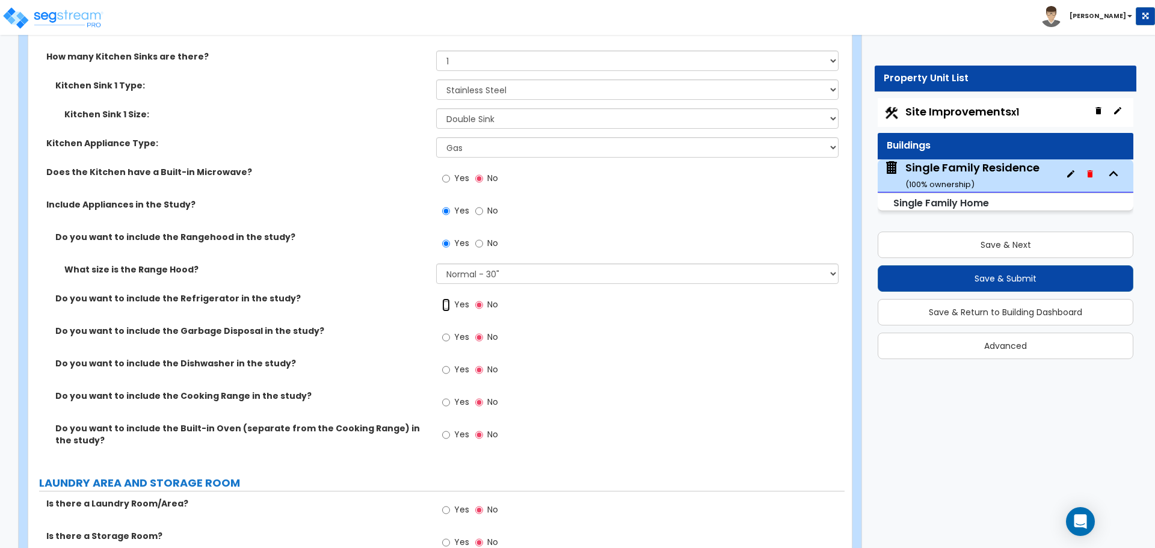
click at [449, 298] on input "Yes" at bounding box center [446, 304] width 8 height 13
radio input "true"
click at [449, 298] on input "Yes" at bounding box center [446, 304] width 8 height 13
click at [446, 363] on input "Yes" at bounding box center [446, 369] width 8 height 13
radio input "true"
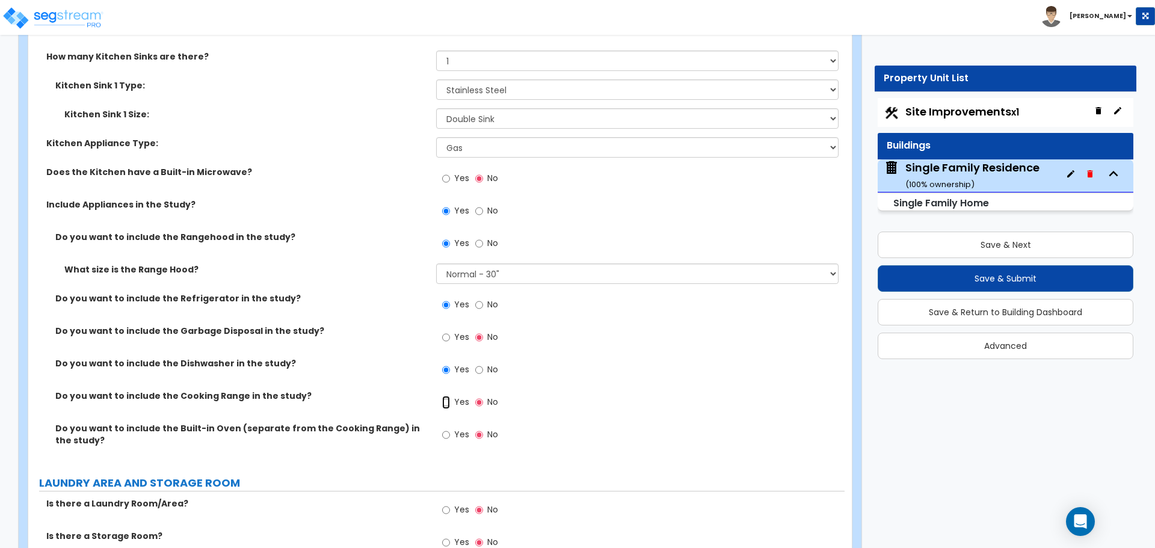
click at [447, 396] on input "Yes" at bounding box center [446, 402] width 8 height 13
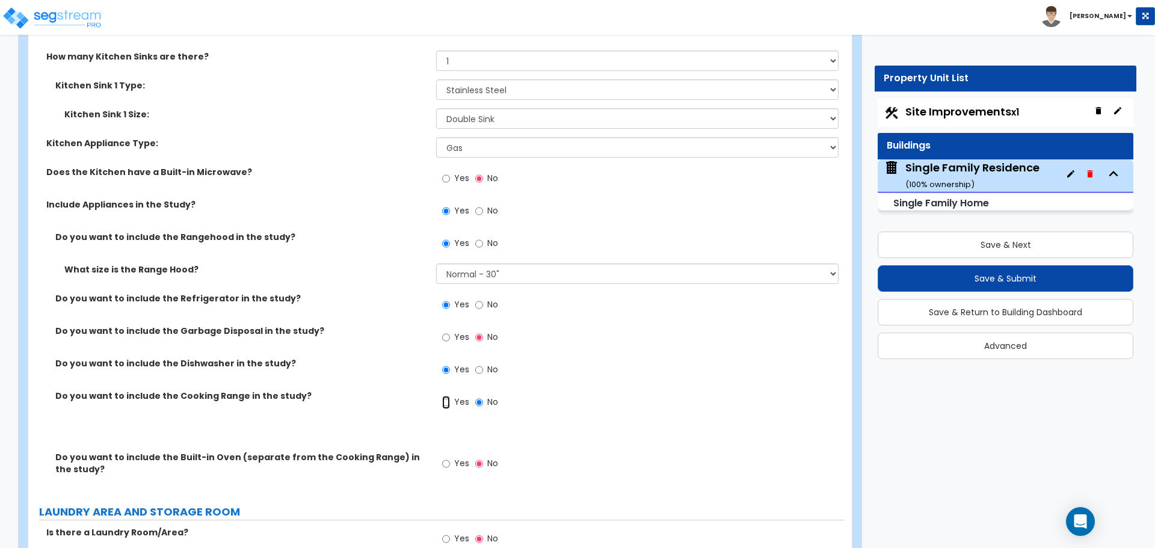
radio input "true"
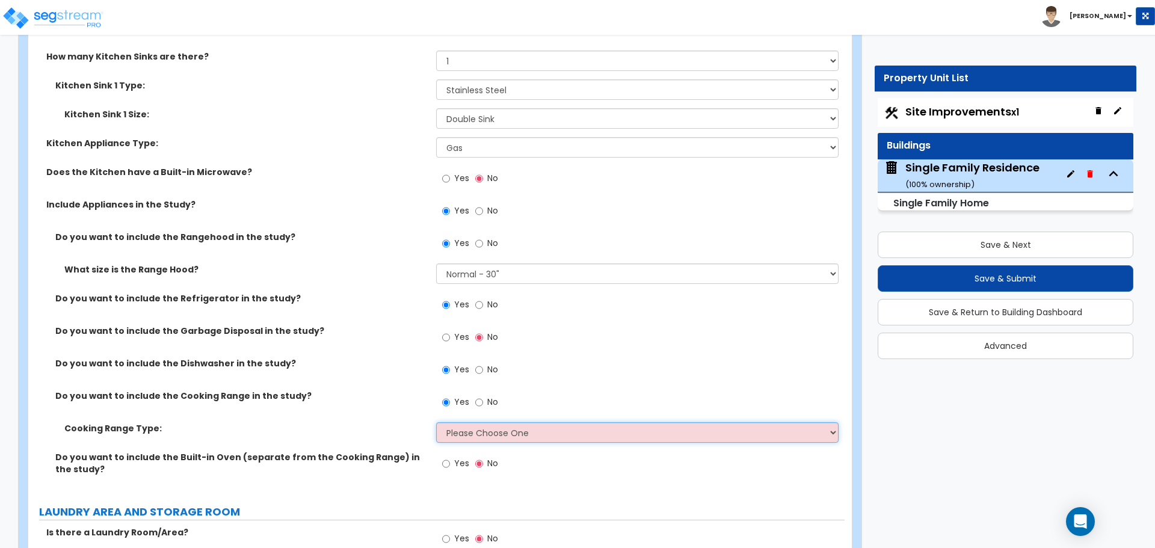
click at [461, 429] on select "Please Choose One Cook Top Only Range with Oven" at bounding box center [637, 432] width 402 height 20
select select "2"
click at [436, 422] on select "Please Choose One Cook Top Only Range with Oven" at bounding box center [637, 432] width 402 height 20
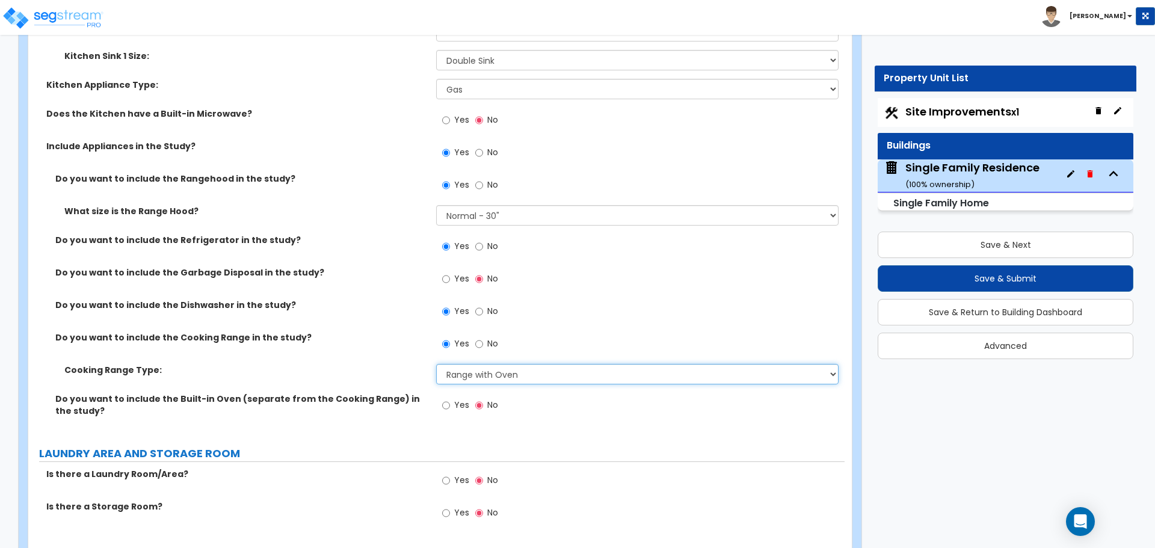
scroll to position [3969, 0]
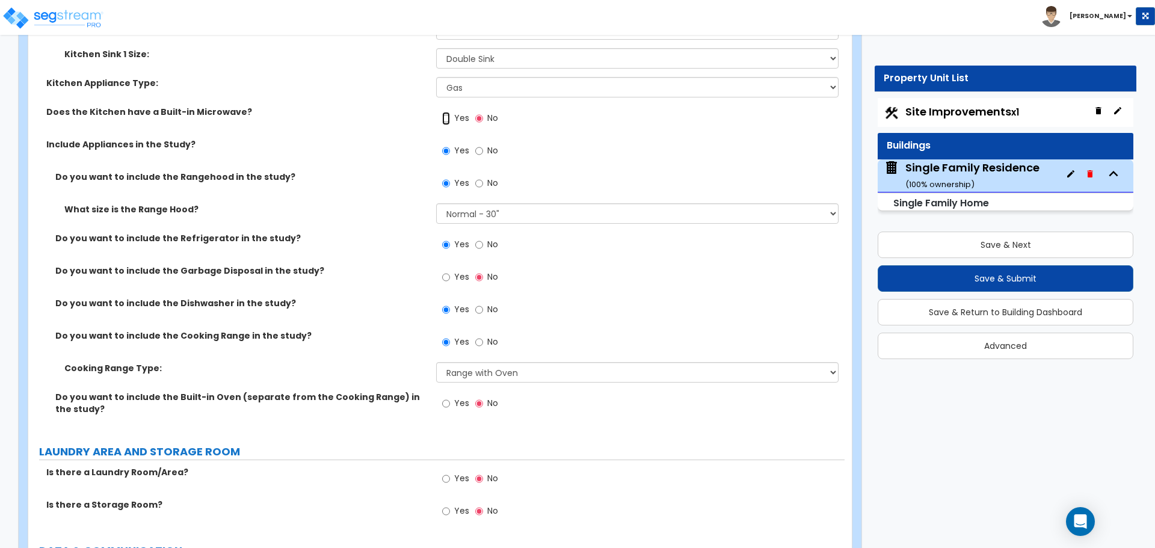
click at [447, 112] on input "Yes" at bounding box center [446, 118] width 8 height 13
radio input "true"
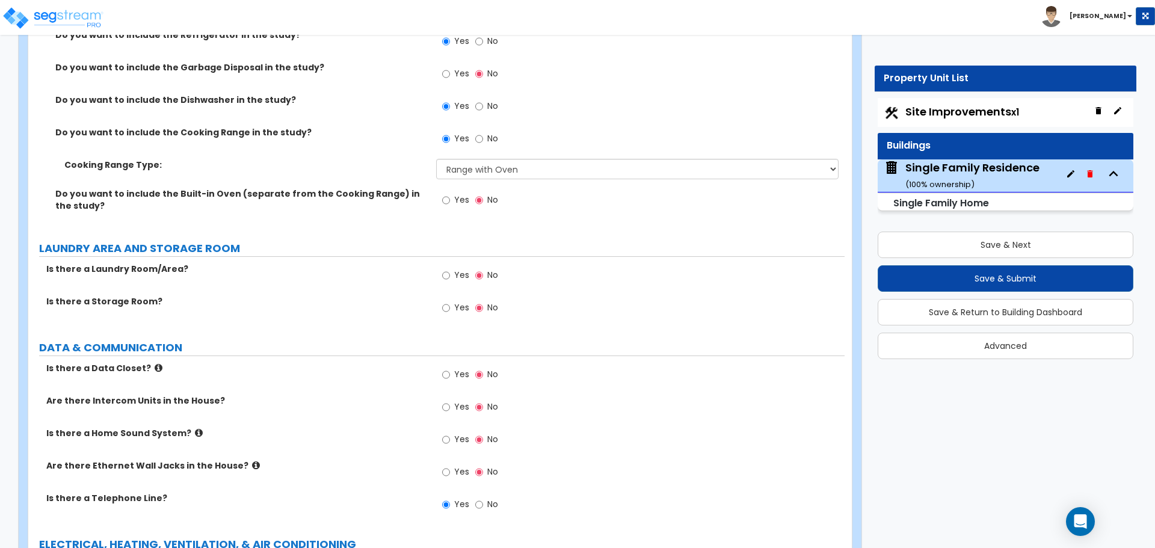
scroll to position [4150, 0]
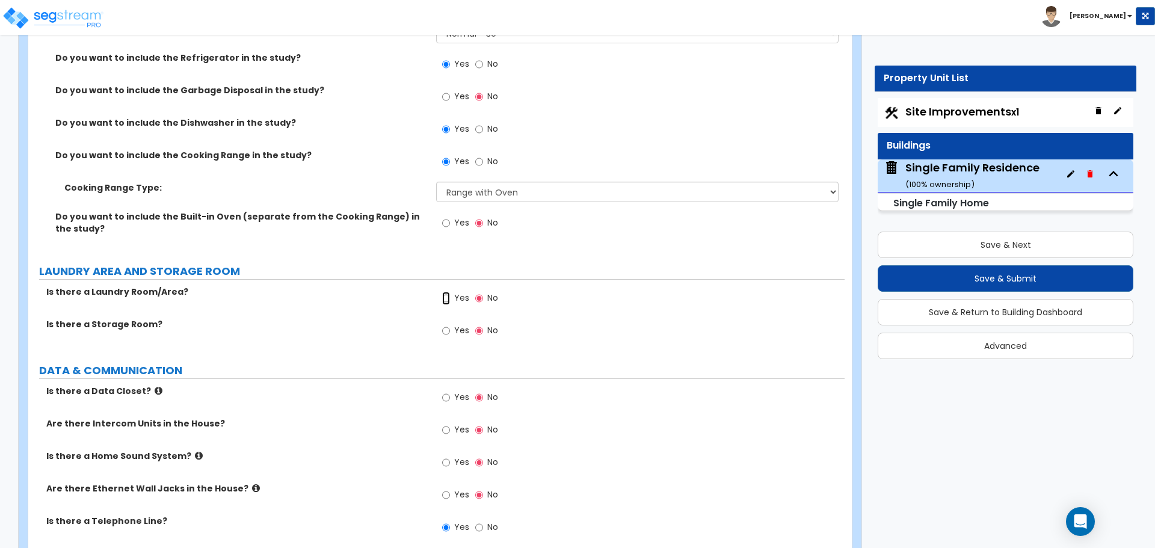
click at [446, 292] on input "Yes" at bounding box center [446, 298] width 8 height 13
radio input "true"
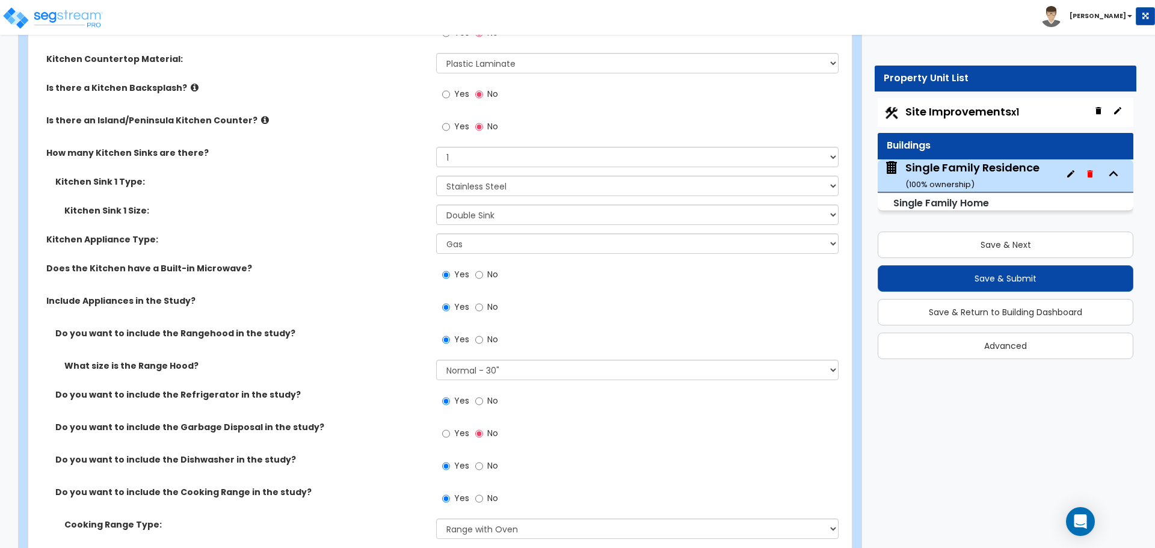
scroll to position [3846, 0]
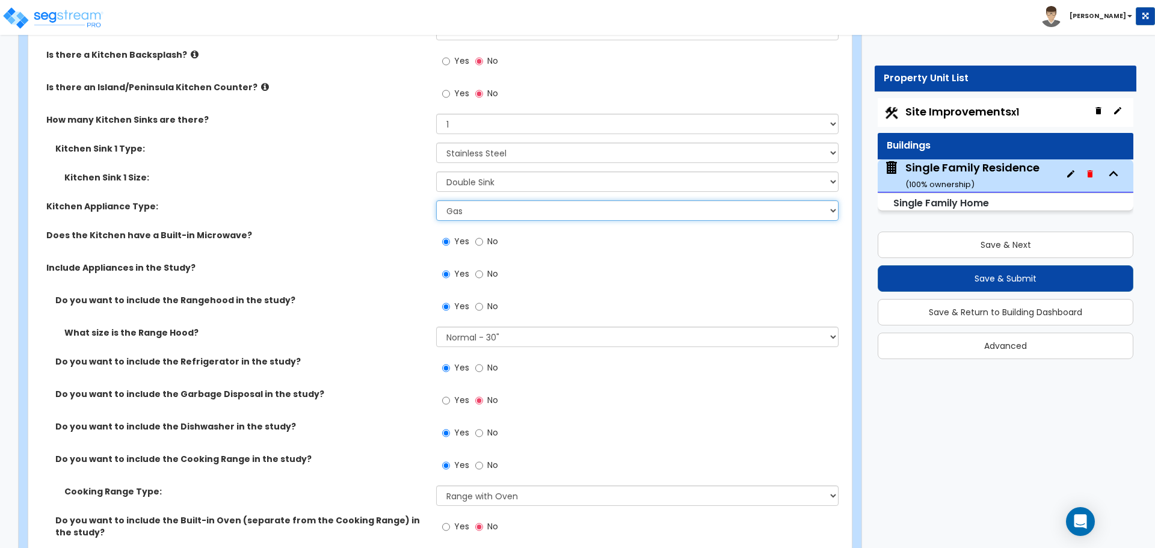
click at [490, 202] on select "Please Choose One Gas Electric" at bounding box center [637, 210] width 402 height 20
select select "2"
click at [436, 200] on select "Please Choose One Gas Electric" at bounding box center [637, 210] width 402 height 20
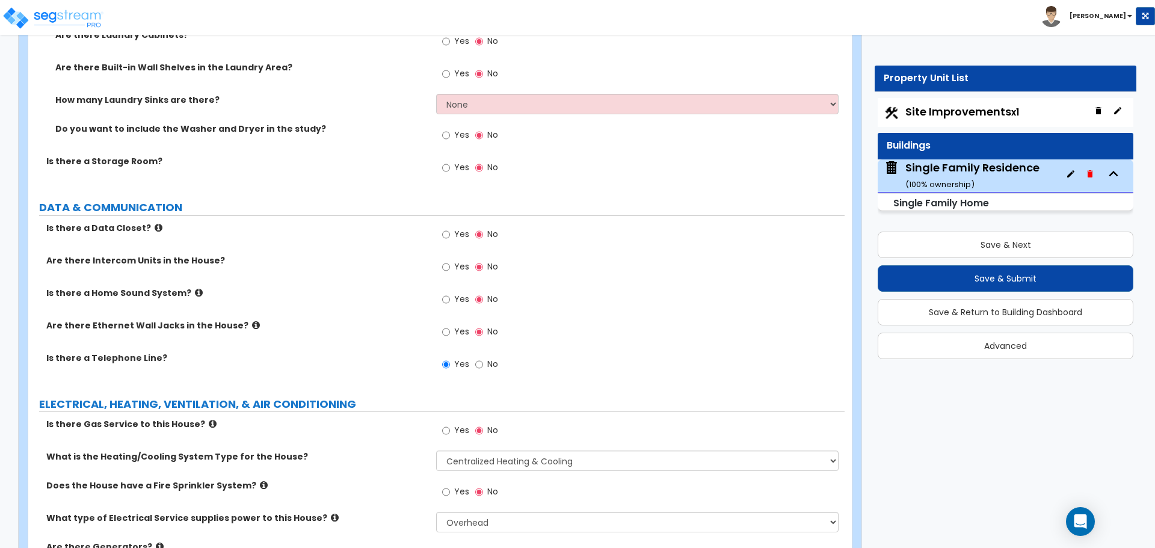
scroll to position [4507, 0]
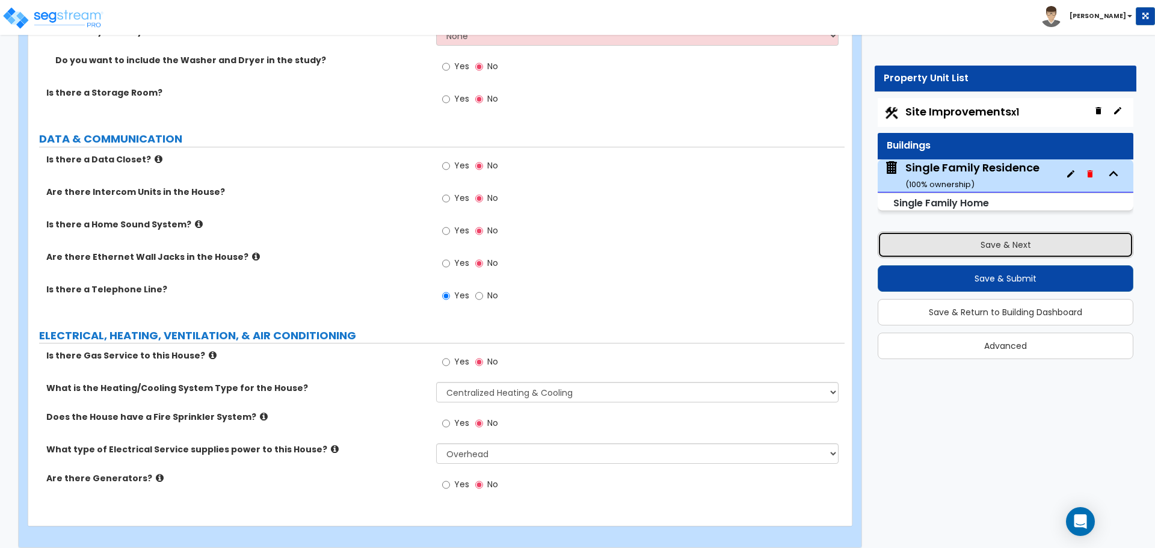
click at [1010, 247] on button "Save & Next" at bounding box center [1005, 245] width 256 height 26
select select "2"
select select "1"
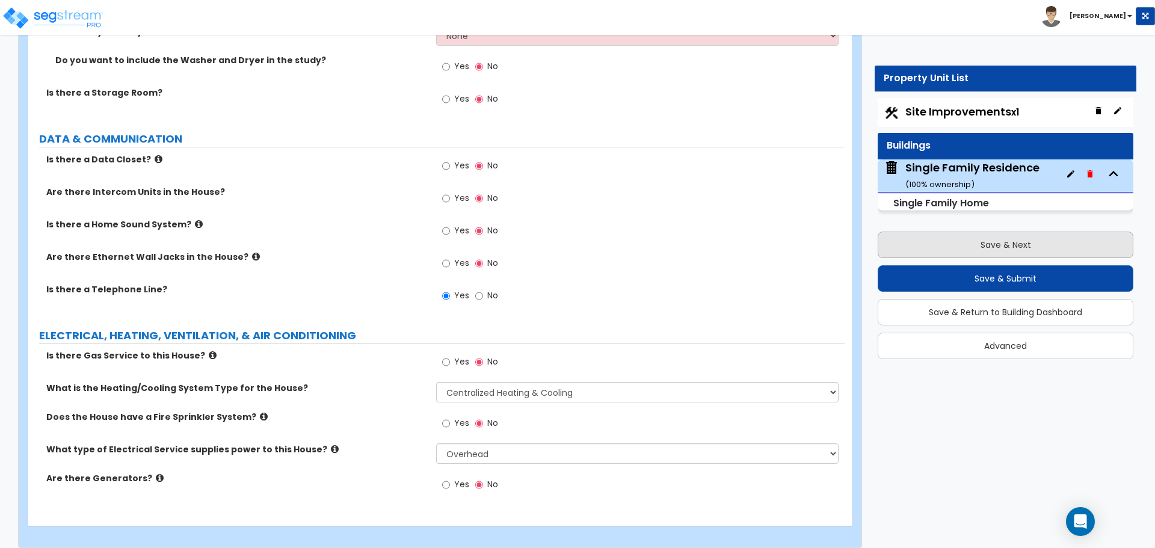
select select "2"
select select "4"
select select "1"
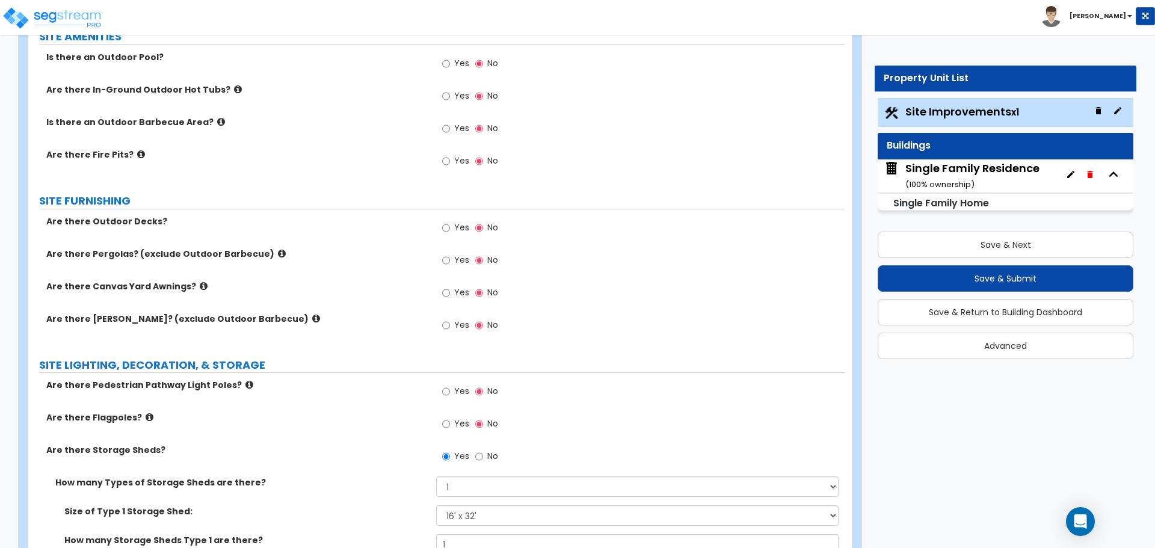
scroll to position [1323, 0]
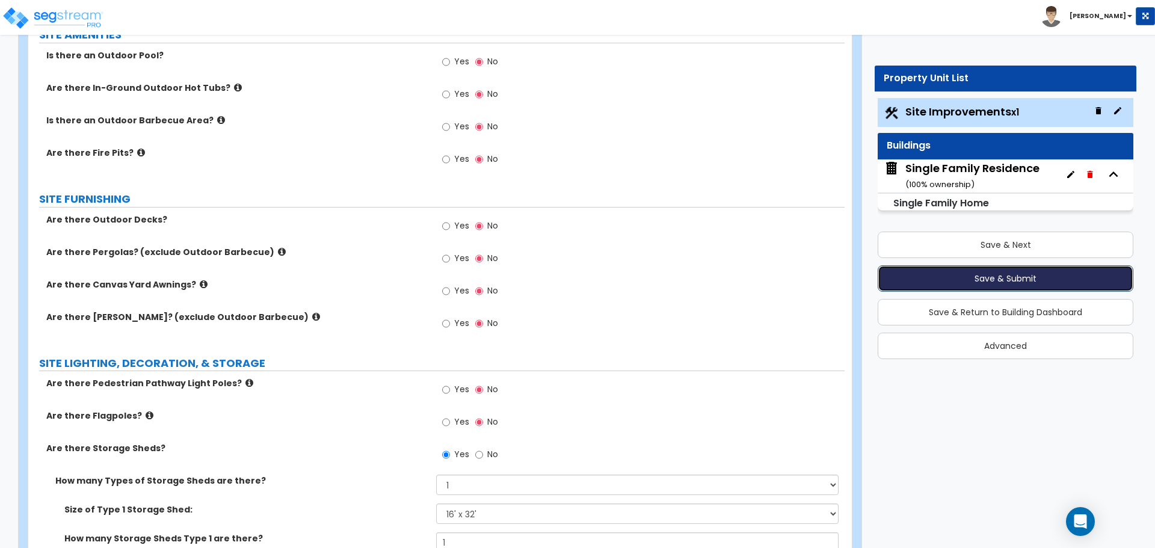
click at [996, 271] on button "Save & Submit" at bounding box center [1005, 278] width 256 height 26
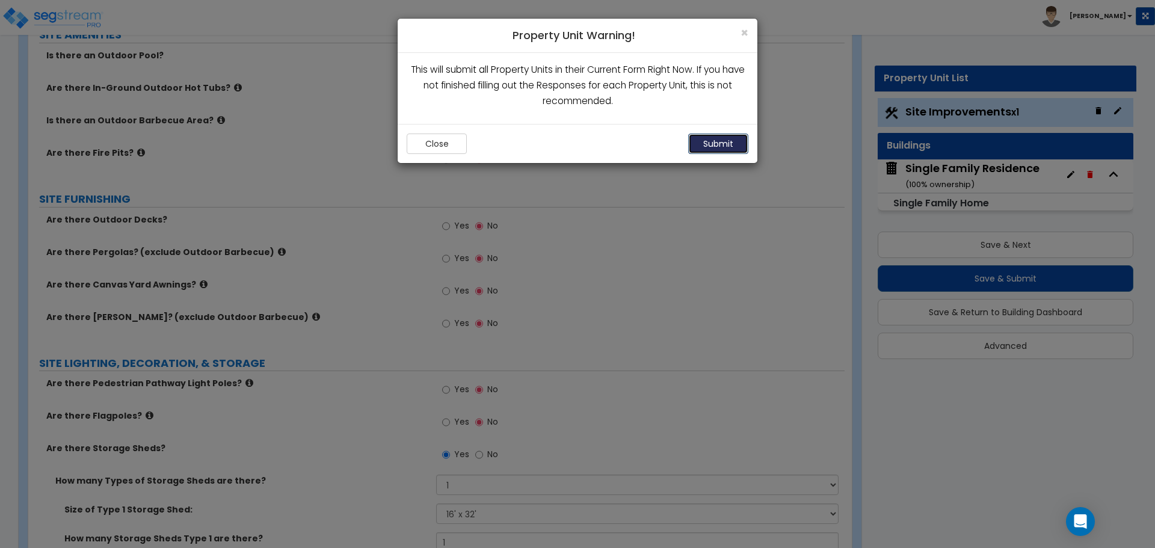
click at [730, 148] on button "Submit" at bounding box center [718, 144] width 60 height 20
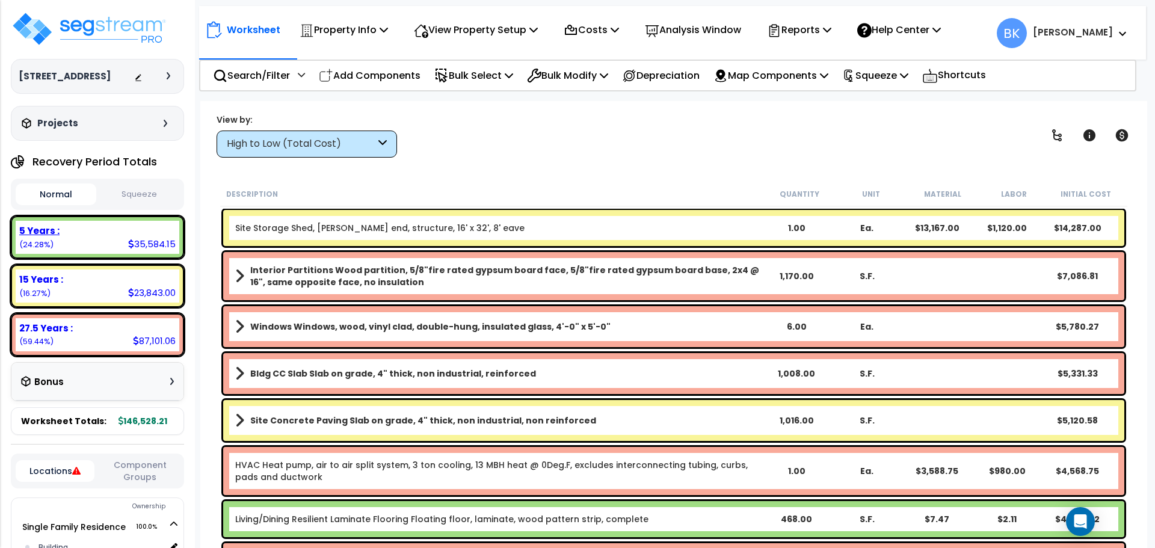
click at [80, 242] on div "5 Years : 35,584.15 (24.28%)" at bounding box center [98, 237] width 164 height 33
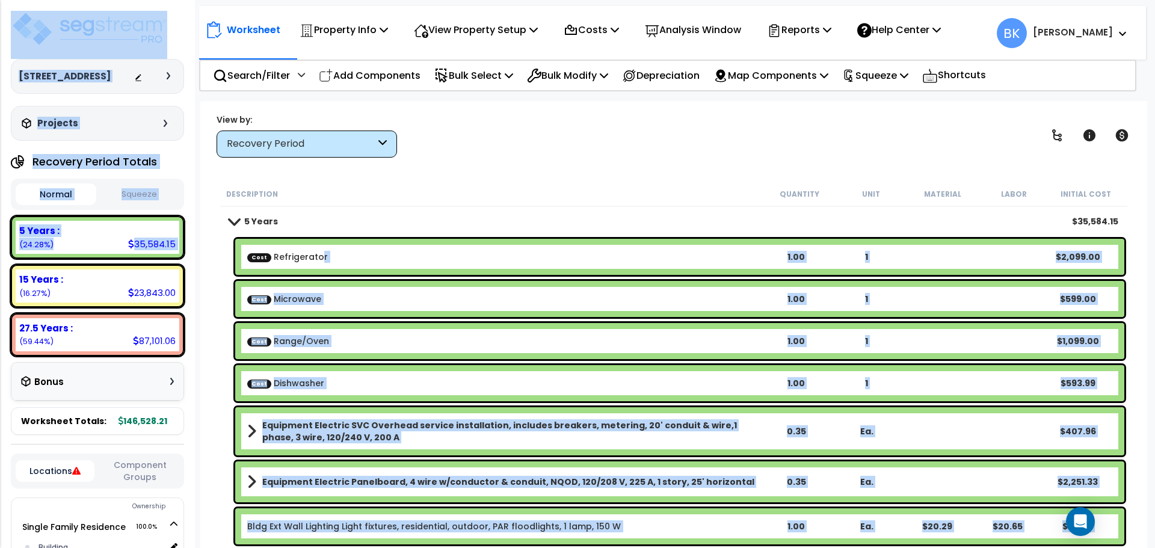
click at [319, 258] on link "Cost Refrigerator" at bounding box center [287, 257] width 81 height 12
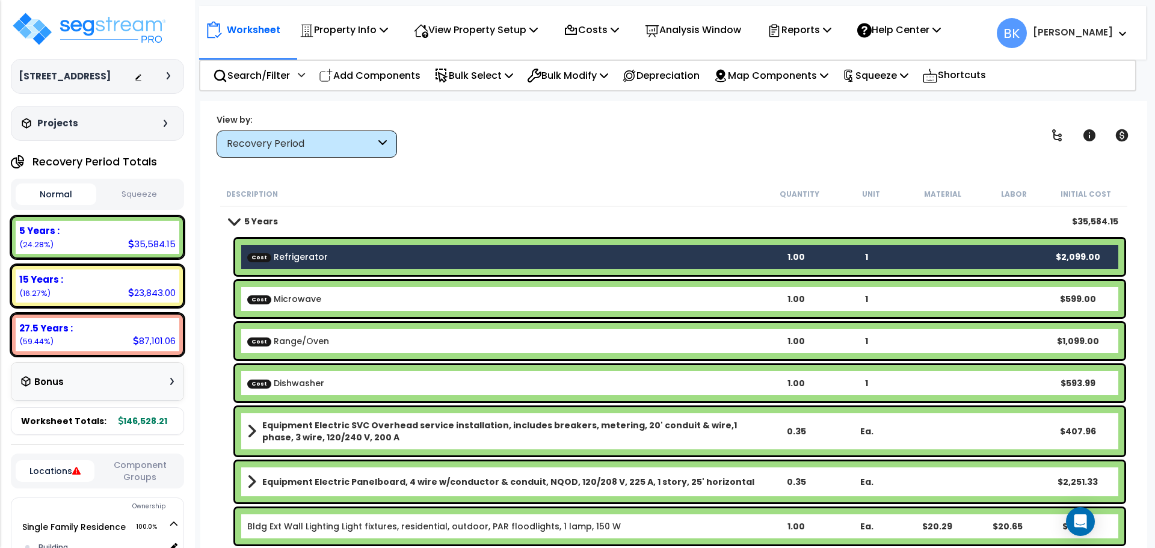
click at [318, 295] on b "Cost Microwave" at bounding box center [503, 299] width 513 height 12
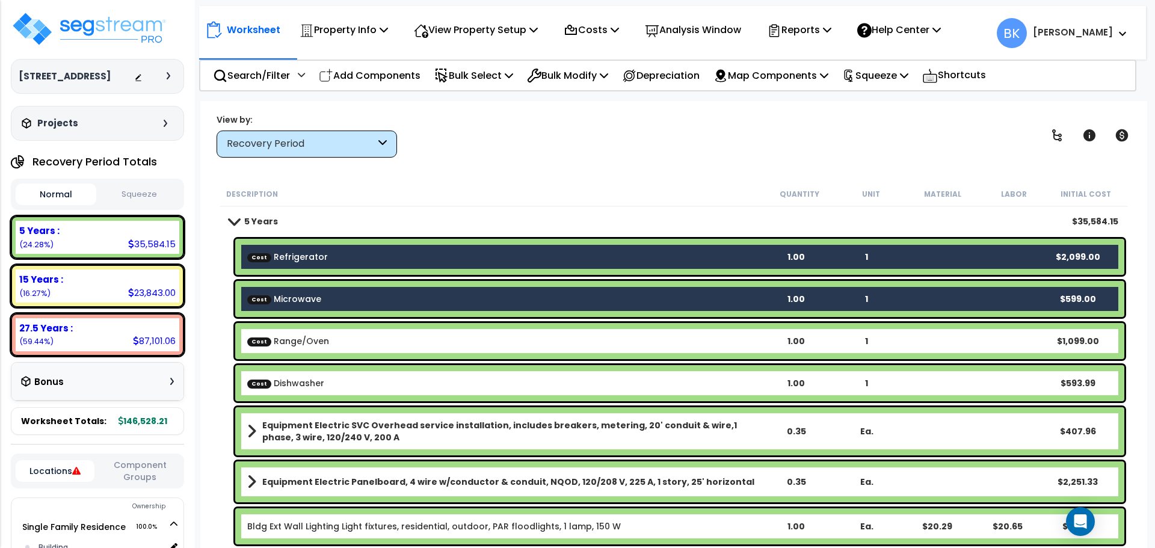
click at [316, 341] on link "Cost Range/Oven" at bounding box center [288, 341] width 82 height 12
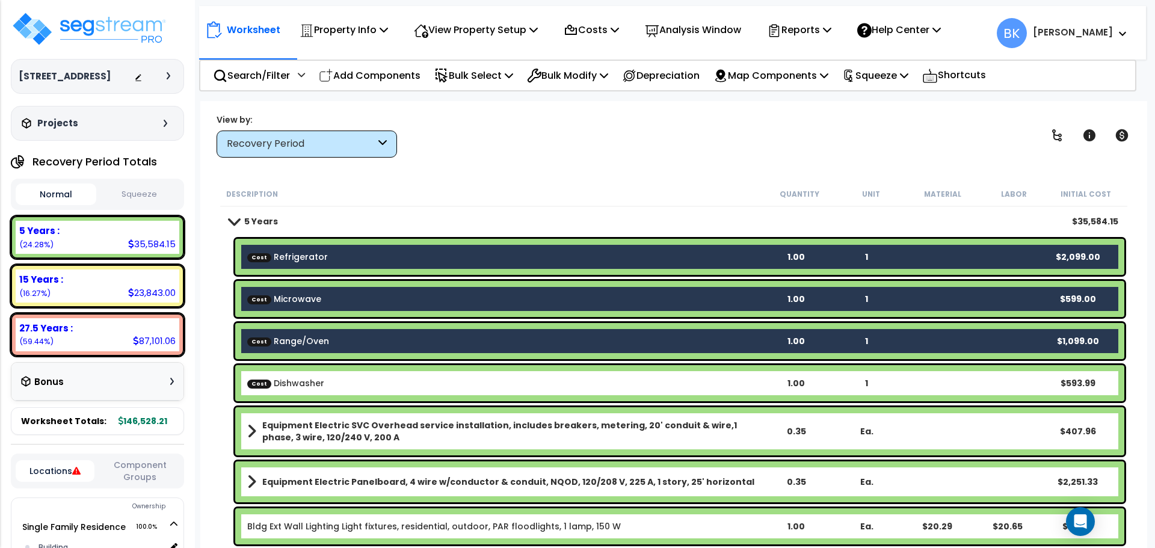
click at [323, 376] on div "Cost Dishwasher 1.00 1 $593.99" at bounding box center [679, 383] width 889 height 36
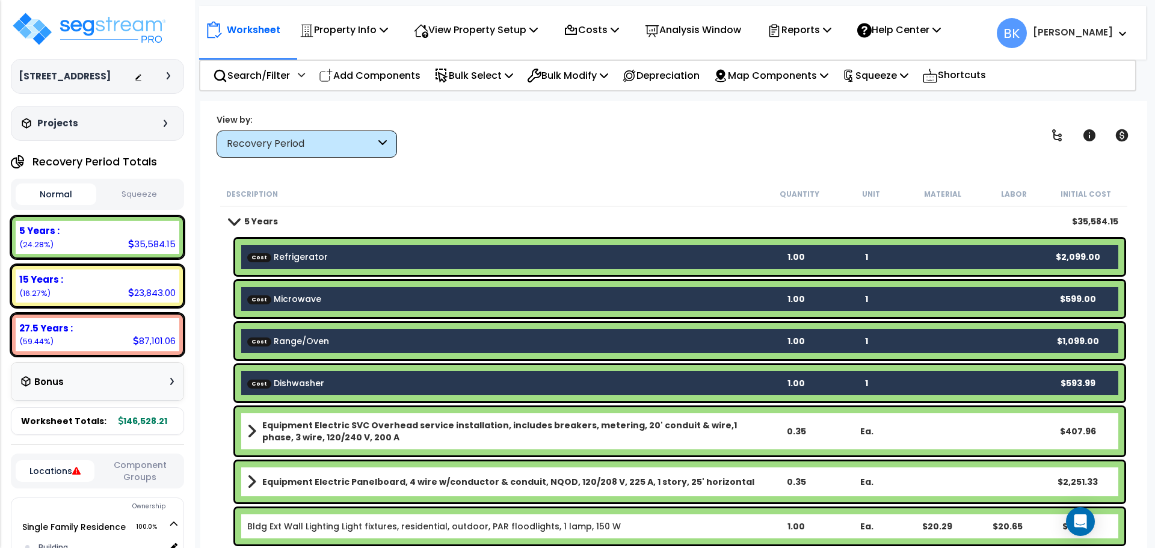
click at [579, 194] on div "Description" at bounding box center [494, 194] width 537 height 12
click at [609, 28] on p "Costs" at bounding box center [590, 30] width 55 height 16
click at [719, 31] on p "Analysis Window" at bounding box center [693, 30] width 96 height 16
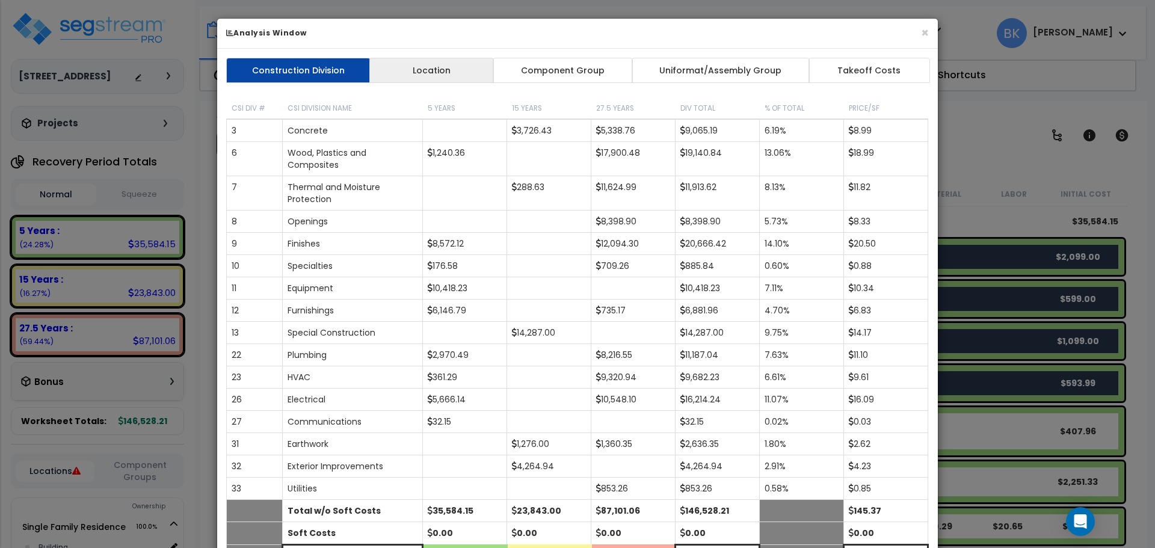
click at [444, 69] on link "Location" at bounding box center [431, 70] width 124 height 25
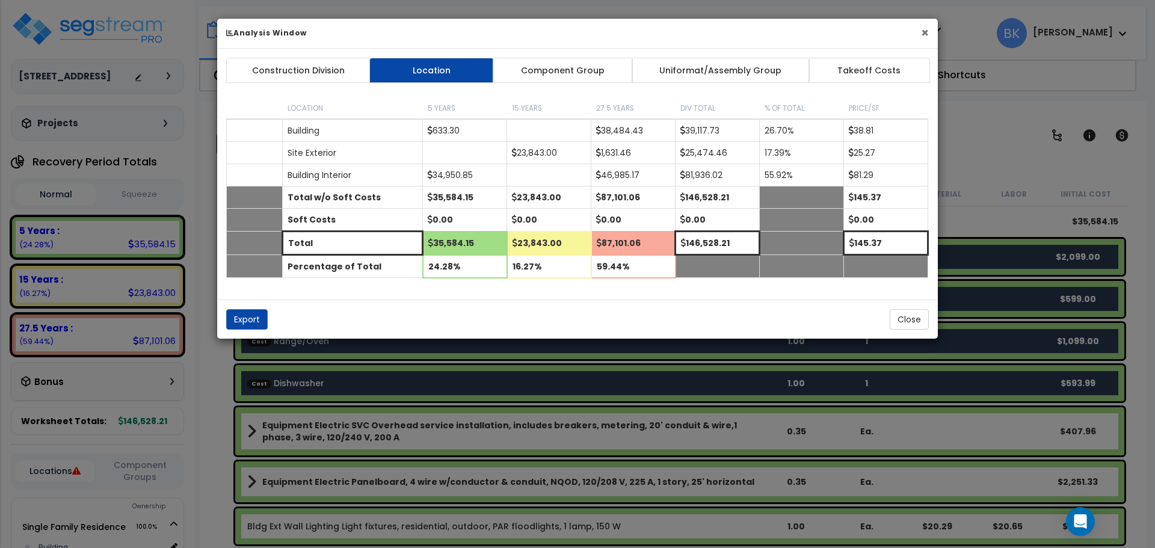
click at [924, 32] on button "×" at bounding box center [925, 32] width 8 height 13
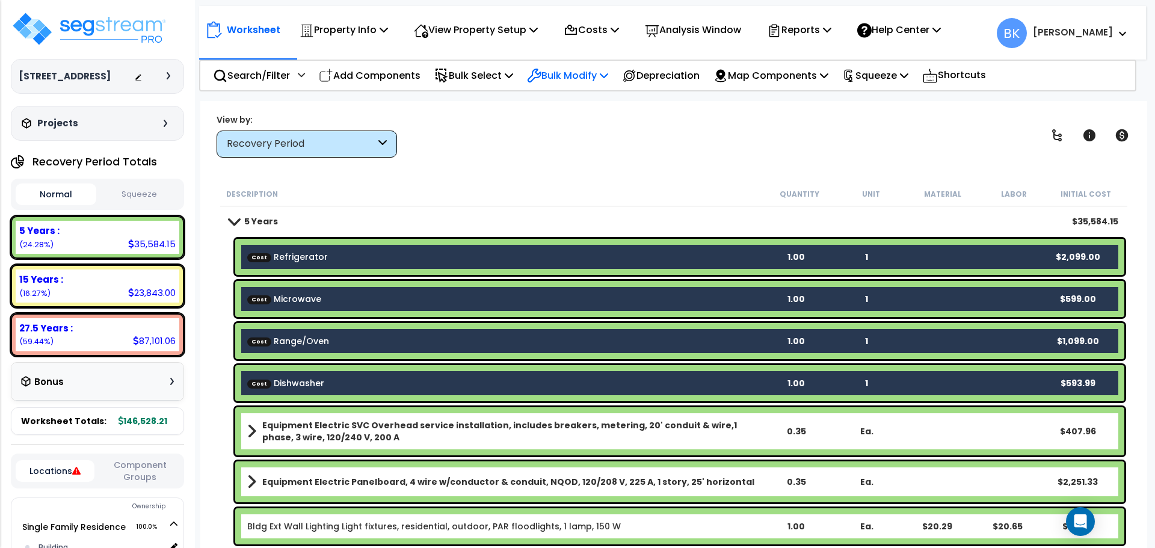
click at [571, 81] on p "Bulk Modify" at bounding box center [567, 75] width 81 height 16
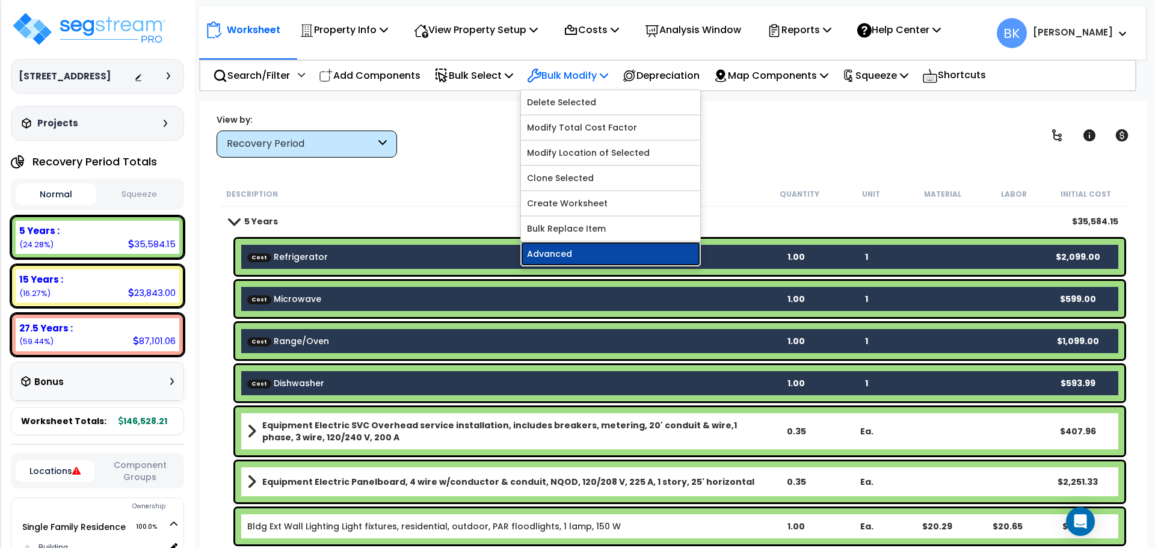
click at [560, 250] on link "Advanced" at bounding box center [610, 254] width 179 height 24
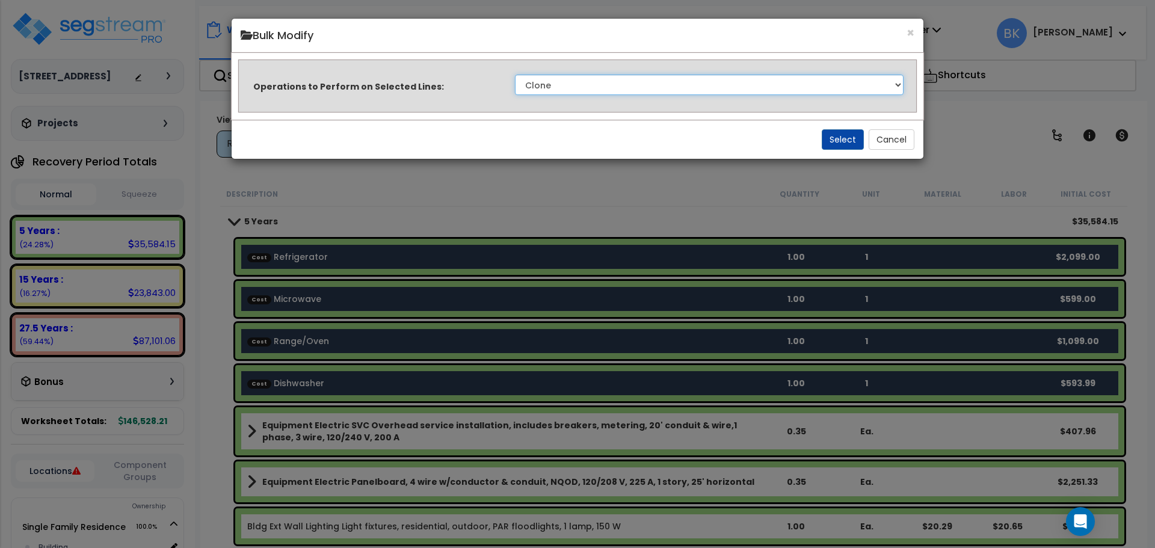
click at [607, 90] on select "Clone Delete Delete Zero Quantities Modify Component Group Modify Recovery Peri…" at bounding box center [709, 85] width 388 height 20
select select "modifyRecoveryPeriod"
click at [515, 75] on select "Clone Delete Delete Zero Quantities Modify Component Group Modify Recovery Peri…" at bounding box center [709, 85] width 388 height 20
click at [834, 146] on button "Select" at bounding box center [842, 139] width 42 height 20
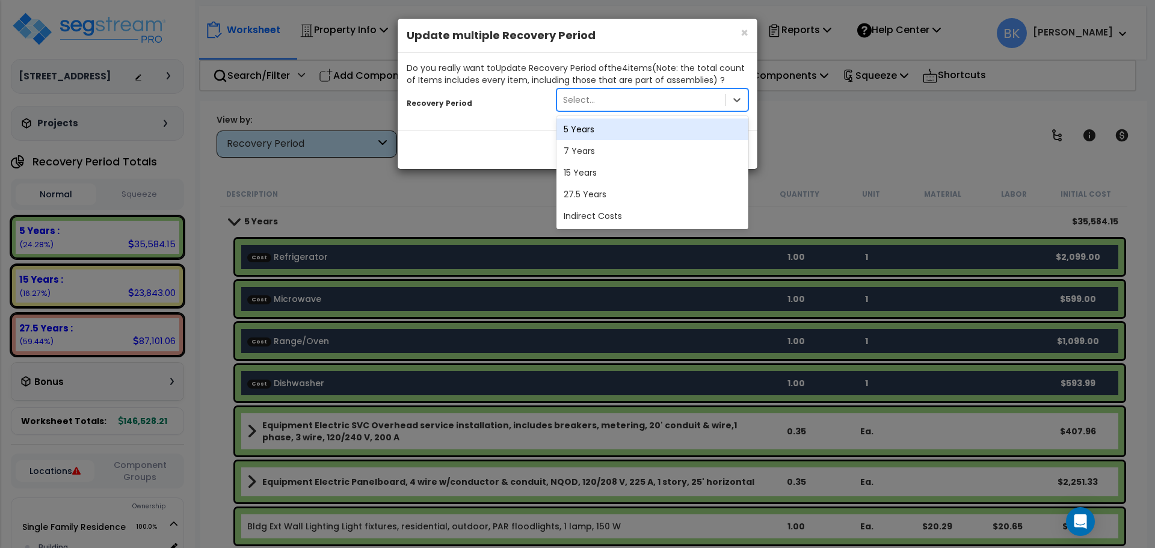
click at [624, 94] on div "Select..." at bounding box center [641, 99] width 168 height 19
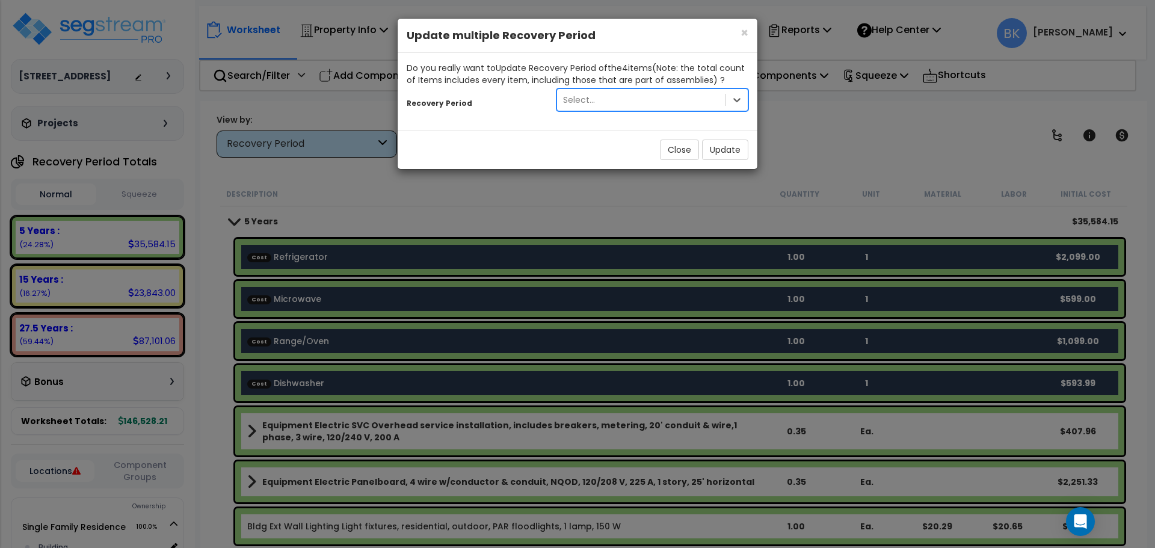
click at [632, 102] on div "Select..." at bounding box center [641, 99] width 168 height 19
click at [678, 149] on button "Close" at bounding box center [679, 150] width 39 height 20
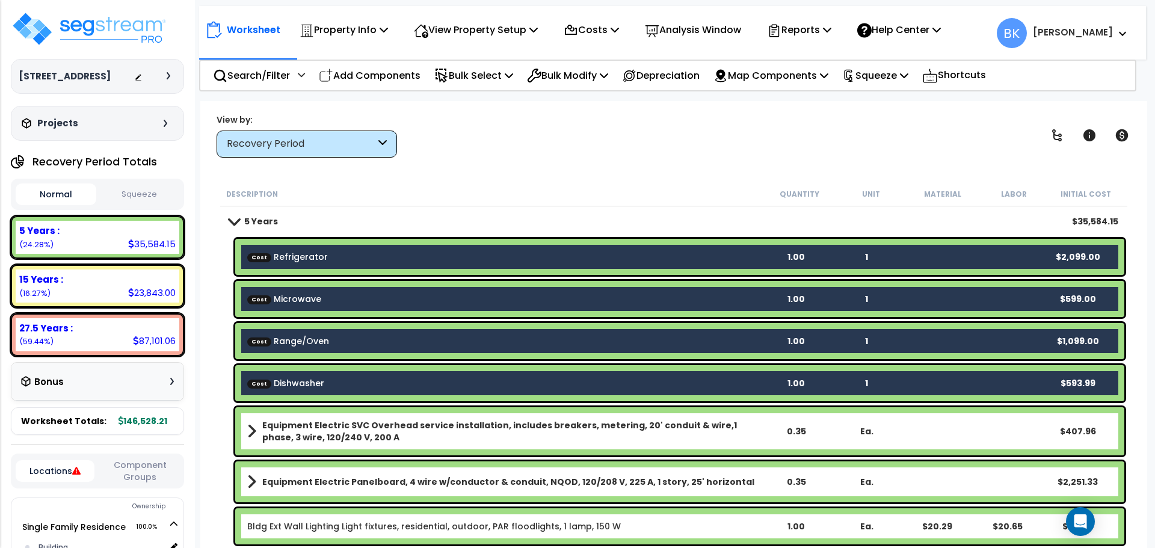
click at [231, 221] on span at bounding box center [234, 220] width 17 height 9
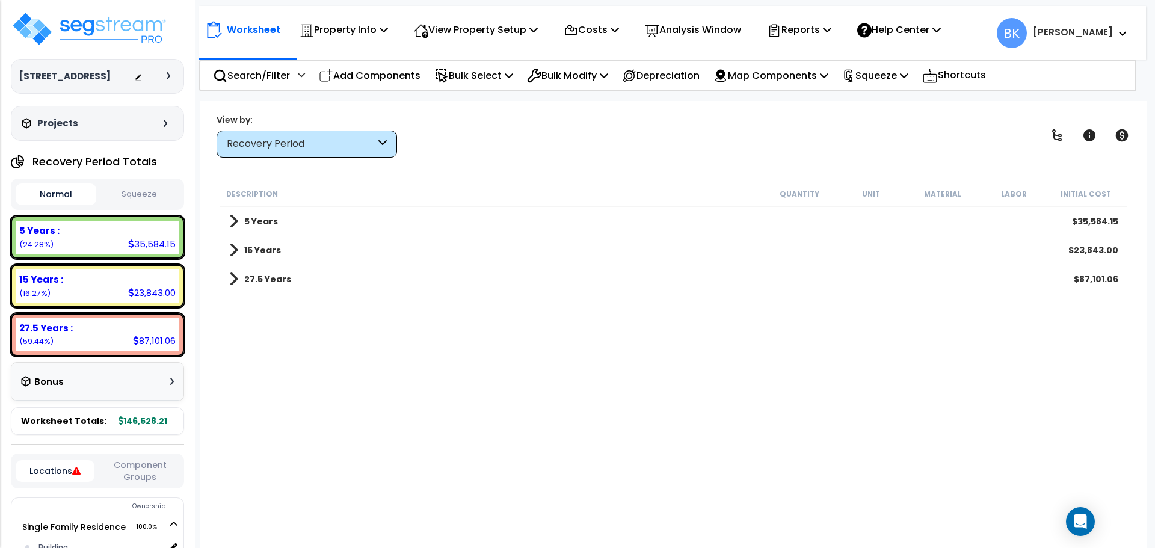
click at [231, 221] on span at bounding box center [233, 221] width 9 height 17
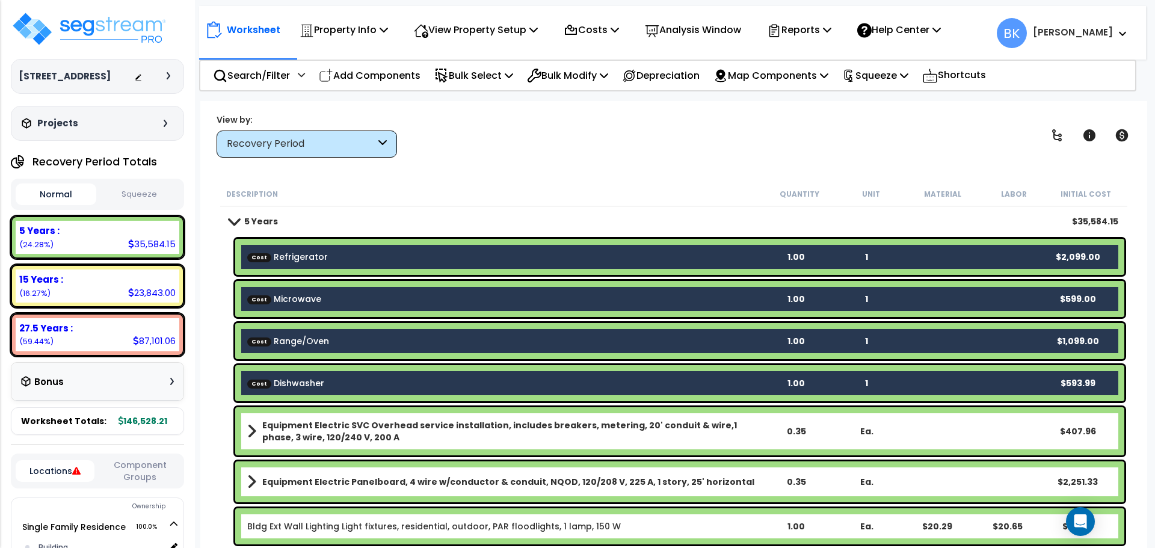
click at [239, 266] on div "Cost Refrigerator 1.00 1 $2,099.00" at bounding box center [679, 257] width 889 height 36
click at [223, 265] on div "Cost Refrigerator 1.00 1 $2,099.00" at bounding box center [673, 257] width 907 height 42
click at [334, 257] on b "Cost Refrigerator" at bounding box center [503, 257] width 513 height 12
click at [364, 211] on div "5 Years $35,584.15" at bounding box center [673, 221] width 901 height 29
click at [319, 264] on div "Cost Refrigerator 1.00 1 $2,099.00" at bounding box center [679, 257] width 889 height 36
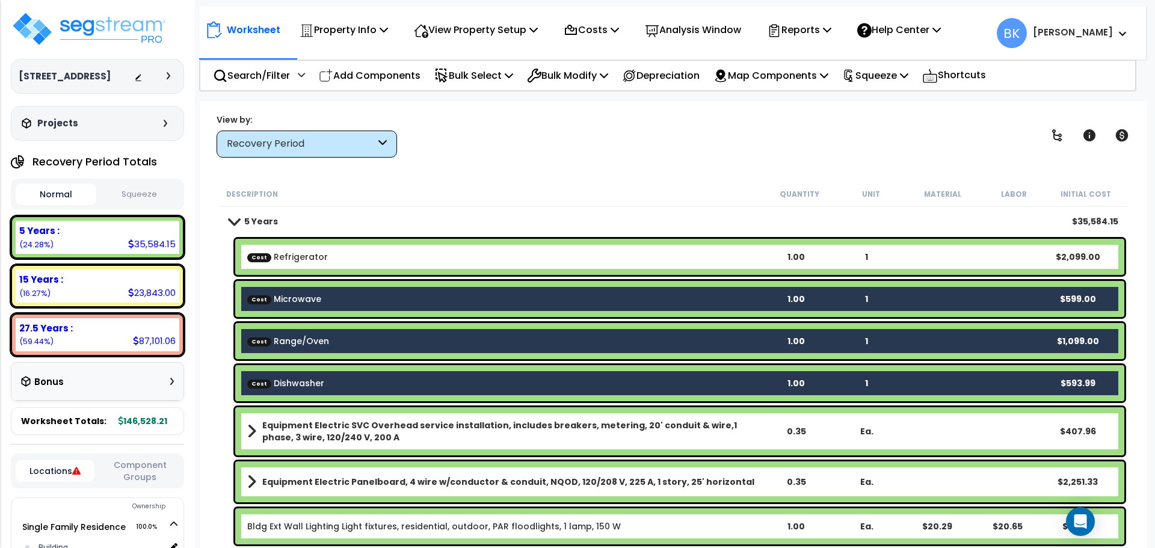
click at [302, 297] on link "Cost Microwave" at bounding box center [284, 299] width 74 height 12
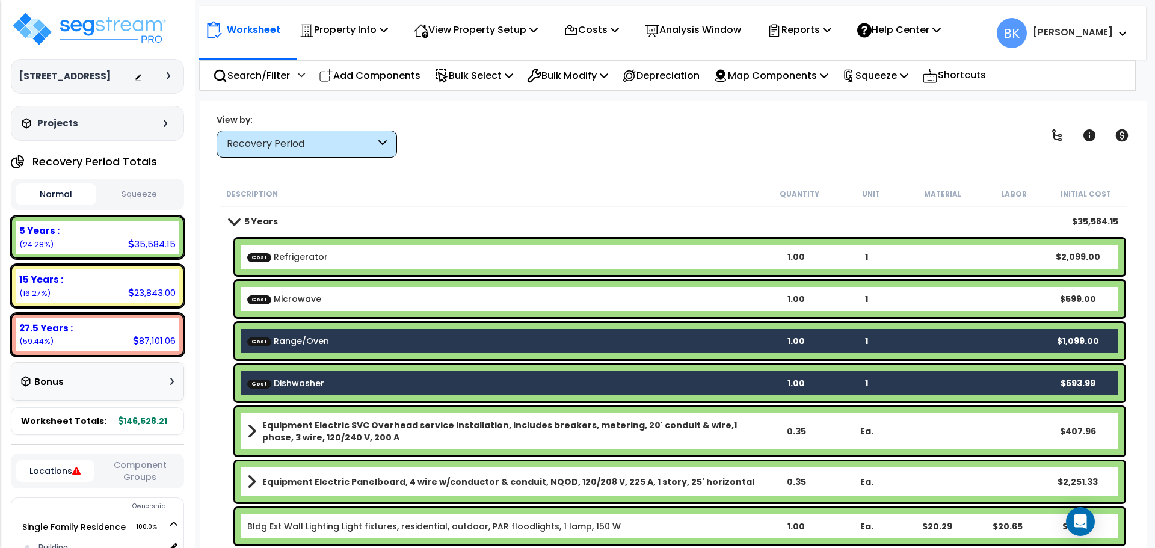
click at [300, 339] on link "Cost Range/Oven" at bounding box center [288, 341] width 82 height 12
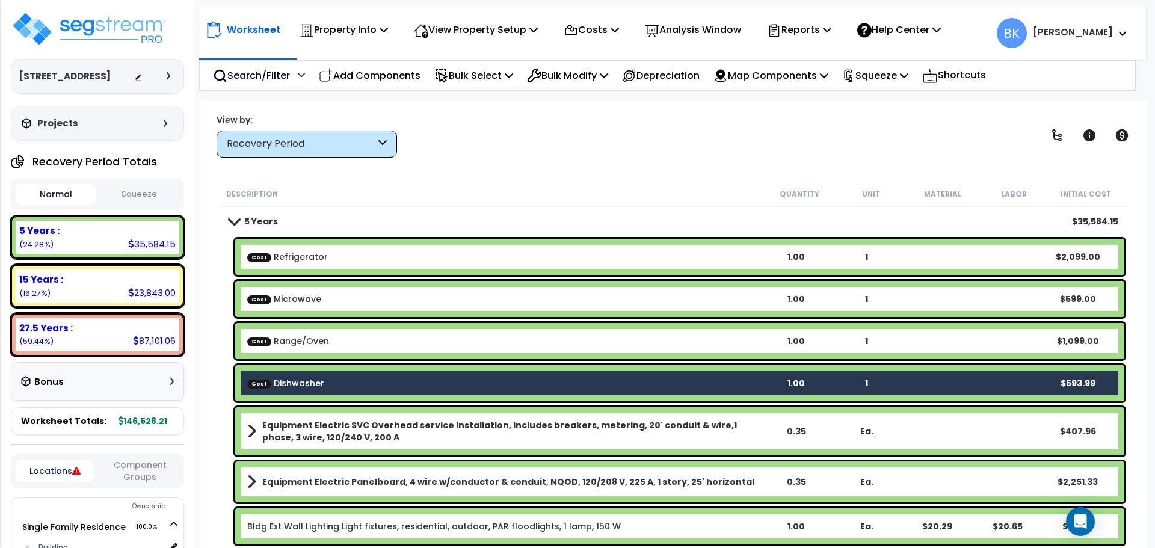
click at [304, 384] on link "Cost Dishwasher" at bounding box center [285, 383] width 77 height 12
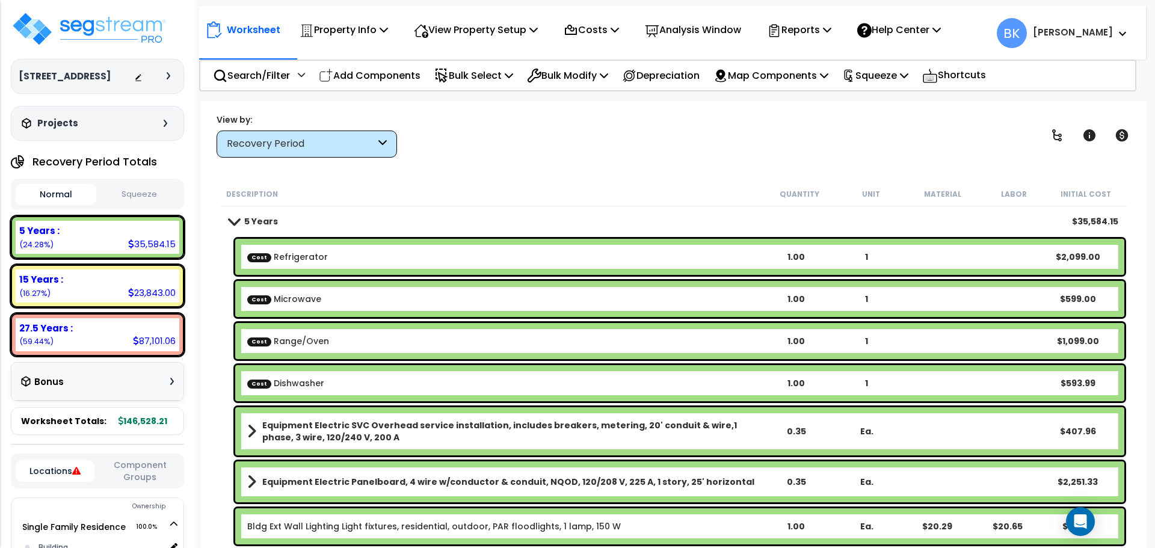
click at [340, 346] on b "Cost Range/Oven" at bounding box center [503, 341] width 513 height 12
click at [361, 298] on b "Cost Microwave" at bounding box center [503, 299] width 513 height 12
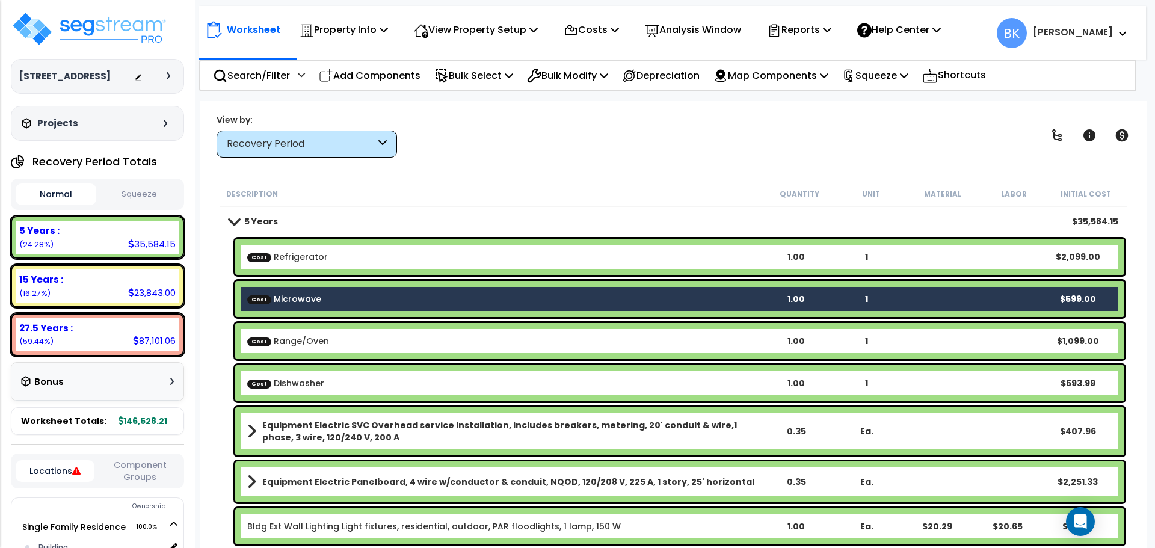
click at [322, 305] on div "Cost Microwave 1.00 1 $599.00" at bounding box center [679, 299] width 889 height 36
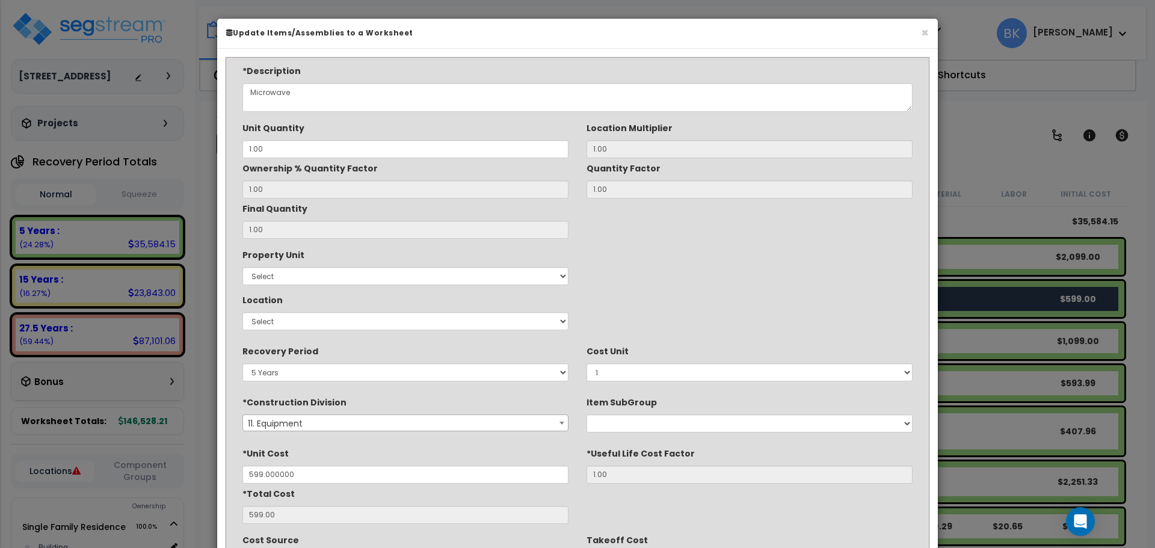
type input "$599.00"
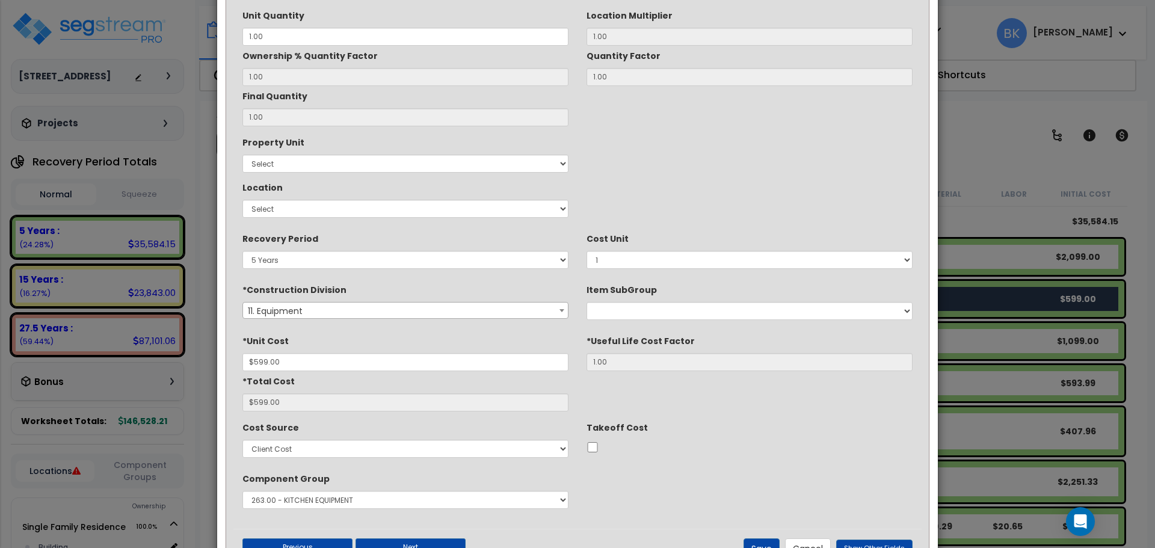
scroll to position [120, 0]
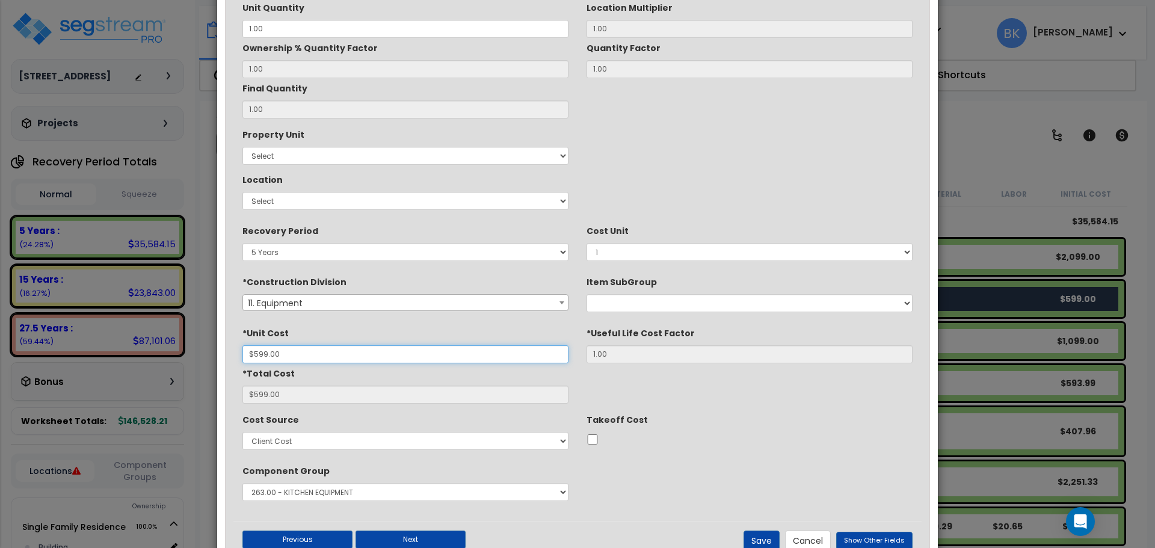
click at [287, 355] on input "$599.00" at bounding box center [405, 354] width 326 height 18
type input "$3"
type input "$3.00"
type input "$35"
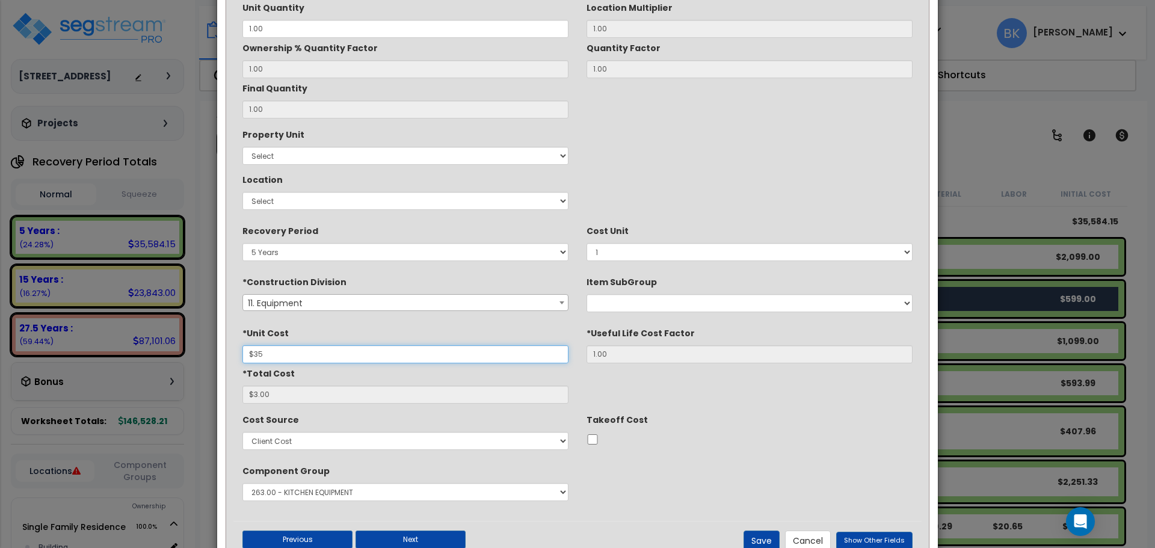
type input "$35.00"
type input "$350"
type input "$350.00"
click at [769, 538] on button "Save" at bounding box center [761, 540] width 36 height 20
type input "350.00"
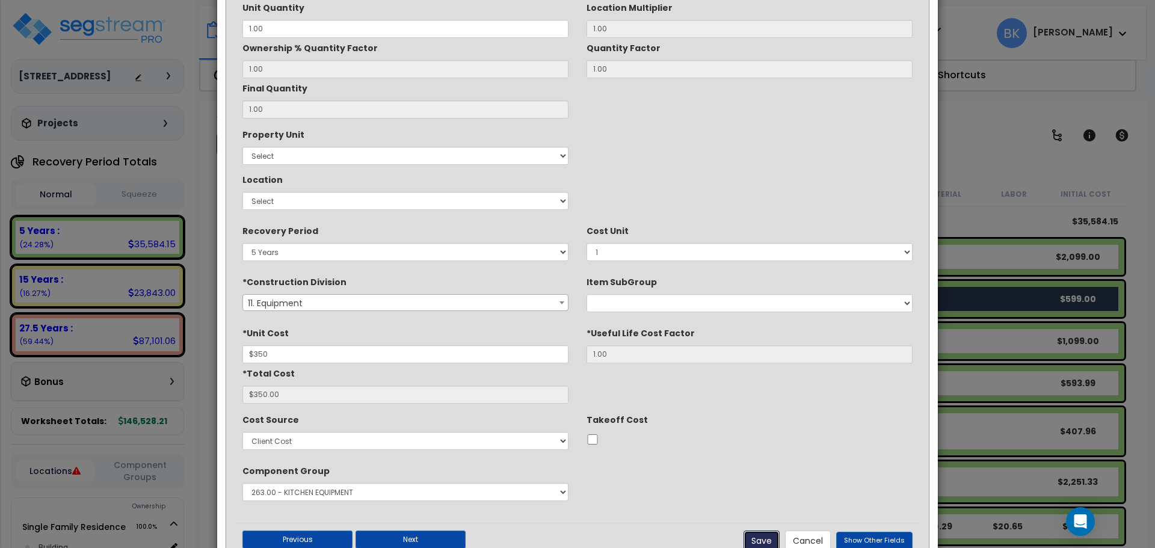
type input "350.00"
checkbox input "false"
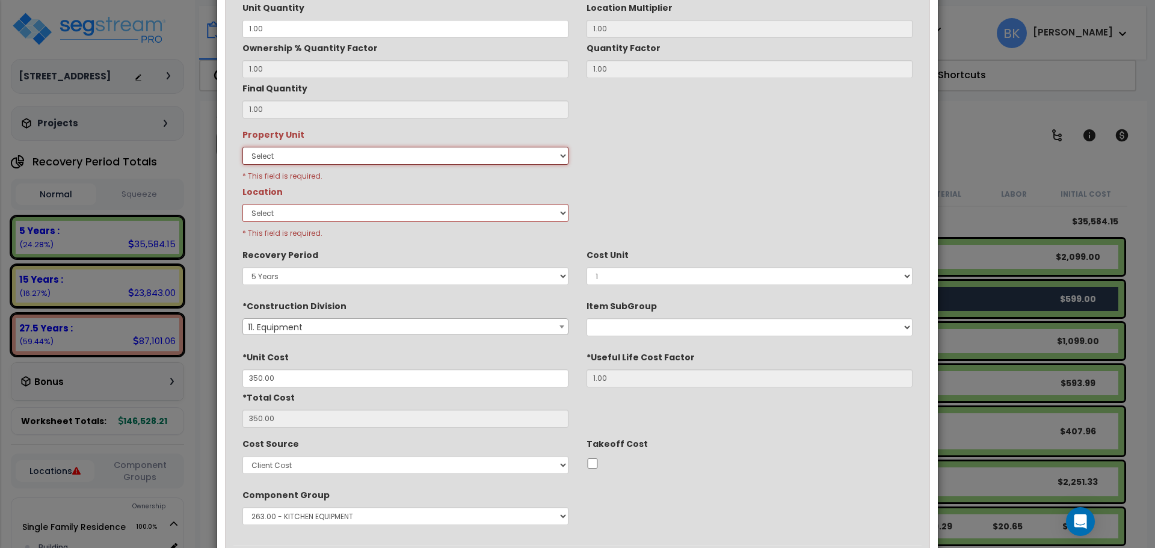
click at [353, 148] on select "Select Single Family Residence Site Improvements" at bounding box center [405, 156] width 326 height 18
select select "165877"
click at [242, 147] on select "Select Single Family Residence Site Improvements" at bounding box center [405, 156] width 326 height 18
click at [291, 207] on select "Select Add New Location" at bounding box center [405, 213] width 326 height 18
select select "461"
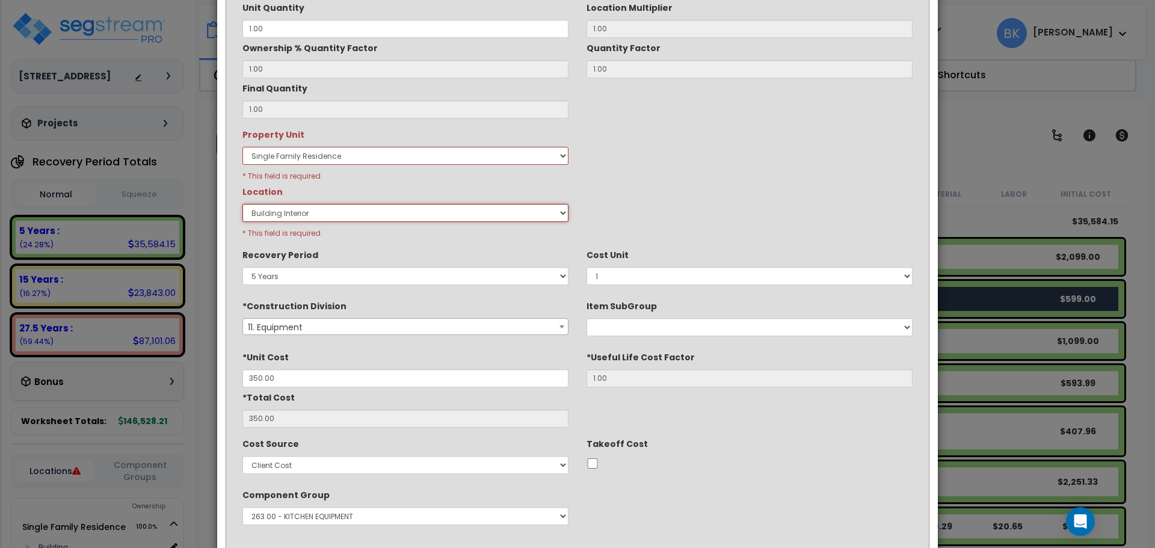
click at [242, 204] on select "Select Building Building Interior Add Additional Location" at bounding box center [405, 213] width 326 height 18
type input "1"
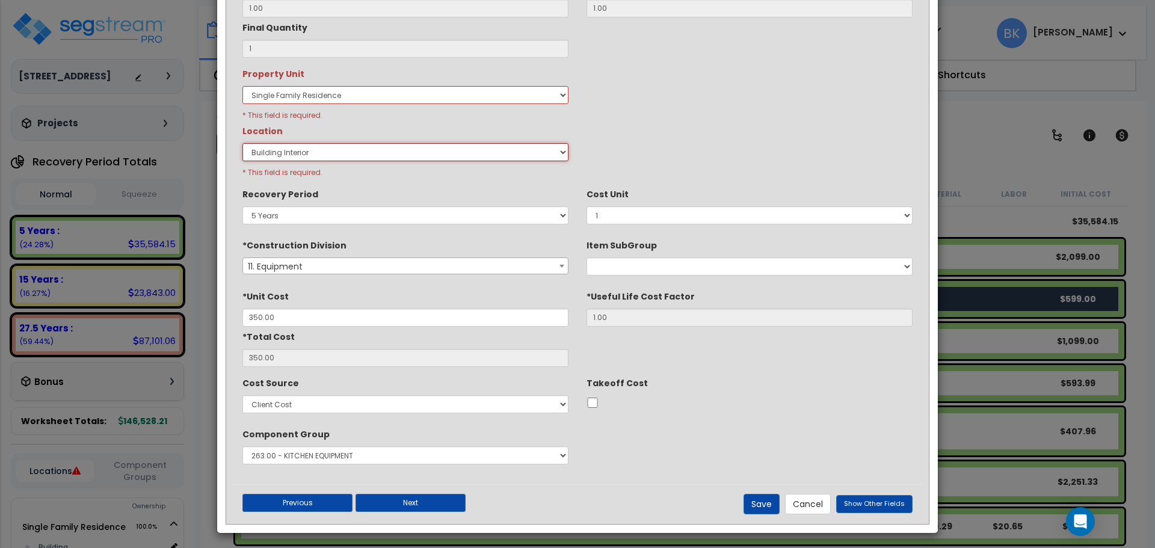
scroll to position [185, 0]
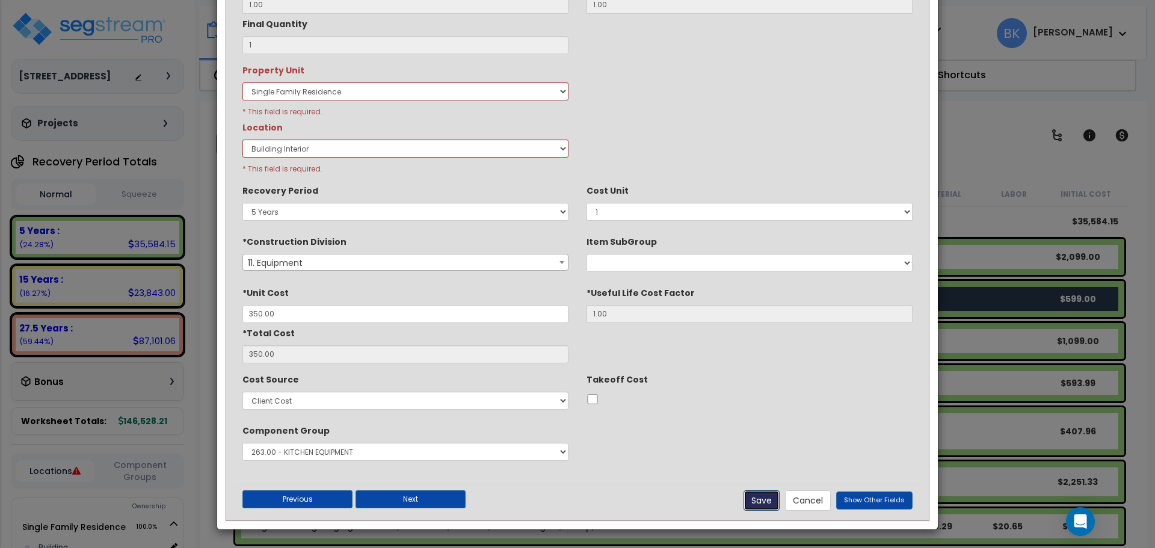
click at [767, 500] on button "Save" at bounding box center [761, 500] width 36 height 20
type input "1.00"
checkbox input "false"
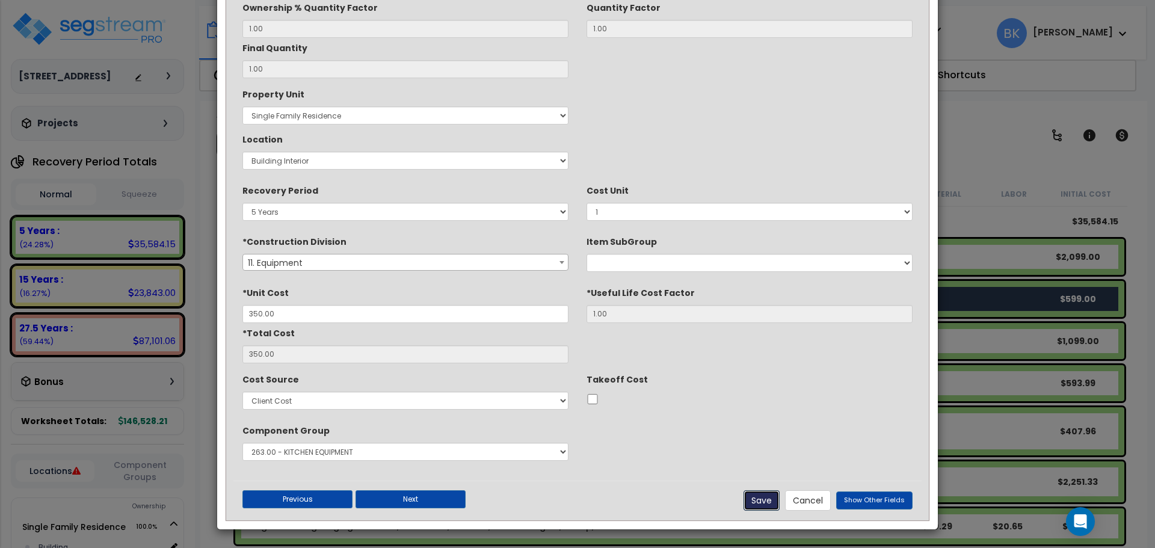
scroll to position [161, 0]
click at [281, 309] on input "350.00" at bounding box center [405, 314] width 326 height 18
type input "$2"
type input "$2.00"
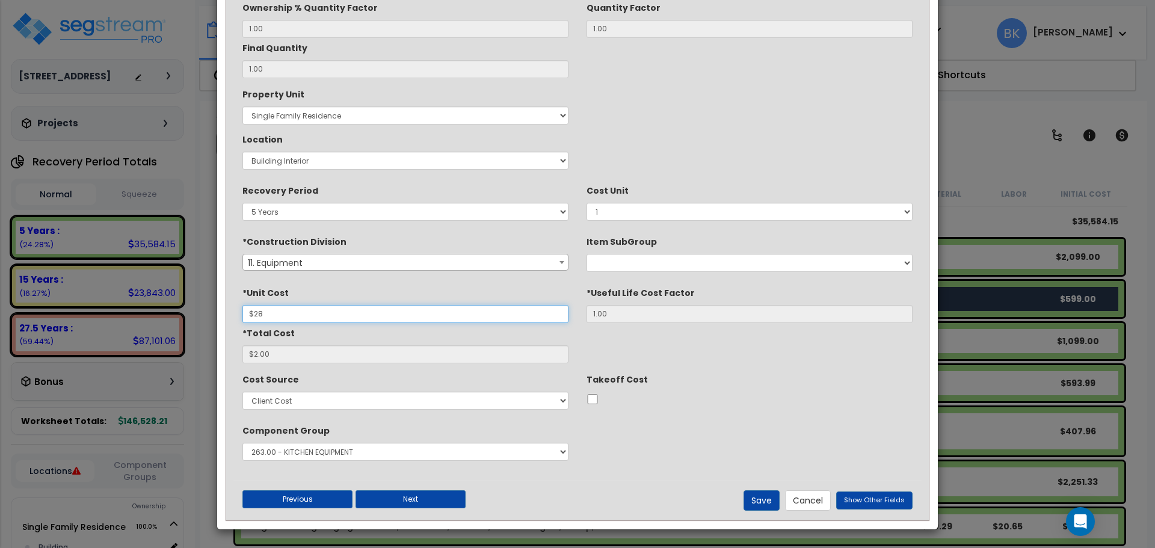
type input "$280"
type input "$280.00"
click at [755, 505] on button "Save" at bounding box center [761, 500] width 36 height 20
type input "280.00"
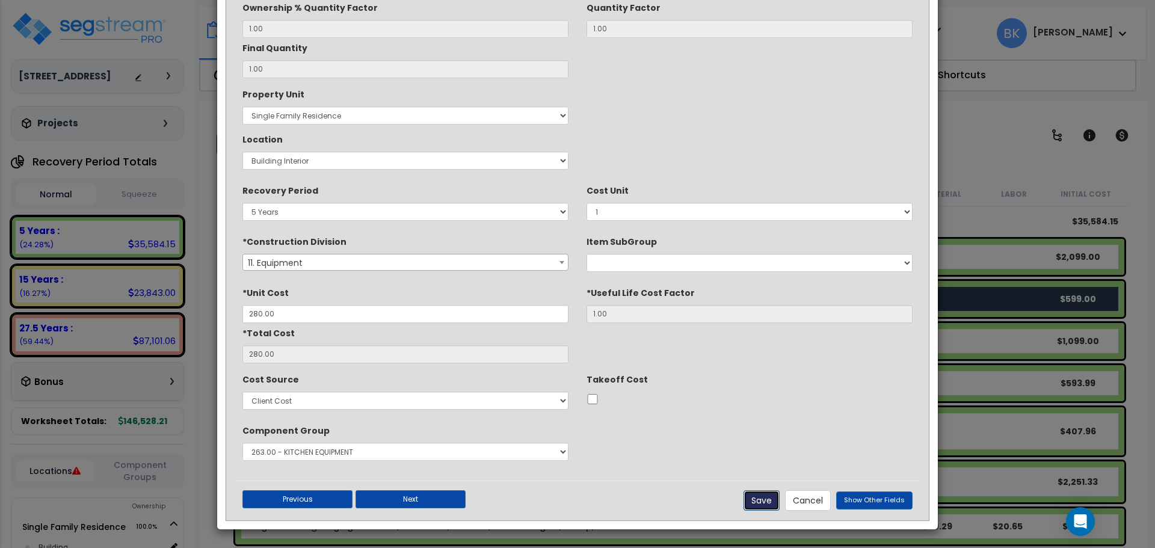
click at [763, 500] on button "Save" at bounding box center [761, 500] width 36 height 20
checkbox input "false"
click at [775, 502] on button "Save" at bounding box center [761, 500] width 36 height 20
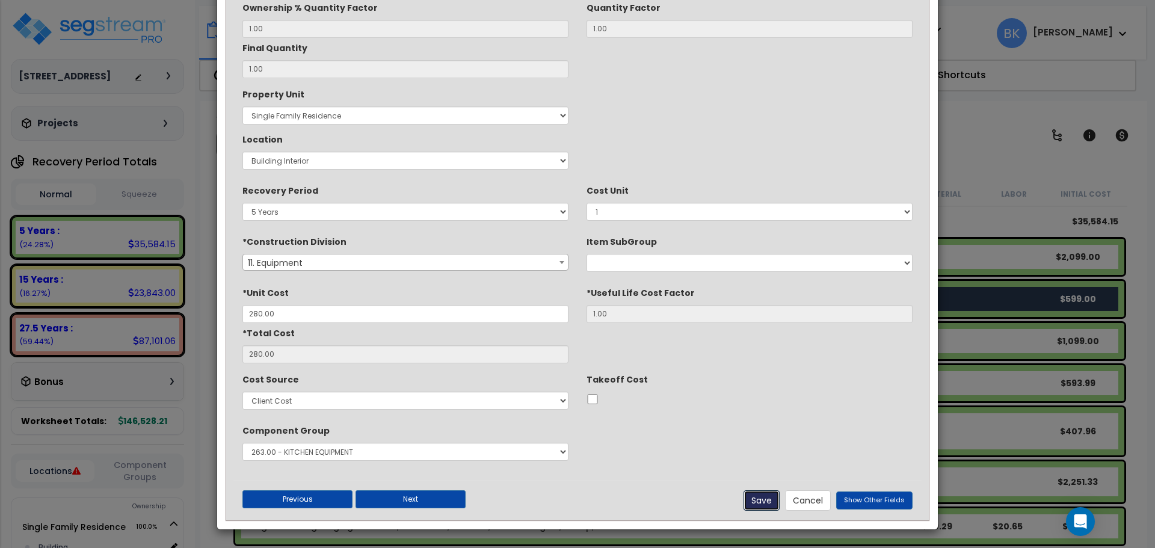
click at [775, 502] on button "Save" at bounding box center [761, 500] width 36 height 20
click at [825, 497] on button "Cancel" at bounding box center [808, 500] width 46 height 20
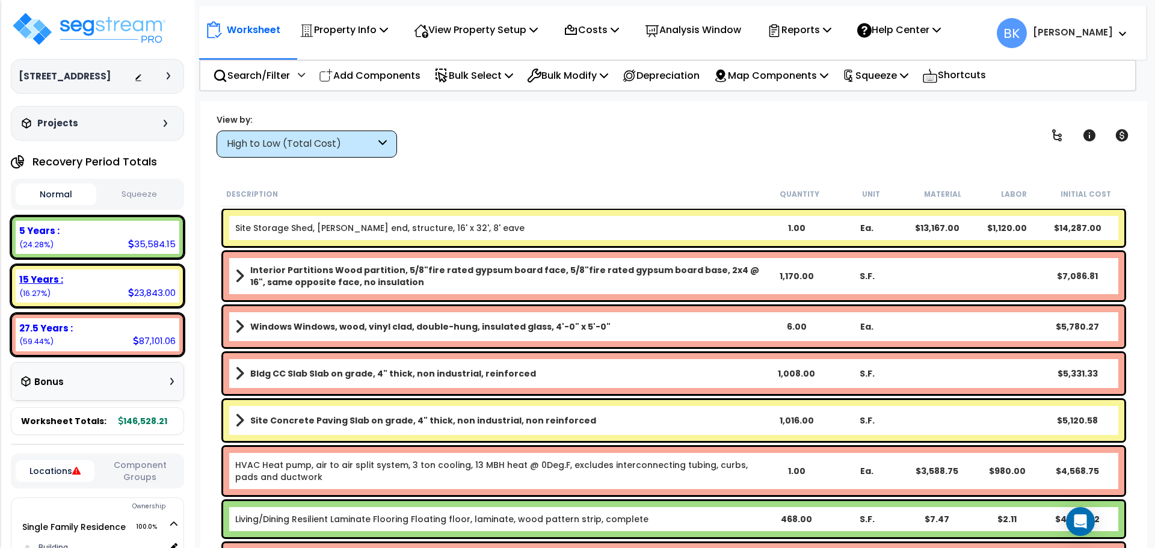
click at [107, 286] on div "15 Years : 23,843.00 (16.27%)" at bounding box center [98, 285] width 164 height 33
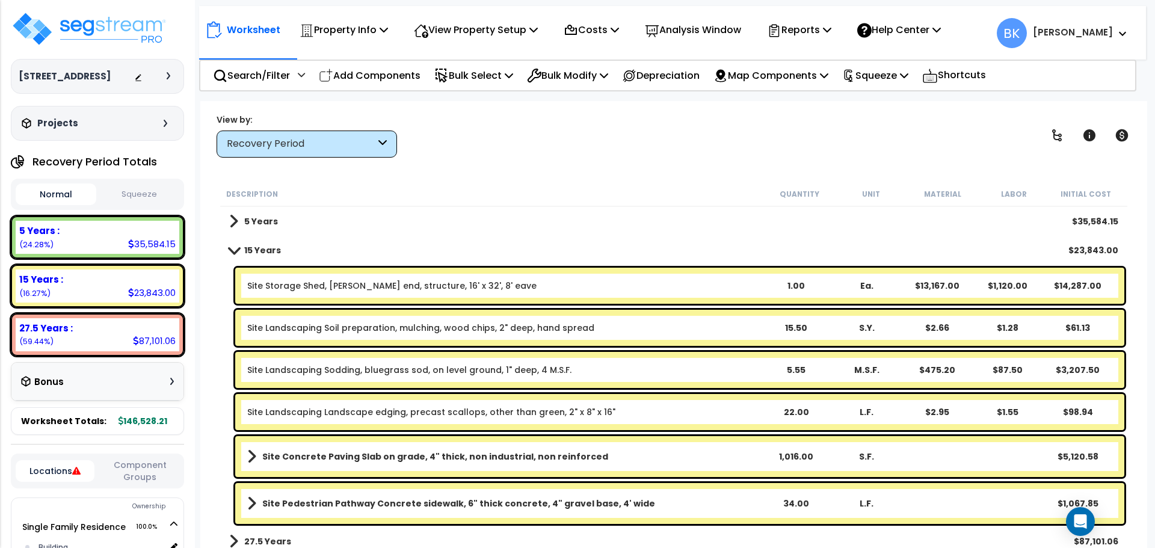
scroll to position [7, 0]
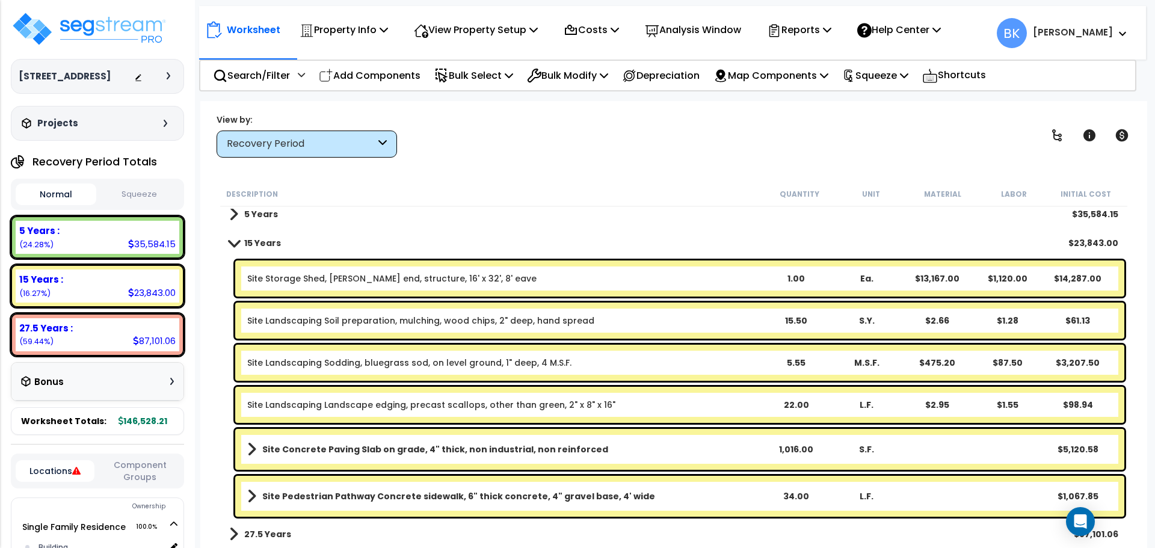
click at [382, 278] on link "Site Storage Shed, [PERSON_NAME] end, structure, 16' x 32', 8' eave" at bounding box center [391, 278] width 289 height 12
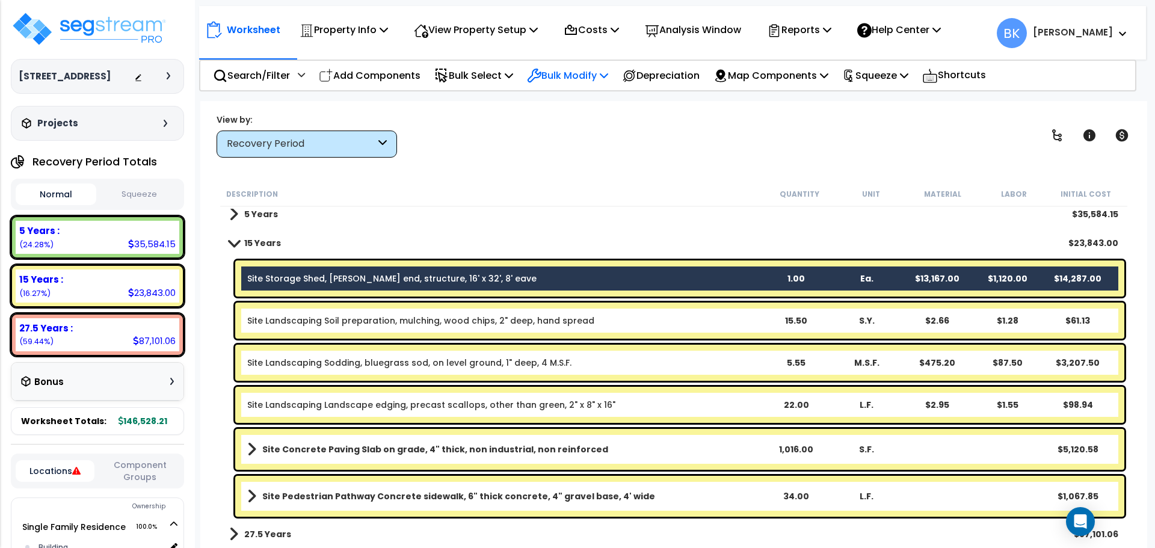
click at [566, 77] on p "Bulk Modify" at bounding box center [567, 75] width 81 height 16
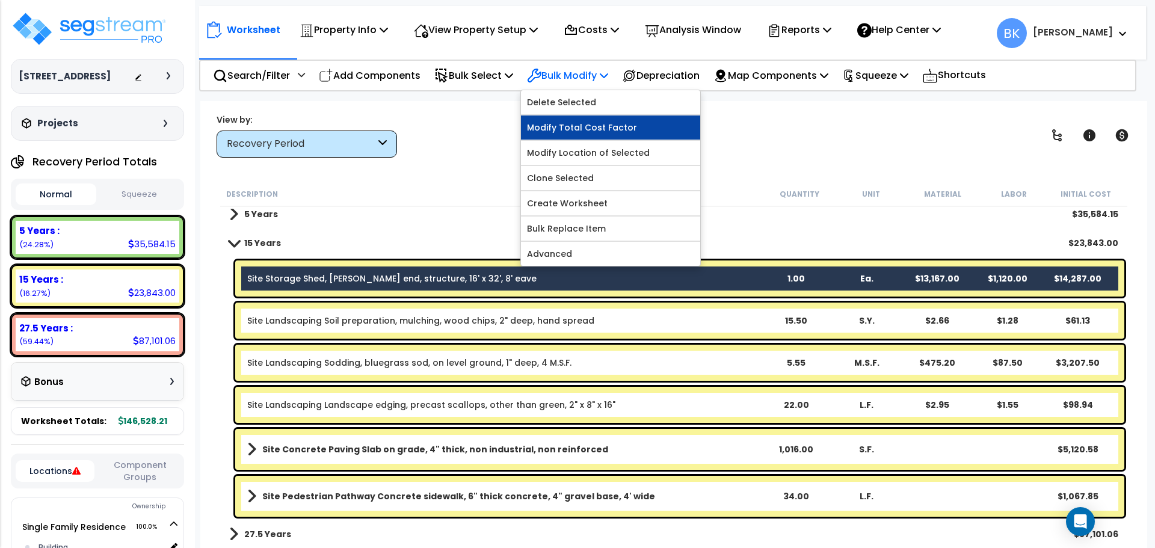
click at [574, 124] on link "Modify Total Cost Factor" at bounding box center [610, 127] width 179 height 24
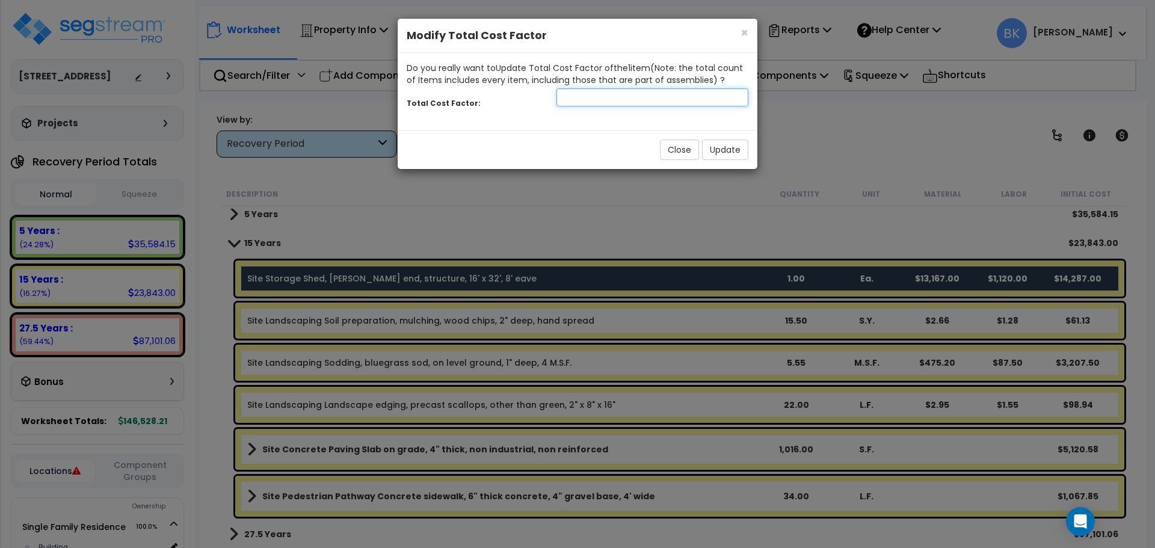
click at [604, 99] on input "number" at bounding box center [652, 97] width 192 height 18
type input "0.2"
click at [715, 144] on button "Update" at bounding box center [725, 150] width 46 height 20
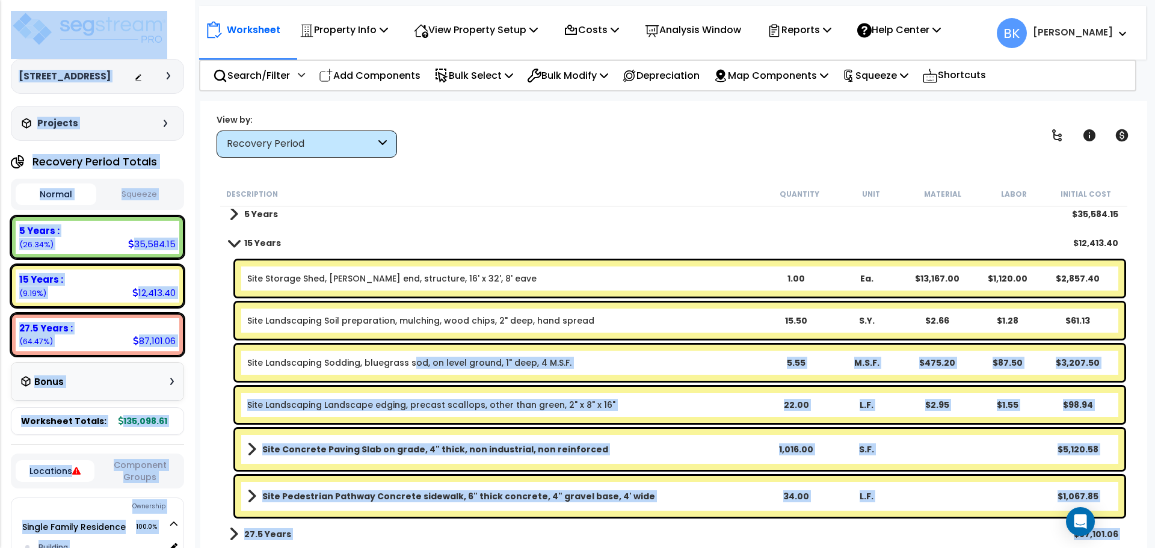
click at [408, 369] on div "Site Landscaping Sodding, bluegrass sod, on level ground, 1" deep, 4 M.S.F. 5.5…" at bounding box center [679, 363] width 889 height 36
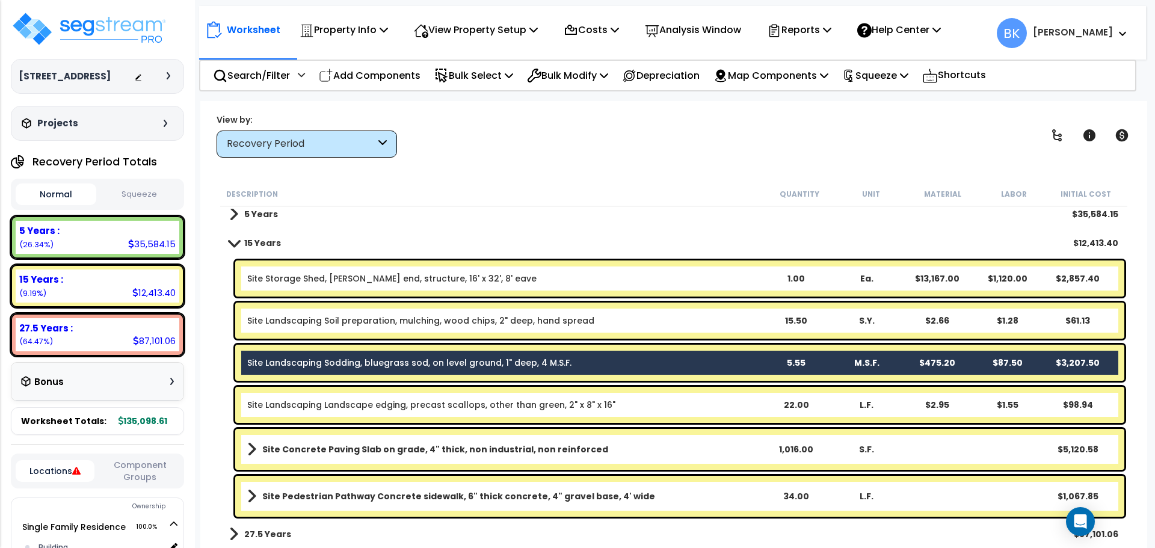
click at [671, 164] on div "Worksheet Property Info Property Setup Add Property Unit Template property Clon…" at bounding box center [673, 375] width 947 height 548
click at [592, 80] on p "Bulk Modify" at bounding box center [567, 75] width 81 height 16
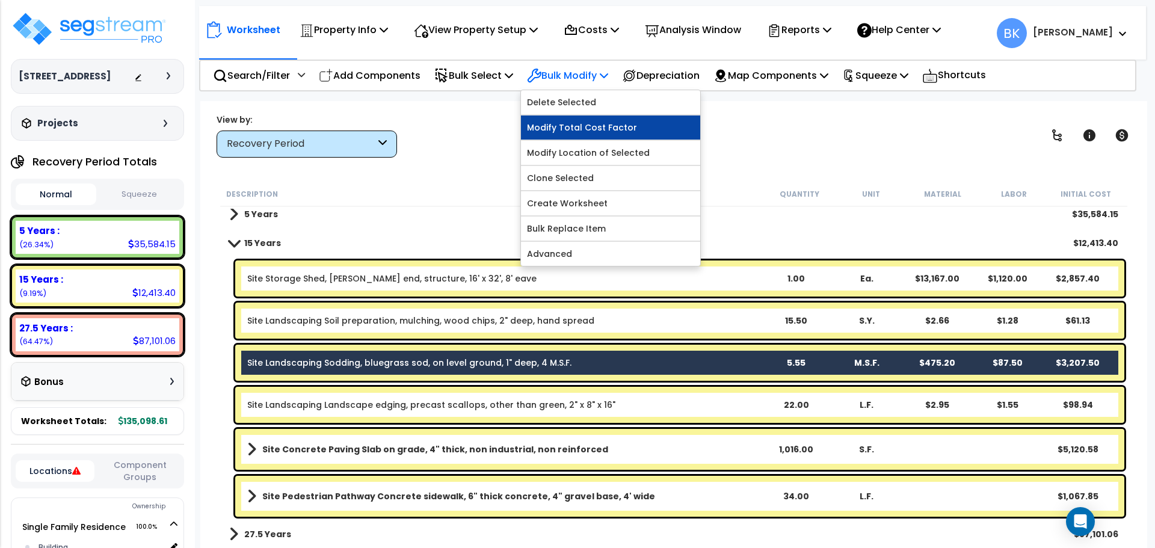
click at [600, 126] on link "Modify Total Cost Factor" at bounding box center [610, 127] width 179 height 24
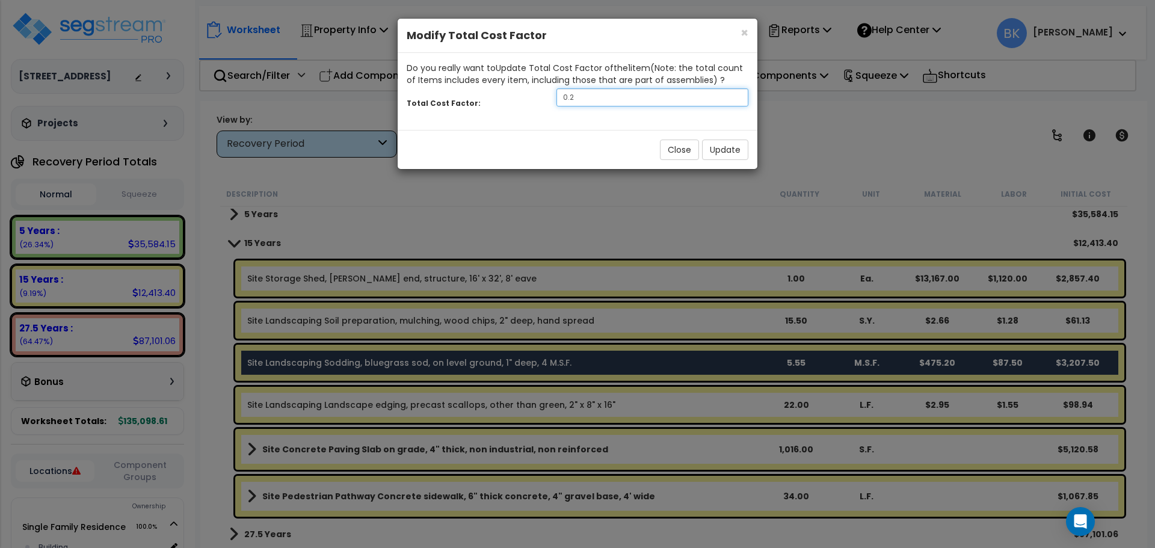
click at [607, 105] on input "0.2" at bounding box center [652, 97] width 192 height 18
click at [729, 153] on button "Update" at bounding box center [725, 150] width 46 height 20
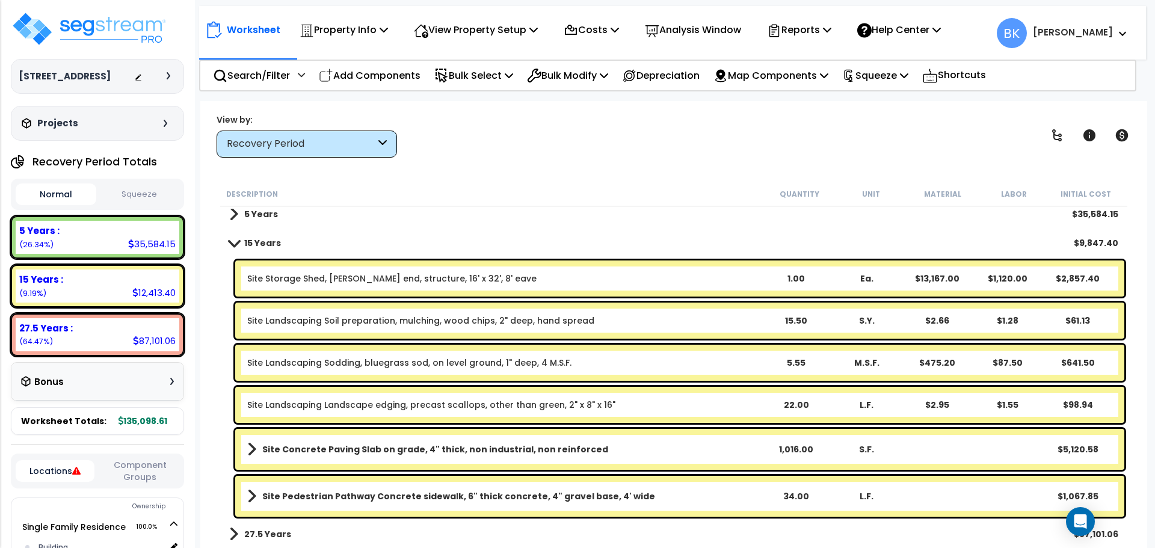
click at [674, 170] on div "Worksheet Property Info Property Setup Add Property Unit Template property Clon…" at bounding box center [673, 375] width 947 height 548
click at [491, 447] on b "Site Concrete Paving Slab on grade, 4" thick, non industrial, non reinforced" at bounding box center [435, 449] width 346 height 12
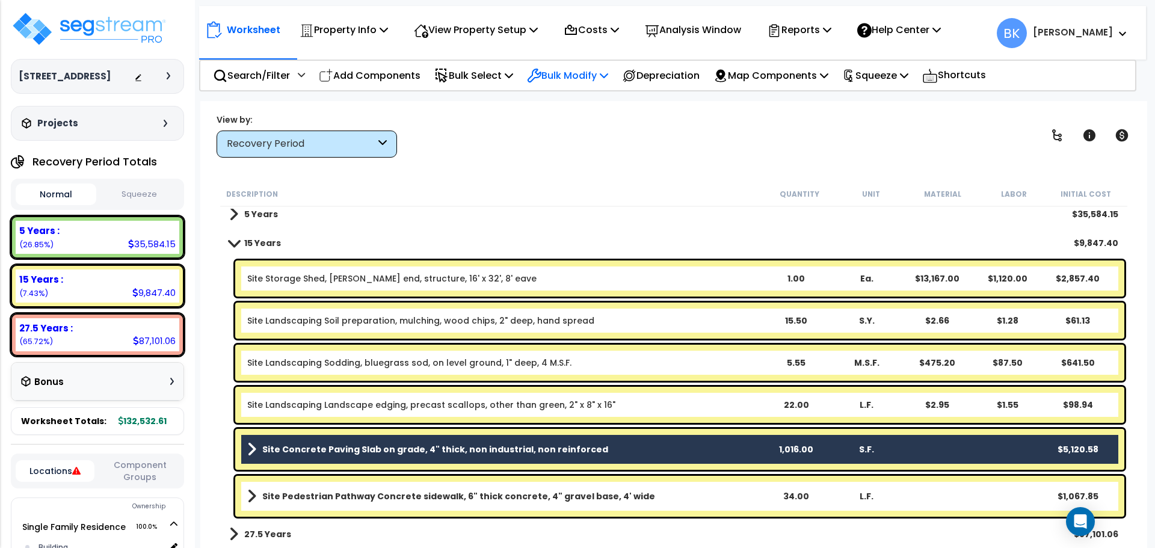
click at [597, 79] on p "Bulk Modify" at bounding box center [567, 75] width 81 height 16
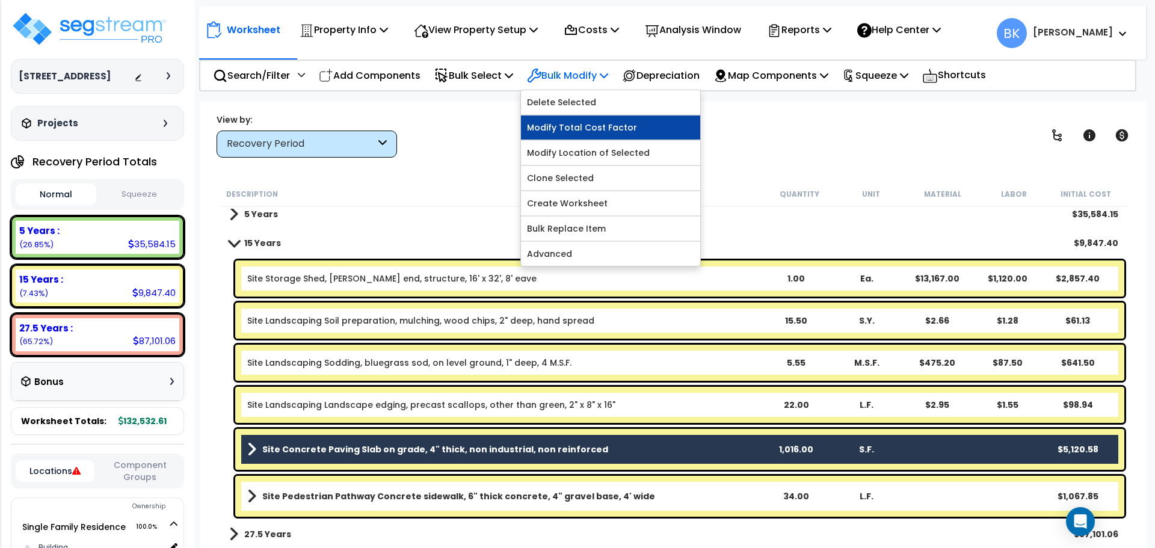
click at [556, 124] on link "Modify Total Cost Factor" at bounding box center [610, 127] width 179 height 24
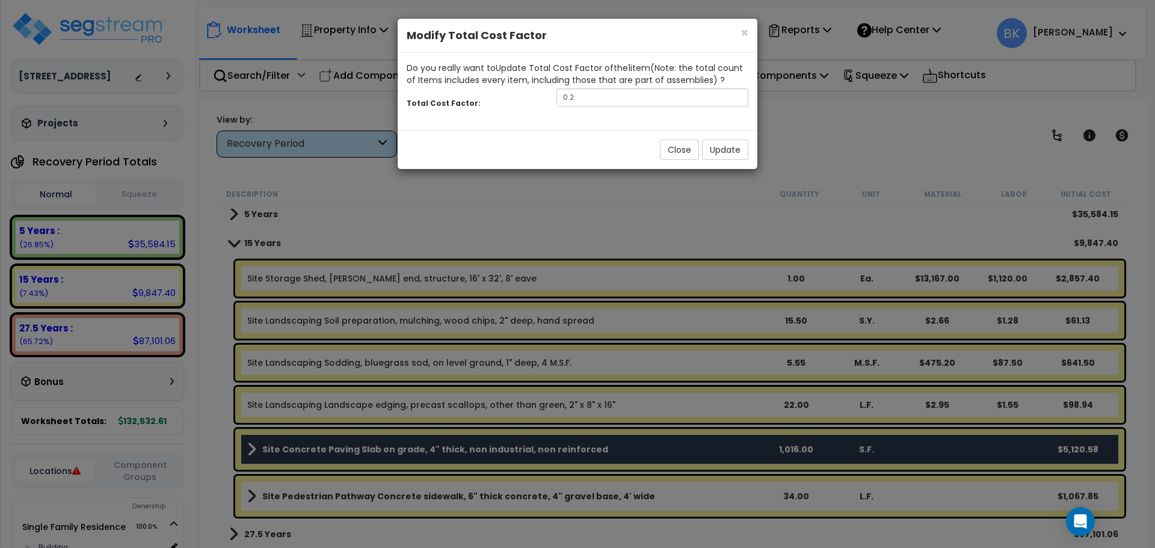
click at [591, 107] on div "Total Cost Factor: 0.2" at bounding box center [578, 99] width 360 height 26
click at [595, 100] on input "0.2" at bounding box center [652, 97] width 192 height 18
type input "0.7"
click at [726, 152] on button "Update" at bounding box center [725, 150] width 46 height 20
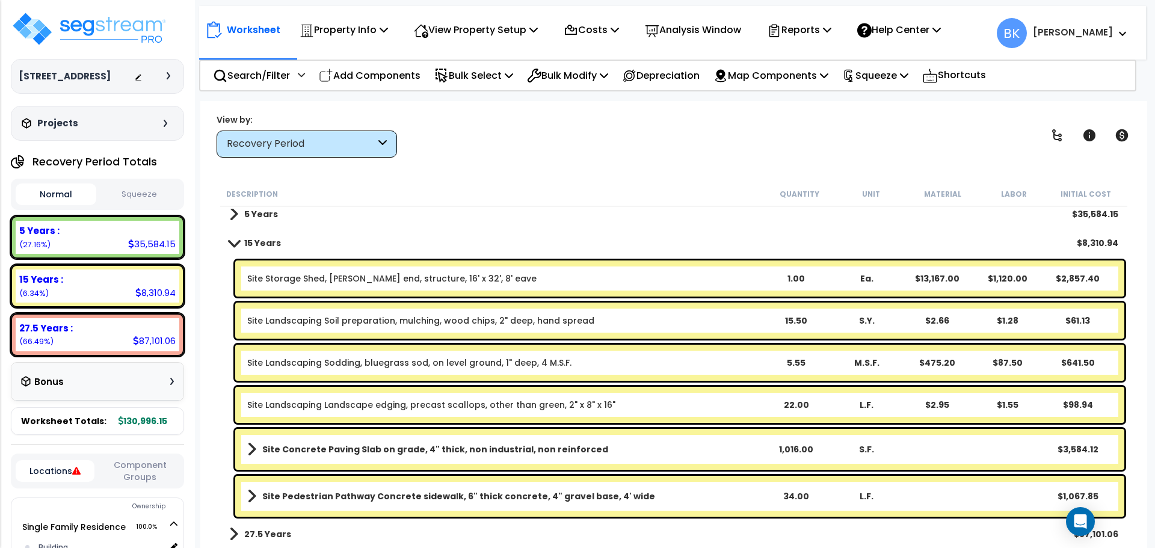
scroll to position [0, 0]
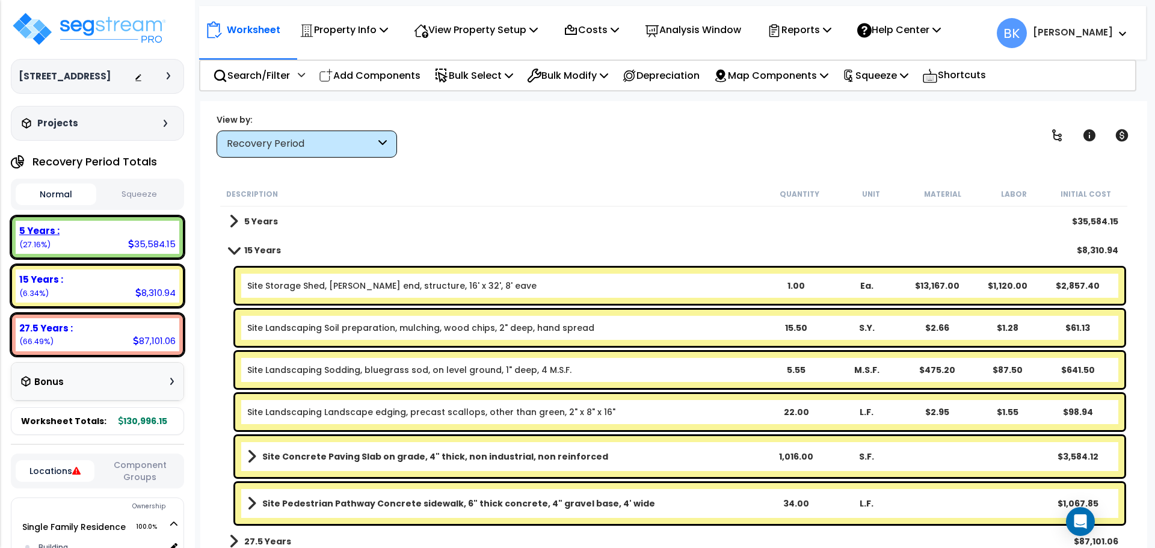
click at [130, 243] on icon at bounding box center [131, 243] width 6 height 9
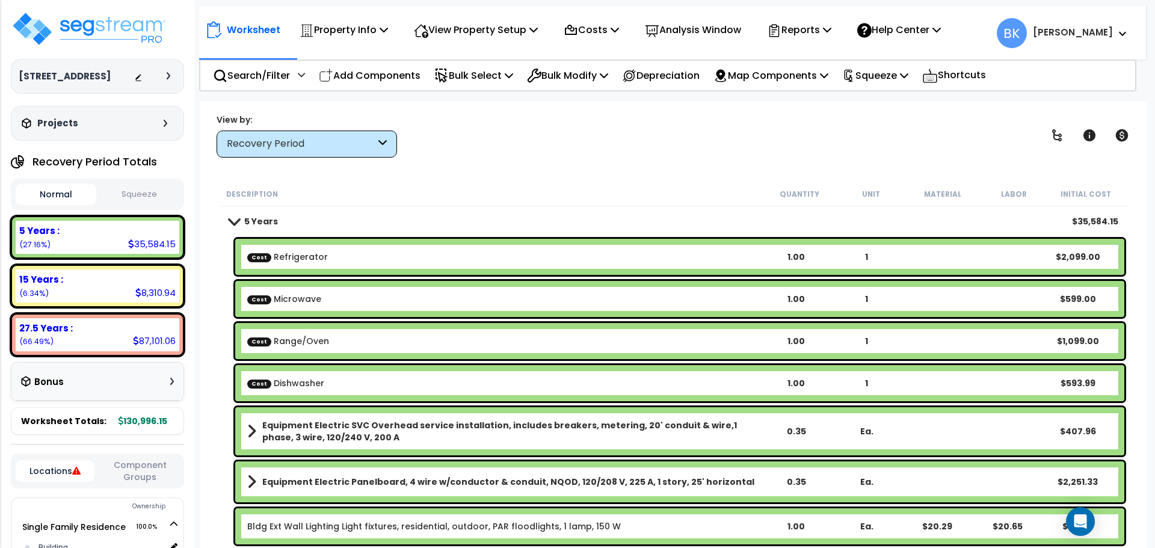
click at [296, 262] on link "Cost Refrigerator" at bounding box center [287, 257] width 81 height 12
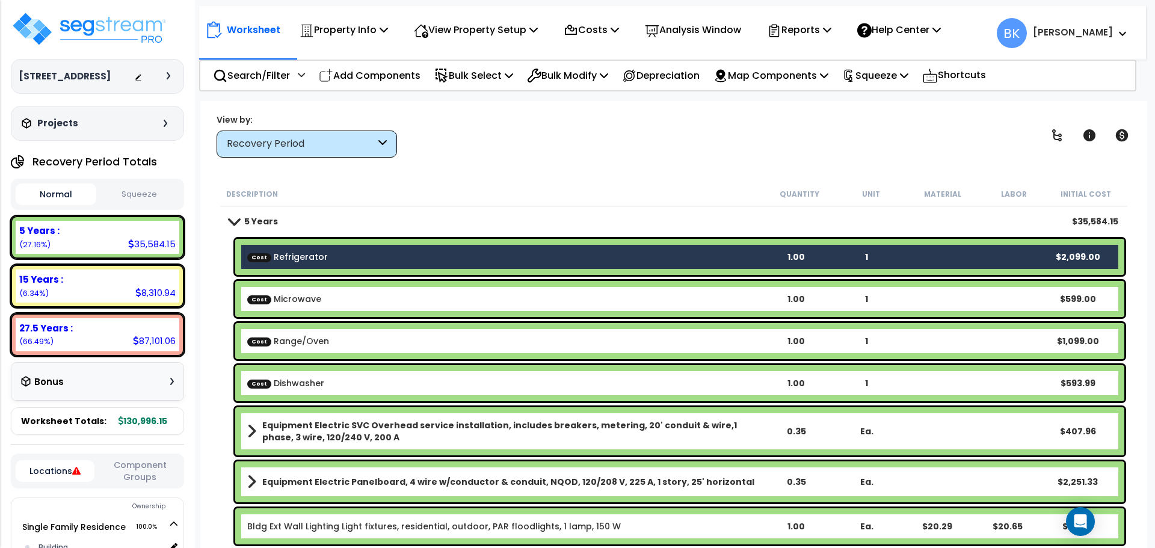
click at [321, 258] on link "Cost Refrigerator" at bounding box center [287, 257] width 81 height 12
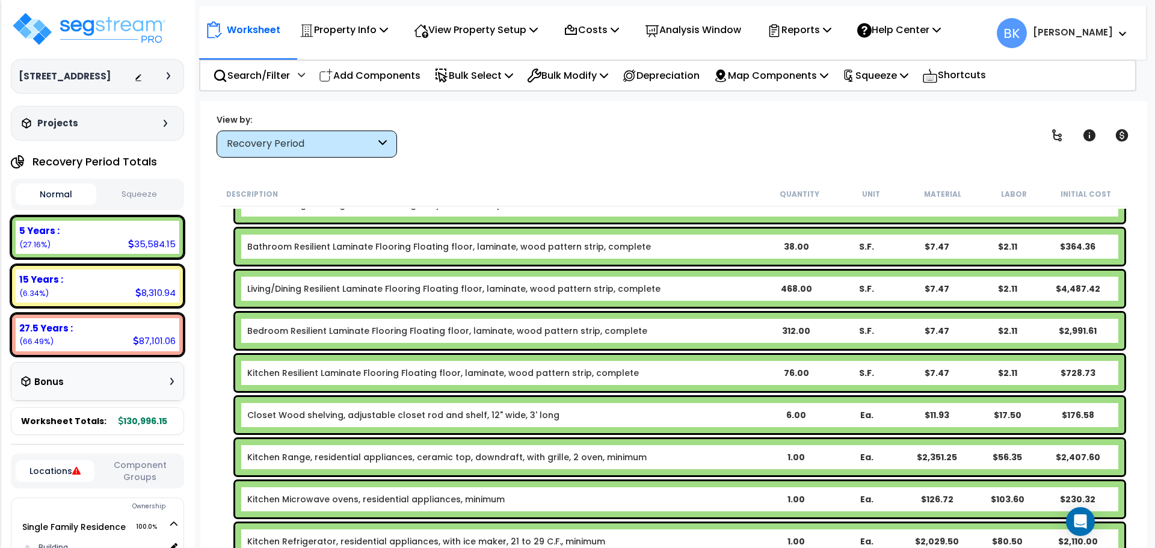
scroll to position [541, 0]
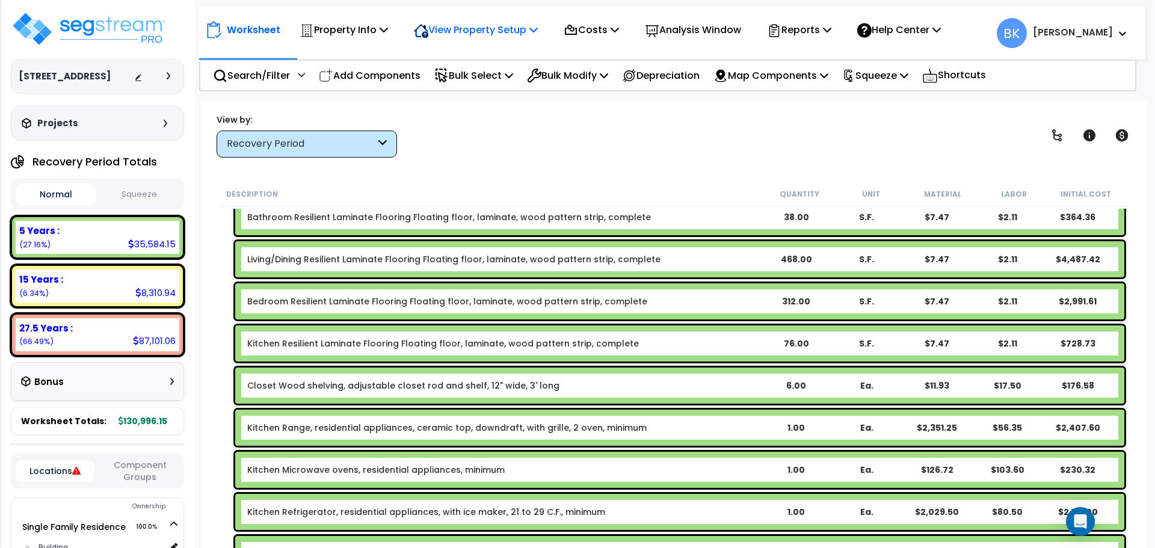
click at [526, 36] on p "View Property Setup" at bounding box center [476, 30] width 124 height 16
click at [477, 85] on link "View Questionnaire" at bounding box center [467, 82] width 119 height 24
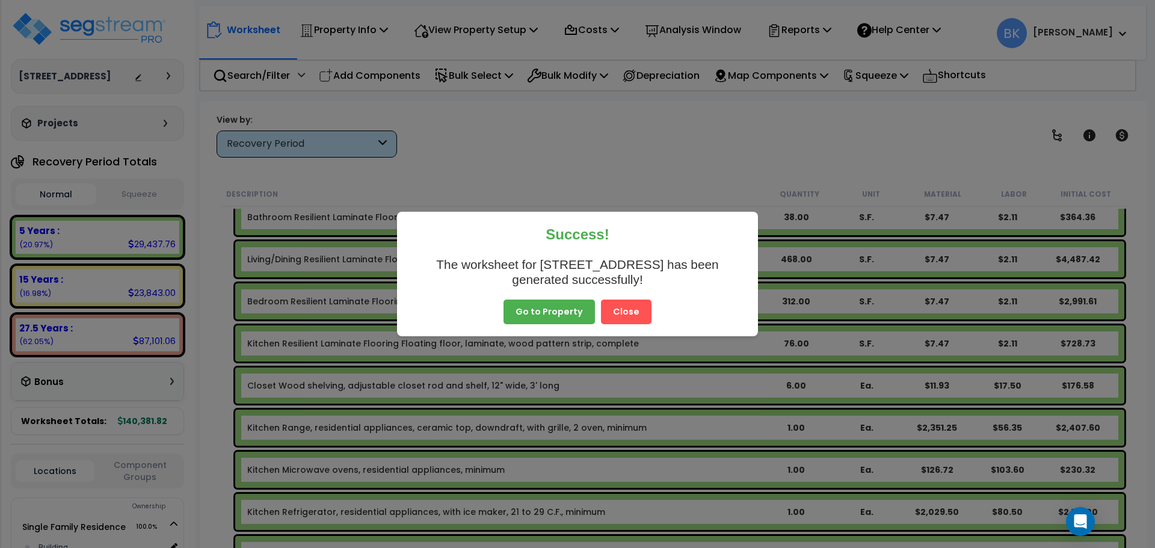
click at [560, 313] on button "Go to Property" at bounding box center [548, 311] width 91 height 25
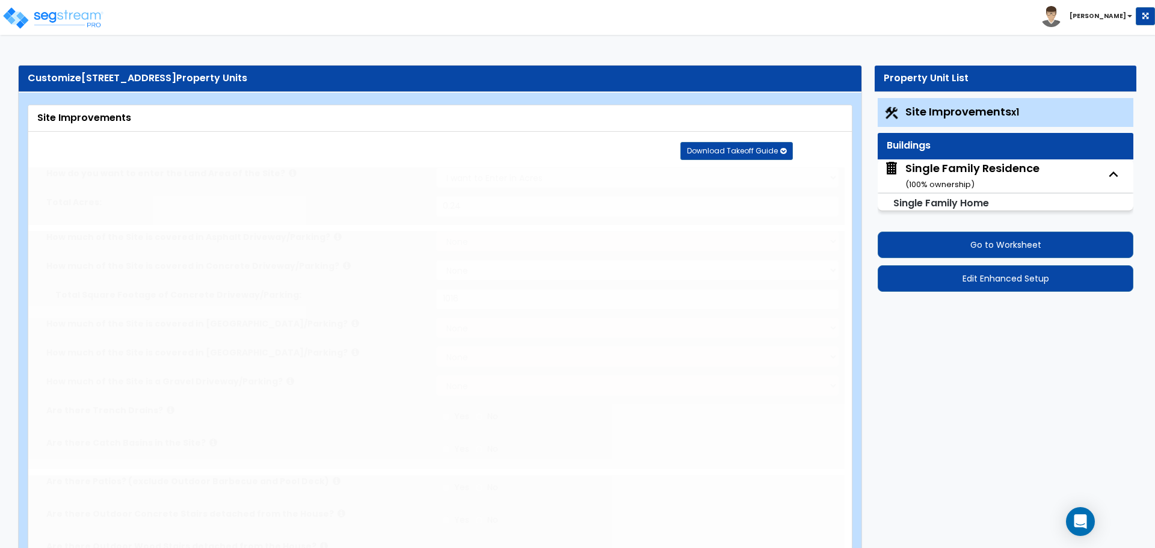
type input "0.24"
select select "2"
type input "1016"
radio input "true"
select select "2"
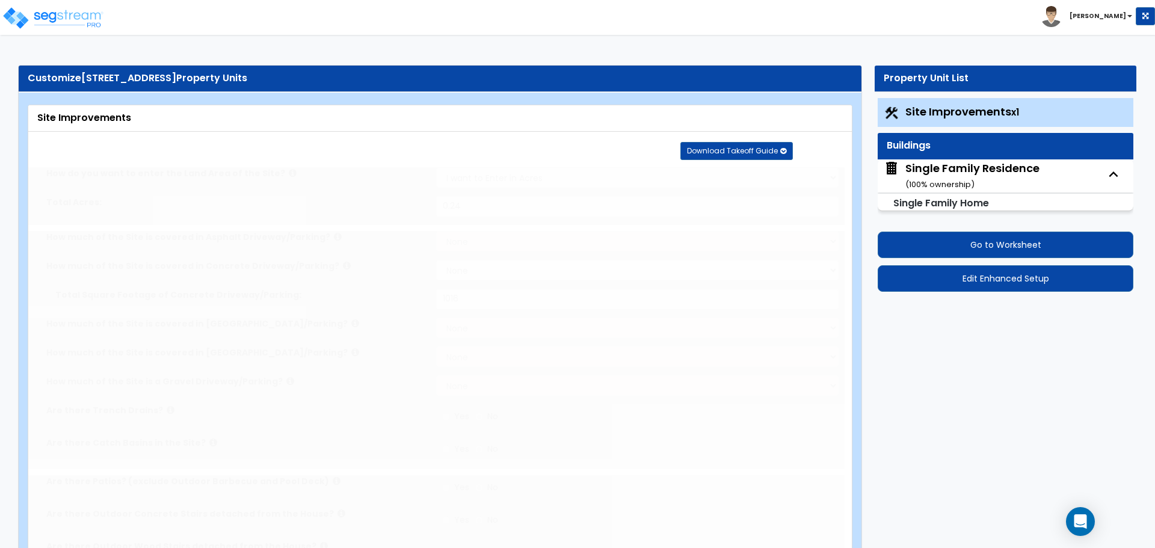
type input "34"
select select "1"
radio input "true"
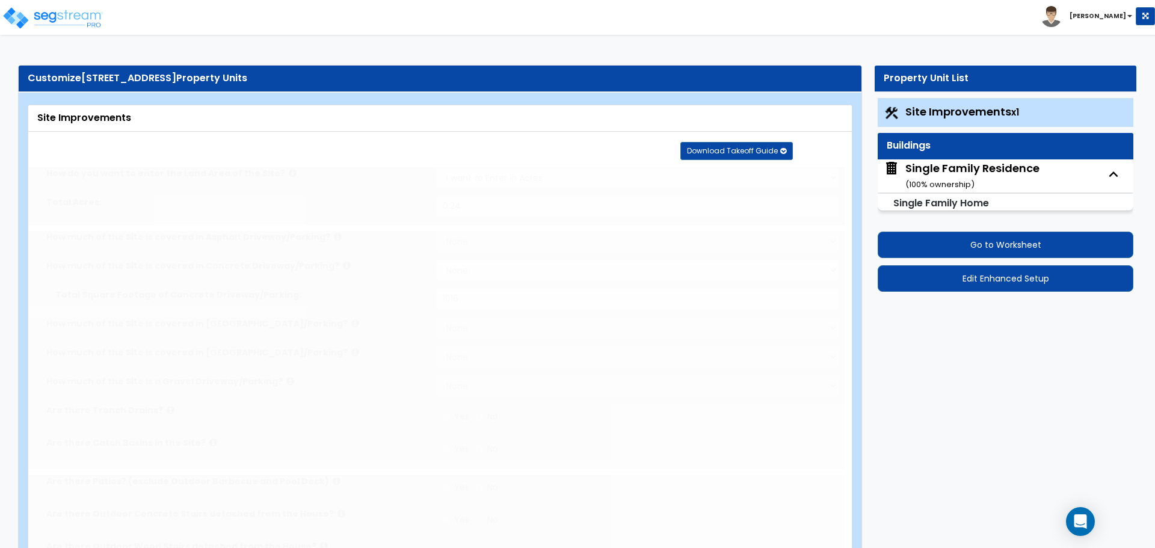
select select "2"
type input "5546"
radio input "true"
type input "141"
radio input "true"
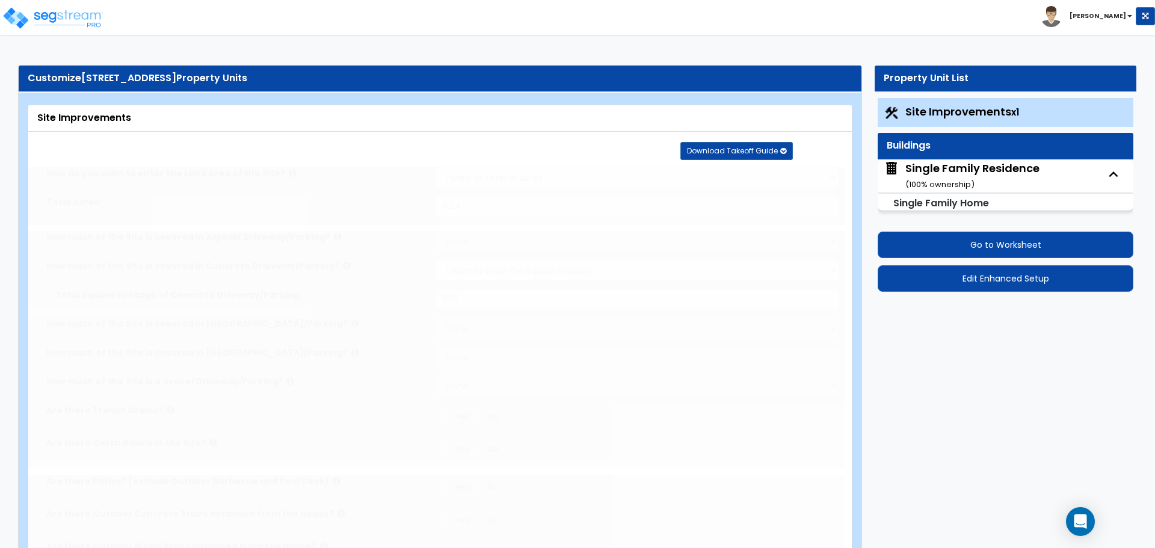
select select "4"
type input "22"
radio input "true"
select select "1"
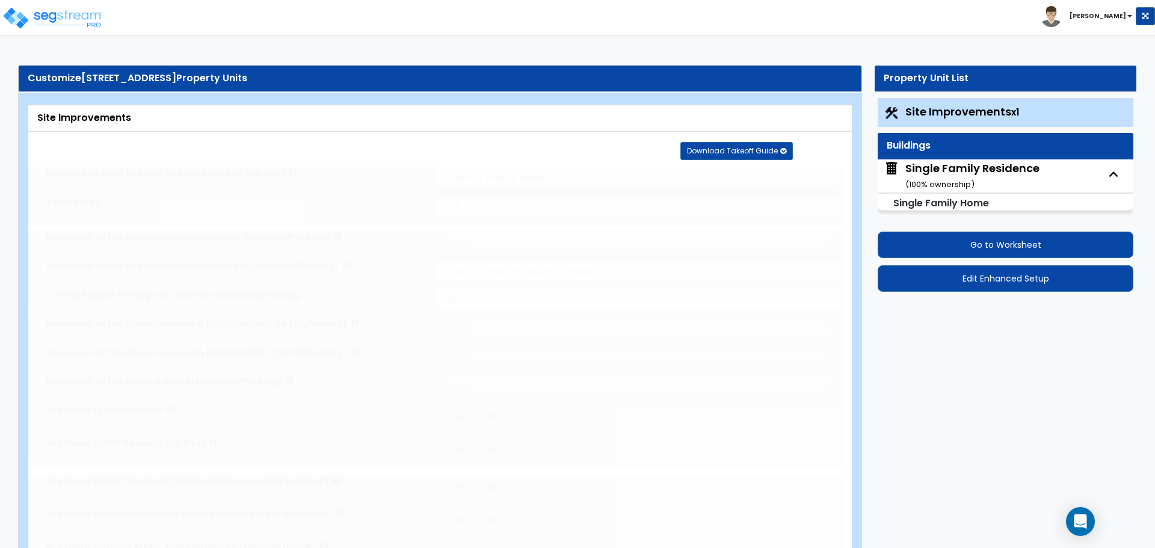
type input "1"
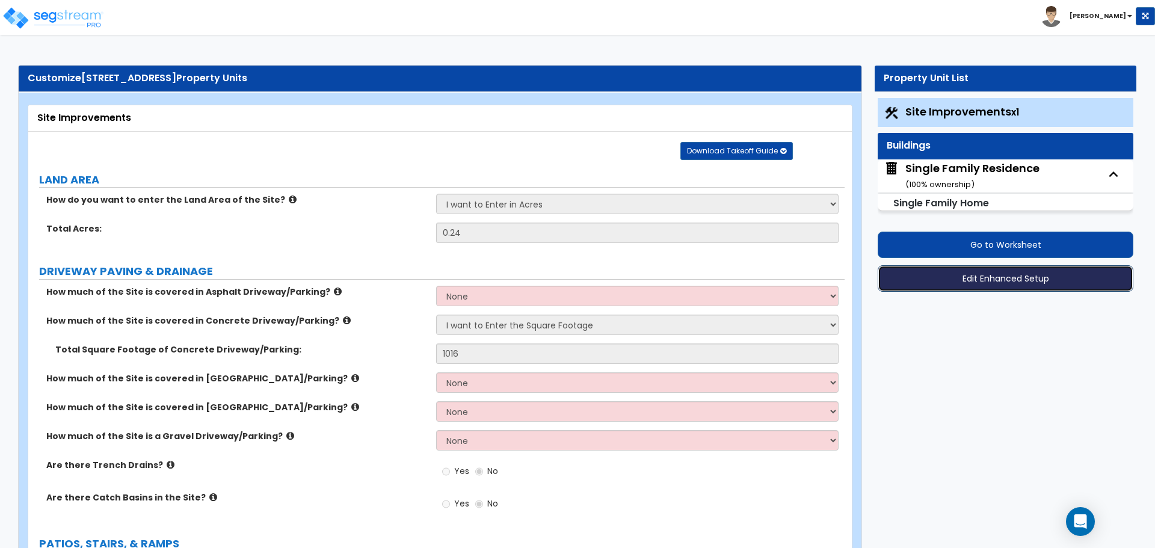
click at [1009, 278] on button "Edit Enhanced Setup" at bounding box center [1005, 278] width 256 height 26
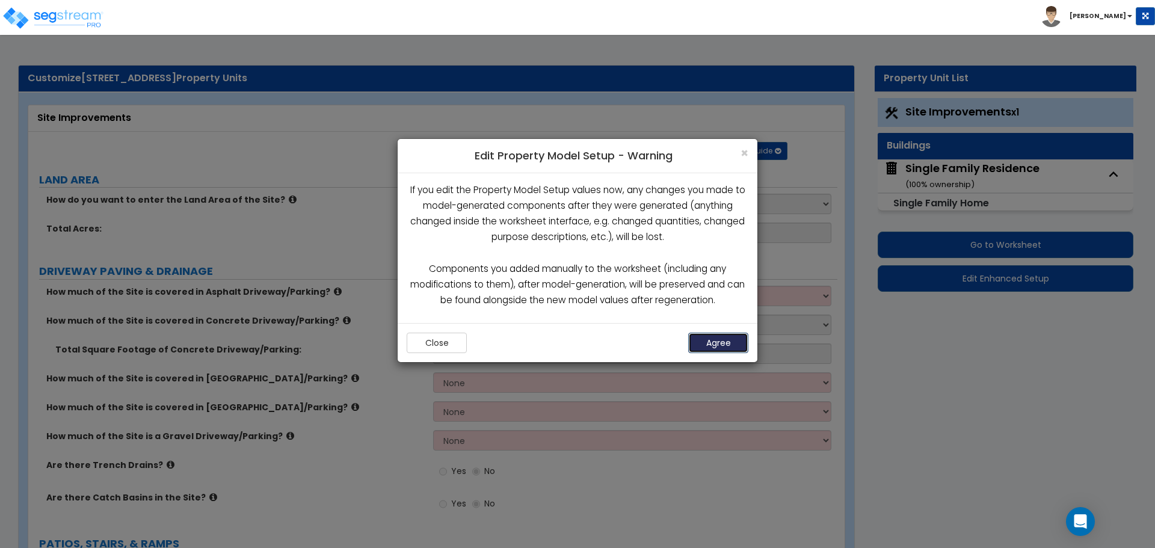
click at [689, 340] on button "Agree" at bounding box center [718, 343] width 60 height 20
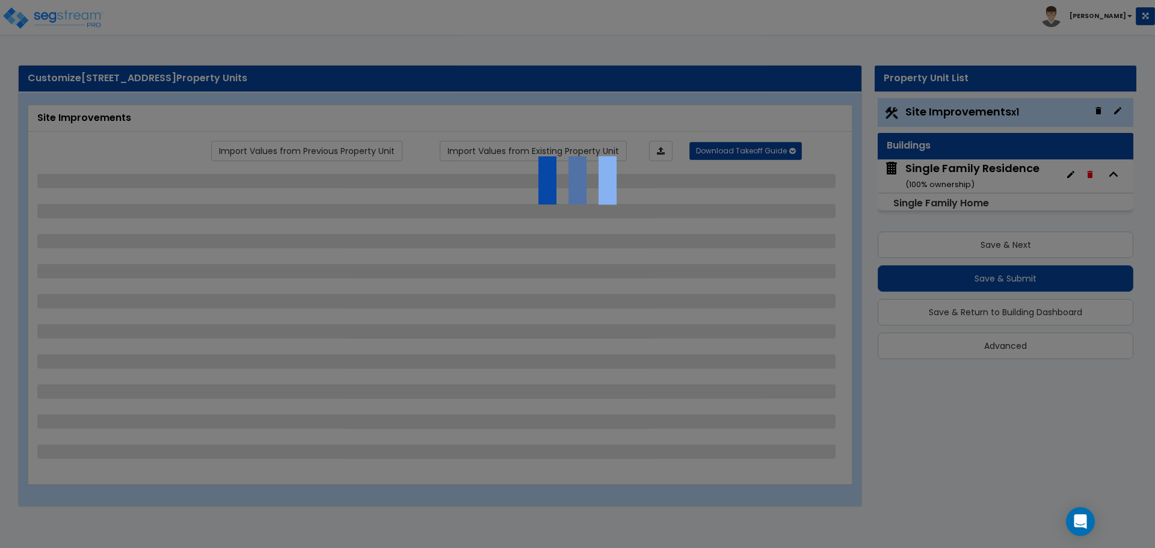
select select "2"
select select "1"
select select "2"
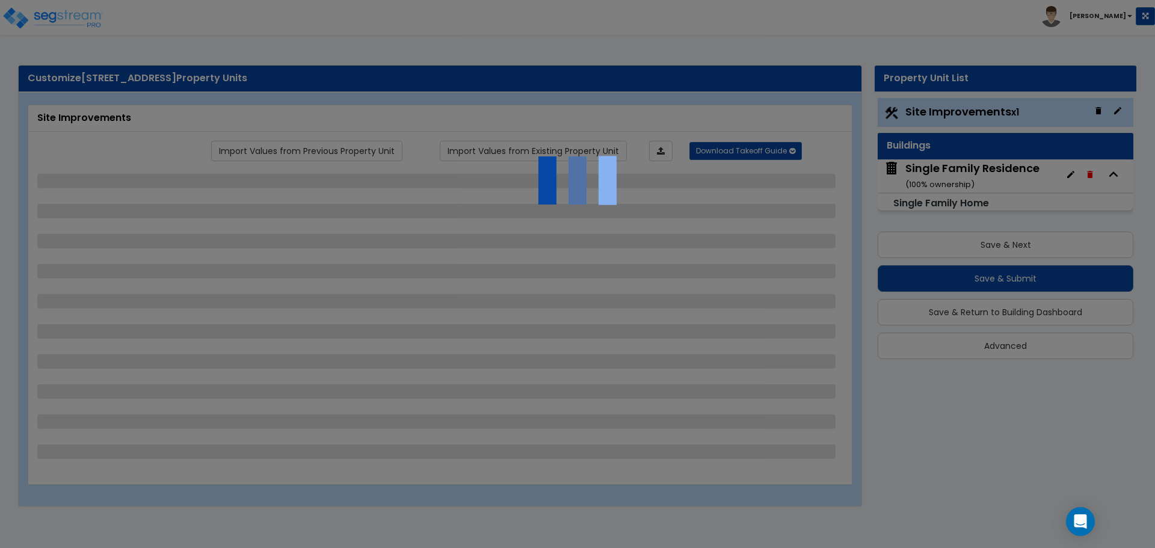
select select "4"
select select "1"
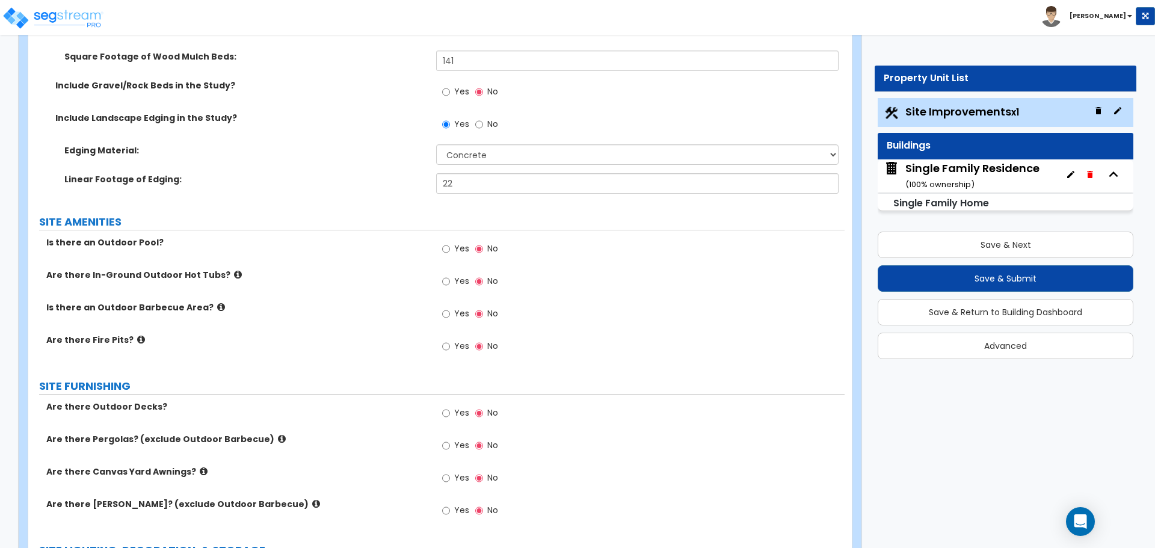
scroll to position [1263, 0]
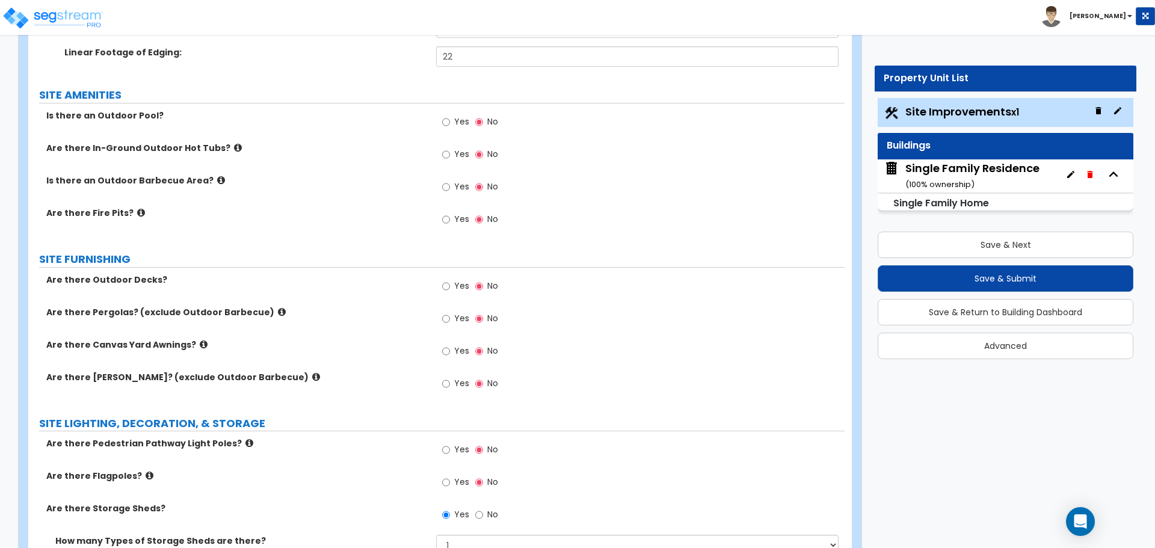
click at [932, 176] on div "Single Family Residence ( 100 % ownership)" at bounding box center [972, 176] width 134 height 31
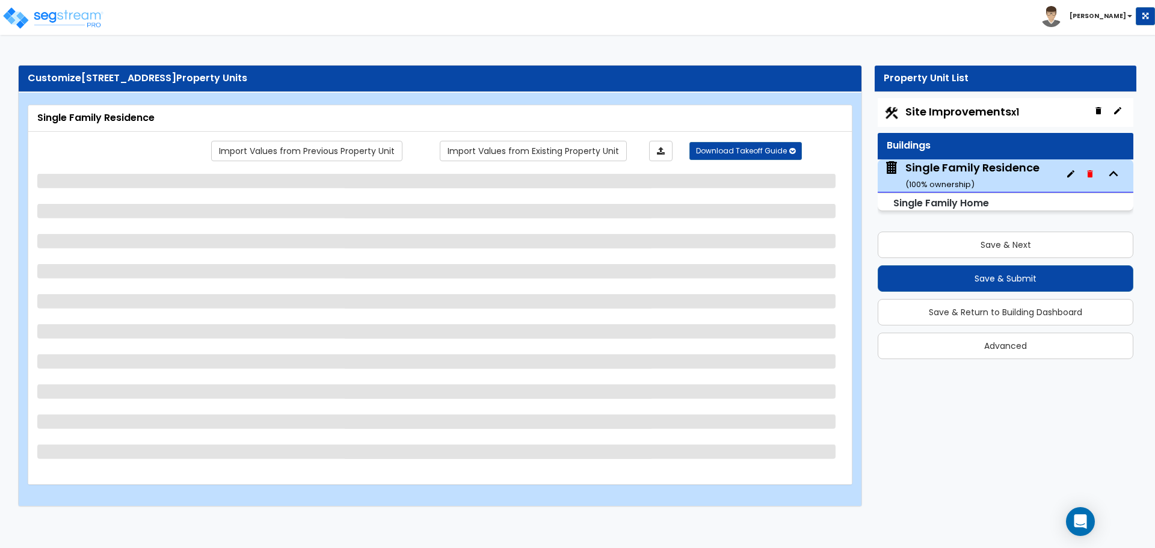
scroll to position [0, 0]
select select "1"
select select "7"
select select "3"
select select "1"
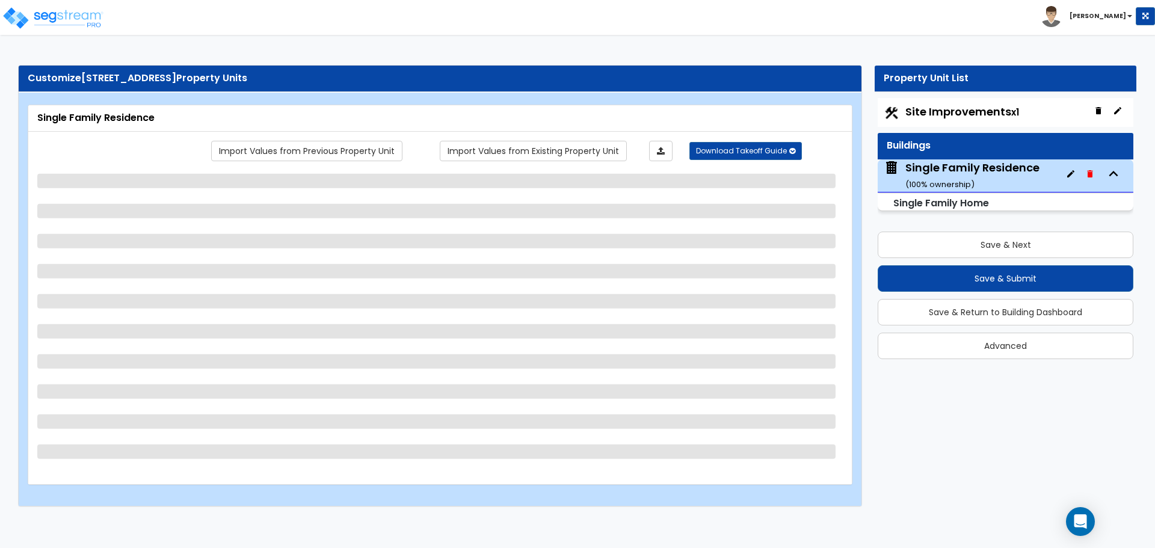
select select "9"
select select "1"
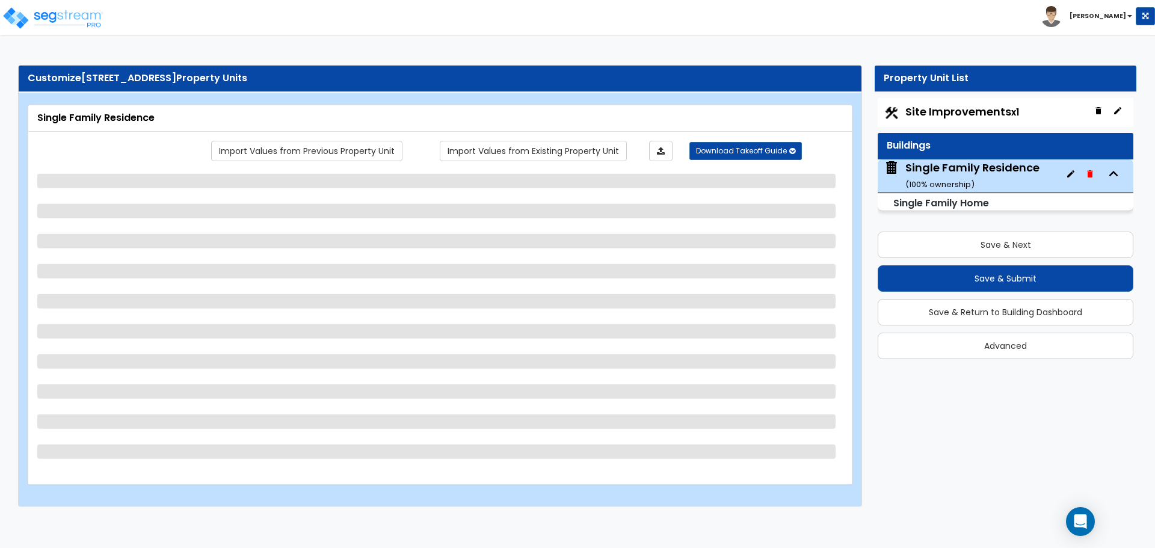
select select "1"
select select "3"
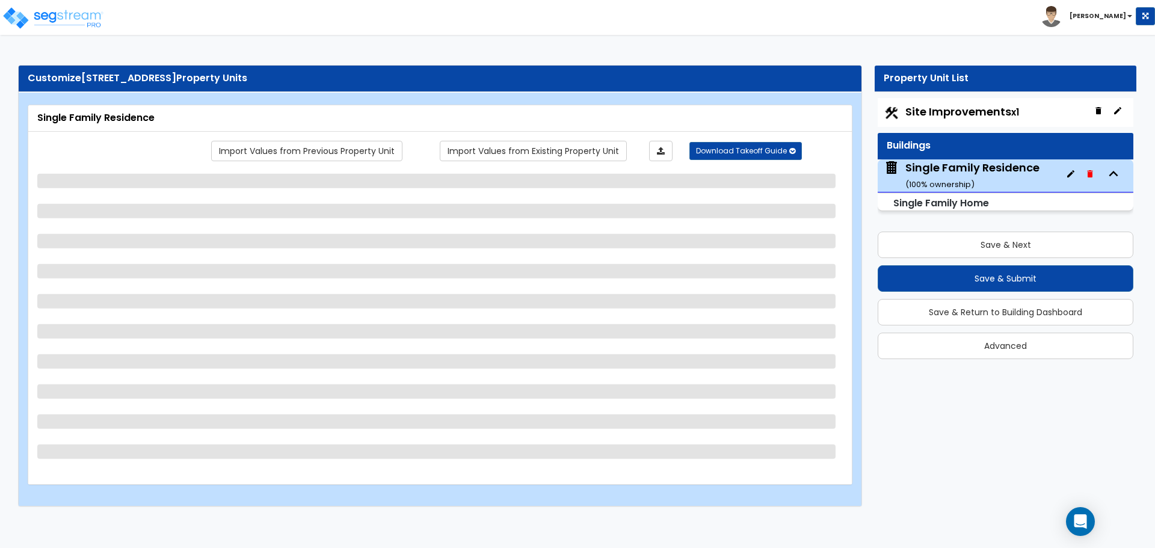
select select "2"
select select "1"
select select "5"
select select "3"
select select "2"
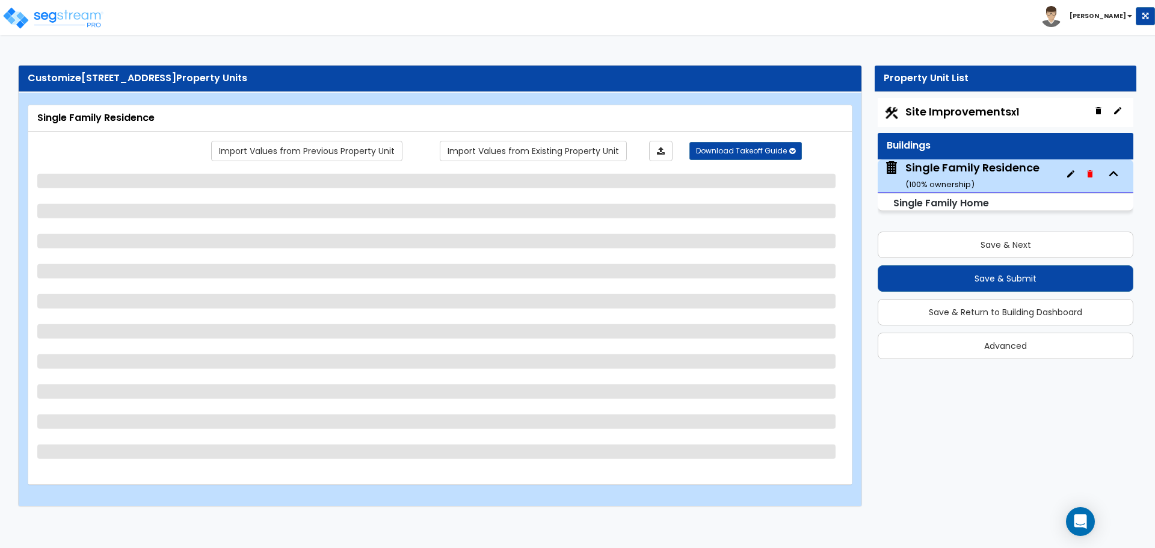
select select "3"
select select "2"
select select "3"
select select "2"
select select "1"
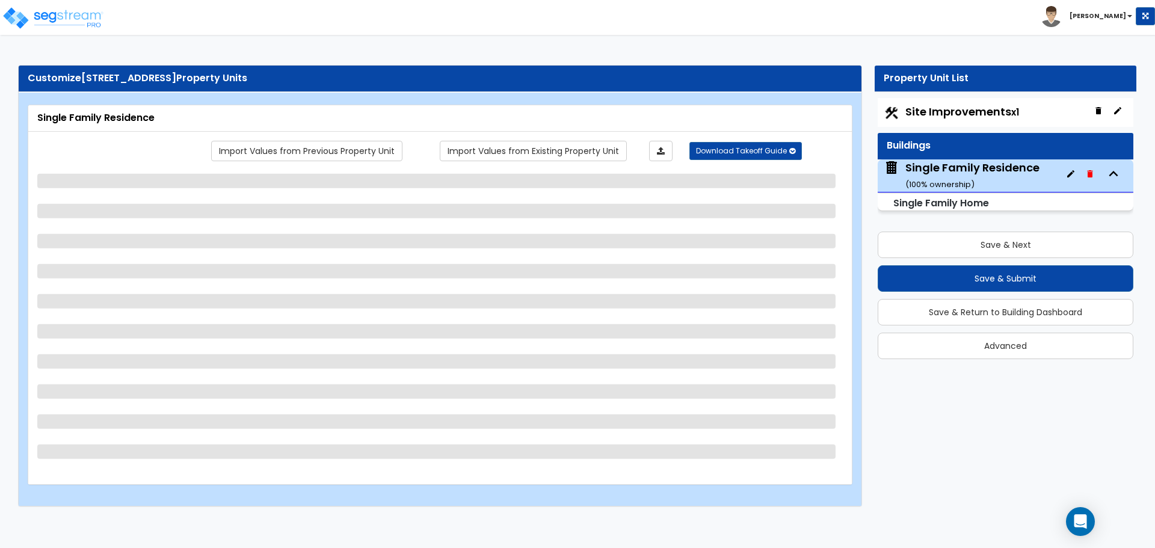
select select "1"
select select "2"
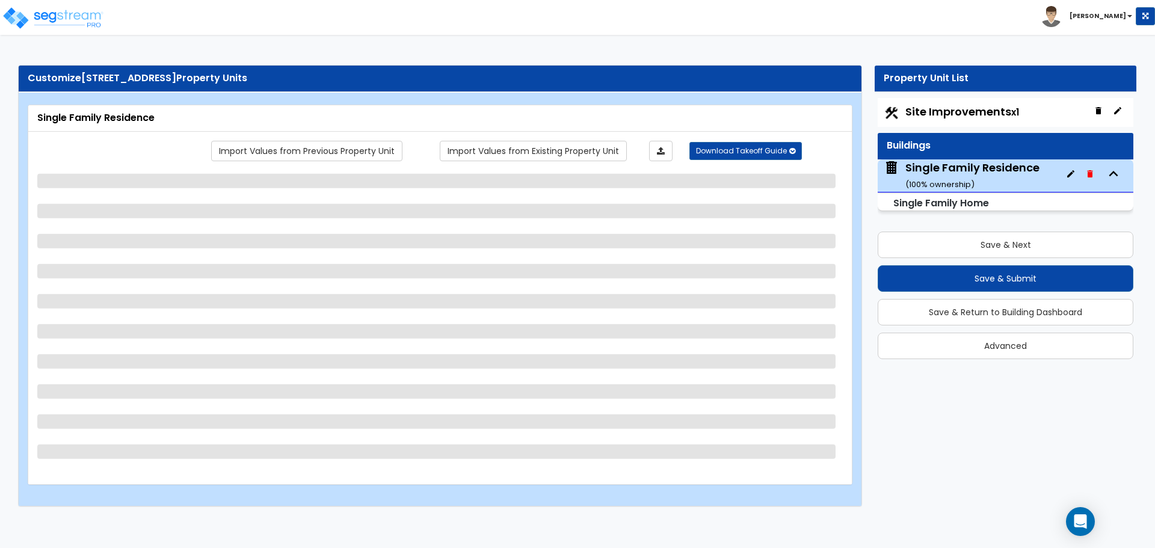
select select "1"
select select "2"
select select "1"
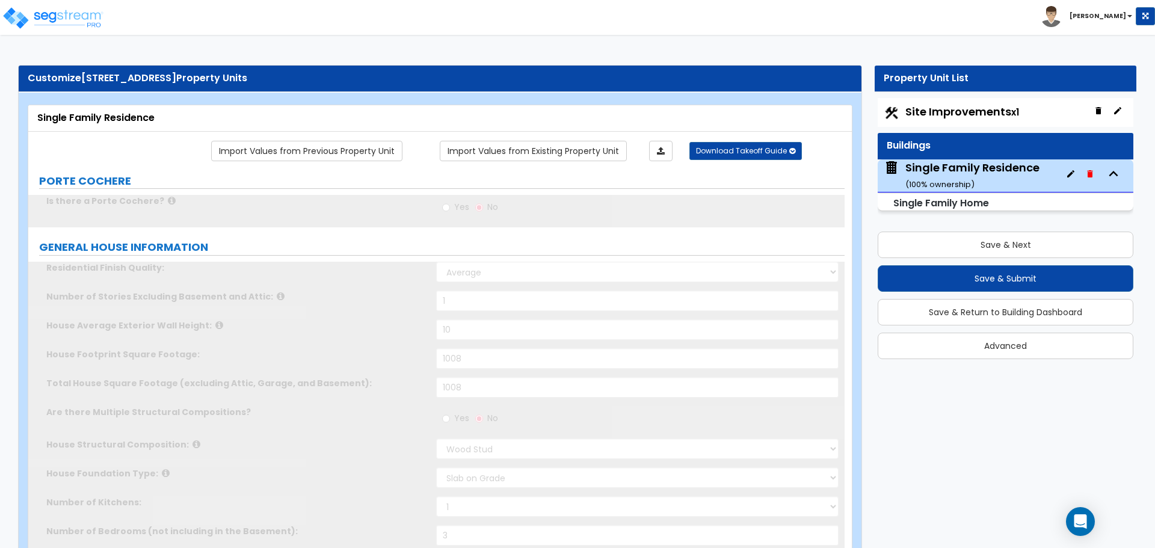
type input "1"
select select "2"
type input "1"
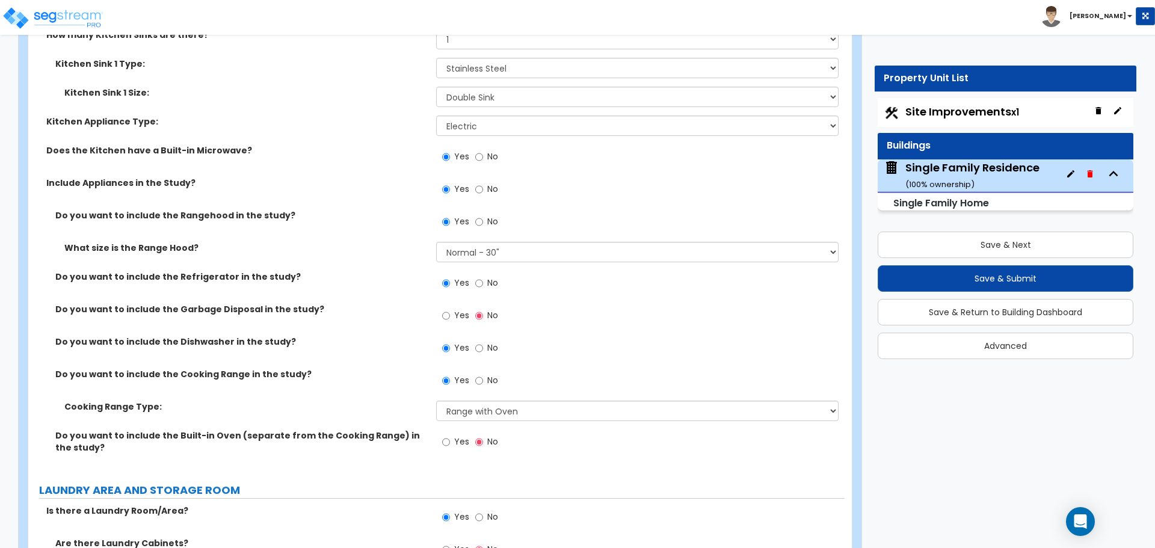
scroll to position [3906, 0]
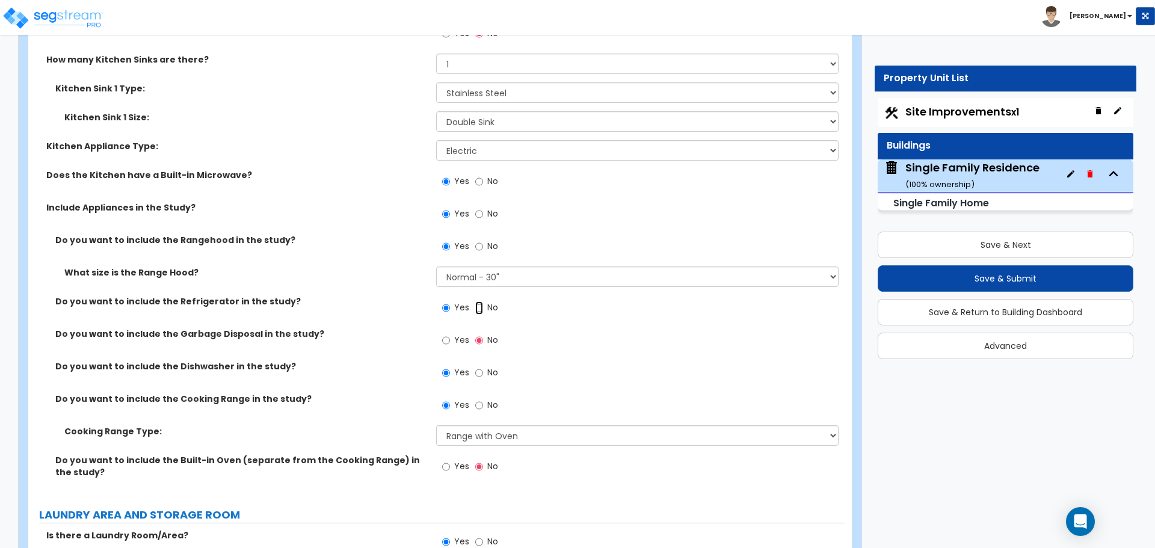
drag, startPoint x: 477, startPoint y: 296, endPoint x: 482, endPoint y: 259, distance: 37.0
click at [478, 301] on input "No" at bounding box center [479, 307] width 8 height 13
radio input "false"
radio input "true"
click at [479, 242] on label "No" at bounding box center [486, 248] width 23 height 20
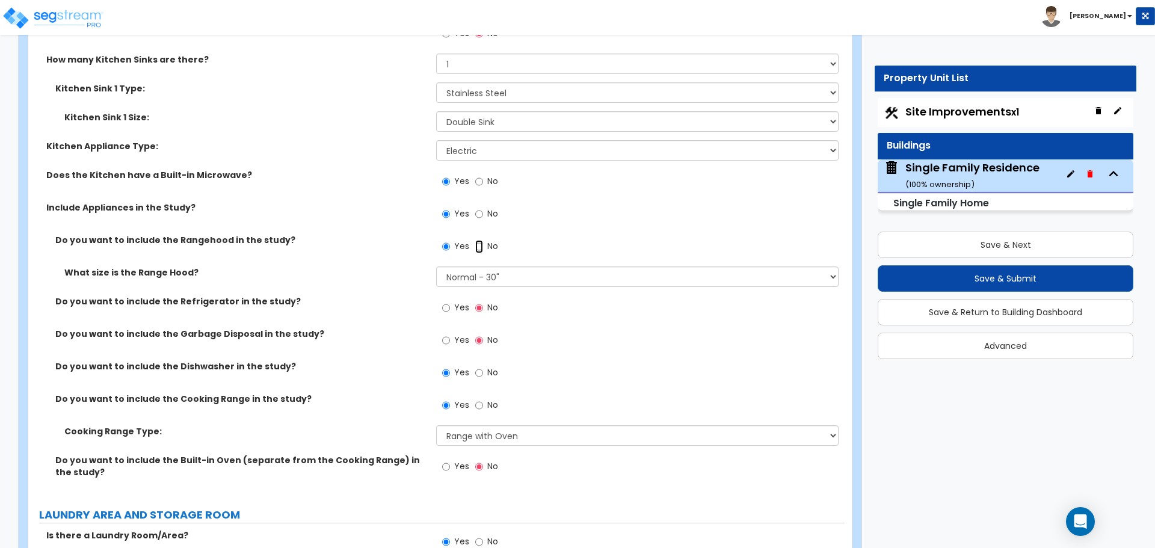
click at [479, 242] on input "No" at bounding box center [479, 246] width 8 height 13
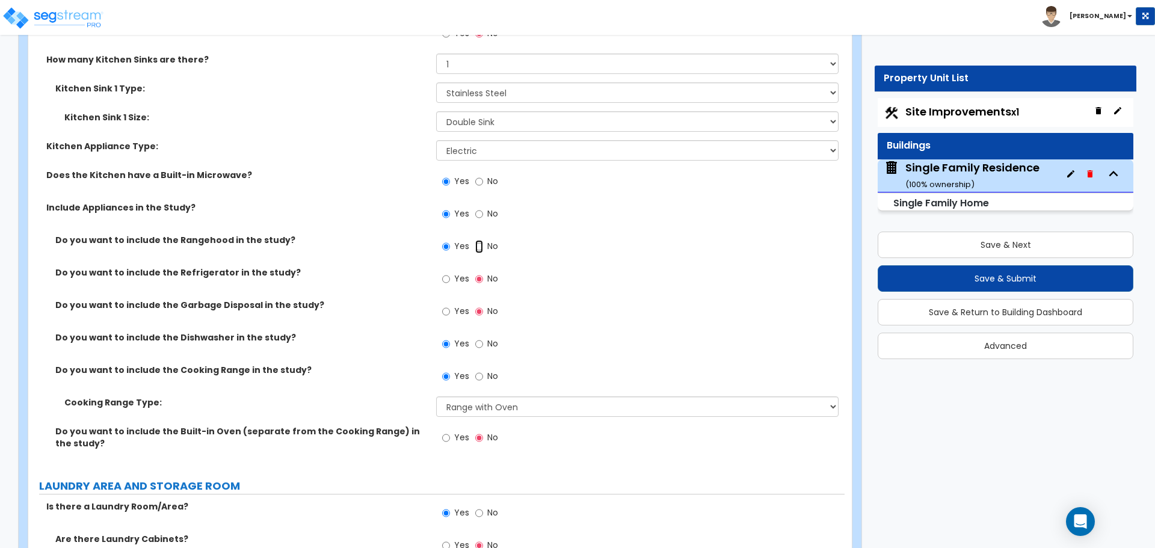
radio input "false"
radio input "true"
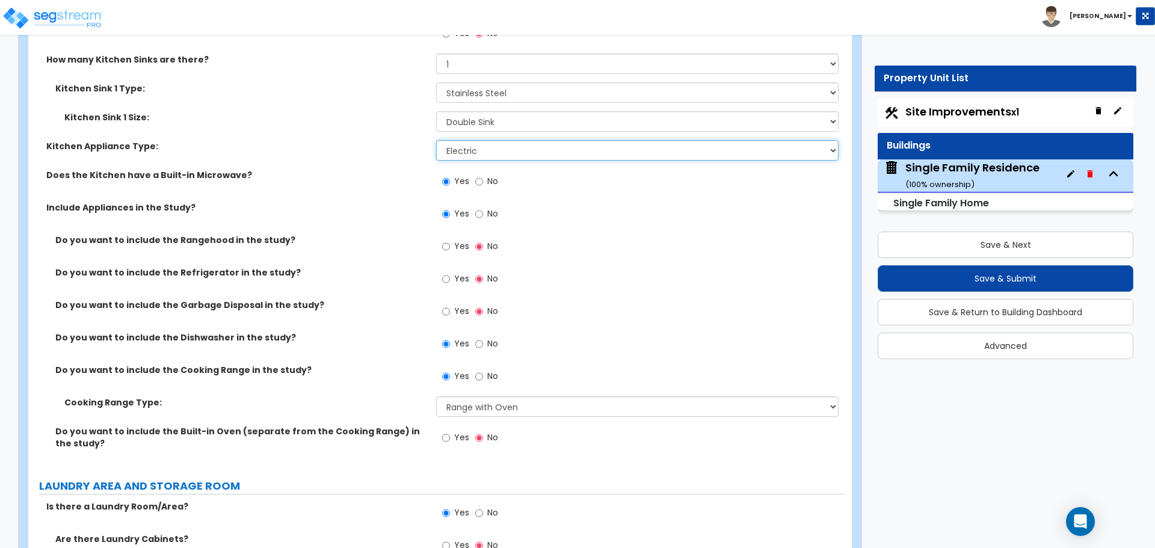
click at [484, 140] on select "Please Choose One Gas Electric" at bounding box center [637, 150] width 402 height 20
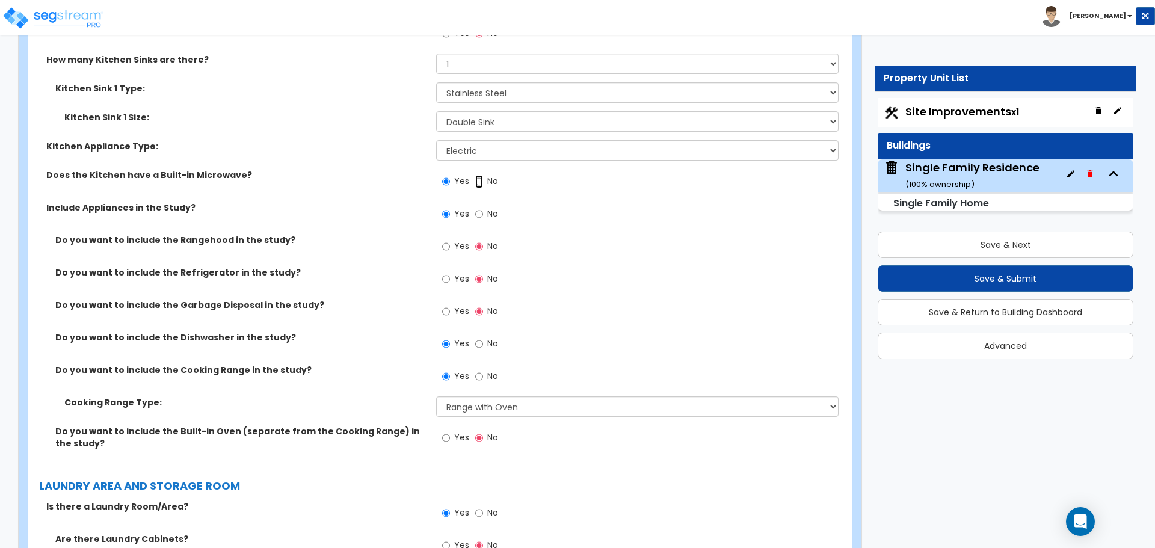
click at [478, 175] on input "No" at bounding box center [479, 181] width 8 height 13
radio input "false"
radio input "true"
click at [476, 207] on input "No" at bounding box center [479, 213] width 8 height 13
radio input "false"
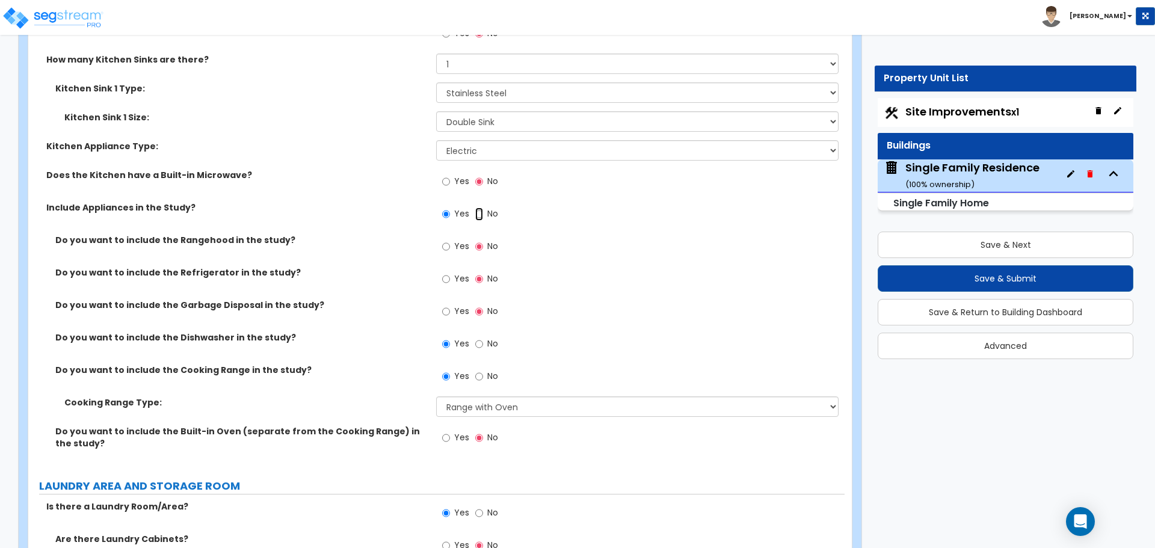
radio input "true"
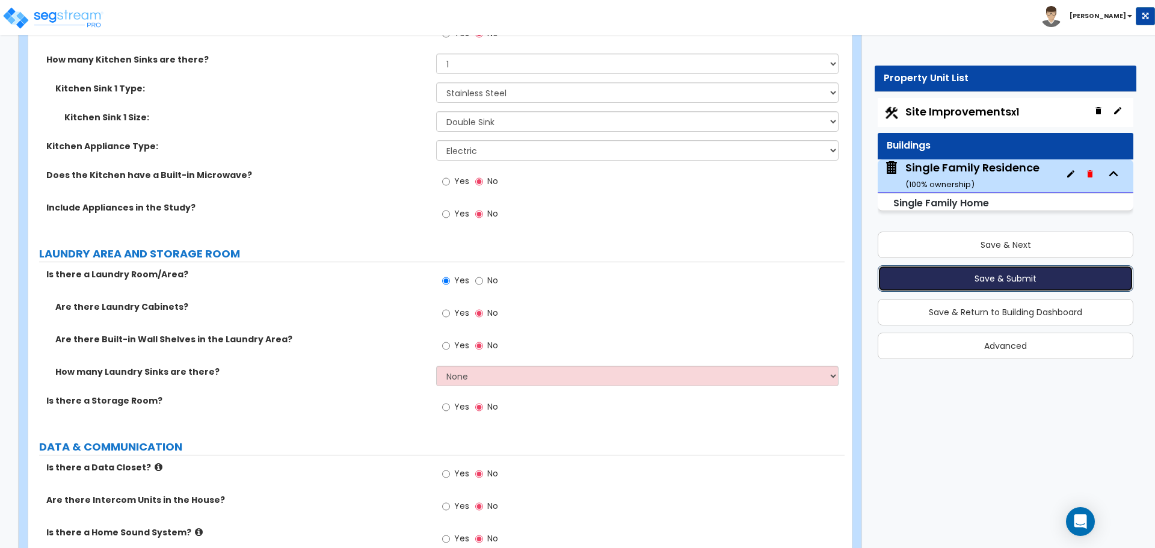
click at [1003, 277] on button "Save & Submit" at bounding box center [1005, 278] width 256 height 26
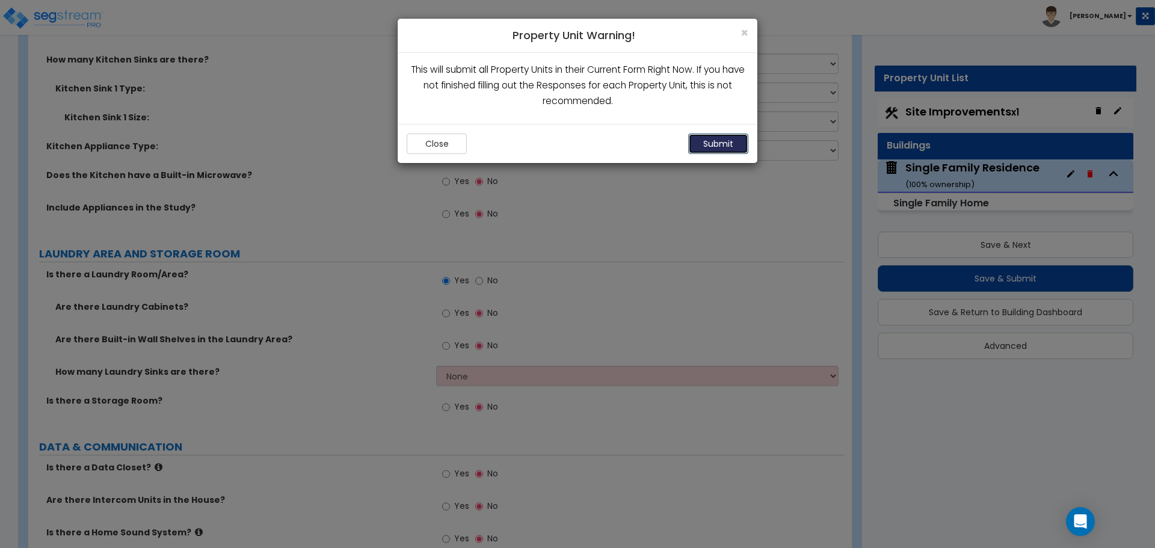
click at [722, 144] on button "Submit" at bounding box center [718, 144] width 60 height 20
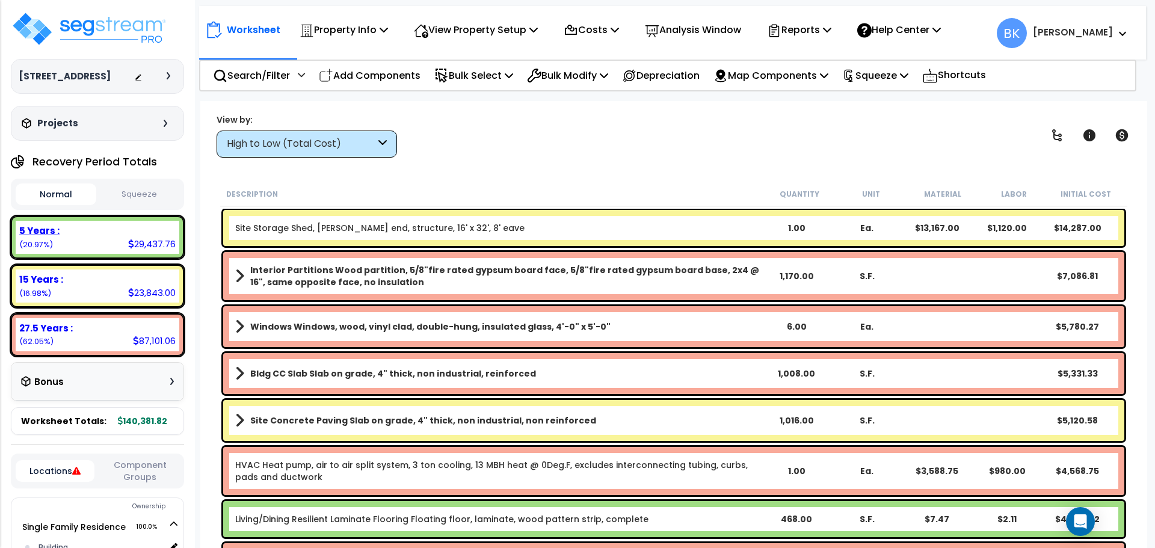
click at [69, 239] on div "5 Years : 29,437.76 (20.97%)" at bounding box center [98, 237] width 164 height 33
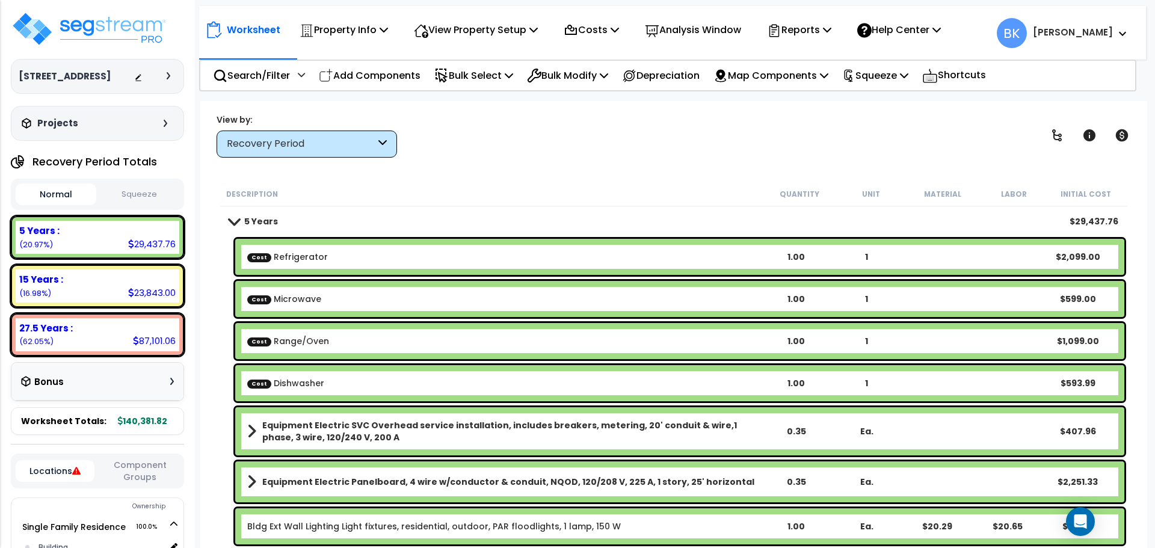
click at [322, 295] on b "Cost Microwave" at bounding box center [503, 299] width 513 height 12
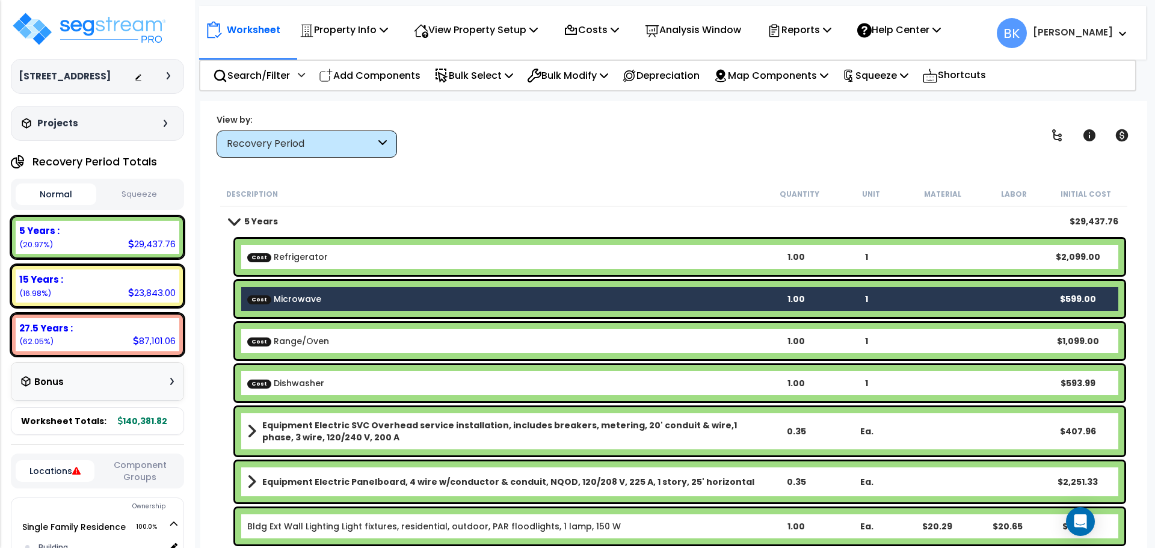
click at [383, 298] on b "Cost Microwave" at bounding box center [503, 299] width 513 height 12
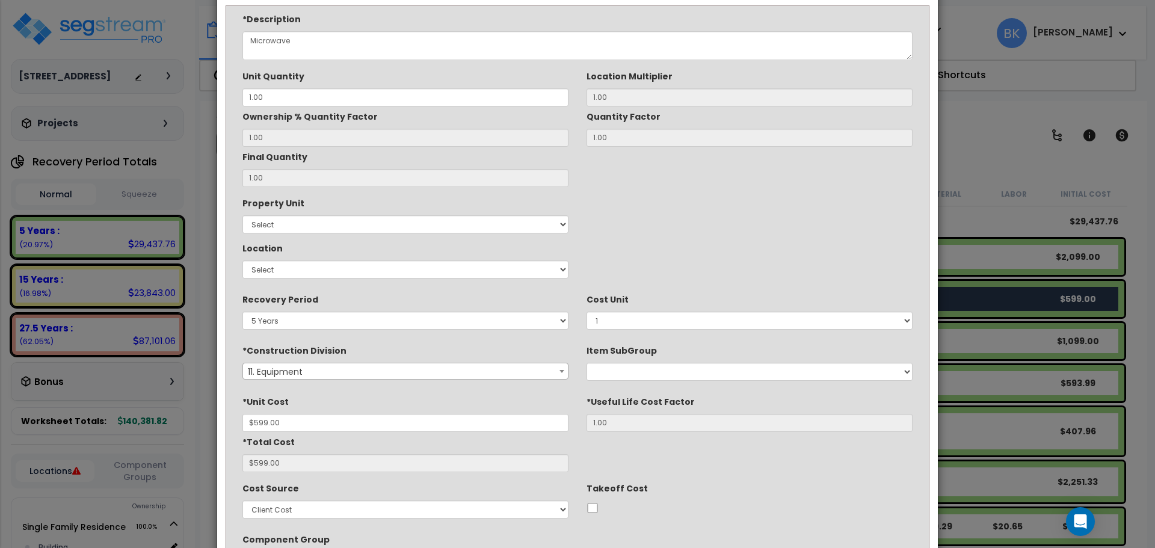
scroll to position [161, 0]
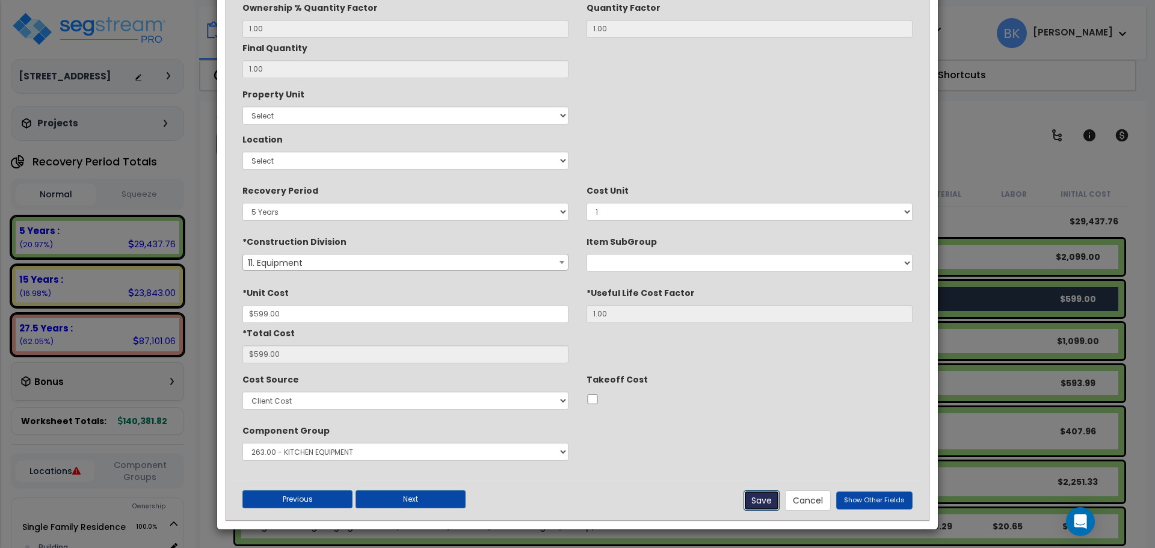
click at [754, 510] on button "Save" at bounding box center [761, 500] width 36 height 20
type input "599.00"
checkbox input "false"
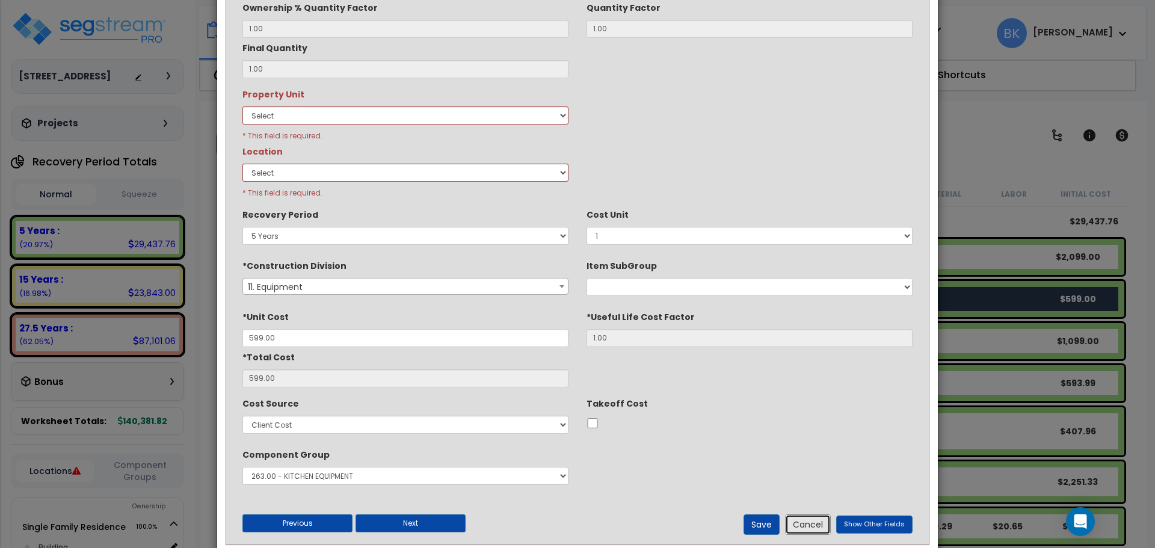
click at [823, 523] on button "Cancel" at bounding box center [808, 524] width 46 height 20
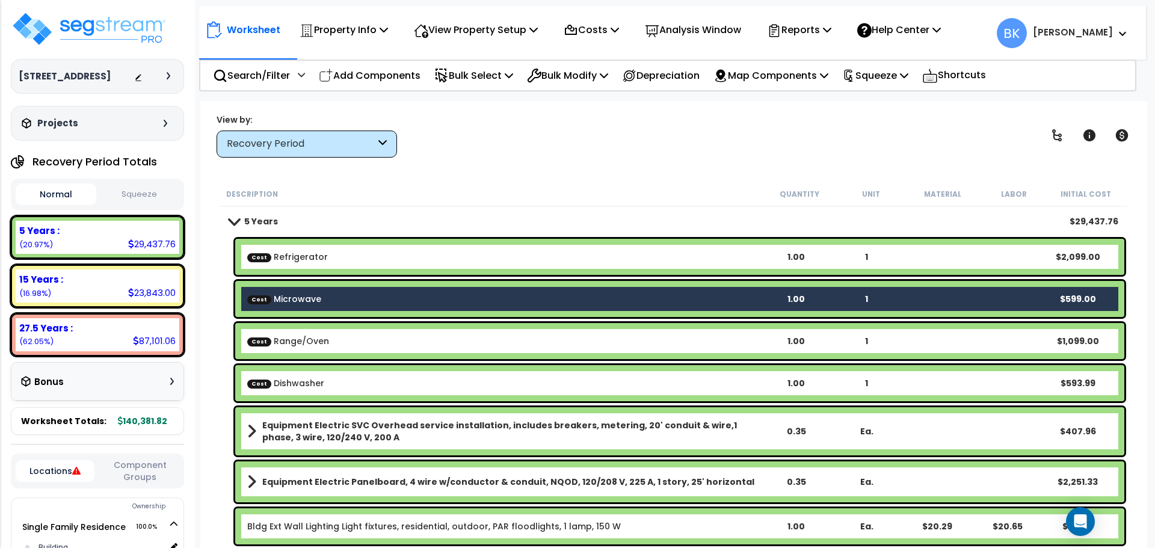
click at [321, 293] on b "Cost Microwave" at bounding box center [503, 299] width 513 height 12
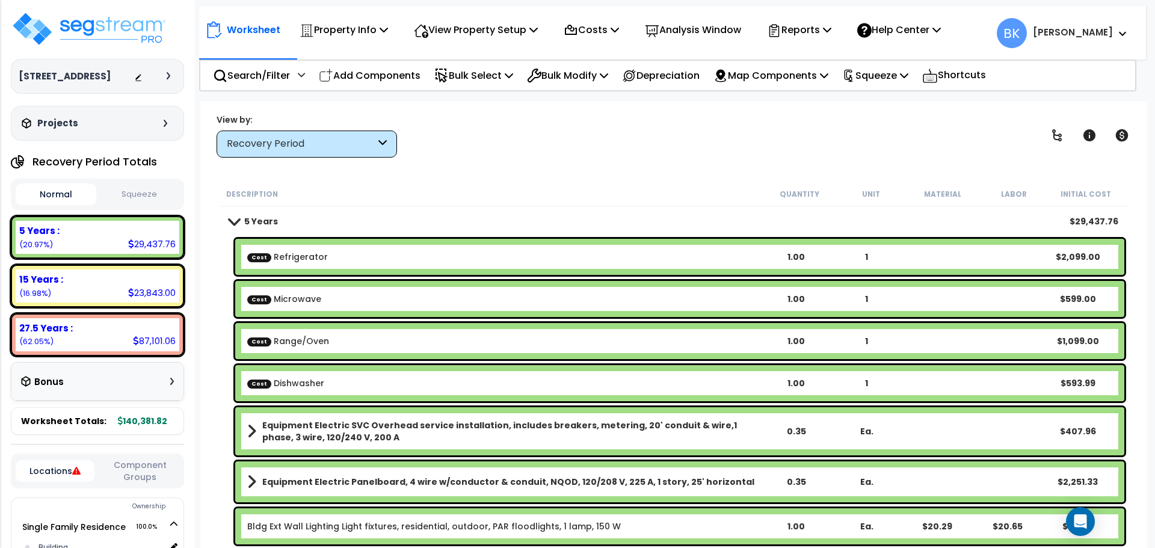
click at [330, 296] on b "Cost Microwave" at bounding box center [503, 299] width 513 height 12
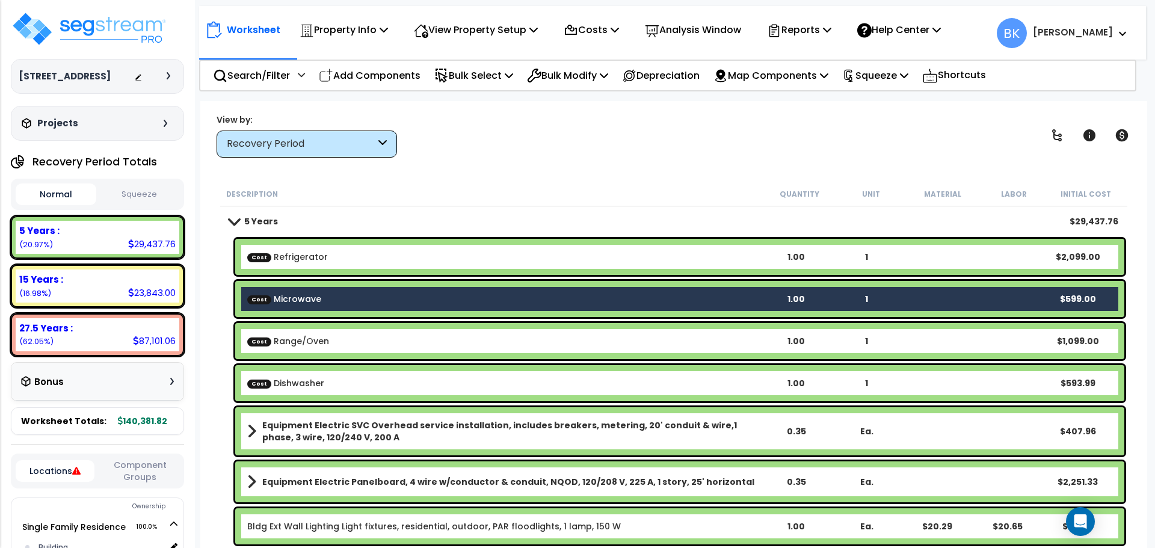
click at [314, 266] on div "Cost Refrigerator 1.00 1 $2,099.00" at bounding box center [679, 257] width 889 height 36
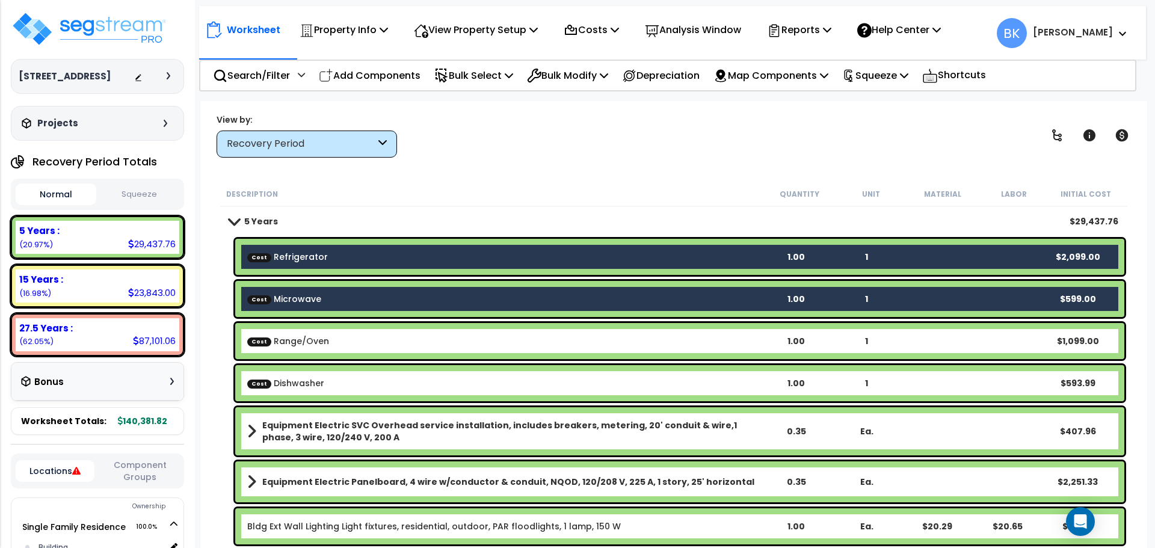
click at [316, 343] on link "Cost Range/Oven" at bounding box center [288, 341] width 82 height 12
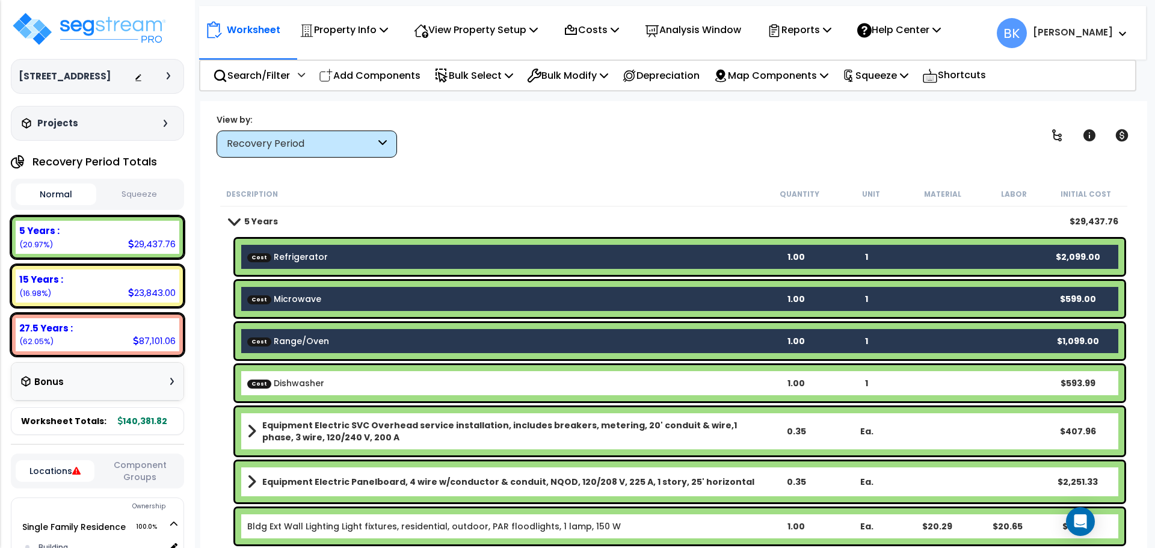
click at [315, 382] on link "Cost Dishwasher" at bounding box center [285, 383] width 77 height 12
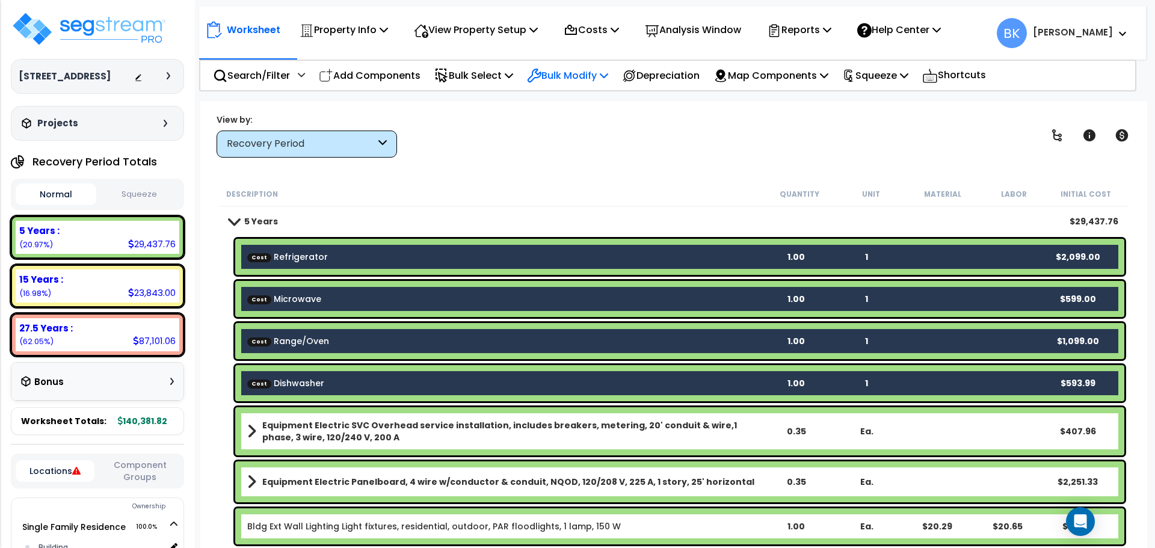
click at [559, 72] on p "Bulk Modify" at bounding box center [567, 75] width 81 height 16
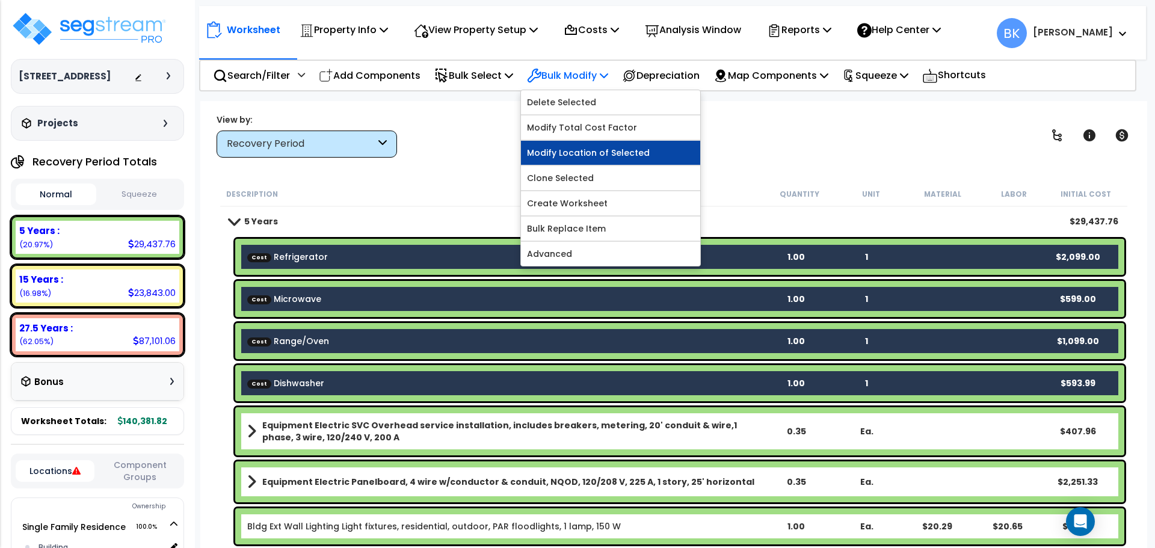
click at [589, 151] on link "Modify Location of Selected" at bounding box center [610, 153] width 179 height 24
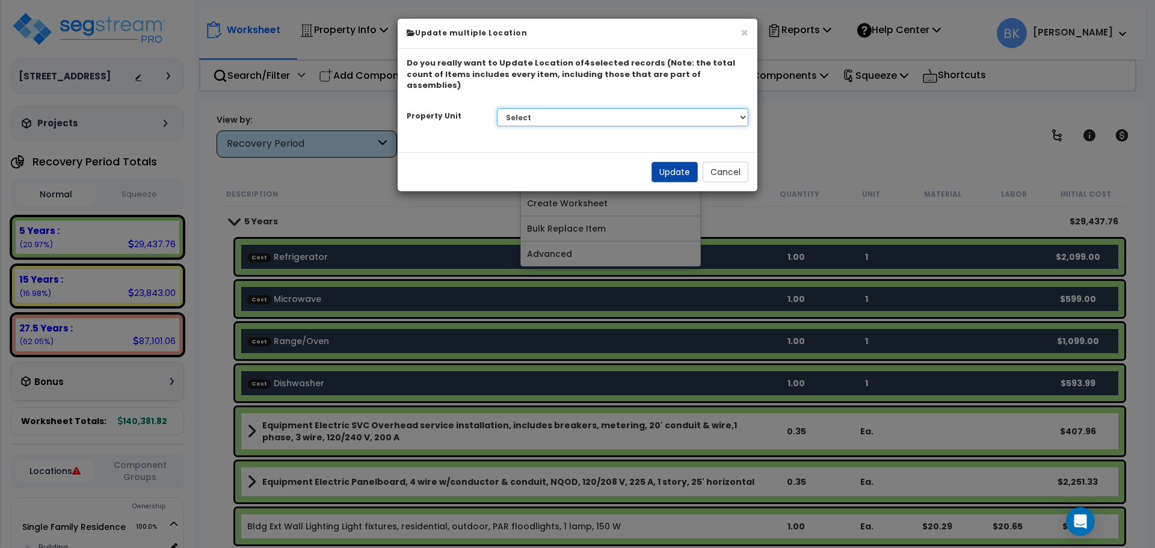
click at [543, 109] on select "Select Single Family Residence Site Improvements" at bounding box center [623, 117] width 252 height 18
select select "165879"
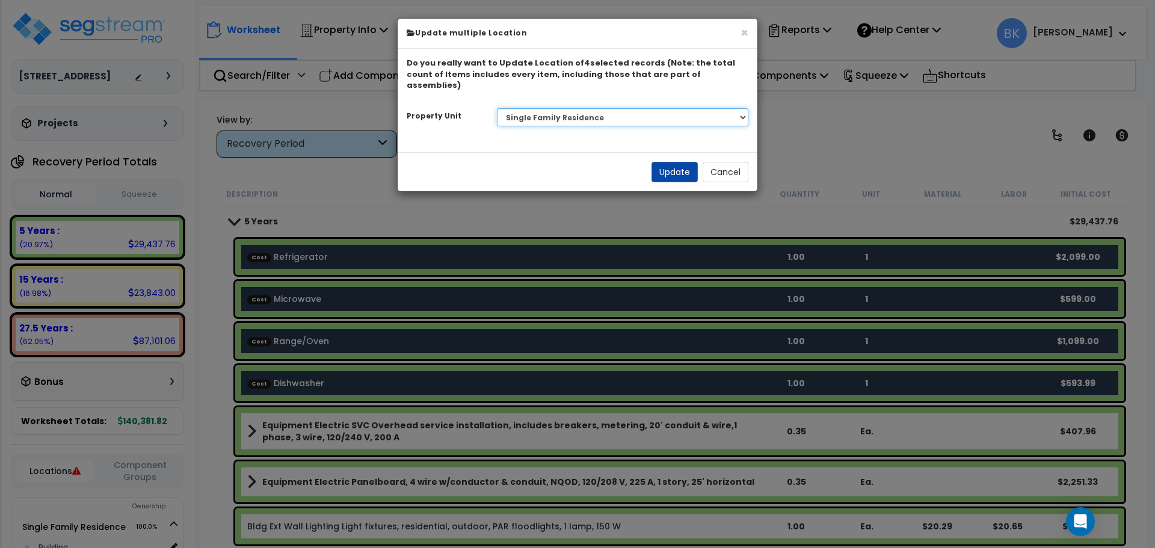
click at [497, 108] on select "Select Single Family Residence Site Improvements" at bounding box center [623, 117] width 252 height 18
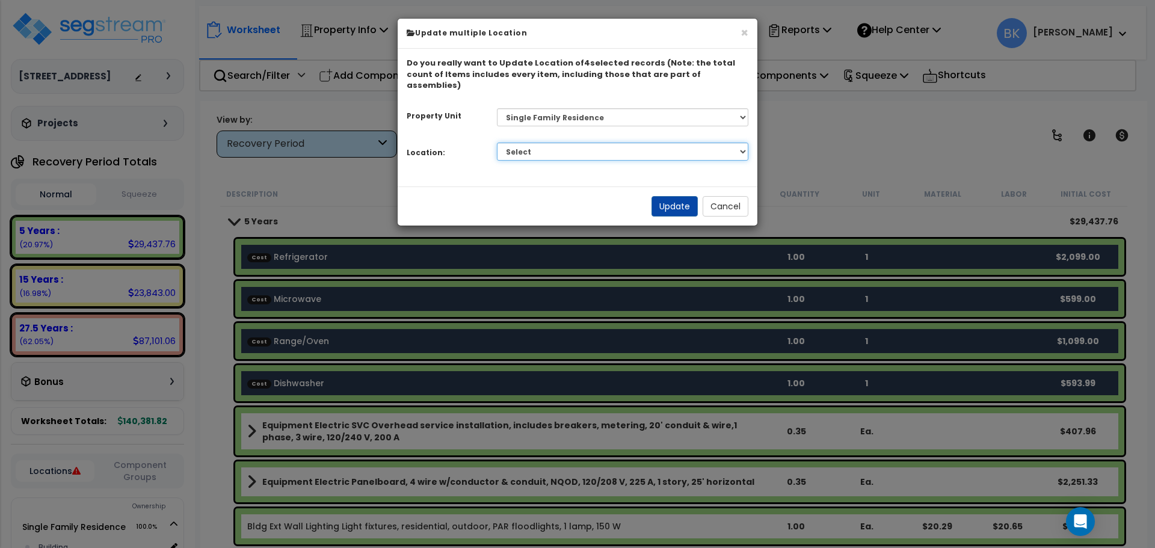
click at [568, 143] on select "Select Building Building Interior Add Additional Location" at bounding box center [623, 152] width 252 height 18
select select "461"
click at [497, 143] on select "Select Building Building Interior Add Additional Location" at bounding box center [623, 152] width 252 height 18
click at [668, 196] on button "Update" at bounding box center [674, 206] width 46 height 20
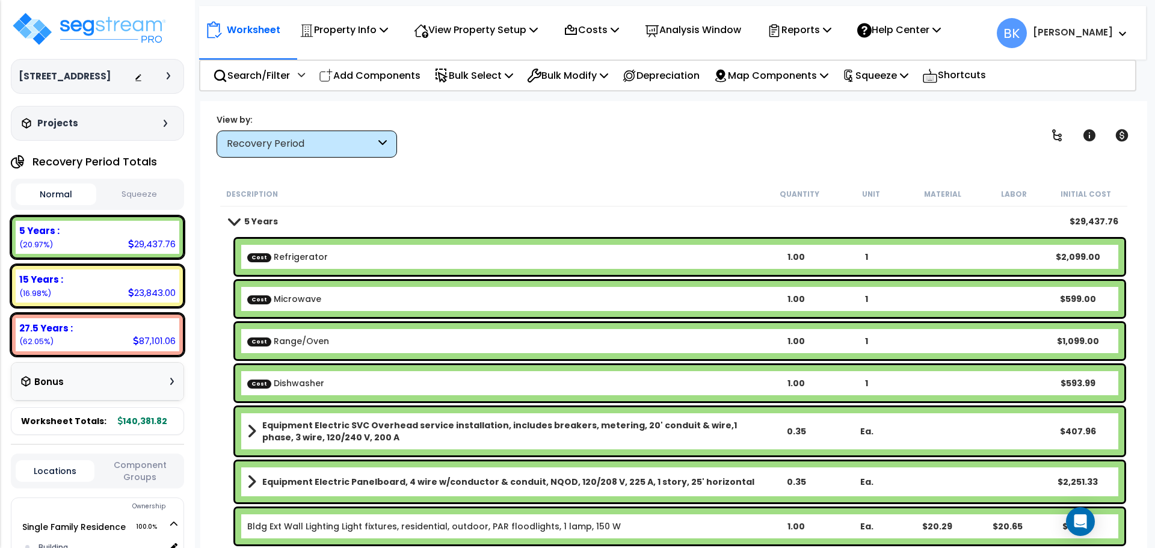
click at [384, 297] on b "Cost Microwave" at bounding box center [503, 299] width 513 height 12
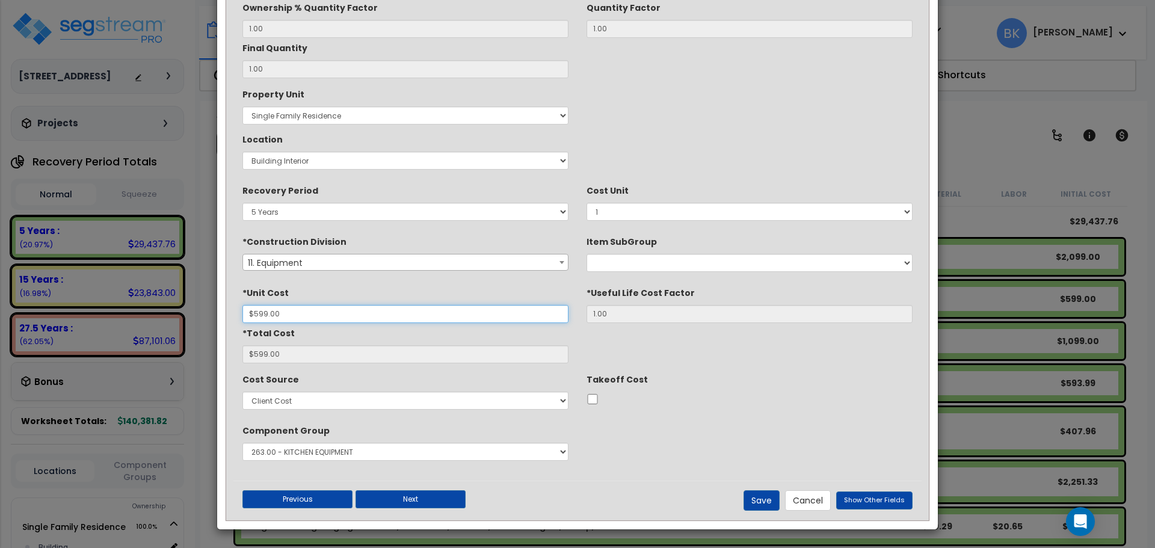
click at [286, 317] on input "$599.00" at bounding box center [405, 314] width 326 height 18
type input "$2"
type input "$2.00"
type input "$280"
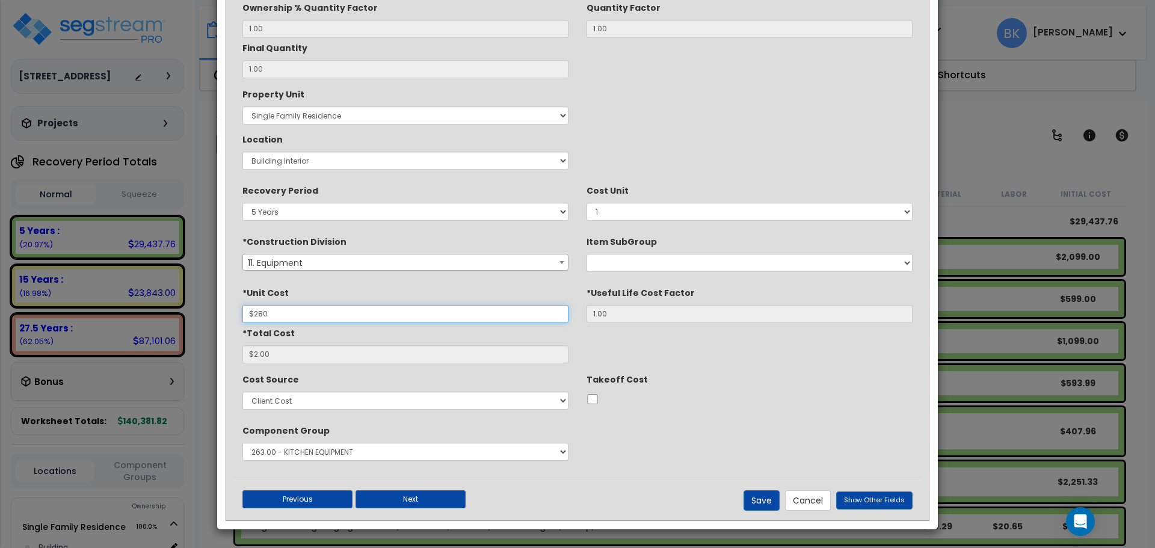
type input "$280.00"
click at [754, 493] on button "Save" at bounding box center [761, 500] width 36 height 20
type input "280.00"
drag, startPoint x: 747, startPoint y: 502, endPoint x: 180, endPoint y: 2, distance: 755.9
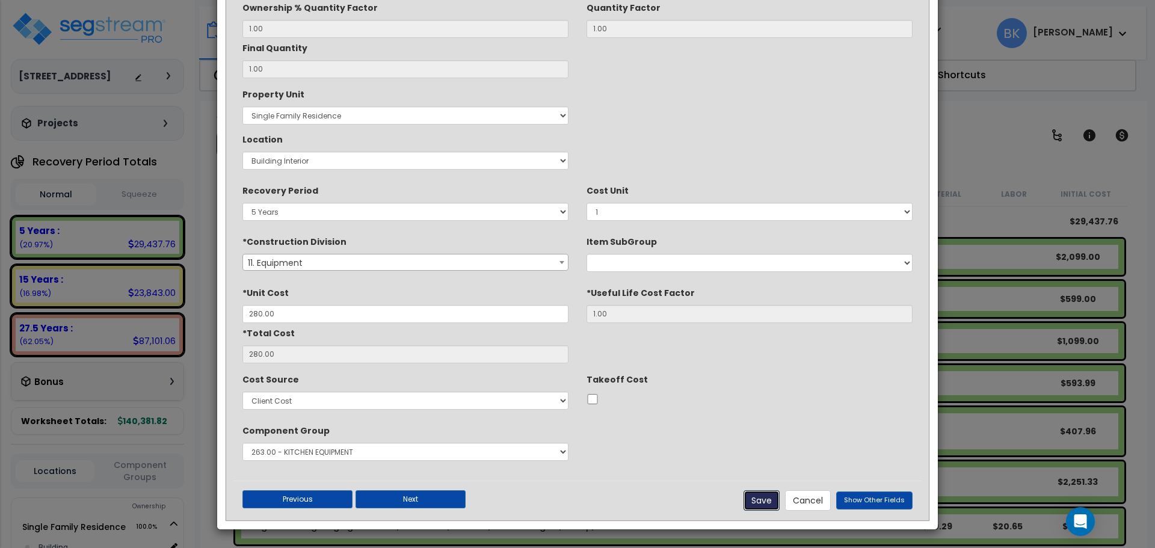
click at [747, 502] on button "Save" at bounding box center [761, 500] width 36 height 20
checkbox input "false"
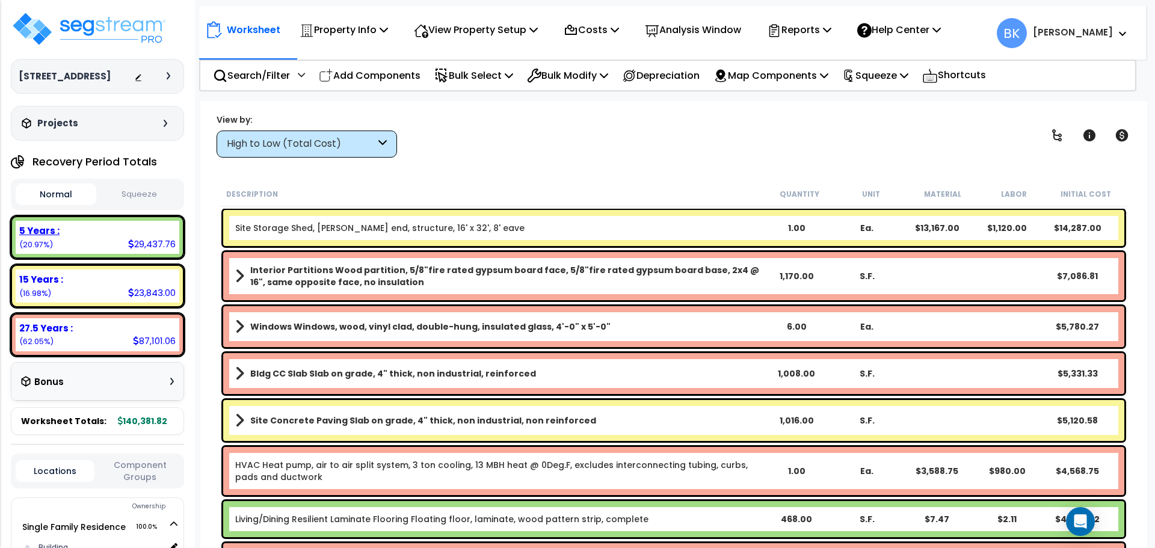
click at [94, 234] on div "5 Years :" at bounding box center [97, 230] width 156 height 13
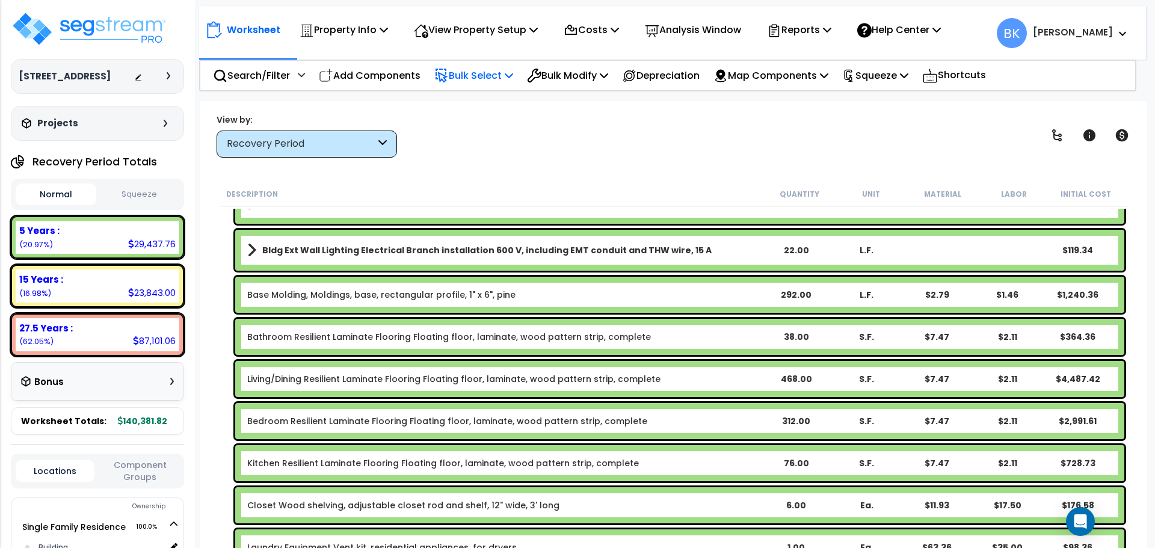
scroll to position [421, 0]
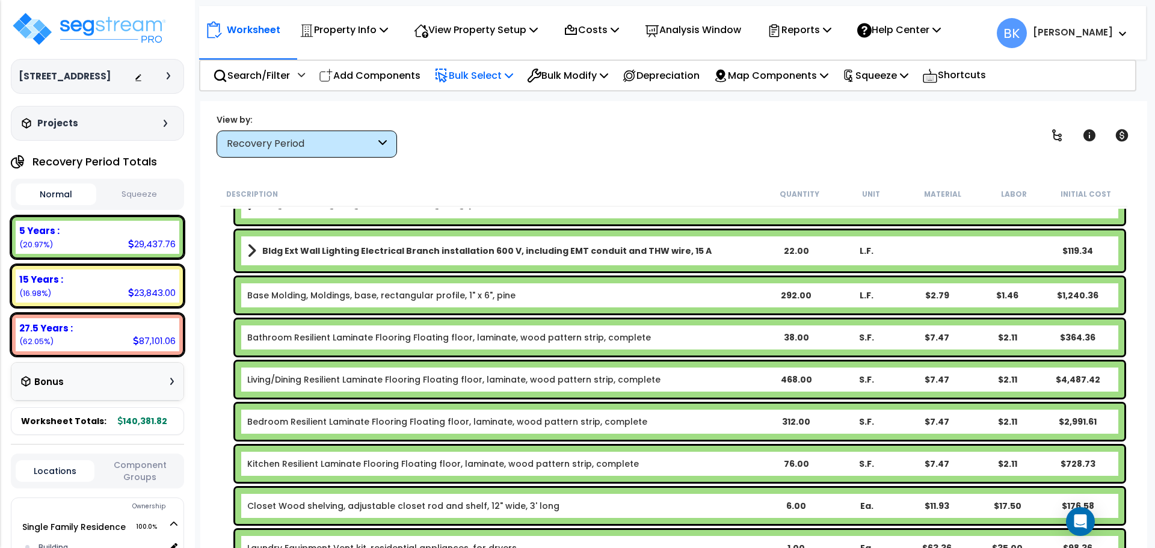
click at [466, 61] on div "Bulk Select" at bounding box center [473, 75] width 79 height 28
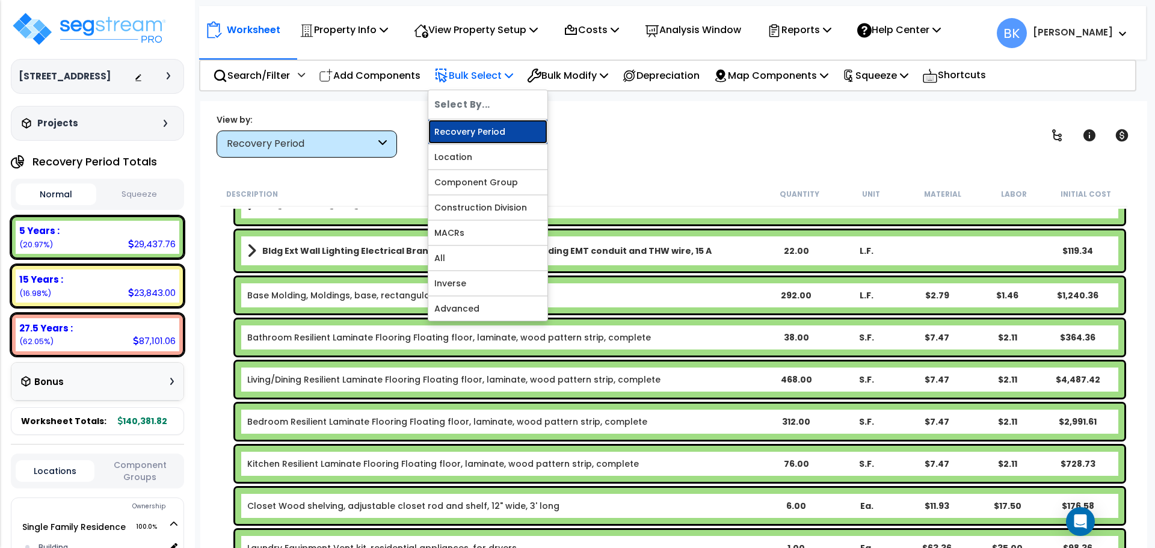
click at [476, 132] on link "Recovery Period" at bounding box center [487, 132] width 119 height 24
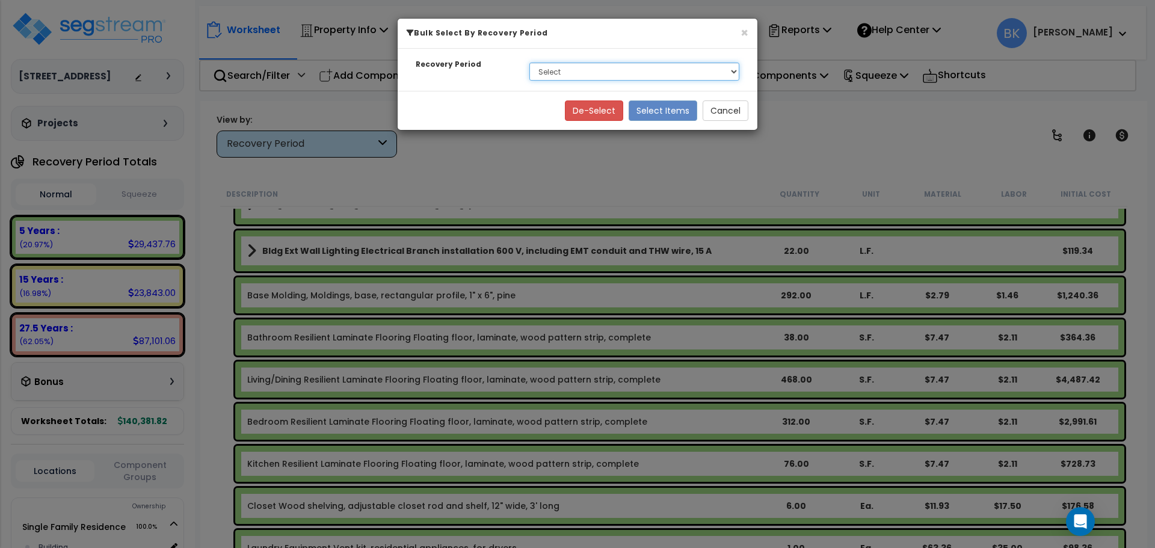
click at [556, 68] on select "Select 5 Years 15 Years 27.5 Years" at bounding box center [634, 72] width 210 height 18
click at [556, 103] on div "De-Select Select Items Cancel" at bounding box center [578, 110] width 360 height 39
click at [570, 69] on select "Select 5 Years 15 Years 27.5 Years" at bounding box center [634, 72] width 210 height 18
select select "5Y"
click at [529, 63] on select "Select 5 Years 15 Years 27.5 Years" at bounding box center [634, 72] width 210 height 18
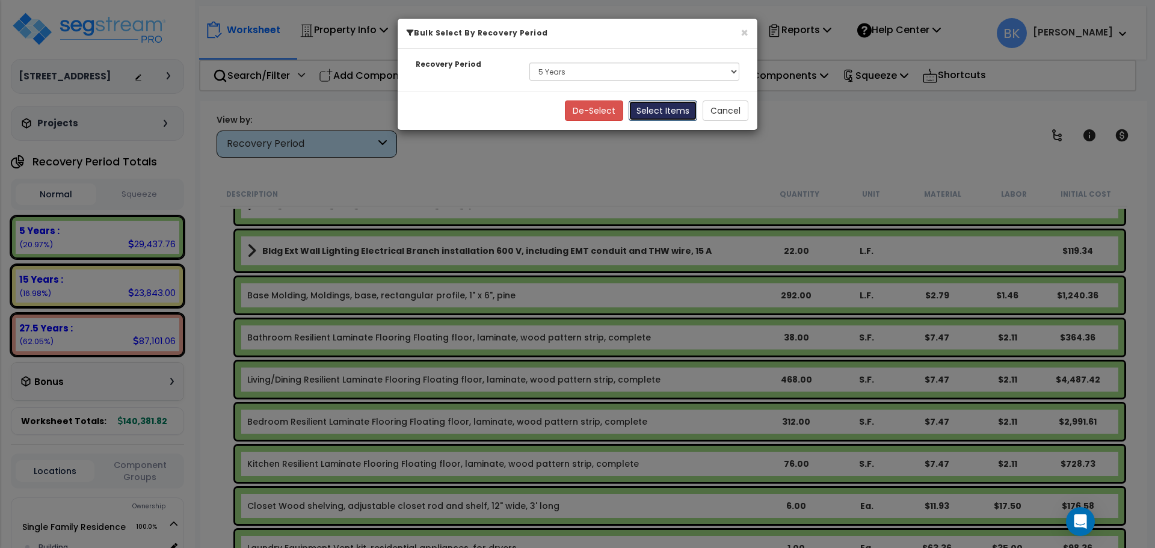
click at [659, 109] on button "Select Items" at bounding box center [662, 110] width 69 height 20
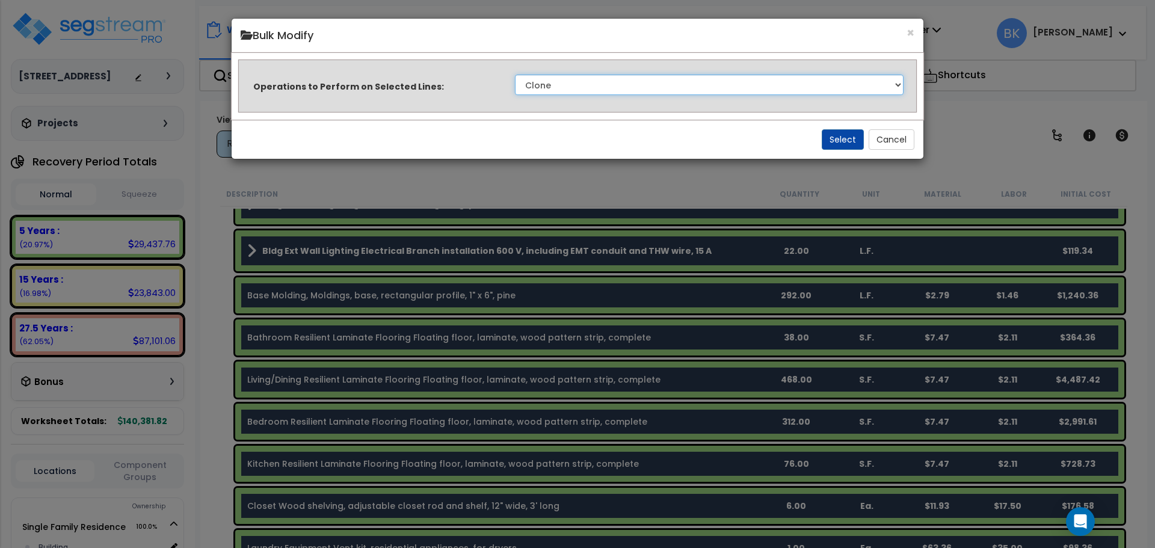
click at [571, 84] on select "Clone Delete Delete Zero Quantities Modify Component Group Modify Recovery Peri…" at bounding box center [709, 85] width 388 height 20
select select "modifyTotalCostFactor"
click at [515, 75] on select "Clone Delete Delete Zero Quantities Modify Component Group Modify Recovery Peri…" at bounding box center [709, 85] width 388 height 20
click at [835, 134] on button "Select" at bounding box center [842, 139] width 42 height 20
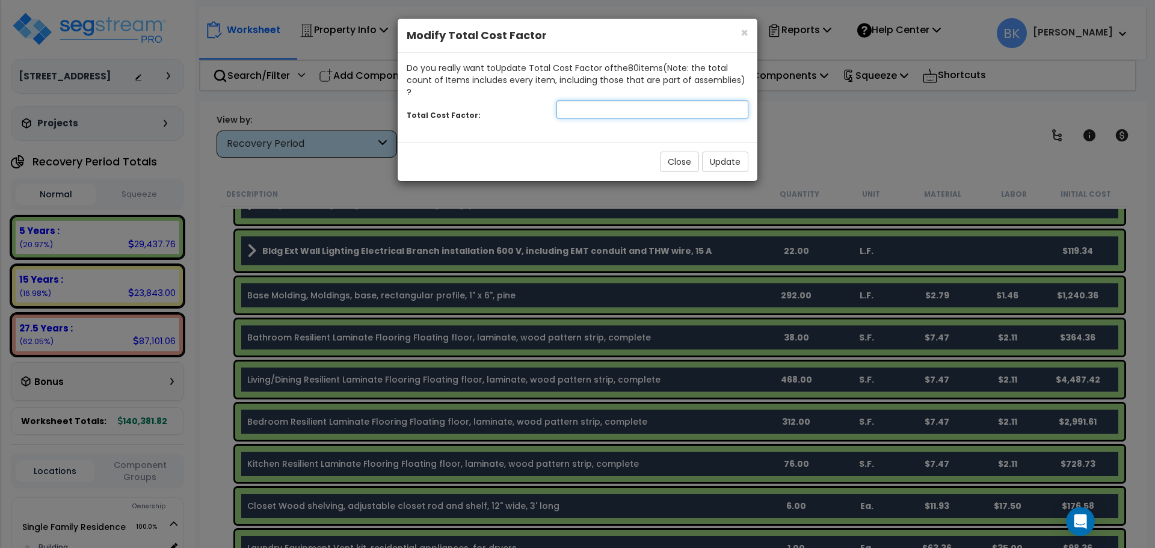
click at [610, 100] on input "number" at bounding box center [652, 109] width 192 height 18
type input "0.875"
click at [725, 152] on button "Update" at bounding box center [725, 162] width 46 height 20
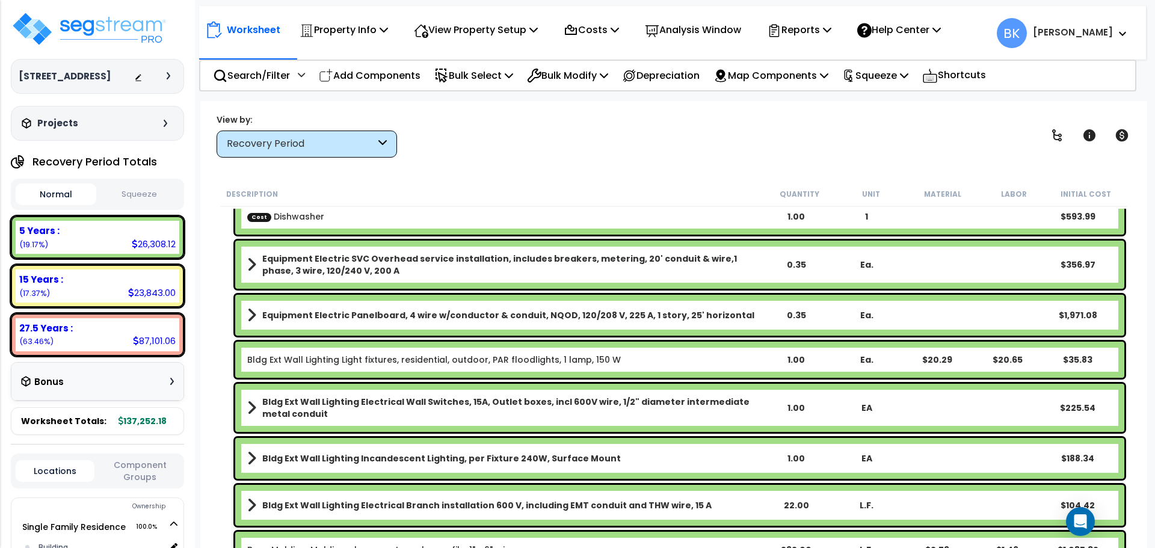
scroll to position [180, 0]
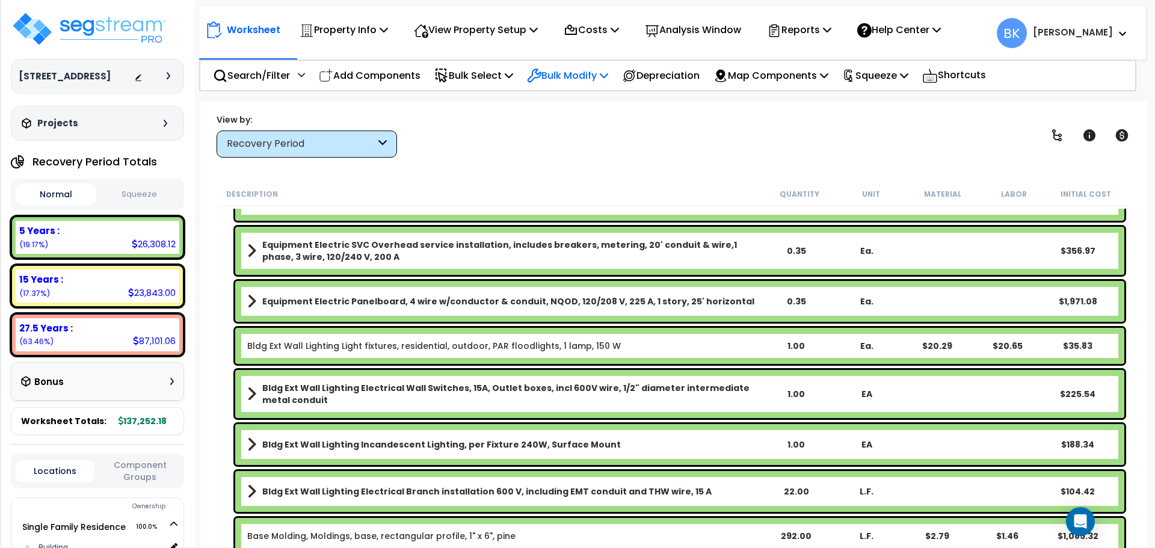
click at [563, 76] on p "Bulk Modify" at bounding box center [567, 75] width 81 height 16
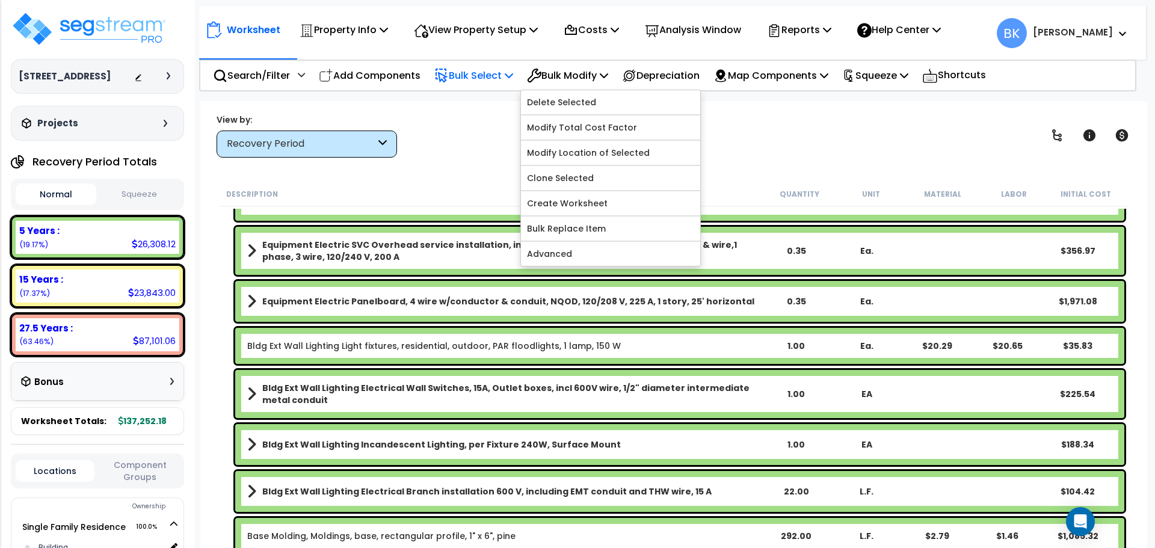
click at [482, 74] on p "Bulk Select" at bounding box center [473, 75] width 79 height 16
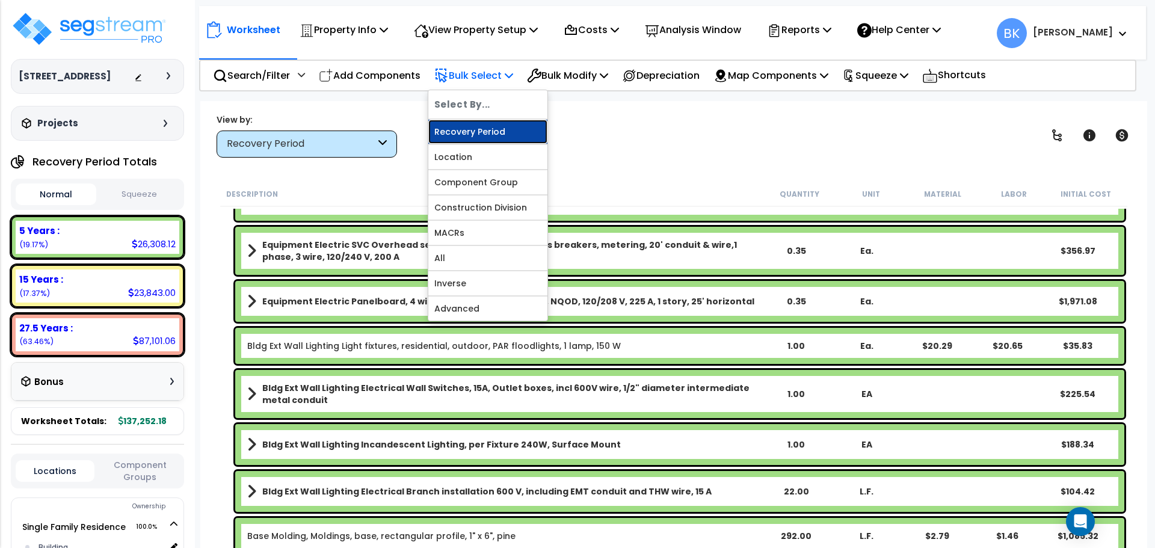
click at [484, 127] on link "Recovery Period" at bounding box center [487, 132] width 119 height 24
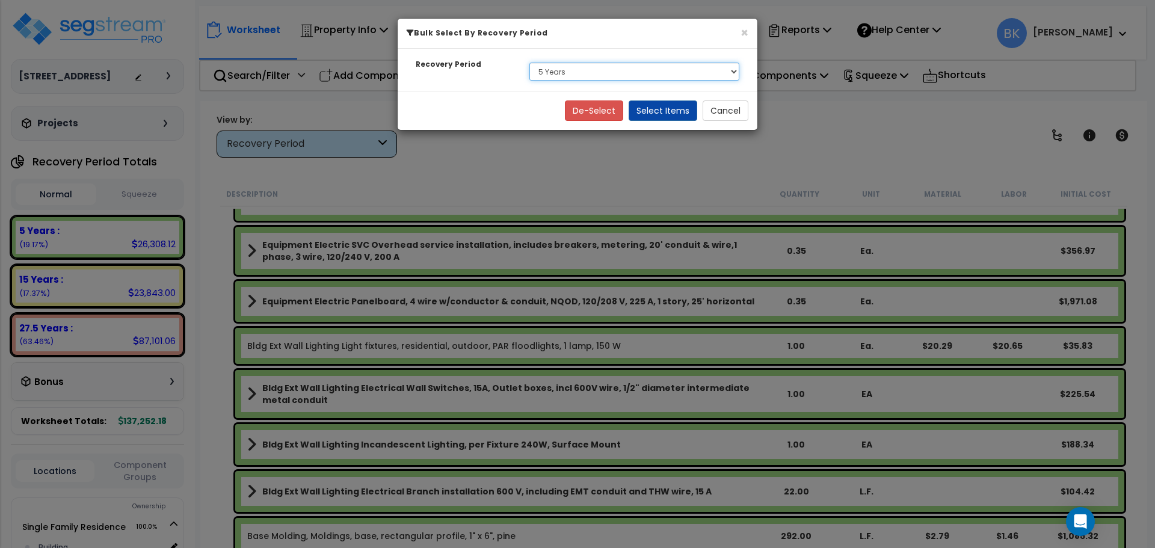
click at [568, 70] on select "Select 5 Years 15 Years 27.5 Years" at bounding box center [634, 72] width 210 height 18
click at [529, 63] on select "Select 5 Years 15 Years 27.5 Years" at bounding box center [634, 72] width 210 height 18
click at [669, 106] on button "Select Items" at bounding box center [662, 110] width 69 height 20
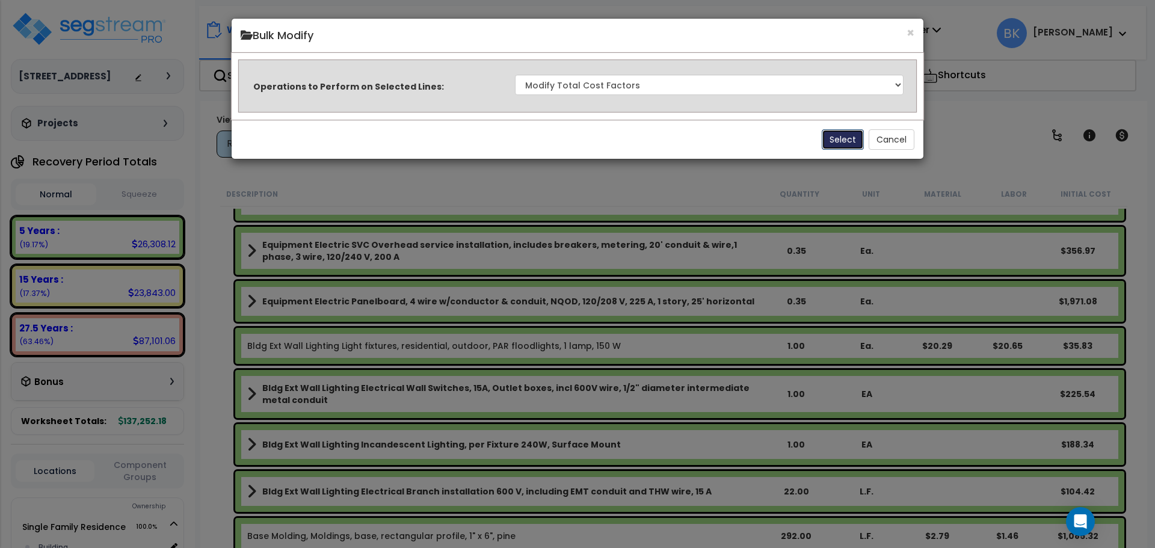
click at [832, 138] on button "Select" at bounding box center [842, 139] width 42 height 20
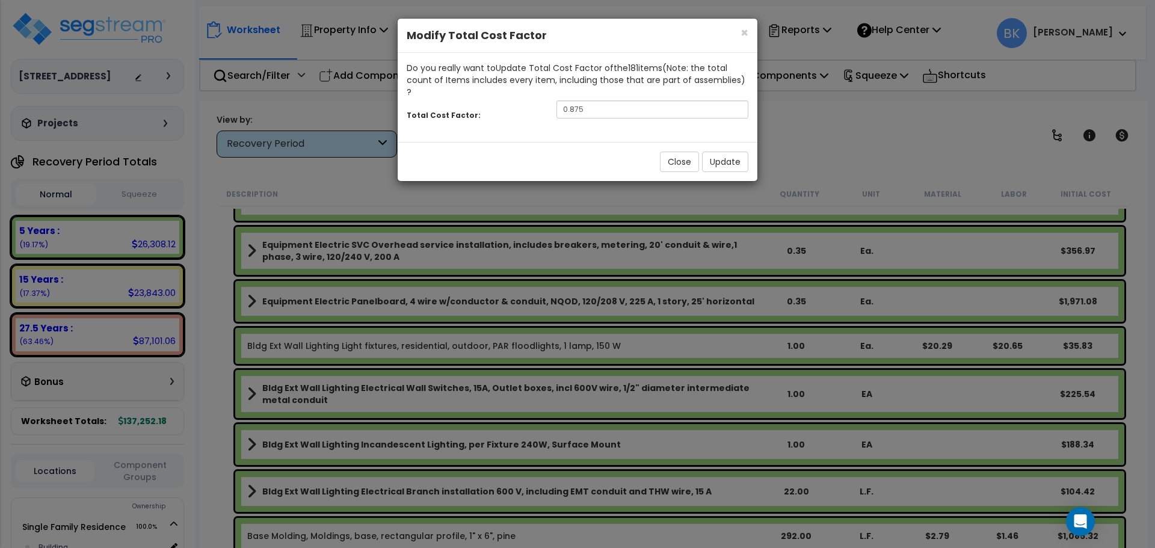
click at [768, 154] on div "× Close Modify Total Cost Factor Do you really want to Update Total Cost Factor…" at bounding box center [577, 274] width 1155 height 548
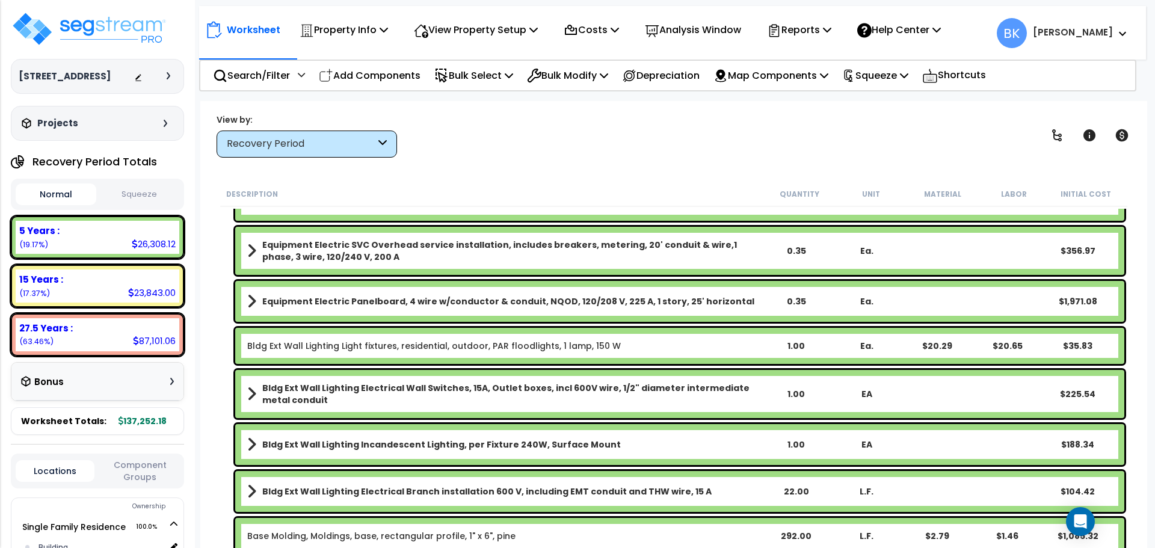
click at [746, 149] on div "× Close Modify Total Cost Factor Do you really want to Update Total Cost Factor…" at bounding box center [577, 274] width 1155 height 548
click at [488, 73] on p "Bulk Select" at bounding box center [473, 75] width 79 height 16
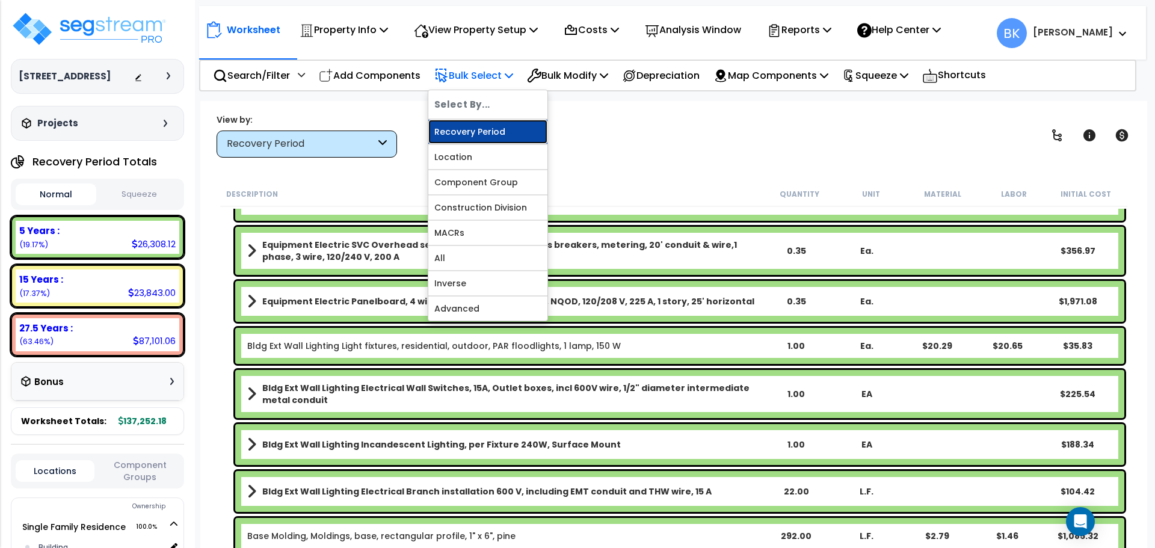
click at [479, 128] on link "Recovery Period" at bounding box center [487, 132] width 119 height 24
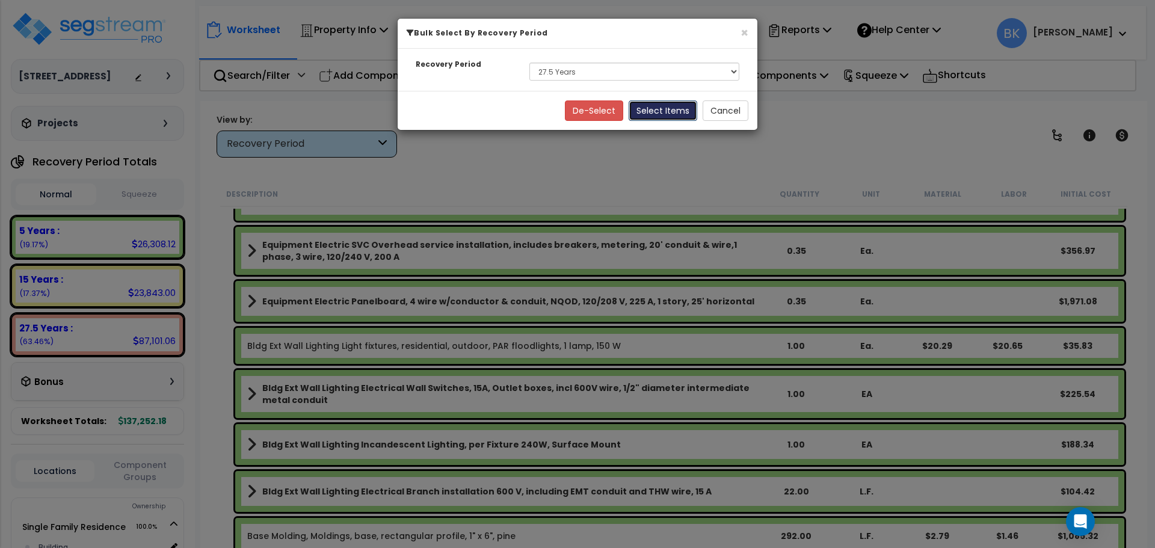
click at [656, 114] on button "Select Items" at bounding box center [662, 110] width 69 height 20
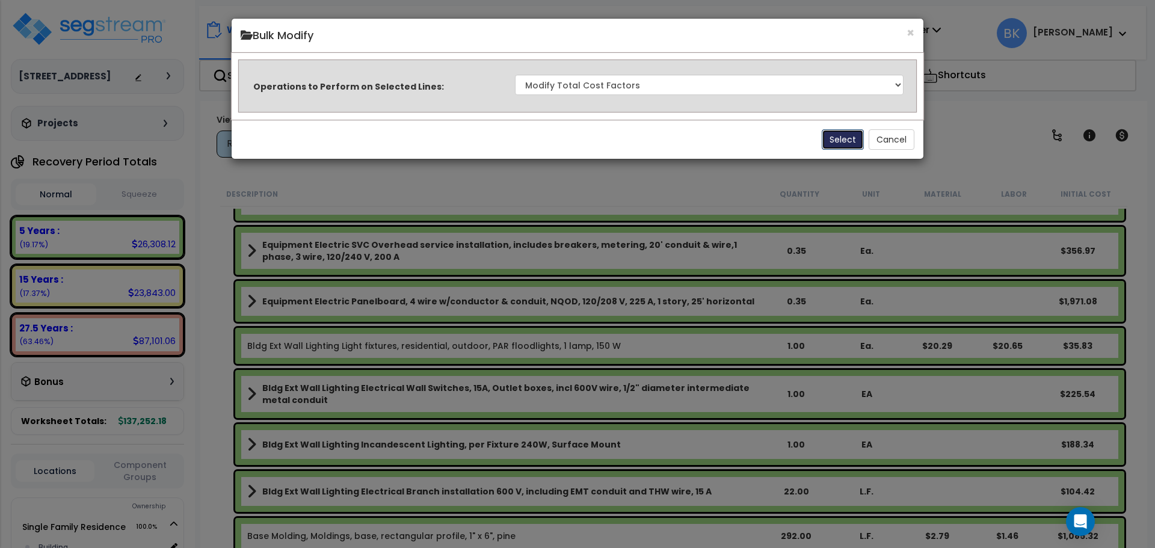
click at [840, 138] on button "Select" at bounding box center [842, 139] width 42 height 20
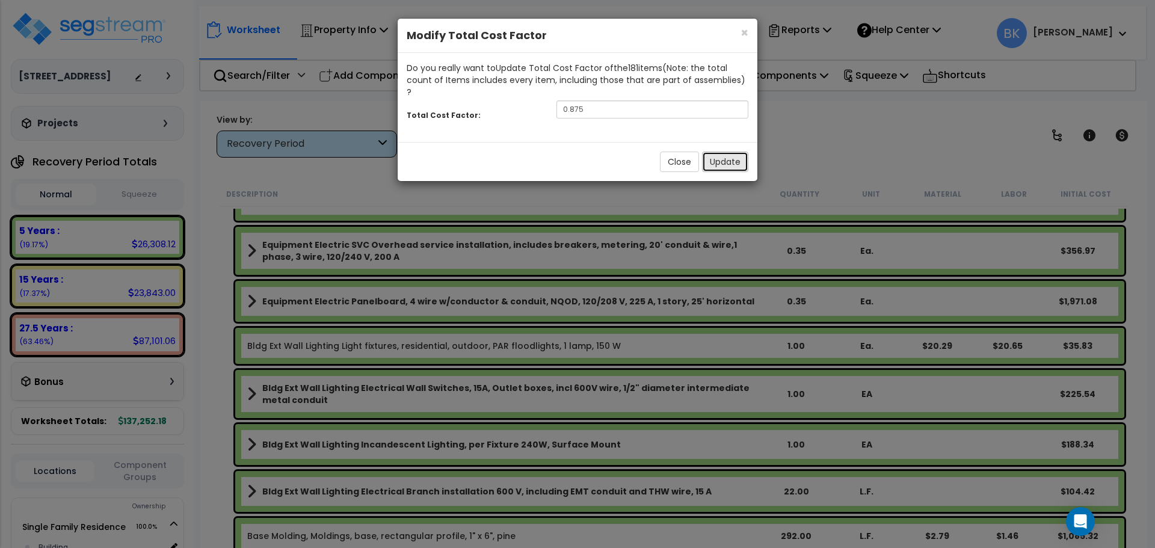
click at [731, 152] on button "Update" at bounding box center [725, 162] width 46 height 20
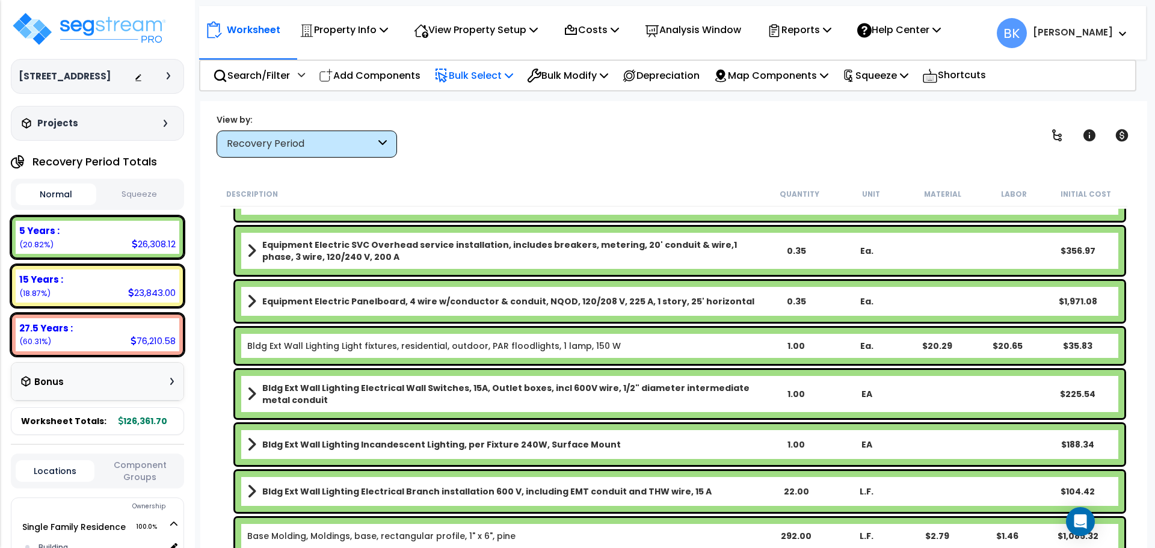
click at [497, 79] on p "Bulk Select" at bounding box center [473, 75] width 79 height 16
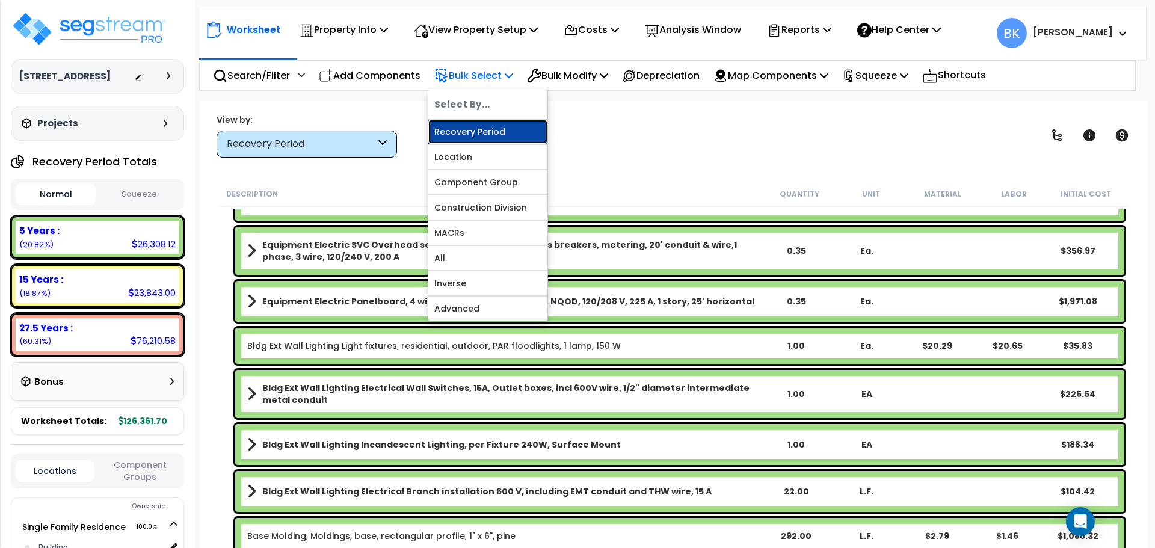
click at [480, 129] on link "Recovery Period" at bounding box center [487, 132] width 119 height 24
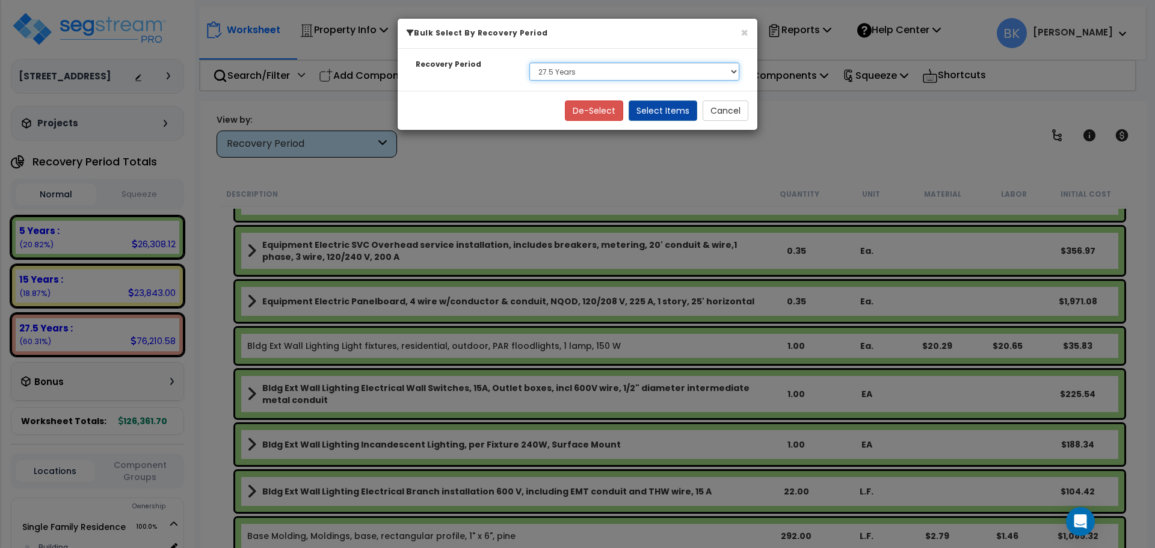
click at [568, 74] on select "Select 5 Years 15 Years 27.5 Years" at bounding box center [634, 72] width 210 height 18
select select "15Y"
click at [529, 63] on select "Select 5 Years 15 Years 27.5 Years" at bounding box center [634, 72] width 210 height 18
click at [663, 105] on button "Select Items" at bounding box center [662, 110] width 69 height 20
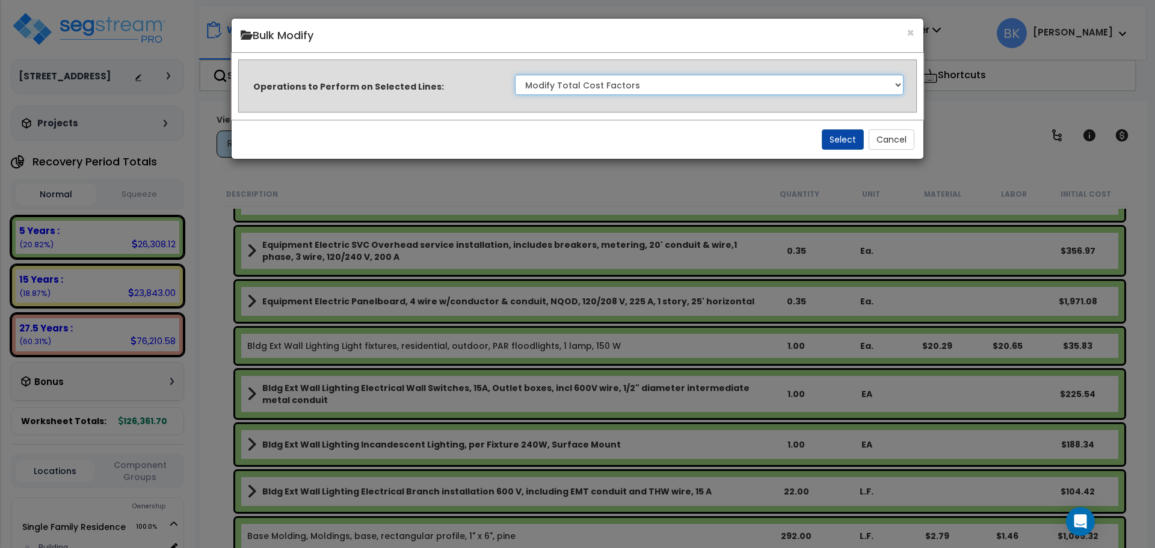
click at [570, 88] on select "Clone Delete Delete Zero Quantities Modify Component Group Modify Recovery Peri…" at bounding box center [709, 85] width 388 height 20
click at [515, 75] on select "Clone Delete Delete Zero Quantities Modify Component Group Modify Recovery Peri…" at bounding box center [709, 85] width 388 height 20
click at [840, 135] on button "Select" at bounding box center [842, 139] width 42 height 20
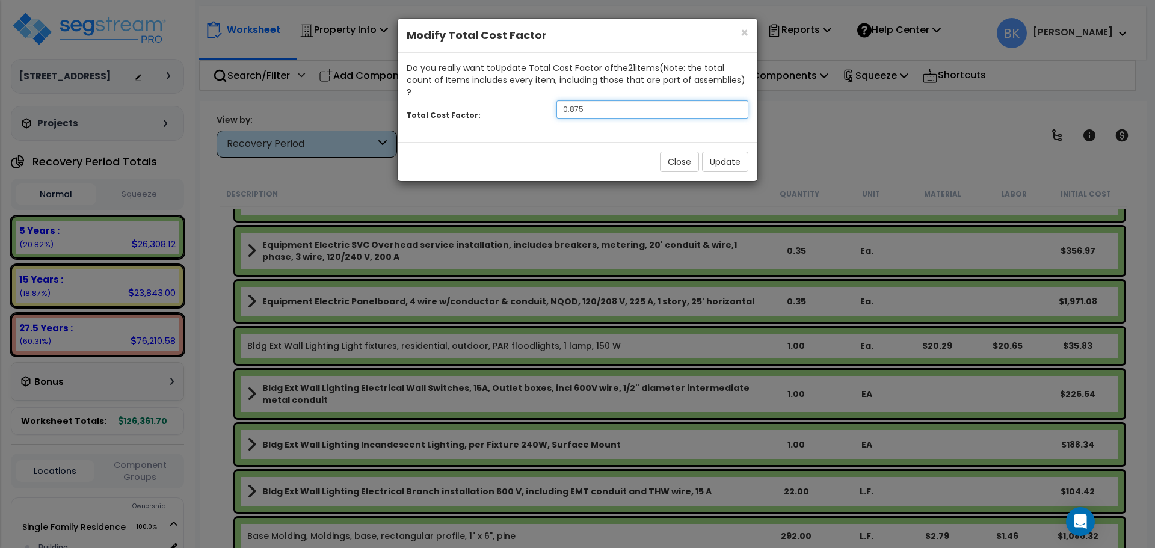
click at [590, 100] on input "0.875" at bounding box center [652, 109] width 192 height 18
type input "0.7"
click at [729, 155] on button "Update" at bounding box center [725, 162] width 46 height 20
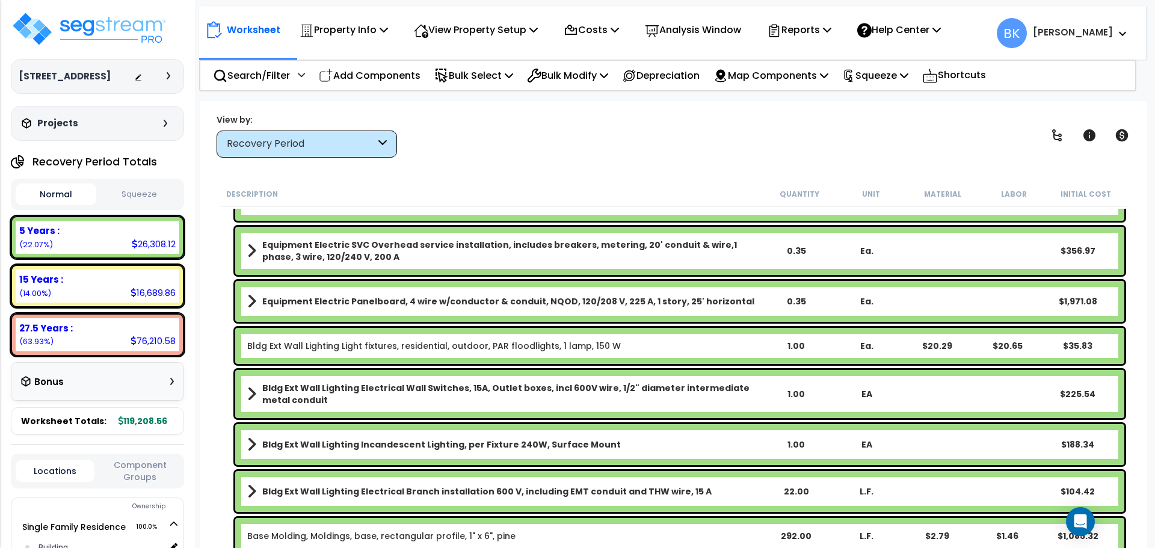
scroll to position [0, 0]
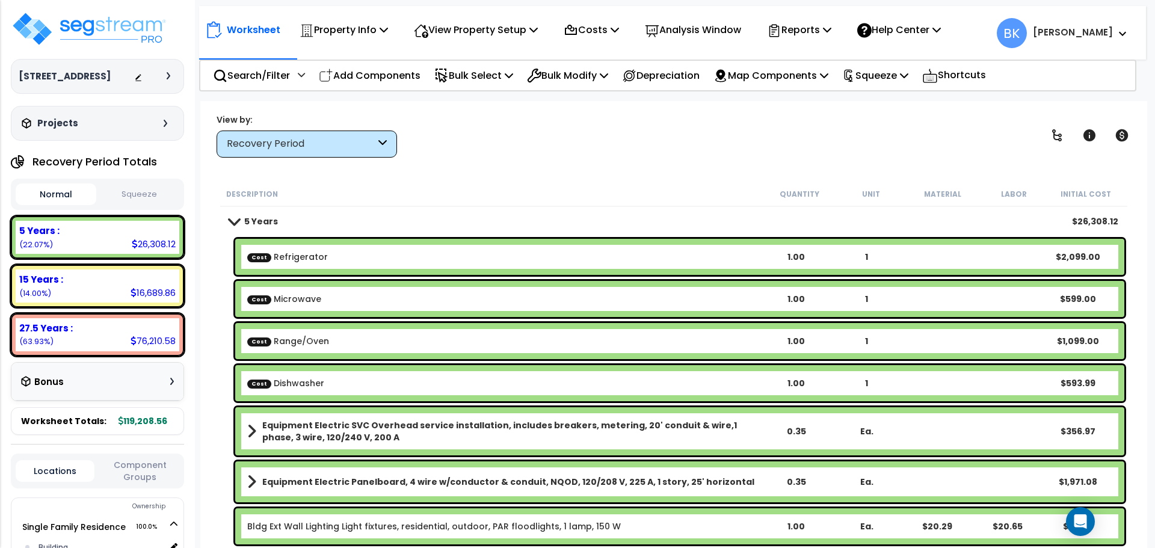
click at [232, 217] on span at bounding box center [234, 220] width 17 height 9
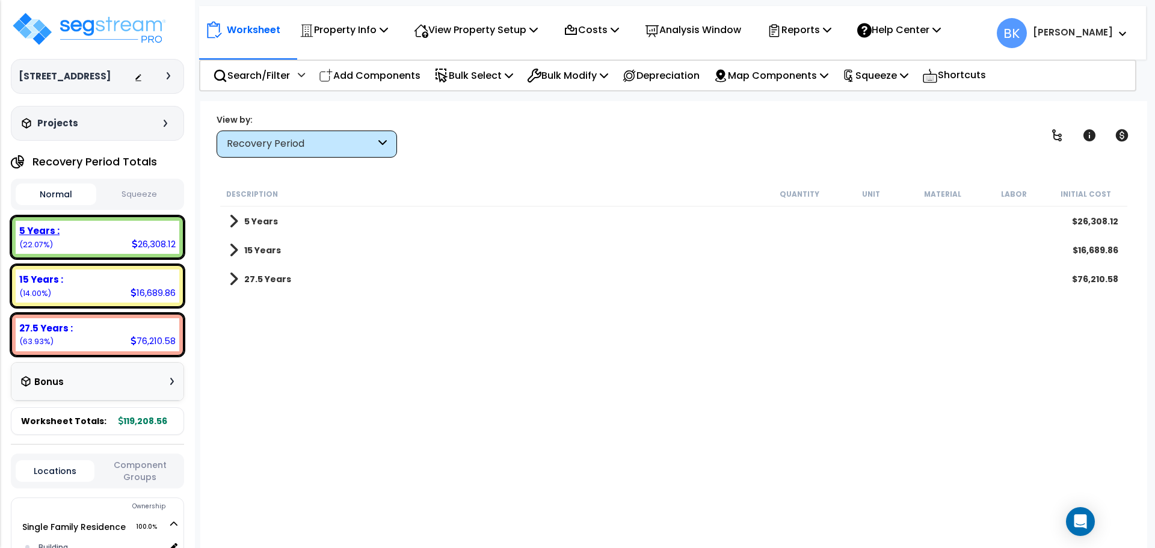
click at [136, 232] on div "5 Years :" at bounding box center [97, 230] width 156 height 13
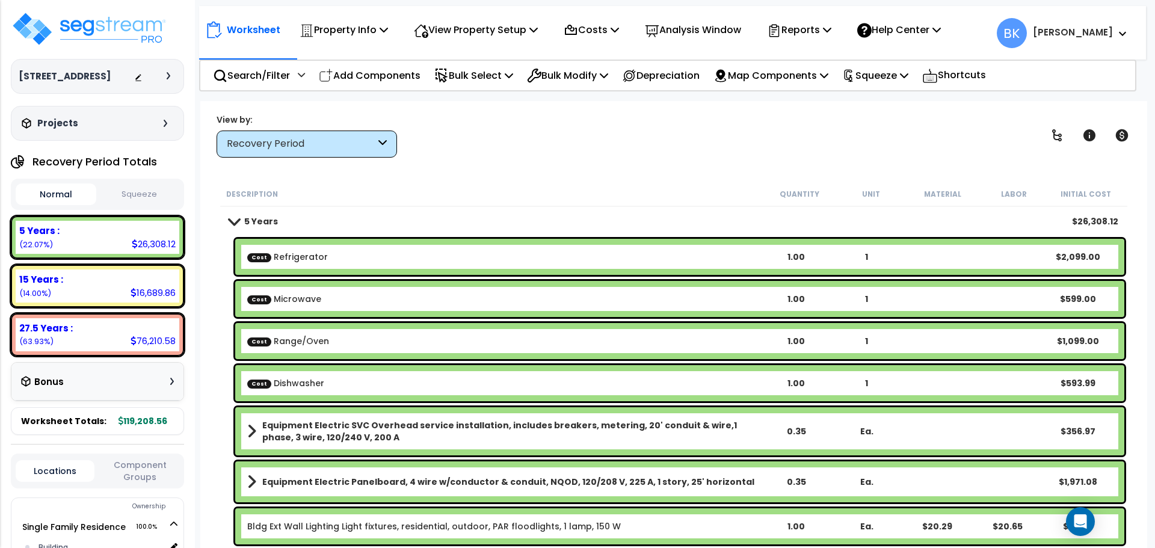
click at [229, 226] on div "5 Years $26,308.12" at bounding box center [673, 221] width 901 height 29
click at [229, 227] on link "5 Years" at bounding box center [253, 221] width 49 height 17
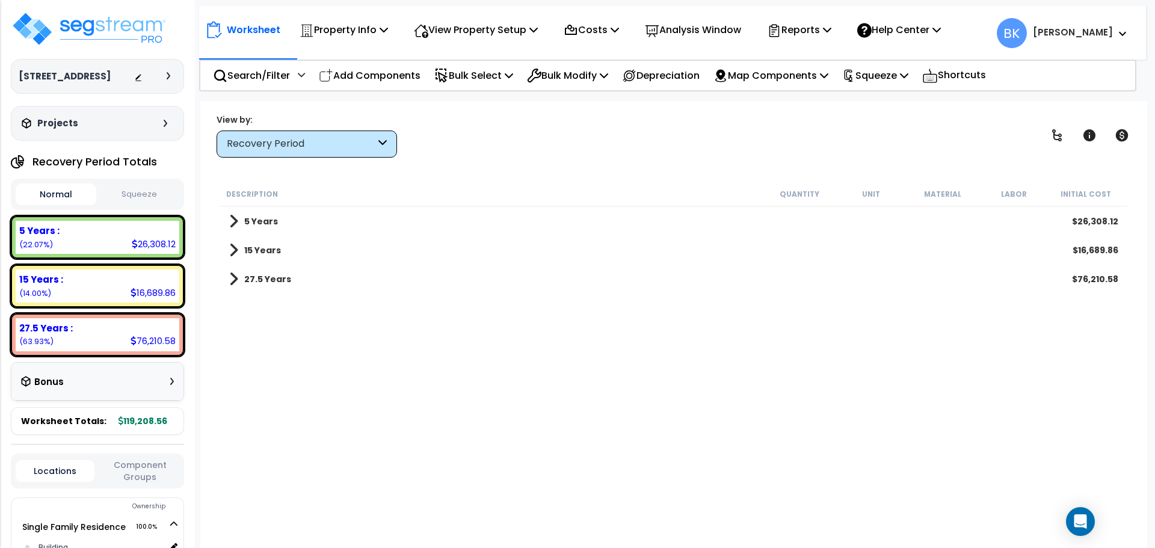
click at [230, 226] on span at bounding box center [233, 221] width 9 height 17
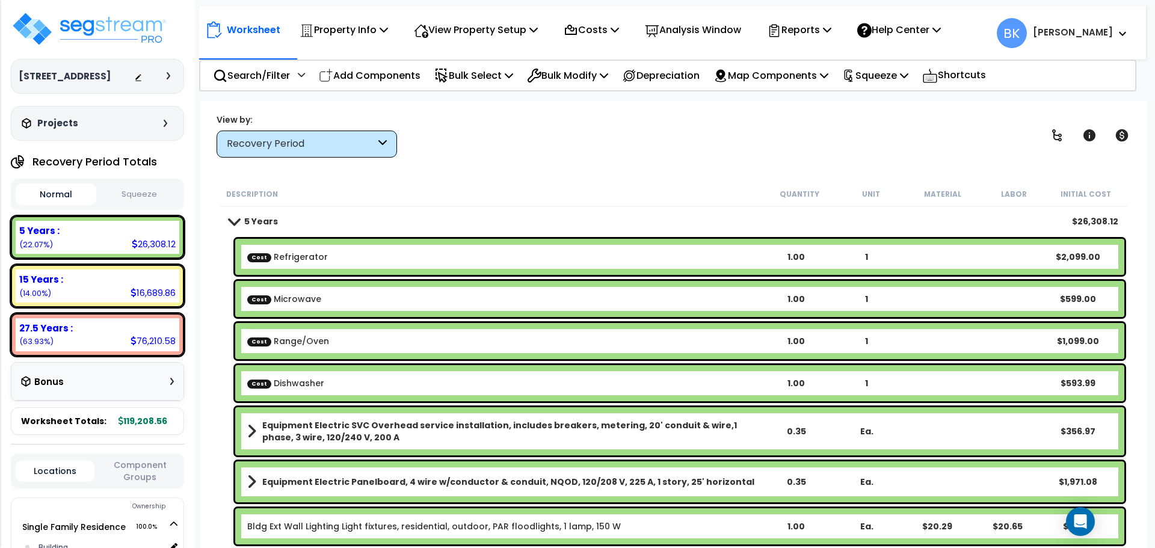
click at [230, 226] on link "5 Years" at bounding box center [253, 221] width 49 height 17
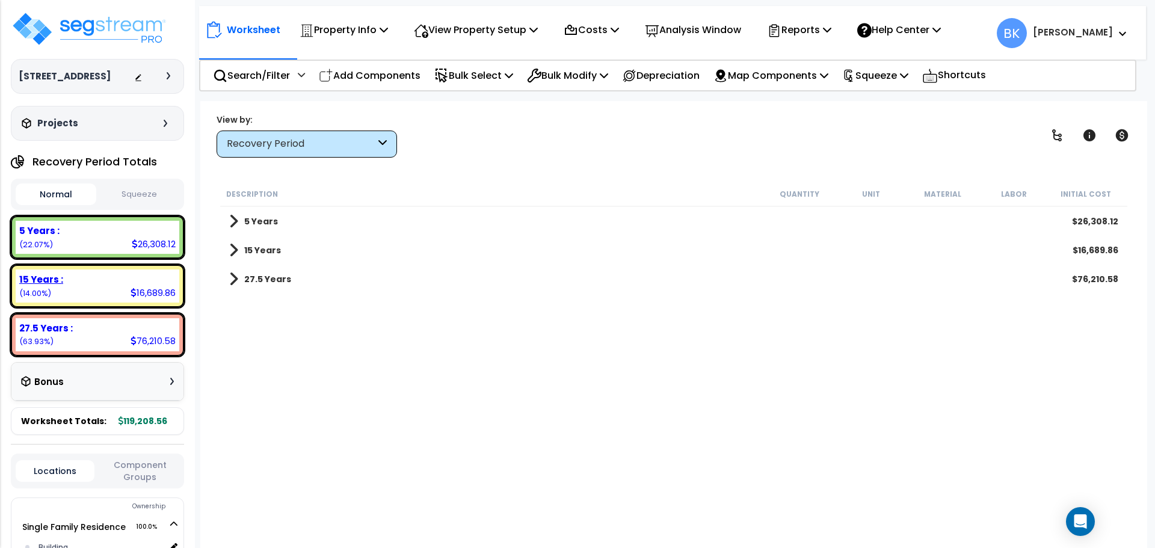
click at [137, 279] on div "15 Years :" at bounding box center [97, 279] width 156 height 13
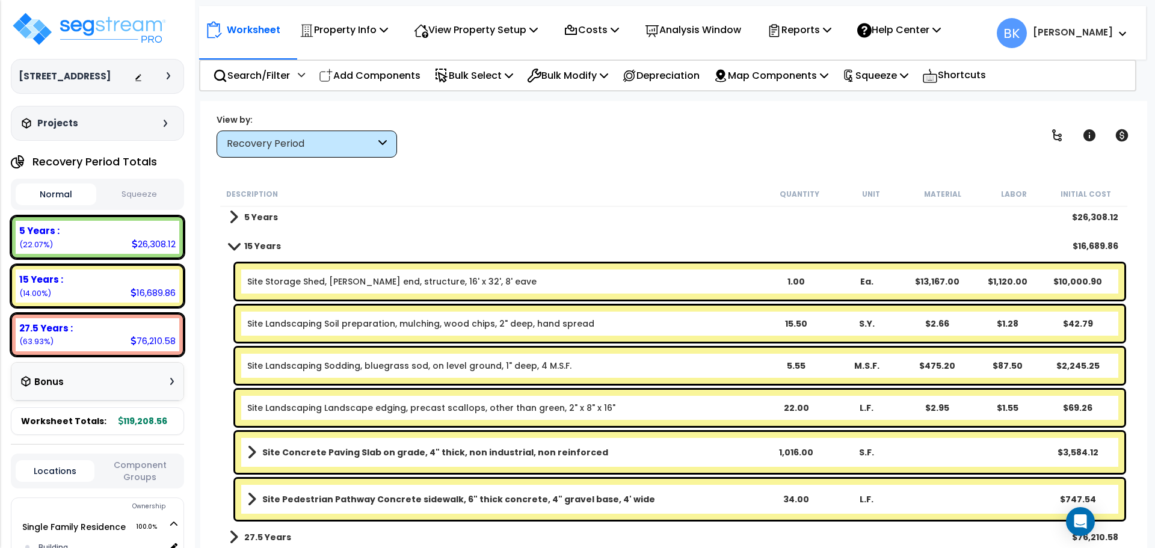
scroll to position [7, 0]
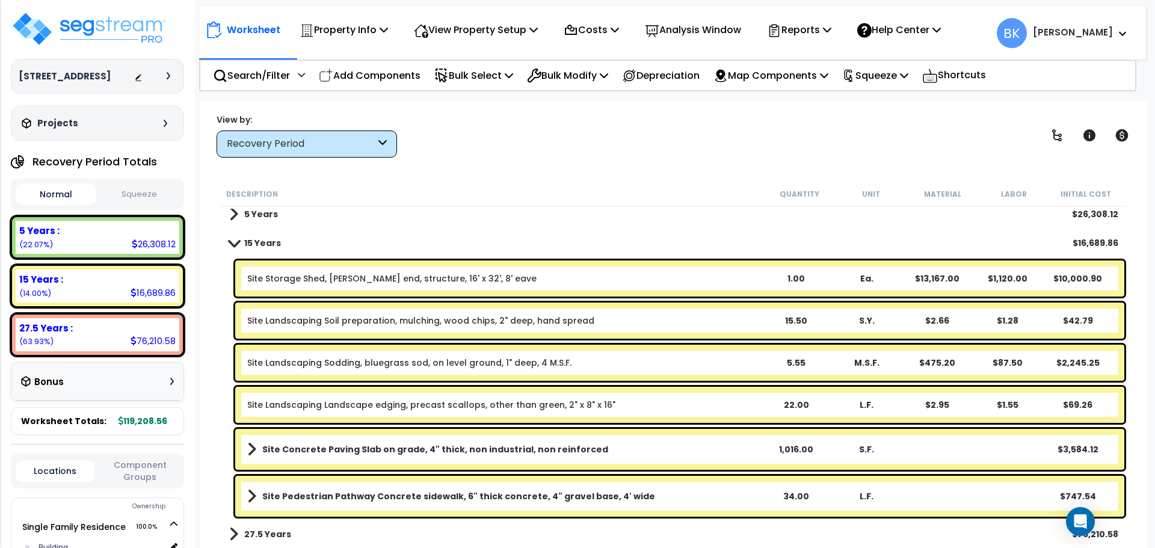
click at [431, 281] on link "Site Storage Shed, [PERSON_NAME] end, structure, 16' x 32', 8' eave" at bounding box center [391, 278] width 289 height 12
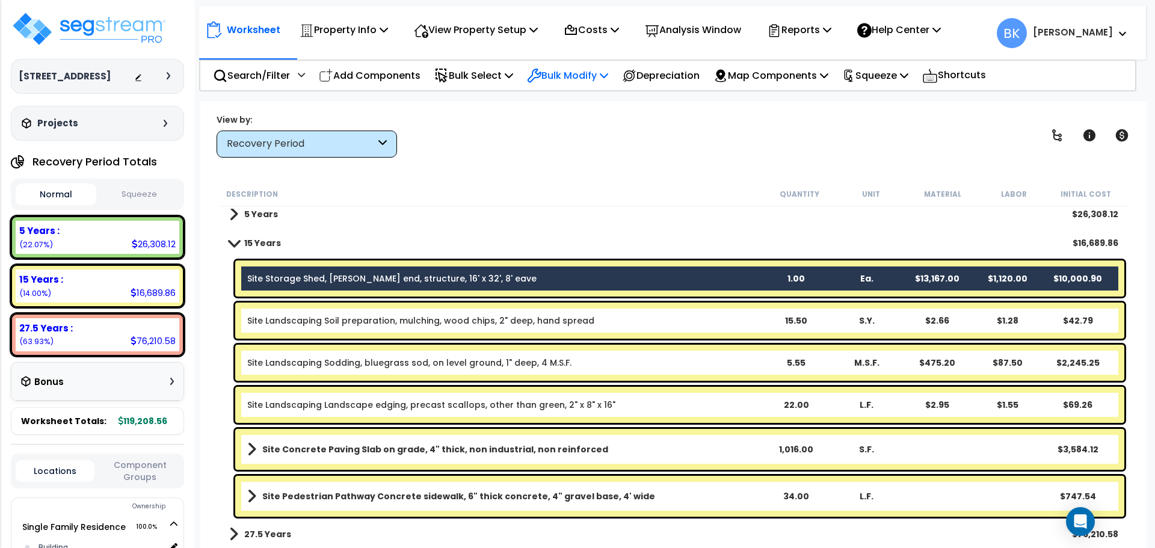
click at [585, 72] on p "Bulk Modify" at bounding box center [567, 75] width 81 height 16
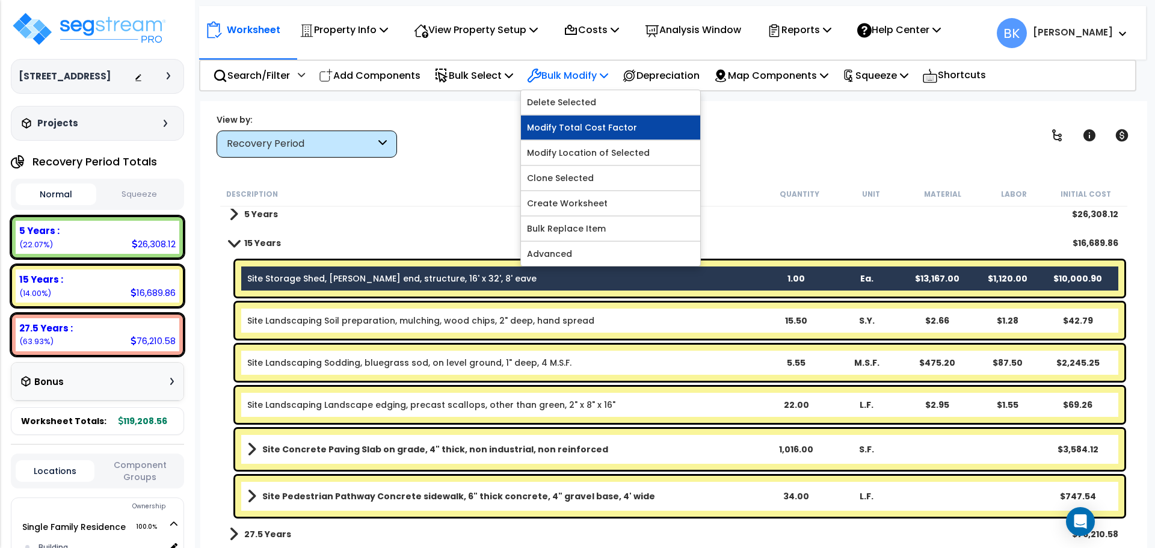
click at [582, 130] on link "Modify Total Cost Factor" at bounding box center [610, 127] width 179 height 24
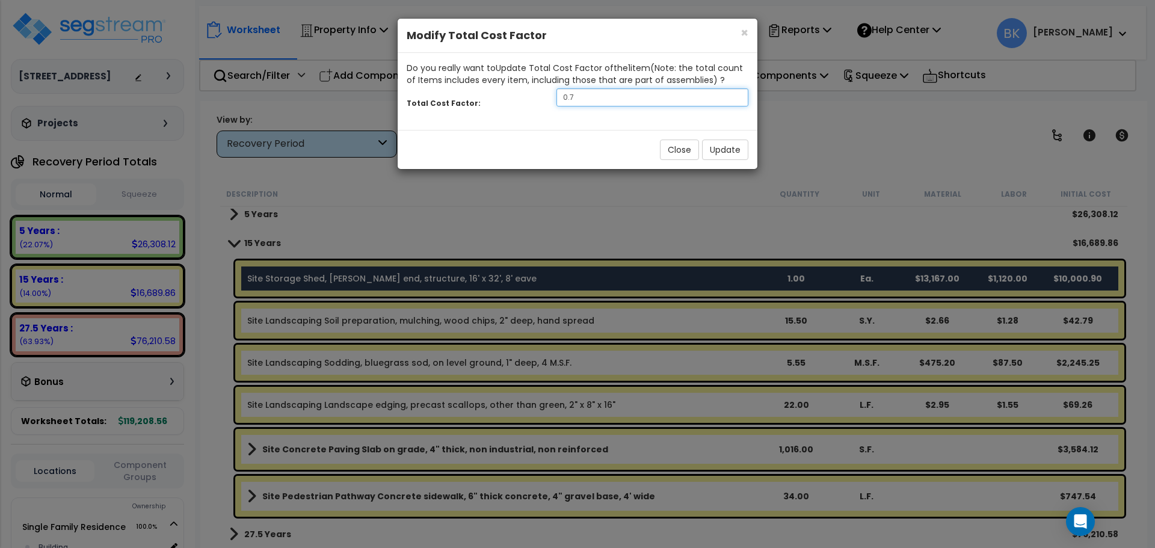
click at [633, 98] on input "0.7" at bounding box center [652, 97] width 192 height 18
type input "0.2"
click at [726, 156] on button "Update" at bounding box center [725, 150] width 46 height 20
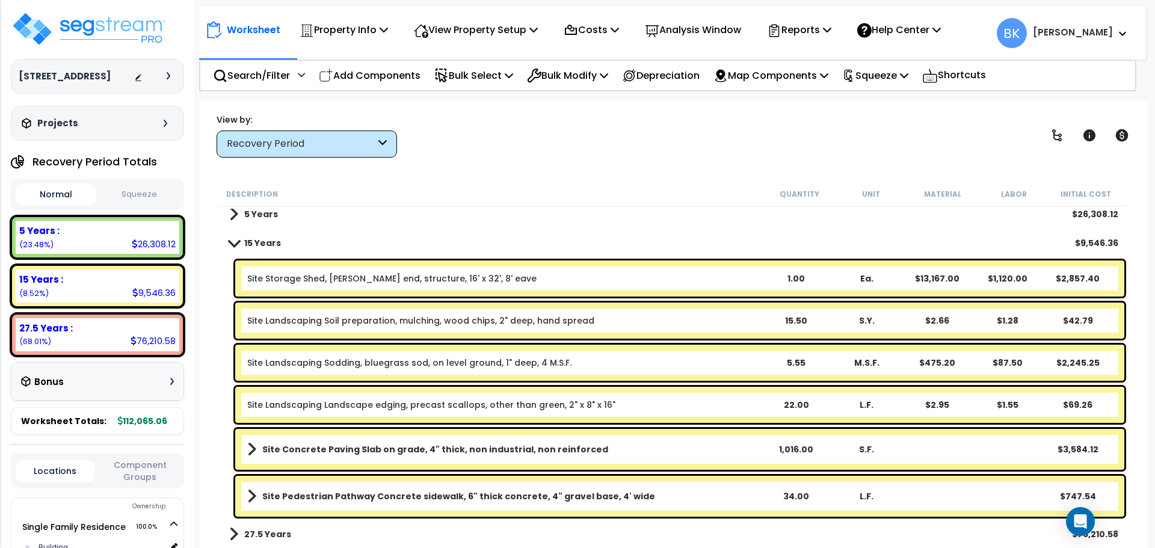
scroll to position [53, 0]
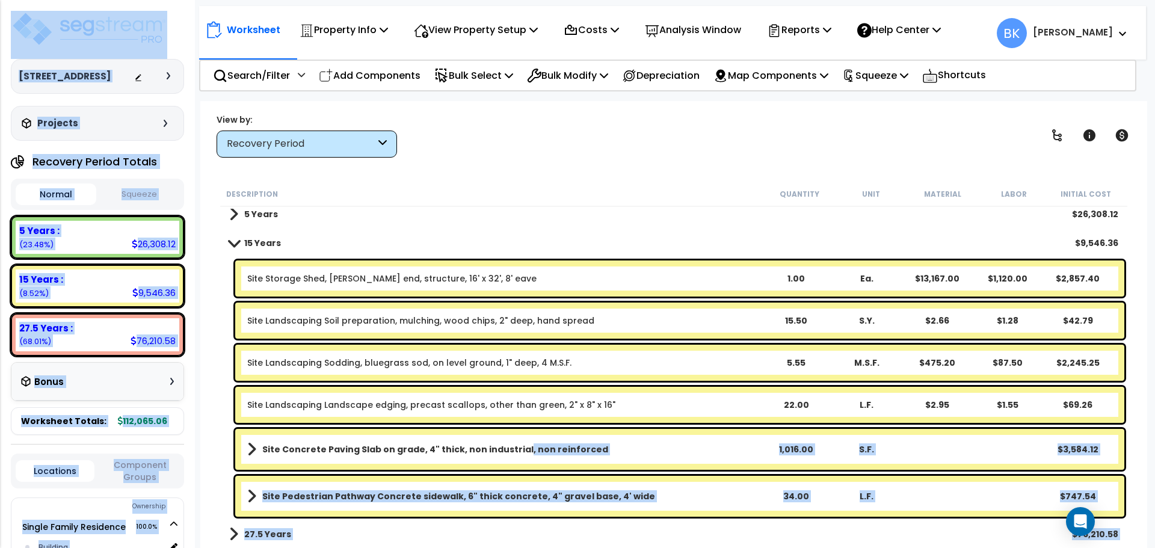
click at [514, 447] on b "Site Concrete Paving Slab on grade, 4" thick, non industrial, non reinforced" at bounding box center [435, 449] width 346 height 12
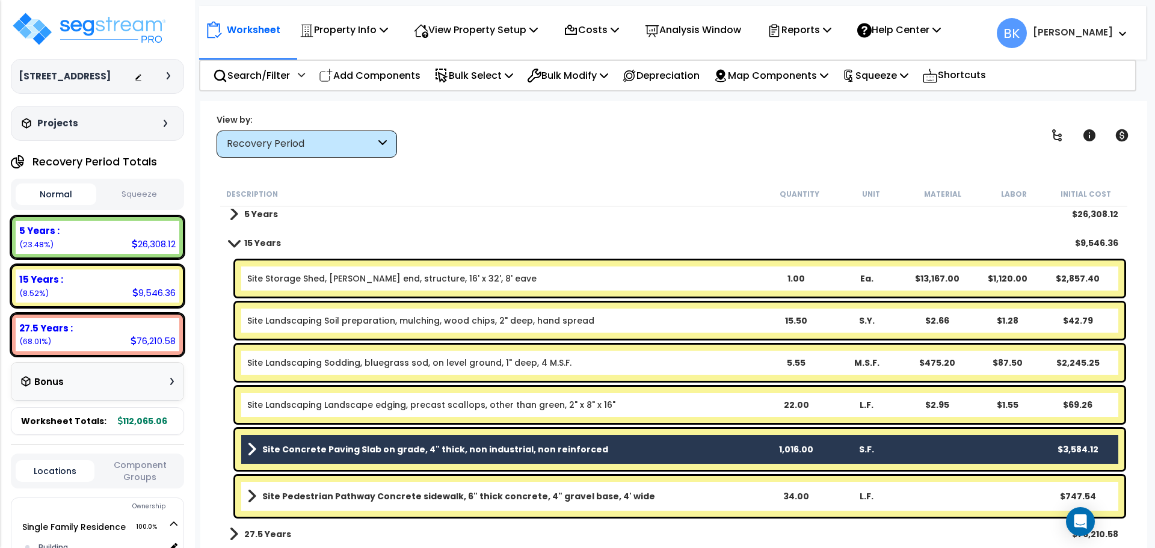
click at [666, 121] on div "View by: Recovery Period High to Low (Total Cost)" at bounding box center [673, 135] width 923 height 45
click at [581, 494] on b "Site Pedestrian Pathway Concrete sidewalk, 6" thick concrete, 4" gravel base, 4…" at bounding box center [458, 496] width 393 height 12
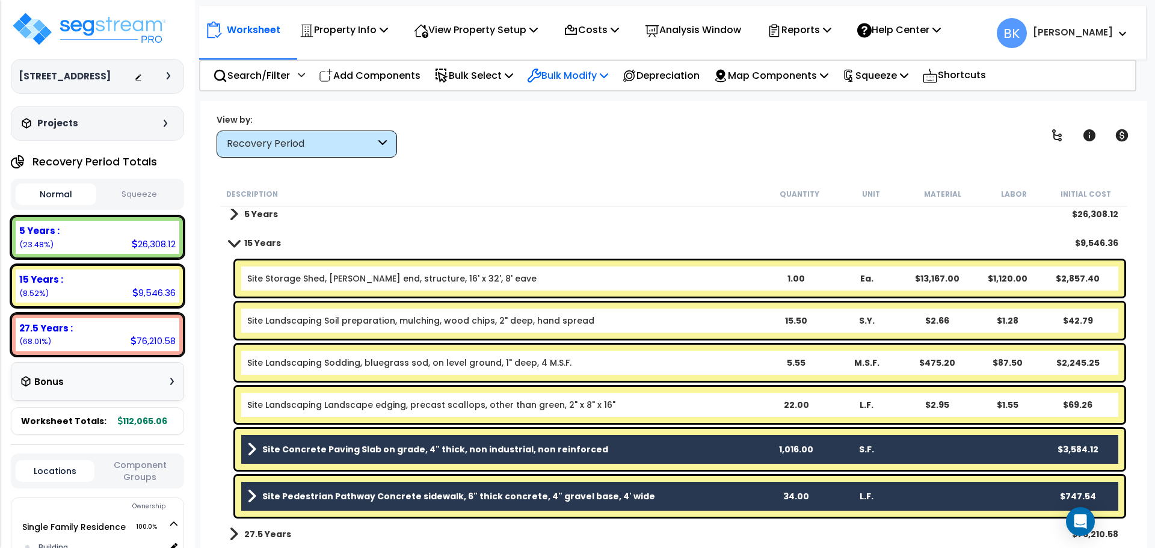
click at [582, 76] on p "Bulk Modify" at bounding box center [567, 75] width 81 height 16
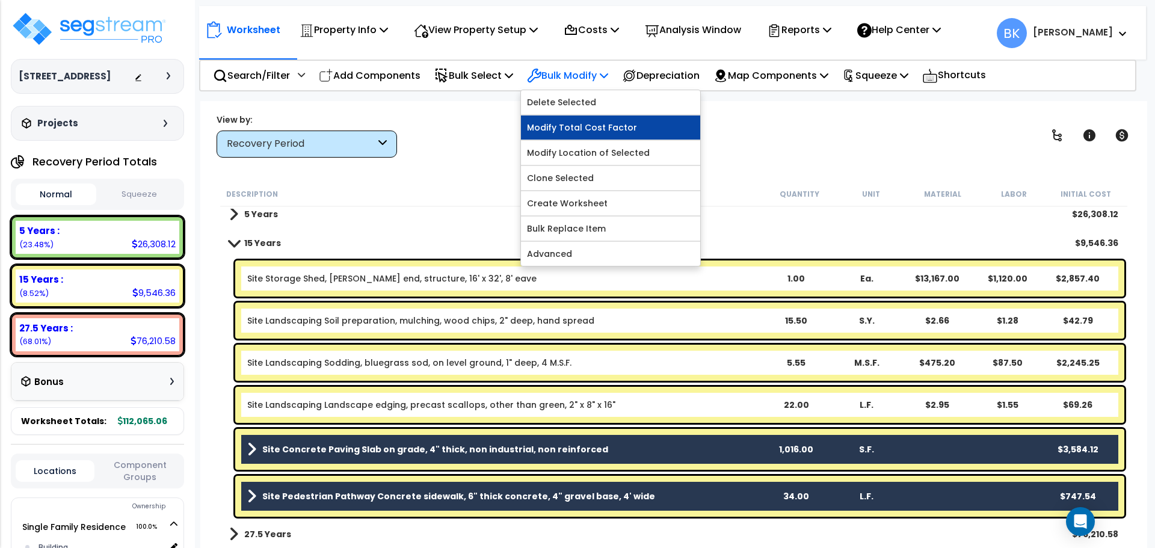
click at [591, 123] on link "Modify Total Cost Factor" at bounding box center [610, 127] width 179 height 24
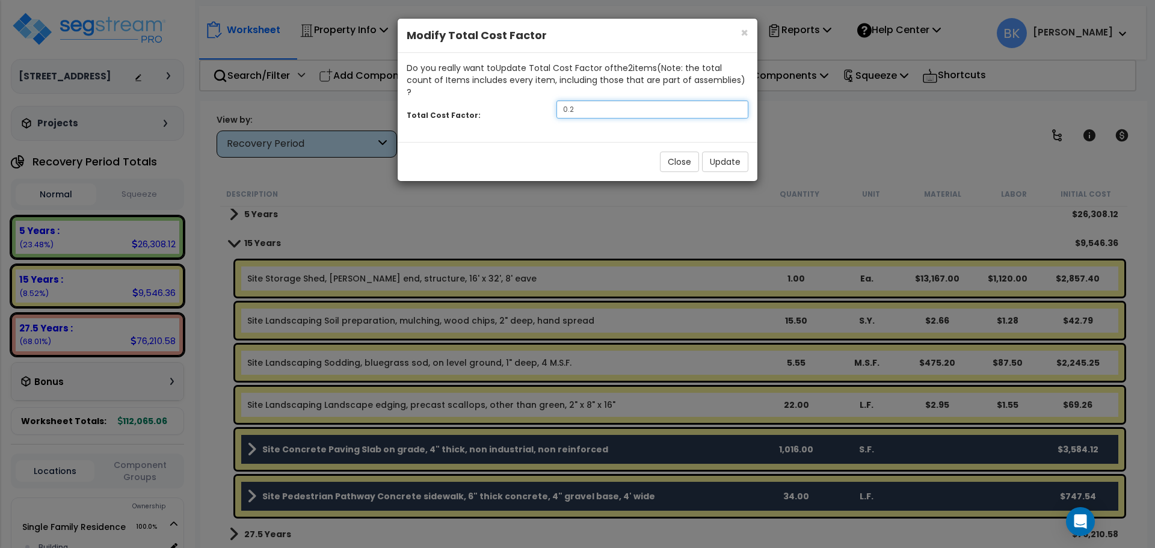
click at [601, 100] on input "0.2" at bounding box center [652, 109] width 192 height 18
type input "0.4"
click at [713, 154] on button "Update" at bounding box center [725, 162] width 46 height 20
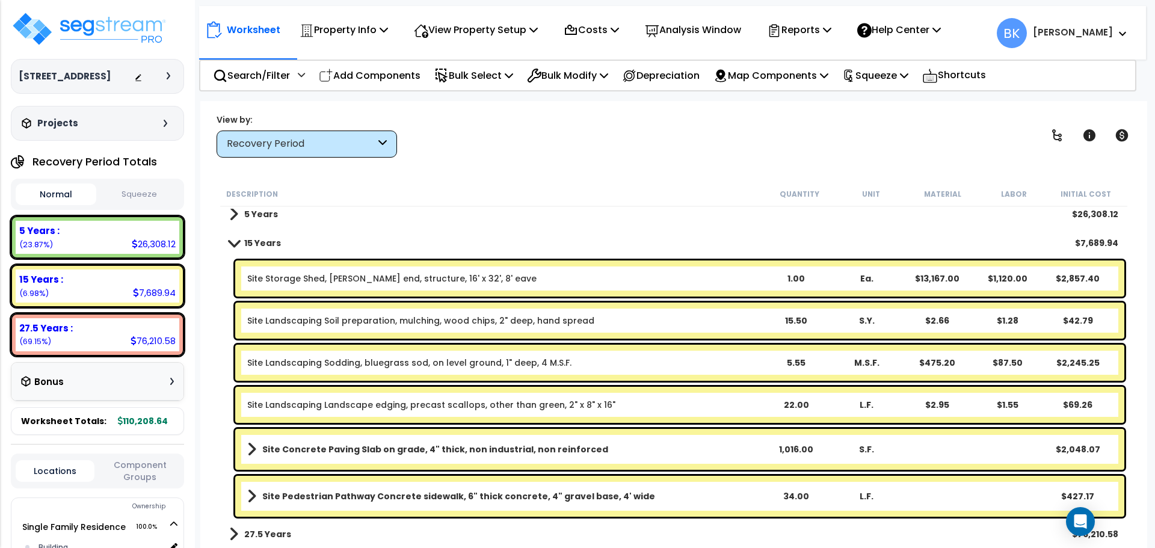
click at [457, 363] on link "Site Landscaping Sodding, bluegrass sod, on level ground, 1" deep, 4 M.S.F." at bounding box center [409, 363] width 324 height 12
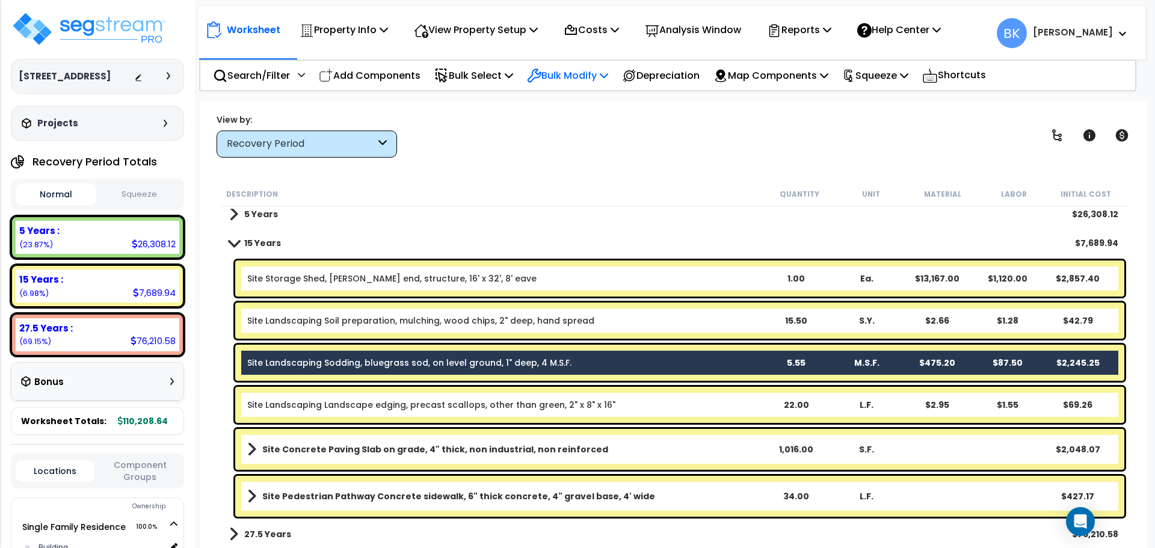
click at [583, 79] on p "Bulk Modify" at bounding box center [567, 75] width 81 height 16
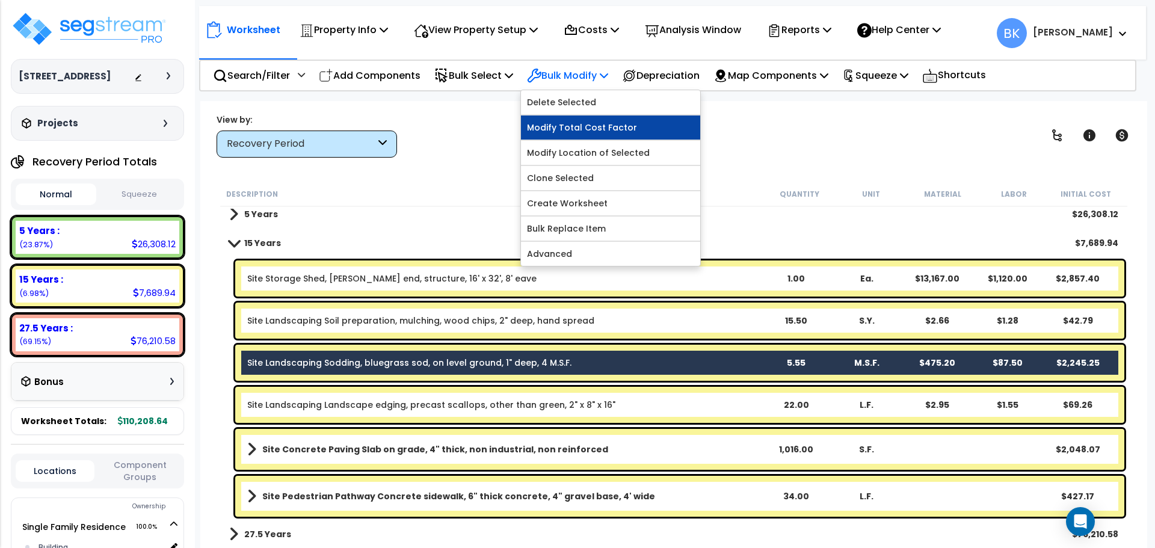
click at [586, 127] on link "Modify Total Cost Factor" at bounding box center [610, 127] width 179 height 24
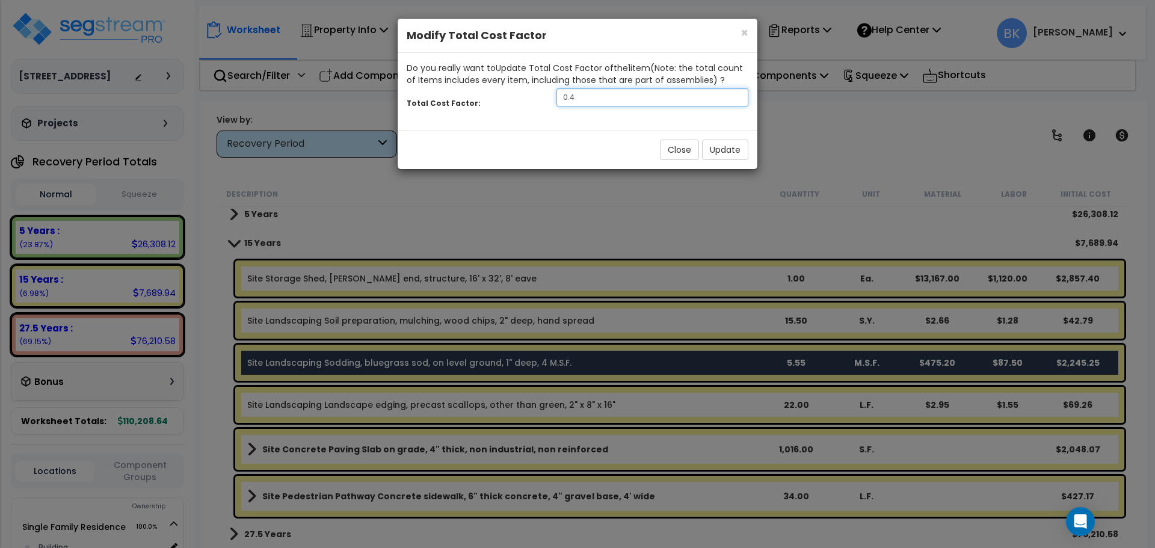
click at [594, 90] on input "0.4" at bounding box center [652, 97] width 192 height 18
type input "0.2"
click at [717, 155] on button "Update" at bounding box center [725, 150] width 46 height 20
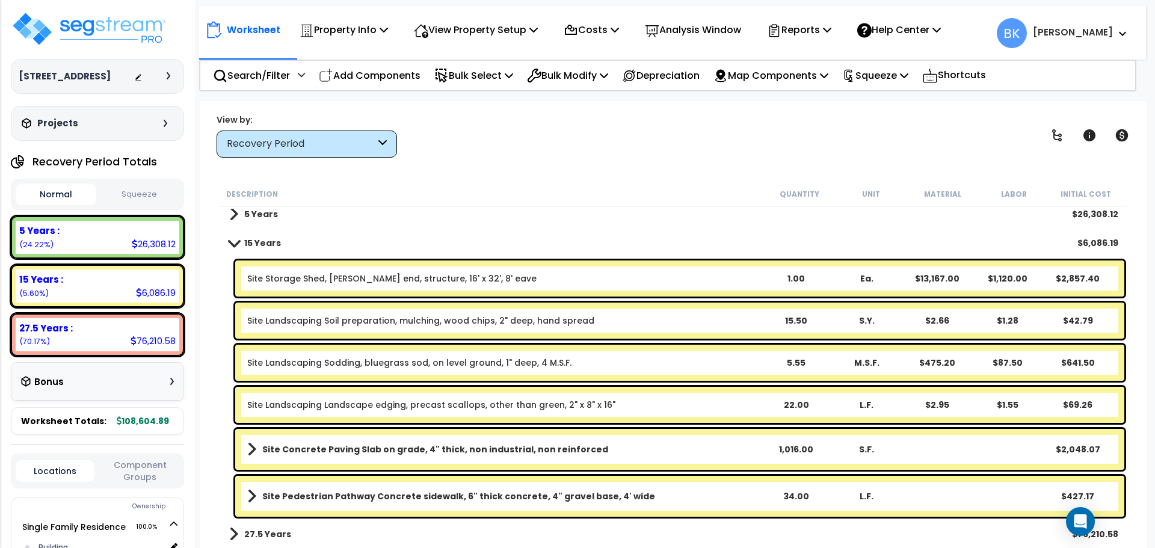
click at [230, 244] on span at bounding box center [234, 242] width 17 height 9
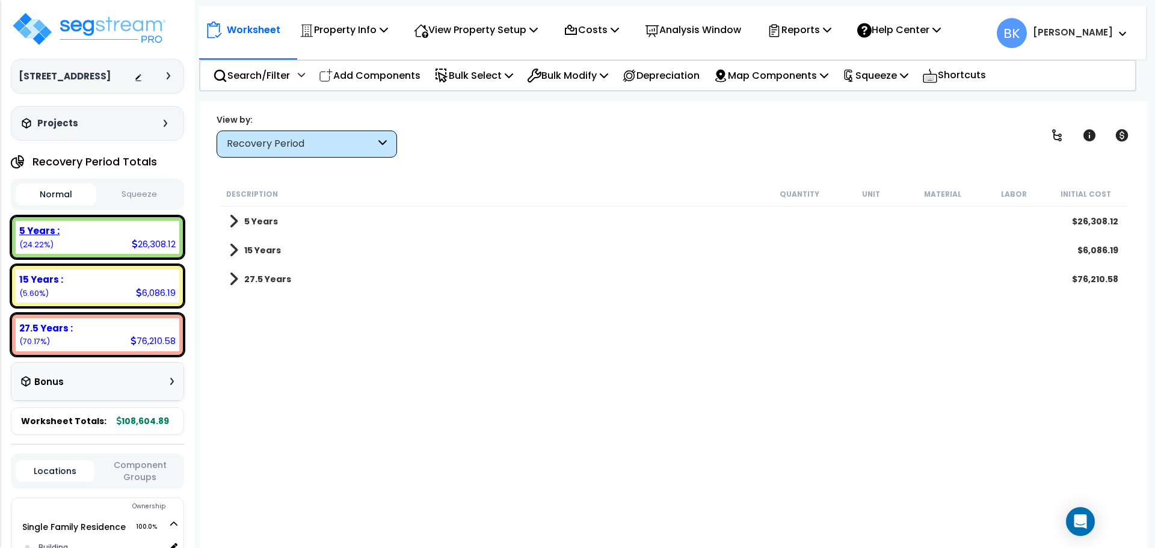
click at [97, 238] on div "5 Years : 26,308.12 (24.22%)" at bounding box center [98, 237] width 164 height 33
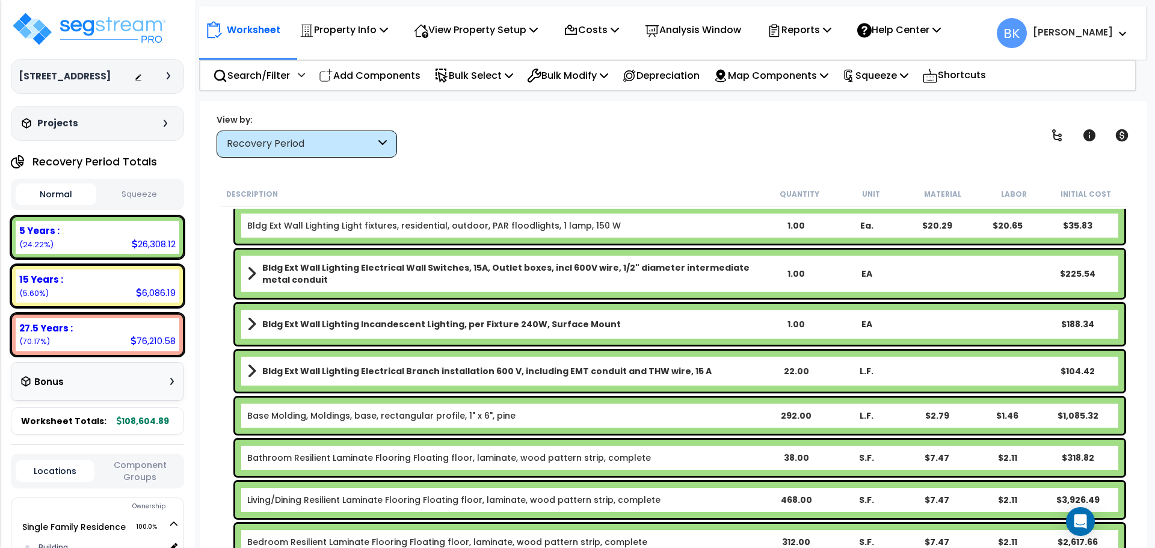
scroll to position [361, 0]
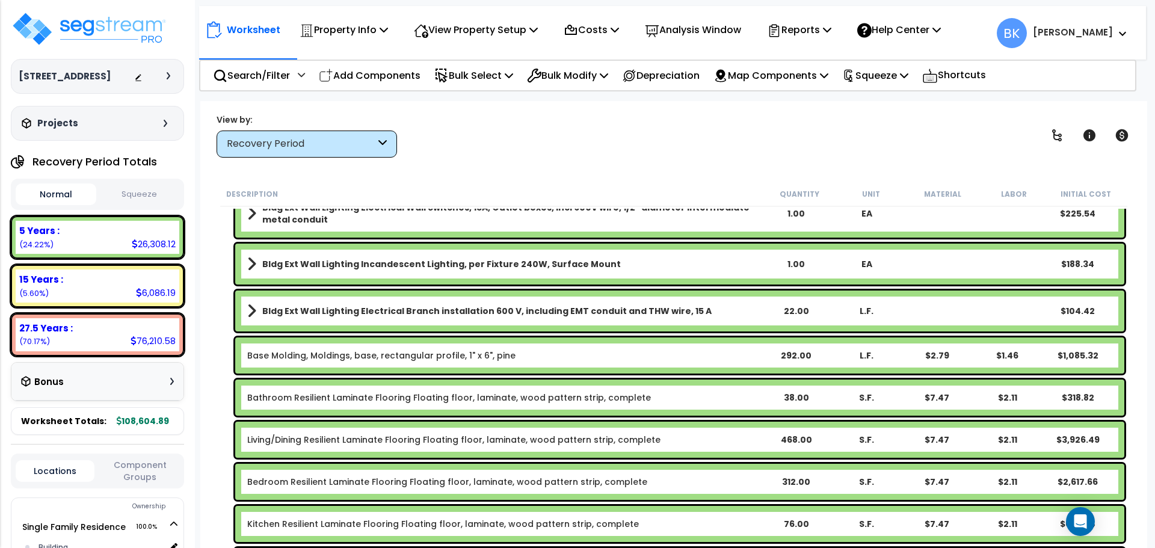
click at [304, 354] on link "Base Molding, Moldings, base, rectangular profile, 1" x 6", pine" at bounding box center [381, 355] width 268 height 12
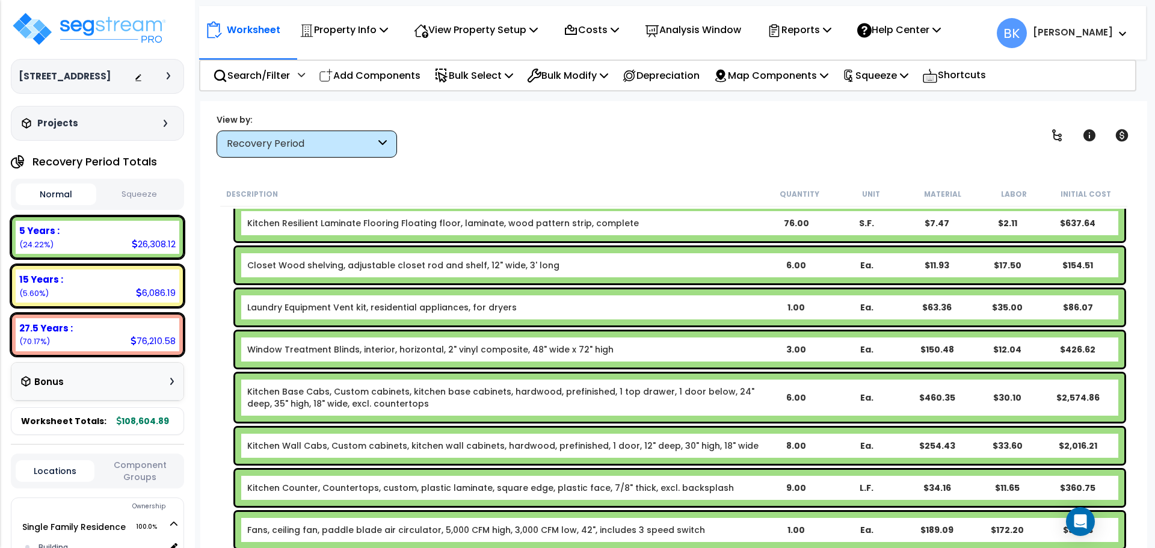
scroll to position [722, 0]
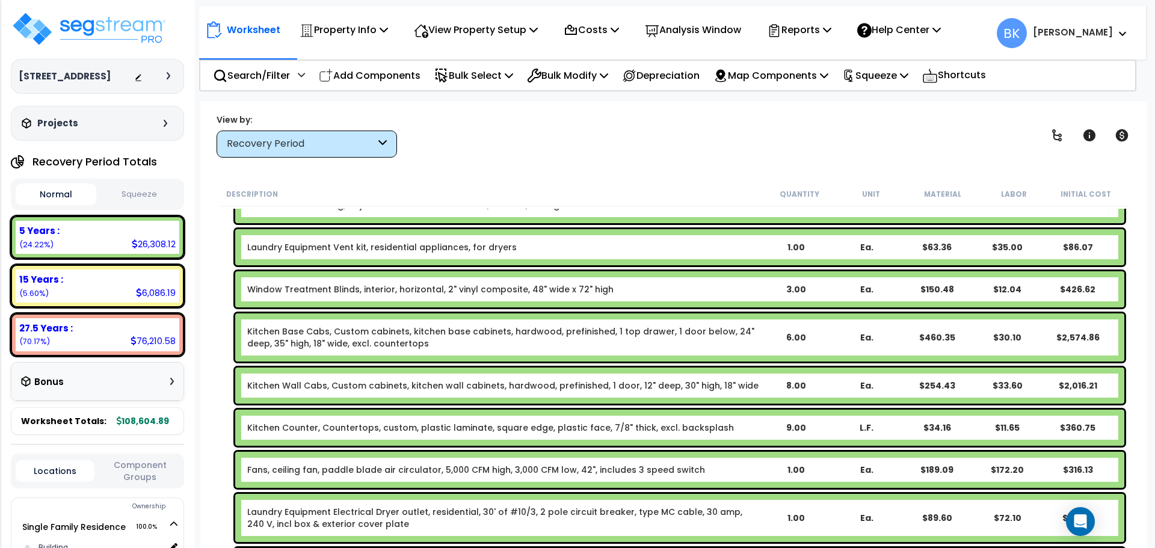
click at [308, 339] on link "Kitchen Base Cabs, Custom cabinets, kitchen base cabinets, hardwood, prefinishe…" at bounding box center [503, 337] width 513 height 24
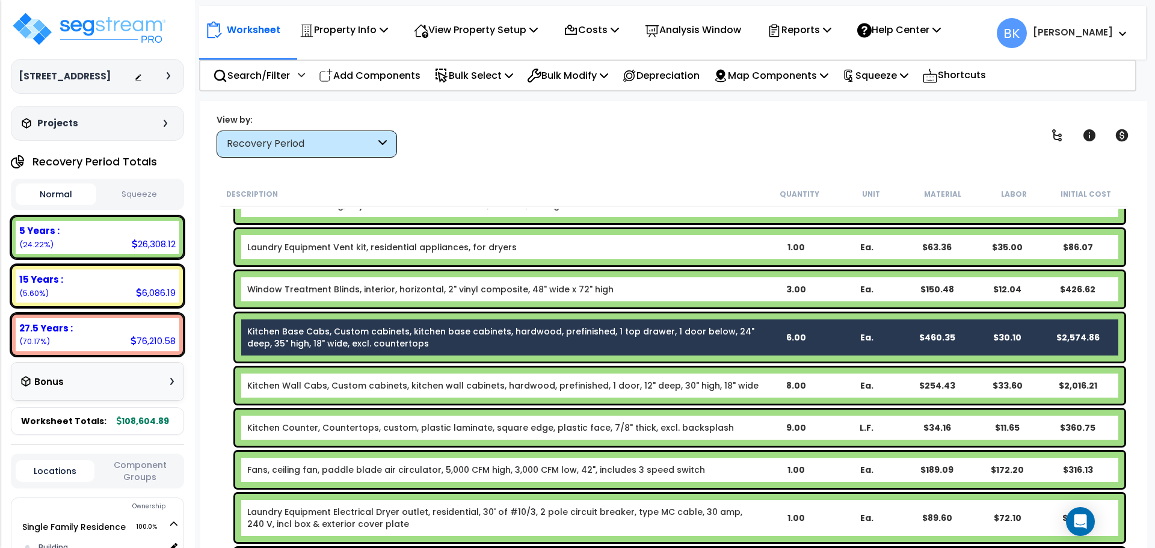
click at [311, 385] on link "Kitchen Wall Cabs, Custom cabinets, kitchen wall cabinets, hardwood, prefinishe…" at bounding box center [502, 385] width 511 height 12
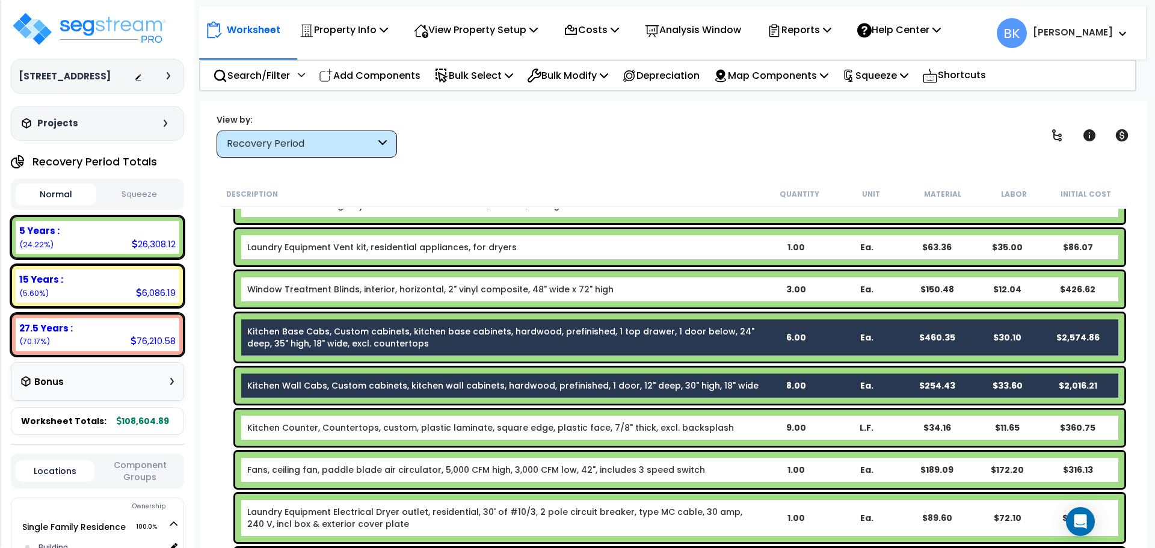
click at [313, 421] on div "Kitchen Counter, Countertops, custom, plastic laminate, square edge, plastic fa…" at bounding box center [679, 428] width 889 height 36
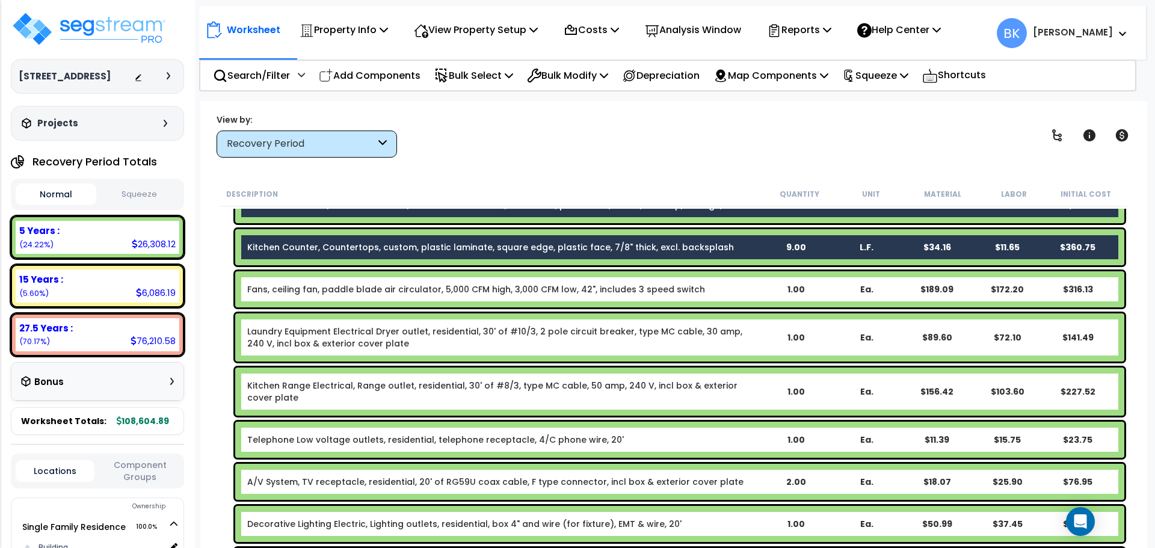
scroll to position [962, 0]
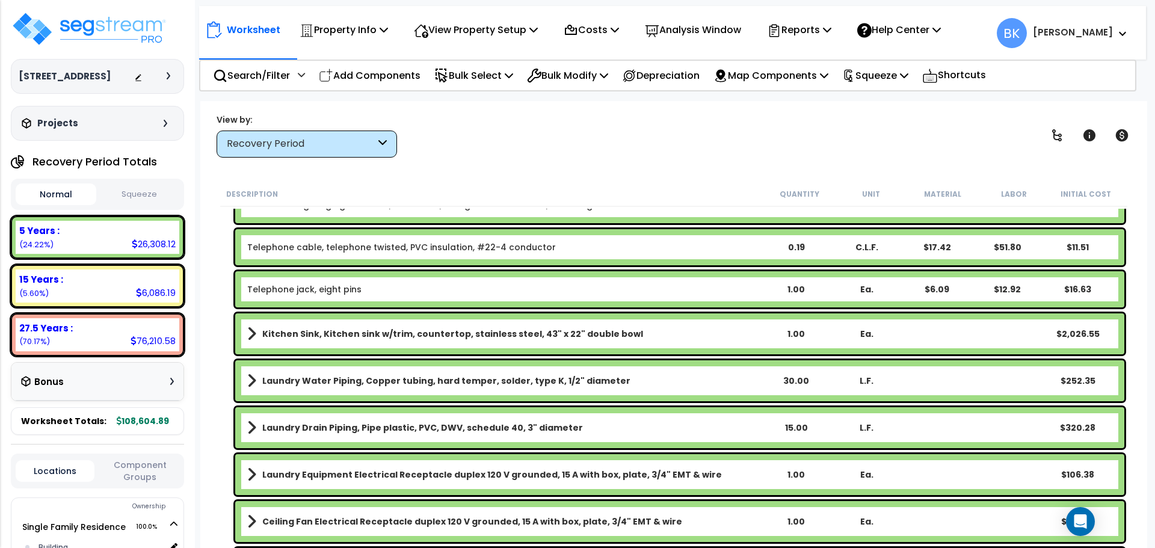
click at [307, 339] on b "Kitchen Sink, Kitchen sink w/trim, countertop, stainless steel, 43" x 22" doubl…" at bounding box center [452, 334] width 381 height 12
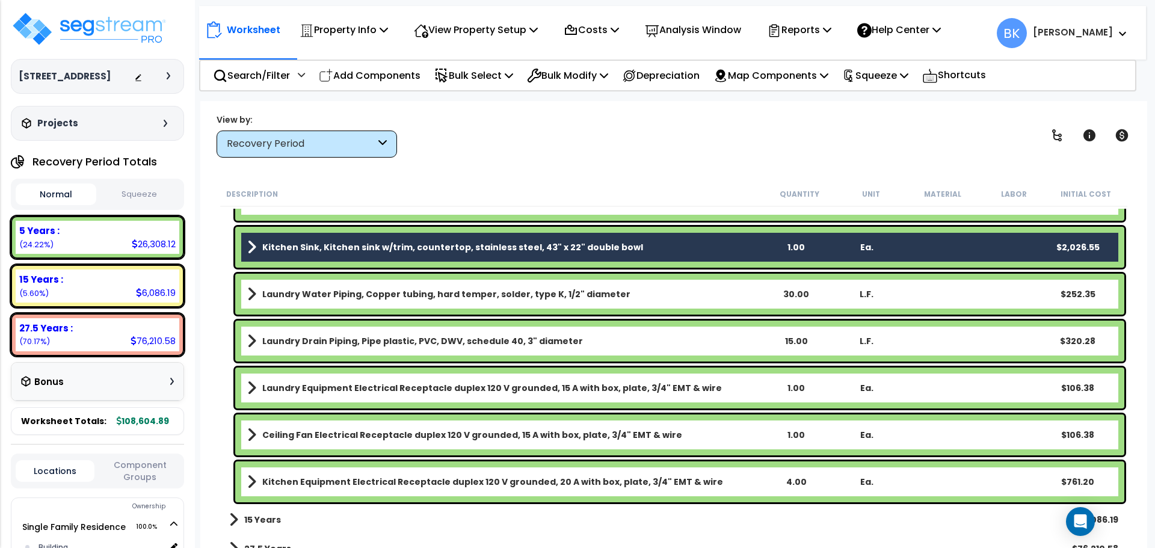
scroll to position [1364, 0]
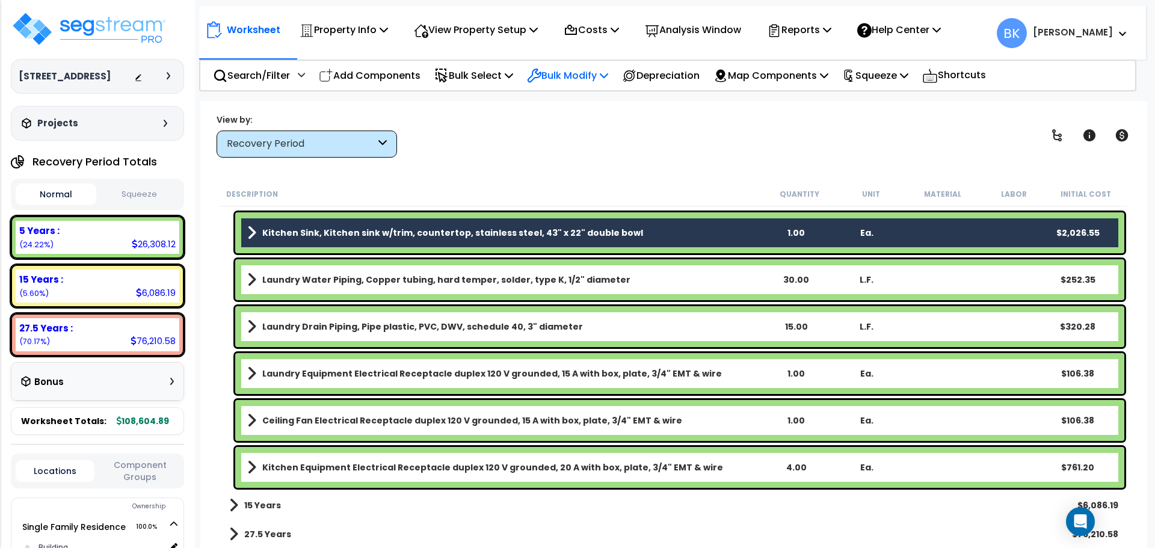
click at [590, 69] on p "Bulk Modify" at bounding box center [567, 75] width 81 height 16
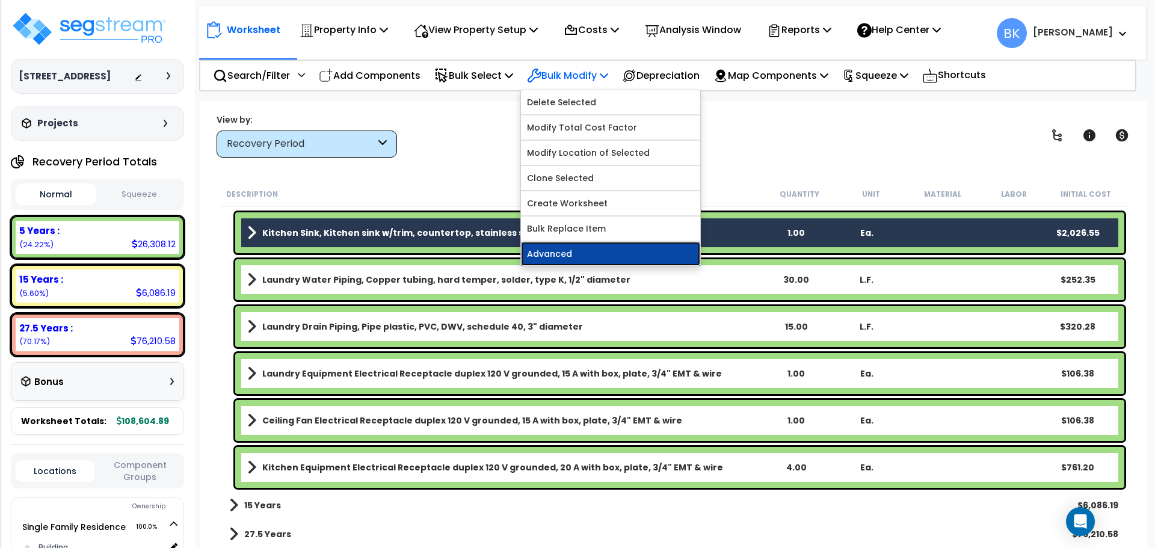
click at [579, 250] on link "Advanced" at bounding box center [610, 254] width 179 height 24
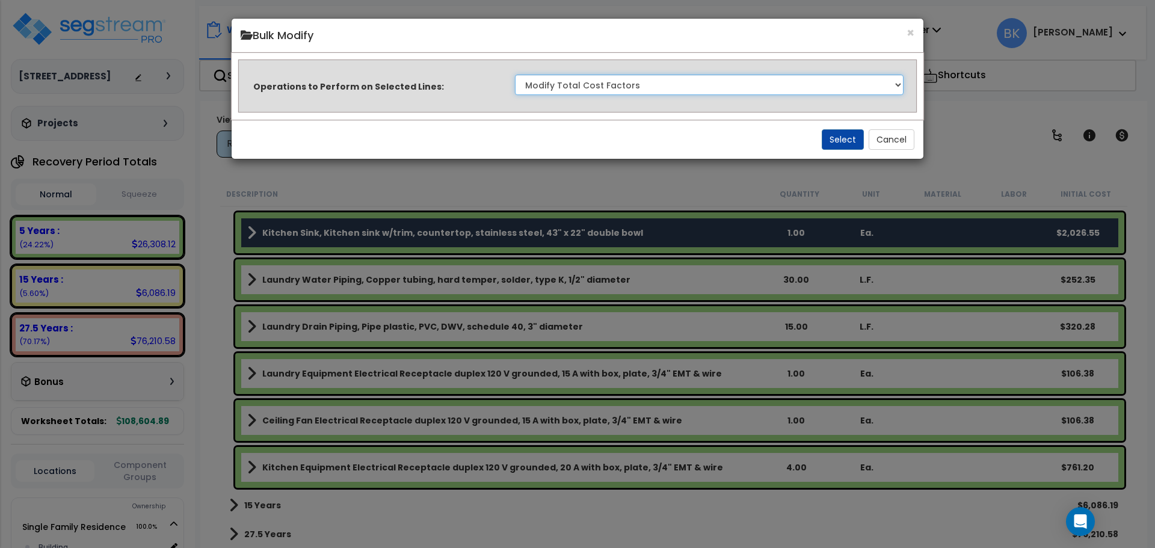
click at [621, 91] on select "Clone Delete Delete Zero Quantities Modify Component Group Modify Recovery Peri…" at bounding box center [709, 85] width 388 height 20
select select "modifyRecoveryPeriod"
click at [515, 75] on select "Clone Delete Delete Zero Quantities Modify Component Group Modify Recovery Peri…" at bounding box center [709, 85] width 388 height 20
click at [829, 139] on button "Select" at bounding box center [842, 139] width 42 height 20
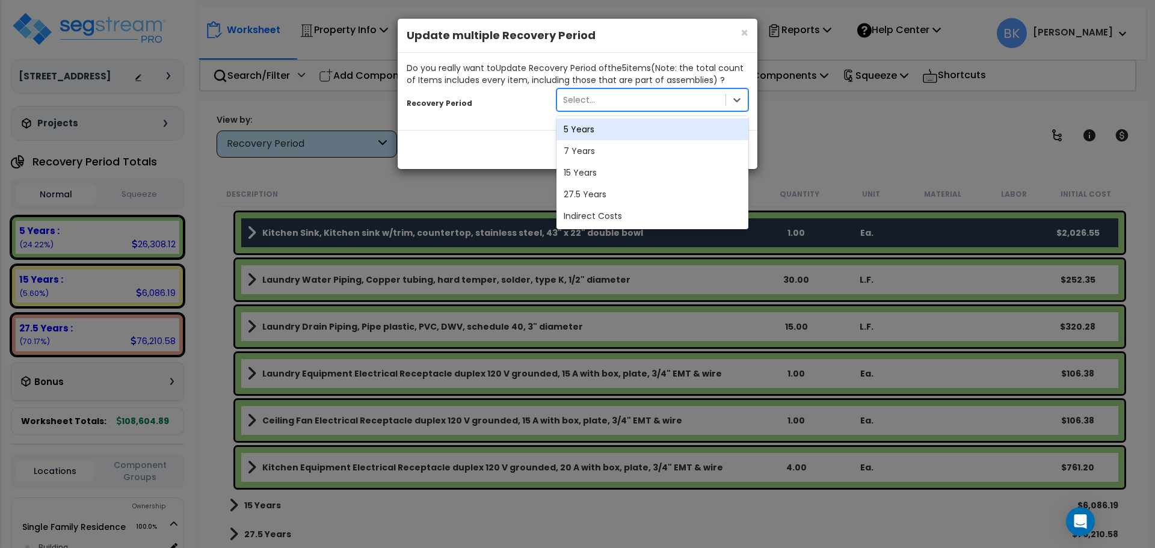
click at [586, 101] on div "Select..." at bounding box center [579, 100] width 32 height 12
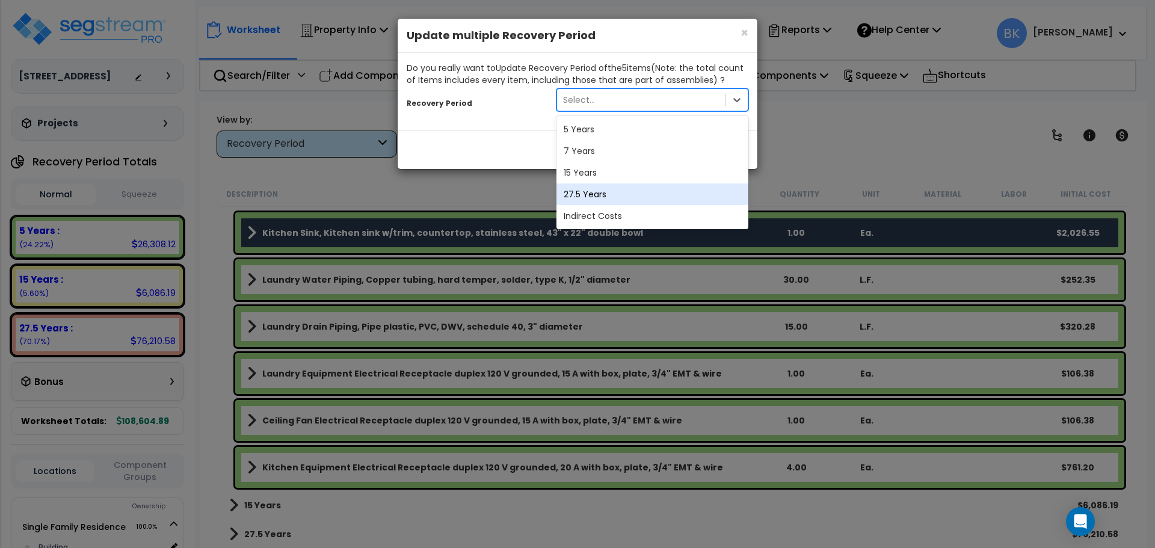
click at [586, 188] on div "27.5 Years" at bounding box center [652, 194] width 192 height 22
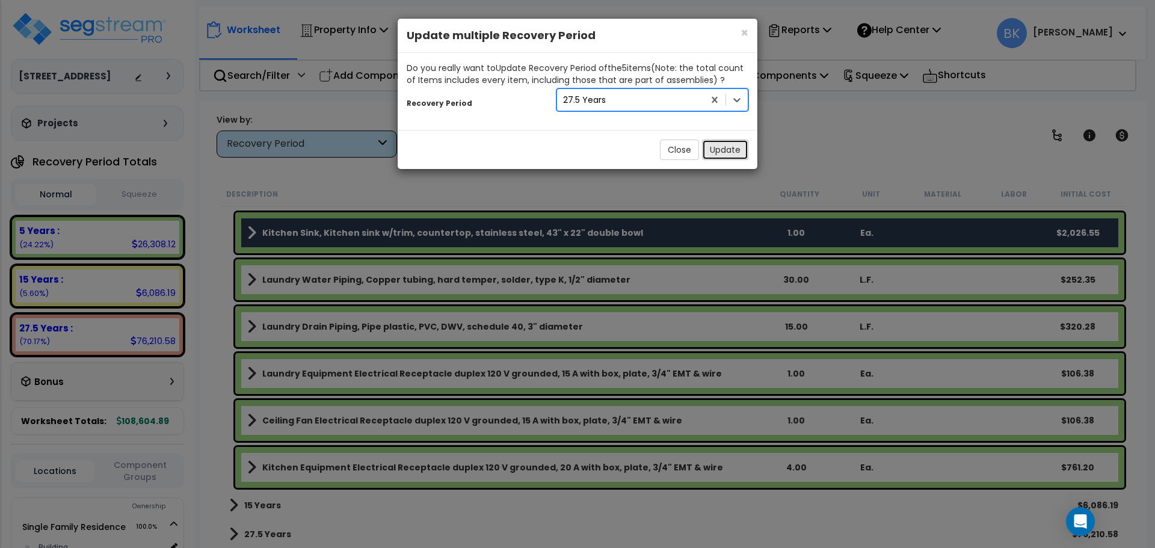
click at [719, 144] on button "Update" at bounding box center [725, 150] width 46 height 20
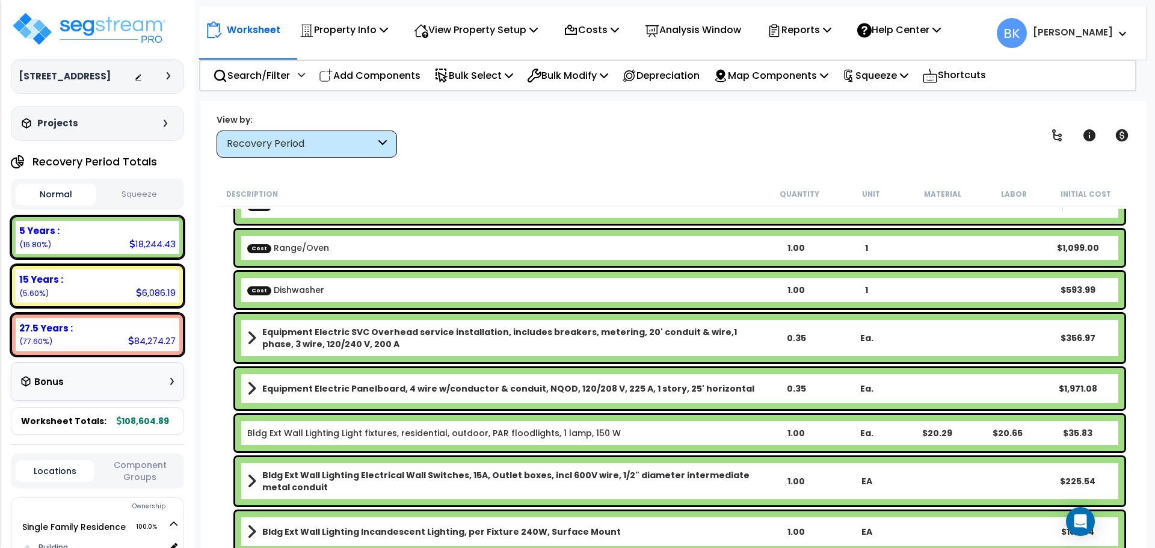
scroll to position [120, 0]
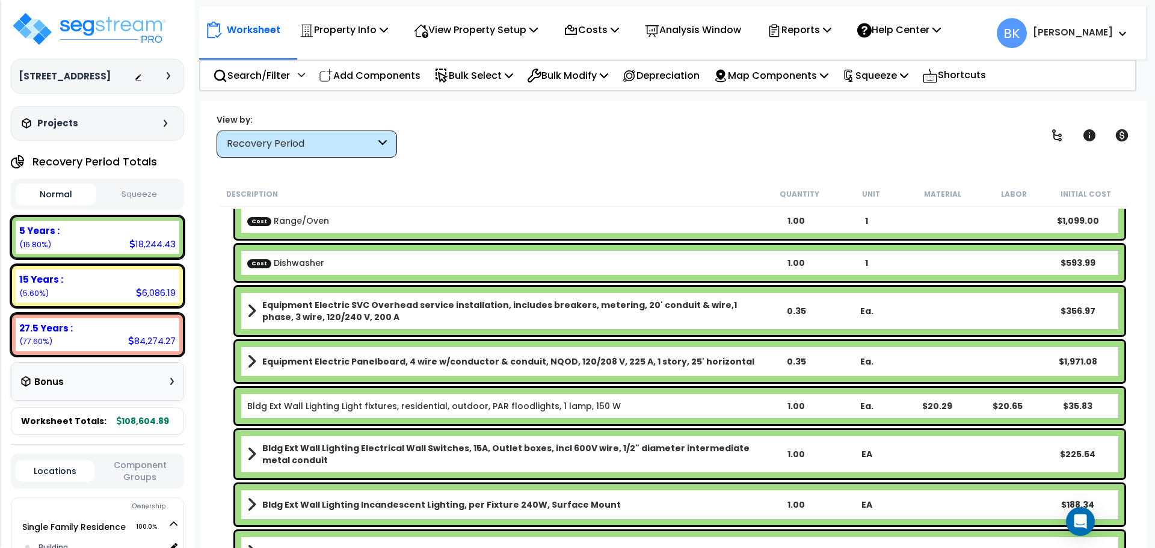
click at [472, 307] on b "Equipment Electric SVC Overhead service installation, includes breakers, meteri…" at bounding box center [511, 311] width 498 height 24
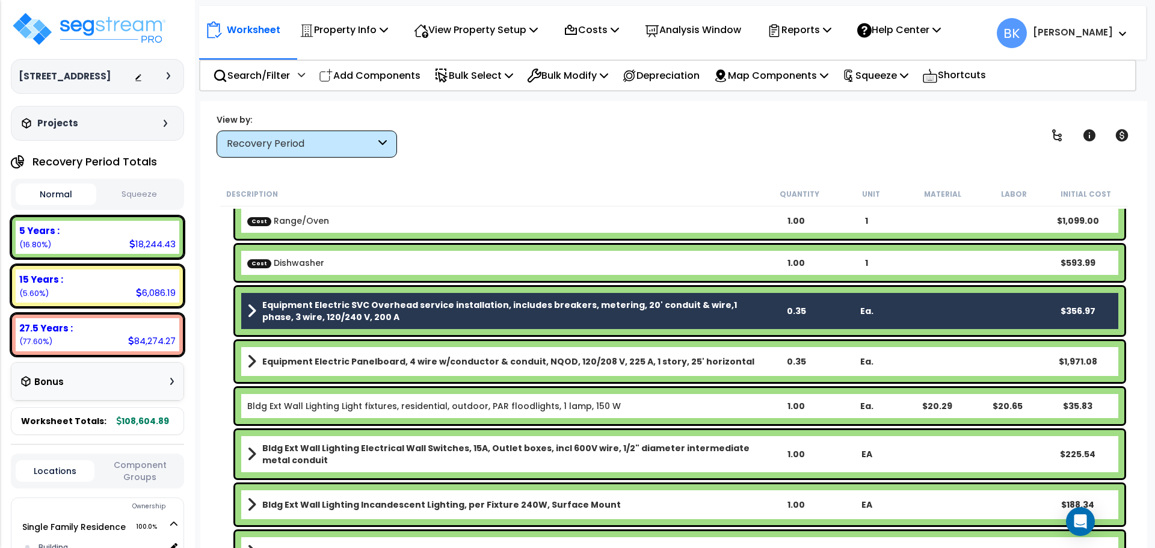
click at [406, 302] on b "Equipment Electric SVC Overhead service installation, includes breakers, meteri…" at bounding box center [511, 311] width 498 height 24
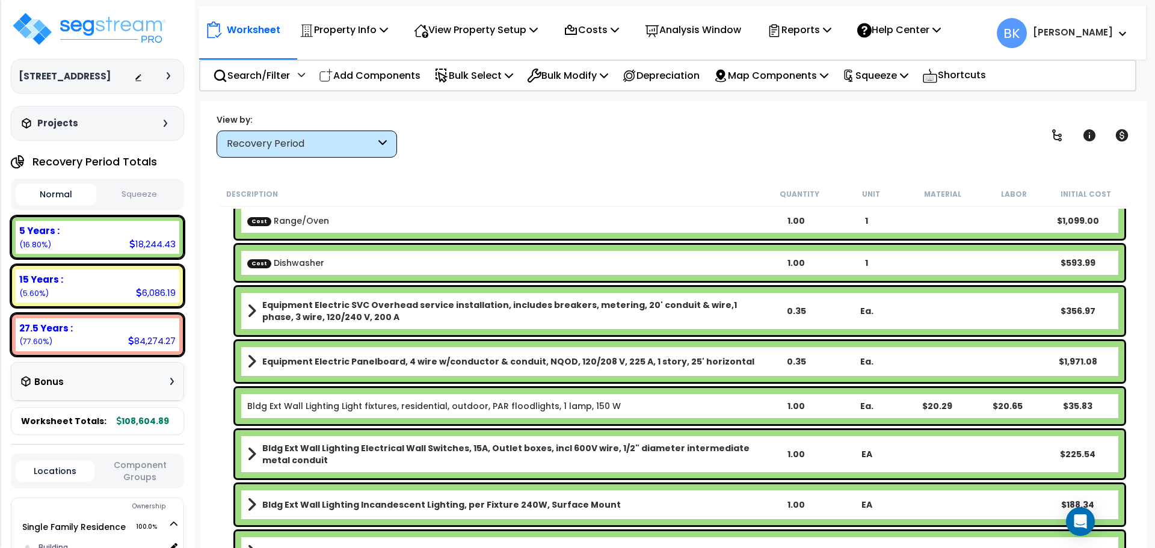
click at [413, 356] on b "Equipment Electric Panelboard, 4 wire w/conductor & conduit, NQOD, 120/208 V, 2…" at bounding box center [508, 361] width 492 height 12
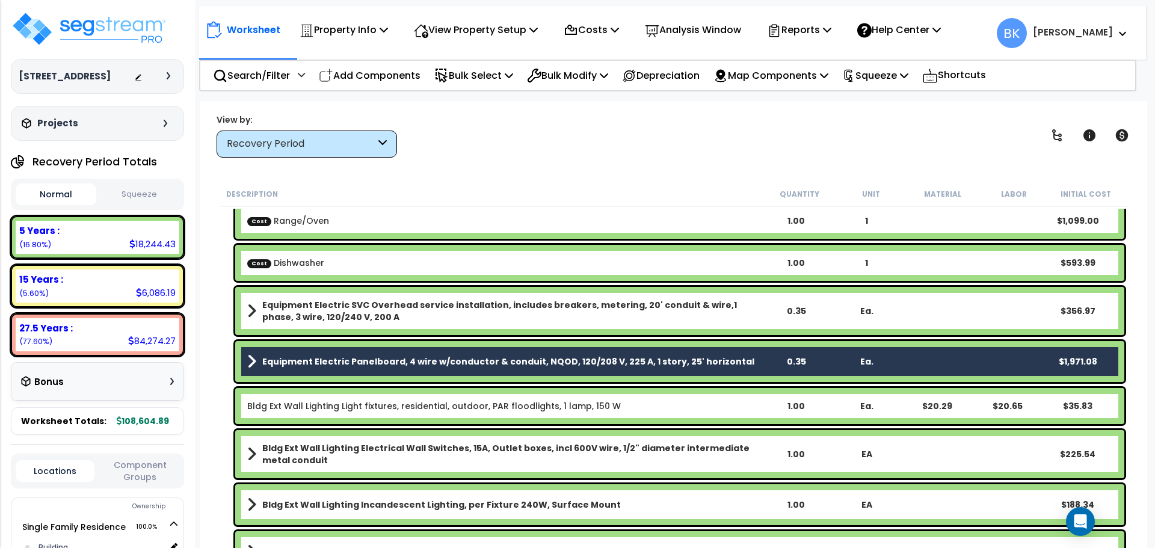
click at [438, 316] on b "Equipment Electric SVC Overhead service installation, includes breakers, meteri…" at bounding box center [511, 311] width 498 height 24
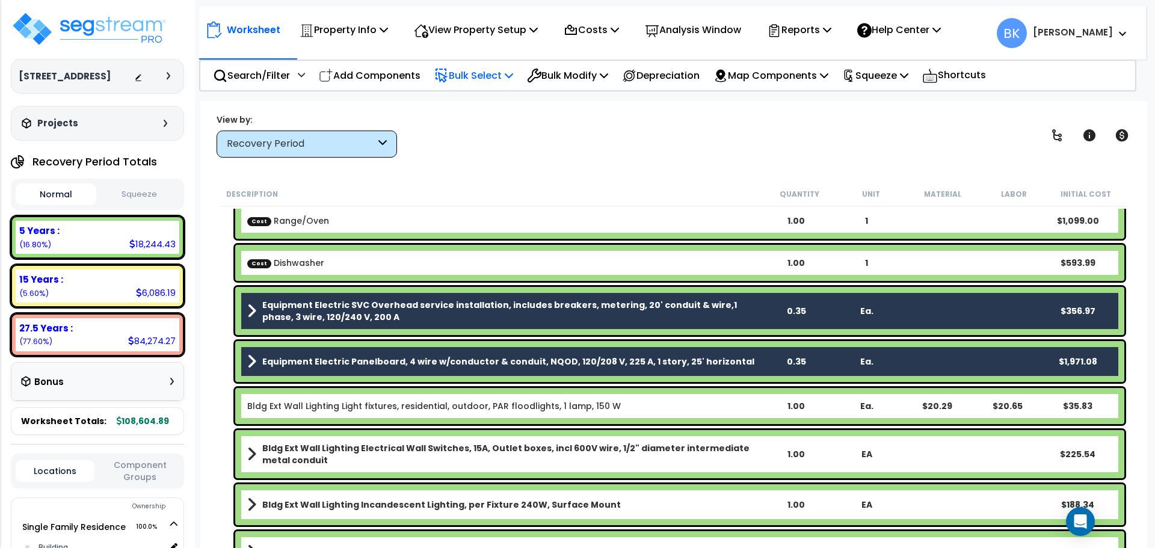
click at [491, 73] on p "Bulk Select" at bounding box center [473, 75] width 79 height 16
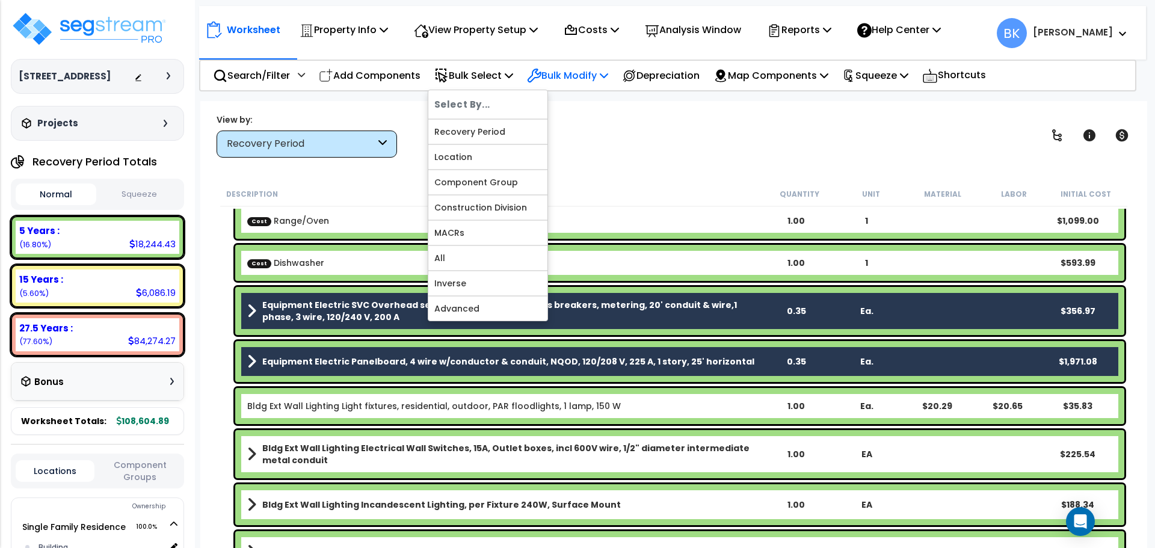
click at [563, 78] on p "Bulk Modify" at bounding box center [567, 75] width 81 height 16
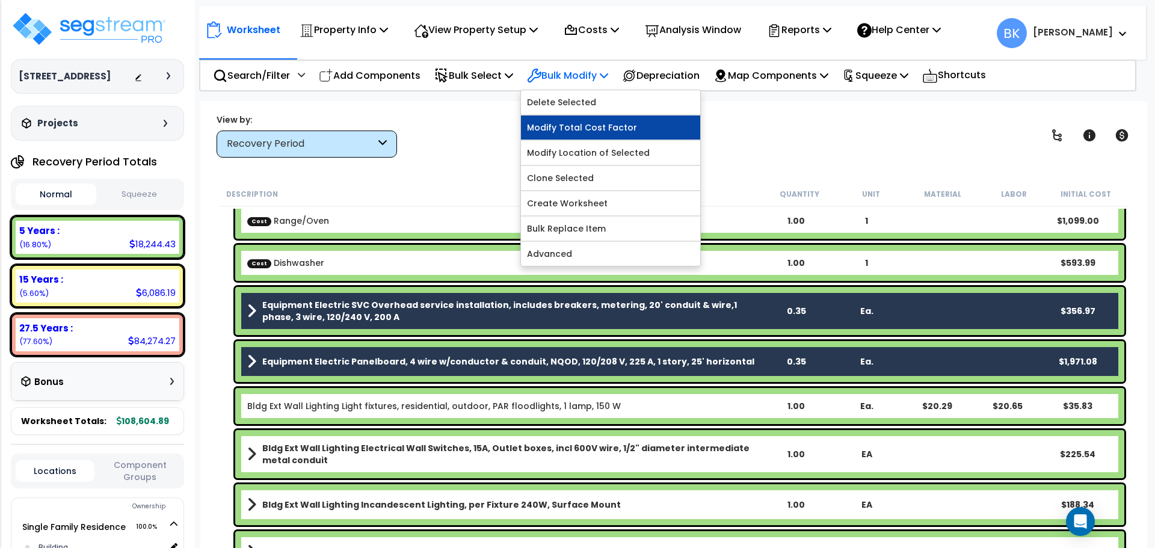
click at [571, 128] on link "Modify Total Cost Factor" at bounding box center [610, 127] width 179 height 24
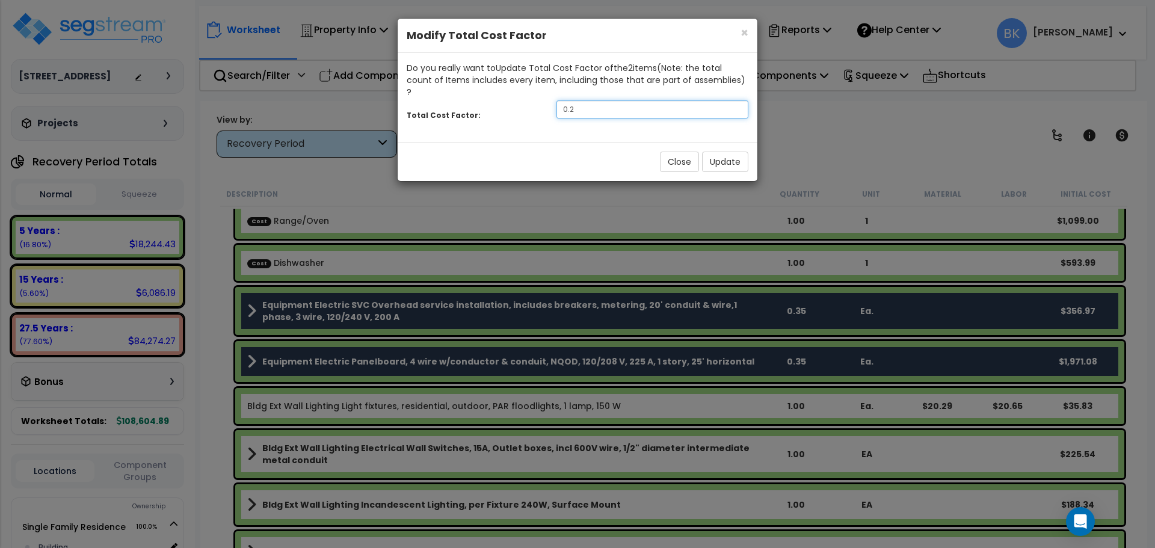
click at [573, 100] on input "0.2" at bounding box center [652, 109] width 192 height 18
type input "0.5"
click at [719, 152] on button "Update" at bounding box center [725, 162] width 46 height 20
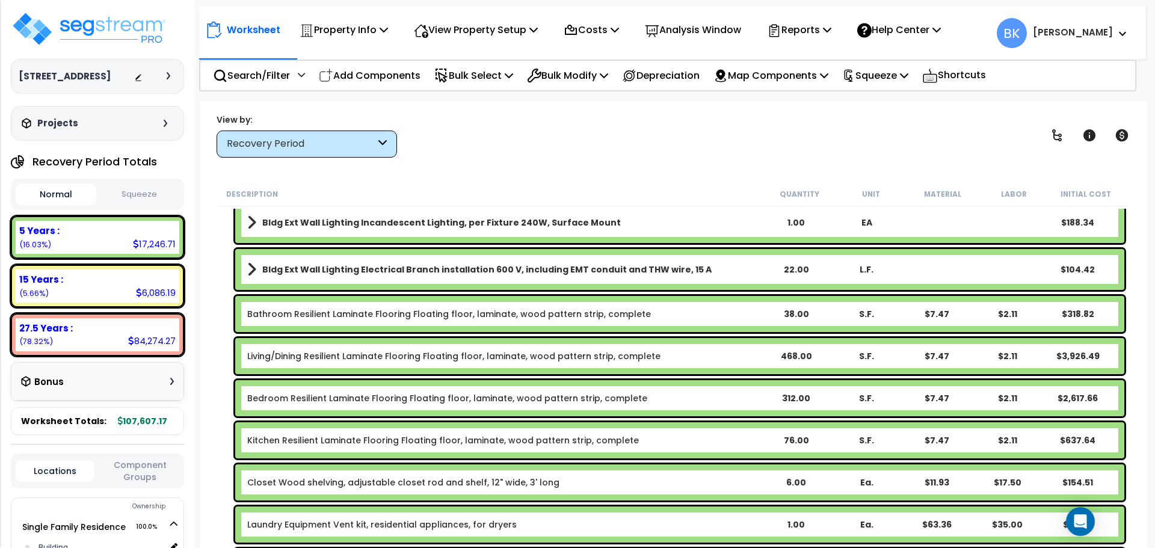
scroll to position [421, 0]
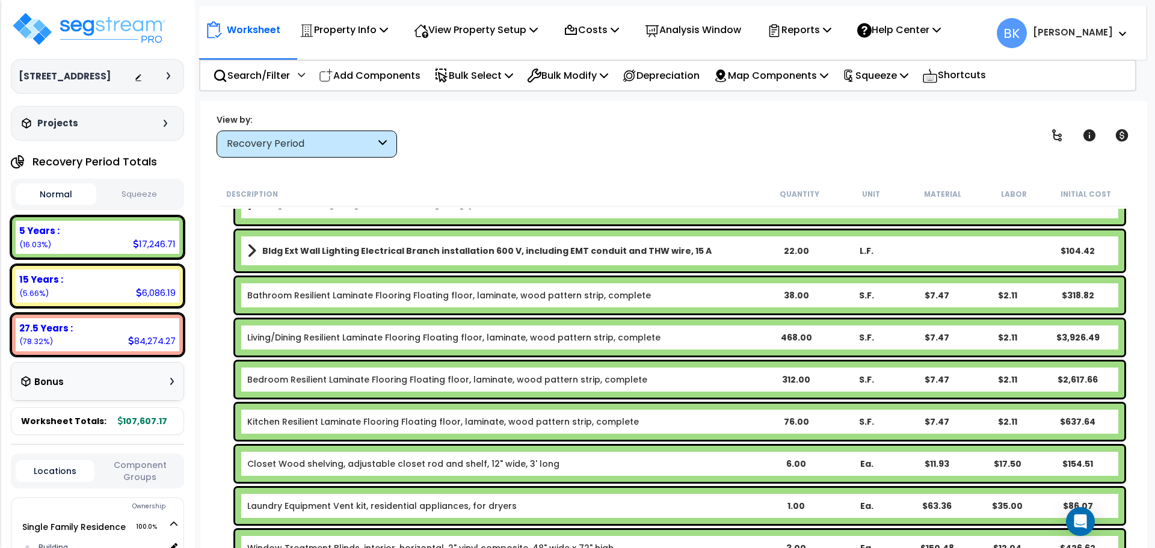
click at [580, 336] on link "Living/Dining Resilient Laminate Flooring Floating floor, laminate, wood patter…" at bounding box center [453, 337] width 413 height 12
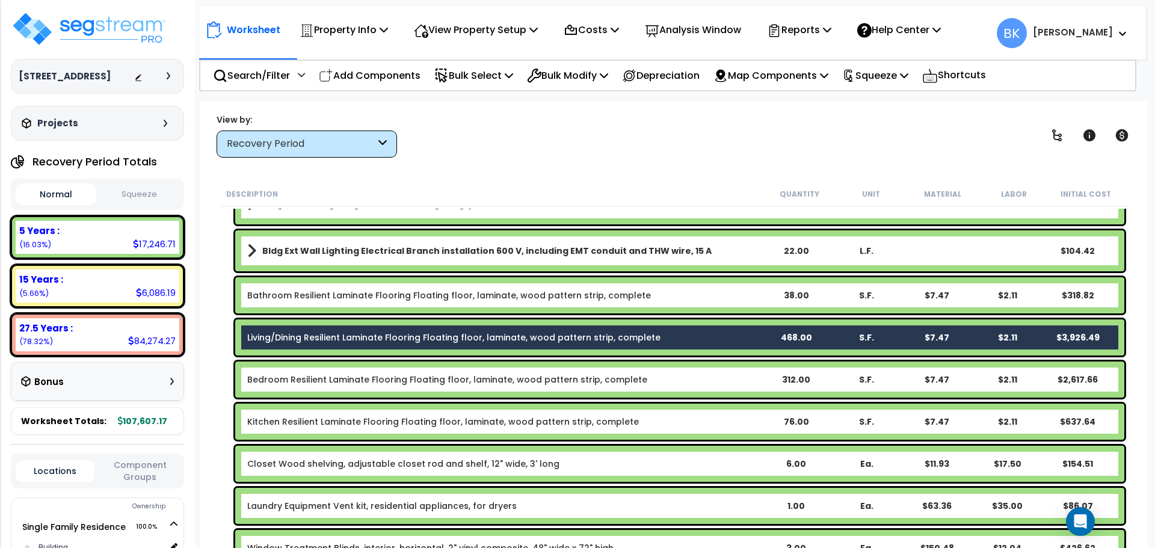
click at [581, 364] on div "Bedroom Resilient Laminate Flooring Floating floor, laminate, wood pattern stri…" at bounding box center [679, 379] width 889 height 36
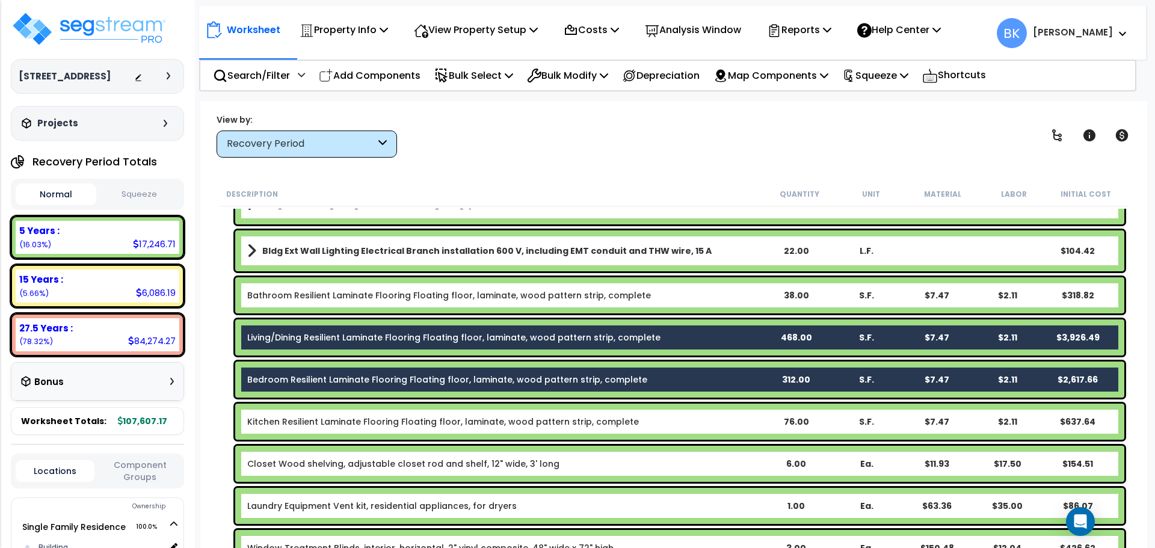
click at [543, 417] on link "Kitchen Resilient Laminate Flooring Floating floor, laminate, wood pattern stri…" at bounding box center [442, 422] width 391 height 12
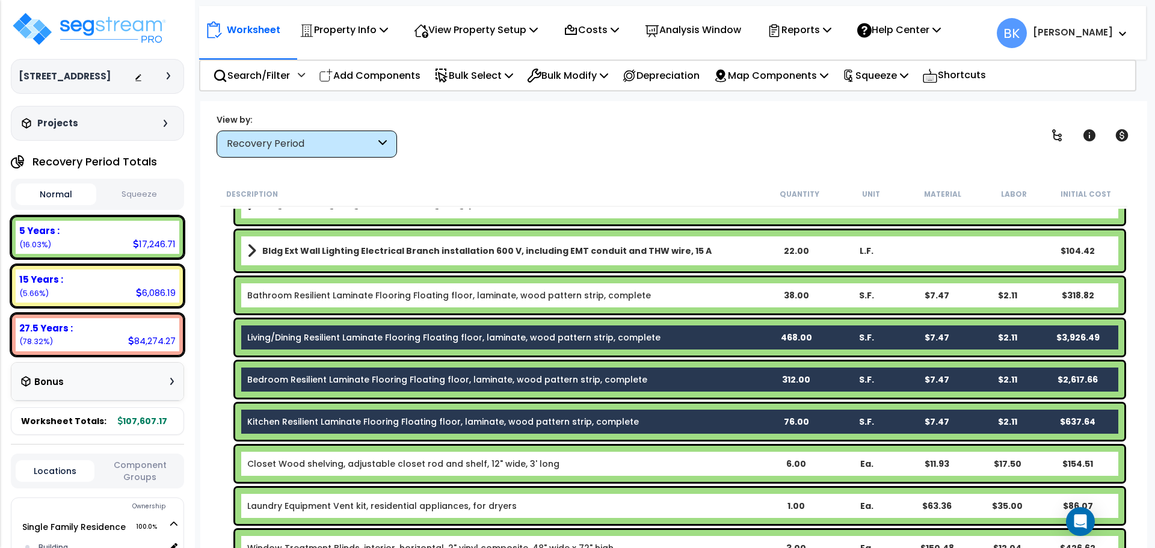
click at [648, 134] on div "View by: Recovery Period High to Low (Total Cost)" at bounding box center [673, 135] width 923 height 45
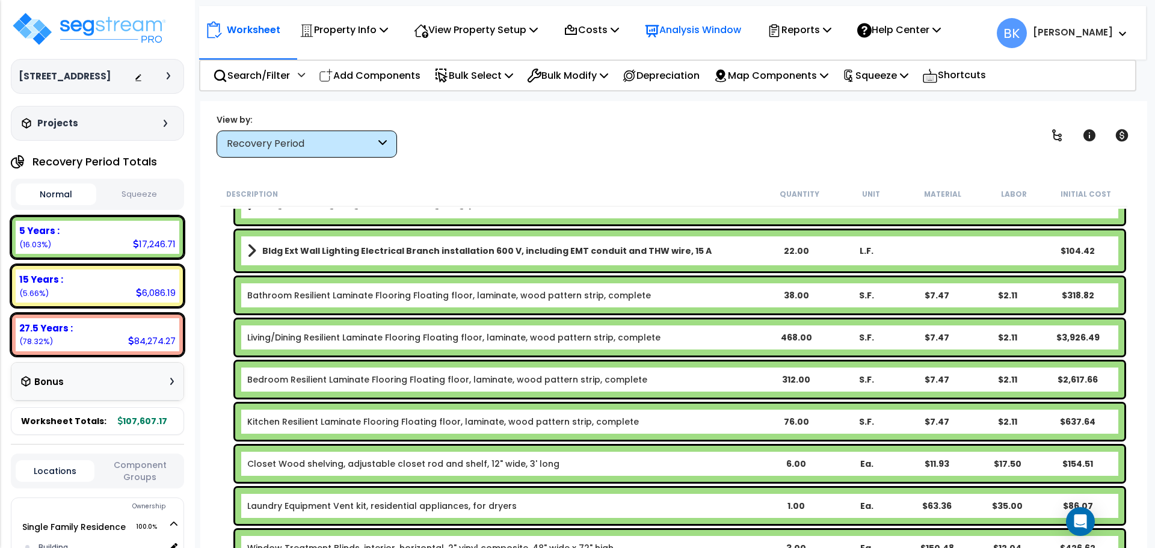
click at [720, 23] on p "Analysis Window" at bounding box center [693, 30] width 96 height 16
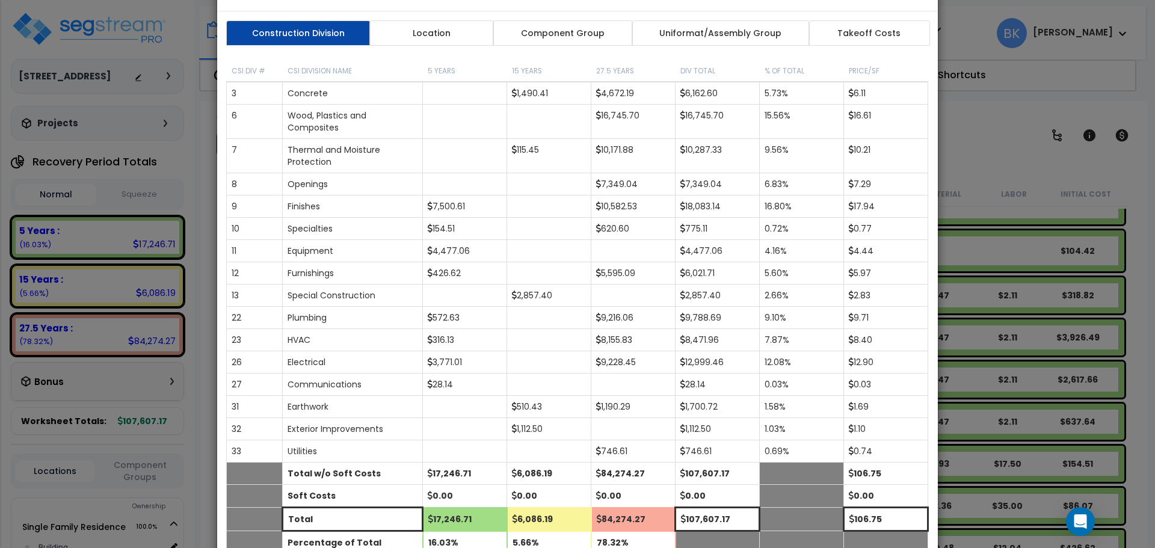
scroll to position [0, 0]
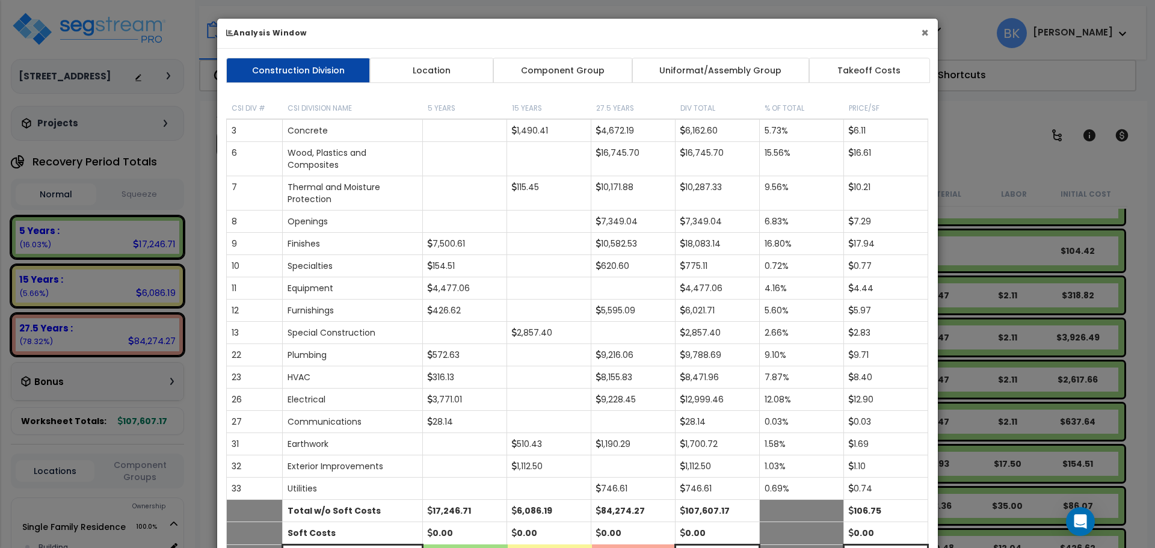
click at [926, 34] on button "×" at bounding box center [925, 32] width 8 height 13
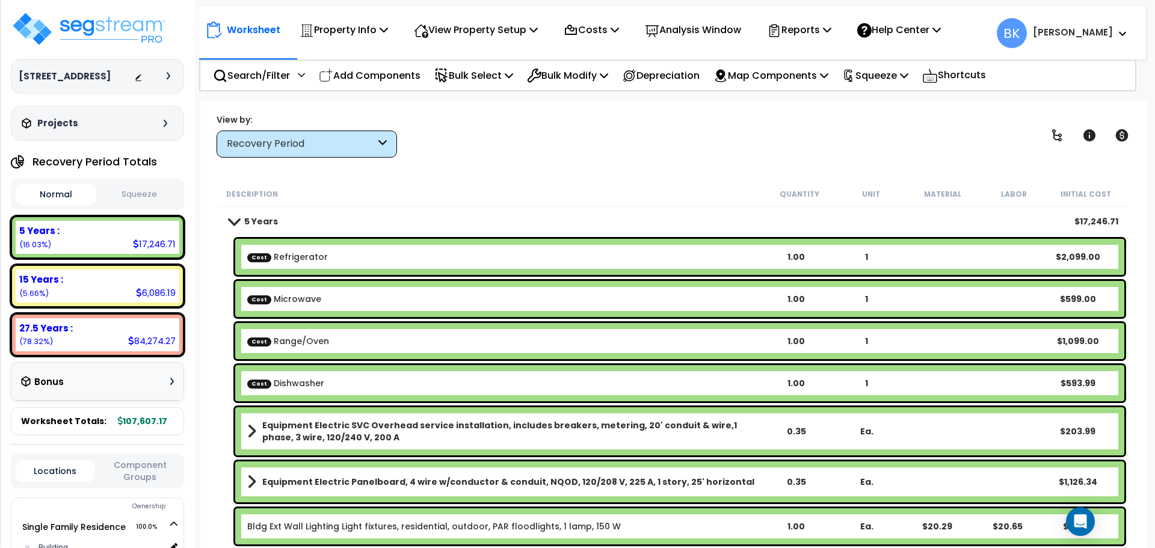
click at [406, 302] on b "Cost Microwave" at bounding box center [503, 299] width 513 height 12
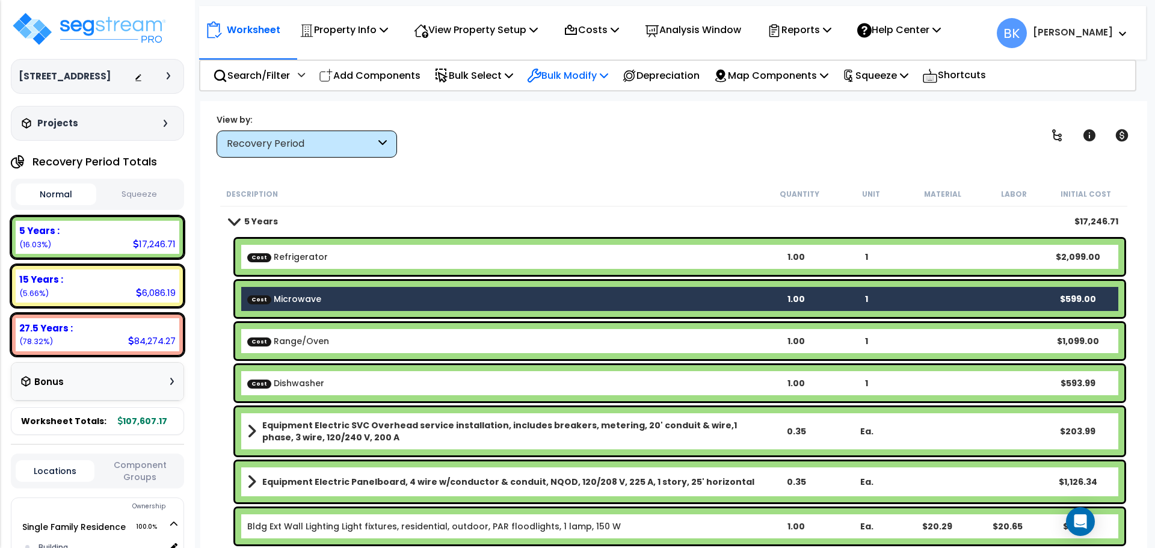
click at [590, 74] on p "Bulk Modify" at bounding box center [567, 75] width 81 height 16
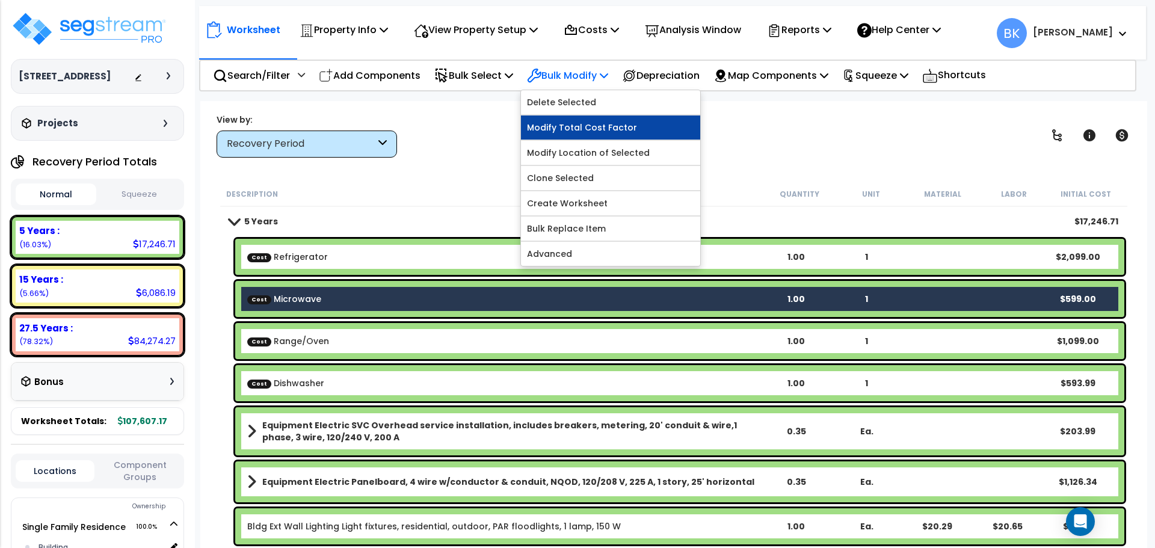
click at [577, 130] on link "Modify Total Cost Factor" at bounding box center [610, 127] width 179 height 24
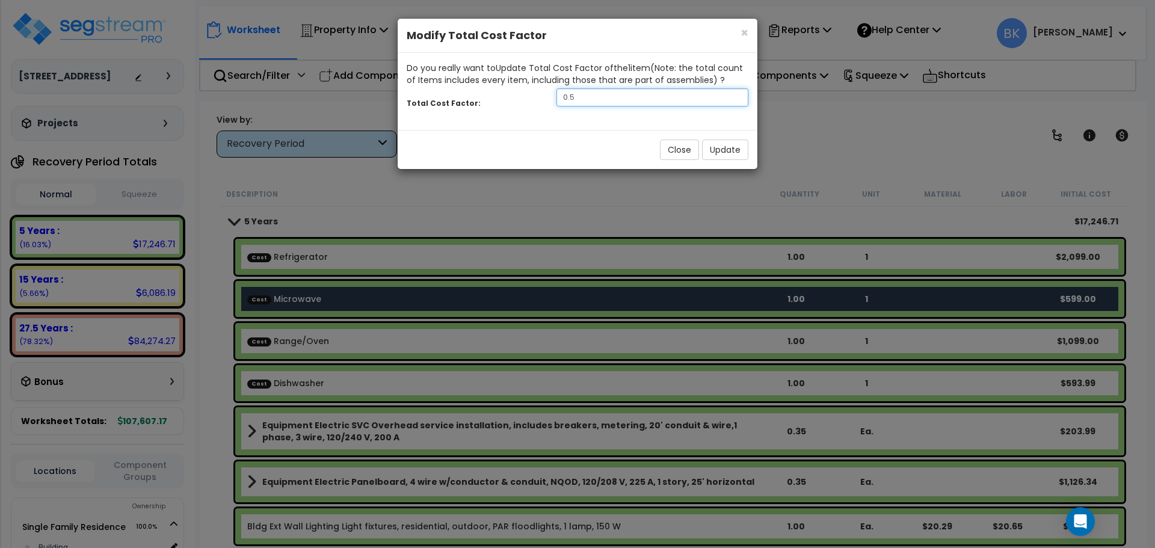
click at [623, 100] on input "0.5" at bounding box center [652, 97] width 192 height 18
type input "0.4"
click at [713, 150] on button "Update" at bounding box center [725, 150] width 46 height 20
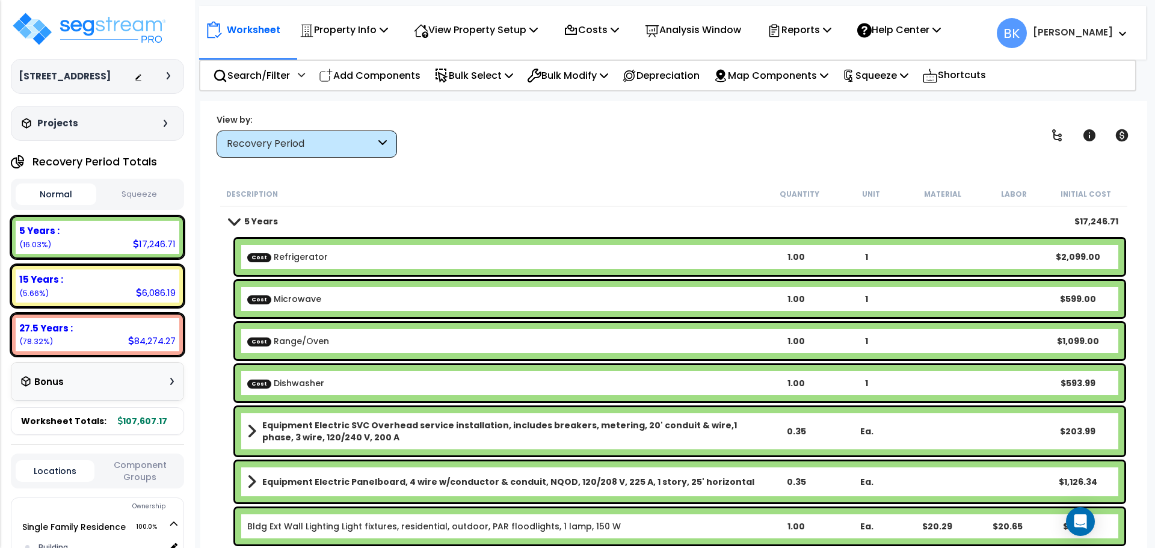
click at [347, 300] on b "Cost Microwave" at bounding box center [503, 299] width 513 height 12
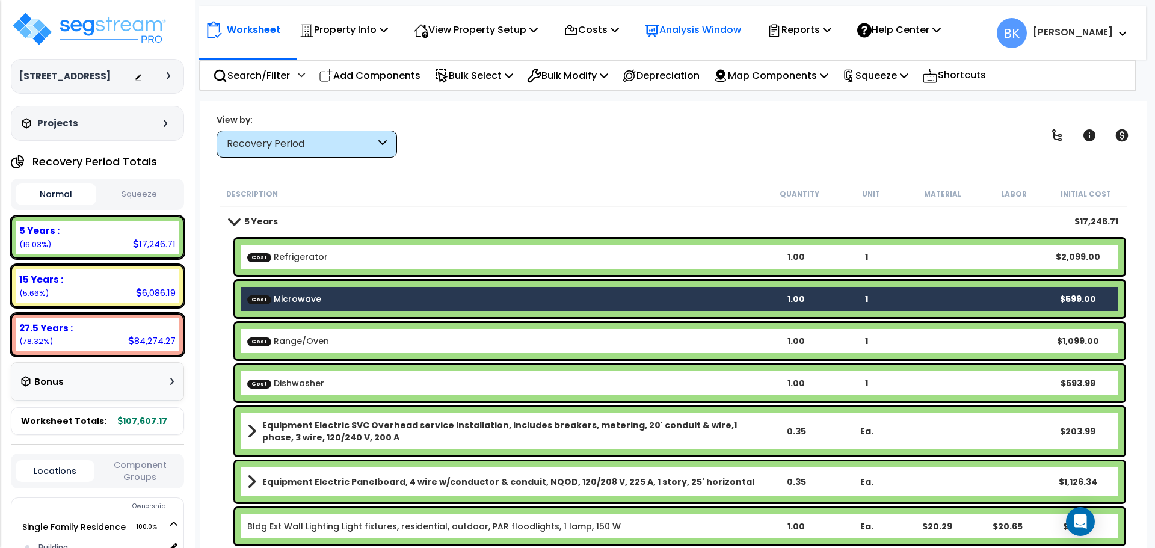
click at [678, 30] on p "Analysis Window" at bounding box center [693, 30] width 96 height 16
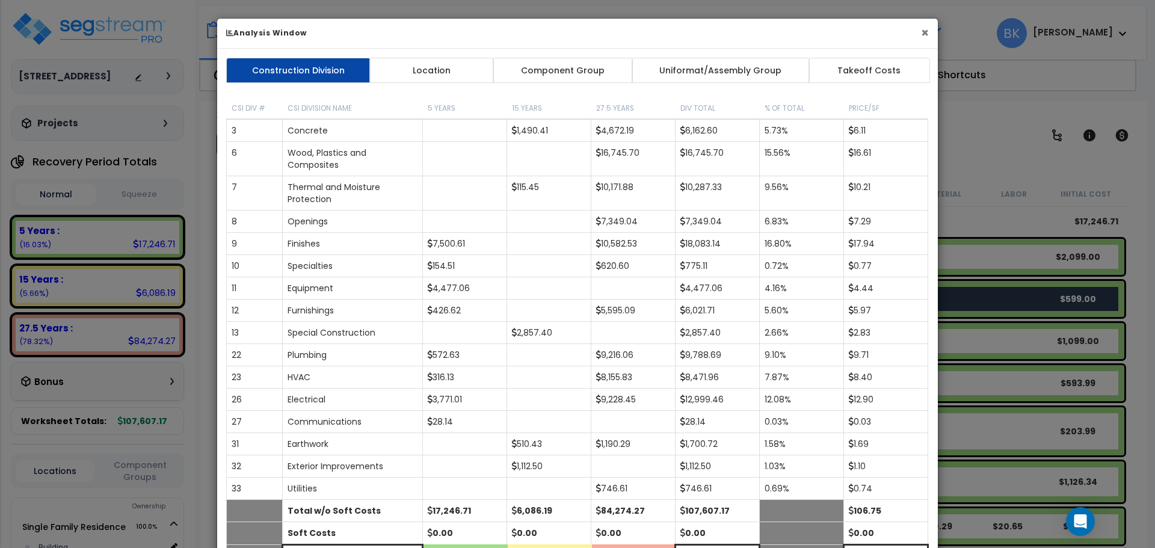
click at [921, 34] on button "×" at bounding box center [925, 32] width 8 height 13
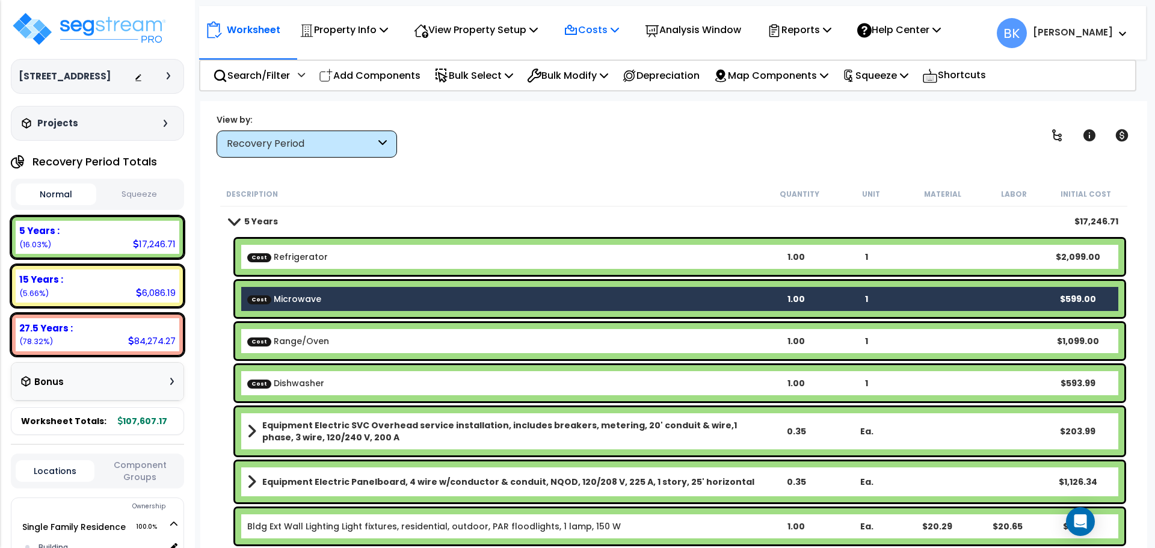
click at [619, 35] on p "Costs" at bounding box center [590, 30] width 55 height 16
click at [605, 79] on link "Direct Costs" at bounding box center [616, 82] width 119 height 24
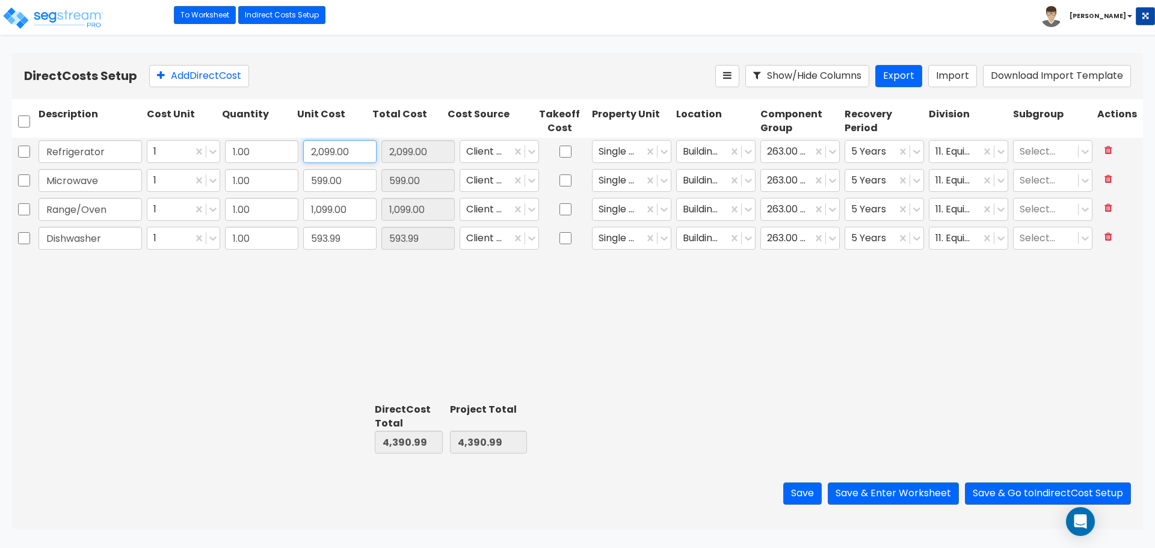
click at [336, 154] on input "2,099.00" at bounding box center [339, 151] width 73 height 23
click at [327, 215] on input "1,099.00" at bounding box center [339, 209] width 73 height 23
click at [327, 176] on input "599.00" at bounding box center [339, 180] width 73 height 23
type input "285"
click at [304, 316] on div "Refrigerator 1 1.00 2,099.00 2,099.00 Client Cost Single Family Residence Build…" at bounding box center [577, 268] width 1131 height 260
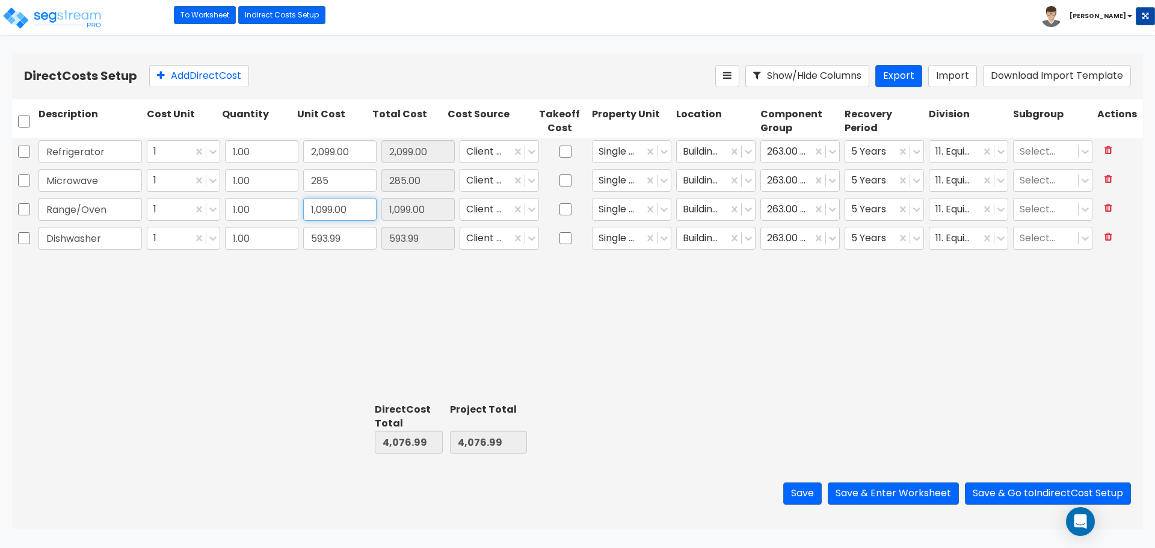
click at [334, 205] on input "1,099.00" at bounding box center [339, 209] width 73 height 23
drag, startPoint x: 321, startPoint y: 301, endPoint x: 340, endPoint y: 186, distance: 116.5
click at [321, 301] on div "Refrigerator 1 1.00 2,099.00 2,099.00 Client Cost Single Family Residence Build…" at bounding box center [577, 268] width 1131 height 260
click at [340, 152] on input "2,099.00" at bounding box center [339, 151] width 73 height 23
click at [319, 157] on input "1,899" at bounding box center [339, 151] width 73 height 23
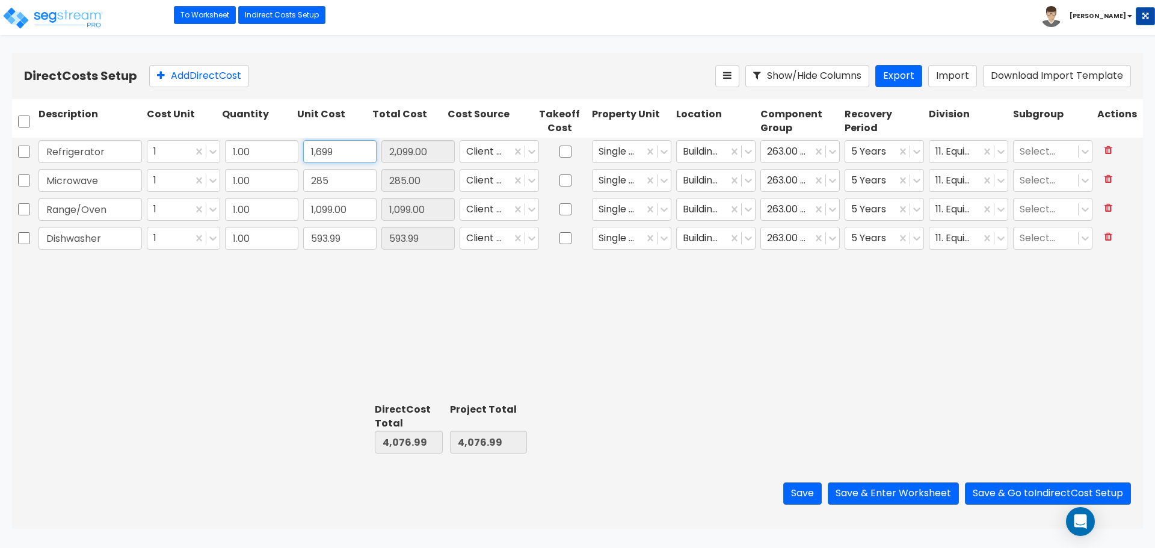
type input "1,699"
click at [334, 208] on input "1,099.00" at bounding box center [339, 209] width 73 height 23
click at [327, 210] on input "1,099.00" at bounding box center [339, 209] width 73 height 23
click at [322, 210] on input "1,099.00" at bounding box center [339, 209] width 73 height 23
drag, startPoint x: 322, startPoint y: 210, endPoint x: 296, endPoint y: 210, distance: 25.9
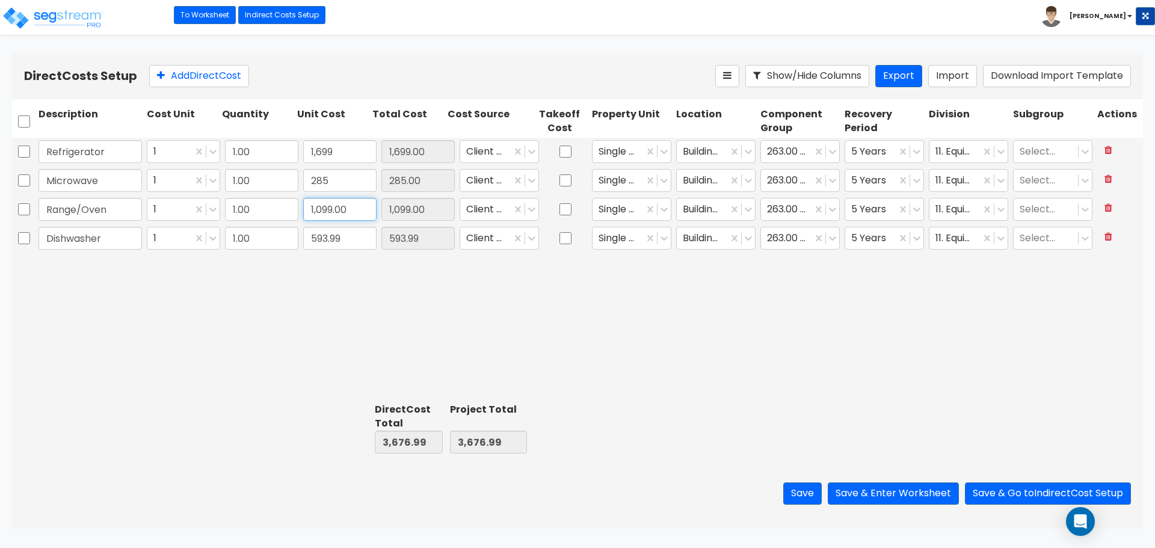
click at [298, 210] on div "Range/Oven 1 1.00 1,099.00 1,099.00 Client Cost Single Family Residence Buildin…" at bounding box center [577, 209] width 1131 height 28
type input "899.00"
click at [426, 318] on div "Refrigerator 1 1.00 1,699 2,099.00 Client Cost Single Family Residence Building…" at bounding box center [577, 268] width 1131 height 260
click at [862, 489] on button "Save & Enter Worksheet" at bounding box center [893, 493] width 131 height 22
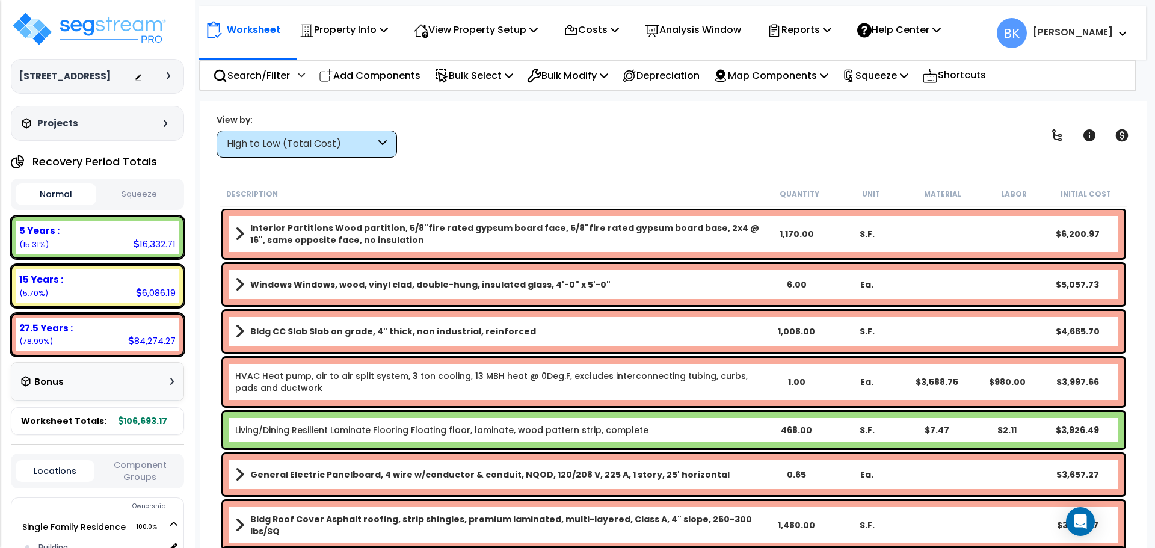
click at [90, 238] on div "5 Years : 16,332.71 (15.31%)" at bounding box center [98, 237] width 164 height 33
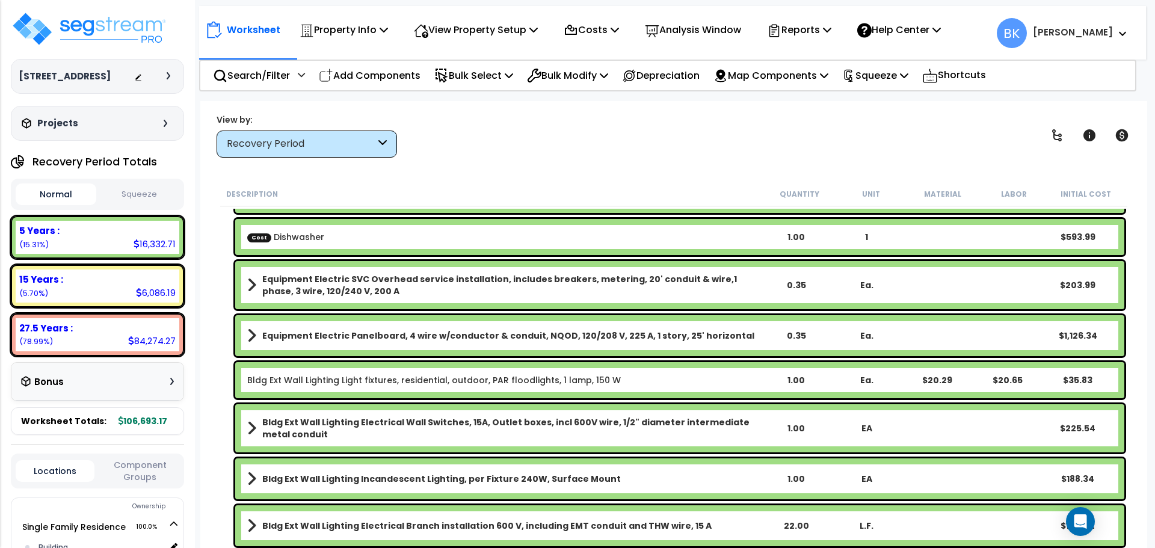
scroll to position [180, 0]
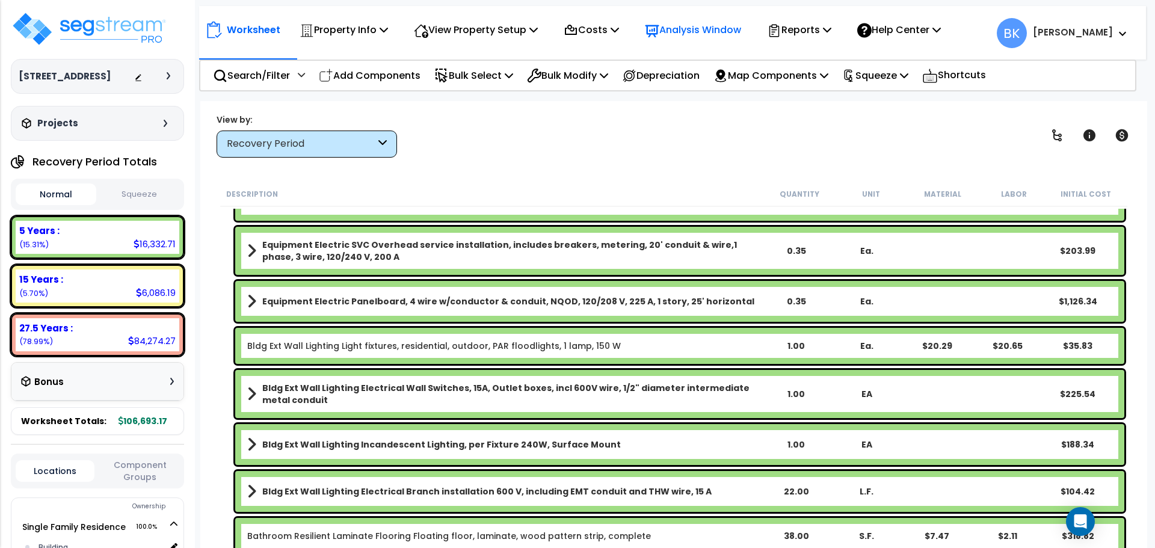
click at [722, 34] on p "Analysis Window" at bounding box center [693, 30] width 96 height 16
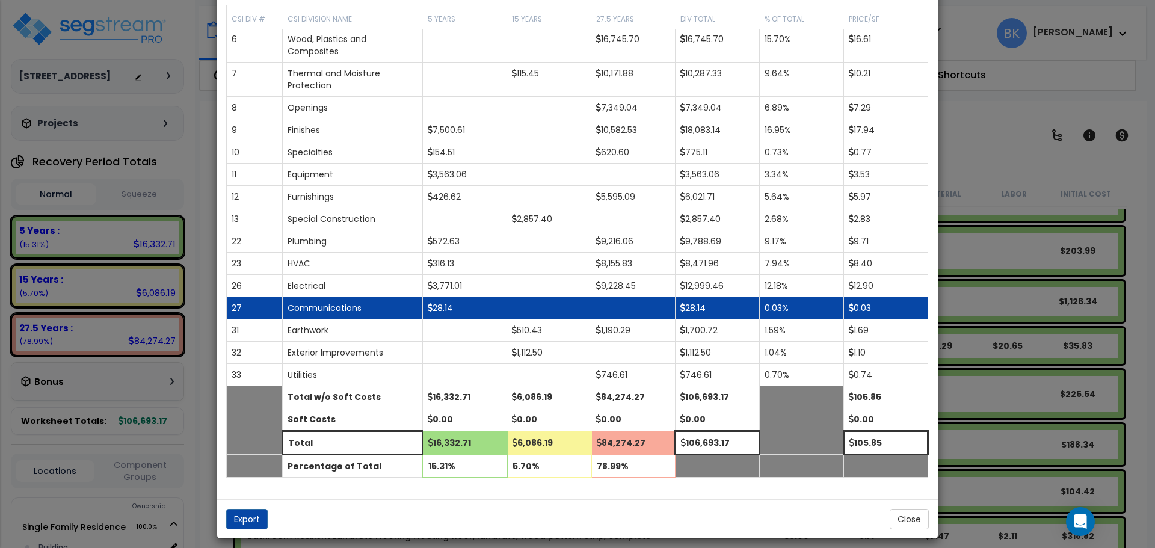
scroll to position [123, 0]
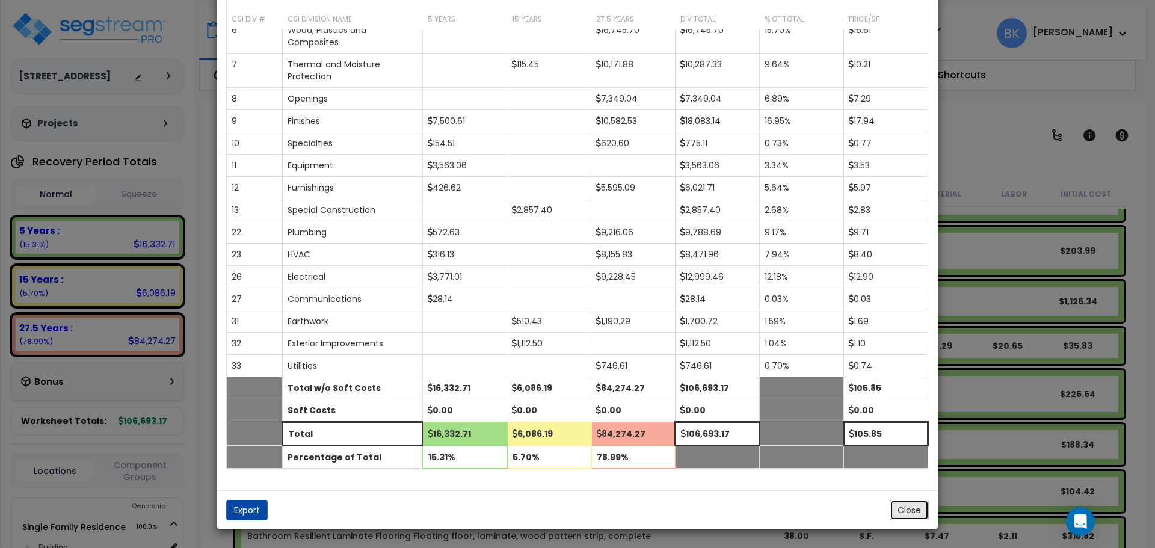
click at [912, 517] on button "Close" at bounding box center [908, 510] width 39 height 20
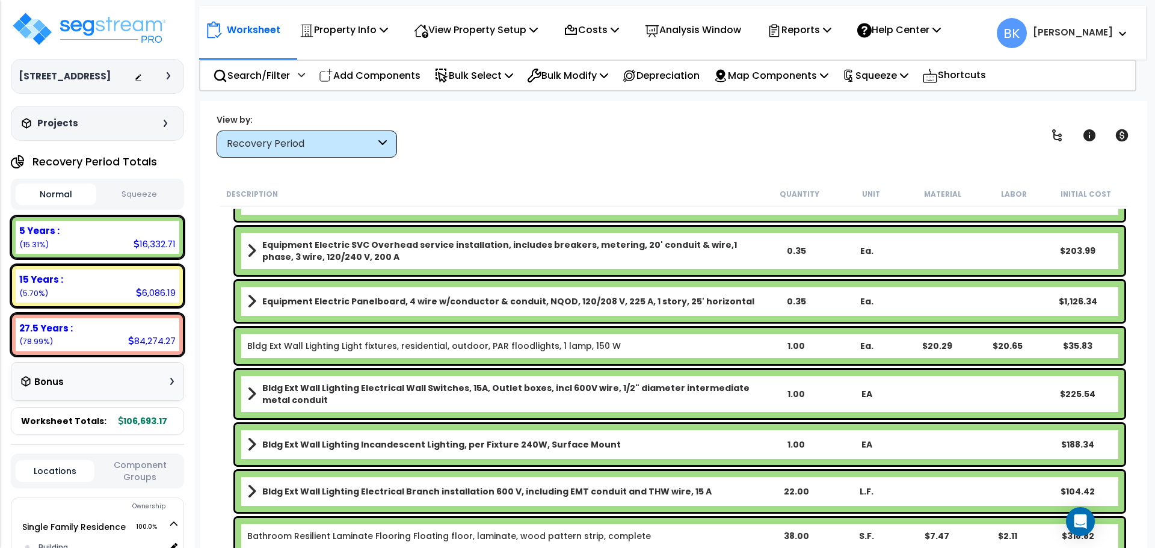
click at [320, 134] on div "Recovery Period" at bounding box center [306, 143] width 180 height 27
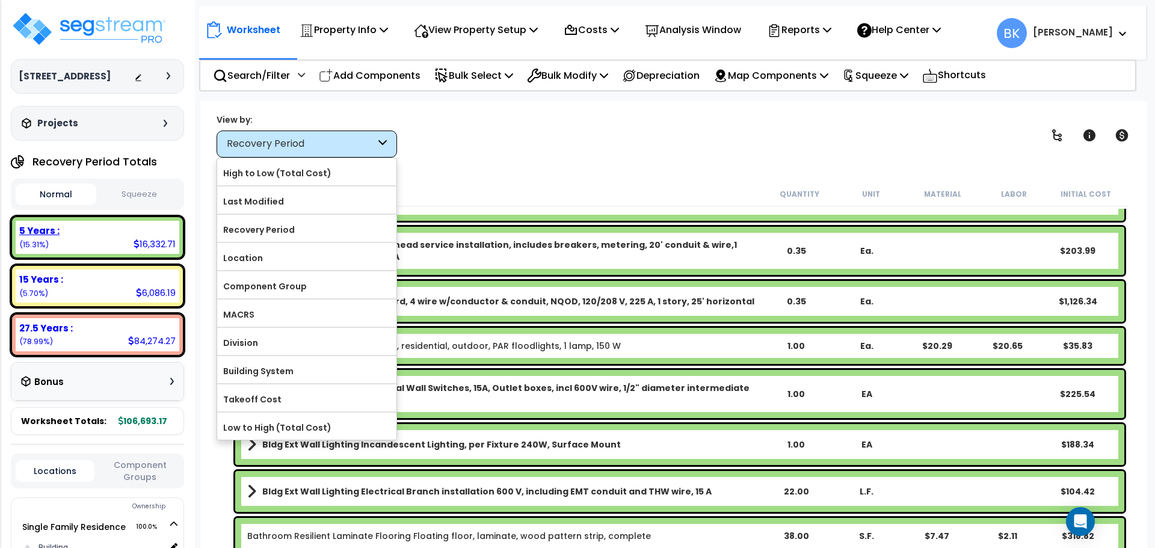
click at [117, 247] on div "5 Years : 16,332.71 (15.31%)" at bounding box center [98, 237] width 164 height 33
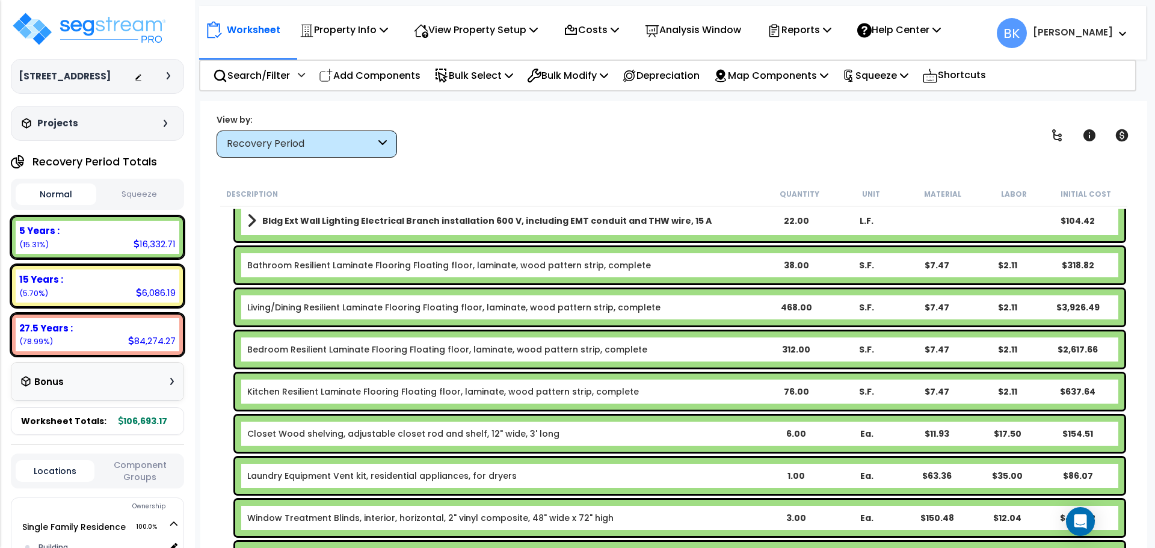
scroll to position [421, 0]
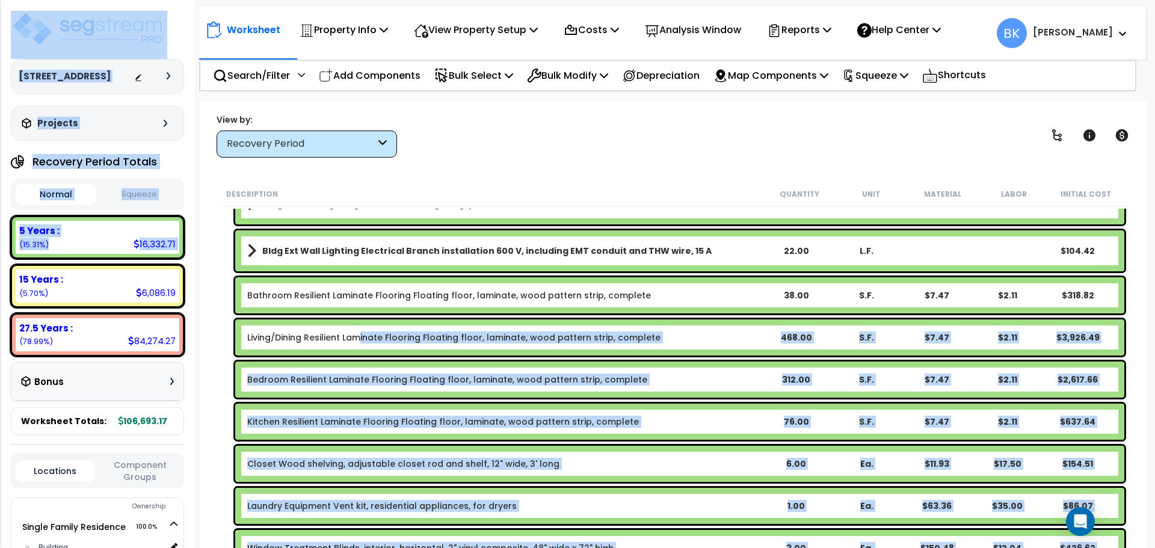
click at [357, 335] on link "Living/Dining Resilient Laminate Flooring Floating floor, laminate, wood patter…" at bounding box center [453, 337] width 413 height 12
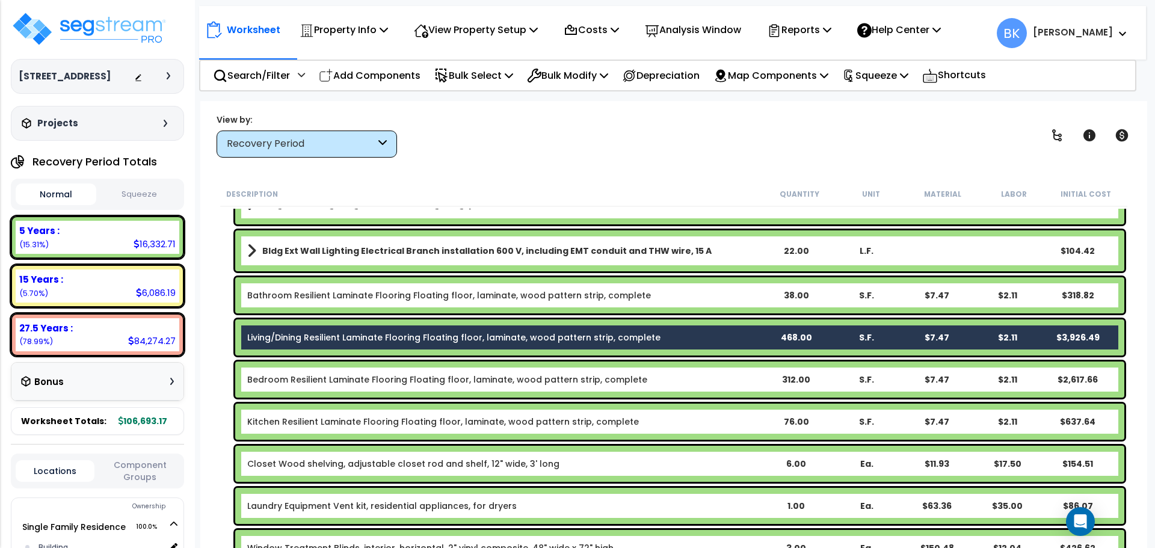
click at [340, 381] on link "Bedroom Resilient Laminate Flooring Floating floor, laminate, wood pattern stri…" at bounding box center [447, 379] width 400 height 12
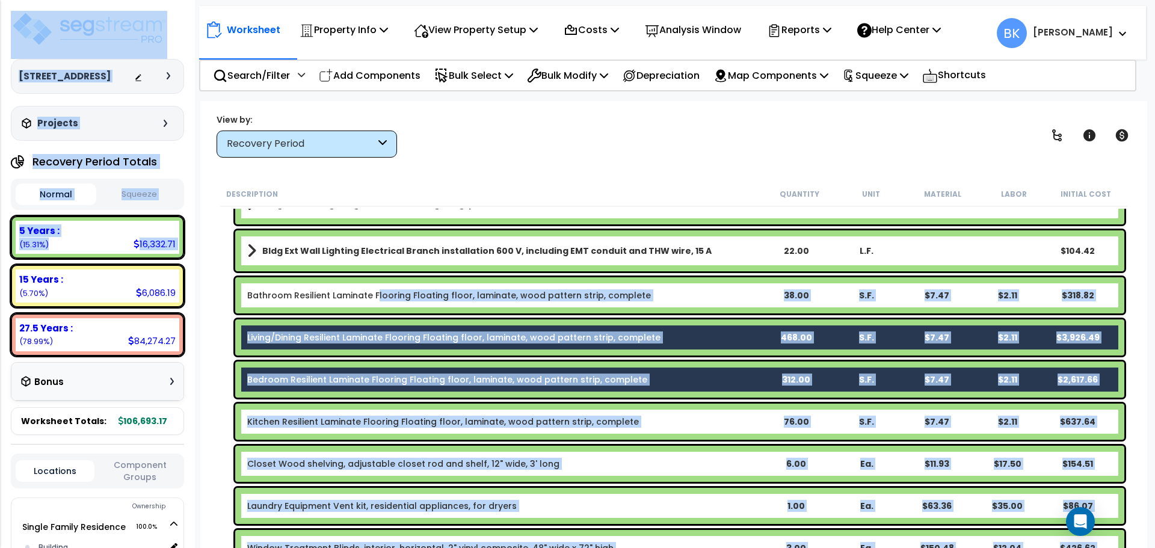
click at [375, 292] on link "Bathroom Resilient Laminate Flooring Floating floor, laminate, wood pattern str…" at bounding box center [449, 295] width 404 height 12
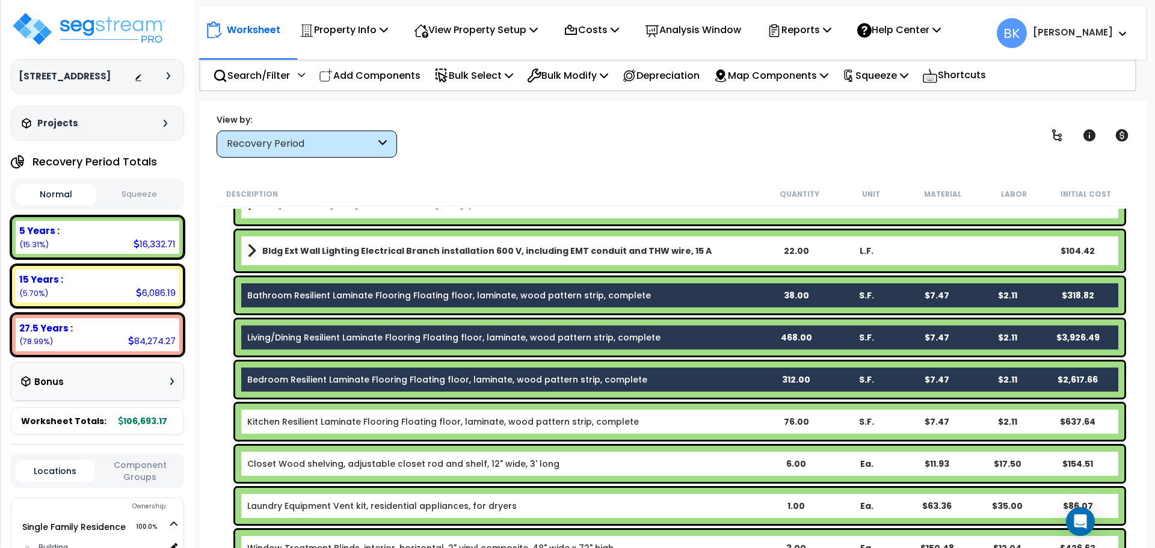
click at [381, 423] on link "Kitchen Resilient Laminate Flooring Floating floor, laminate, wood pattern stri…" at bounding box center [442, 422] width 391 height 12
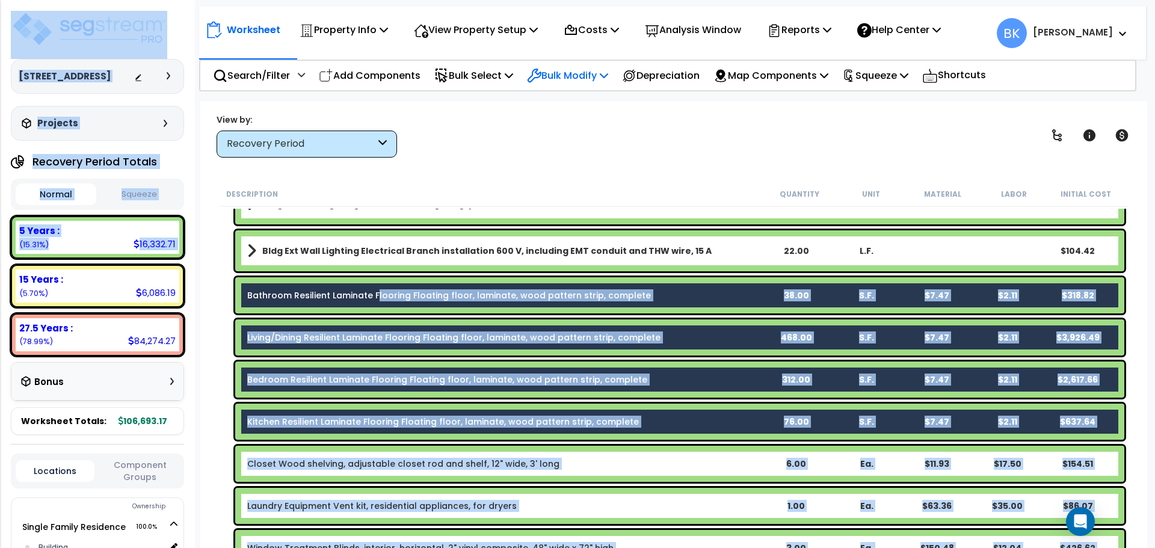
click at [573, 77] on p "Bulk Modify" at bounding box center [567, 75] width 81 height 16
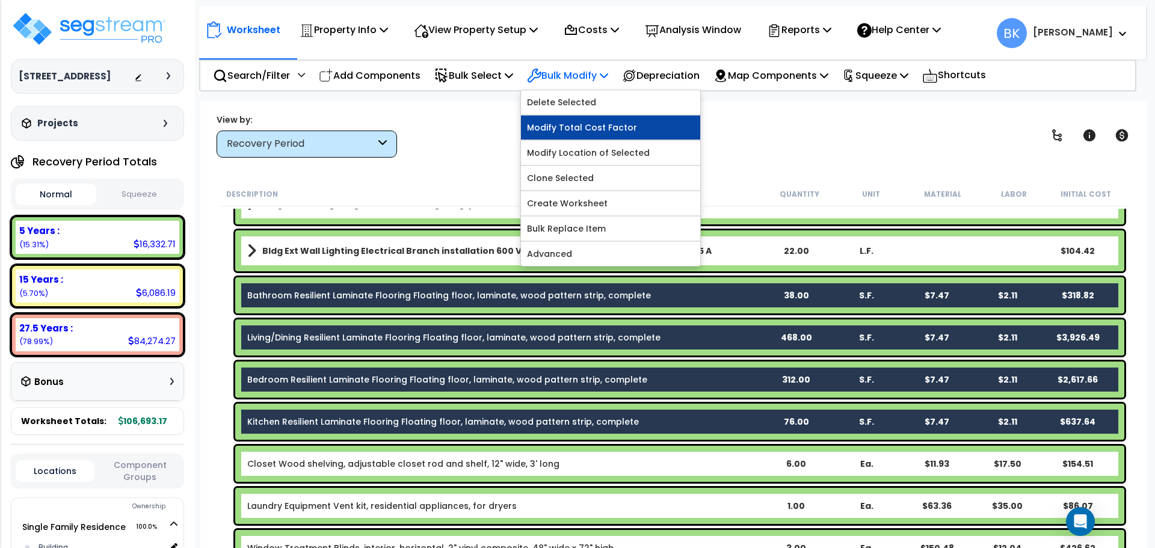
click at [576, 124] on link "Modify Total Cost Factor" at bounding box center [610, 127] width 179 height 24
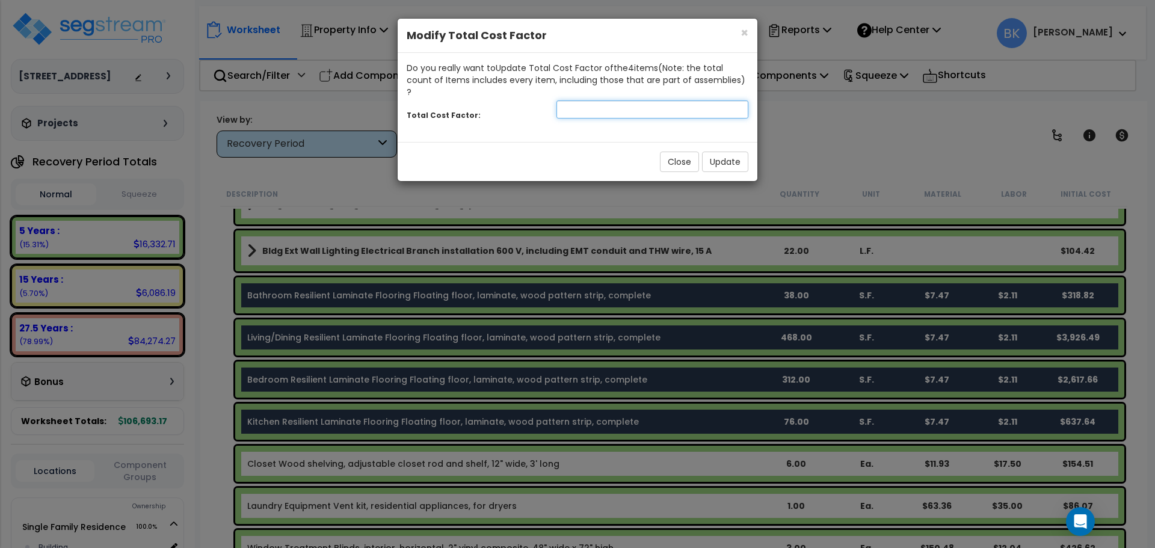
click at [612, 100] on input "number" at bounding box center [652, 109] width 192 height 18
type input "0.4"
click at [719, 152] on button "Update" at bounding box center [725, 162] width 46 height 20
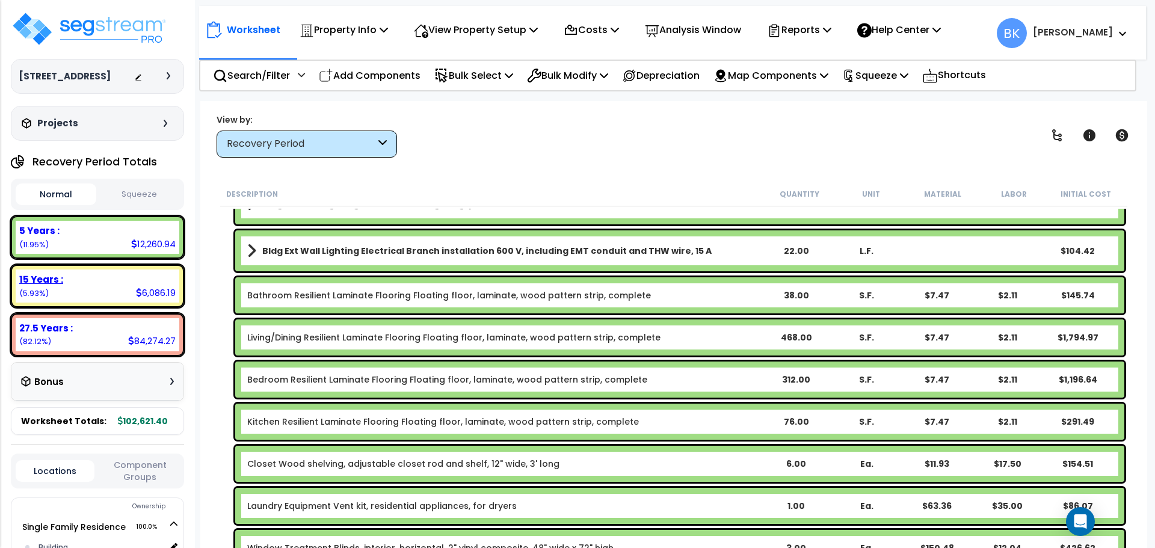
click at [127, 279] on div "15 Years :" at bounding box center [97, 279] width 156 height 13
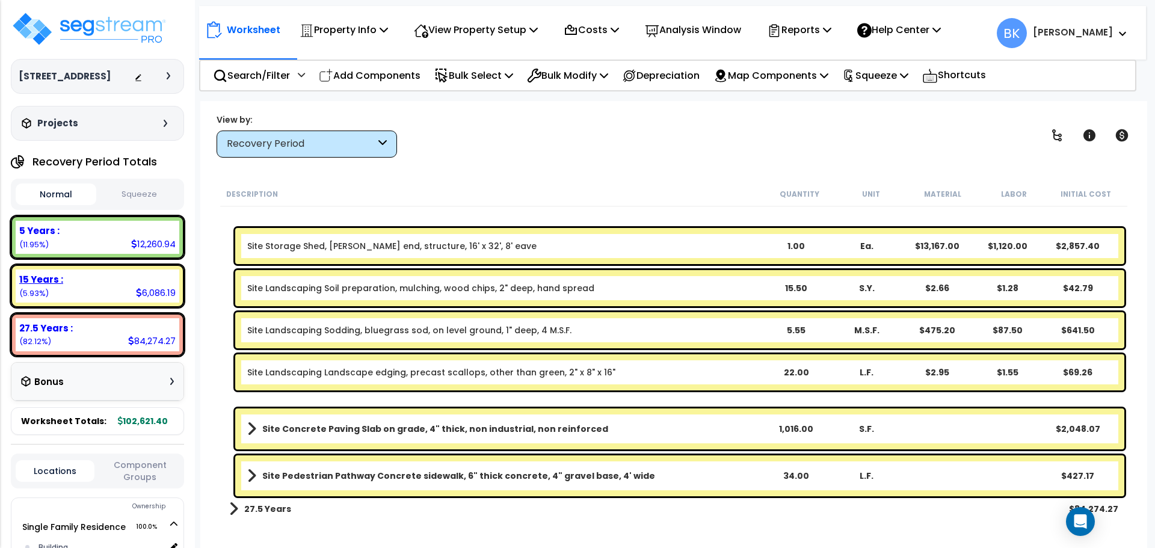
scroll to position [53, 0]
click at [66, 232] on div "5 Years :" at bounding box center [97, 230] width 156 height 13
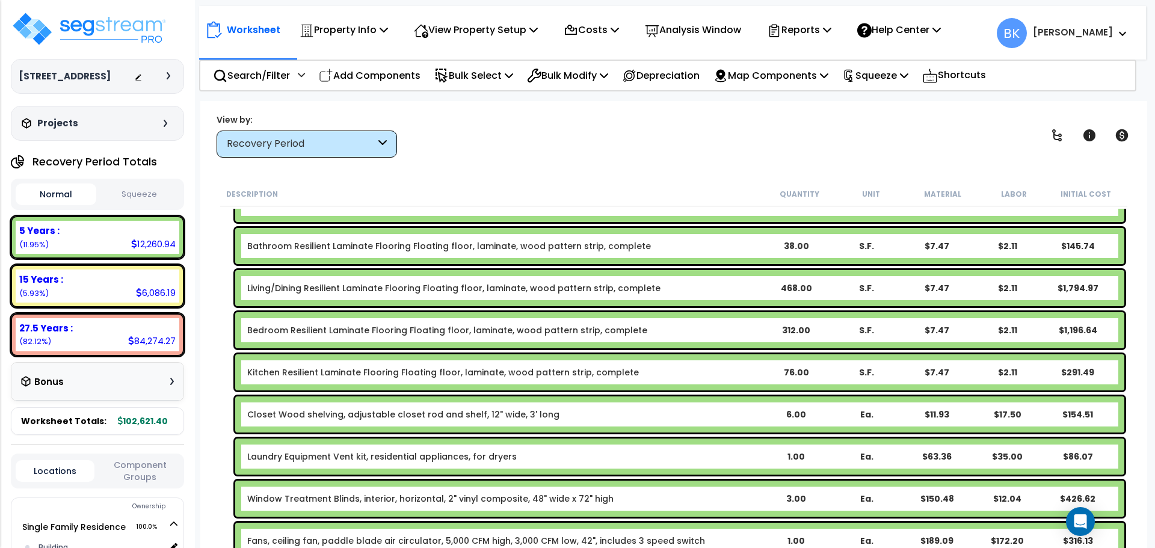
scroll to position [474, 0]
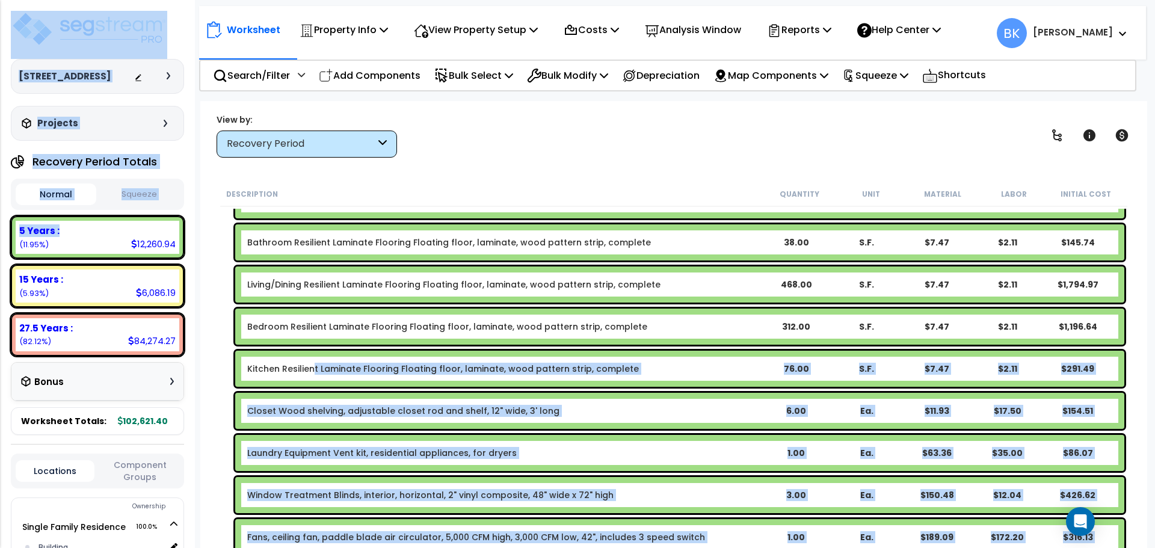
click at [314, 367] on link "Kitchen Resilient Laminate Flooring Floating floor, laminate, wood pattern stri…" at bounding box center [442, 369] width 391 height 12
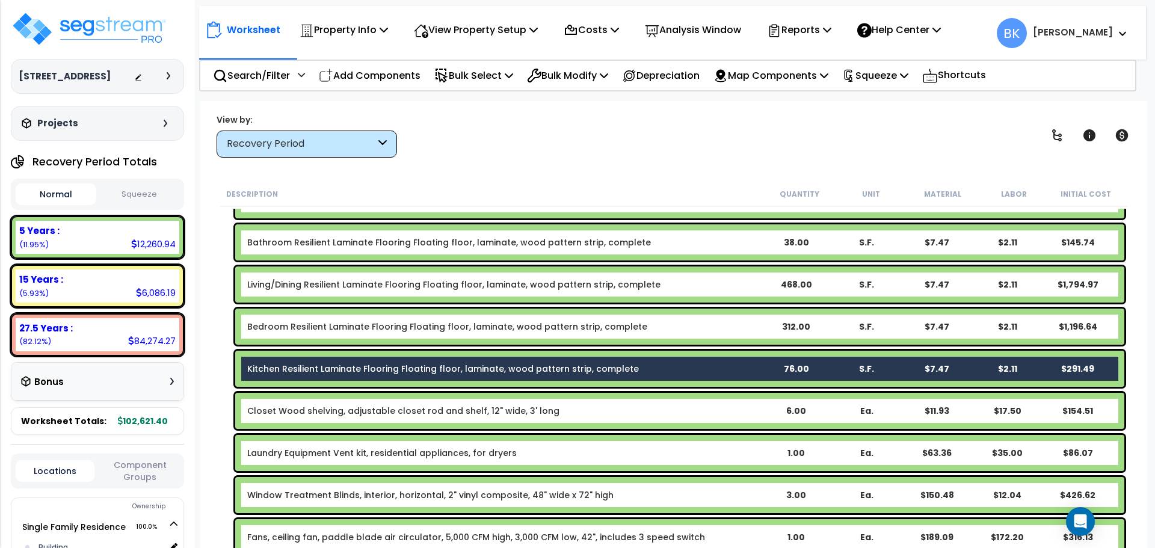
click at [342, 330] on link "Bedroom Resilient Laminate Flooring Floating floor, laminate, wood pattern stri…" at bounding box center [447, 327] width 400 height 12
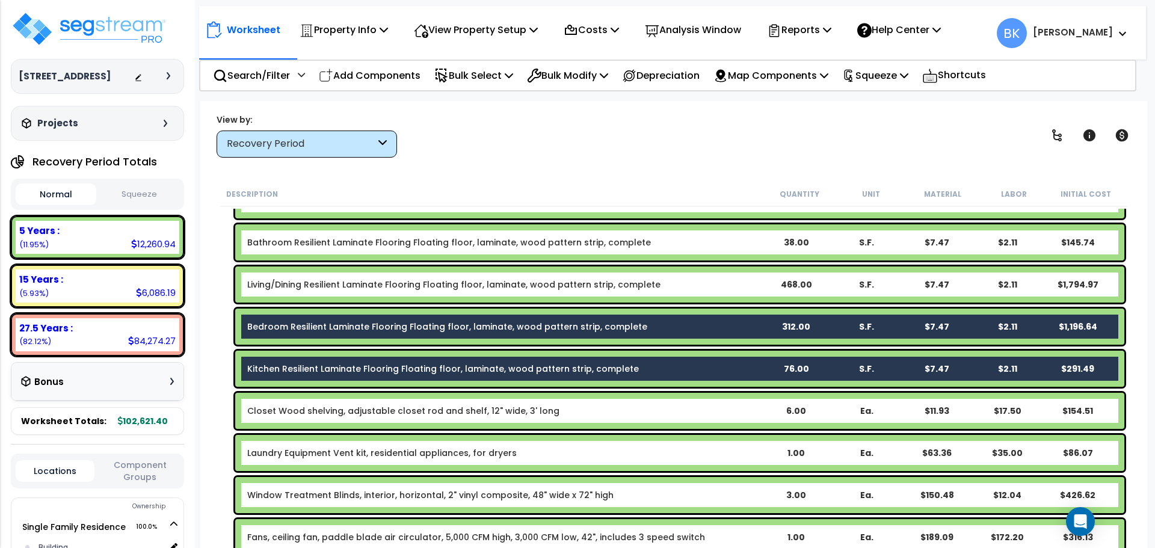
click at [364, 287] on link "Living/Dining Resilient Laminate Flooring Floating floor, laminate, wood patter…" at bounding box center [453, 284] width 413 height 12
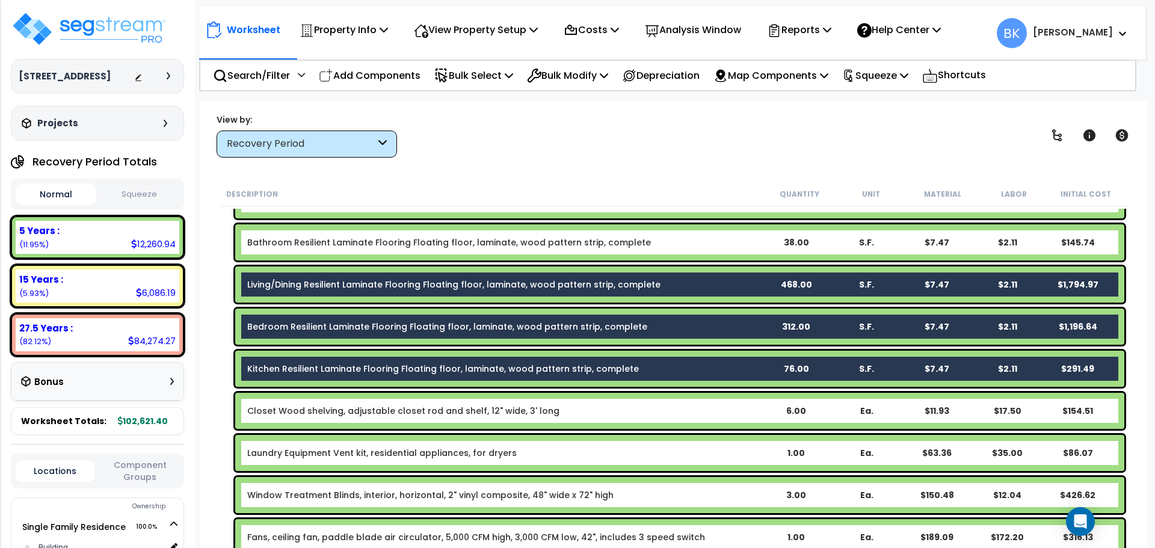
click at [369, 247] on link "Bathroom Resilient Laminate Flooring Floating floor, laminate, wood pattern str…" at bounding box center [449, 242] width 404 height 12
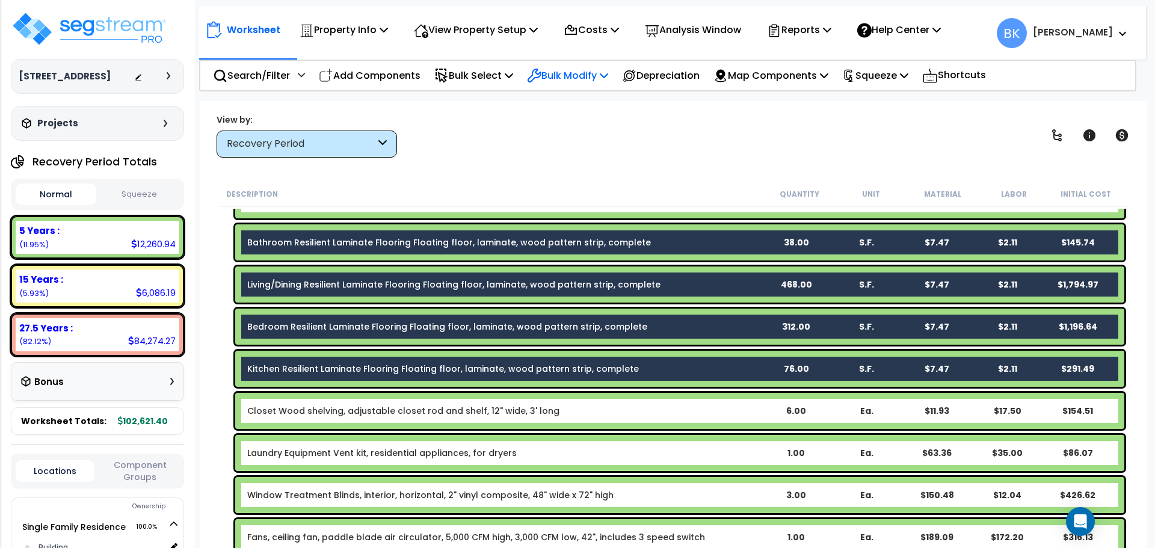
click at [559, 68] on p "Bulk Modify" at bounding box center [567, 75] width 81 height 16
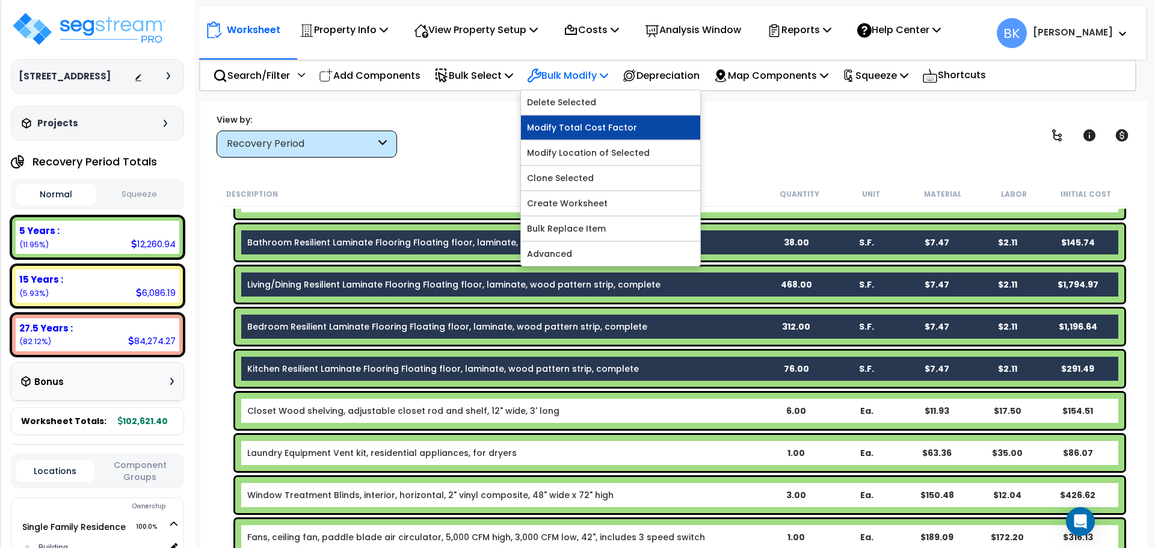
click at [567, 128] on link "Modify Total Cost Factor" at bounding box center [610, 127] width 179 height 24
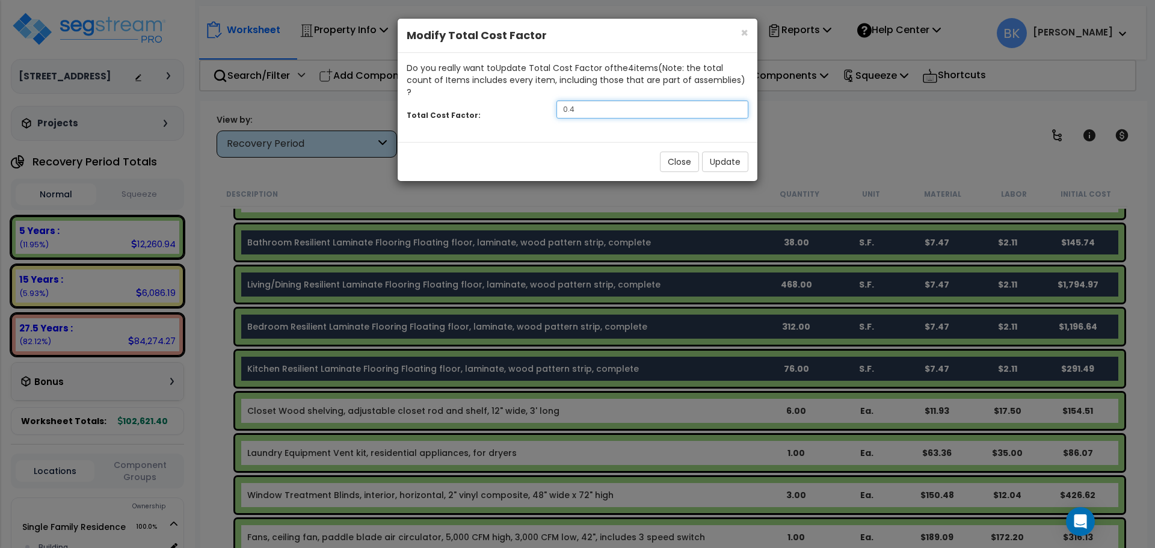
click at [599, 103] on input "0.4" at bounding box center [652, 109] width 192 height 18
type input "0.5"
click at [724, 152] on button "Update" at bounding box center [725, 162] width 46 height 20
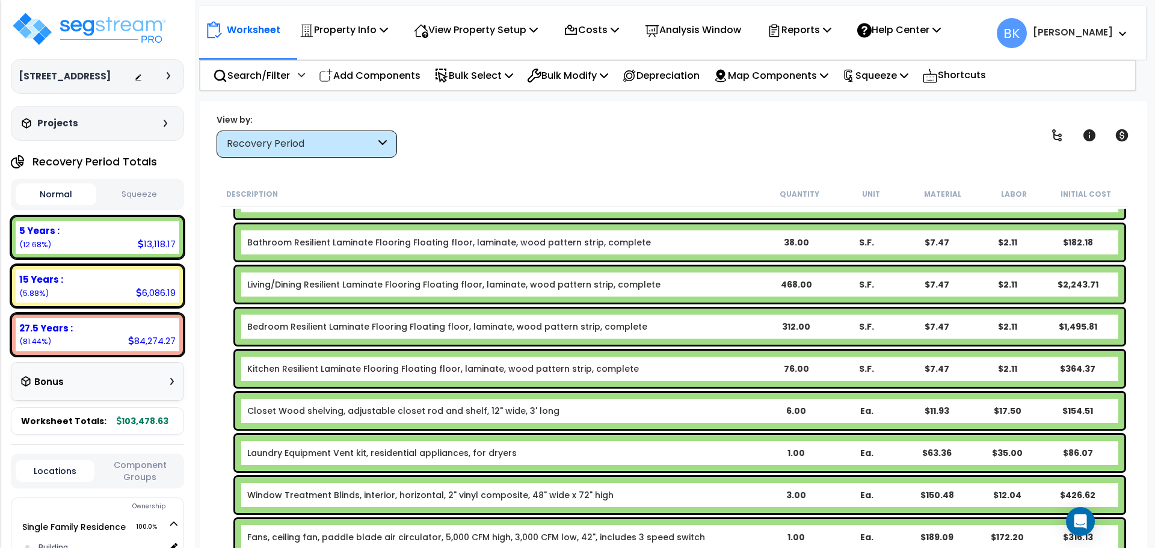
click at [215, 233] on div "Description Quantity Unit Material Labor Initial Cost Equipment Electric SVC Ov…" at bounding box center [673, 365] width 923 height 367
click at [108, 279] on div "15 Years :" at bounding box center [97, 279] width 156 height 13
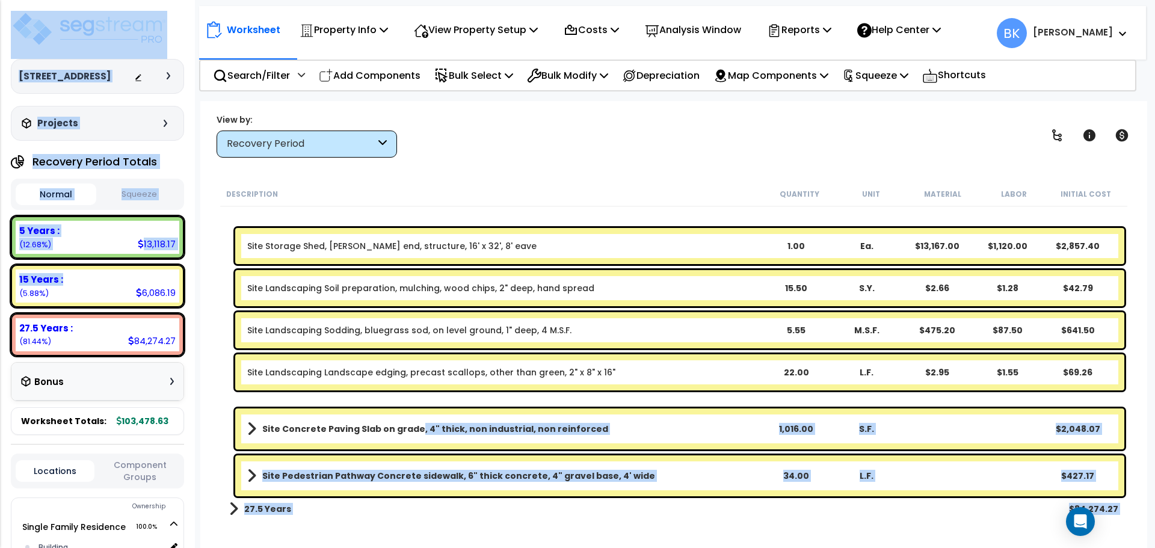
click at [411, 422] on link "Site Concrete Paving Slab on grade, 4" thick, non industrial, non reinforced" at bounding box center [503, 428] width 513 height 17
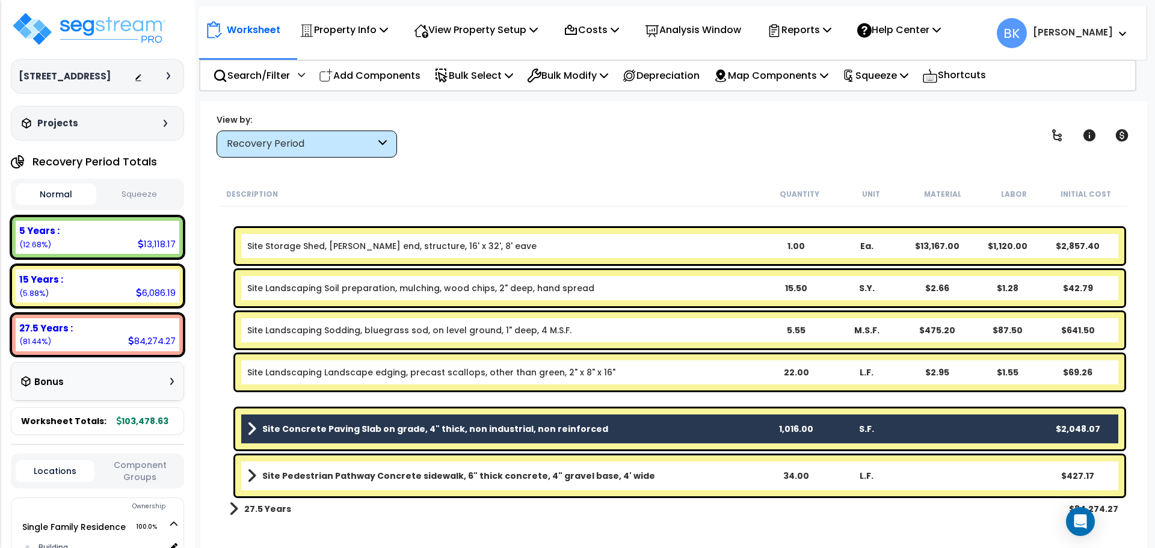
click at [426, 254] on div "Site Storage Shed, [PERSON_NAME] end, structure, 16' x 32', 8' eave 1.00 Ea. $1…" at bounding box center [679, 246] width 889 height 36
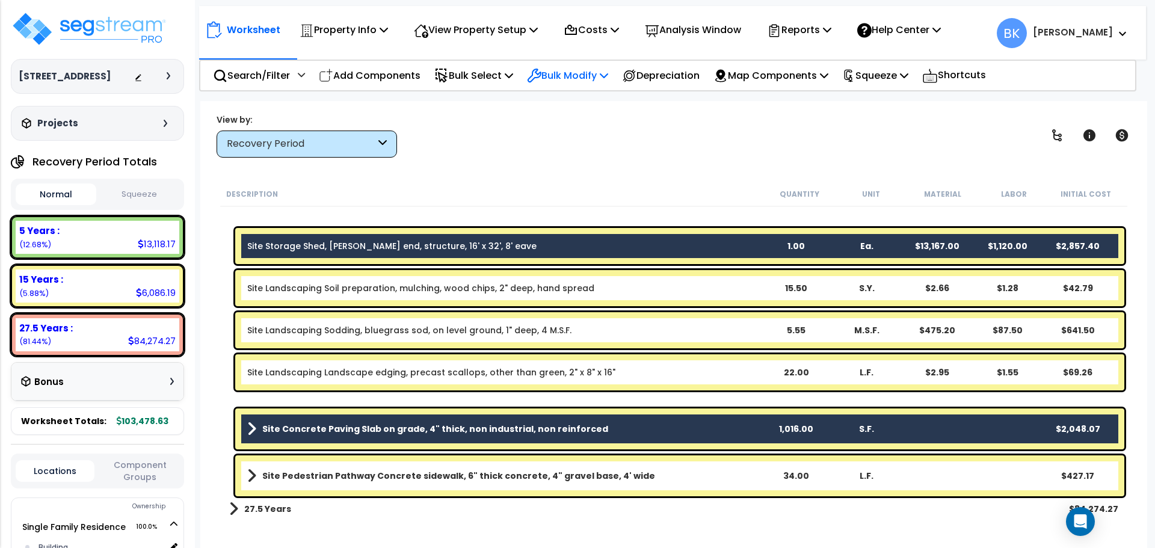
click at [576, 74] on p "Bulk Modify" at bounding box center [567, 75] width 81 height 16
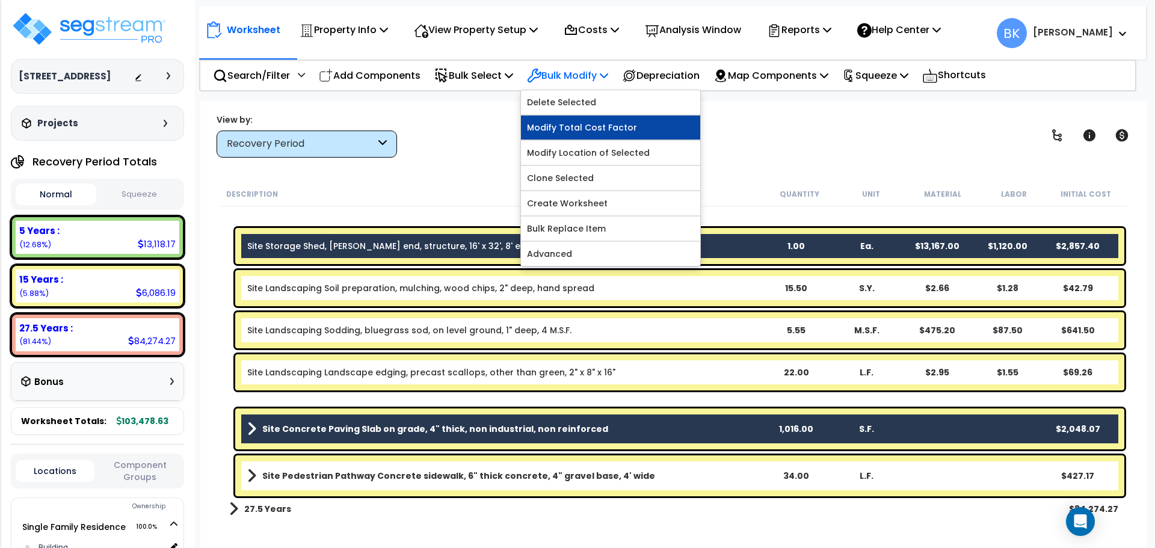
click at [584, 125] on link "Modify Total Cost Factor" at bounding box center [610, 127] width 179 height 24
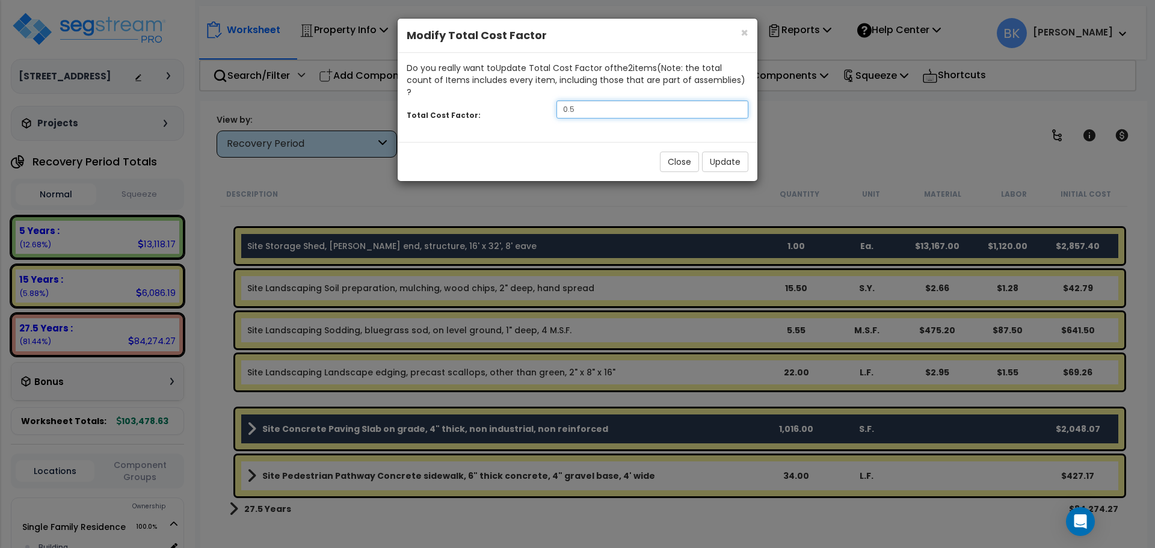
click at [597, 100] on input "0.5" at bounding box center [652, 109] width 192 height 18
type input "0.3"
click at [731, 152] on button "Update" at bounding box center [725, 162] width 46 height 20
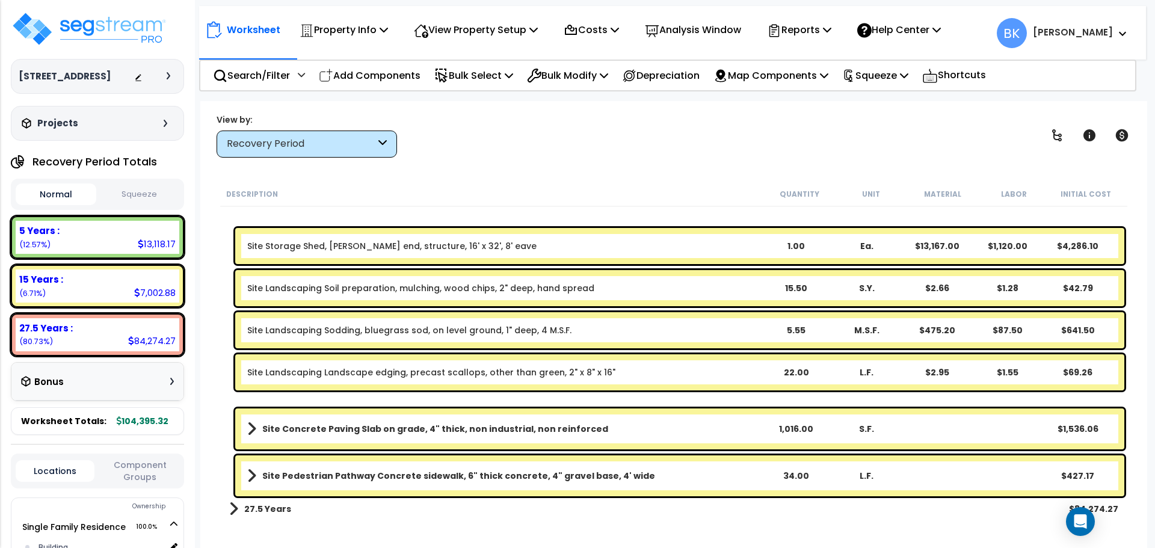
click at [484, 240] on b "Site Storage Shed, [PERSON_NAME] end, structure, 16' x 32', 8' eave" at bounding box center [503, 246] width 513 height 12
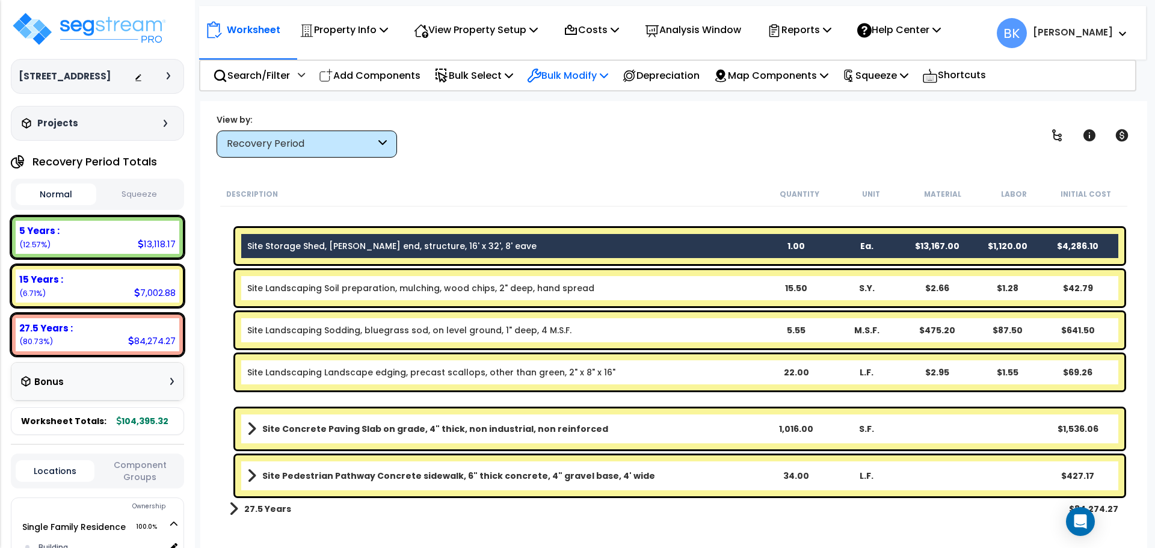
click at [571, 74] on p "Bulk Modify" at bounding box center [567, 75] width 81 height 16
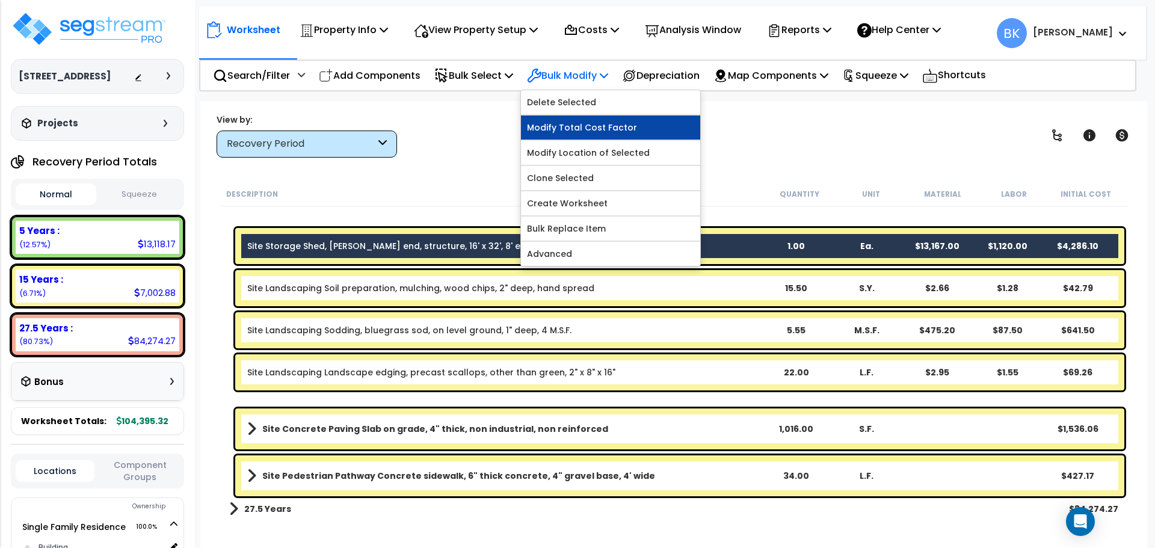
click at [590, 127] on link "Modify Total Cost Factor" at bounding box center [610, 127] width 179 height 24
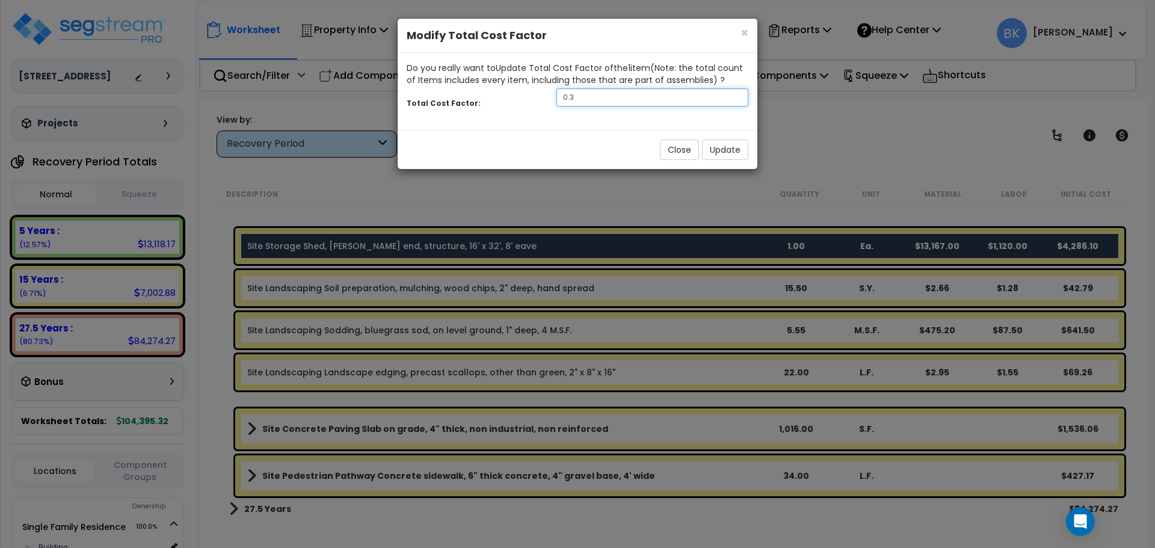
click at [628, 96] on input "0.3" at bounding box center [652, 97] width 192 height 18
type input "0.2"
click at [714, 148] on button "Update" at bounding box center [725, 150] width 46 height 20
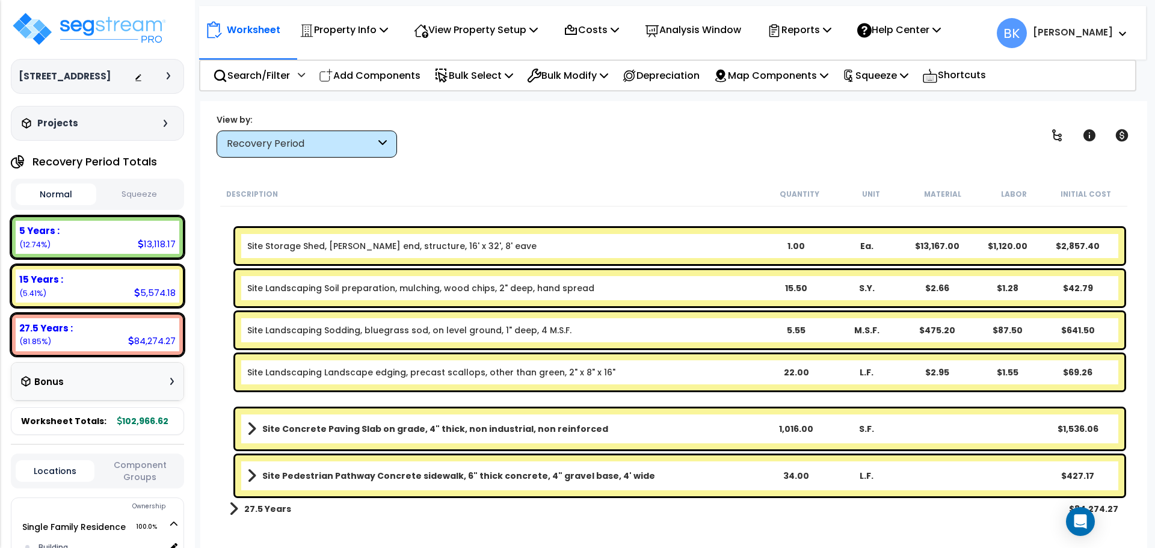
click at [204, 235] on div "Worksheet Property Info Property Setup Add Property Unit Template property Clon…" at bounding box center [673, 375] width 947 height 548
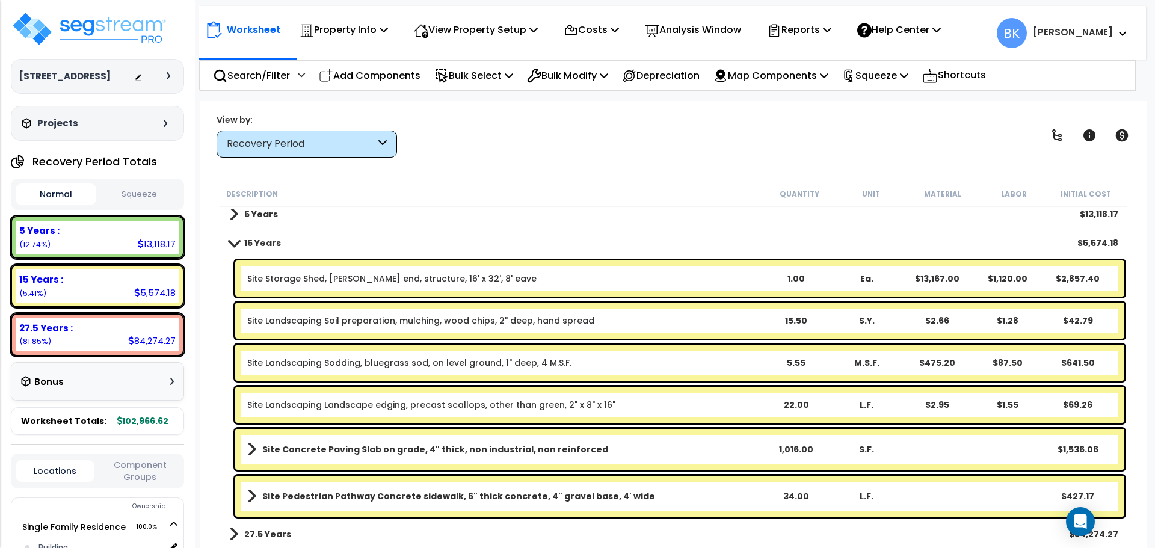
click at [432, 449] on b "Site Concrete Paving Slab on grade, 4" thick, non industrial, non reinforced" at bounding box center [435, 449] width 346 height 12
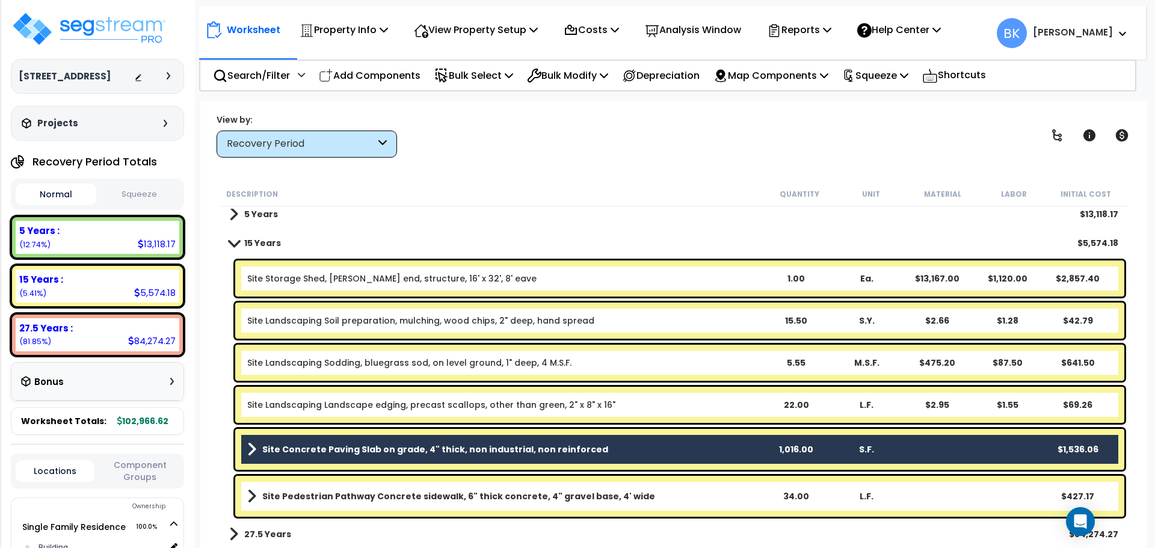
click at [371, 441] on link "Site Concrete Paving Slab on grade, 4" thick, non industrial, non reinforced" at bounding box center [503, 449] width 513 height 17
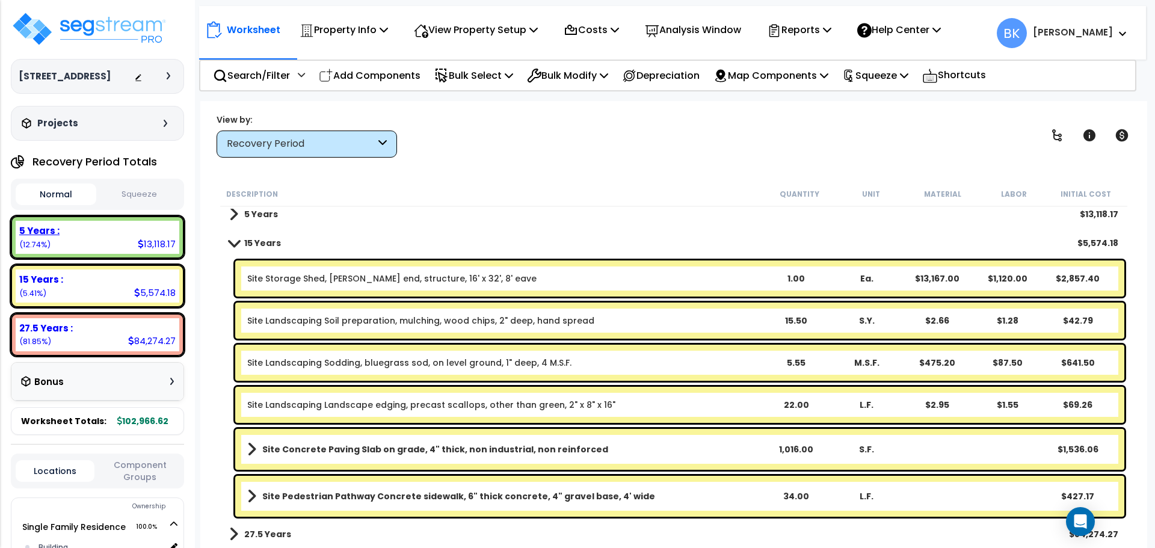
click at [68, 241] on div "5 Years : 13,118.17 (12.74%)" at bounding box center [98, 237] width 164 height 33
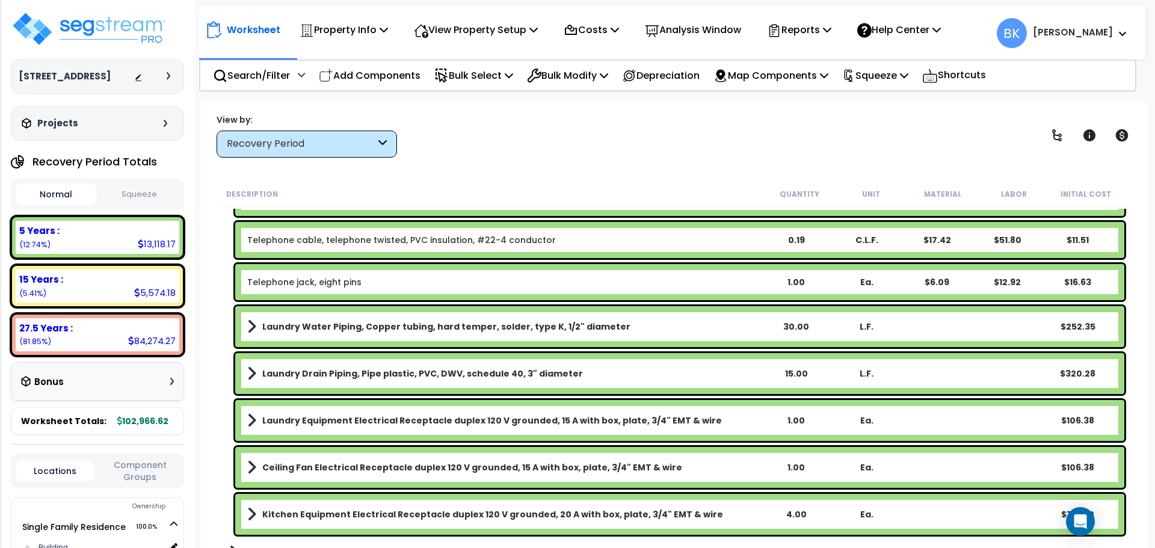
scroll to position [1137, 0]
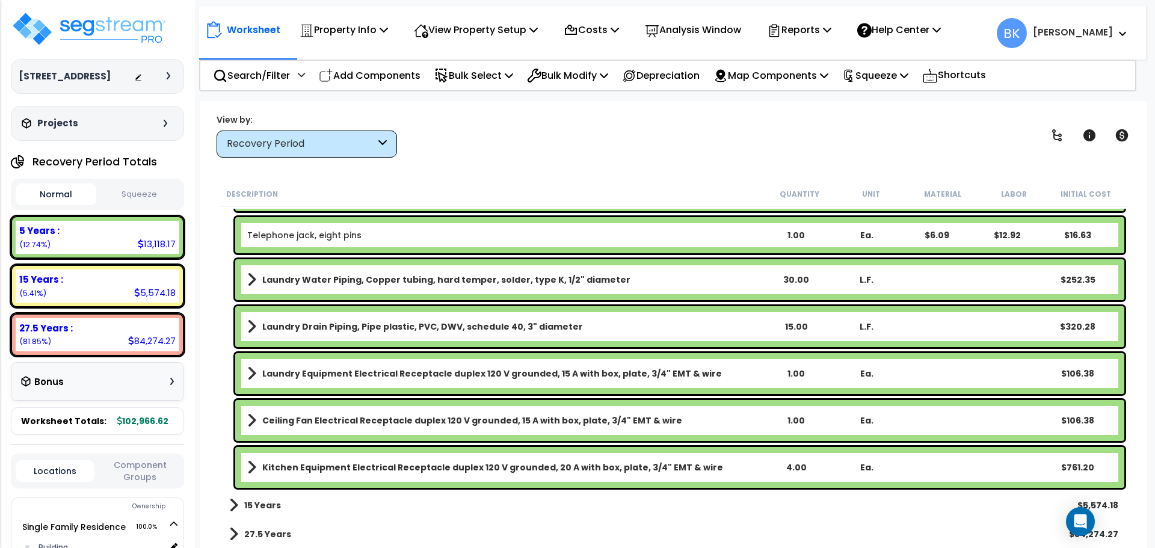
click at [434, 465] on b "Kitchen Equipment Electrical Receptacle duplex 120 V grounded, 20 A with box, p…" at bounding box center [492, 467] width 461 height 12
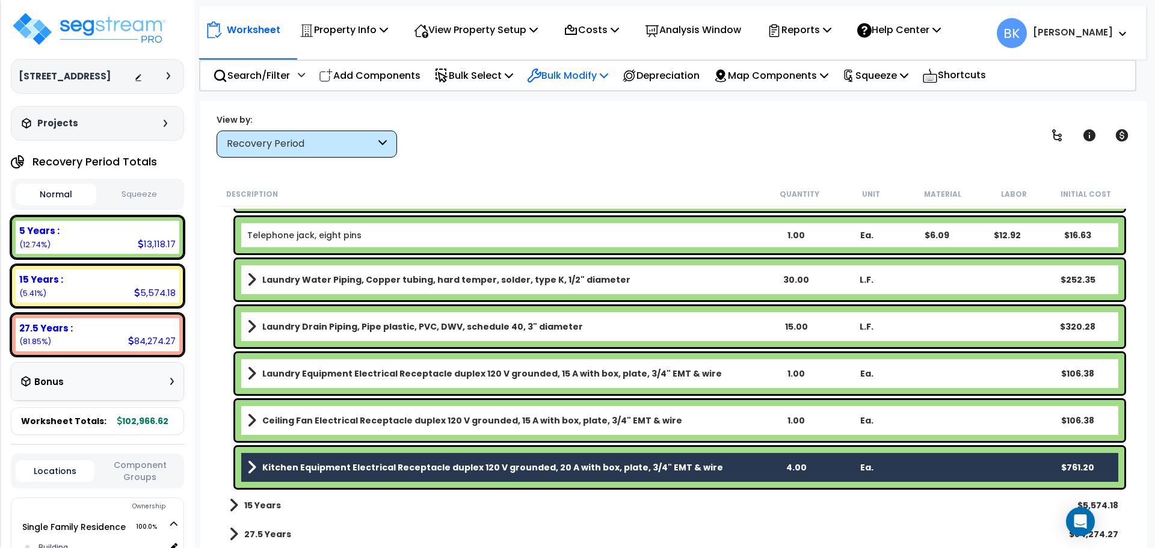
click at [580, 74] on p "Bulk Modify" at bounding box center [567, 75] width 81 height 16
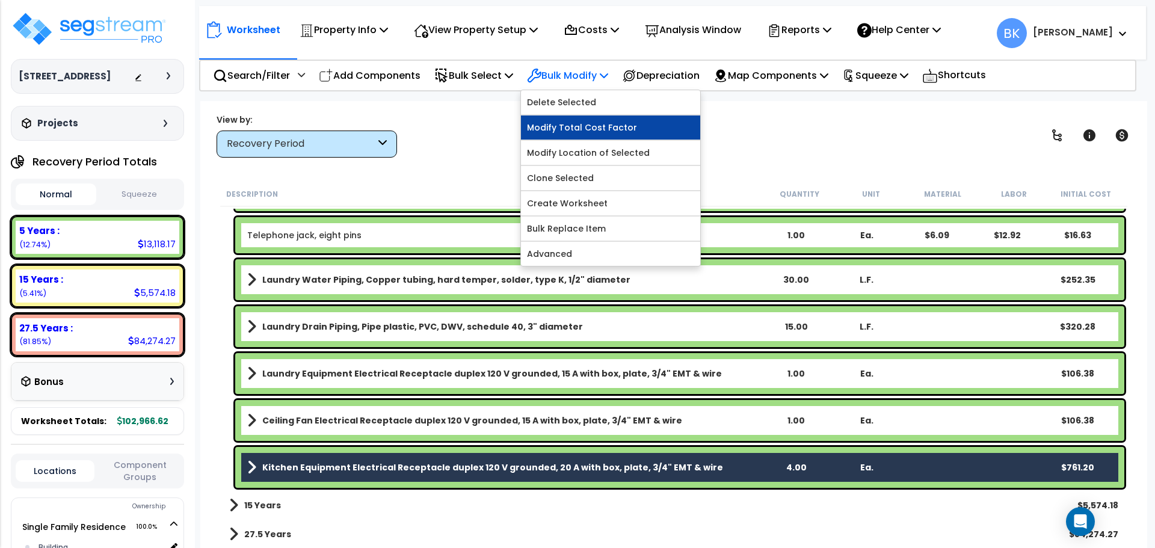
click at [580, 132] on link "Modify Total Cost Factor" at bounding box center [610, 127] width 179 height 24
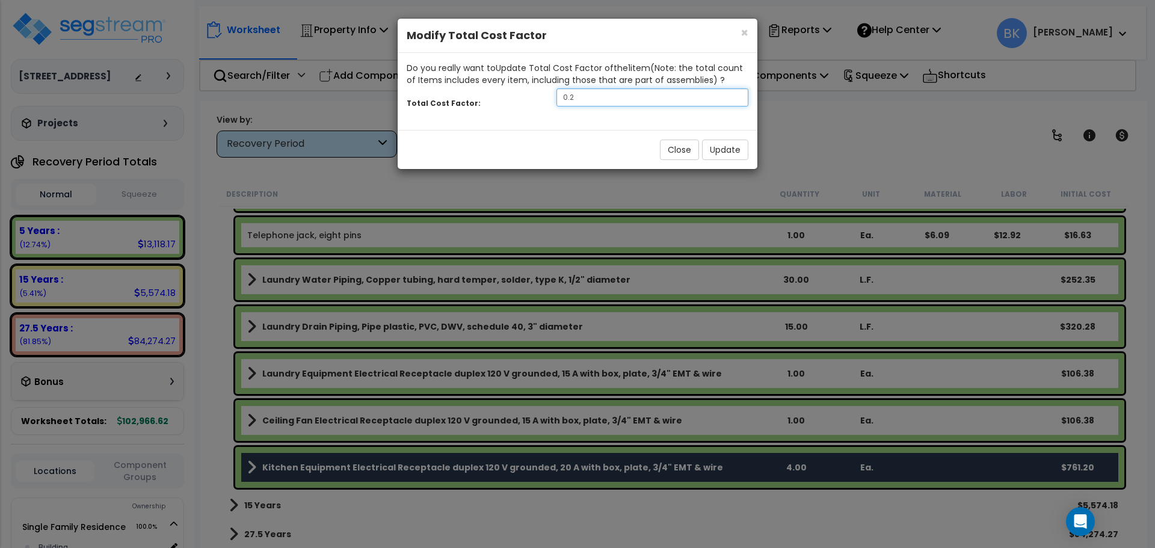
click at [609, 99] on input "0.2" at bounding box center [652, 97] width 192 height 18
type input "0.5"
click at [725, 146] on button "Update" at bounding box center [725, 150] width 46 height 20
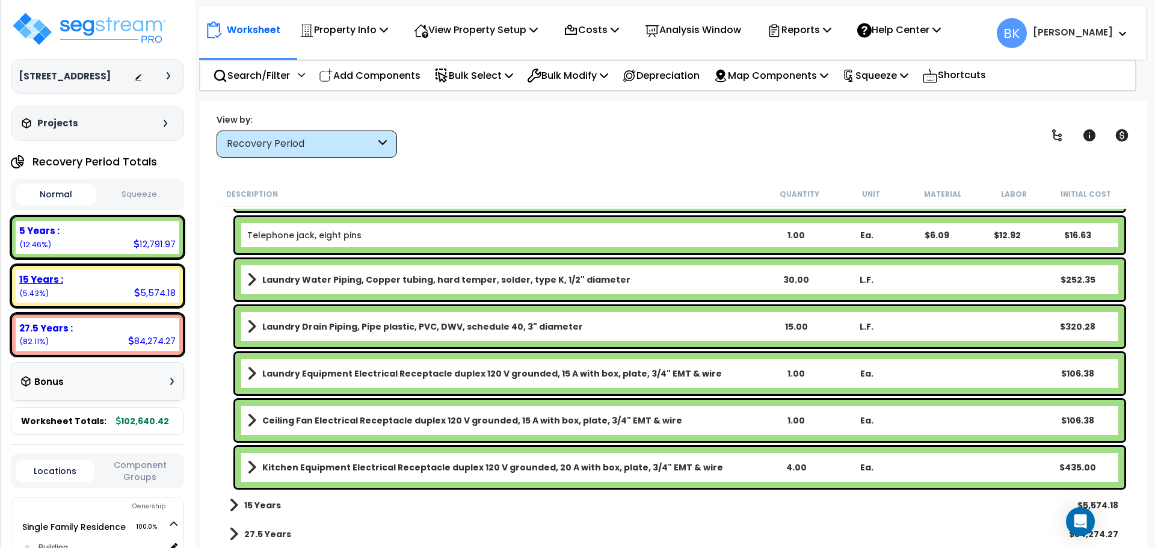
click at [131, 295] on div "15 Years : 5,574.18 (5.43%)" at bounding box center [98, 285] width 164 height 33
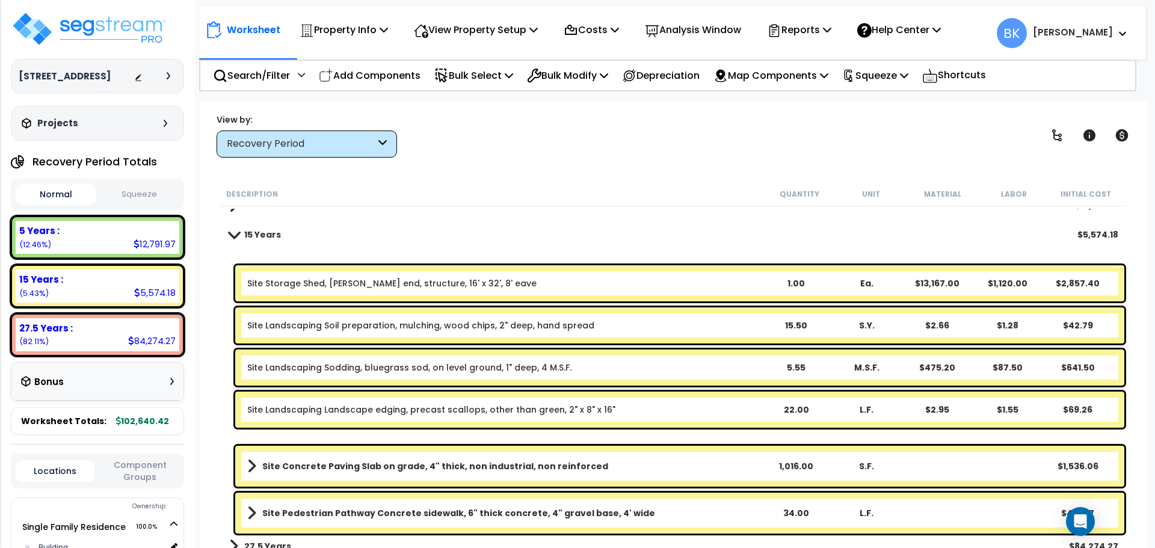
scroll to position [0, 0]
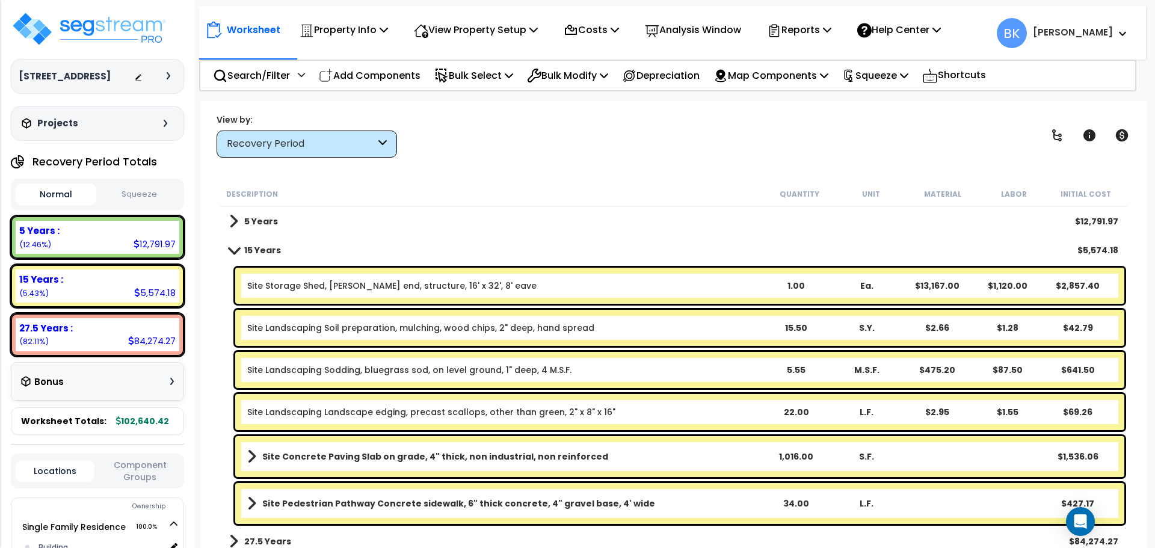
click at [222, 305] on div "Site Storage Shed, [PERSON_NAME] end, structure, 16' x 32', 8' eave 1.00 Ea. $1…" at bounding box center [673, 286] width 907 height 42
click at [227, 301] on div "Site Storage Shed, [PERSON_NAME] end, structure, 16' x 32', 8' eave 1.00 Ea. $1…" at bounding box center [673, 286] width 907 height 42
